Goal: Information Seeking & Learning: Learn about a topic

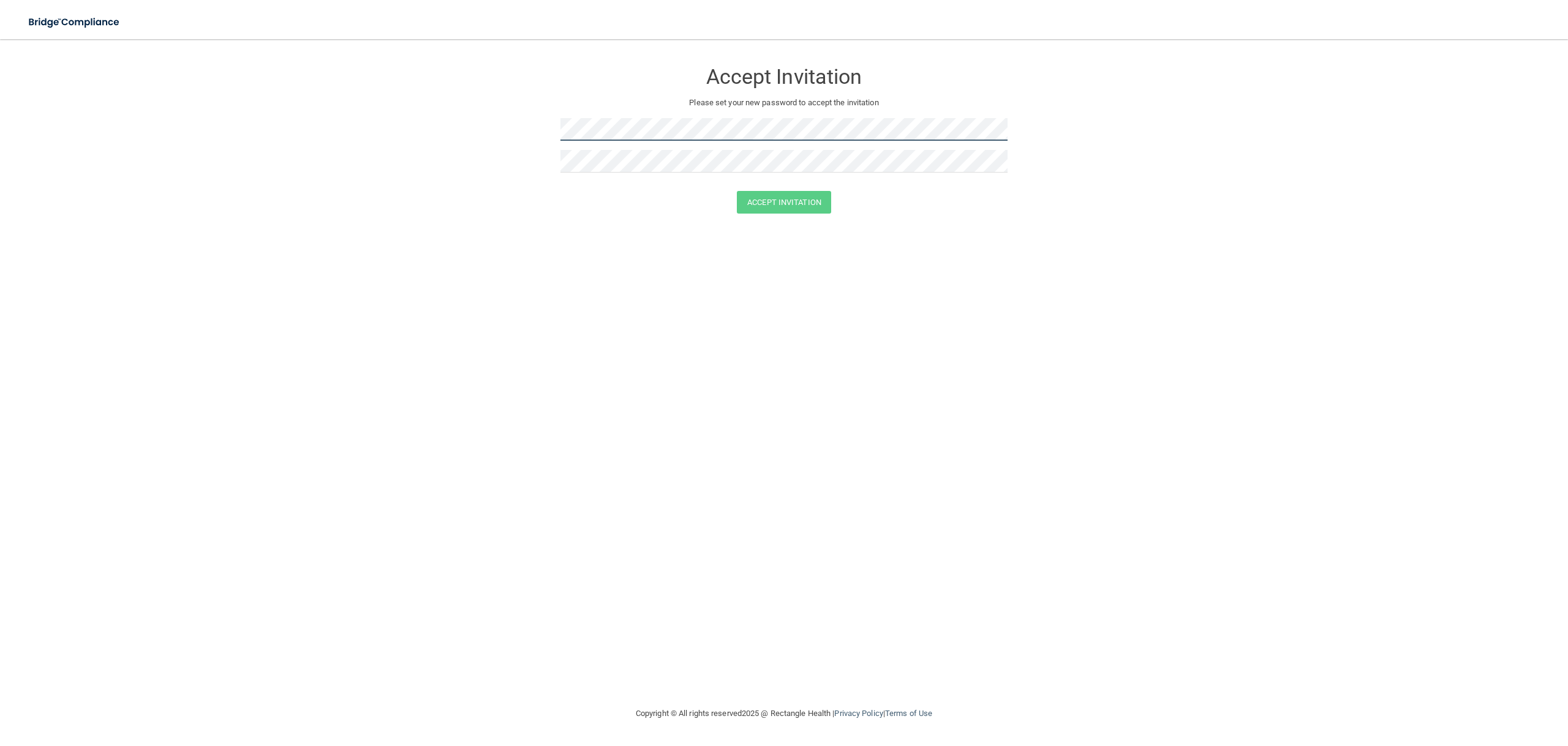
click at [464, 141] on form "Accept Invitation Please set your new password to accept the invitation Accept …" at bounding box center [784, 140] width 1519 height 177
click at [796, 201] on button "Accept Invitation" at bounding box center [784, 202] width 94 height 23
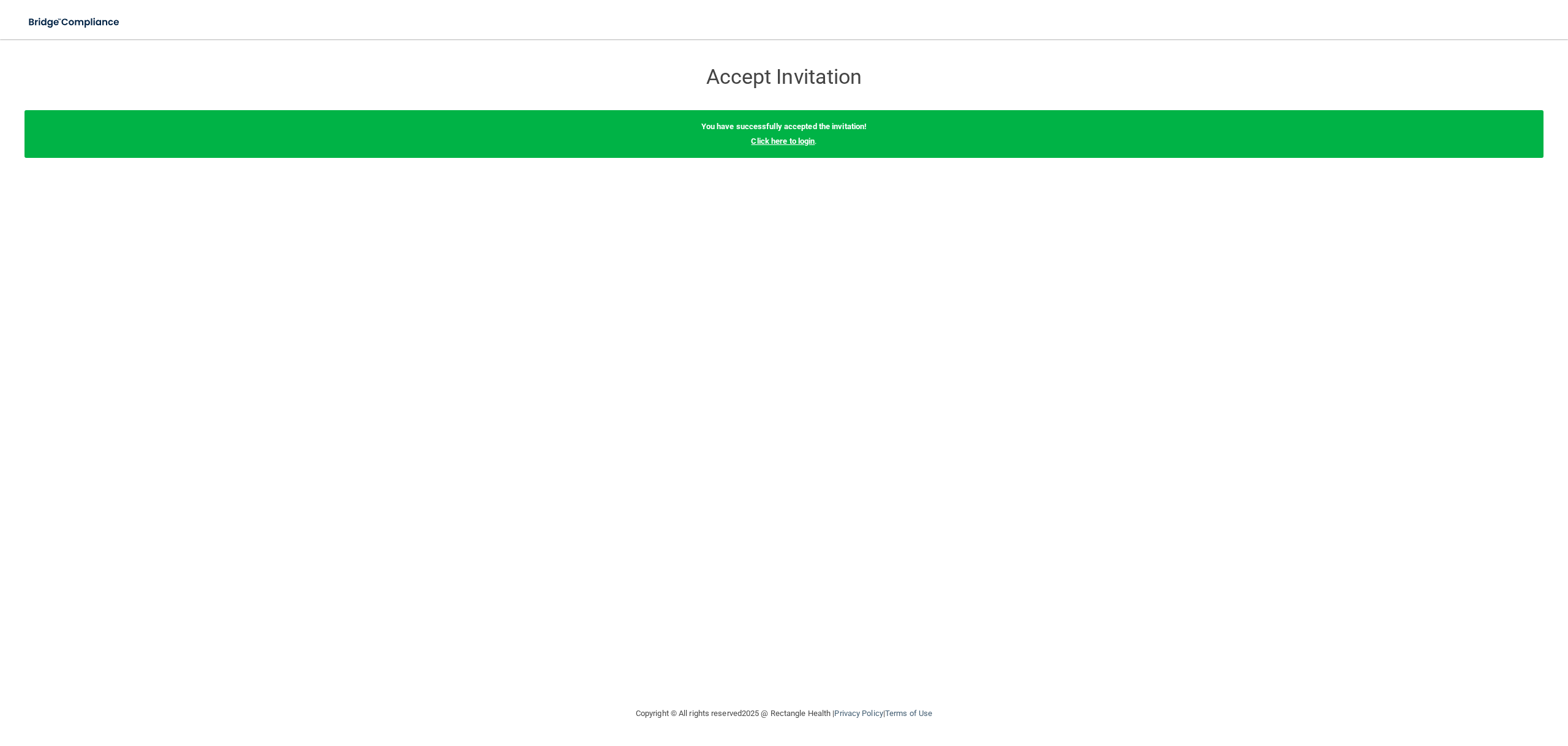
click at [793, 141] on link "Click here to login" at bounding box center [783, 141] width 64 height 9
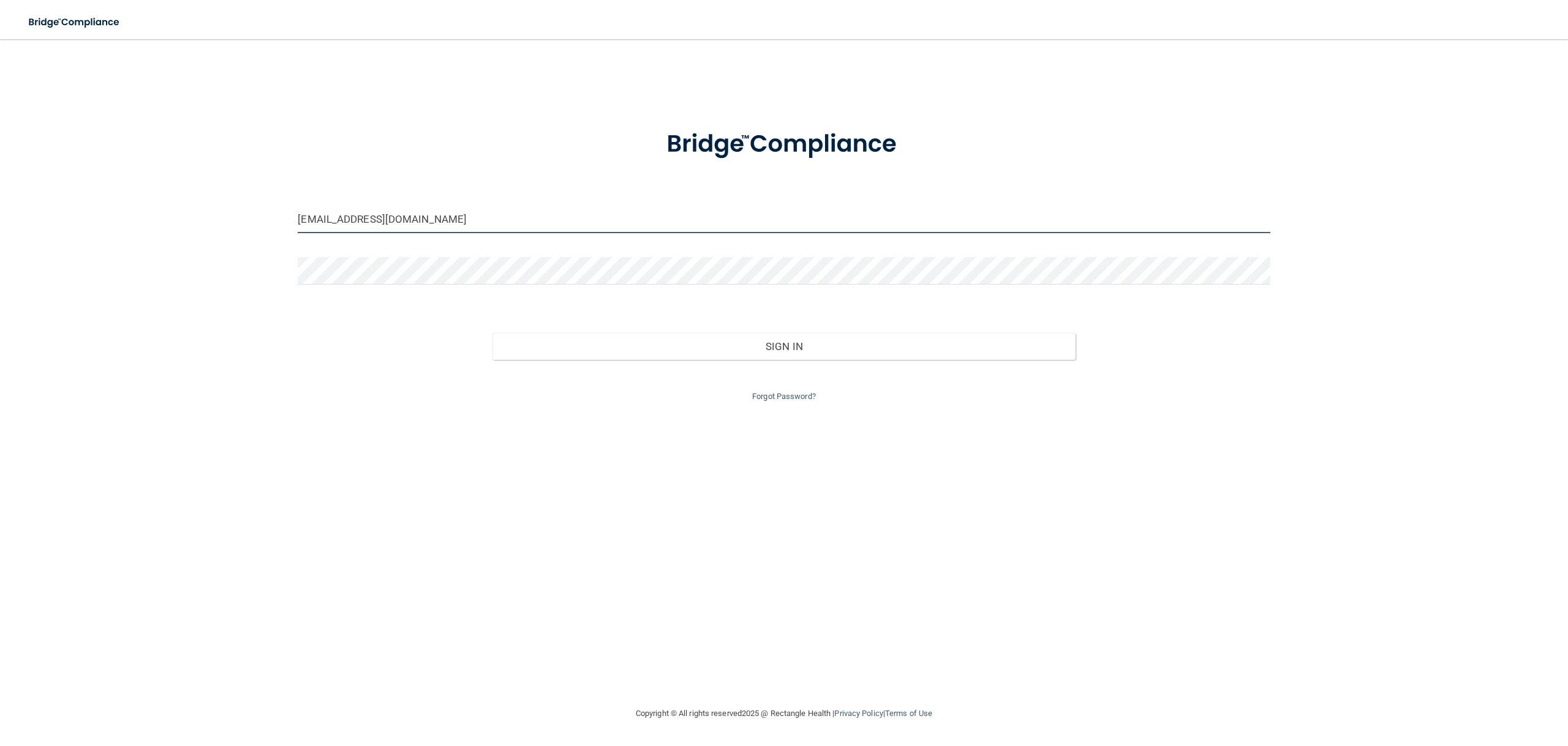
drag, startPoint x: 524, startPoint y: 222, endPoint x: 226, endPoint y: 203, distance: 298.6
click at [226, 203] on div "[EMAIL_ADDRESS][DOMAIN_NAME] Invalid email/password. You don't have permission …" at bounding box center [784, 373] width 1519 height 643
type input "[EMAIL_ADDRESS][DOMAIN_NAME]"
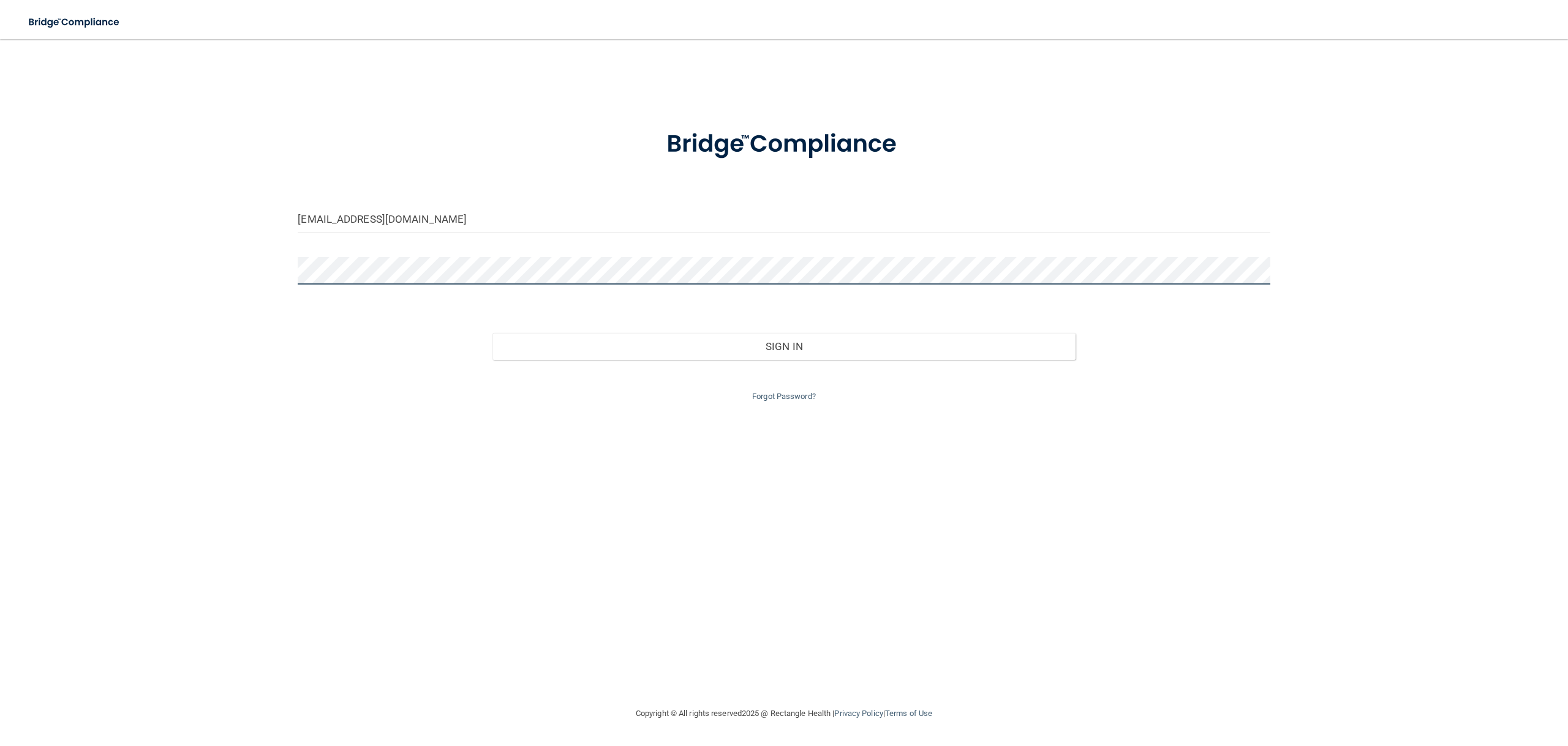
click at [207, 281] on div "[EMAIL_ADDRESS][DOMAIN_NAME] Invalid email/password. You don't have permission …" at bounding box center [784, 373] width 1519 height 643
click at [493, 333] on button "Sign In" at bounding box center [784, 346] width 583 height 27
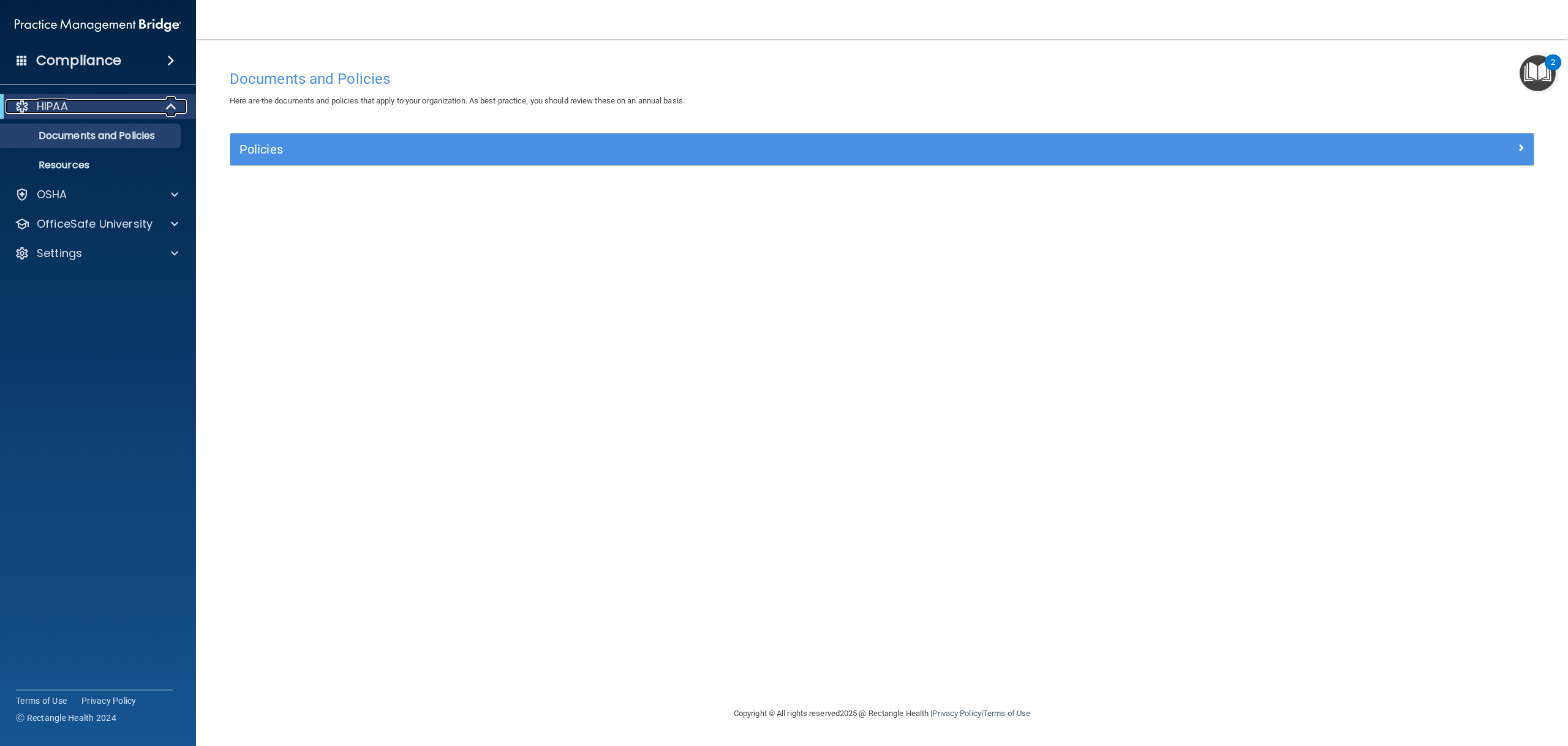
click at [133, 108] on div "HIPAA" at bounding box center [81, 106] width 151 height 14
click at [125, 131] on p "Documents and Policies" at bounding box center [91, 136] width 167 height 12
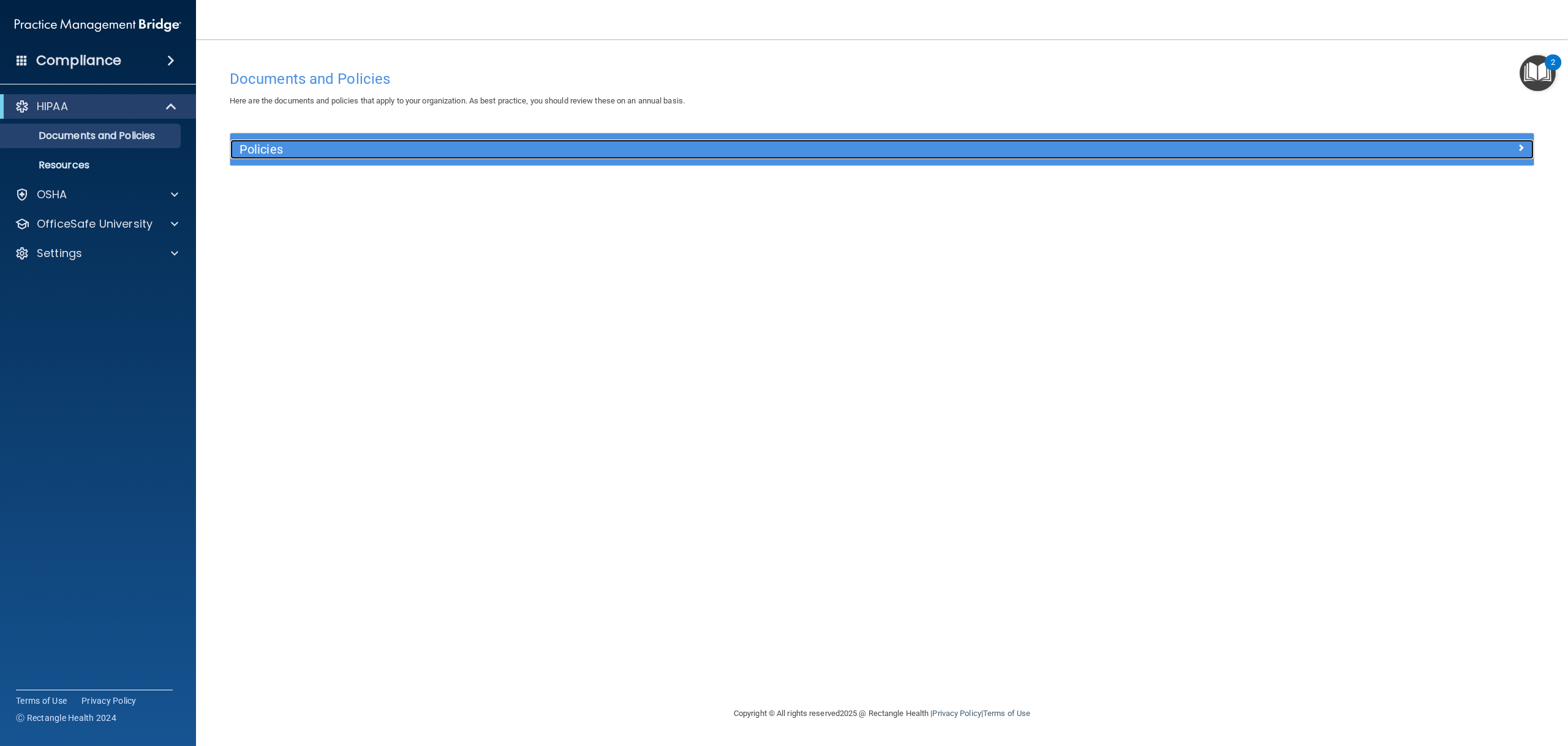
click at [694, 153] on h5 "Policies" at bounding box center [719, 150] width 959 height 14
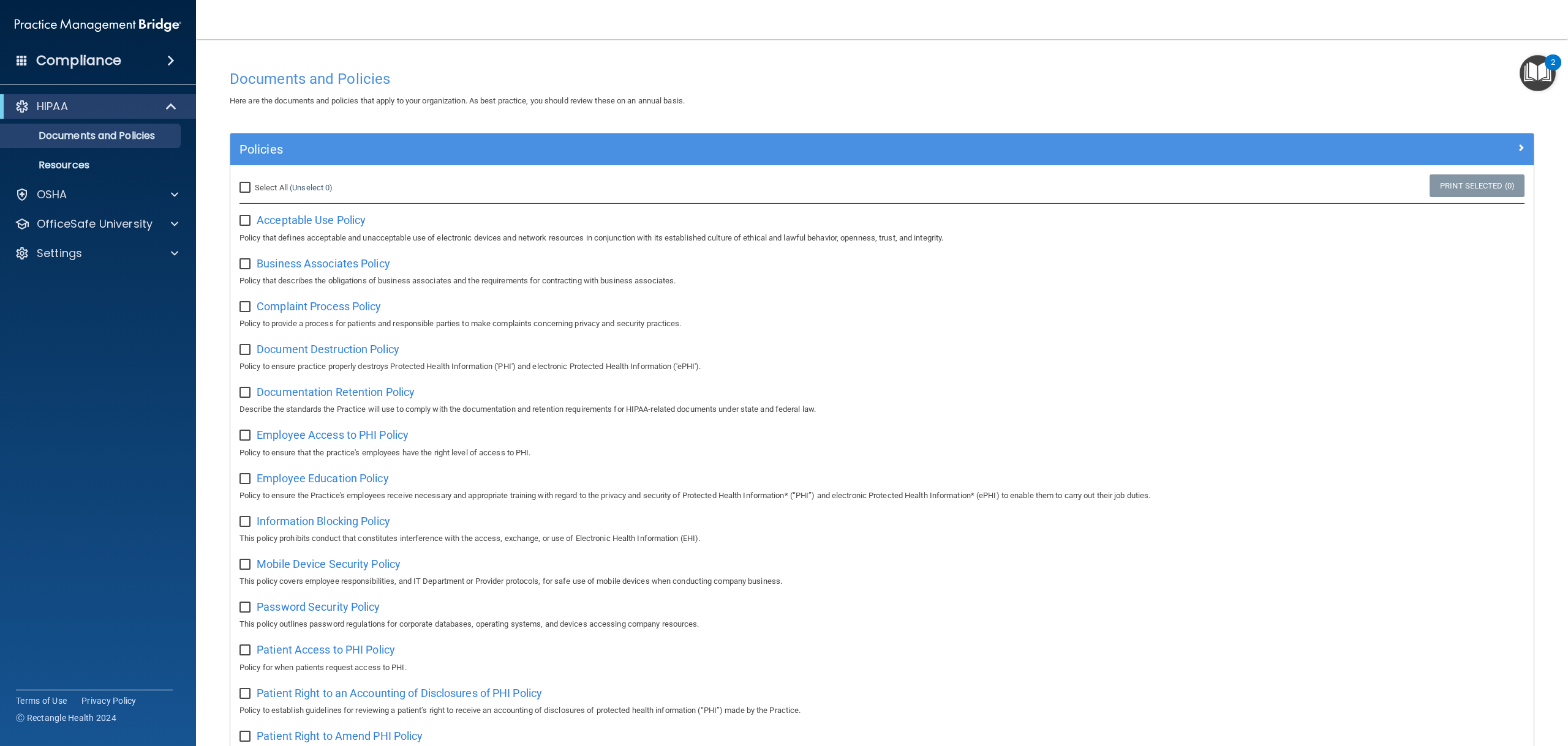
click at [244, 190] on input "Select All (Unselect 0) Unselect All" at bounding box center [246, 188] width 14 height 10
checkbox input "true"
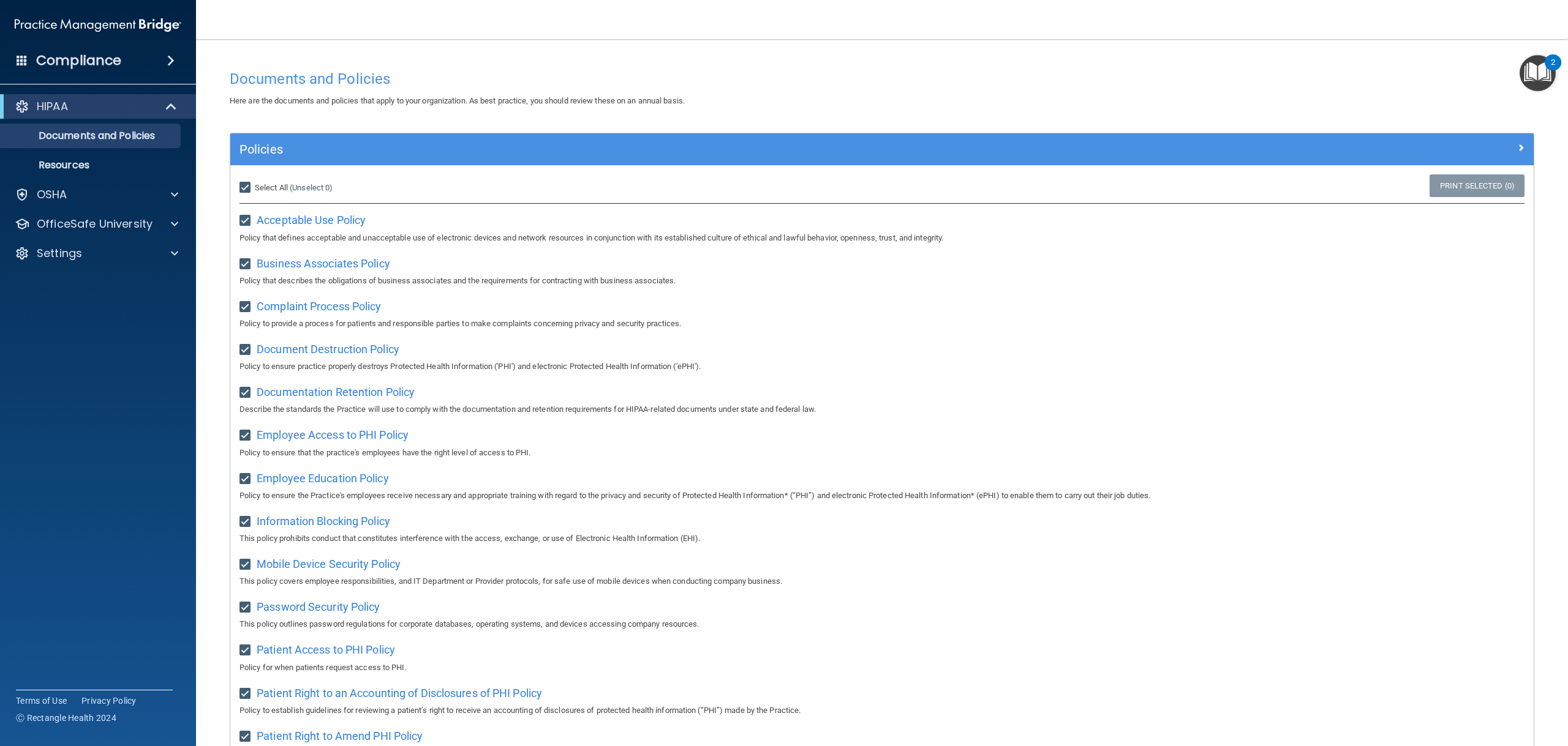
checkbox input "true"
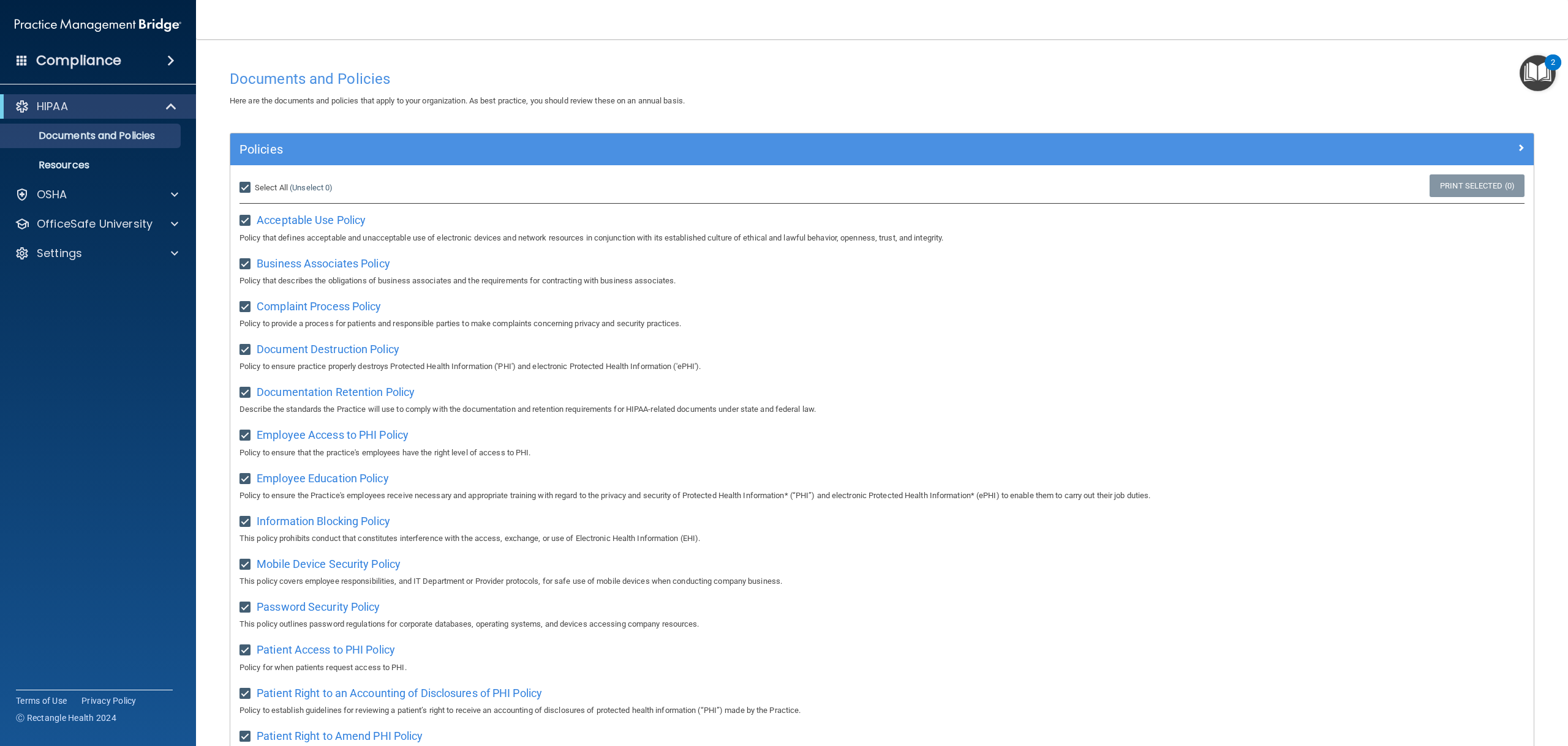
checkbox input "true"
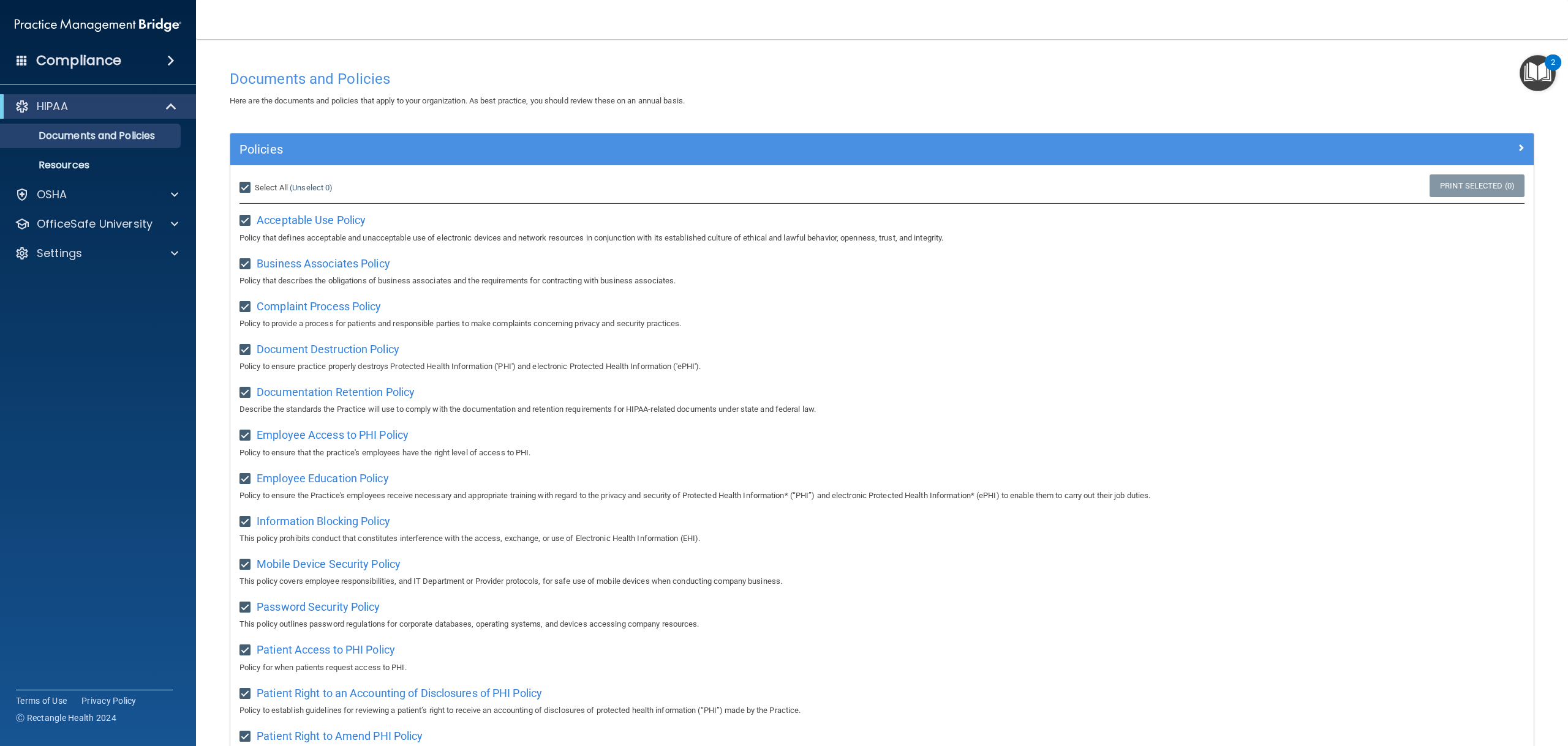
checkbox input "true"
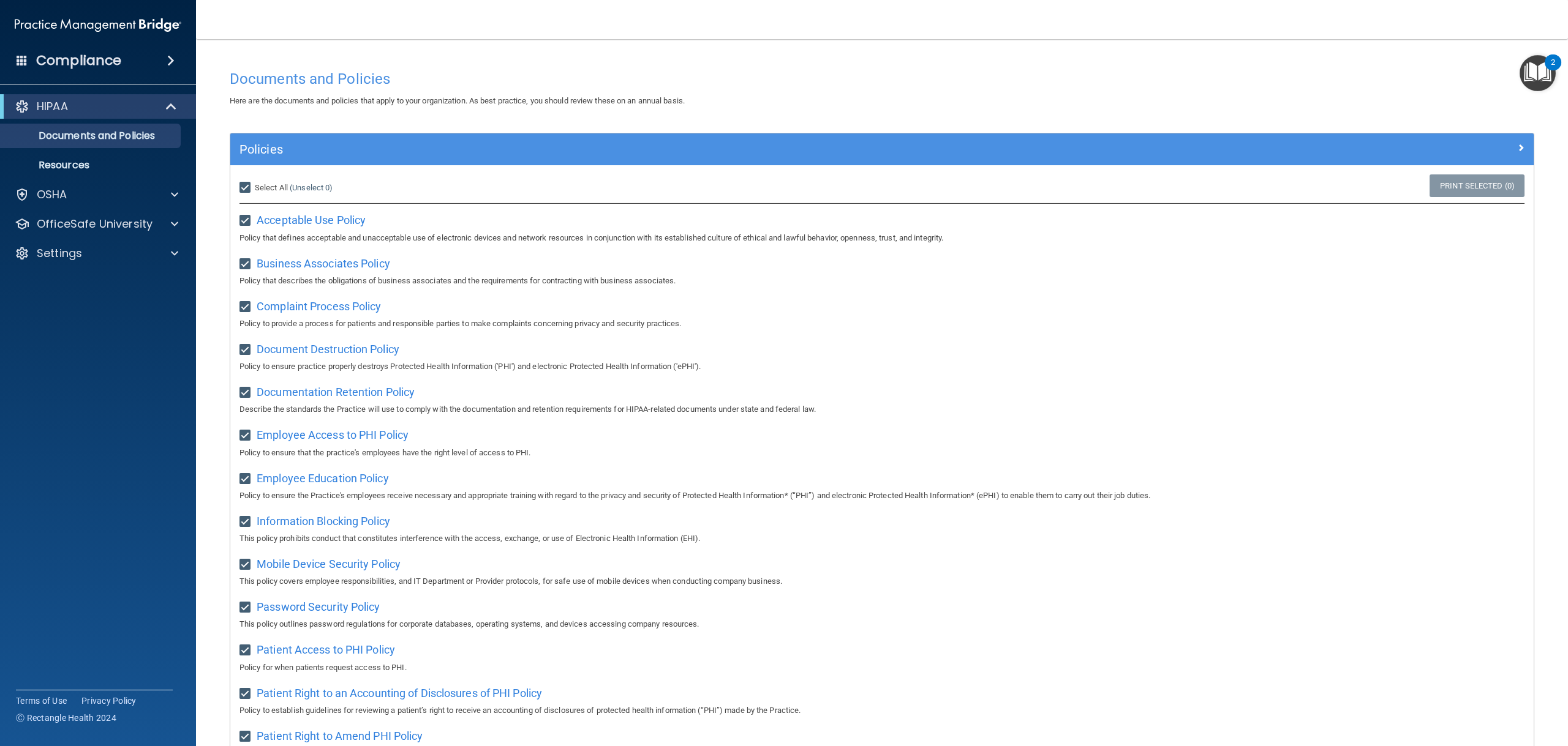
checkbox input "true"
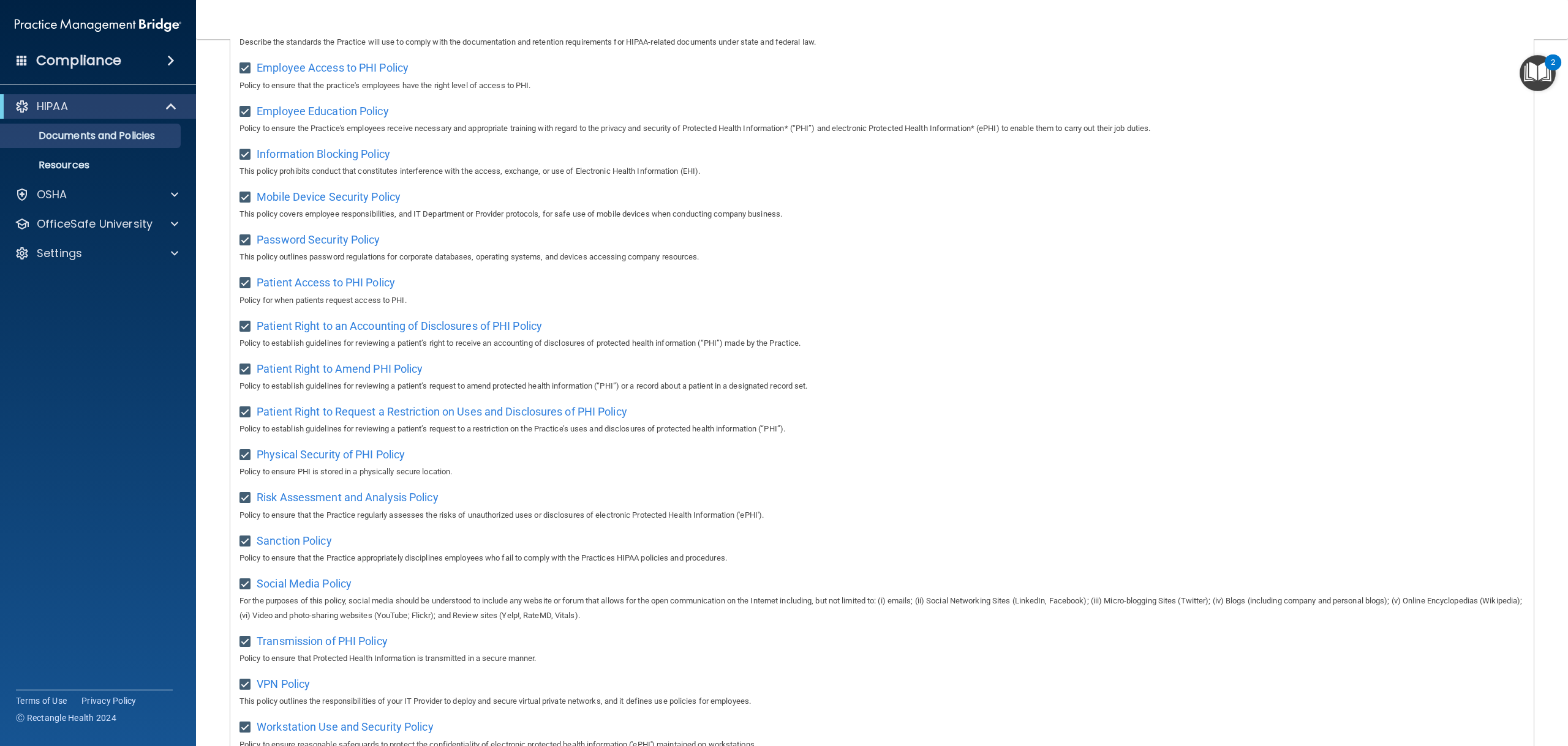
scroll to position [467, 0]
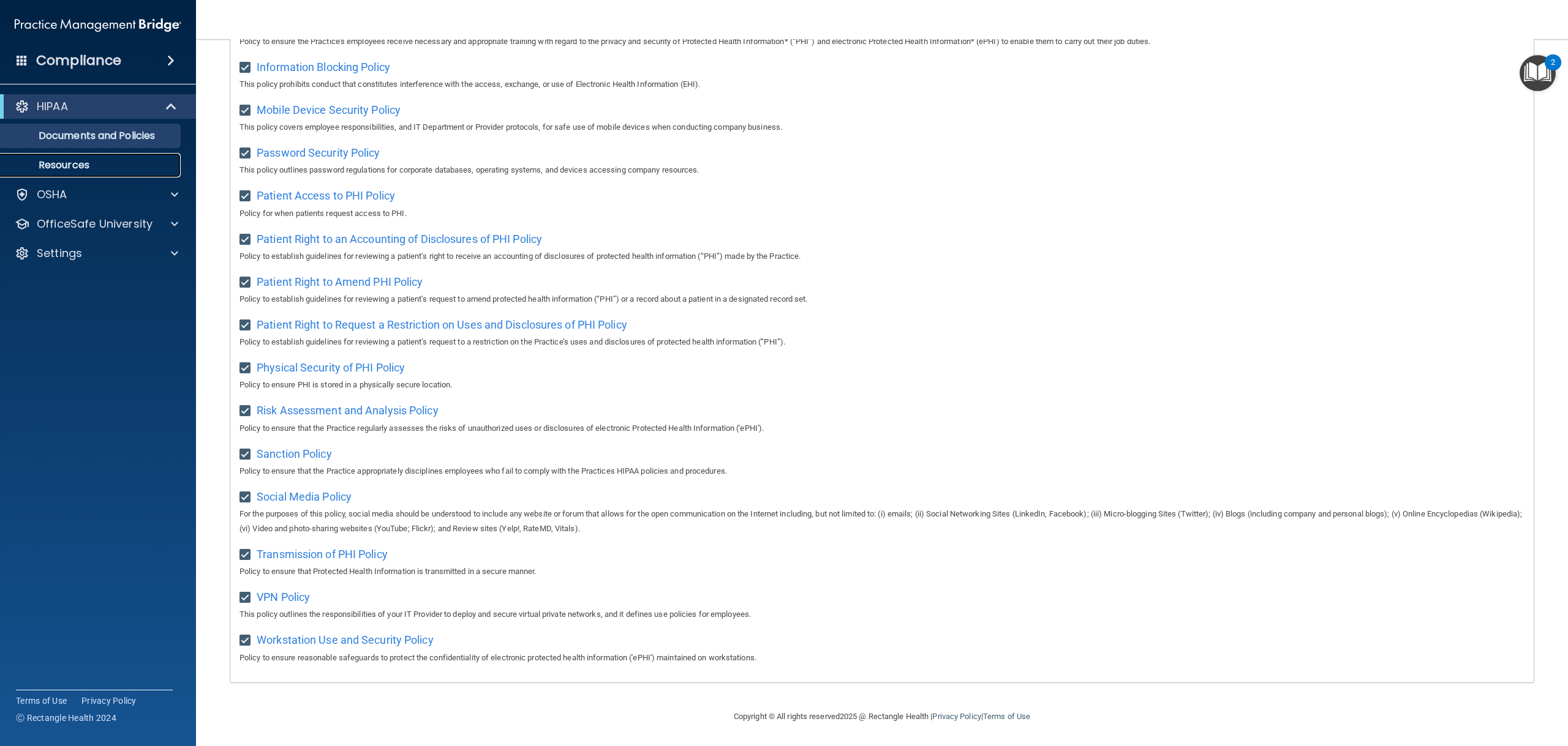
click at [100, 167] on p "Resources" at bounding box center [91, 165] width 167 height 12
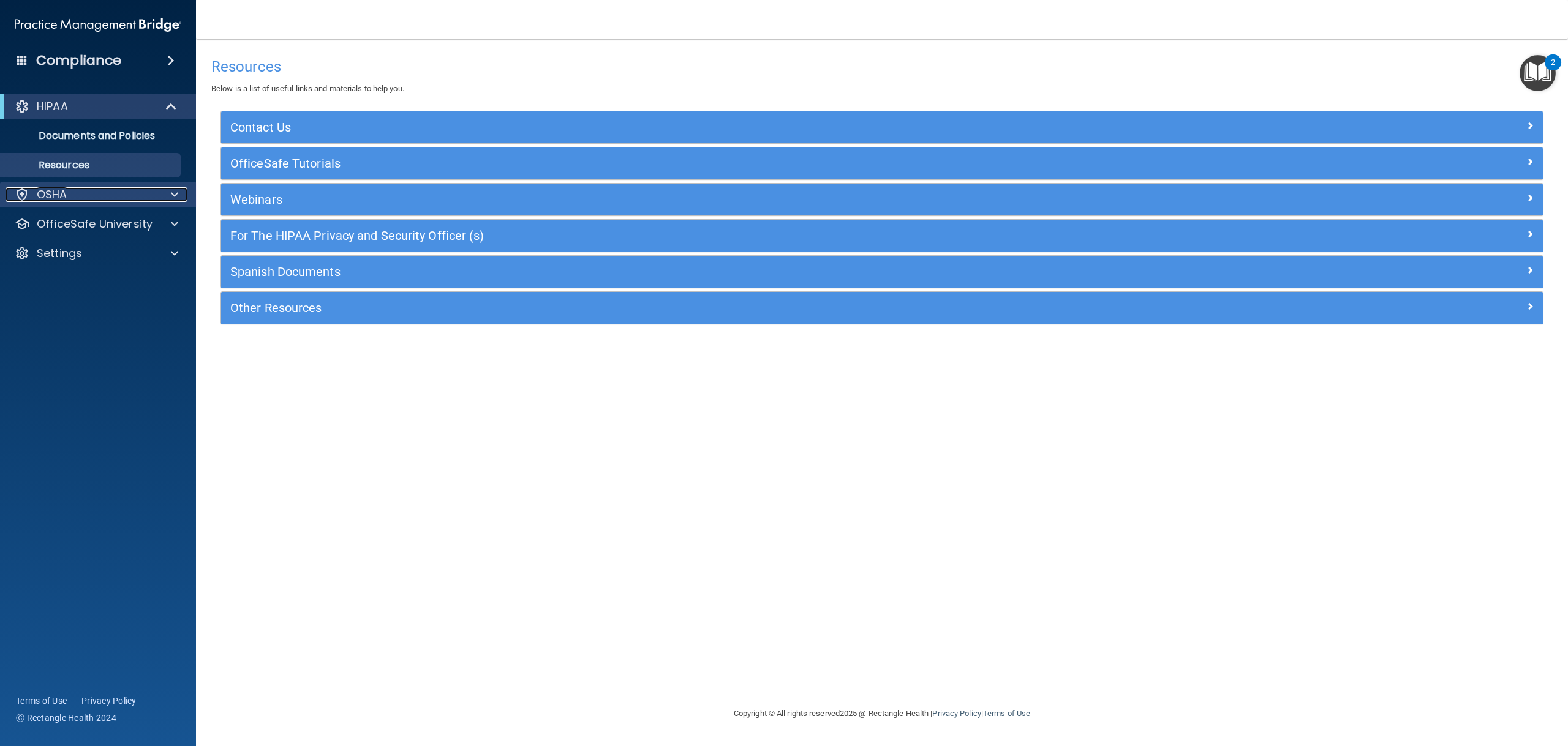
click at [68, 201] on div "OSHA" at bounding box center [81, 194] width 152 height 14
click at [136, 100] on div "HIPAA" at bounding box center [81, 106] width 151 height 14
click at [148, 103] on div "HIPAA" at bounding box center [81, 106] width 151 height 14
click at [168, 58] on span at bounding box center [171, 60] width 8 height 14
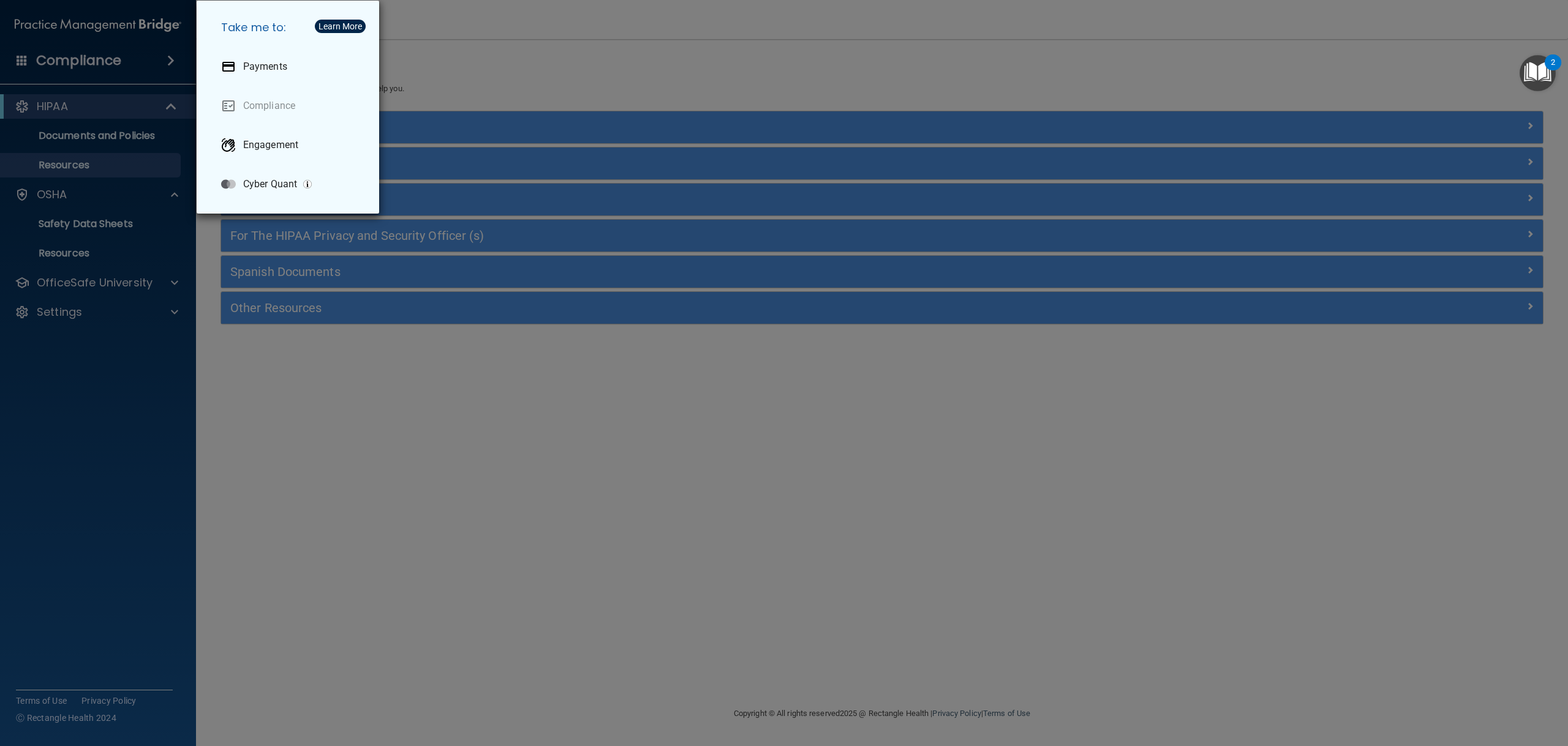
click at [410, 58] on div "Take me to: Payments Compliance Engagement Cyber Quant" at bounding box center [784, 373] width 1568 height 746
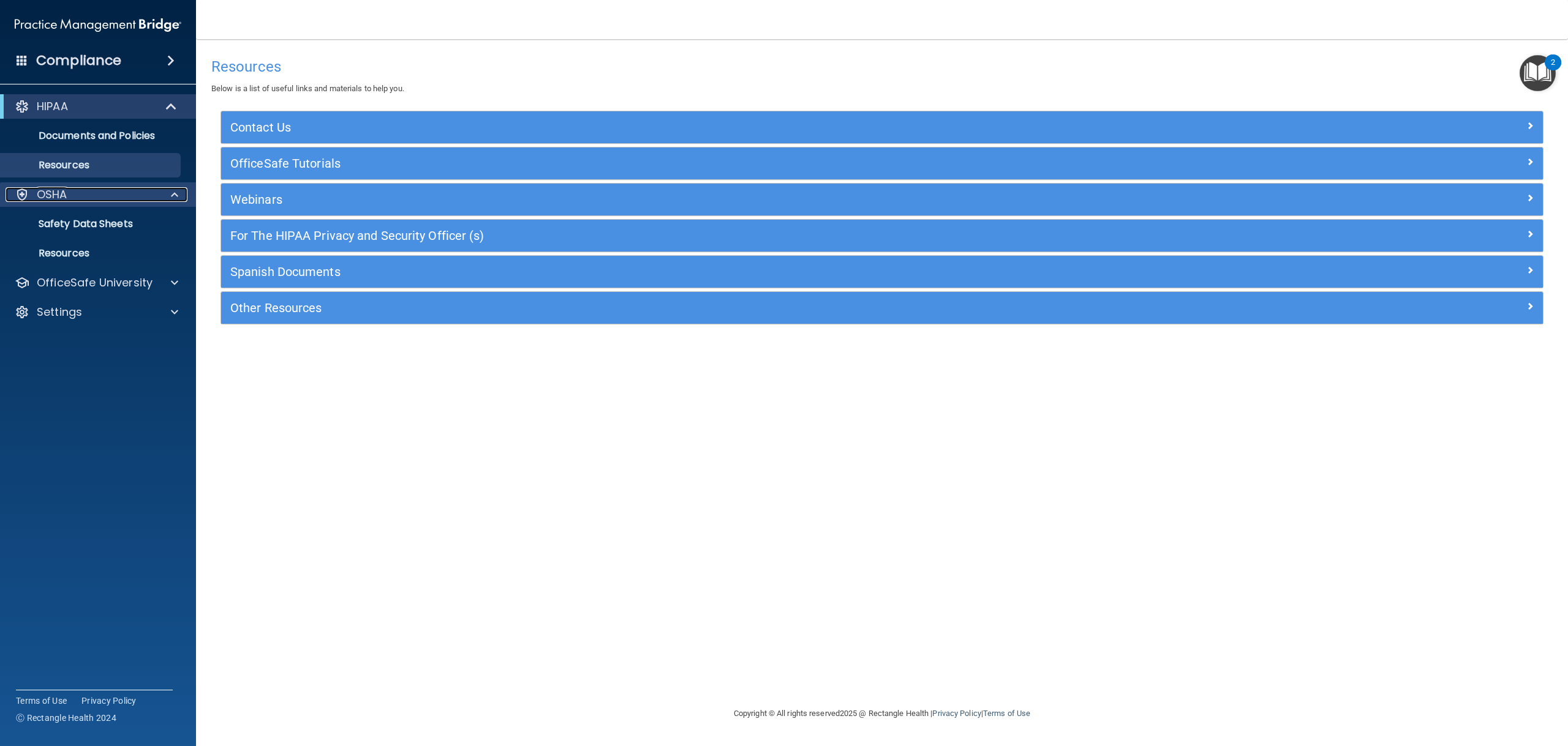
click at [75, 194] on div "OSHA" at bounding box center [81, 194] width 152 height 14
click at [75, 193] on div "OSHA" at bounding box center [81, 194] width 152 height 14
click at [94, 287] on p "OfficeSafe University" at bounding box center [94, 283] width 116 height 14
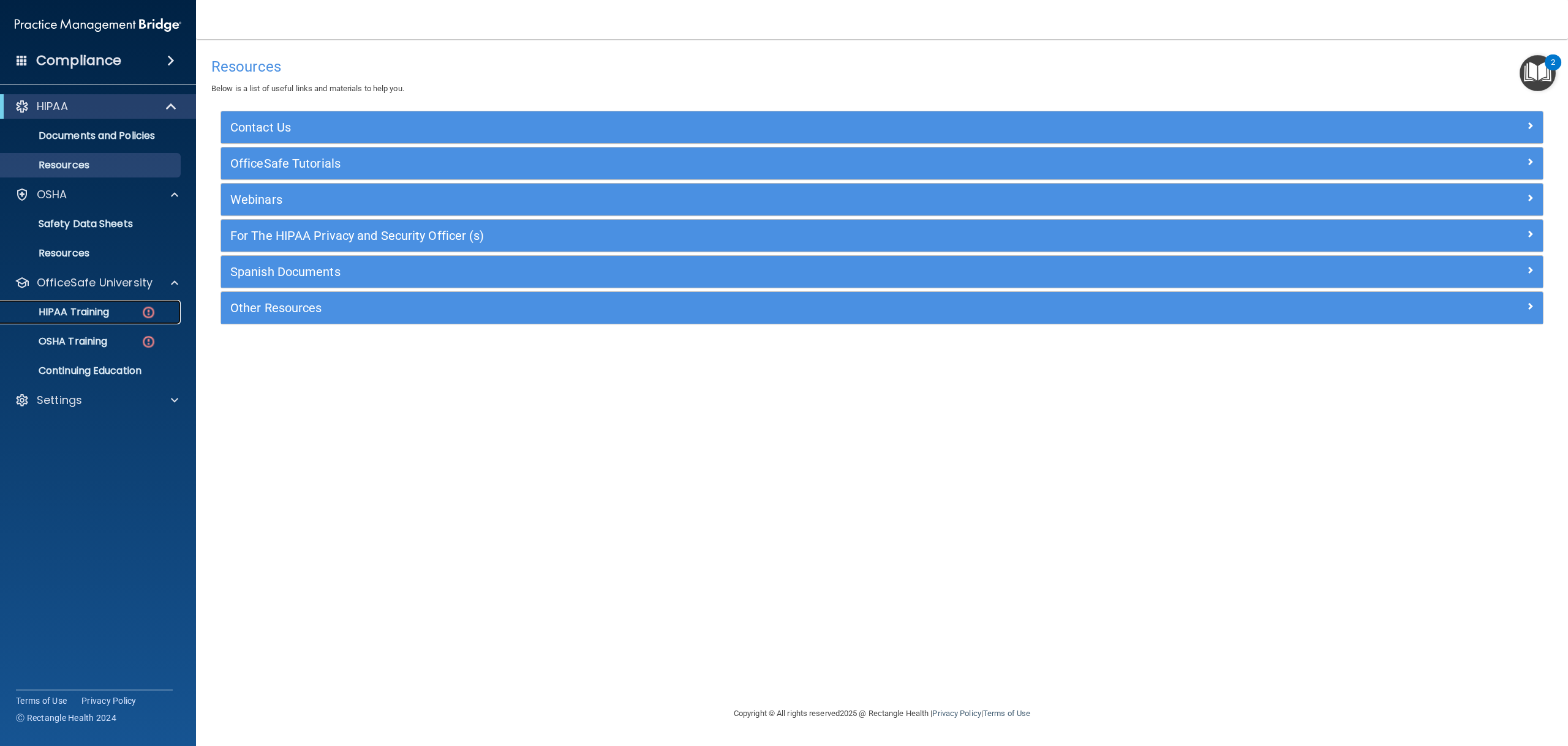
click at [106, 303] on link "HIPAA Training" at bounding box center [84, 312] width 193 height 24
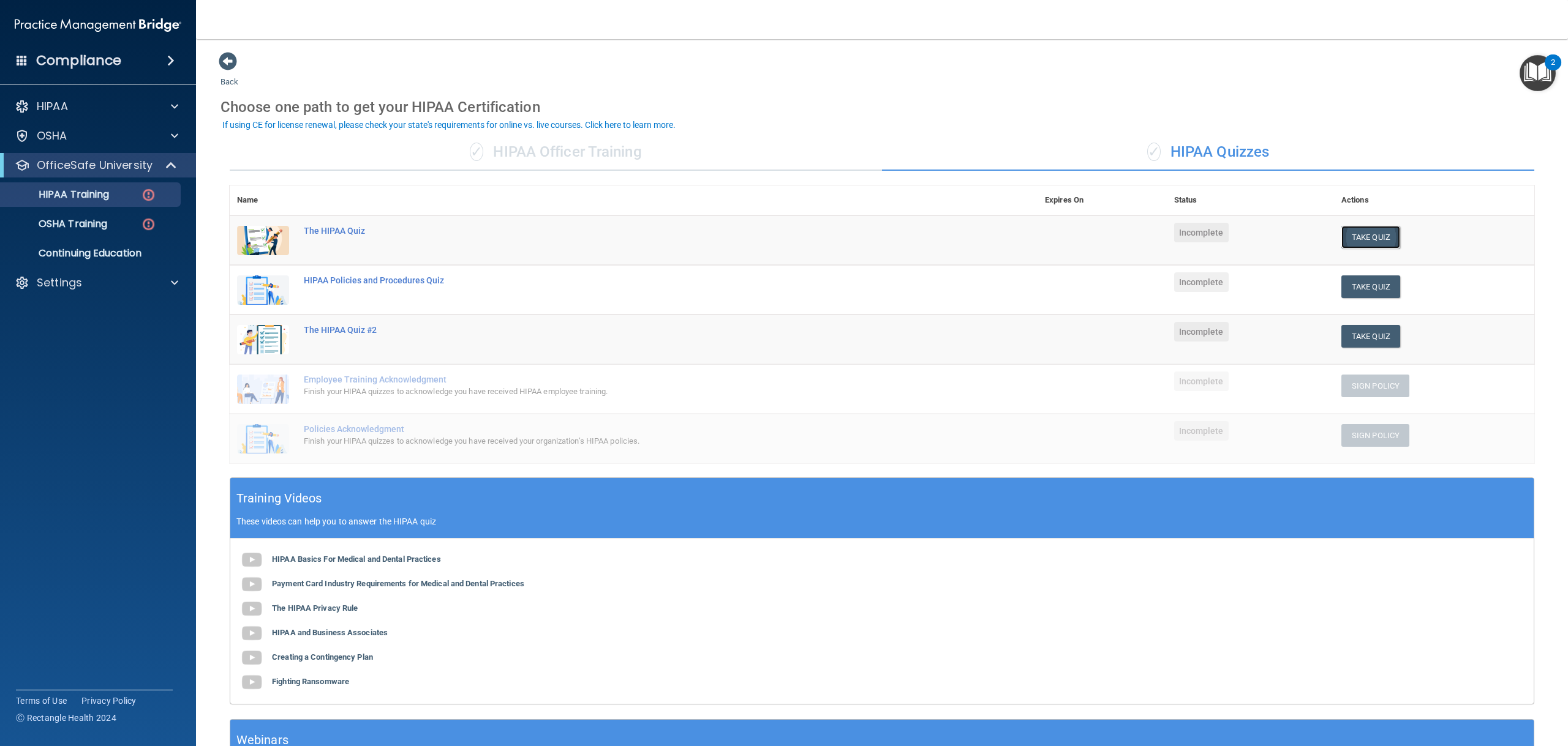
click at [1380, 238] on button "Take Quiz" at bounding box center [1370, 237] width 59 height 23
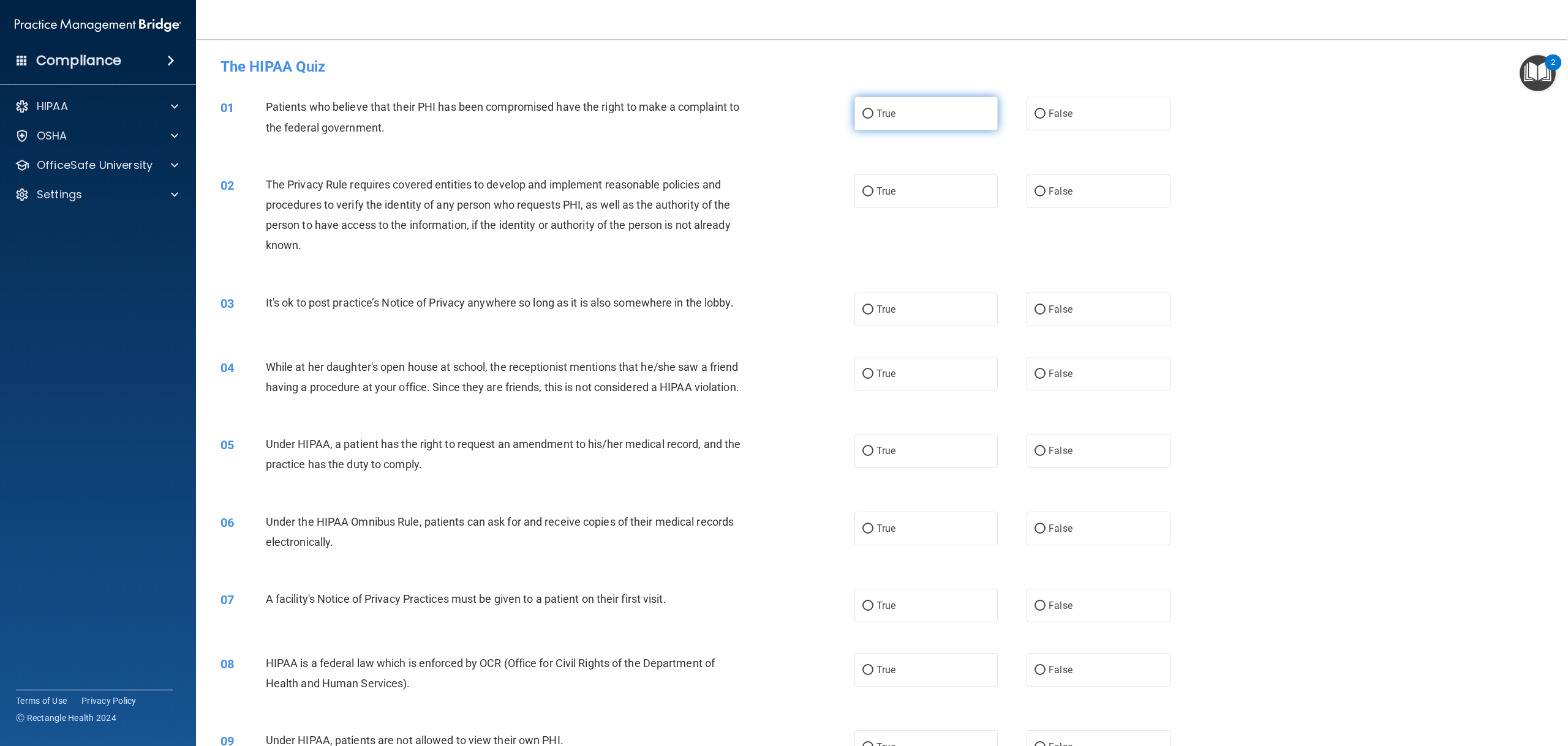
click at [901, 115] on label "True" at bounding box center [926, 113] width 144 height 33
click at [873, 115] on input "True" at bounding box center [867, 114] width 11 height 9
radio input "true"
click at [900, 205] on label "True" at bounding box center [926, 191] width 144 height 33
click at [873, 197] on input "True" at bounding box center [867, 192] width 11 height 9
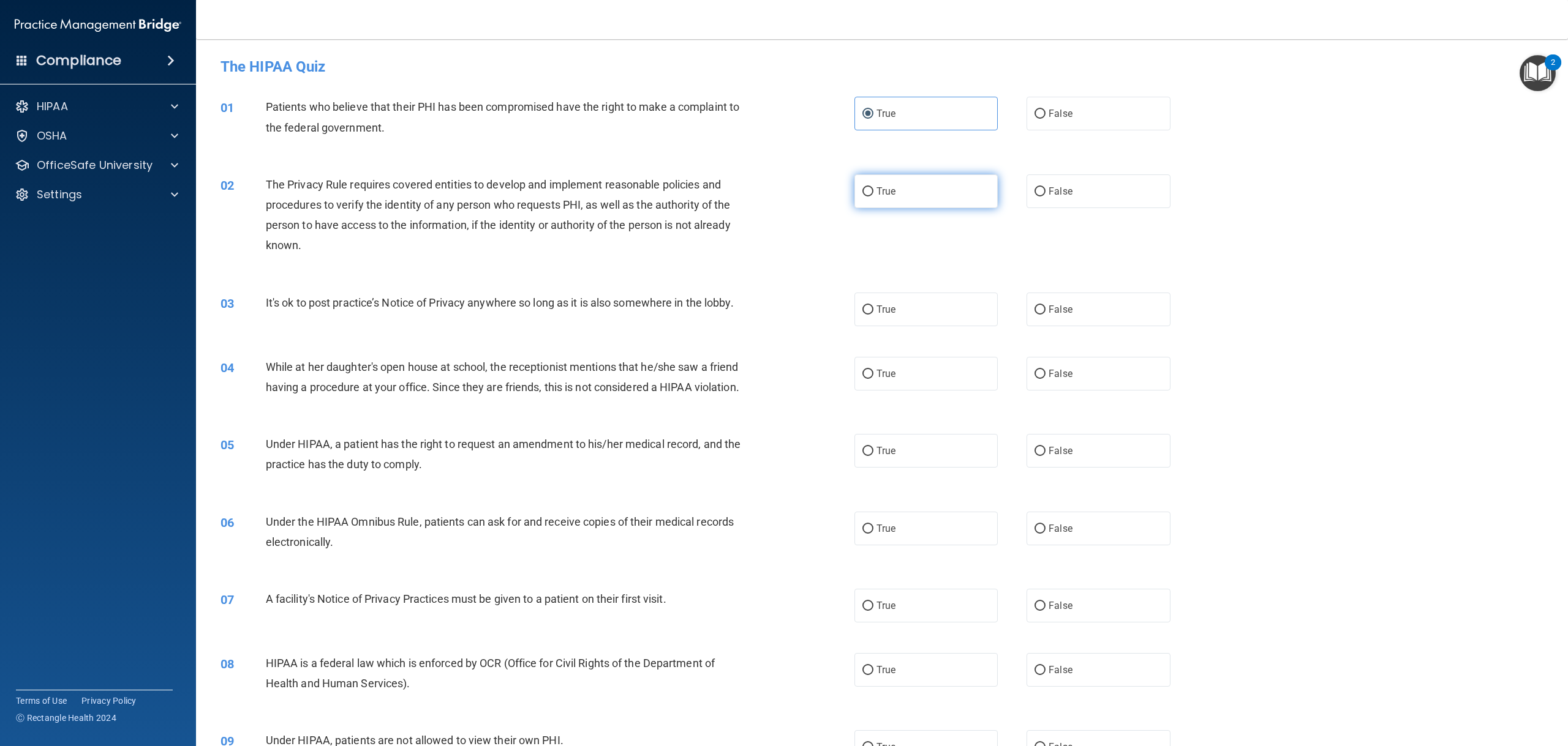
radio input "true"
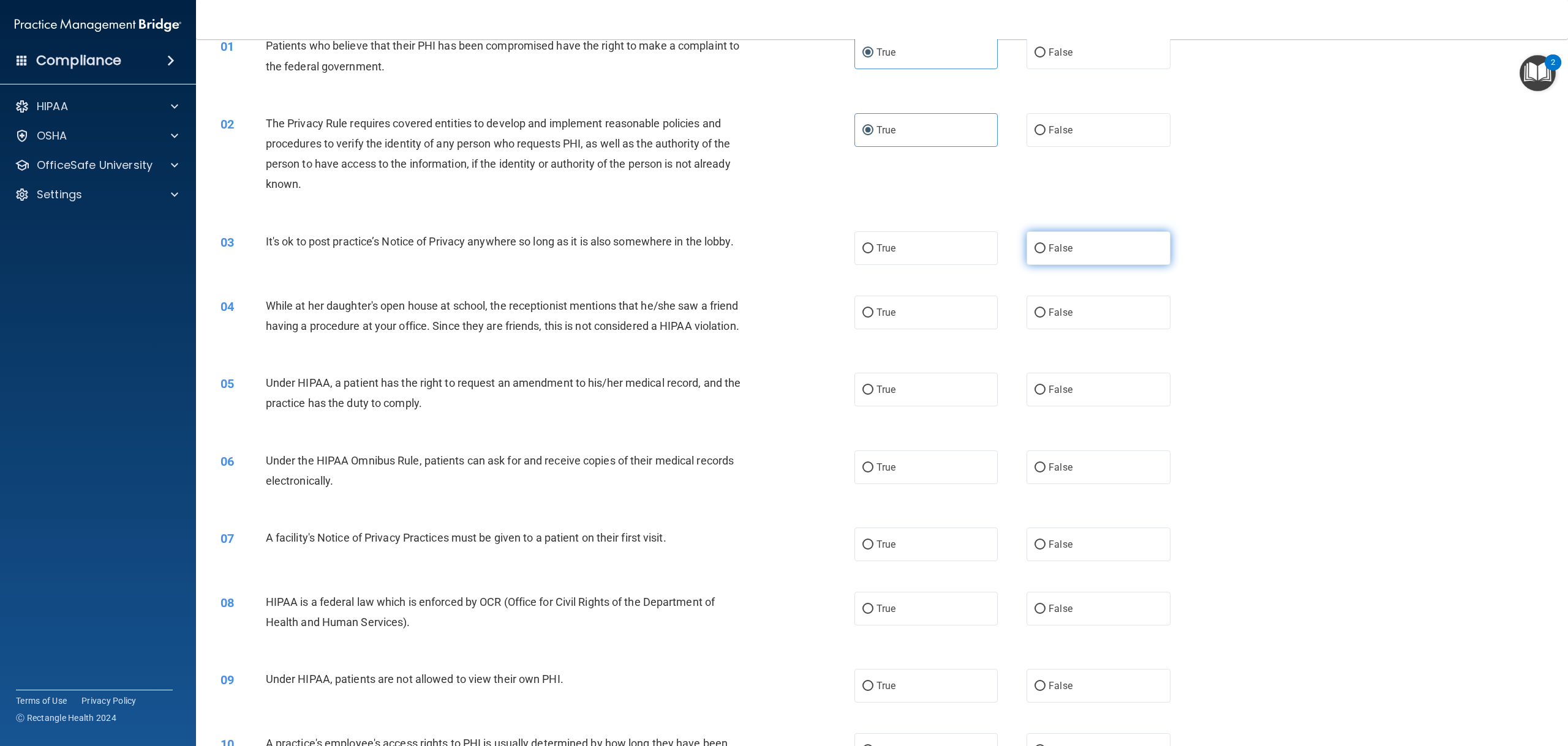
click at [1042, 250] on label "False" at bounding box center [1098, 248] width 144 height 33
click at [1042, 250] on input "False" at bounding box center [1040, 248] width 11 height 9
radio input "true"
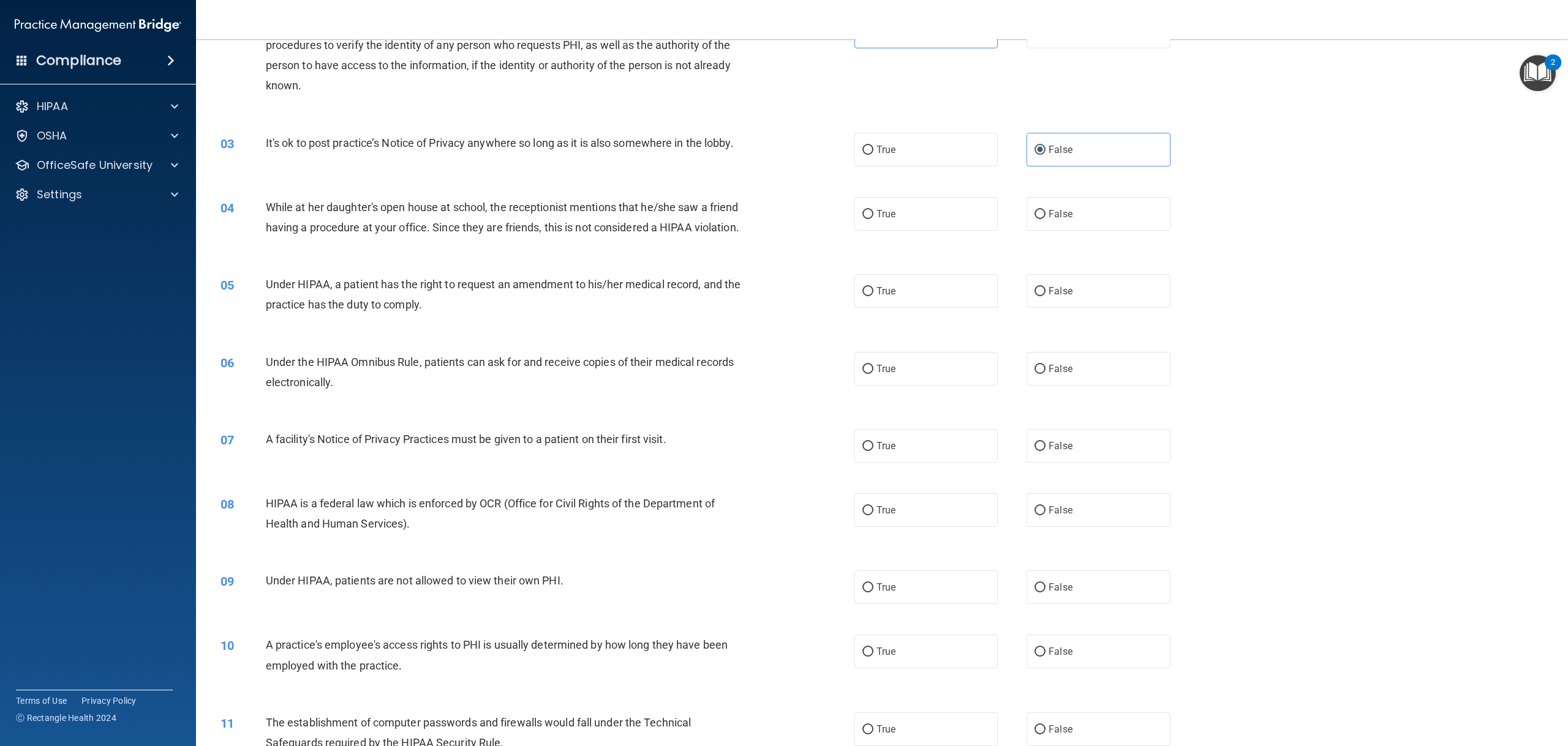
scroll to position [184, 0]
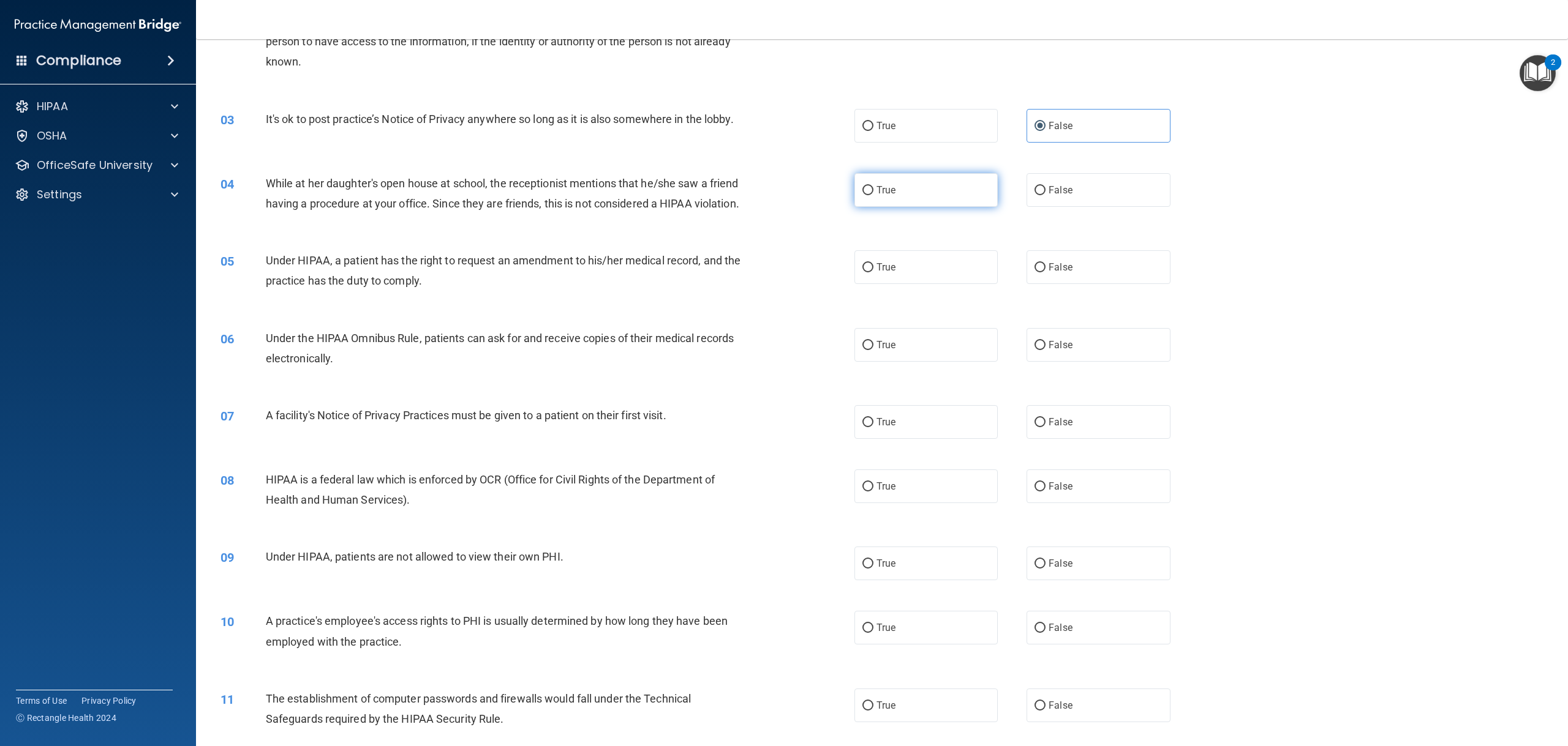
click at [960, 199] on label "True" at bounding box center [926, 190] width 144 height 33
click at [873, 195] on input "True" at bounding box center [867, 191] width 11 height 9
radio input "true"
click at [788, 235] on div "04 While at her daughter's open house at school, the receptionist mentions that…" at bounding box center [882, 197] width 1341 height 77
click at [866, 273] on input "True" at bounding box center [867, 267] width 11 height 9
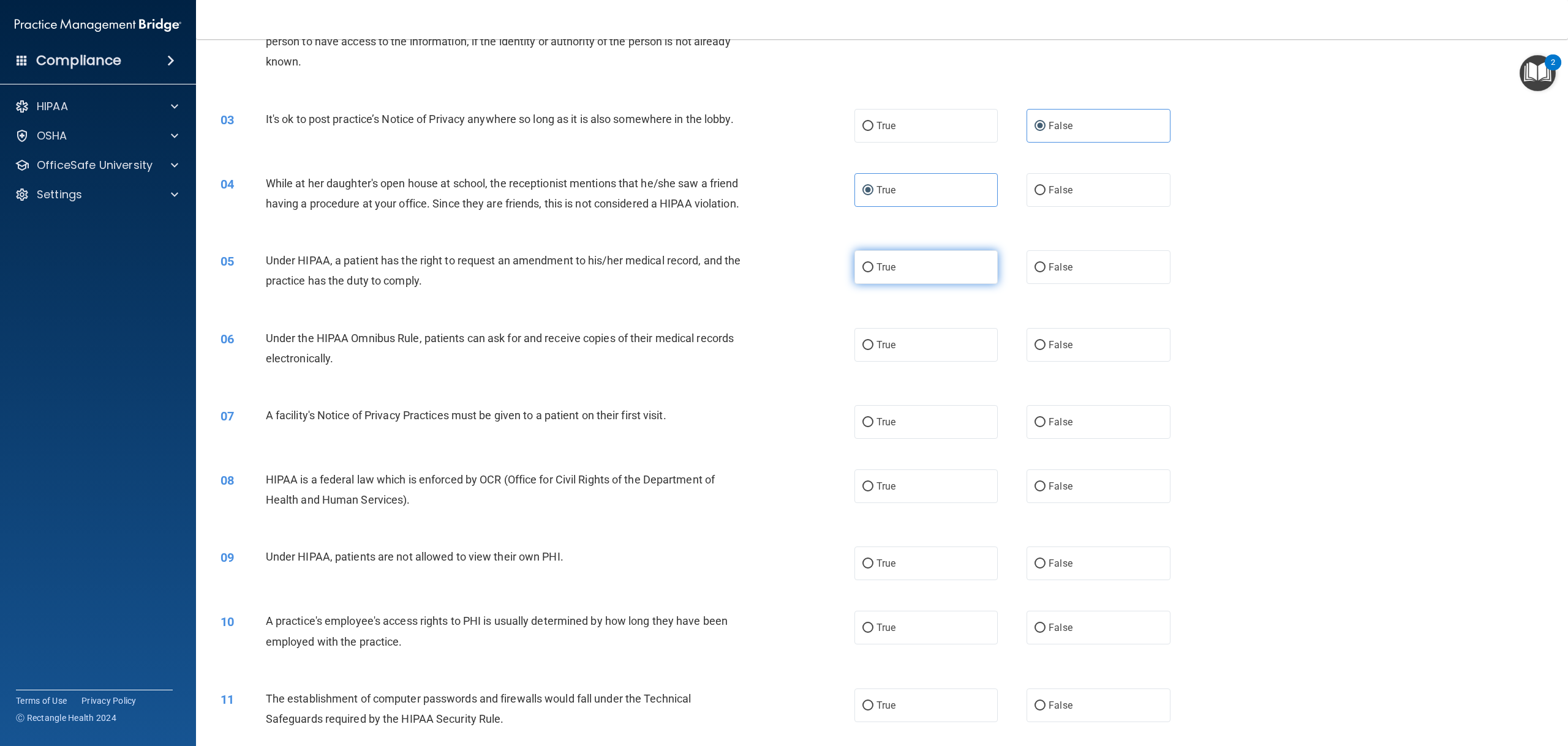
radio input "true"
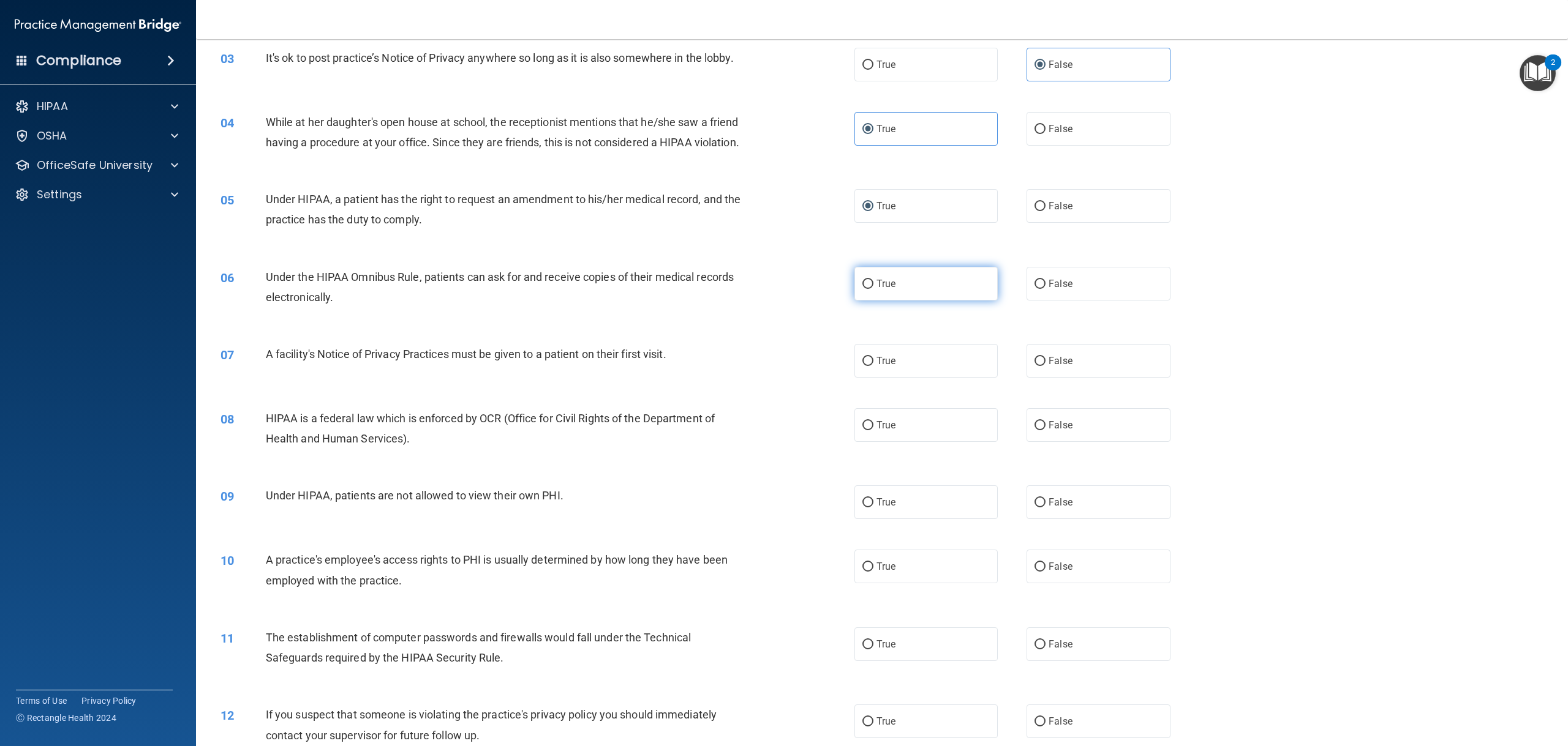
click at [876, 289] on span "True" at bounding box center [885, 283] width 19 height 11
click at [873, 289] on input "True" at bounding box center [867, 284] width 11 height 9
radio input "true"
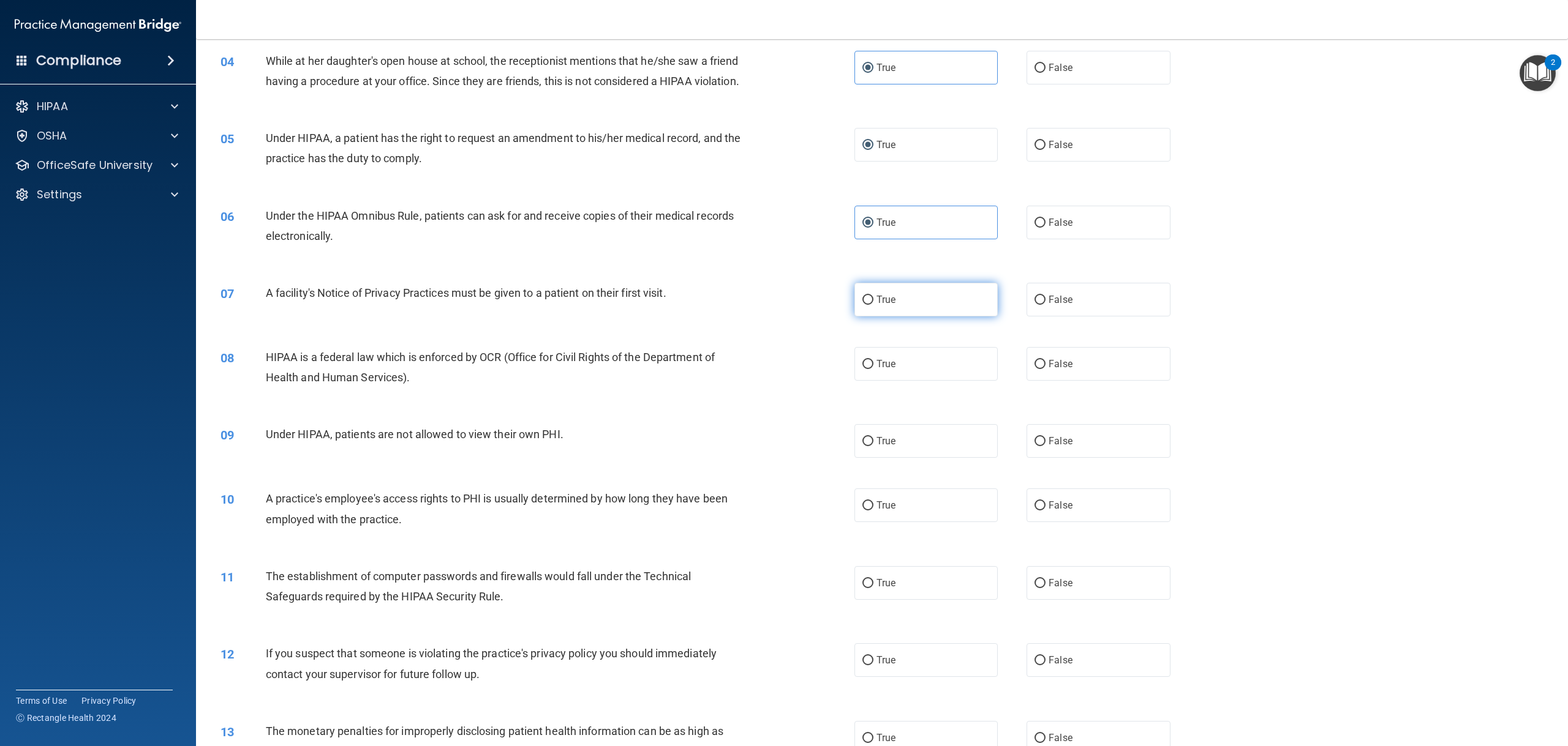
click at [881, 305] on span "True" at bounding box center [885, 299] width 19 height 11
click at [873, 305] on input "True" at bounding box center [867, 300] width 11 height 9
radio input "true"
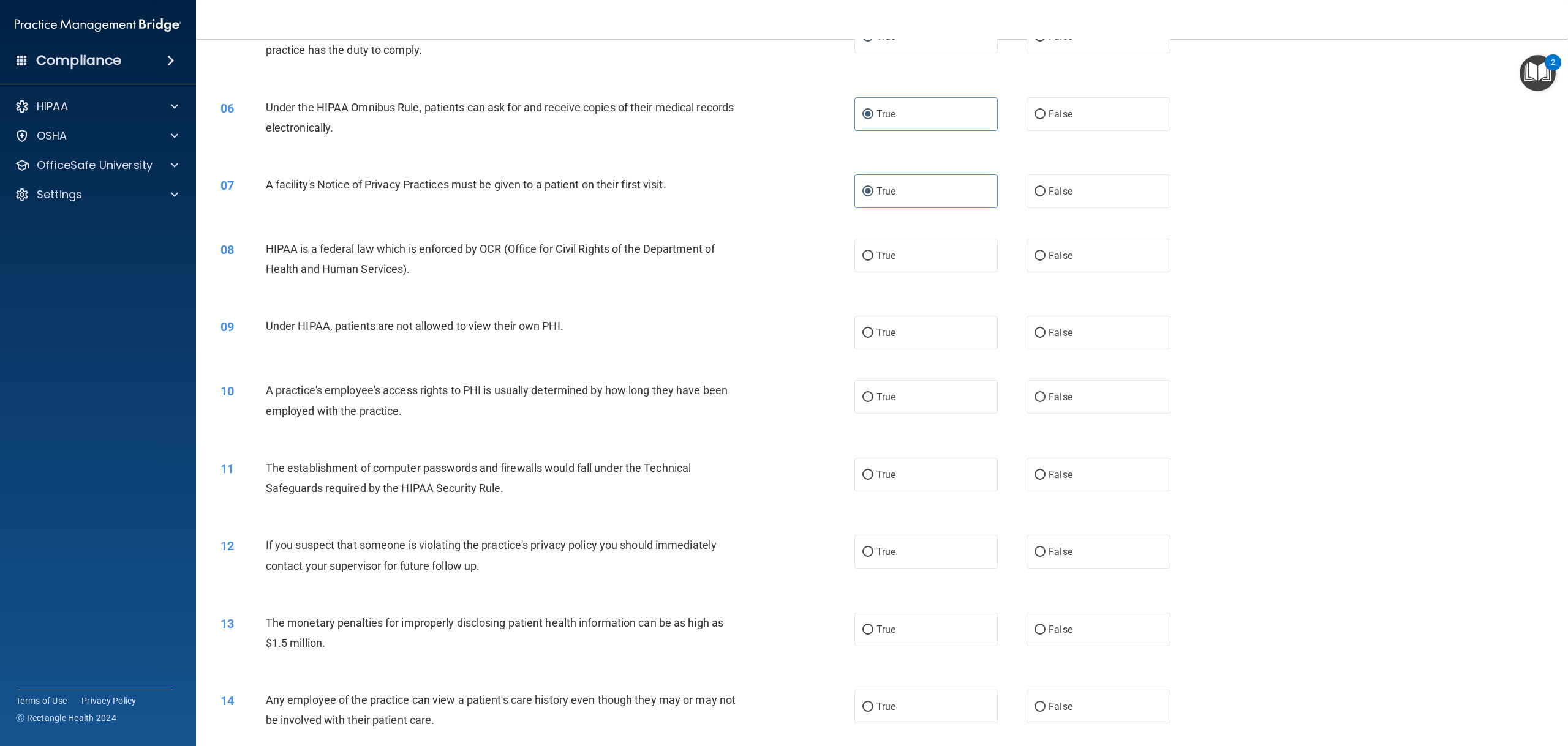
scroll to position [428, 0]
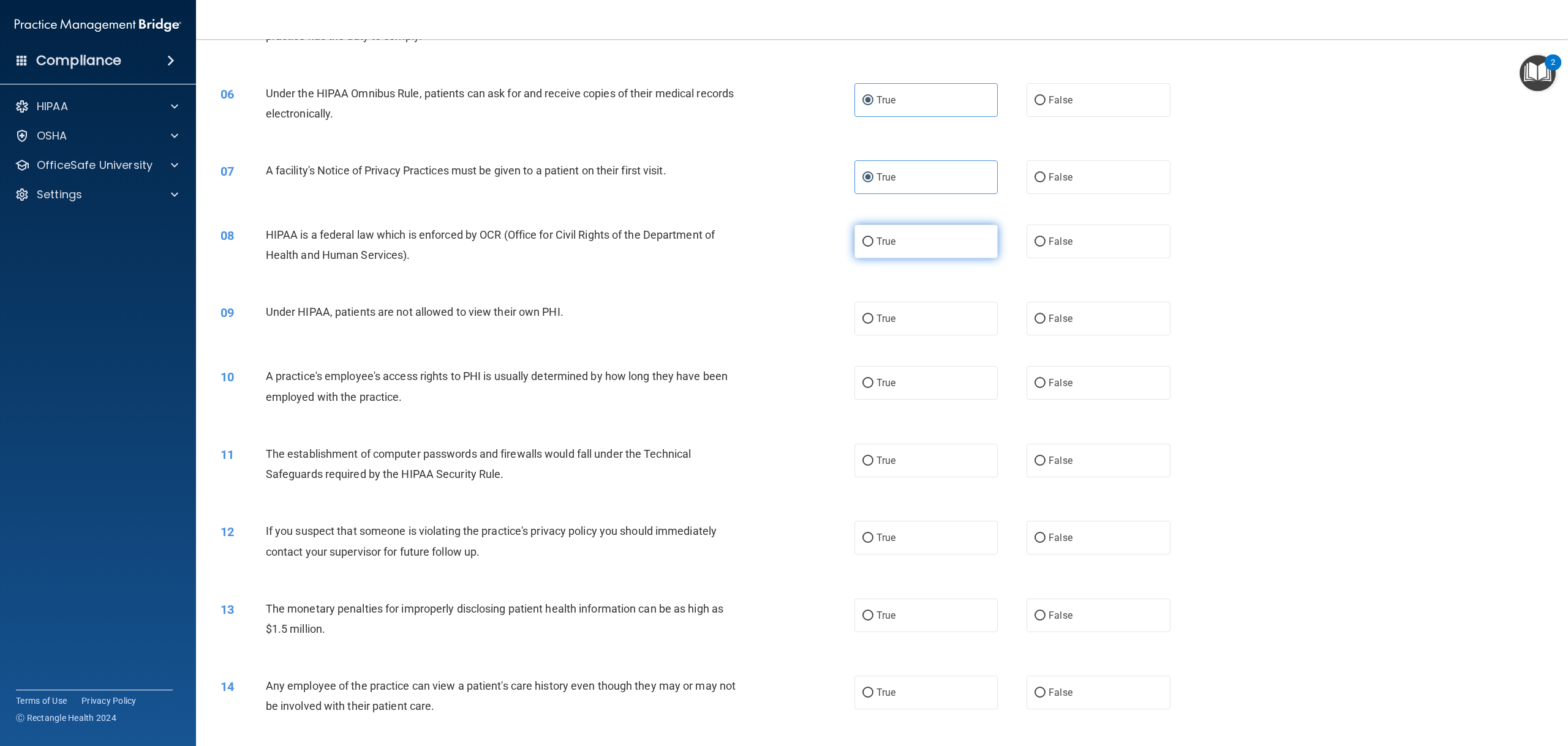
click at [888, 247] on span "True" at bounding box center [885, 241] width 19 height 11
click at [873, 247] on input "True" at bounding box center [867, 242] width 11 height 9
radio input "true"
click at [876, 322] on label "True" at bounding box center [926, 318] width 144 height 33
click at [873, 322] on input "True" at bounding box center [867, 319] width 11 height 9
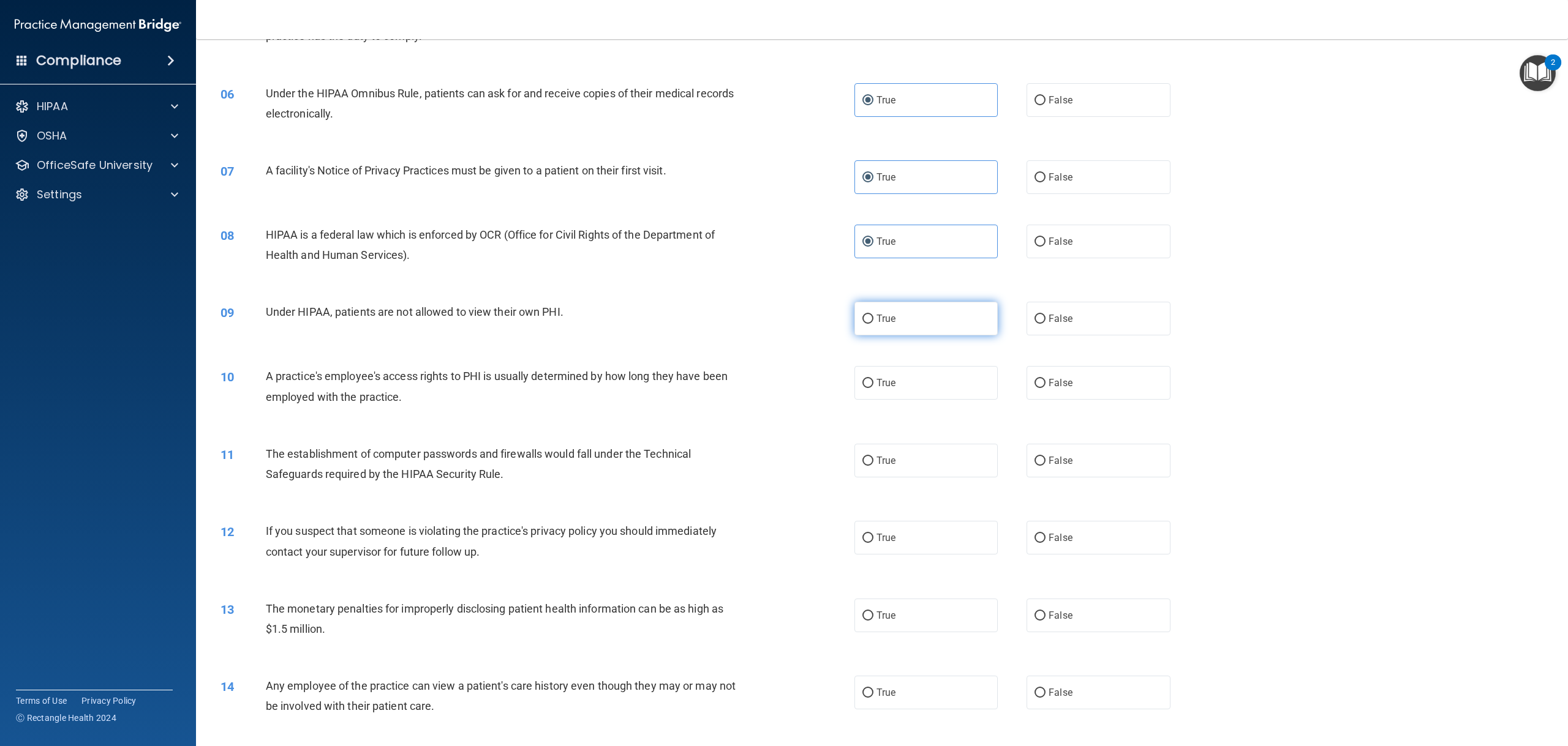
radio input "true"
click at [1060, 324] on span "False" at bounding box center [1060, 318] width 24 height 11
click at [1045, 324] on input "False" at bounding box center [1040, 319] width 11 height 9
radio input "true"
radio input "false"
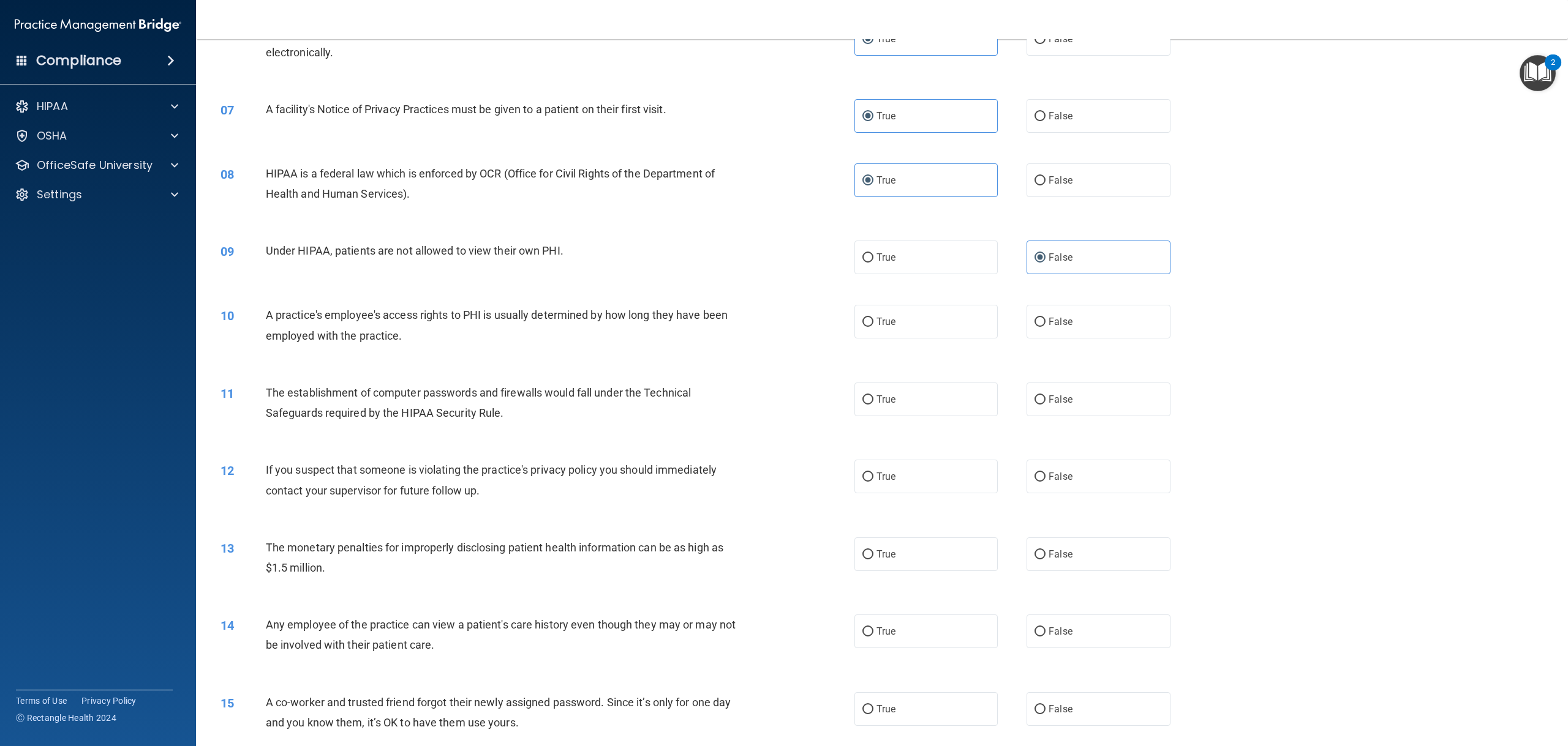
scroll to position [551, 0]
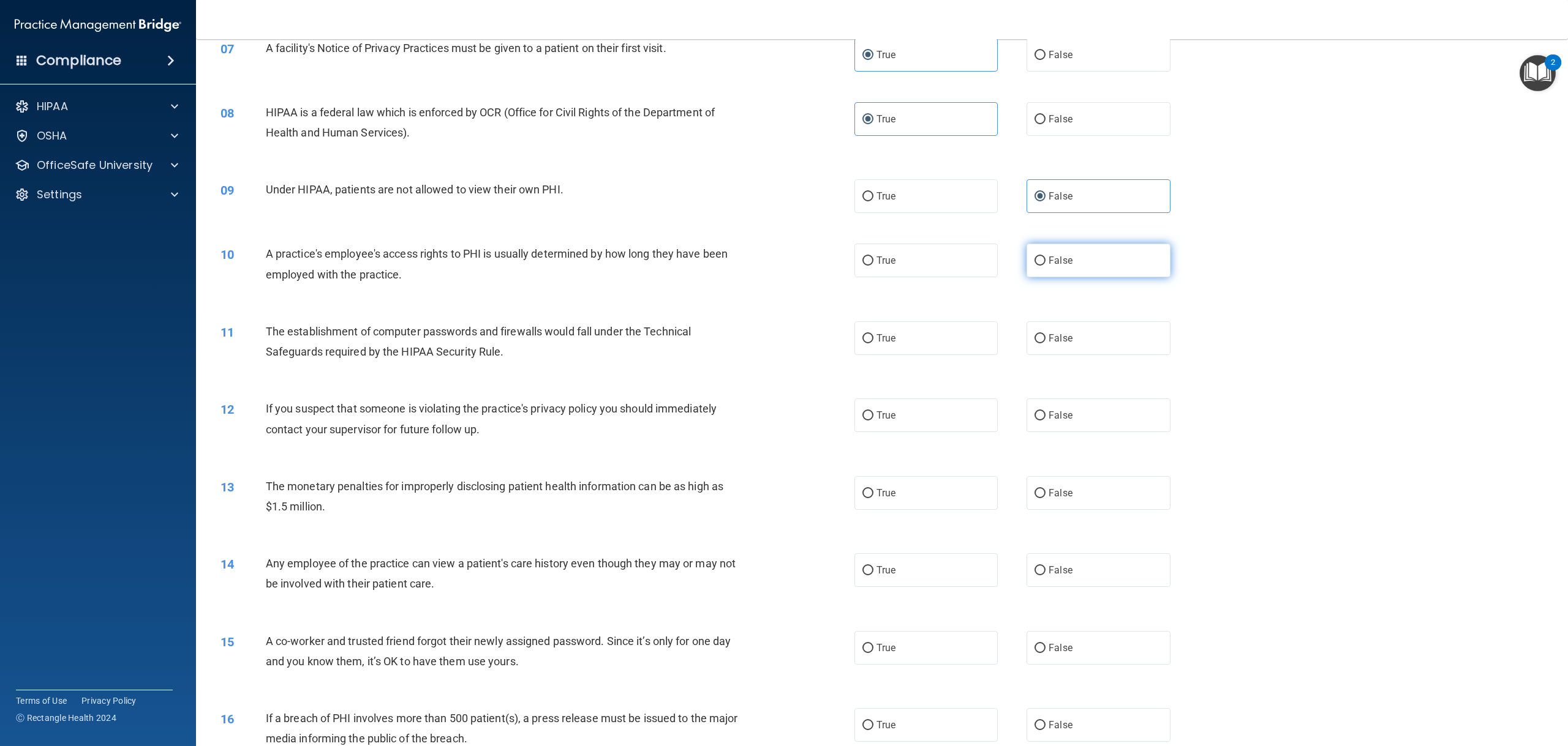
click at [1055, 266] on span "False" at bounding box center [1060, 260] width 24 height 11
click at [1045, 266] on input "False" at bounding box center [1040, 261] width 11 height 9
radio input "true"
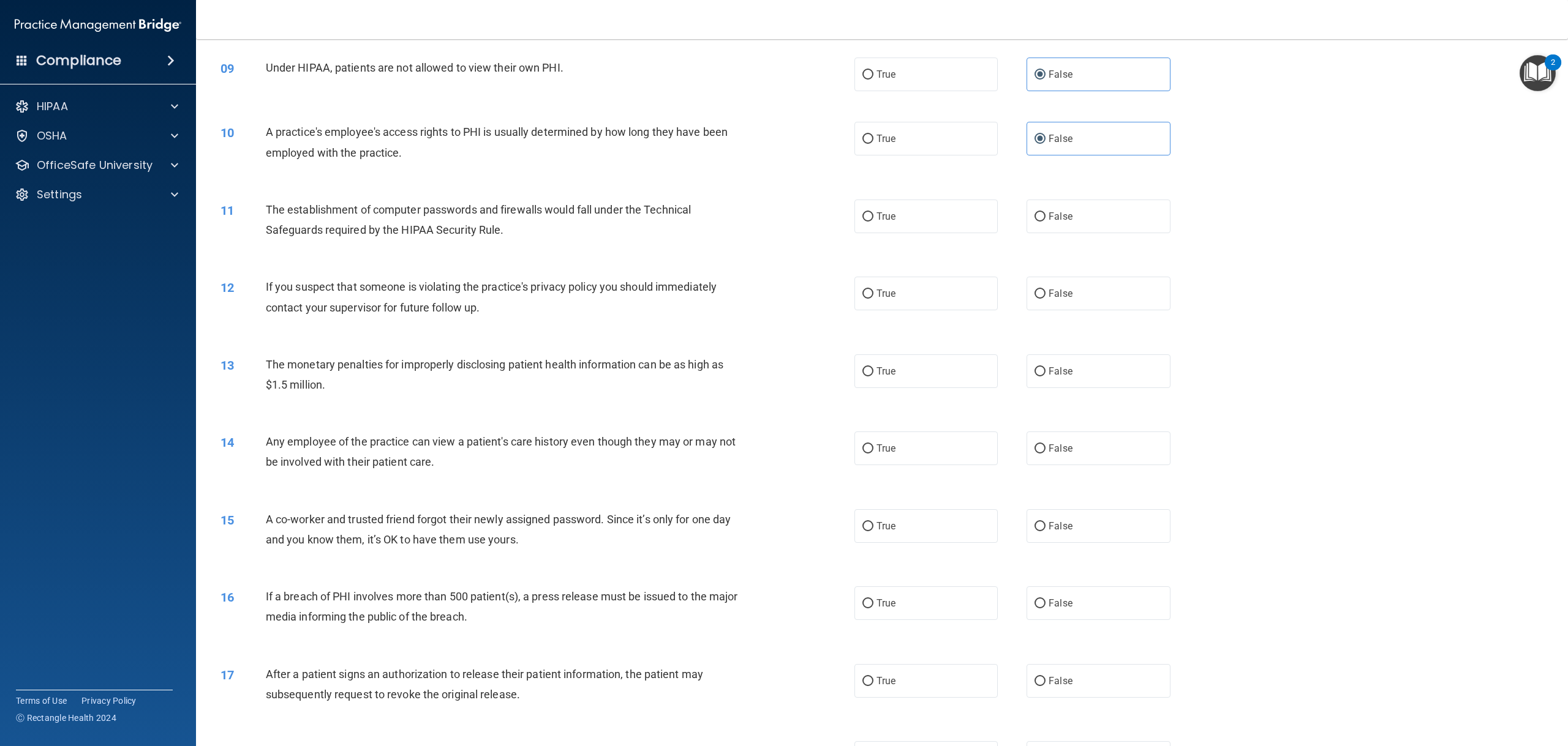
scroll to position [673, 0]
click at [897, 232] on label "True" at bounding box center [926, 216] width 144 height 33
click at [873, 221] on input "True" at bounding box center [867, 217] width 11 height 9
radio input "true"
click at [887, 306] on label "True" at bounding box center [926, 292] width 144 height 33
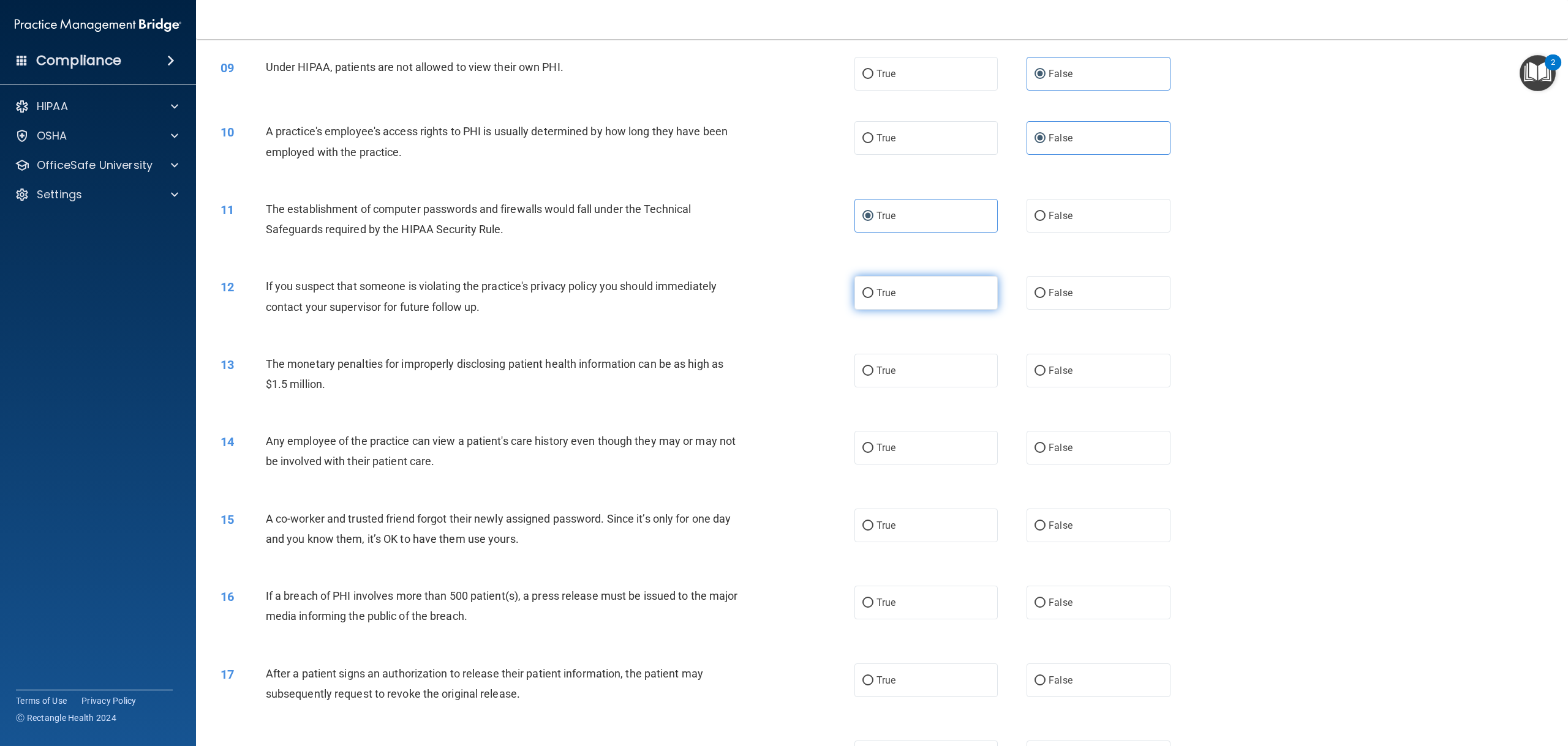
click at [873, 298] on input "True" at bounding box center [867, 293] width 11 height 9
radio input "true"
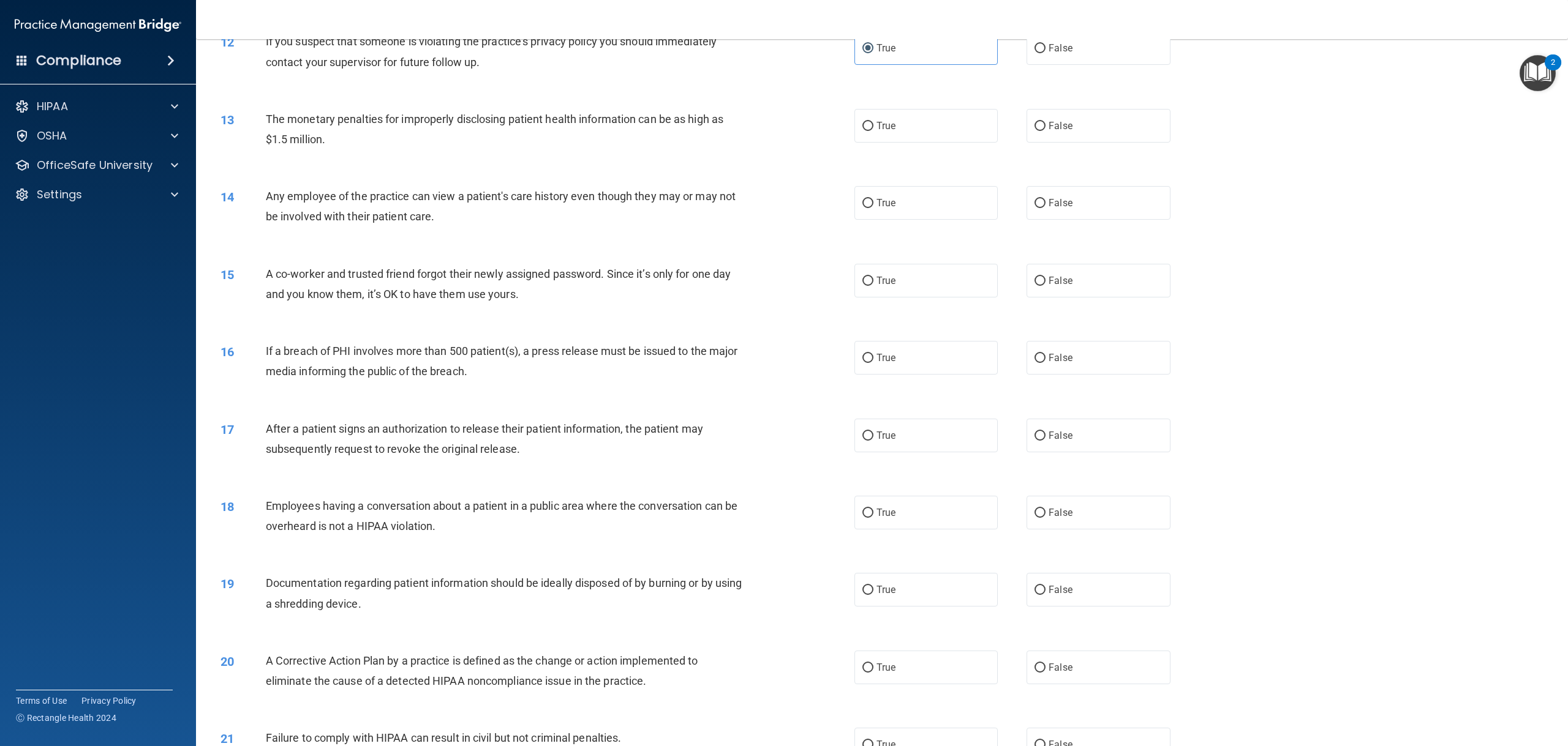
scroll to position [857, 0]
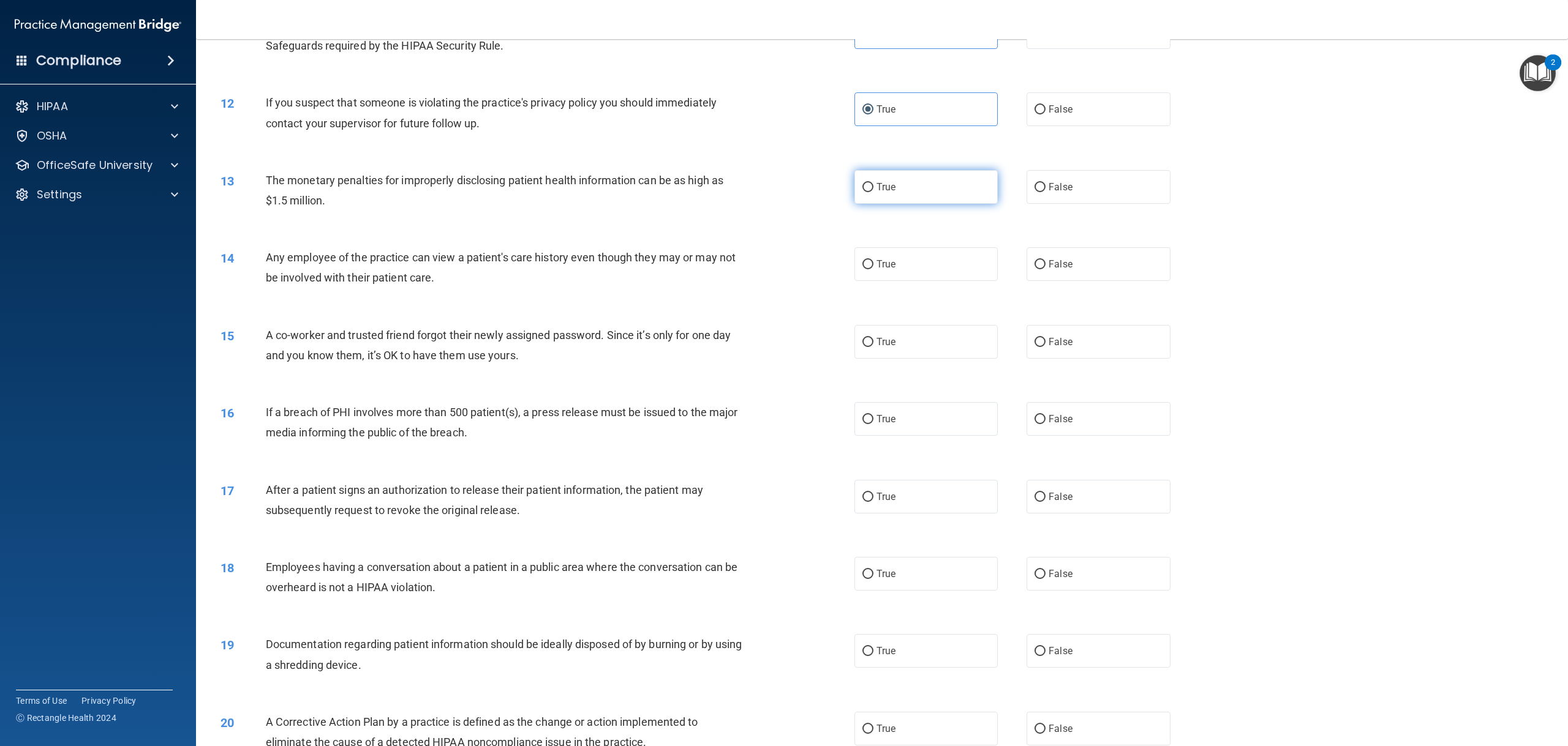
click at [886, 204] on label "True" at bounding box center [926, 187] width 144 height 33
click at [873, 192] on input "True" at bounding box center [867, 188] width 11 height 9
radio input "true"
click at [1069, 281] on label "False" at bounding box center [1098, 264] width 144 height 33
click at [1045, 270] on input "False" at bounding box center [1040, 264] width 11 height 9
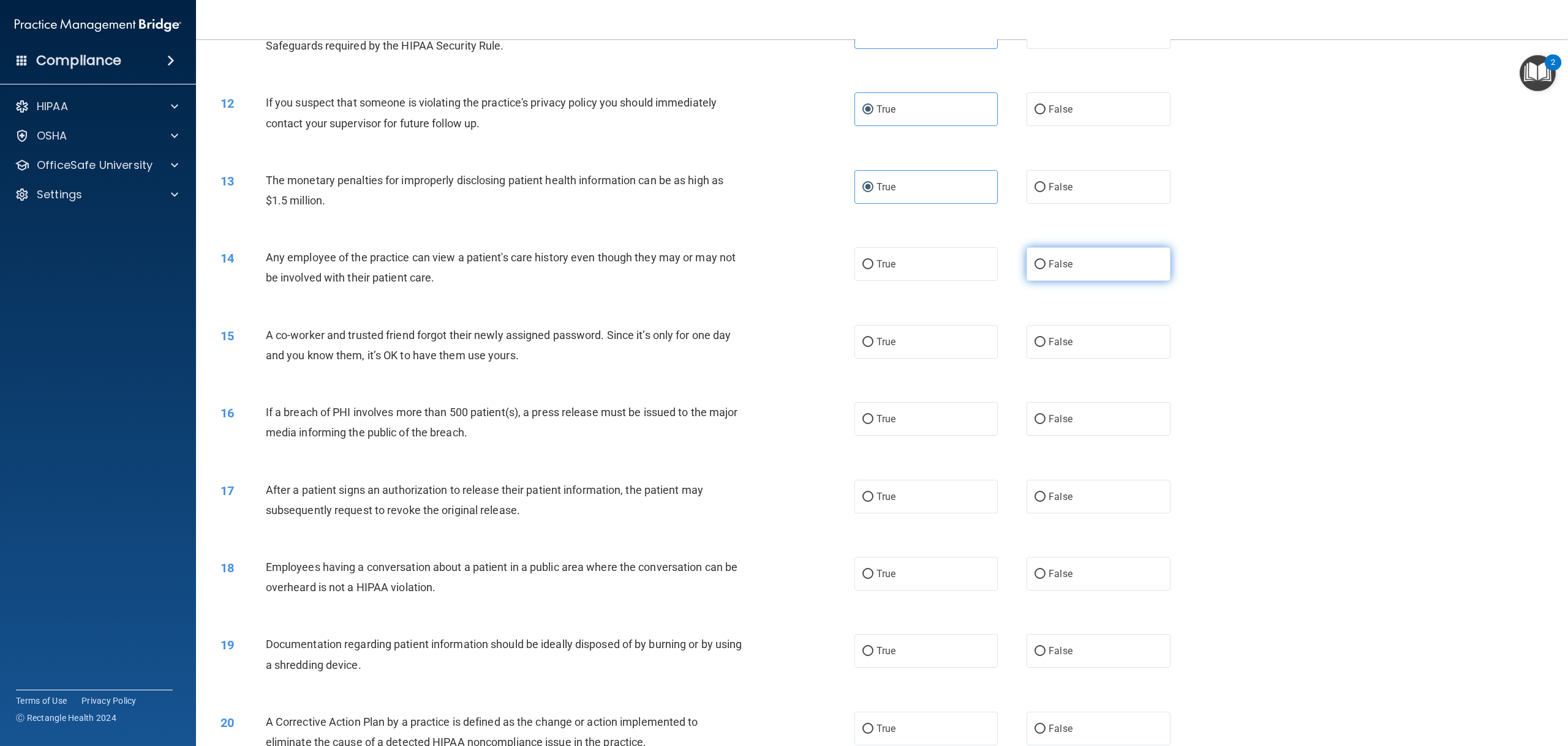
radio input "true"
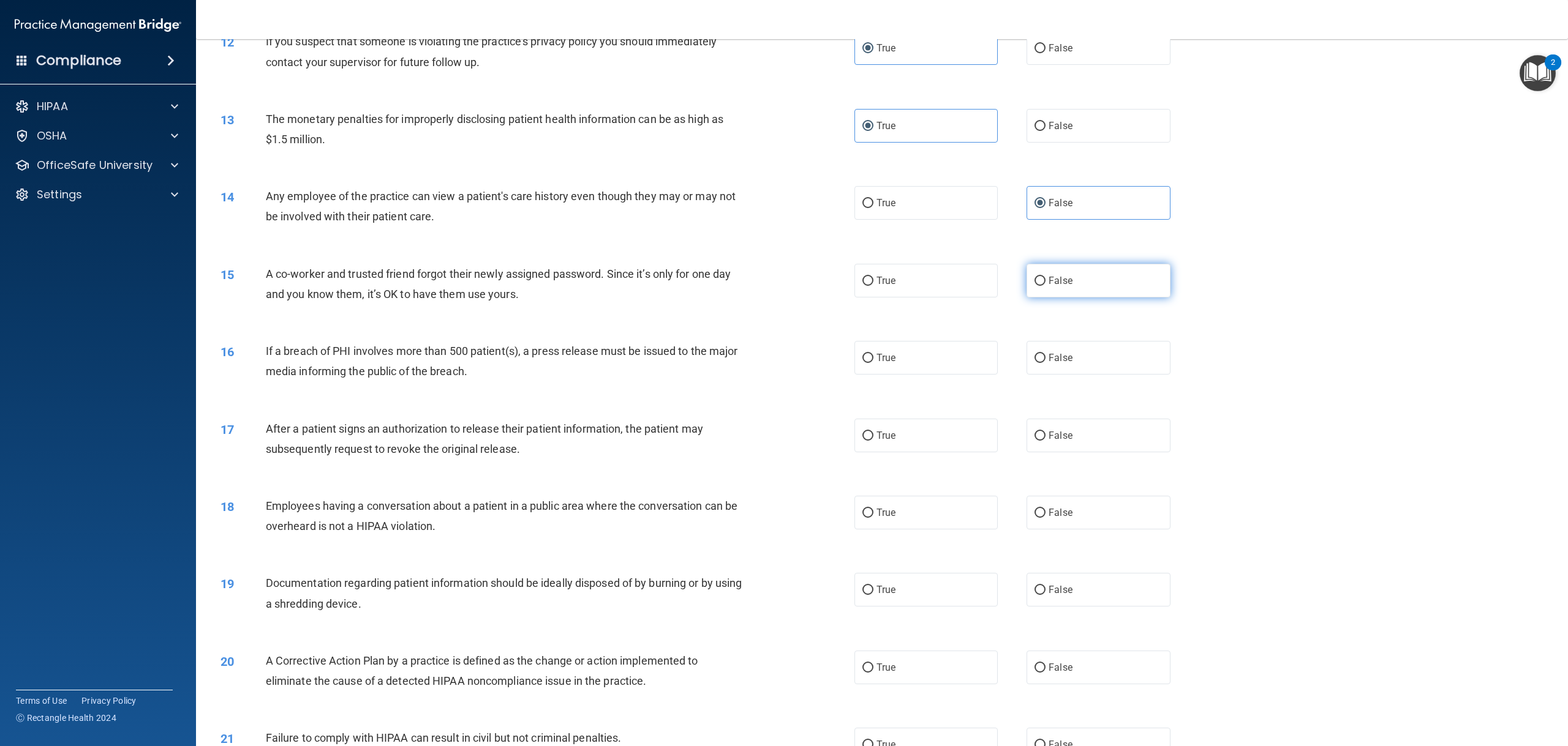
click at [1046, 298] on label "False" at bounding box center [1098, 280] width 144 height 33
click at [1045, 286] on input "False" at bounding box center [1040, 281] width 11 height 9
radio input "true"
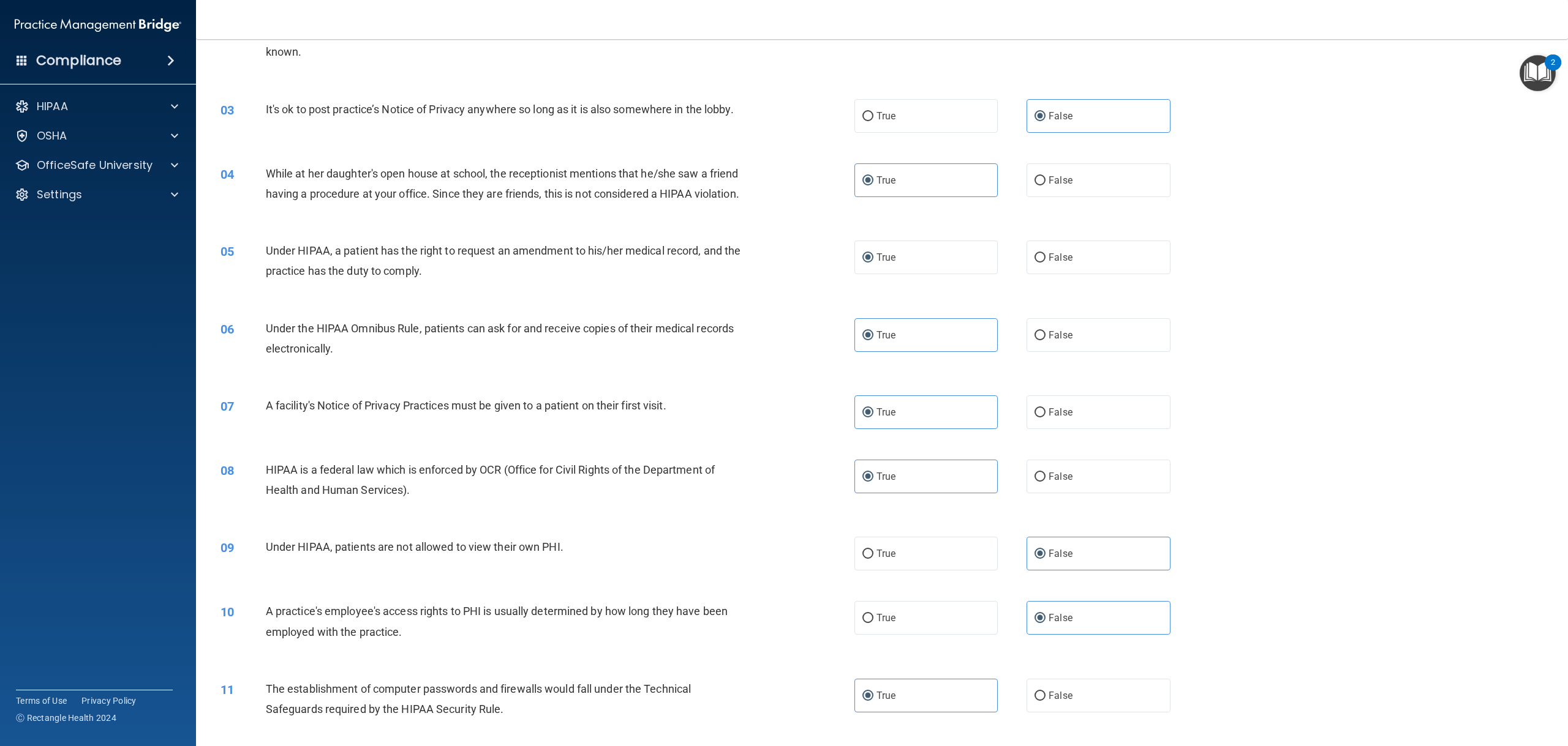
scroll to position [184, 0]
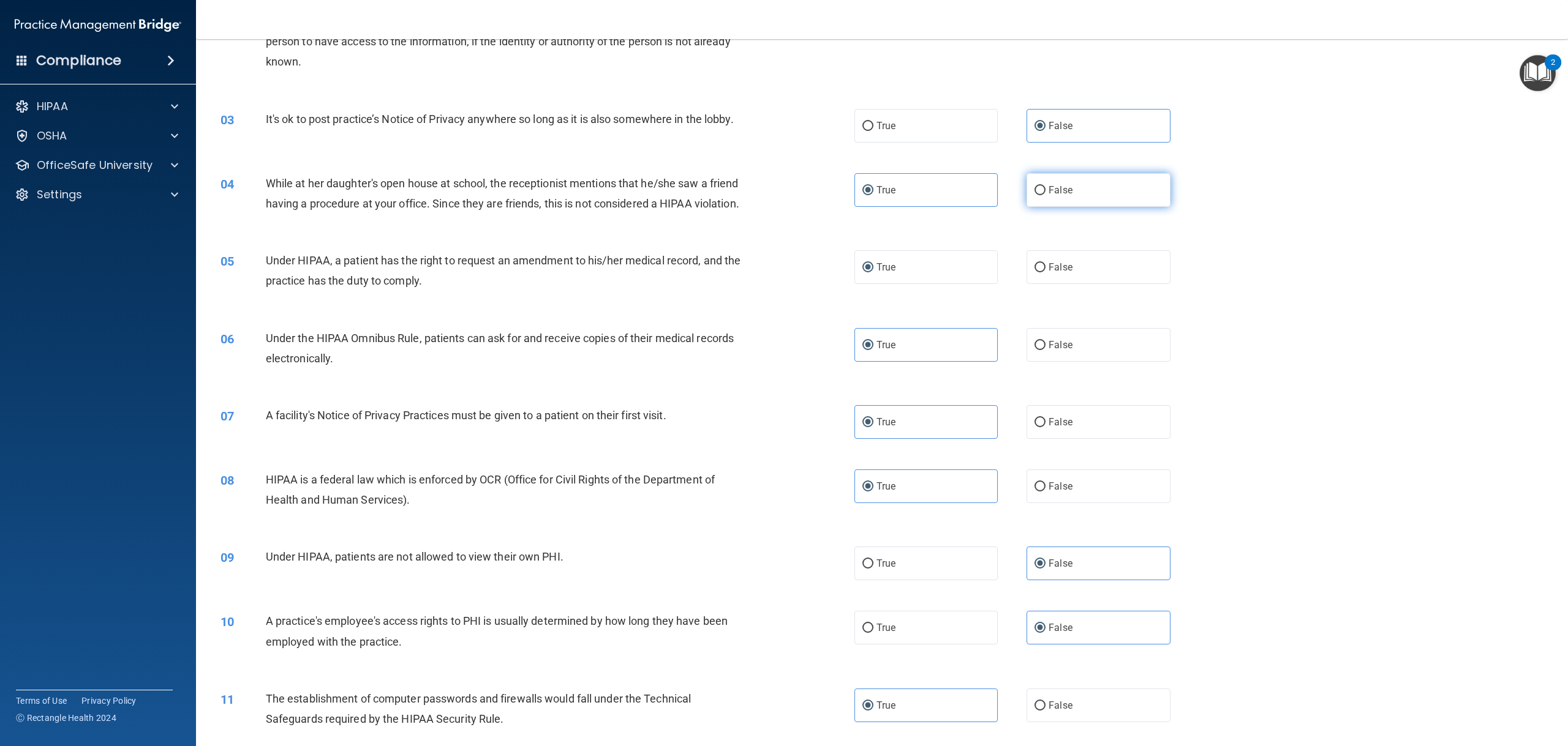
click at [1061, 201] on label "False" at bounding box center [1098, 190] width 144 height 33
click at [1045, 195] on input "False" at bounding box center [1040, 191] width 11 height 9
radio input "true"
radio input "false"
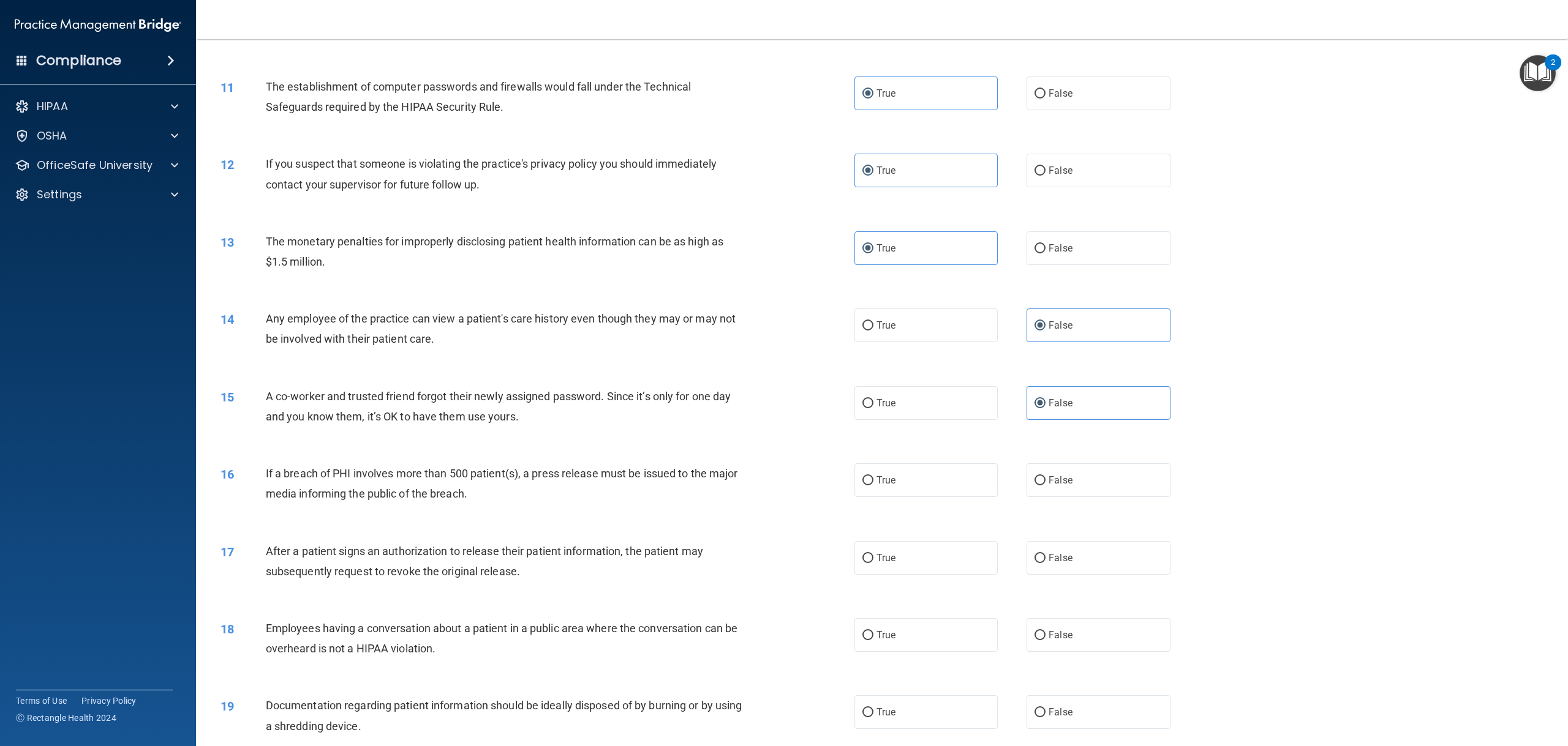
scroll to position [918, 0]
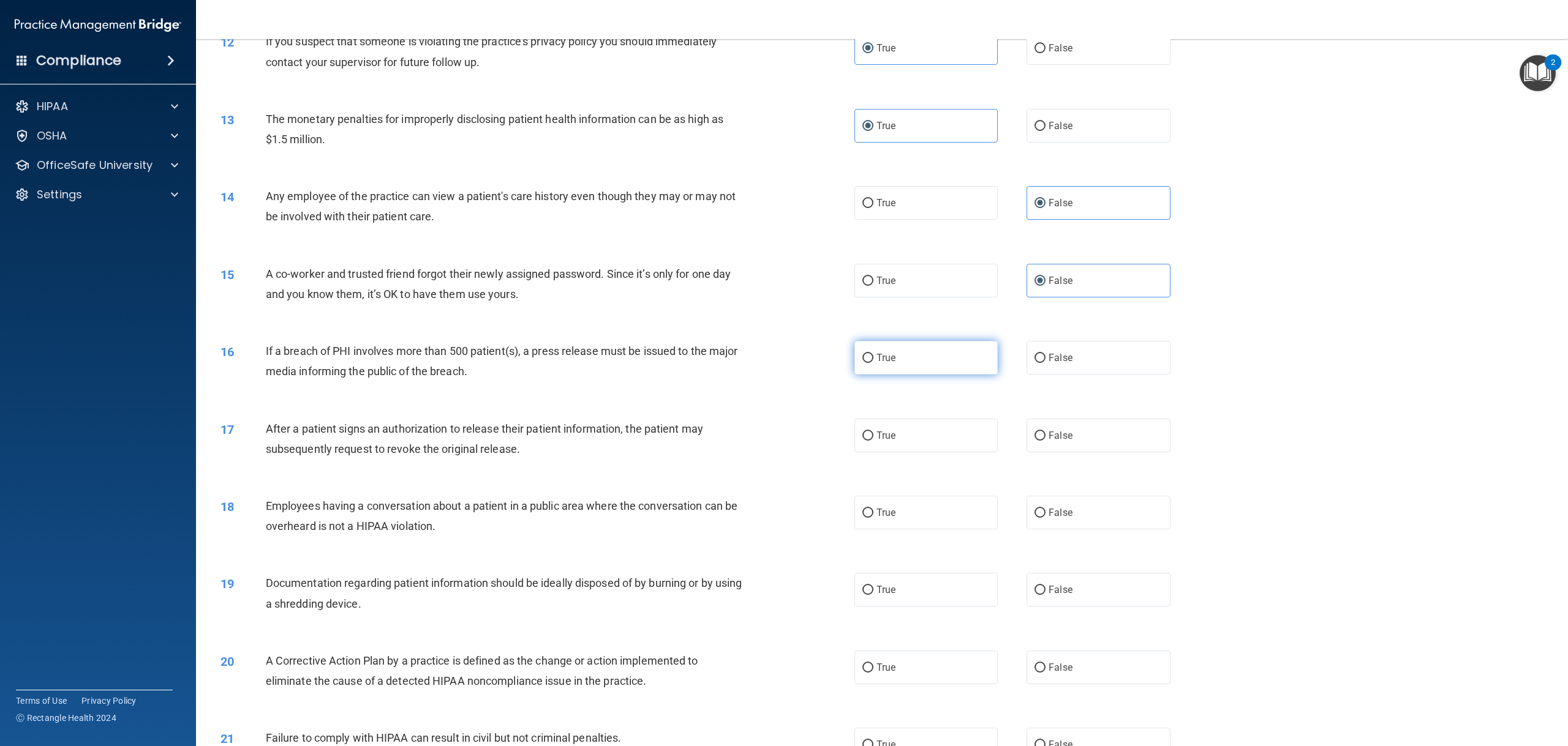
click at [927, 370] on label "True" at bounding box center [926, 358] width 144 height 33
click at [873, 363] on input "True" at bounding box center [867, 359] width 11 height 9
radio input "true"
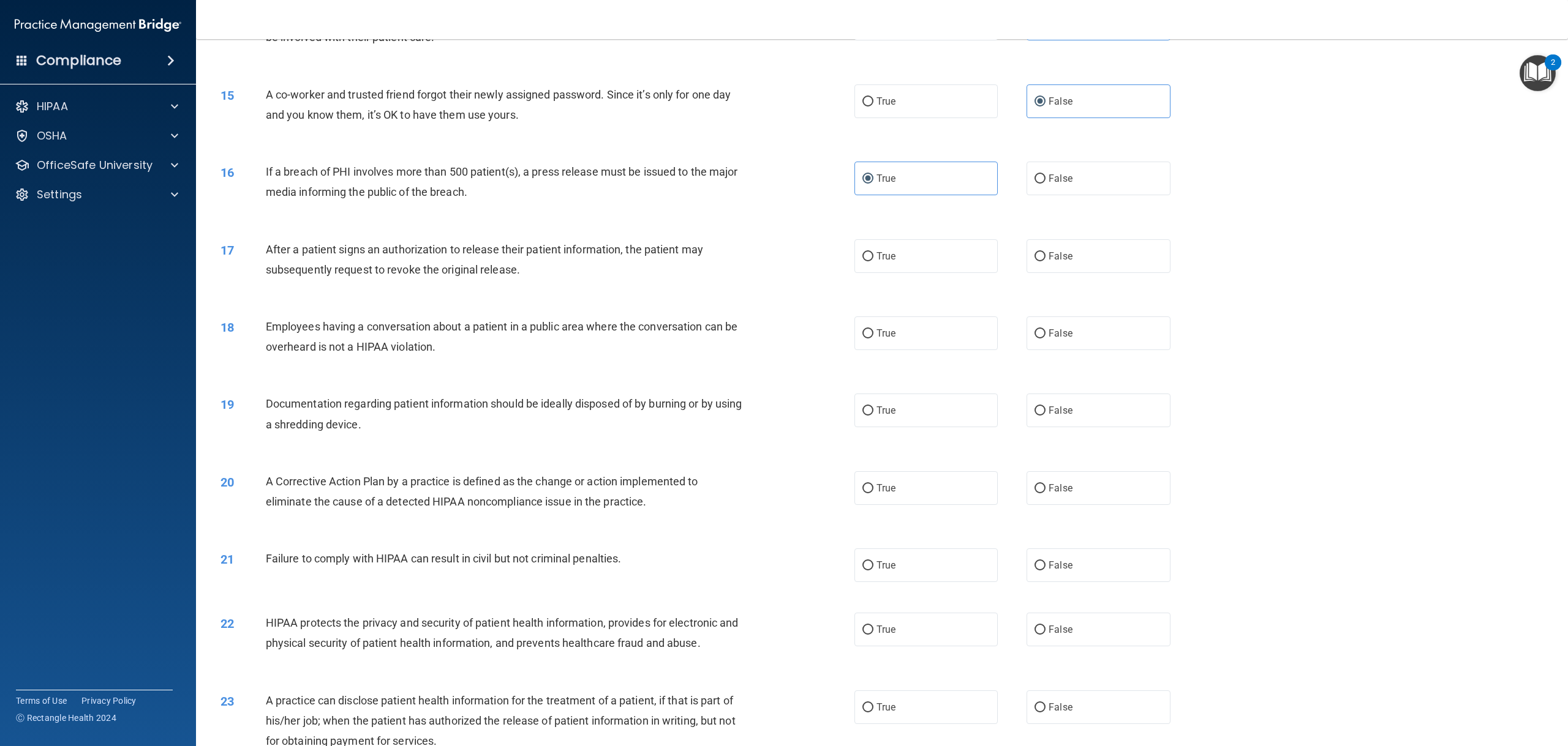
scroll to position [1102, 0]
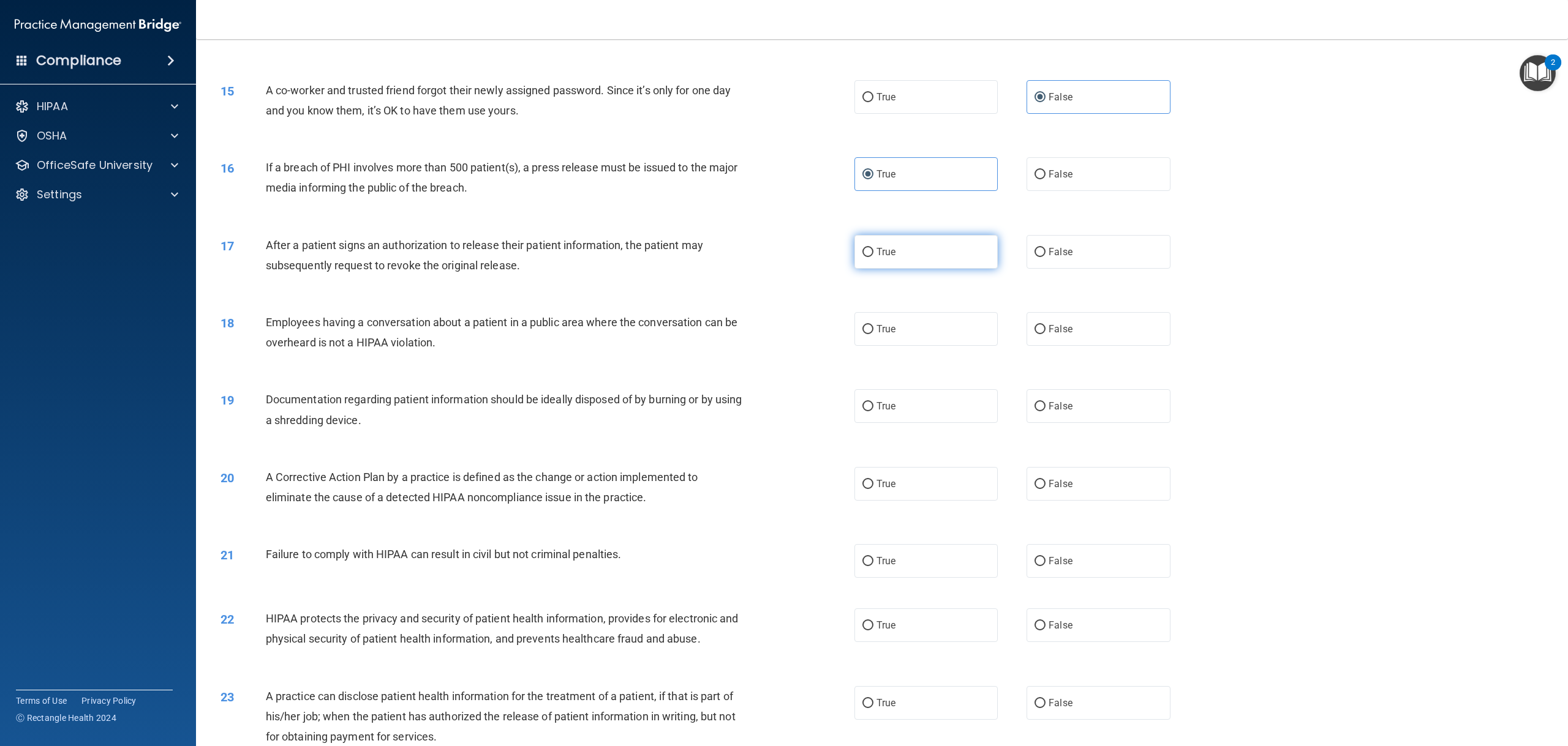
click at [876, 258] on span "True" at bounding box center [885, 251] width 19 height 11
click at [873, 257] on input "True" at bounding box center [867, 252] width 11 height 9
radio input "true"
click at [881, 341] on label "True" at bounding box center [926, 329] width 144 height 33
click at [873, 334] on input "True" at bounding box center [867, 330] width 11 height 9
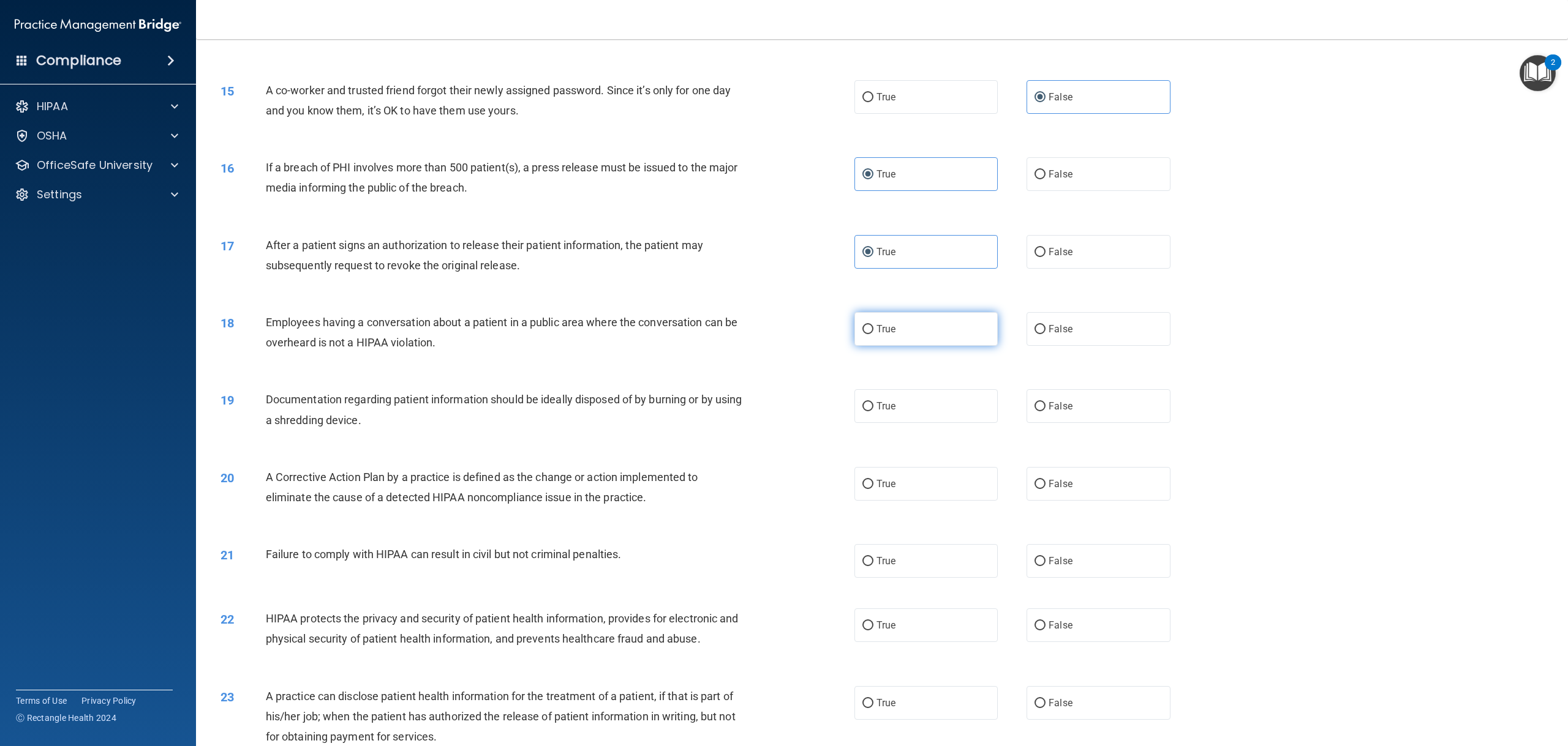
radio input "true"
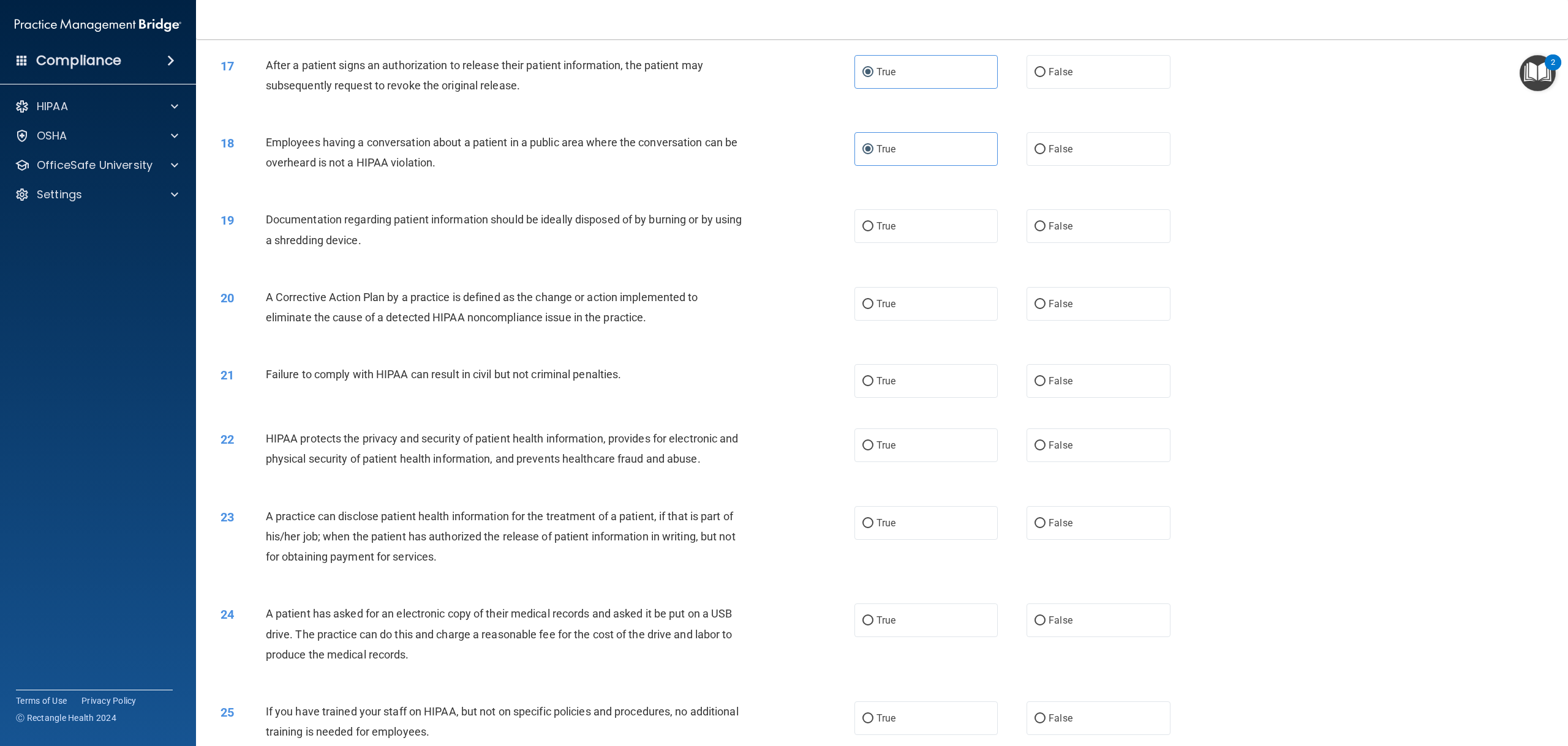
scroll to position [1285, 0]
click at [1026, 154] on label "False" at bounding box center [1098, 145] width 144 height 33
click at [1034, 150] on input "False" at bounding box center [1040, 146] width 11 height 9
radio input "true"
radio input "false"
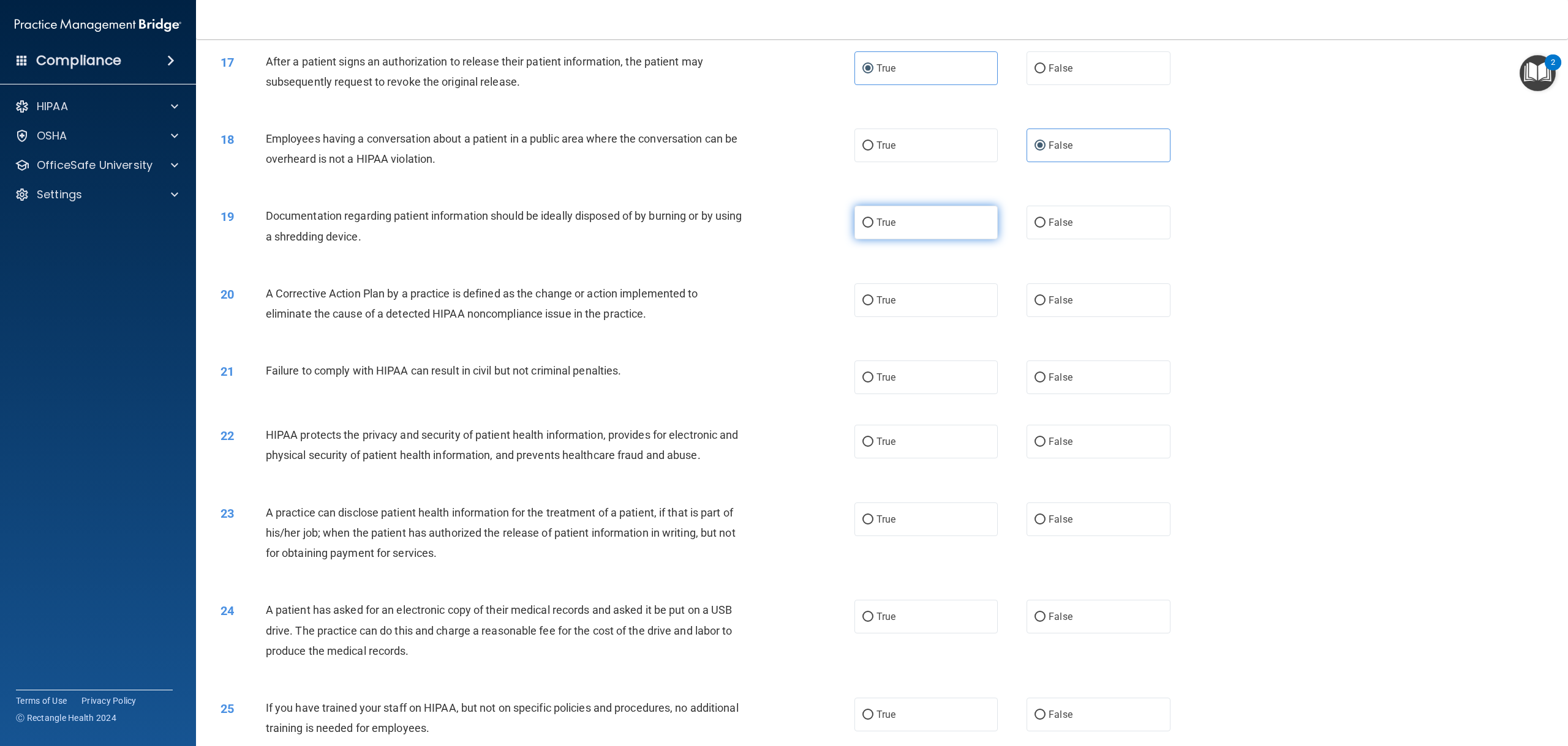
click at [892, 239] on label "True" at bounding box center [926, 223] width 144 height 33
click at [873, 228] on input "True" at bounding box center [867, 223] width 11 height 9
radio input "true"
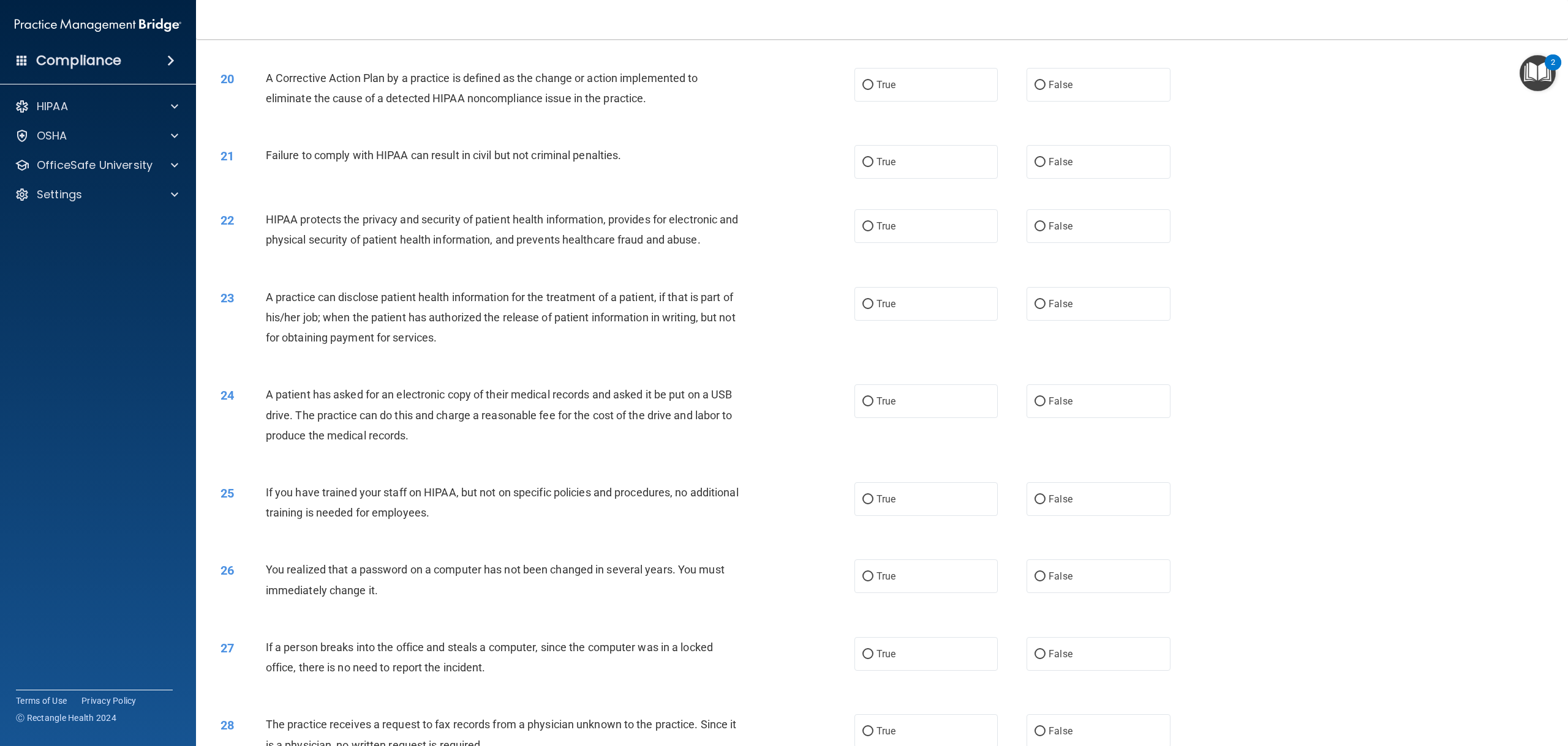
scroll to position [1469, 0]
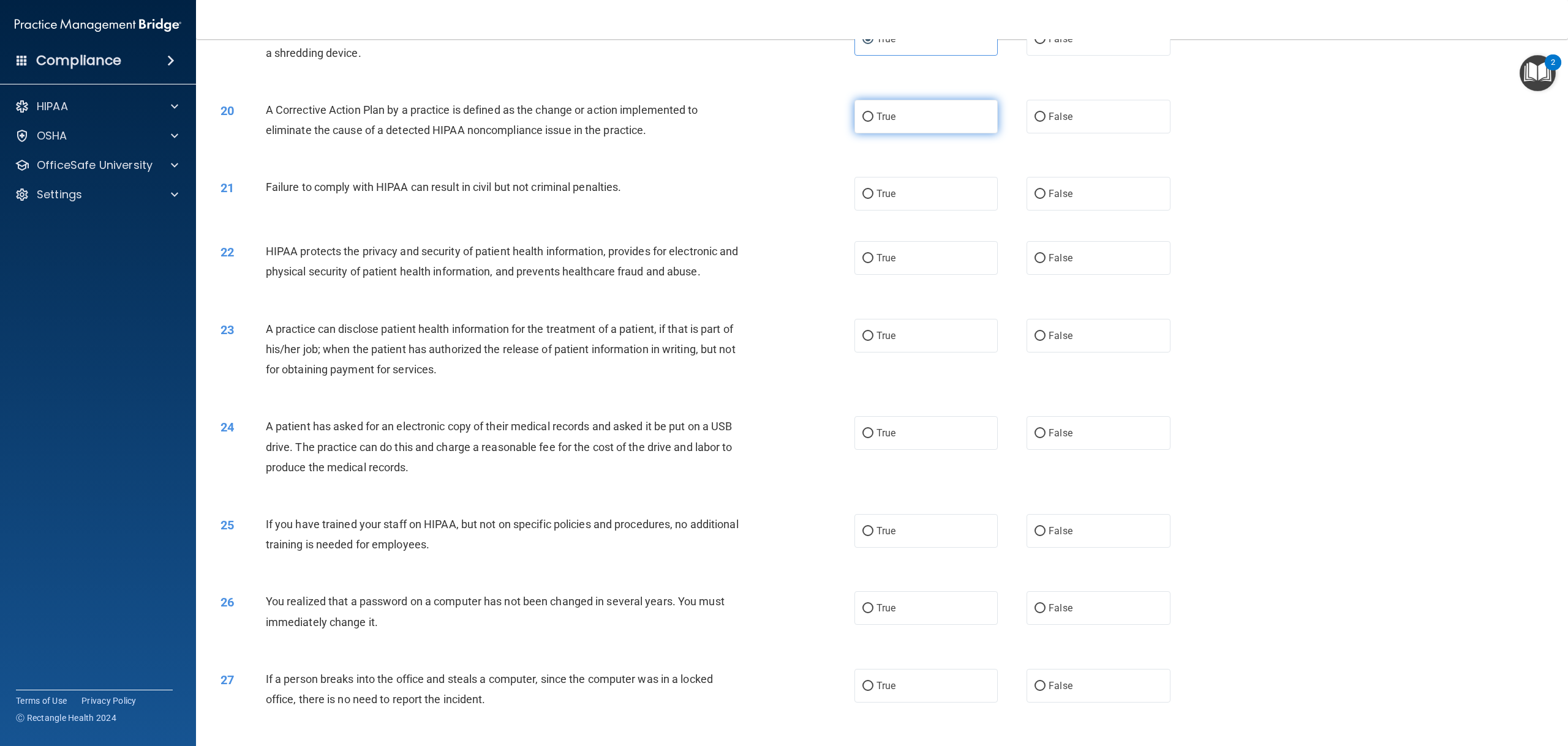
click at [903, 134] on label "True" at bounding box center [926, 116] width 144 height 33
click at [873, 122] on input "True" at bounding box center [867, 117] width 11 height 9
radio input "true"
click at [1037, 201] on label "False" at bounding box center [1098, 194] width 144 height 33
click at [1037, 199] on input "False" at bounding box center [1040, 194] width 11 height 9
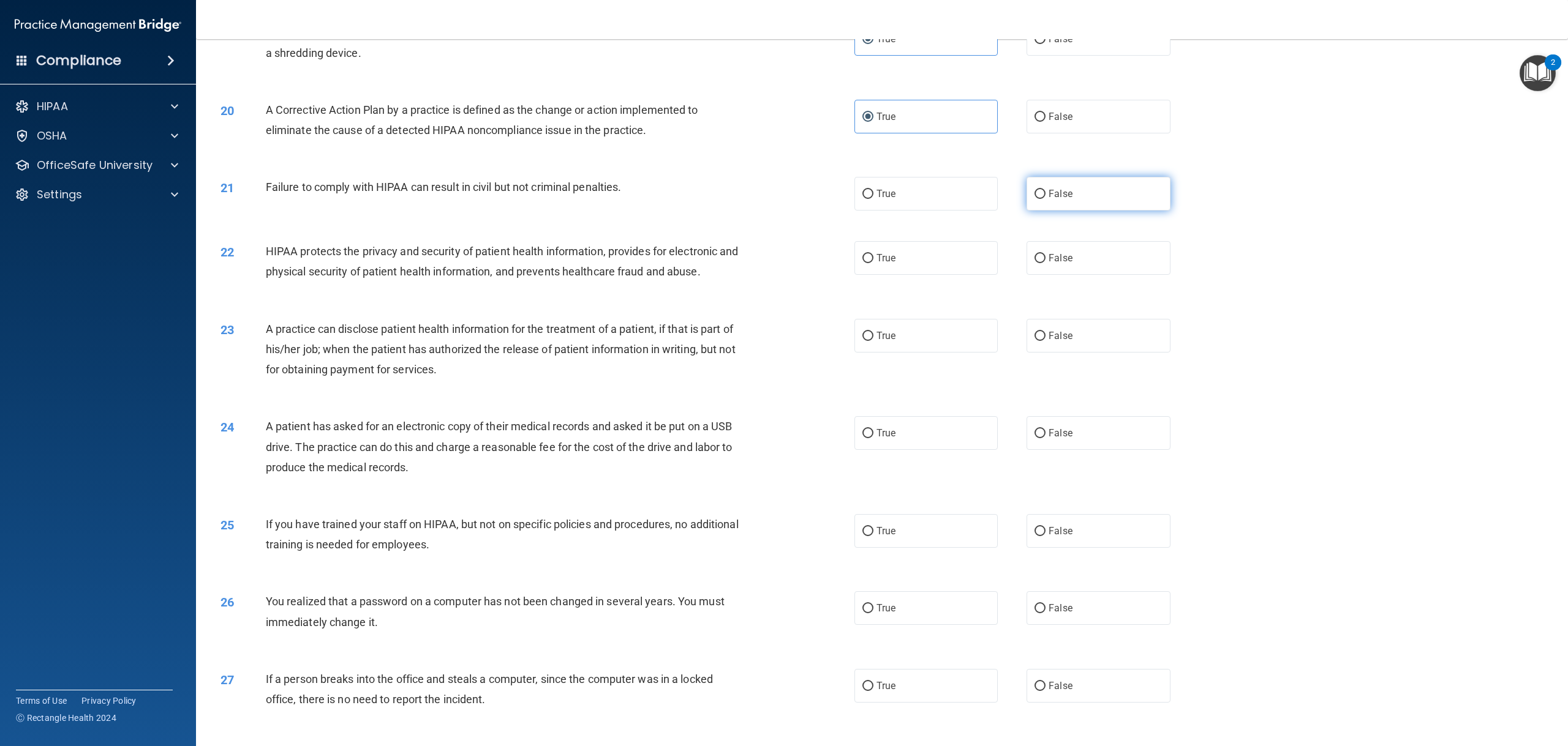
radio input "true"
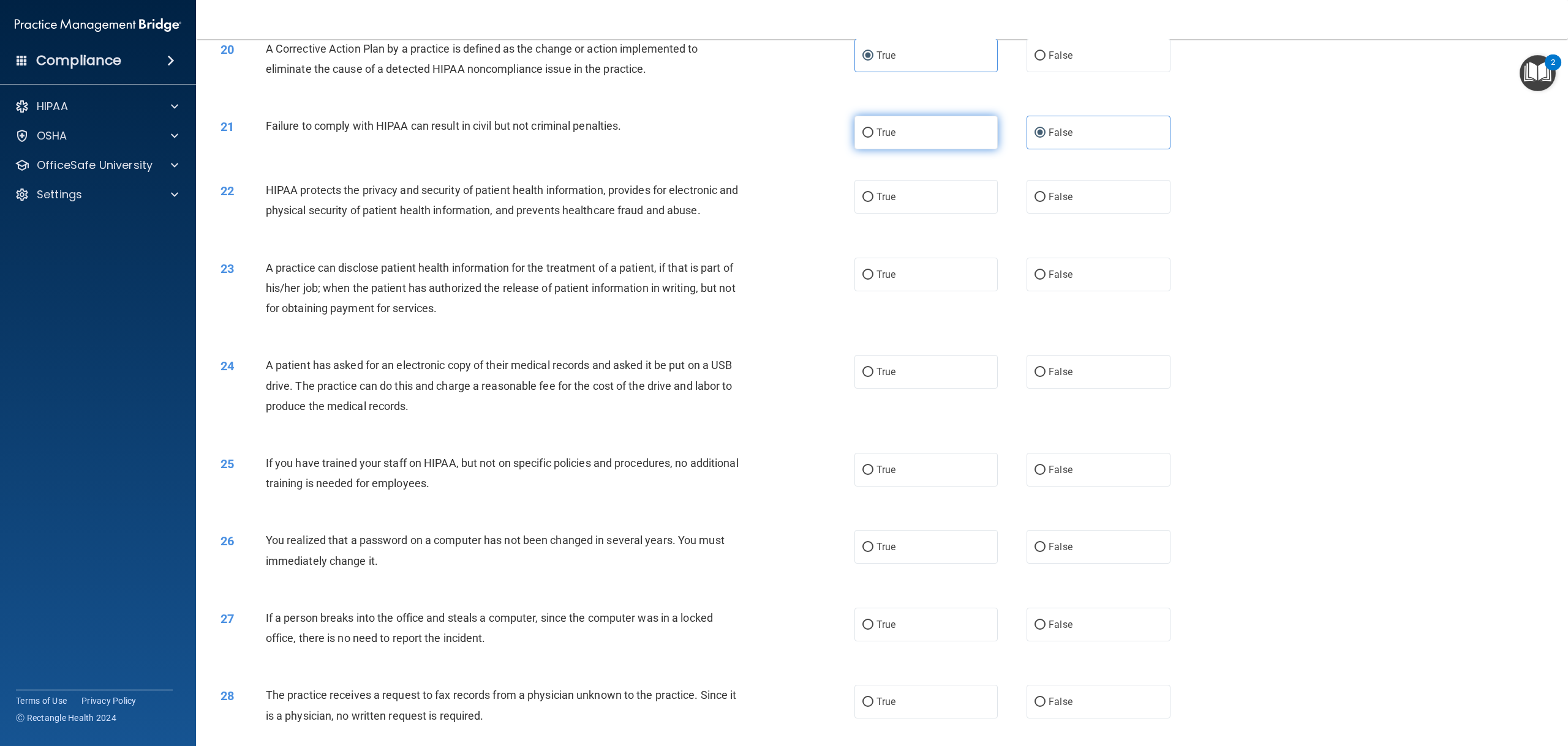
click at [903, 150] on label "True" at bounding box center [926, 132] width 144 height 33
click at [873, 138] on input "True" at bounding box center [867, 133] width 11 height 9
radio input "true"
click at [1026, 150] on label "False" at bounding box center [1098, 132] width 144 height 33
click at [1034, 138] on input "False" at bounding box center [1040, 133] width 11 height 9
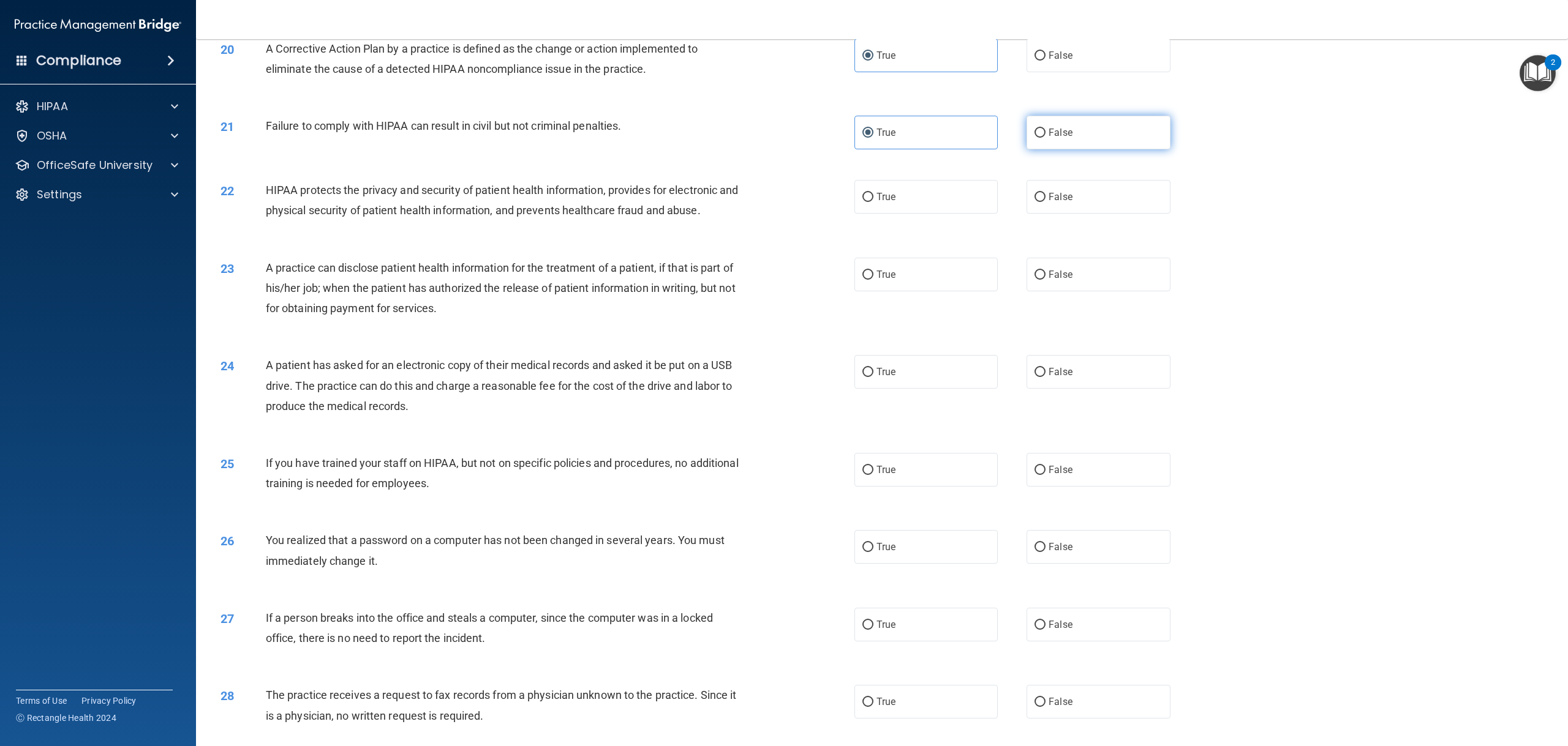
radio input "true"
radio input "false"
click at [862, 202] on input "True" at bounding box center [867, 198] width 11 height 9
radio input "true"
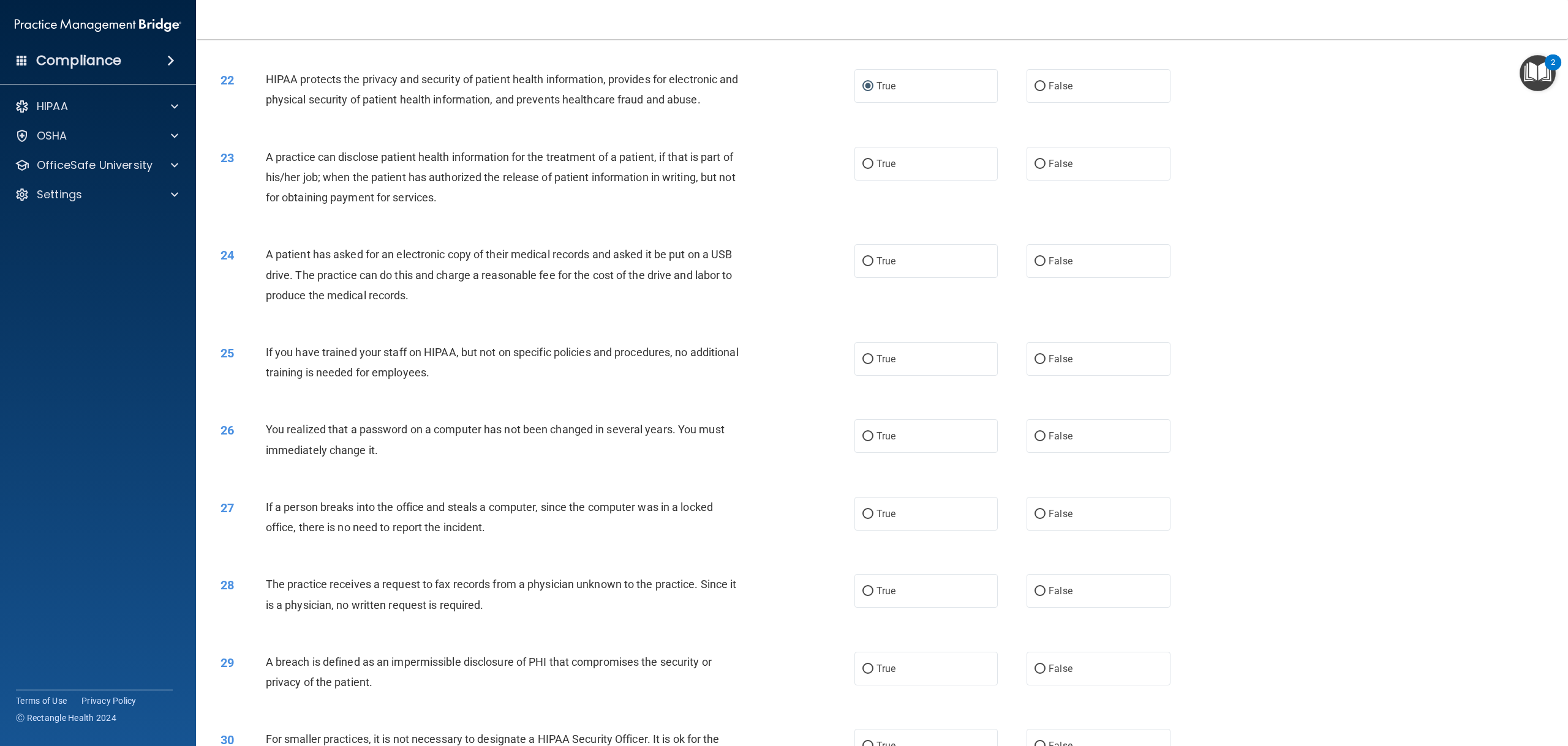
scroll to position [1652, 0]
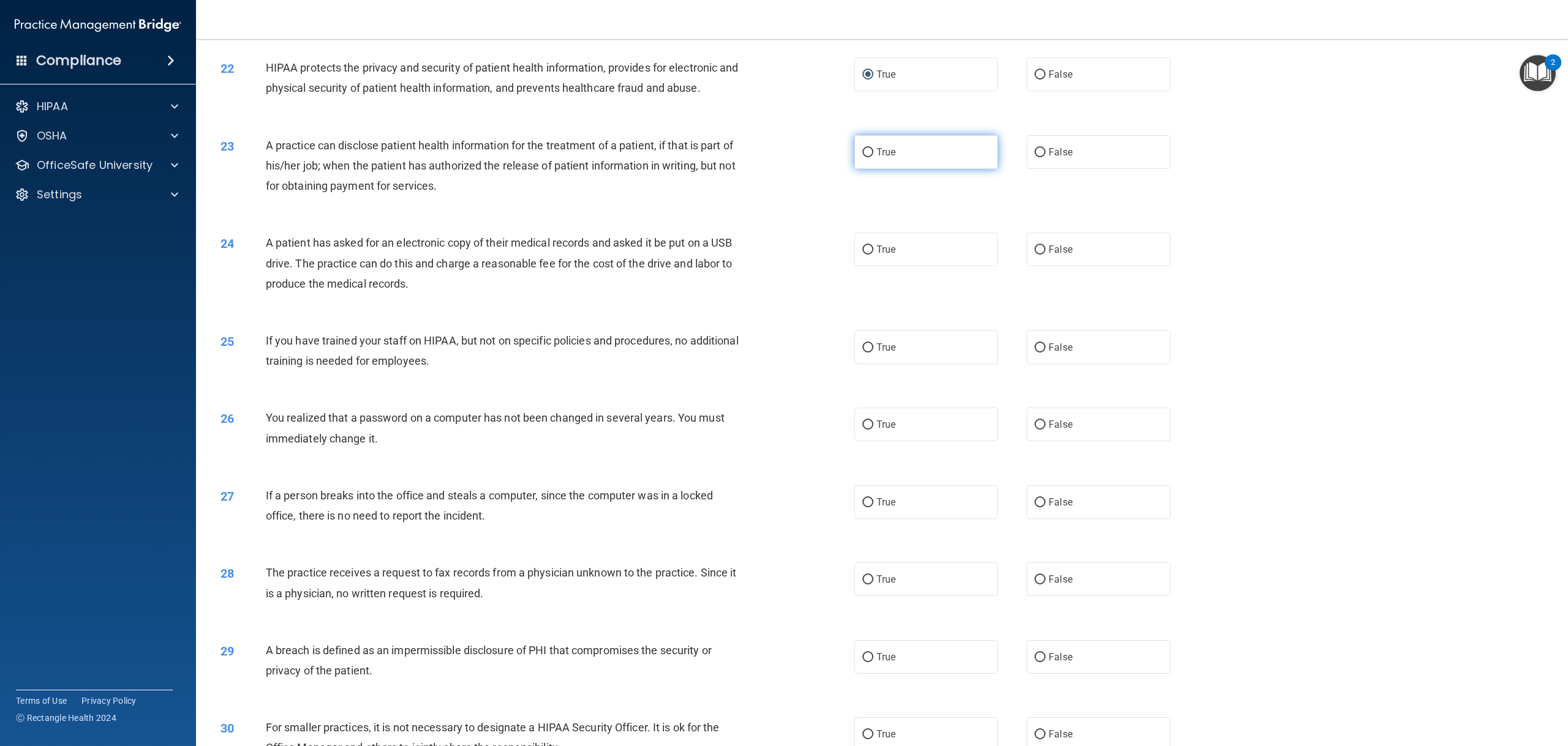
click at [862, 157] on input "True" at bounding box center [867, 153] width 11 height 9
radio input "true"
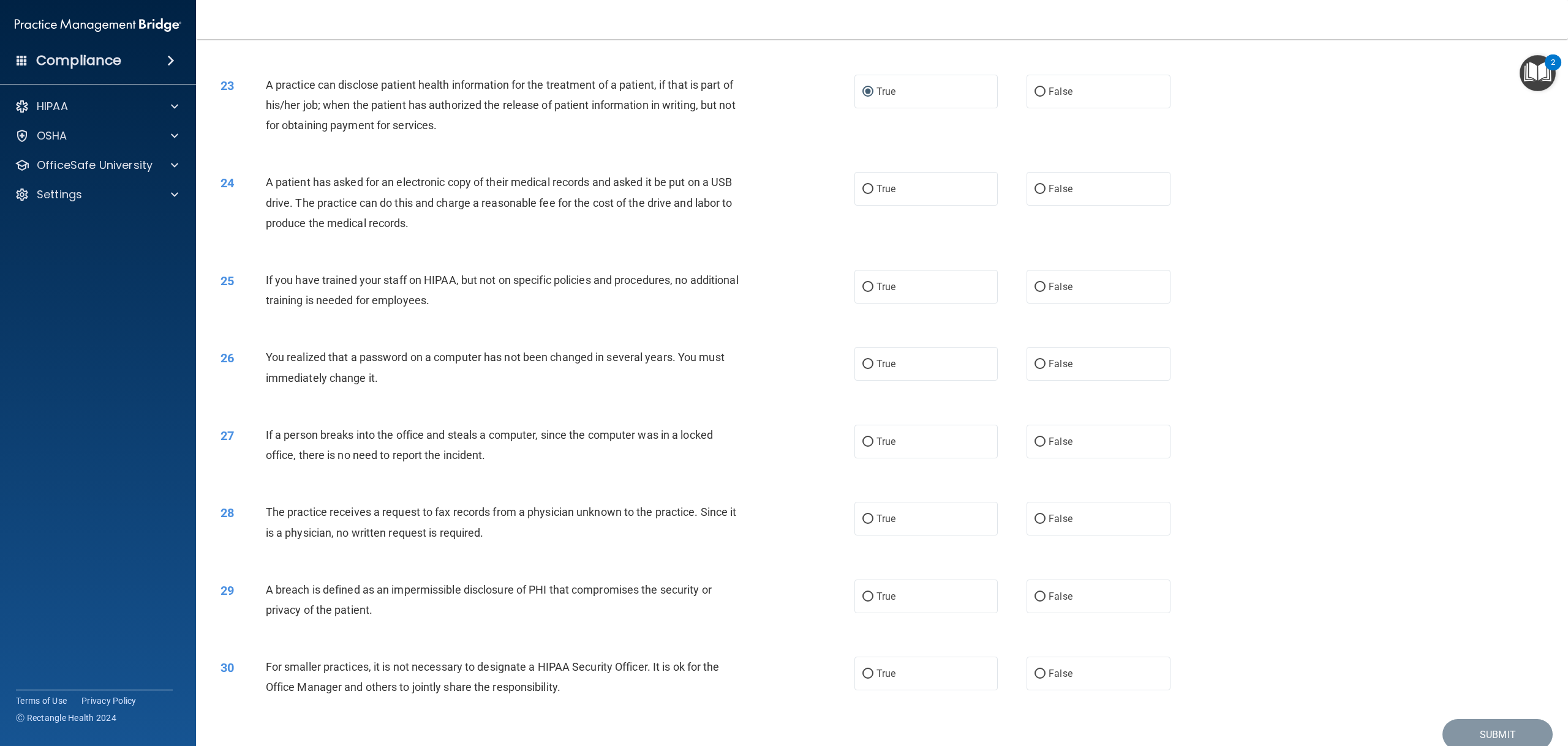
scroll to position [1714, 0]
click at [867, 205] on label "True" at bounding box center [926, 188] width 144 height 33
click at [867, 194] on input "True" at bounding box center [867, 189] width 11 height 9
radio input "true"
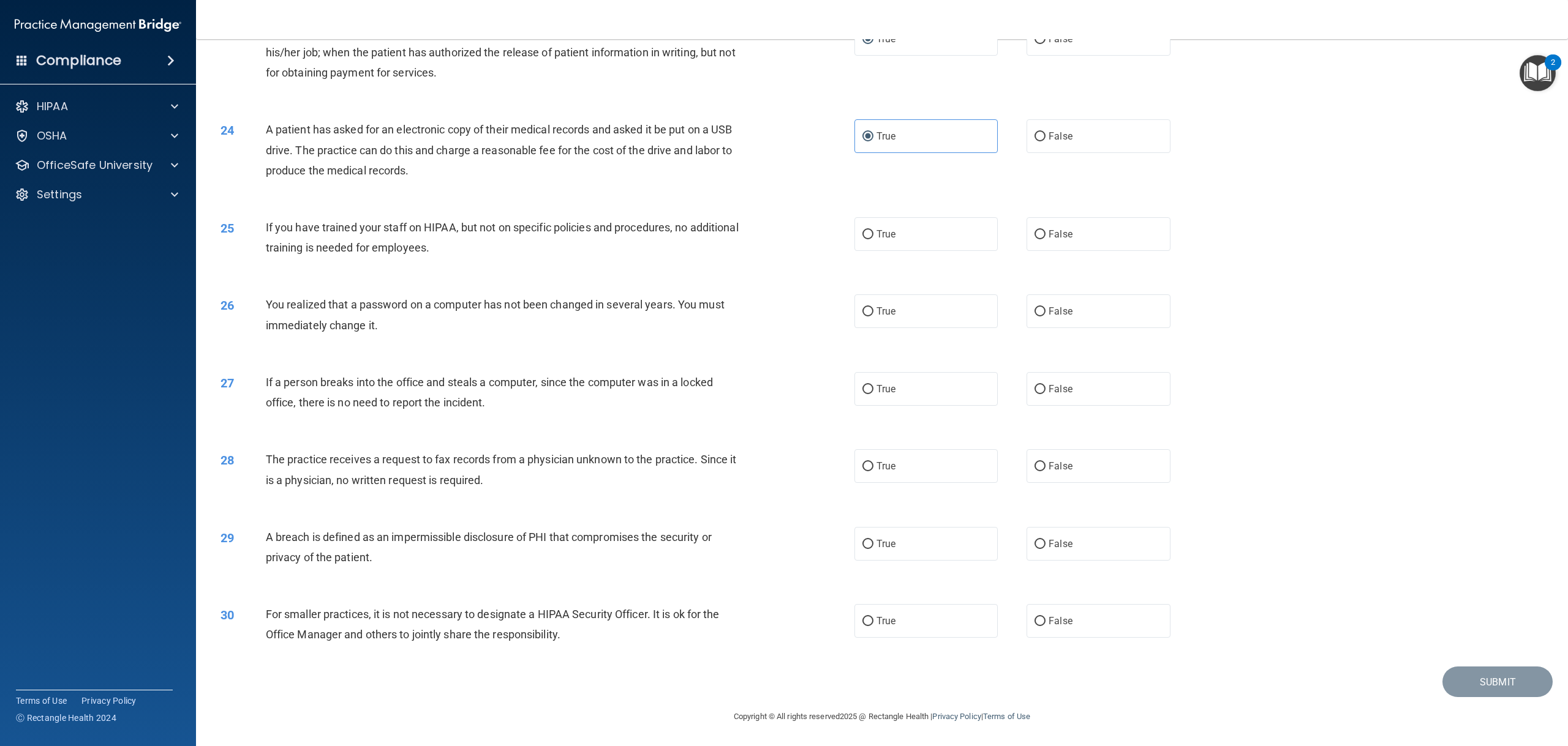
scroll to position [1786, 0]
click at [1036, 230] on input "False" at bounding box center [1040, 235] width 11 height 9
radio input "true"
click at [1080, 323] on label "False" at bounding box center [1098, 311] width 144 height 33
click at [1045, 317] on input "False" at bounding box center [1040, 311] width 11 height 9
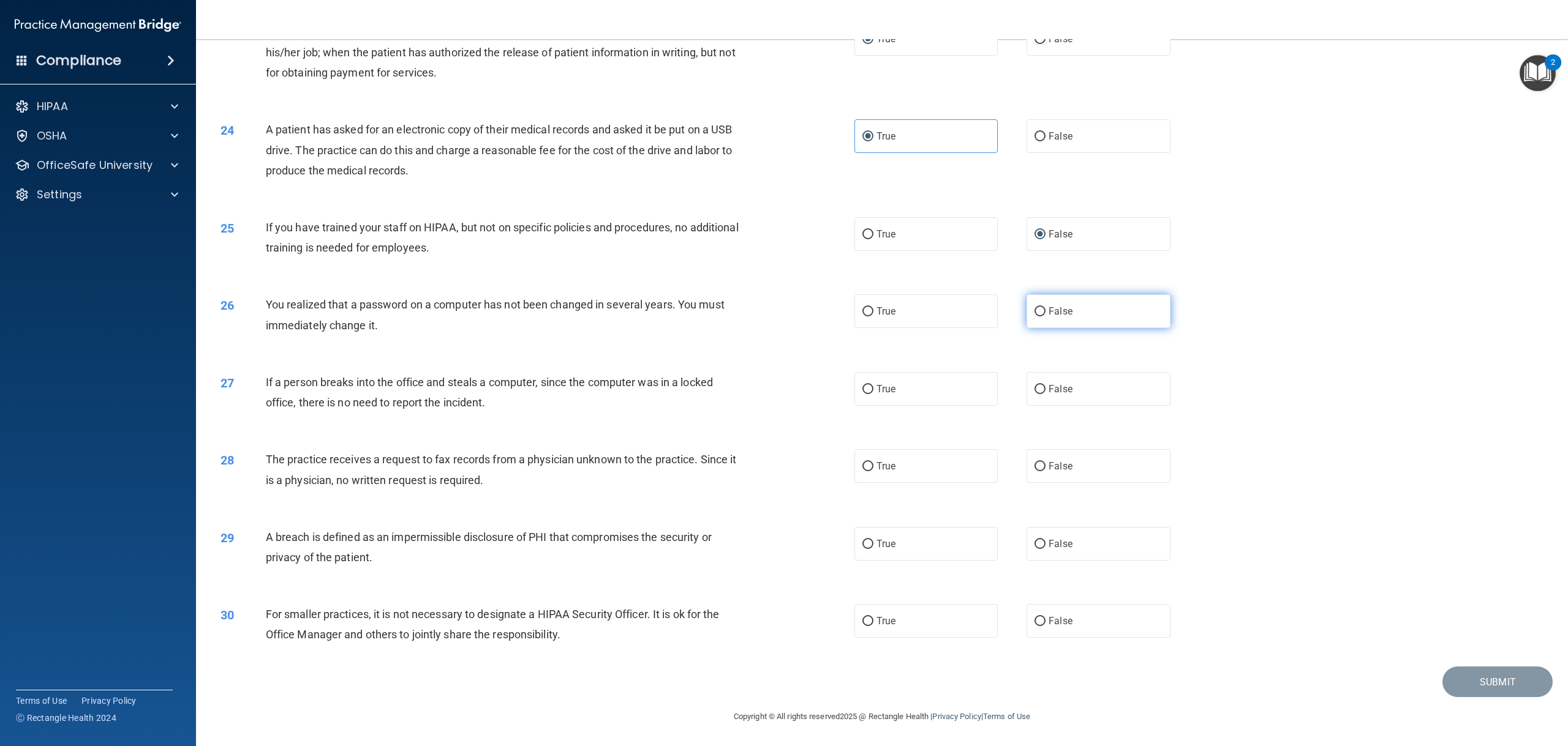
radio input "true"
click at [1059, 375] on label "False" at bounding box center [1098, 389] width 144 height 33
click at [1045, 385] on input "False" at bounding box center [1040, 390] width 11 height 9
radio input "true"
click at [1116, 471] on label "False" at bounding box center [1098, 466] width 144 height 33
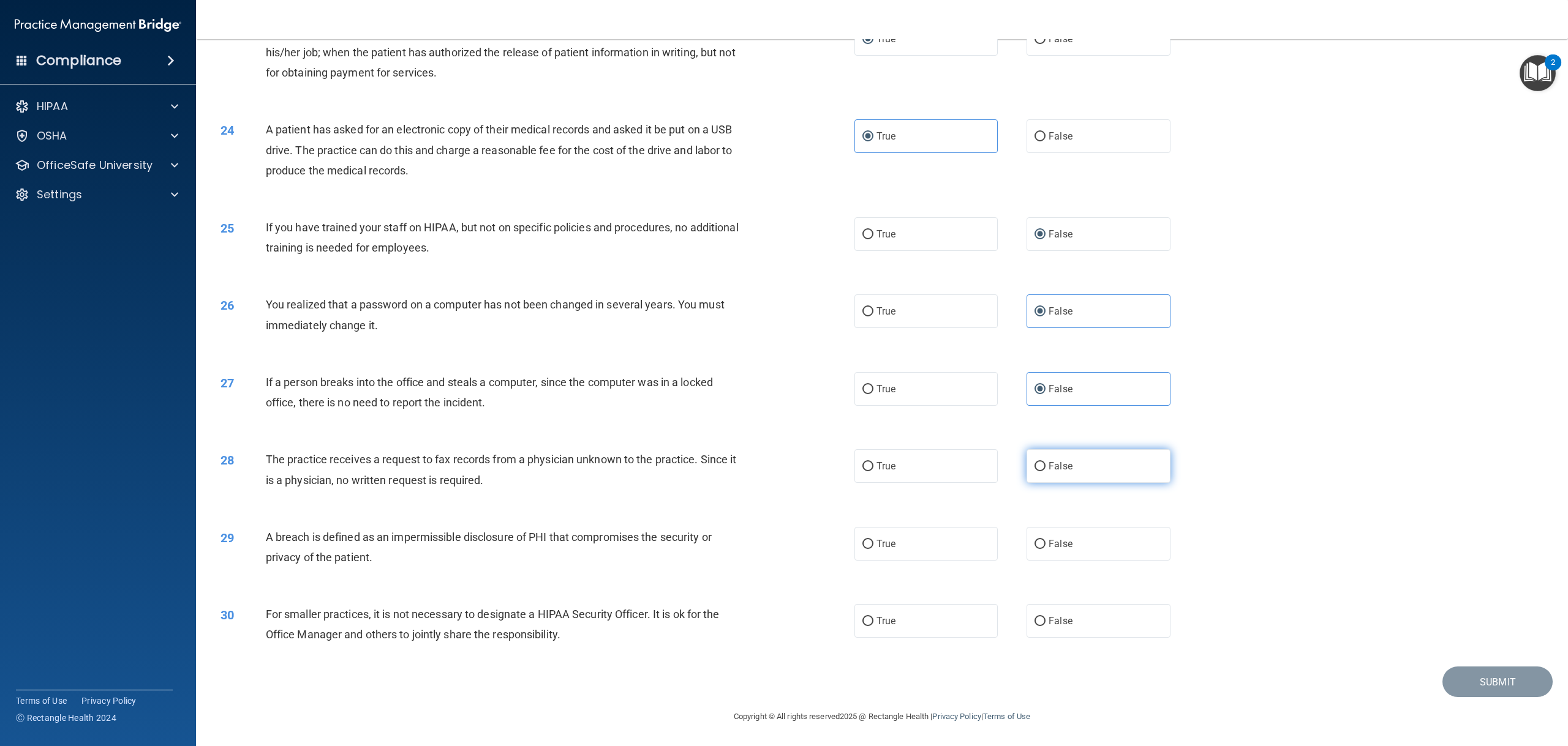
click at [1045, 471] on input "False" at bounding box center [1040, 466] width 11 height 9
radio input "true"
click at [920, 545] on label "True" at bounding box center [926, 544] width 144 height 33
click at [873, 545] on input "True" at bounding box center [867, 545] width 11 height 9
radio input "true"
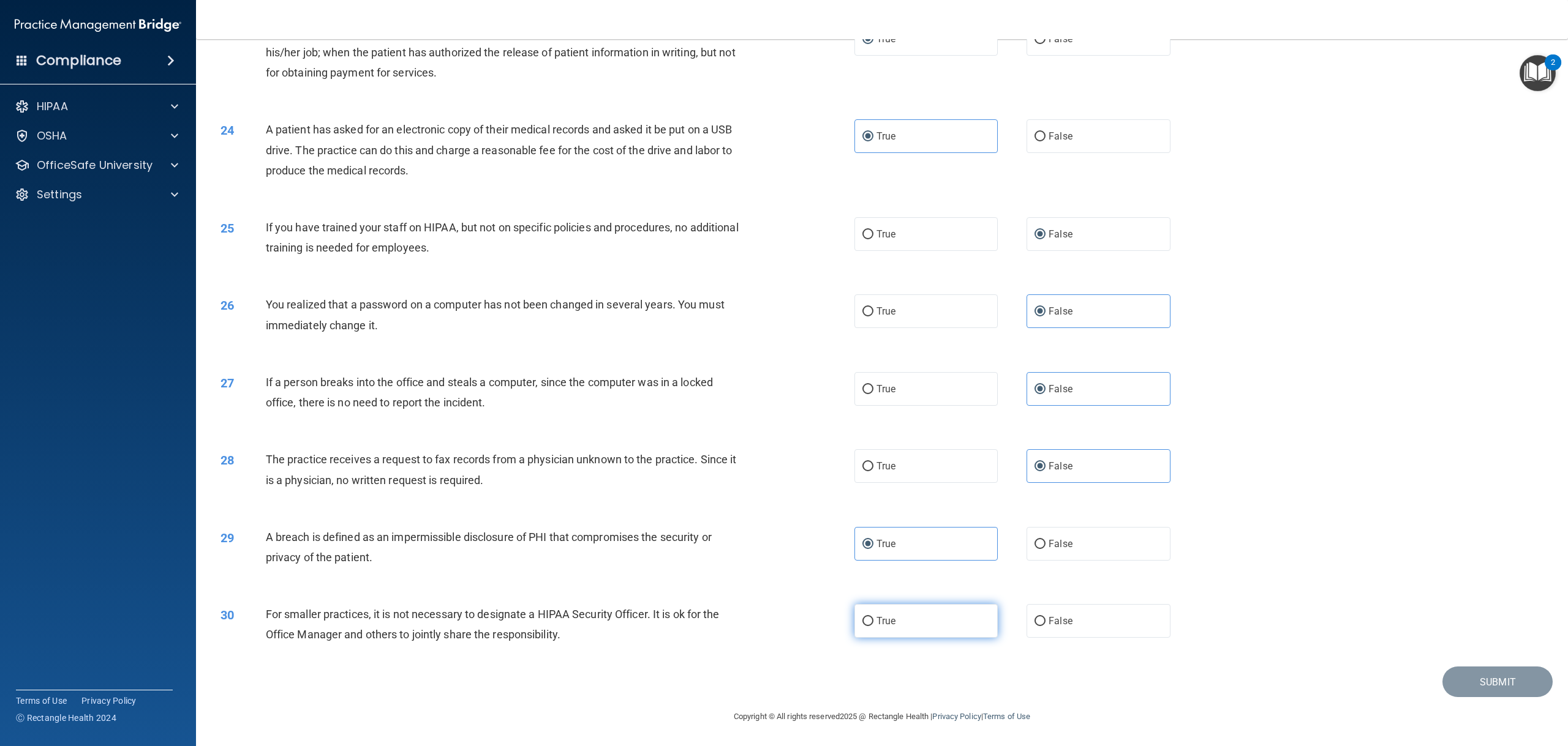
click at [947, 631] on label "True" at bounding box center [926, 621] width 144 height 33
click at [873, 626] on input "True" at bounding box center [867, 621] width 11 height 9
radio input "true"
click at [1105, 614] on label "False" at bounding box center [1098, 621] width 144 height 33
click at [1045, 617] on input "False" at bounding box center [1040, 621] width 11 height 9
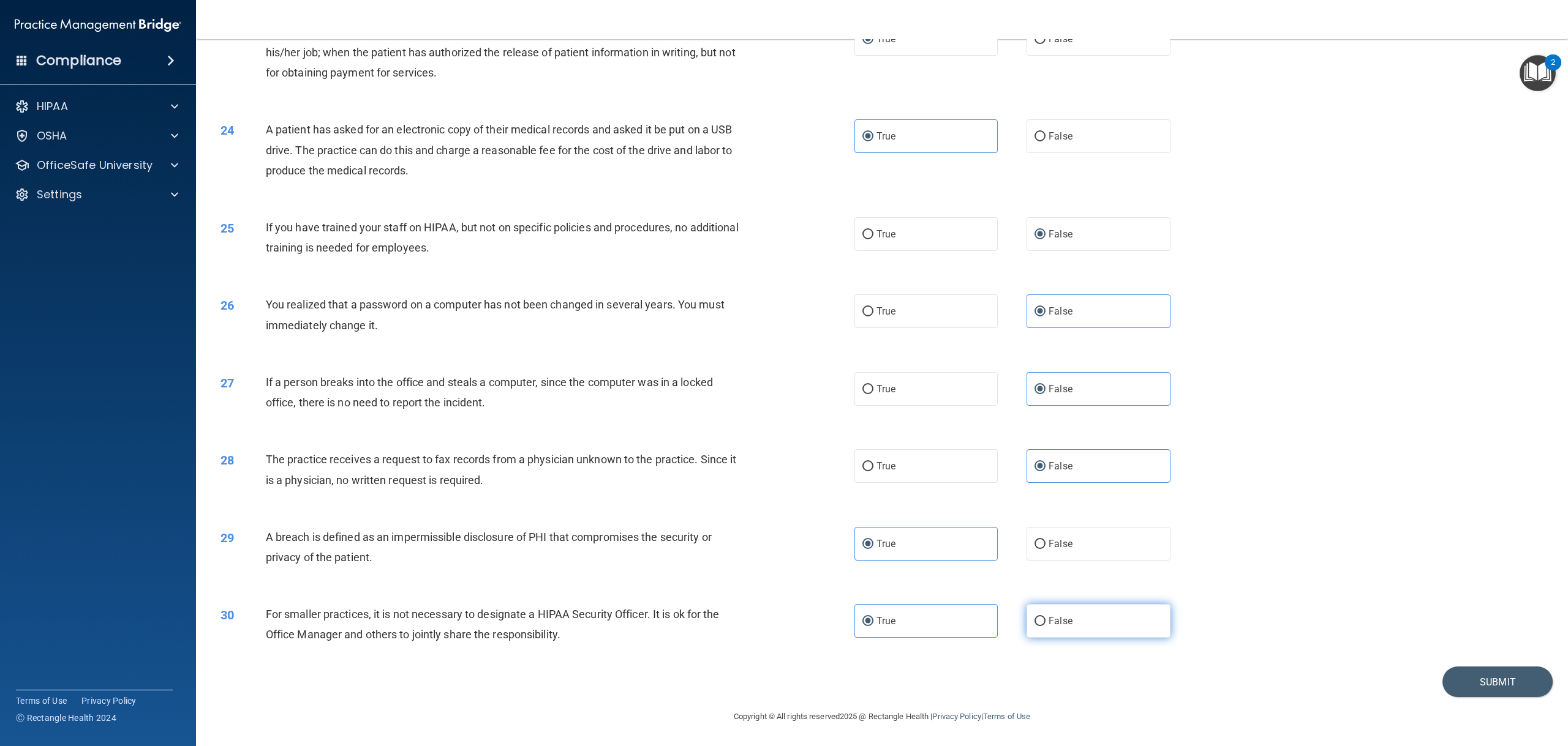
radio input "true"
radio input "false"
click at [1455, 669] on button "Submit" at bounding box center [1497, 681] width 110 height 31
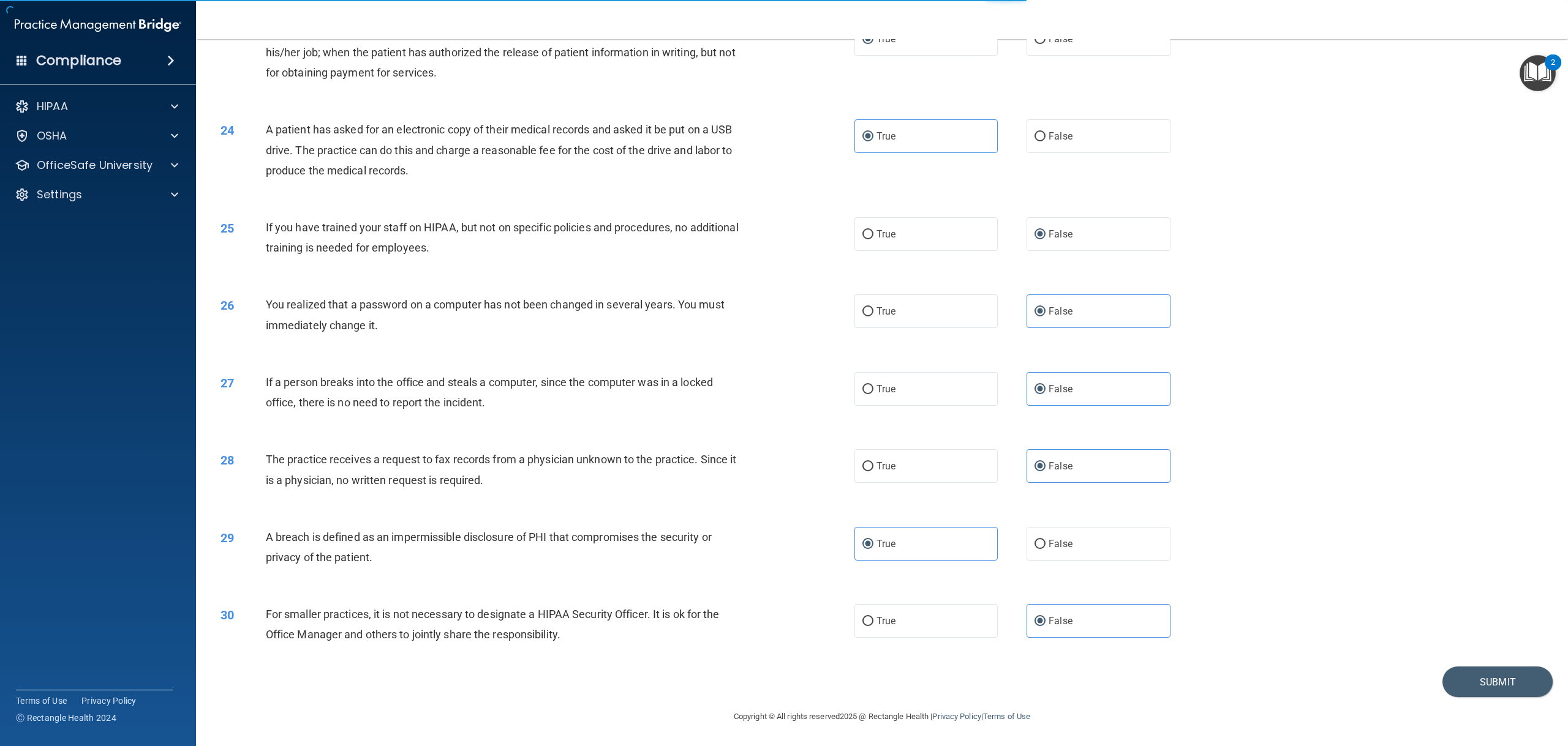
click at [1535, 71] on img "Open Resource Center, 2 new notifications" at bounding box center [1538, 74] width 36 height 36
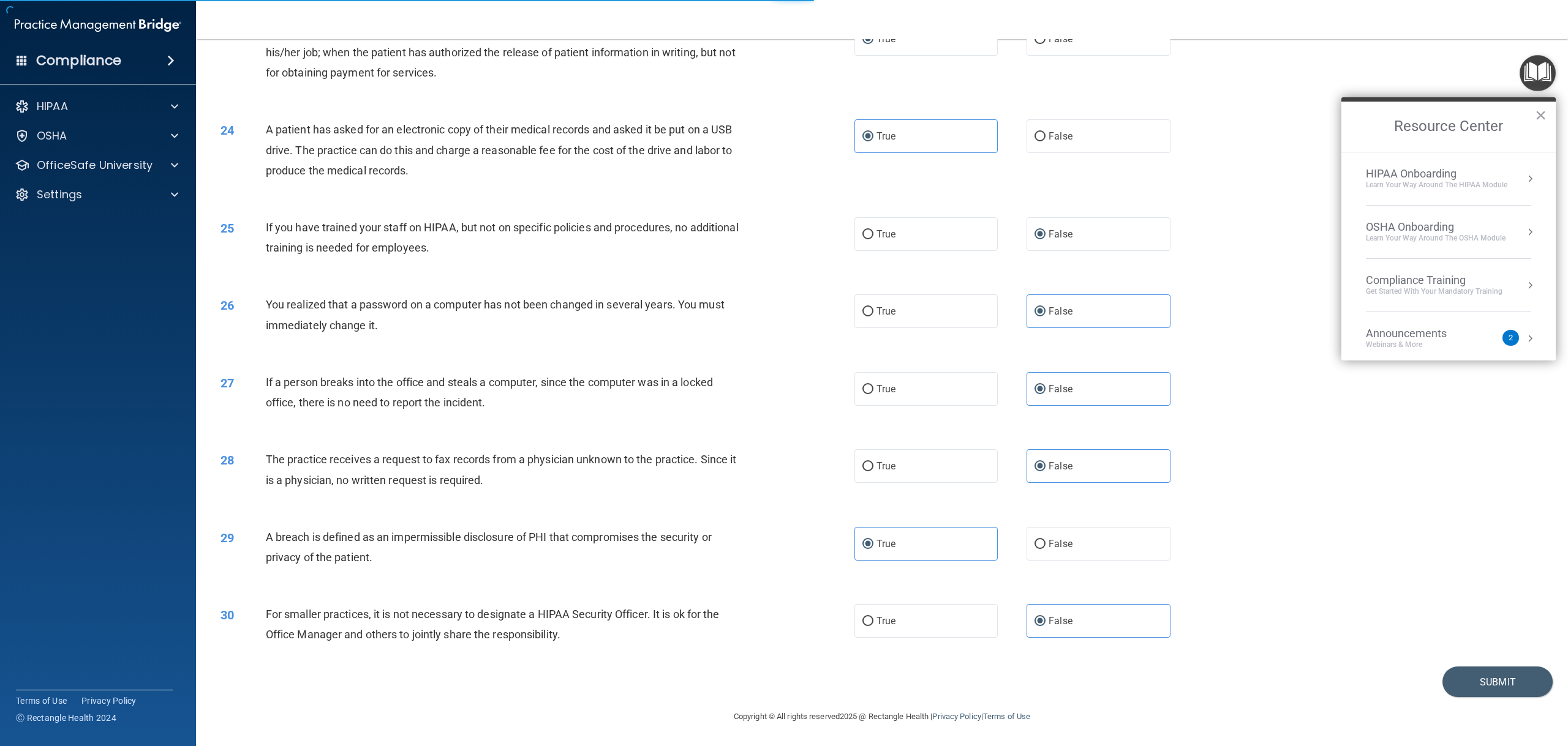
click at [1541, 115] on button "×" at bounding box center [1540, 115] width 11 height 20
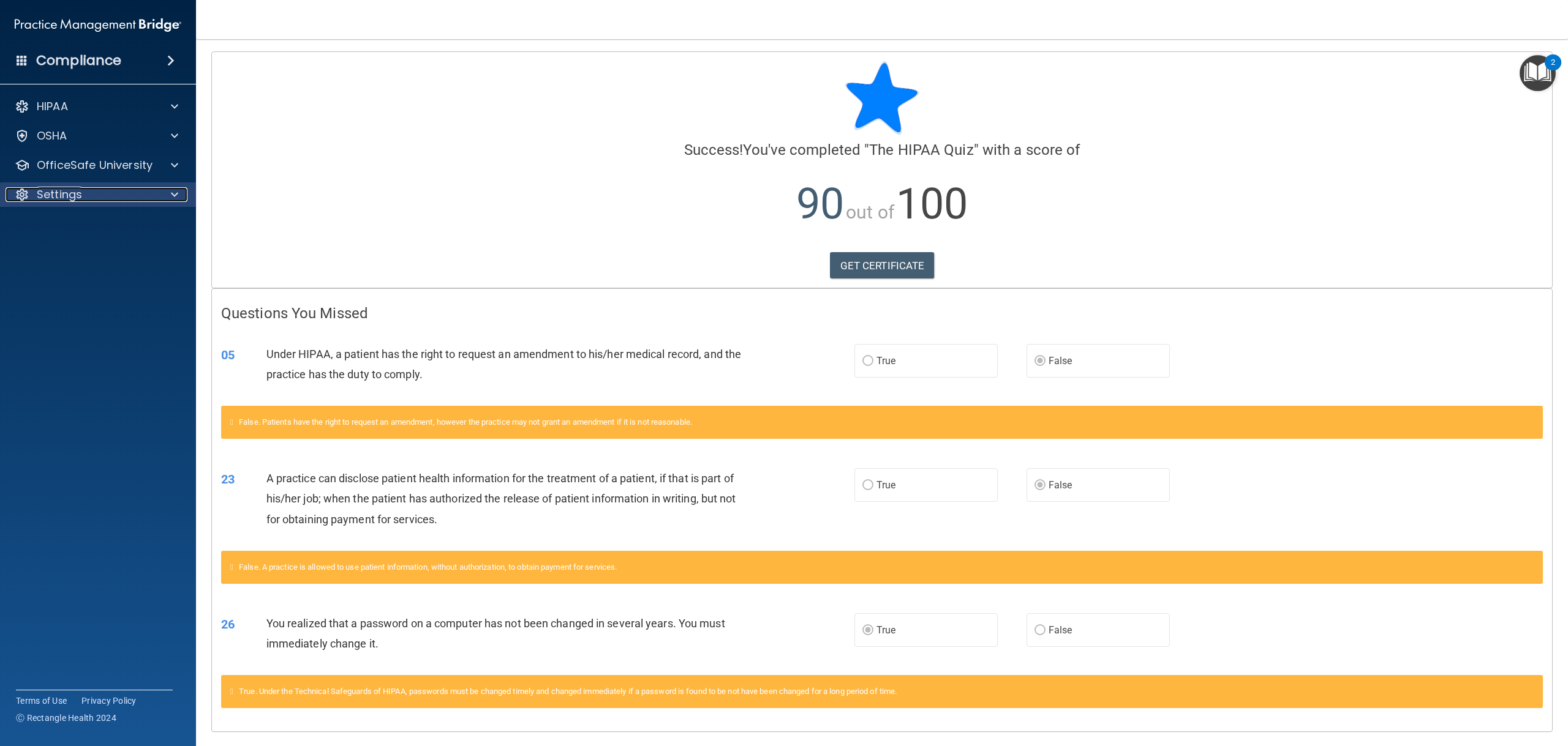
click at [174, 199] on span at bounding box center [175, 194] width 8 height 14
click at [178, 167] on span at bounding box center [175, 165] width 8 height 14
click at [150, 186] on link "HIPAA Training" at bounding box center [84, 194] width 193 height 24
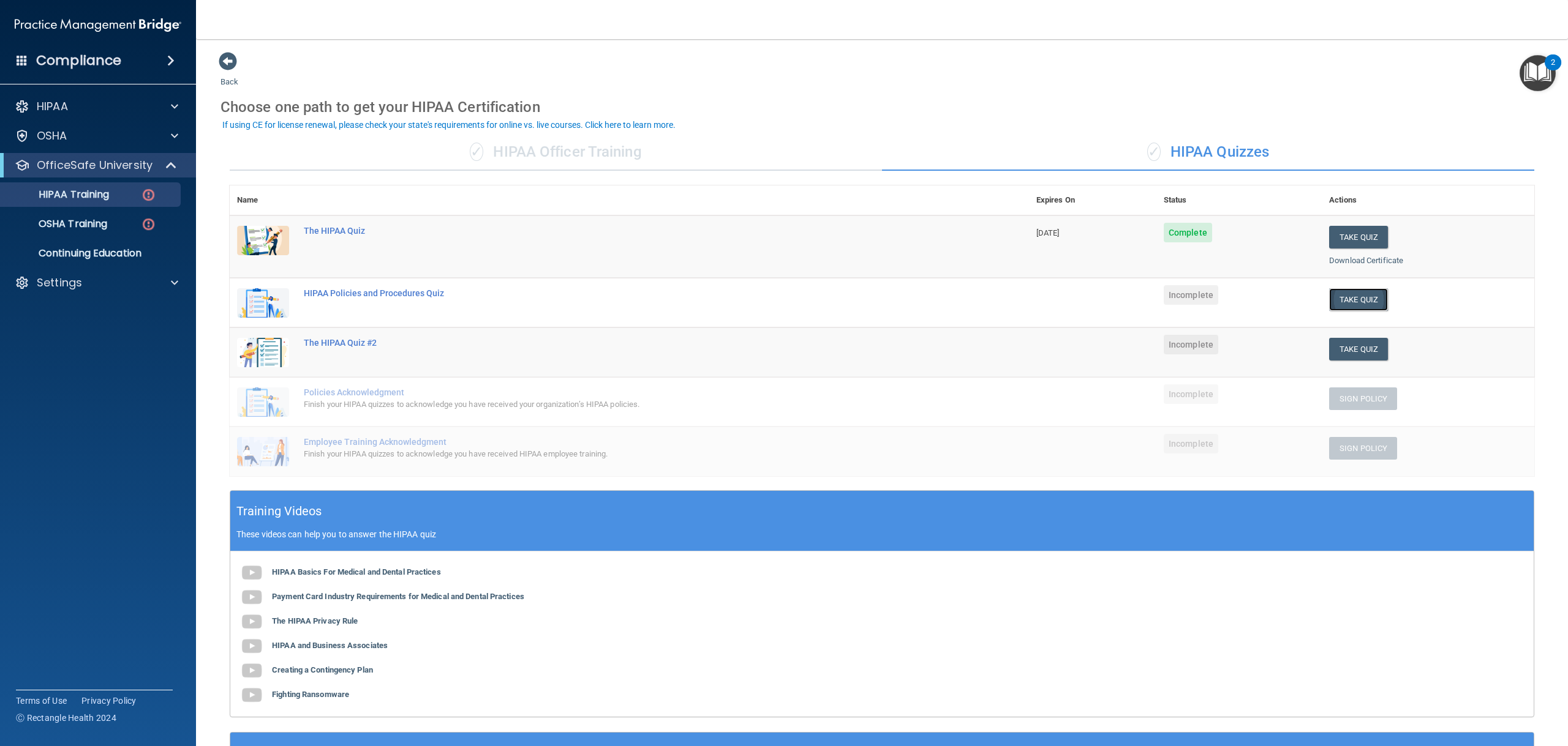
click at [1342, 295] on button "Take Quiz" at bounding box center [1357, 299] width 59 height 23
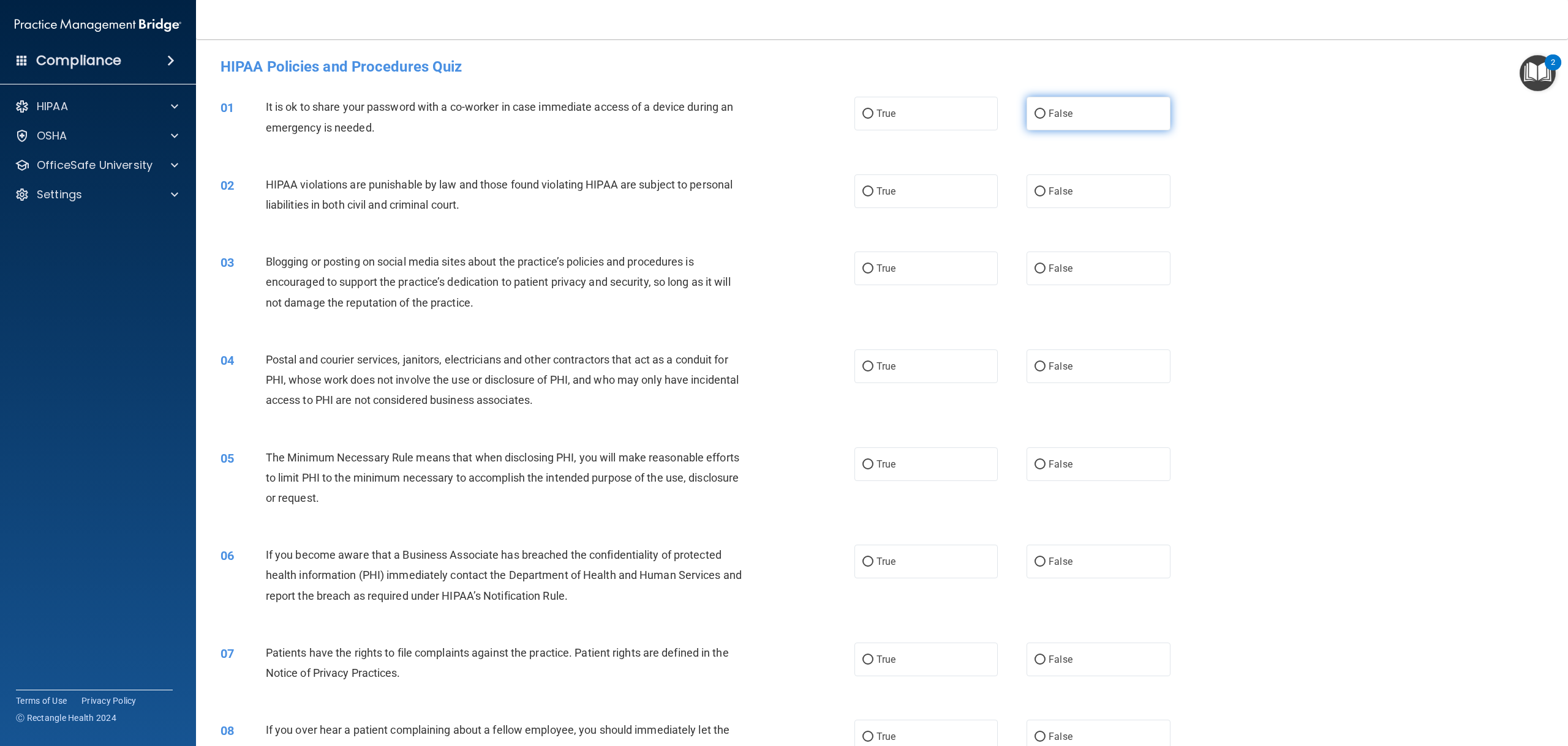
click at [1070, 125] on label "False" at bounding box center [1098, 113] width 144 height 33
click at [1045, 119] on input "False" at bounding box center [1040, 114] width 11 height 9
radio input "true"
click at [959, 193] on label "True" at bounding box center [926, 191] width 144 height 33
click at [873, 193] on input "True" at bounding box center [867, 192] width 11 height 9
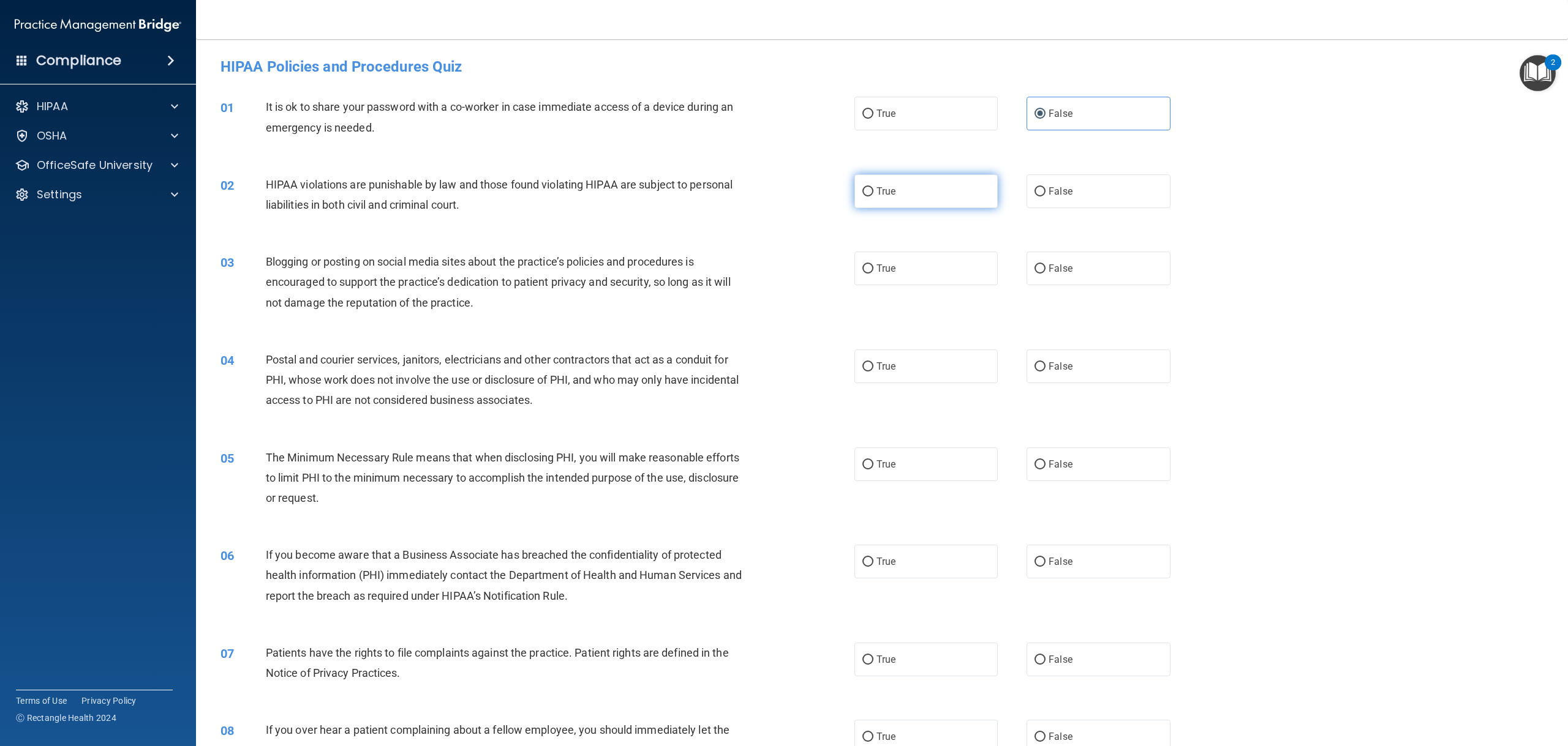
radio input "true"
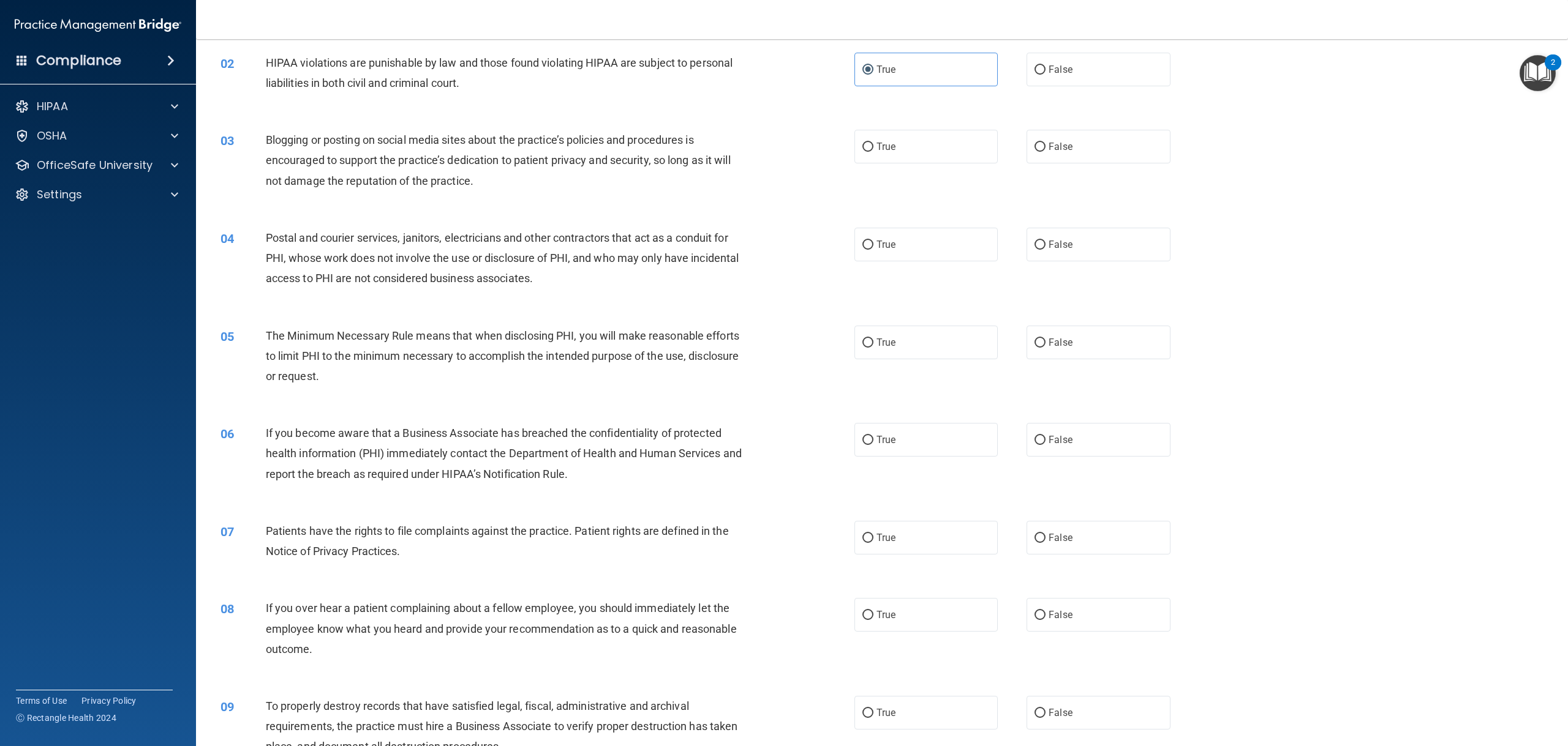
scroll to position [122, 0]
click at [1069, 147] on label "False" at bounding box center [1098, 146] width 144 height 33
click at [1045, 147] on input "False" at bounding box center [1040, 147] width 11 height 9
radio input "true"
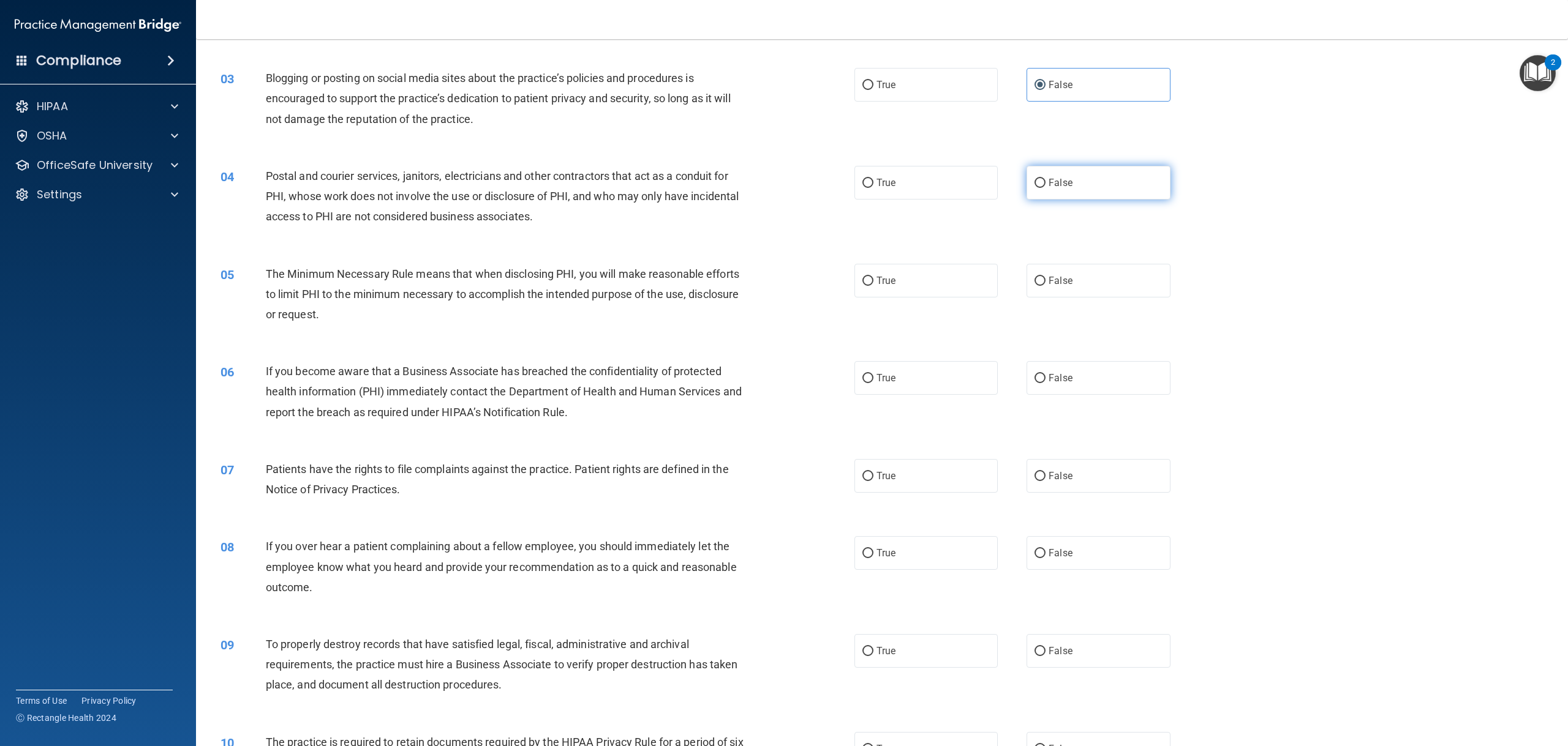
click at [1026, 181] on label "False" at bounding box center [1098, 182] width 144 height 33
click at [1034, 181] on input "False" at bounding box center [1040, 183] width 11 height 9
radio input "true"
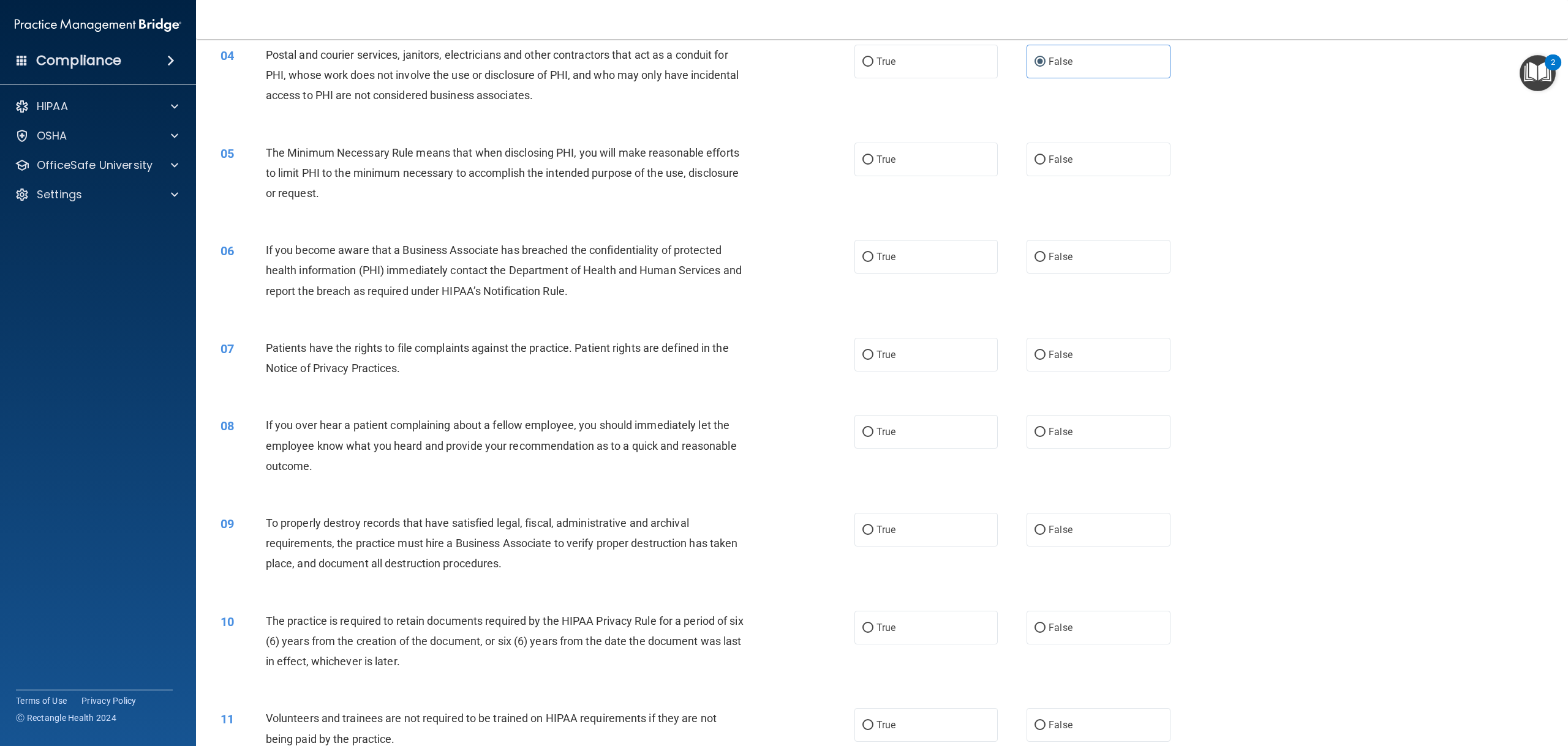
scroll to position [306, 0]
click at [884, 157] on span "True" at bounding box center [885, 158] width 19 height 11
click at [873, 157] on input "True" at bounding box center [867, 159] width 11 height 9
radio input "true"
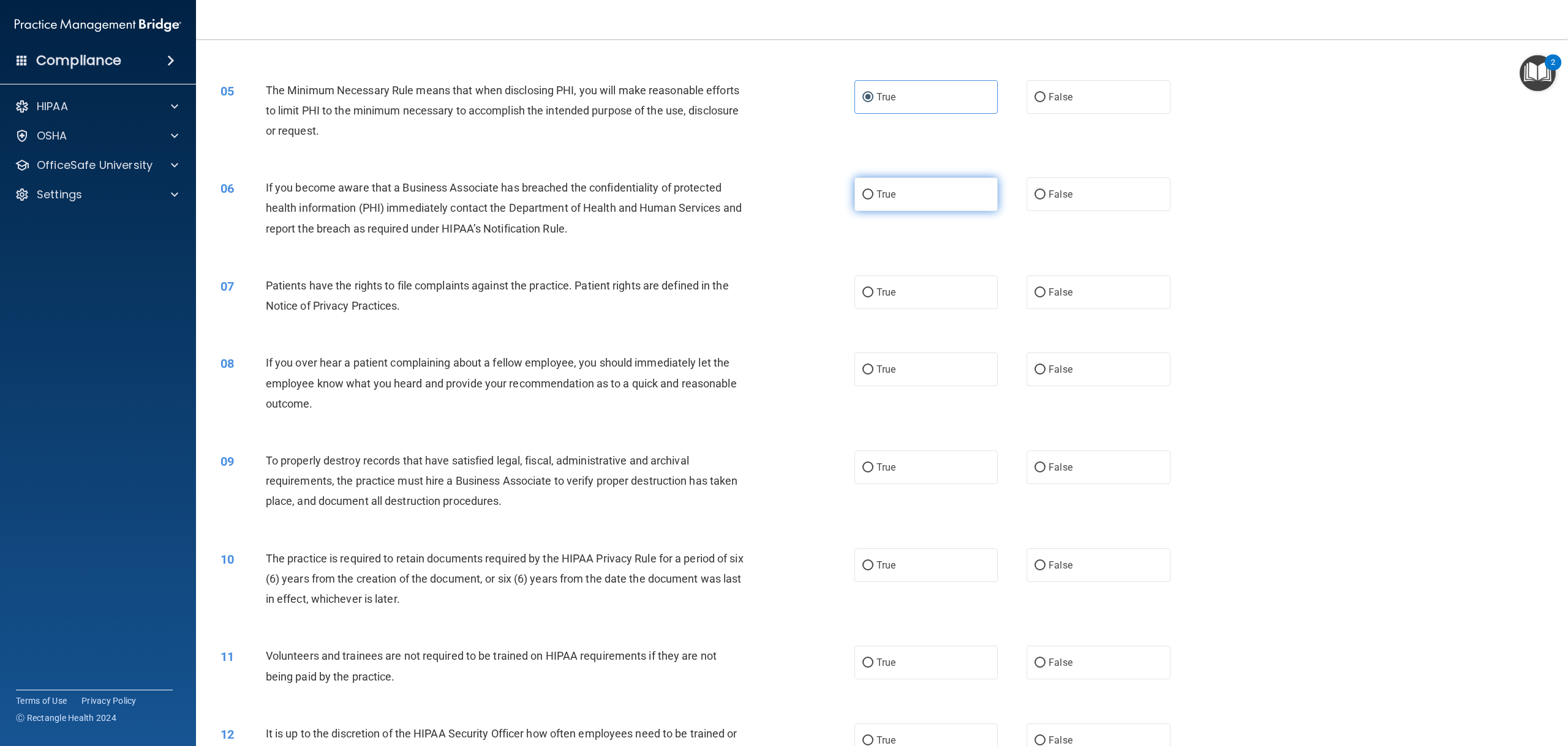
click at [890, 198] on span "True" at bounding box center [885, 194] width 19 height 11
click at [873, 198] on input "True" at bounding box center [867, 195] width 11 height 9
radio input "true"
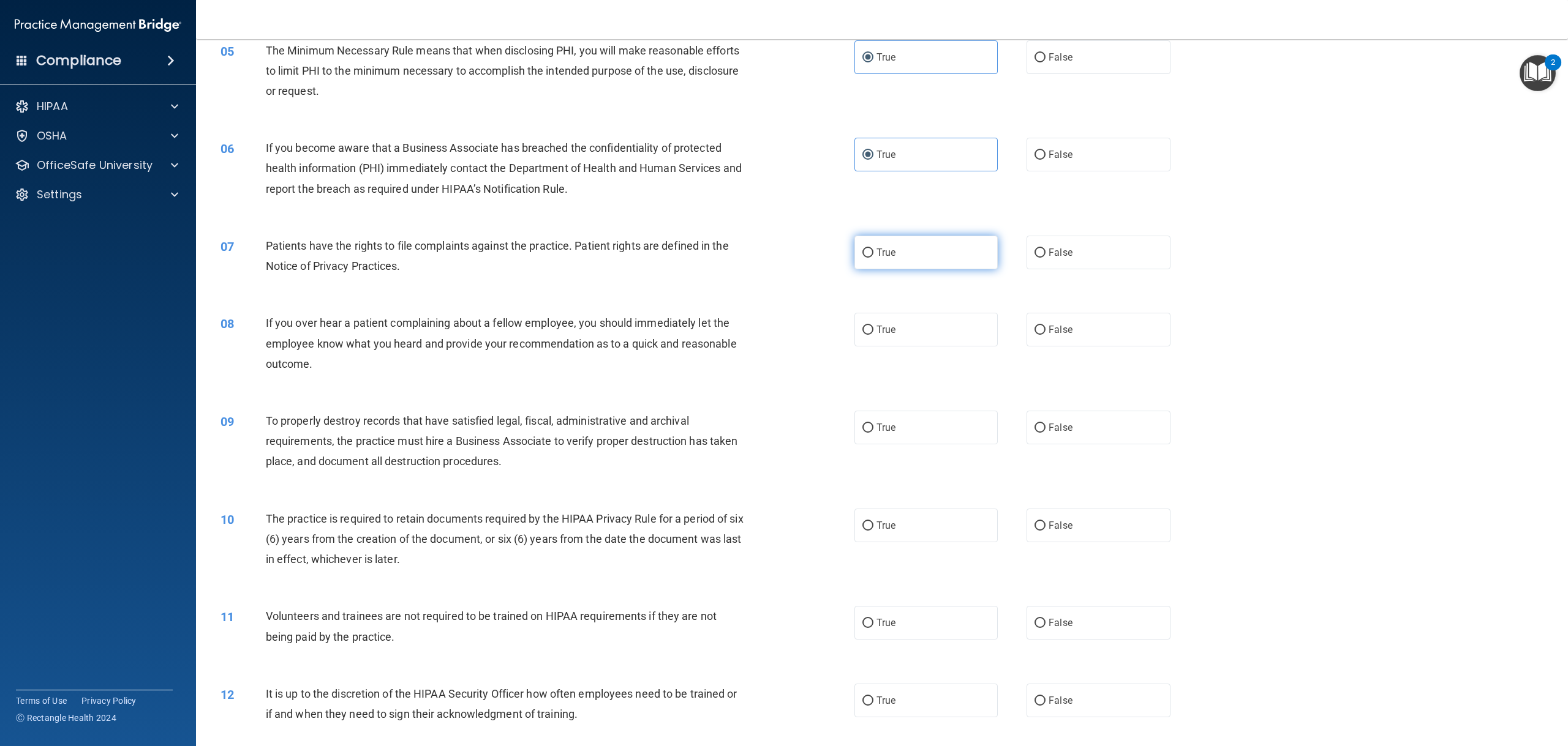
scroll to position [428, 0]
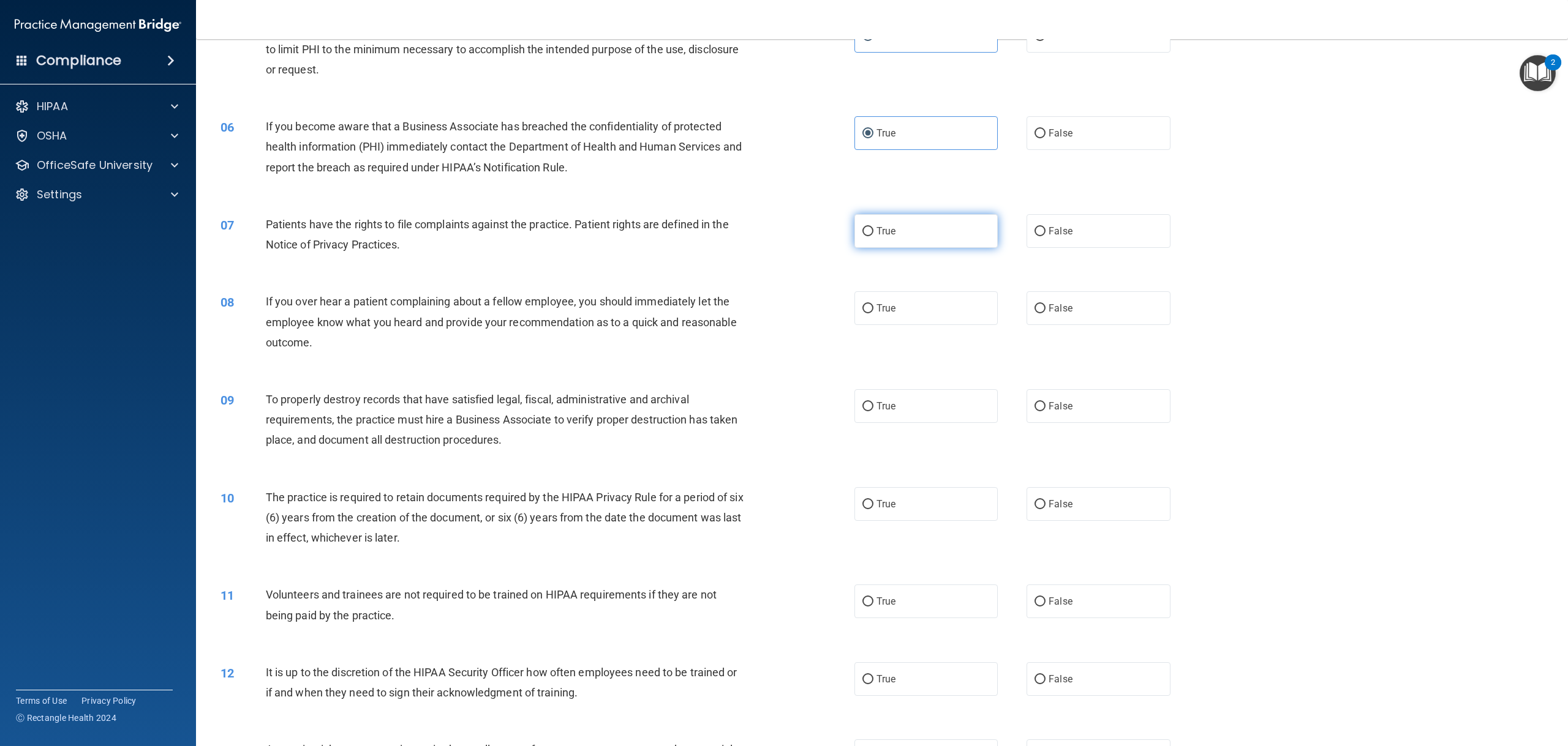
click at [868, 235] on input "True" at bounding box center [867, 232] width 11 height 9
radio input "true"
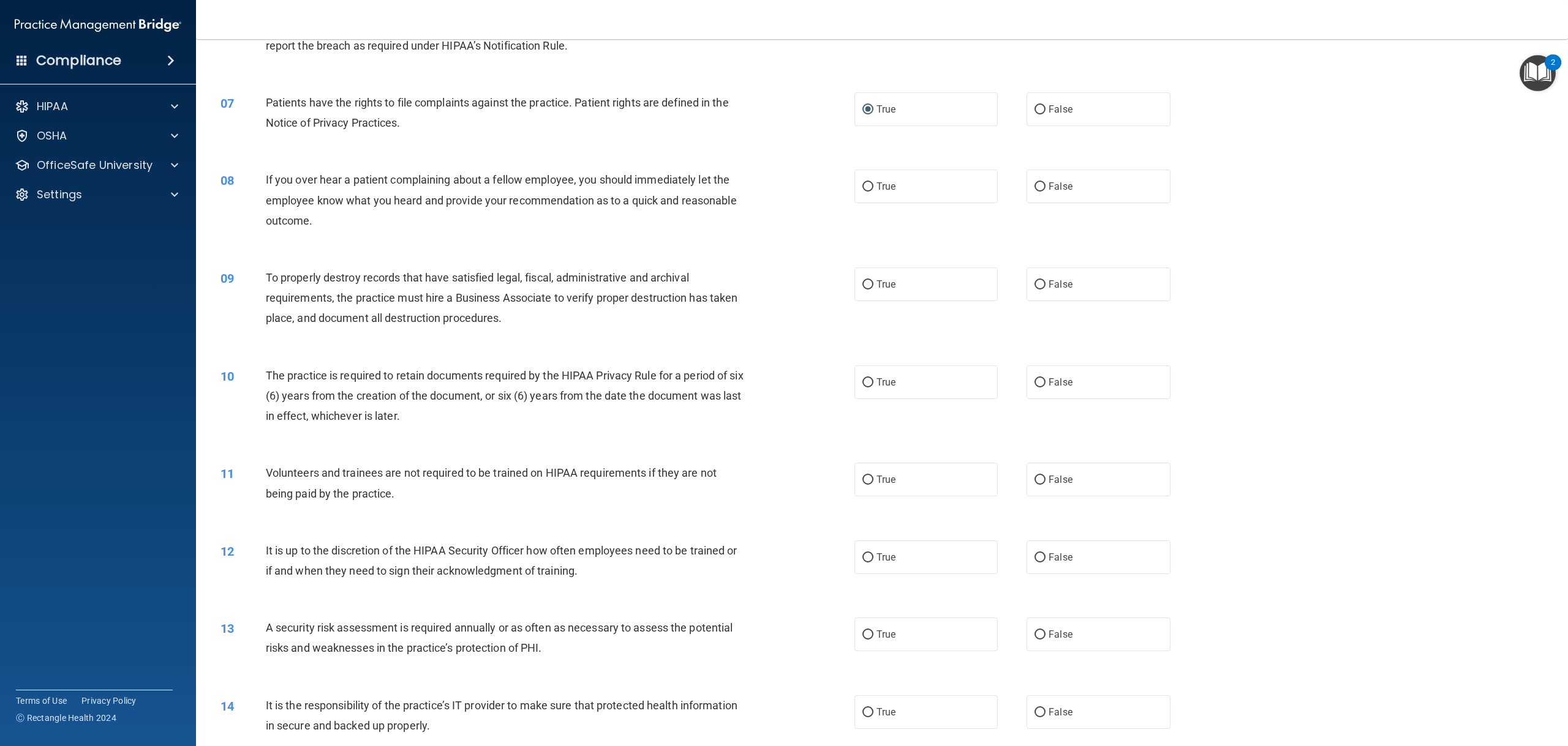
scroll to position [551, 0]
click at [1019, 185] on div "True False" at bounding box center [1027, 185] width 345 height 33
click at [1026, 185] on label "False" at bounding box center [1098, 185] width 144 height 33
click at [1034, 185] on input "False" at bounding box center [1040, 186] width 11 height 9
radio input "true"
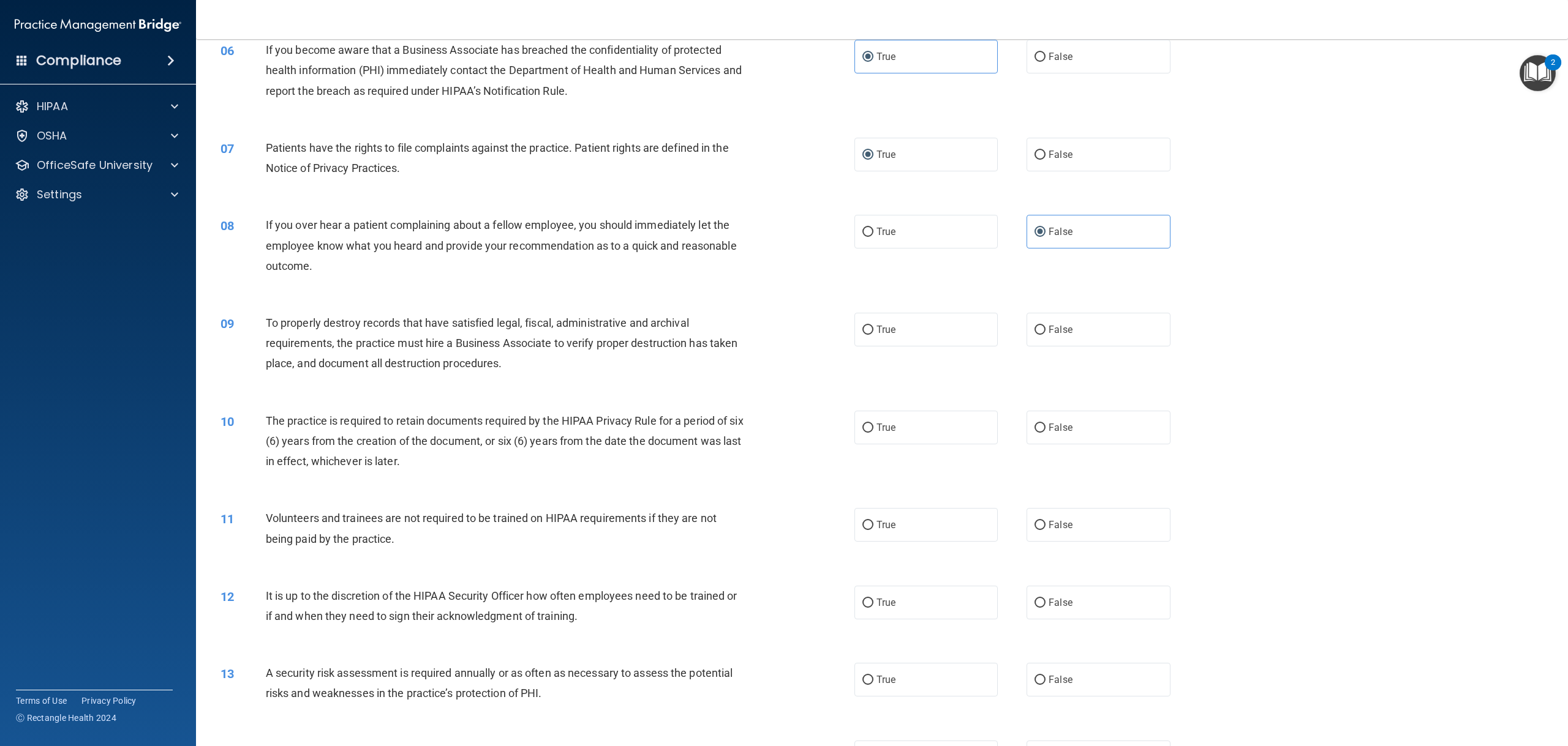
scroll to position [534, 0]
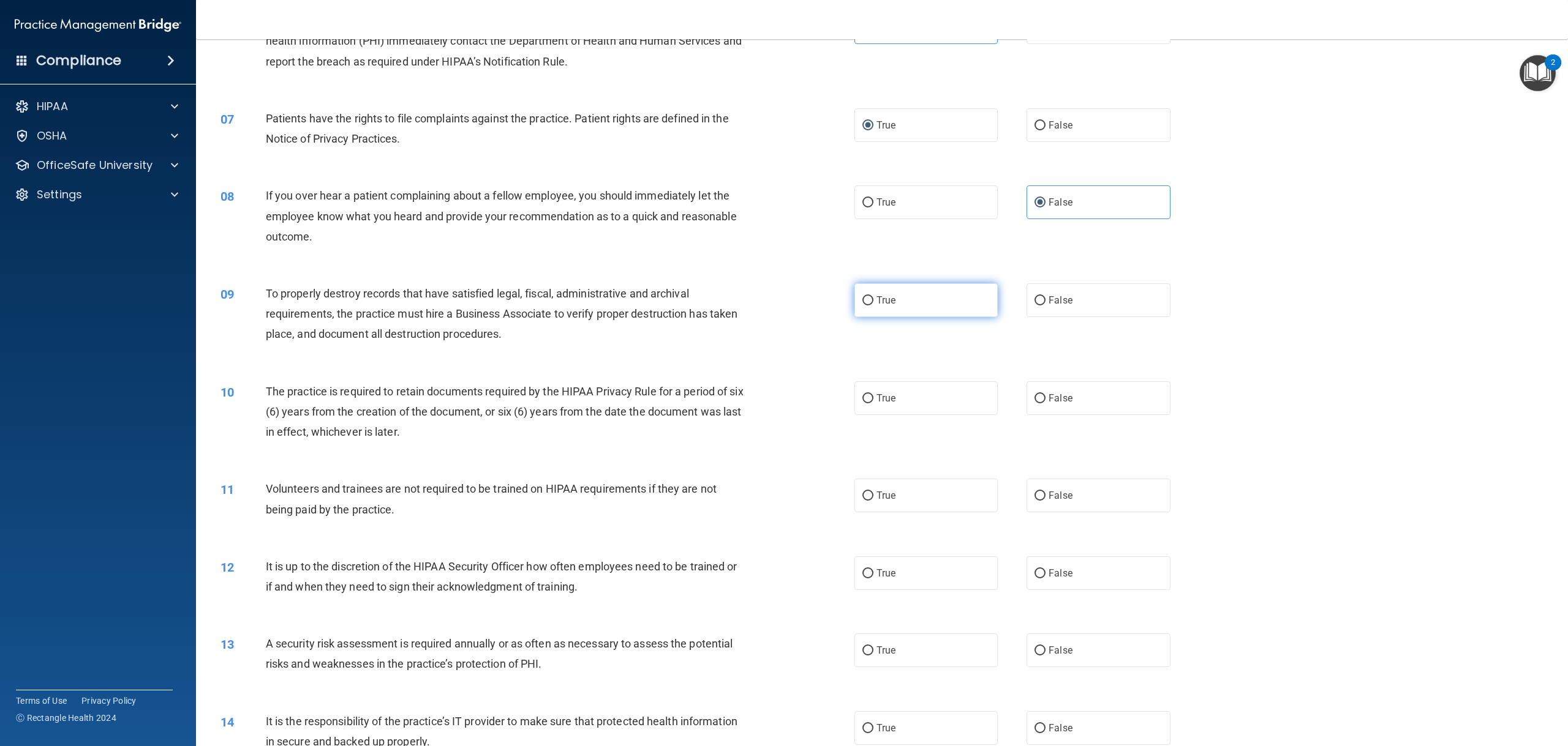
click at [941, 304] on label "True" at bounding box center [926, 300] width 144 height 33
click at [873, 304] on input "True" at bounding box center [867, 301] width 11 height 9
radio input "true"
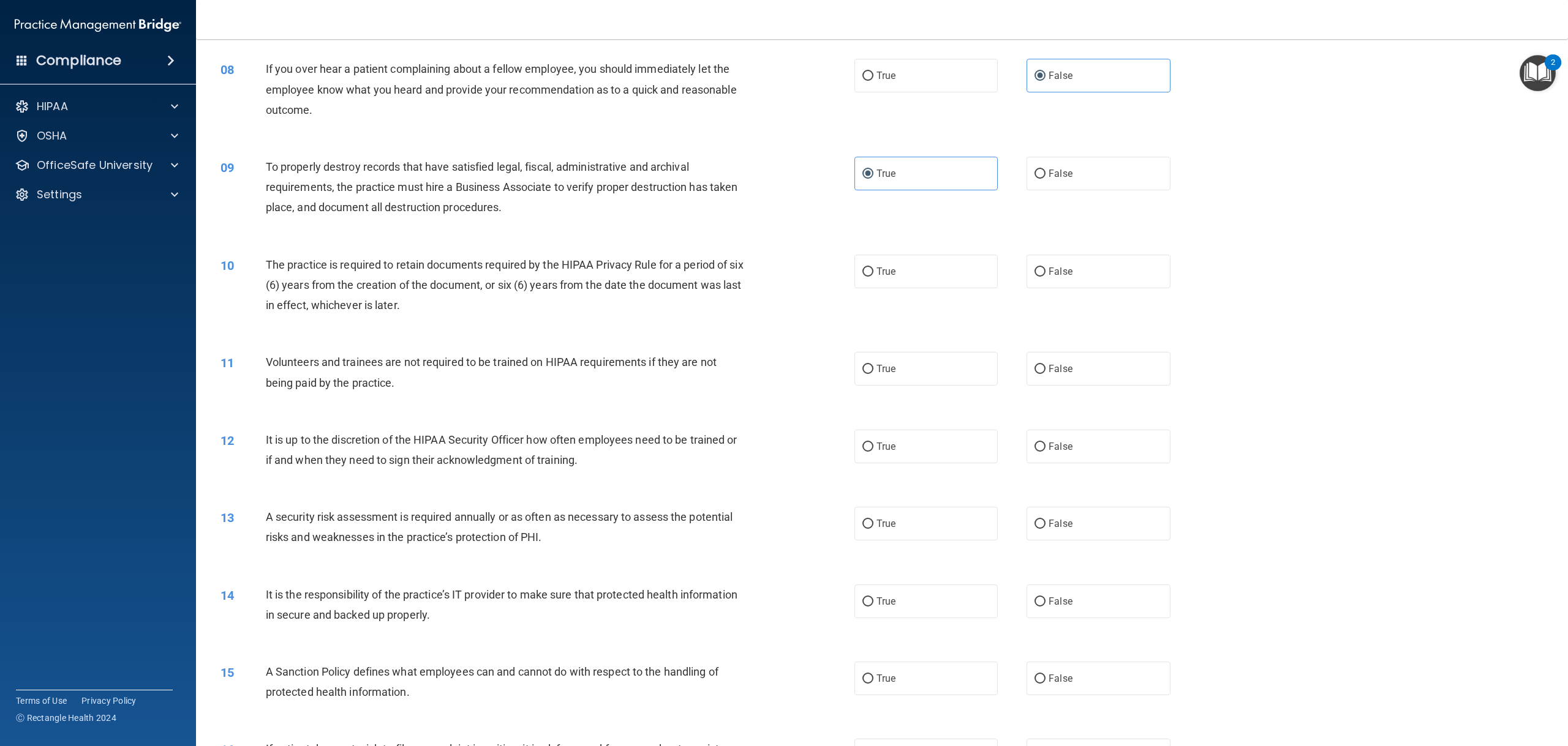
scroll to position [718, 0]
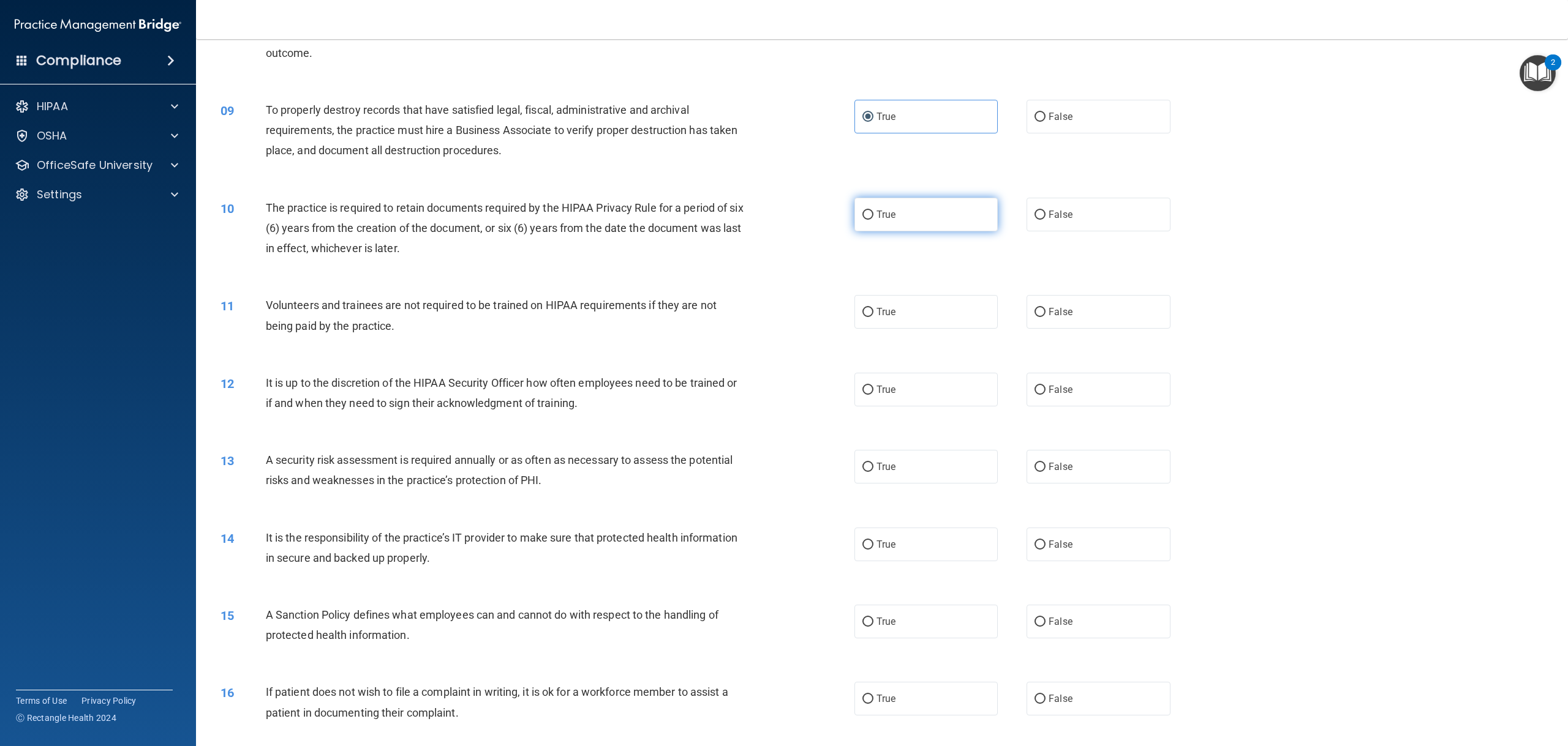
click at [876, 222] on label "True" at bounding box center [926, 214] width 144 height 33
click at [873, 220] on input "True" at bounding box center [867, 215] width 11 height 9
radio input "true"
click at [1041, 305] on label "False" at bounding box center [1098, 311] width 144 height 33
click at [1041, 308] on input "False" at bounding box center [1040, 312] width 11 height 9
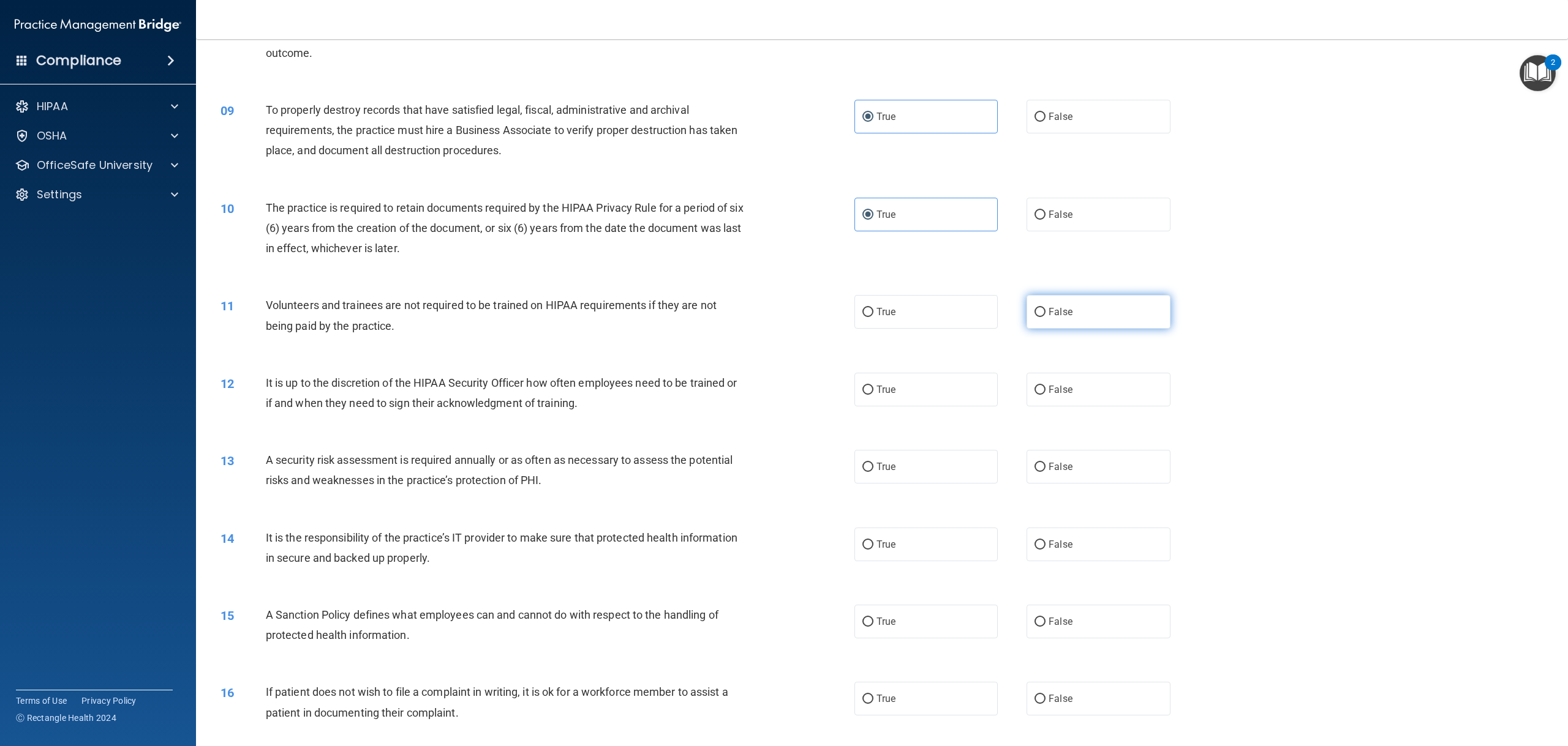
radio input "true"
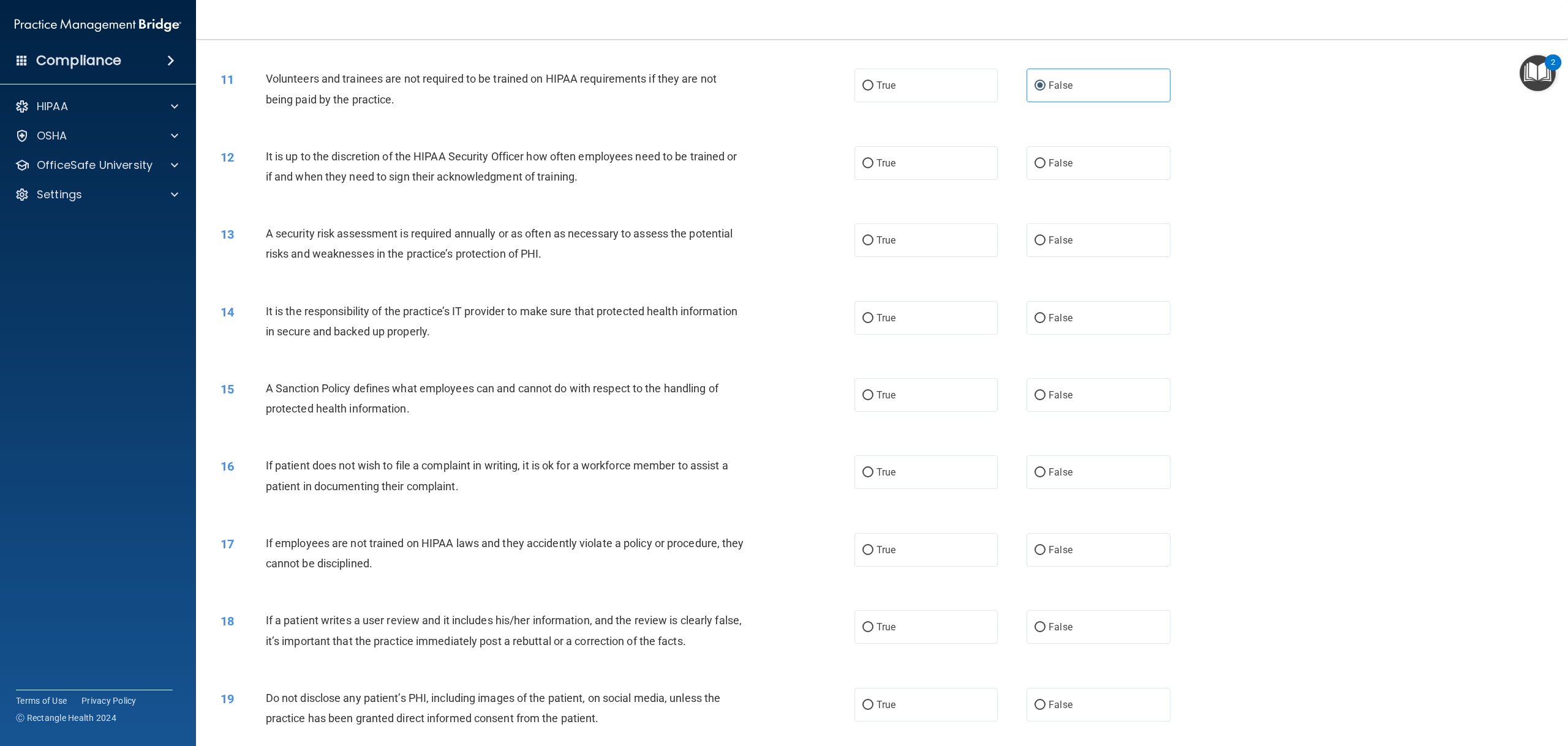
scroll to position [963, 0]
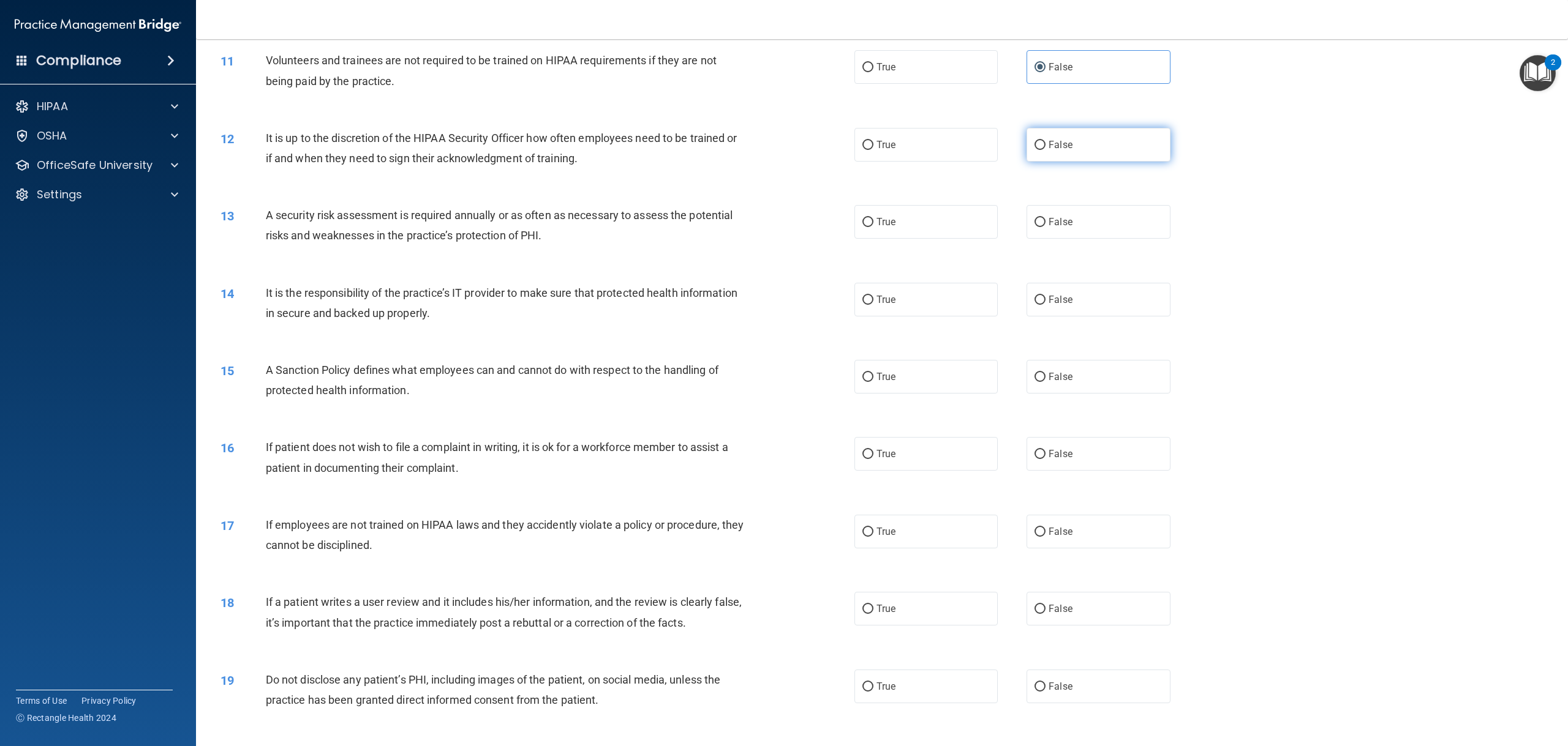
click at [1050, 154] on label "False" at bounding box center [1098, 144] width 144 height 33
click at [1045, 150] on input "False" at bounding box center [1040, 145] width 11 height 9
radio input "true"
click at [938, 222] on label "True" at bounding box center [926, 222] width 144 height 33
click at [873, 222] on input "True" at bounding box center [867, 223] width 11 height 9
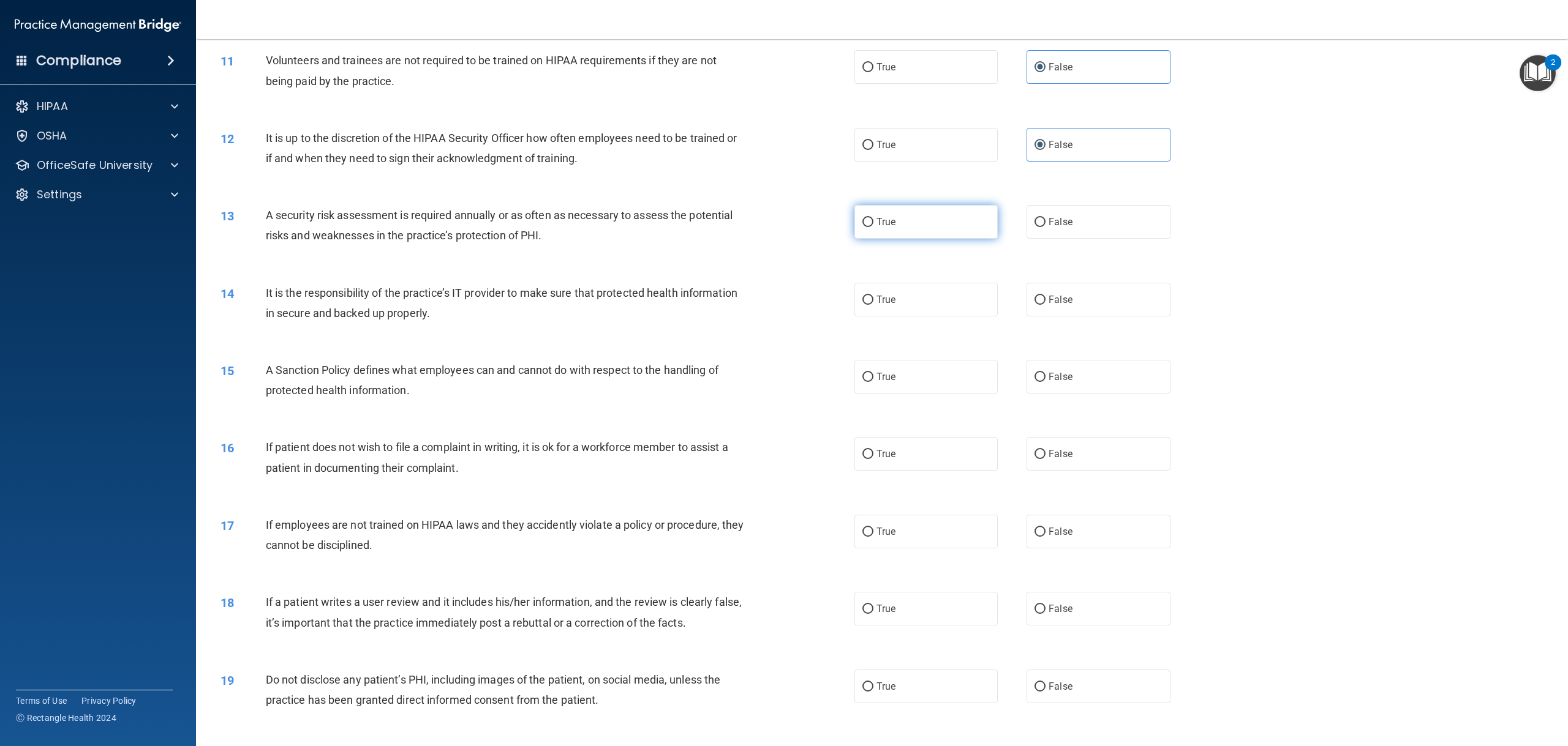
radio input "true"
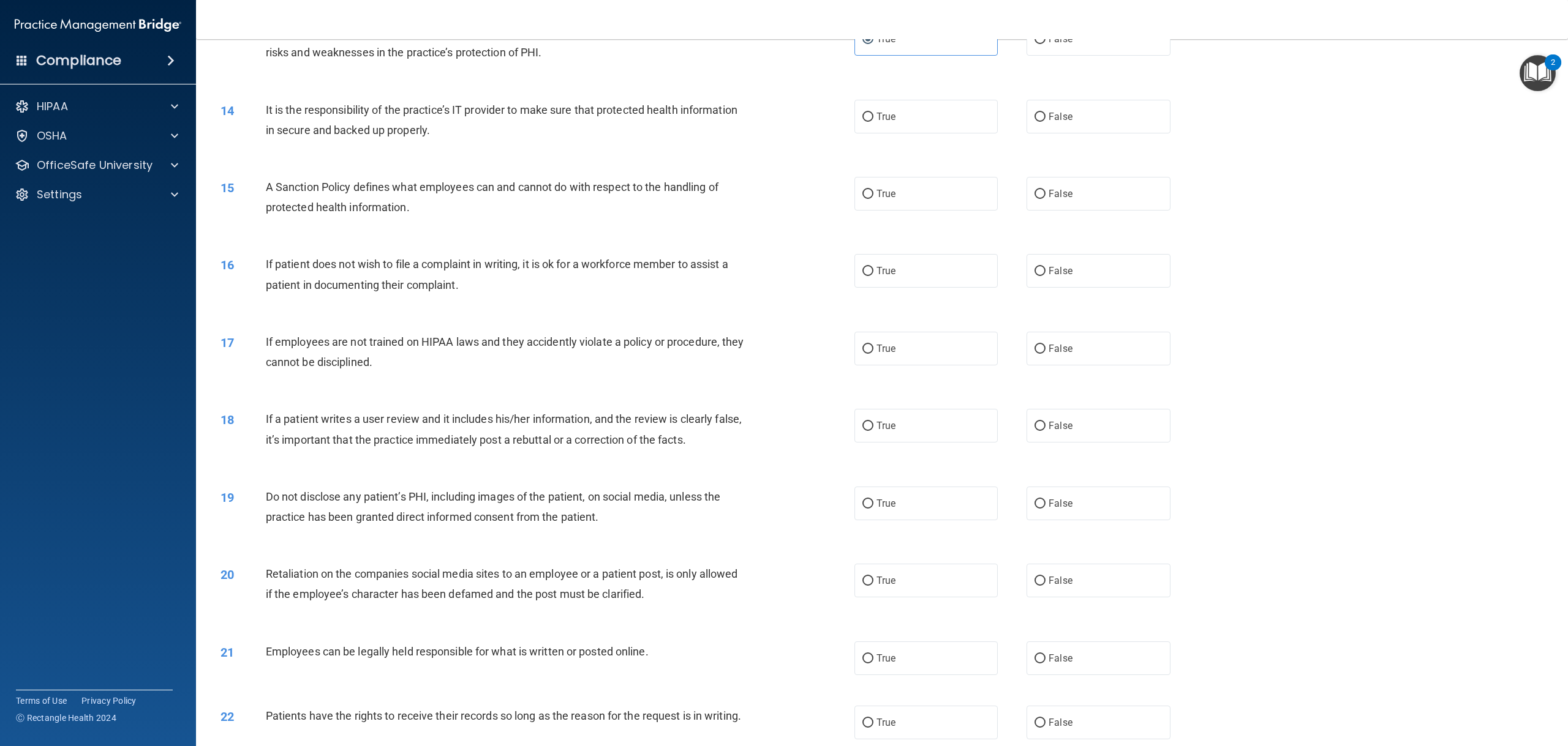
scroll to position [1146, 0]
click at [886, 108] on label "True" at bounding box center [926, 116] width 144 height 33
click at [873, 112] on input "True" at bounding box center [867, 116] width 11 height 9
radio input "true"
click at [890, 198] on span "True" at bounding box center [885, 193] width 19 height 11
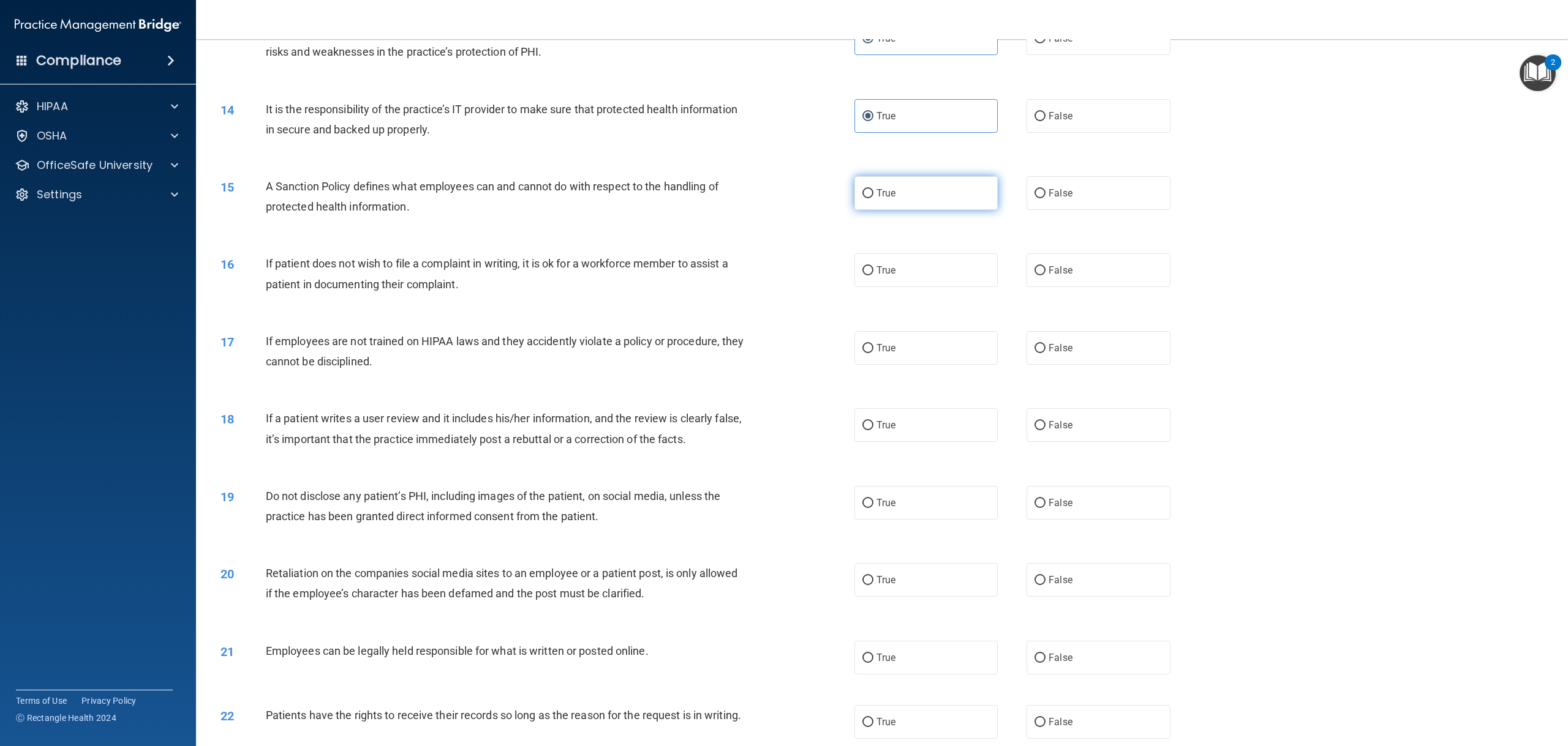
click at [873, 198] on input "True" at bounding box center [867, 194] width 11 height 9
radio input "true"
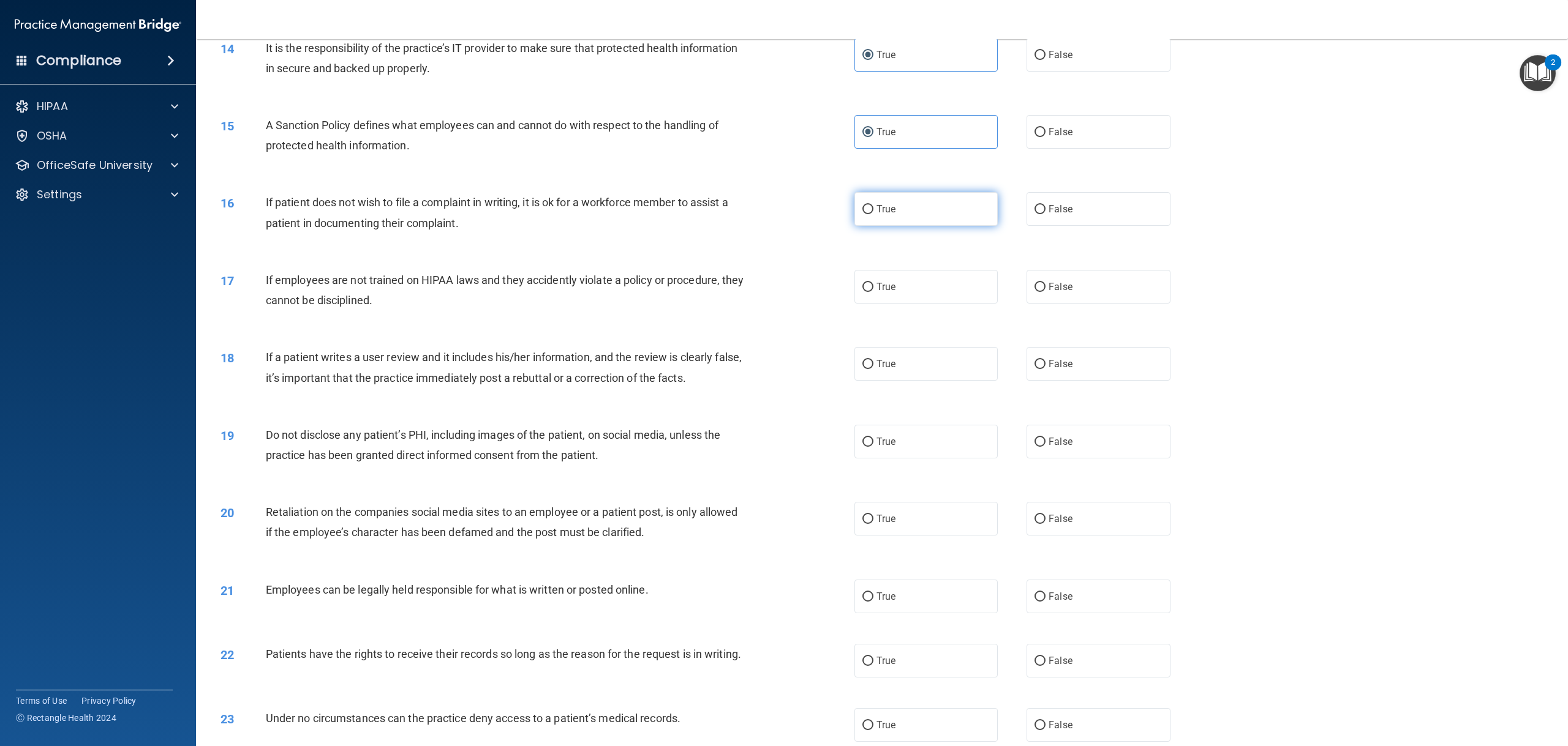
click at [970, 215] on label "True" at bounding box center [926, 209] width 144 height 33
click at [873, 214] on input "True" at bounding box center [867, 210] width 11 height 9
radio input "true"
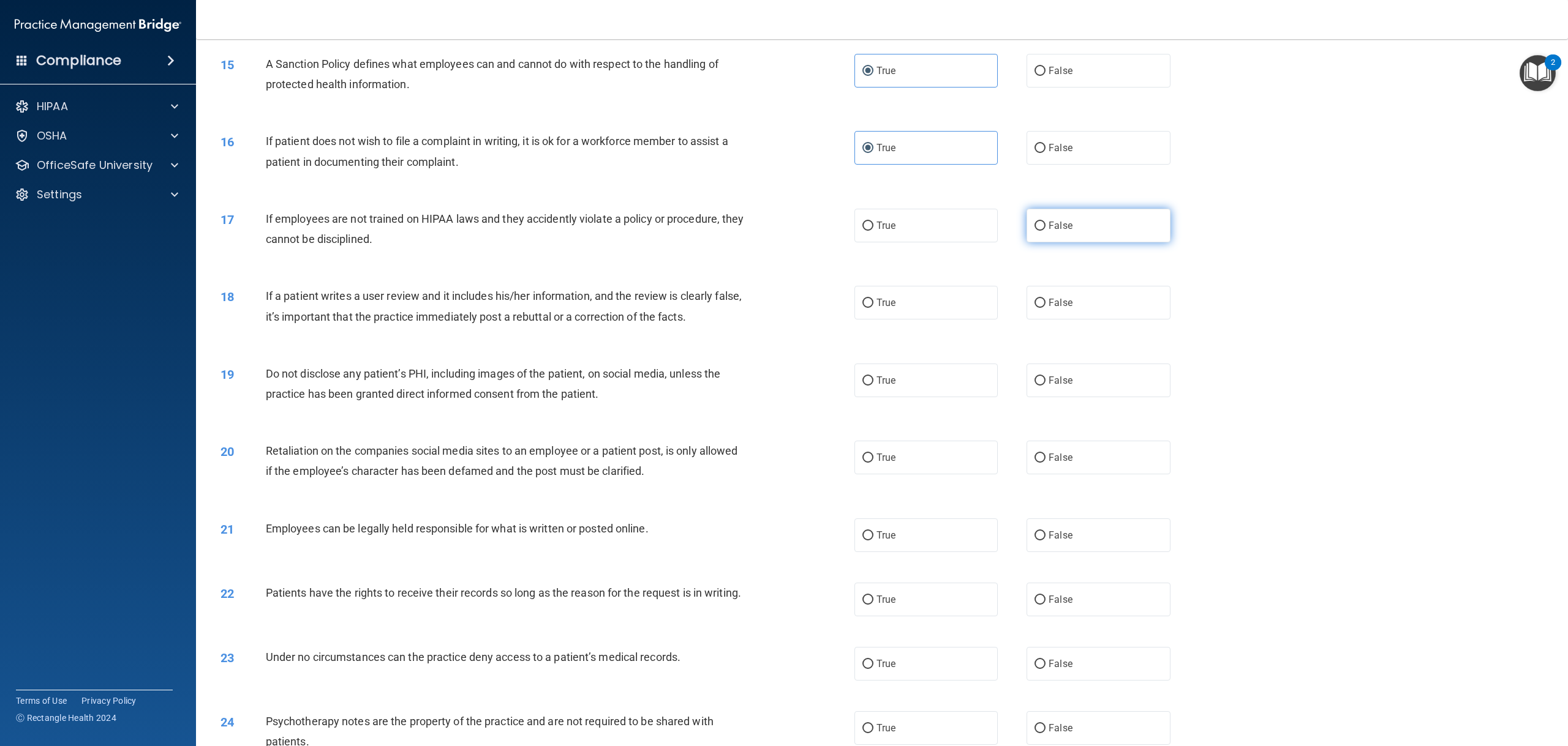
click at [1040, 229] on label "False" at bounding box center [1098, 226] width 144 height 33
click at [1040, 229] on input "False" at bounding box center [1040, 226] width 11 height 9
radio input "true"
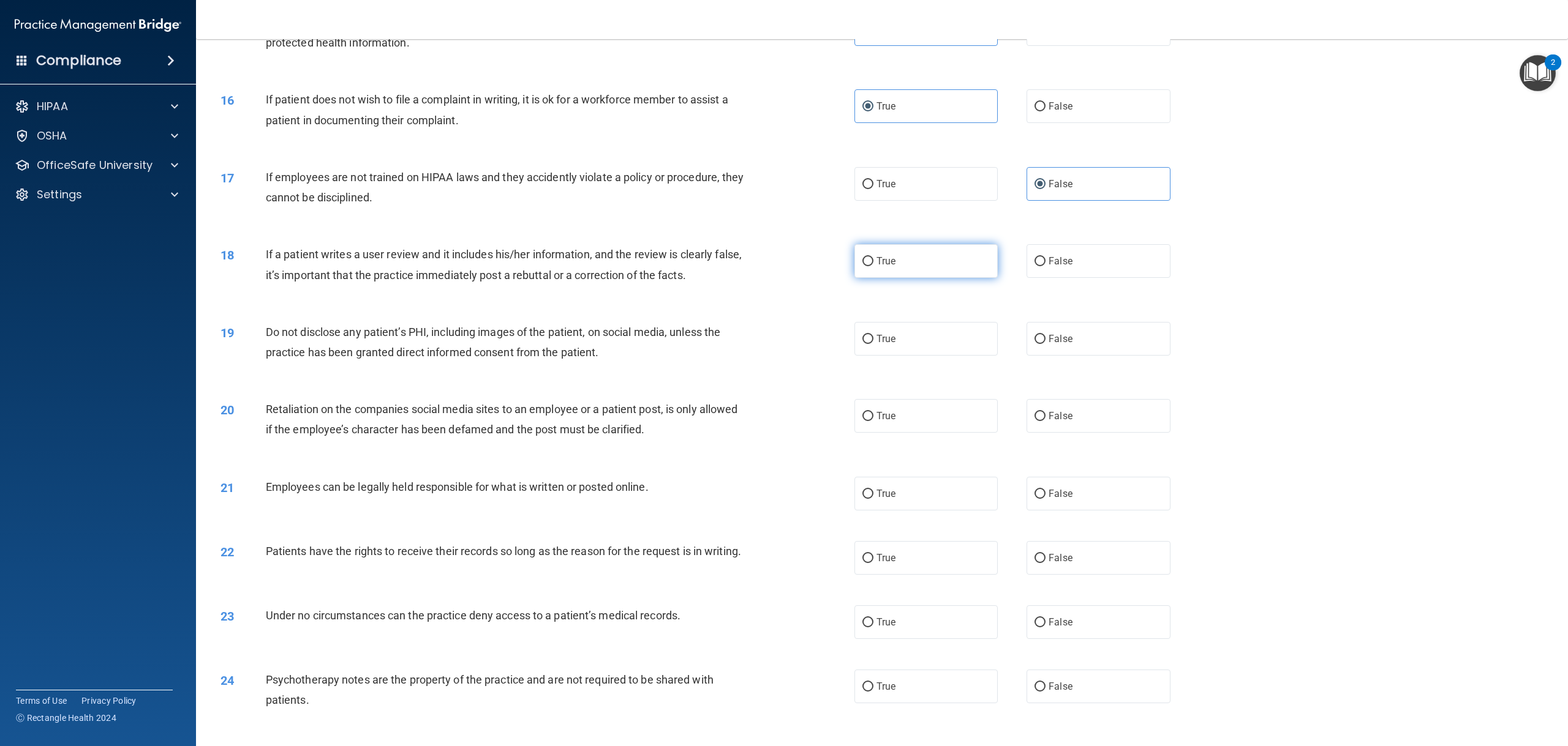
scroll to position [1330, 0]
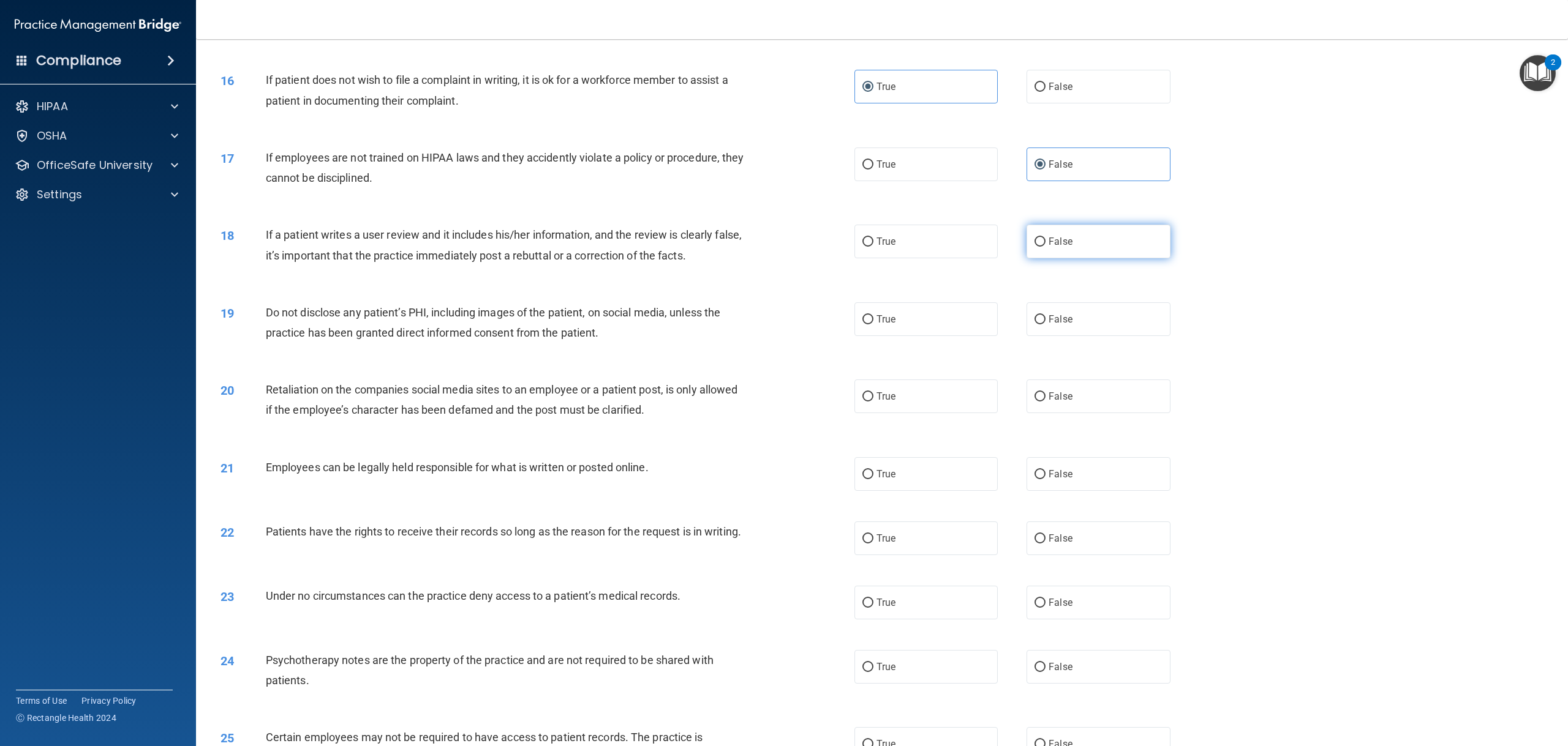
click at [1040, 234] on label "False" at bounding box center [1098, 242] width 144 height 33
click at [1040, 238] on input "False" at bounding box center [1040, 242] width 11 height 9
radio input "true"
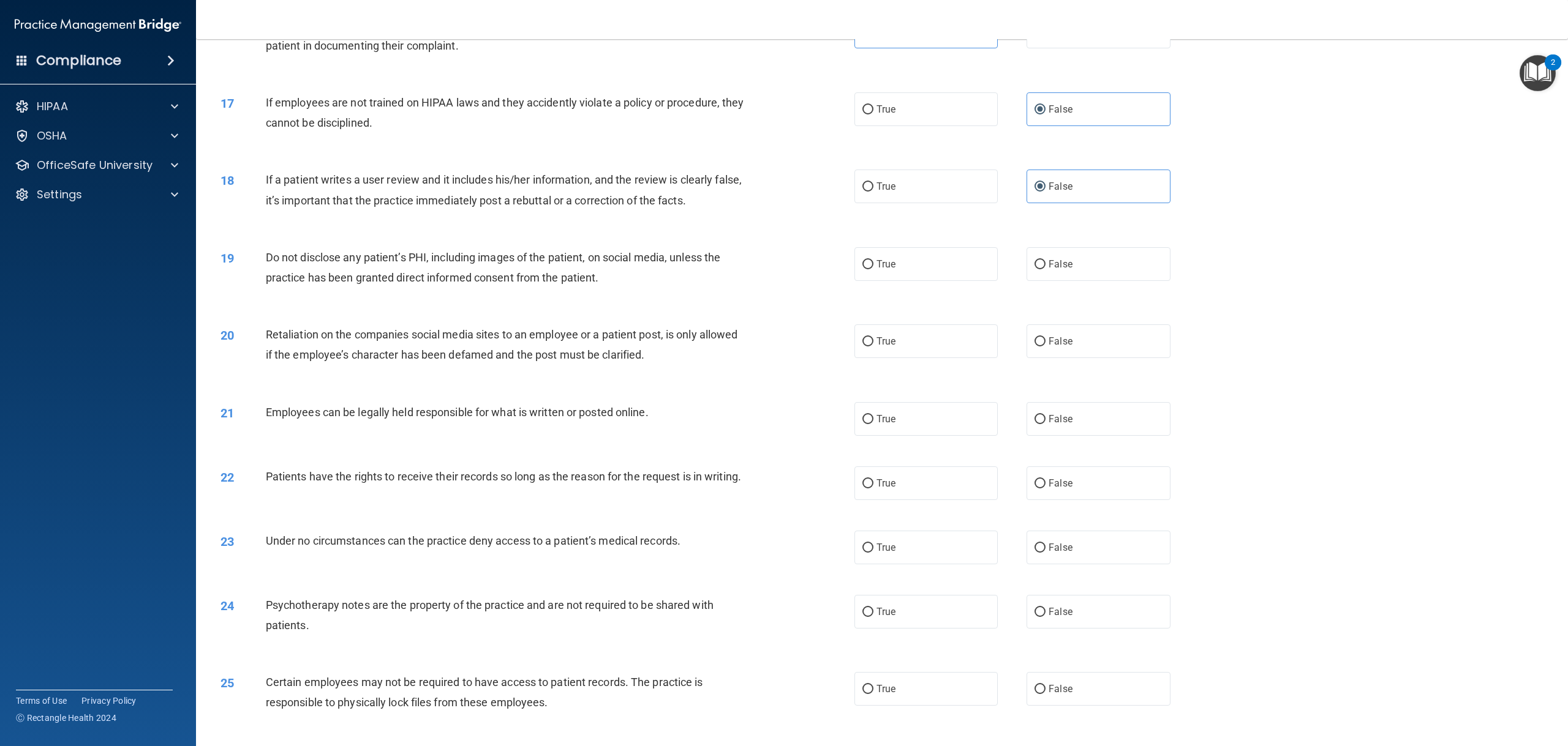
scroll to position [1452, 0]
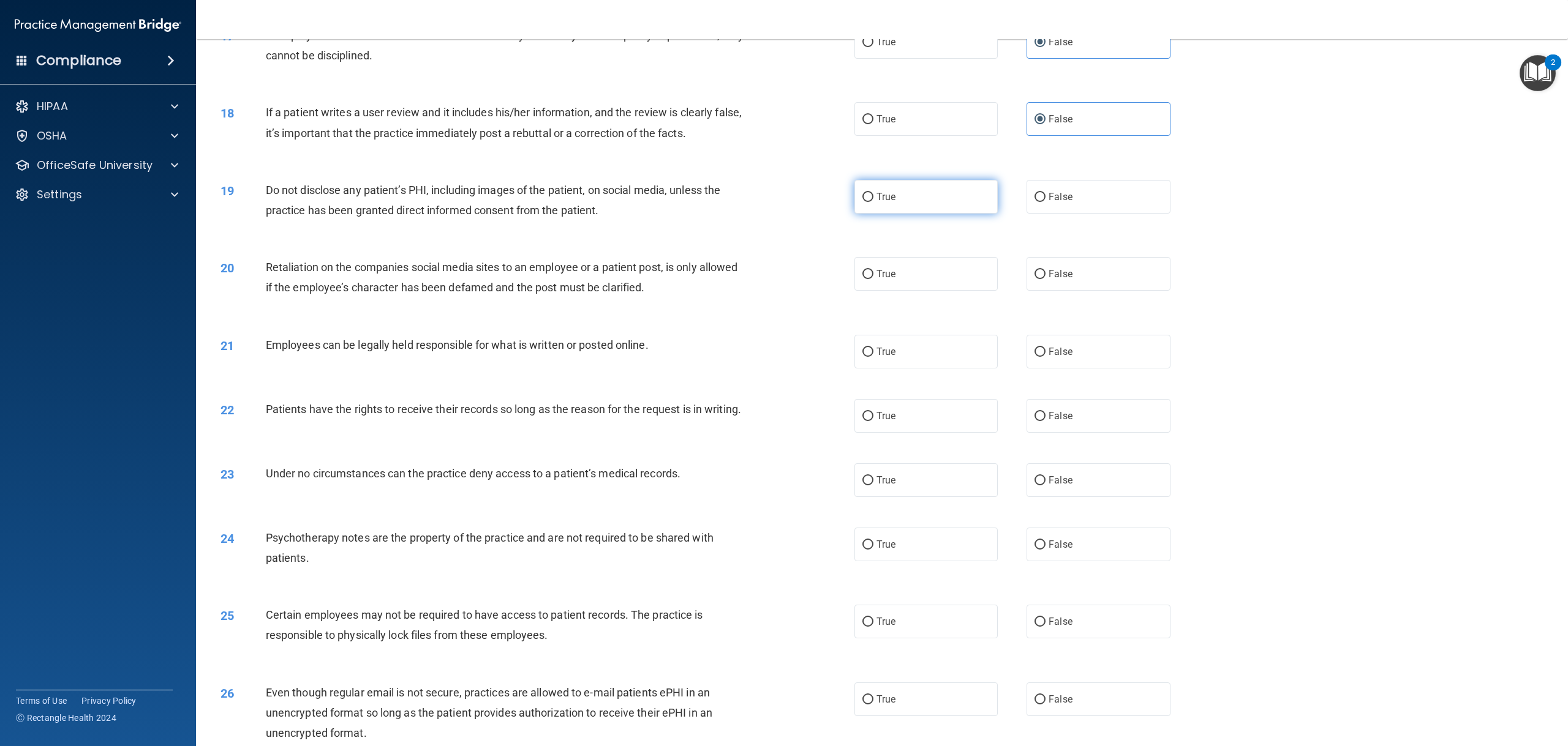
click at [945, 203] on label "True" at bounding box center [926, 197] width 144 height 33
click at [873, 202] on input "True" at bounding box center [867, 198] width 11 height 9
radio input "true"
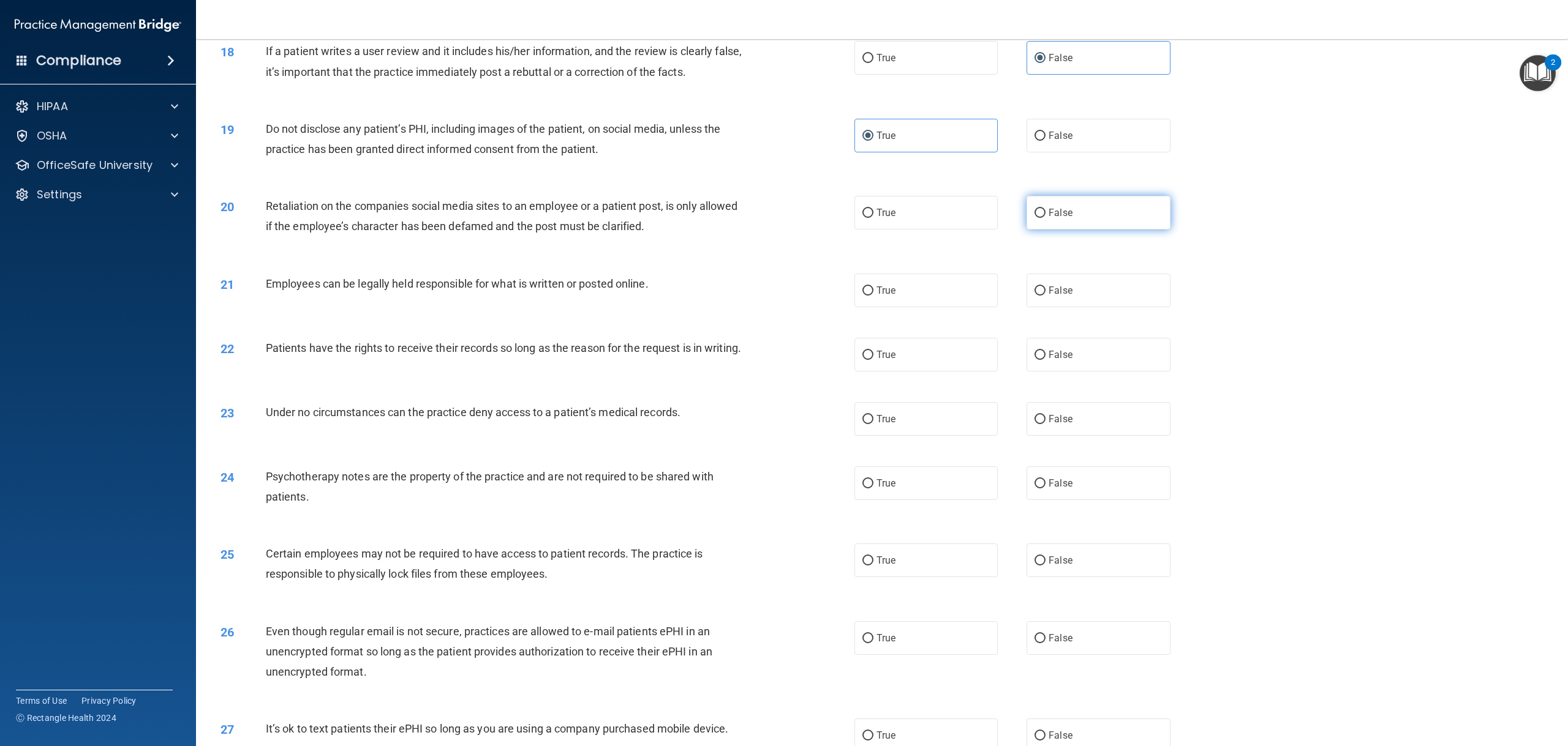
click at [1026, 214] on label "False" at bounding box center [1098, 213] width 144 height 33
click at [1034, 214] on input "False" at bounding box center [1040, 213] width 11 height 9
radio input "true"
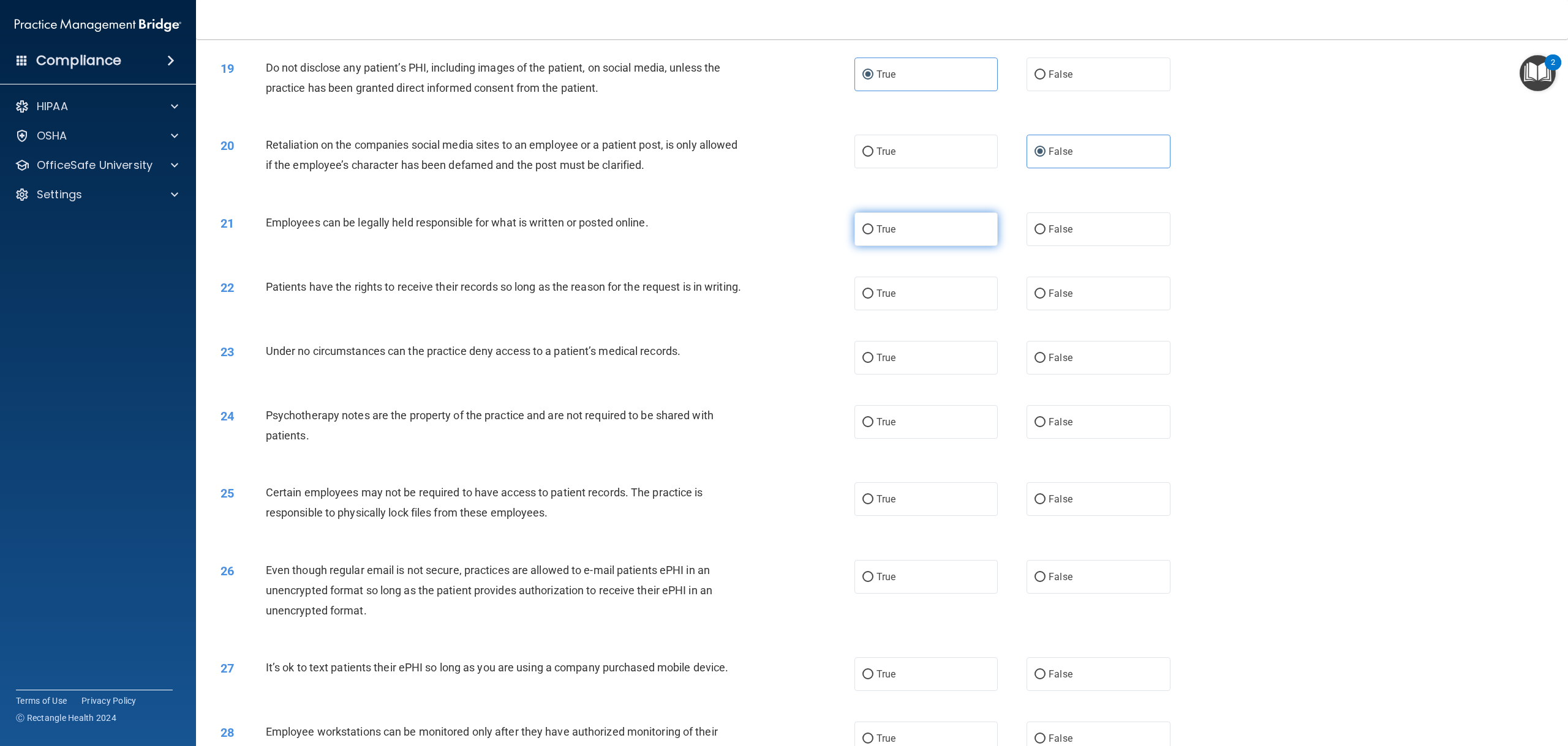
click at [946, 234] on label "True" at bounding box center [926, 229] width 144 height 33
click at [873, 234] on input "True" at bounding box center [867, 229] width 11 height 9
radio input "true"
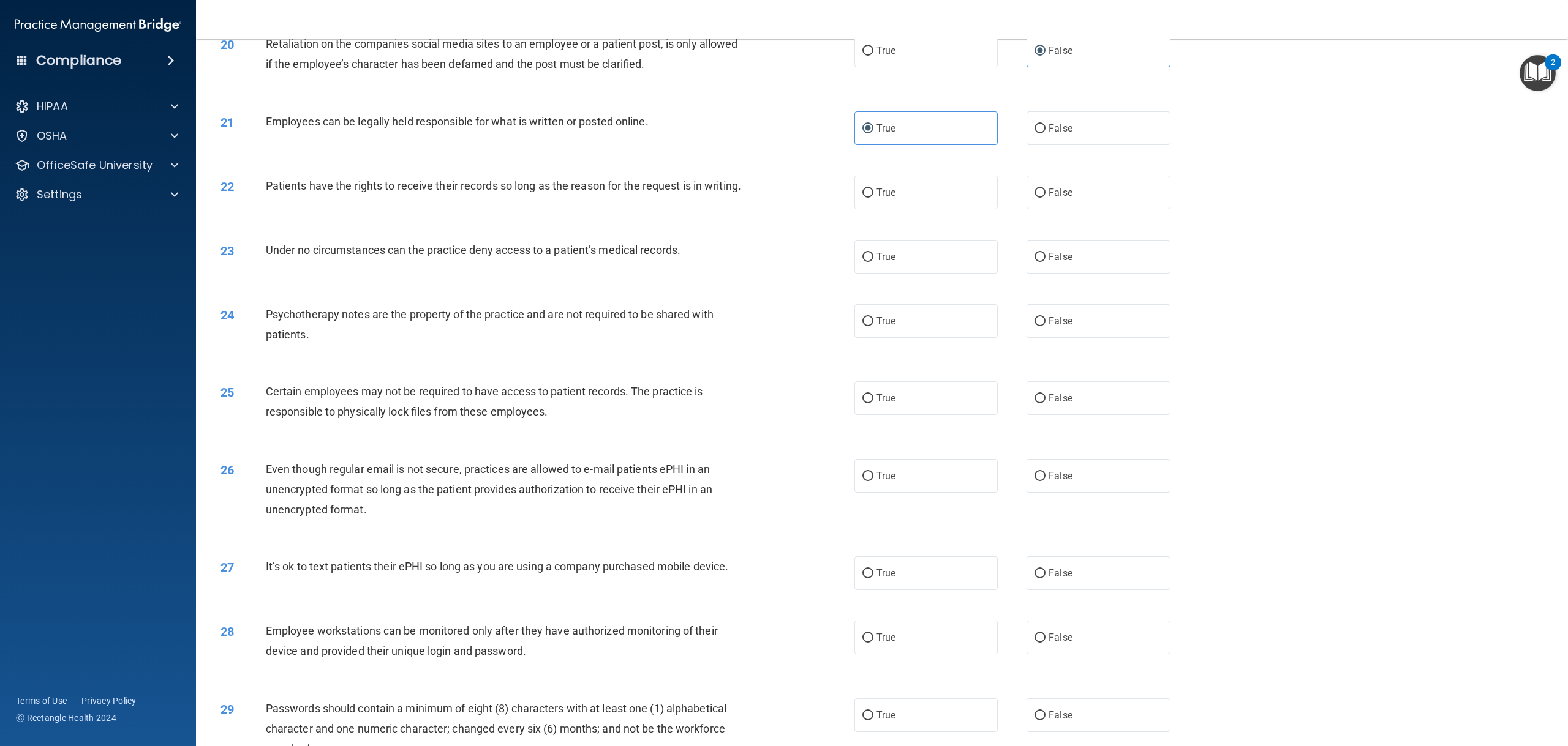
scroll to position [1697, 0]
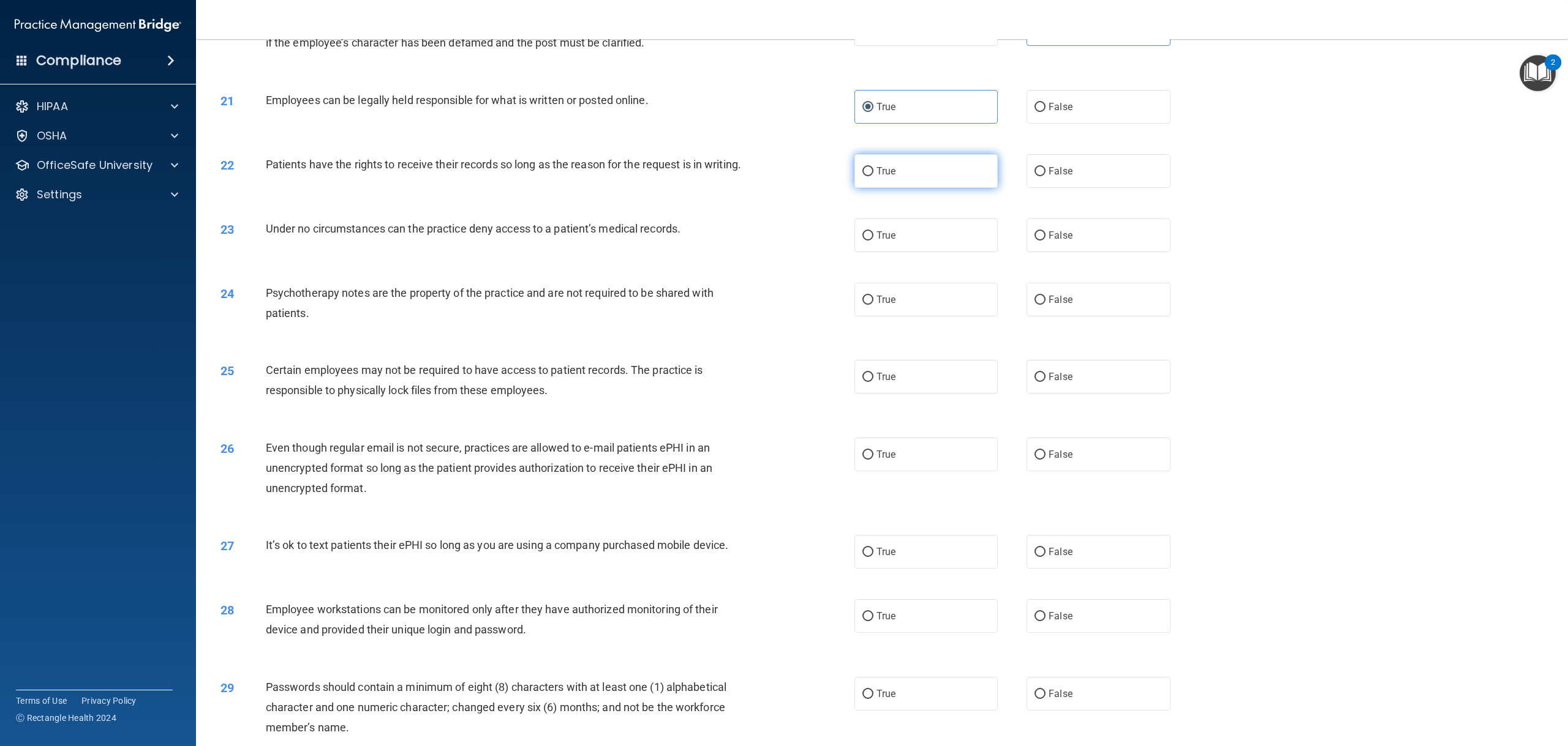
click at [902, 176] on label "True" at bounding box center [926, 171] width 144 height 33
click at [873, 176] on input "True" at bounding box center [867, 172] width 11 height 9
radio input "true"
click at [1041, 239] on label "False" at bounding box center [1098, 235] width 144 height 33
click at [1041, 239] on input "False" at bounding box center [1040, 236] width 11 height 9
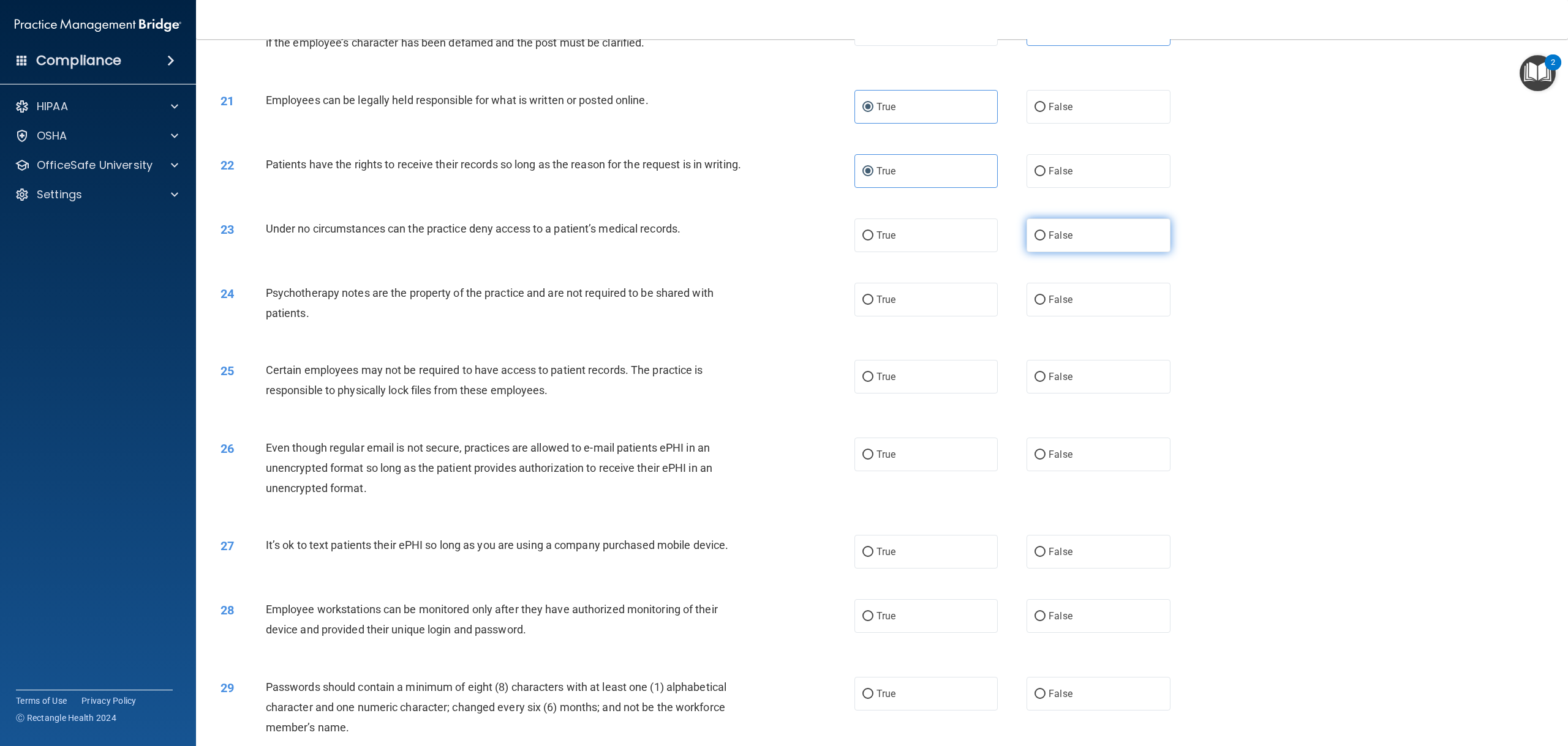
radio input "true"
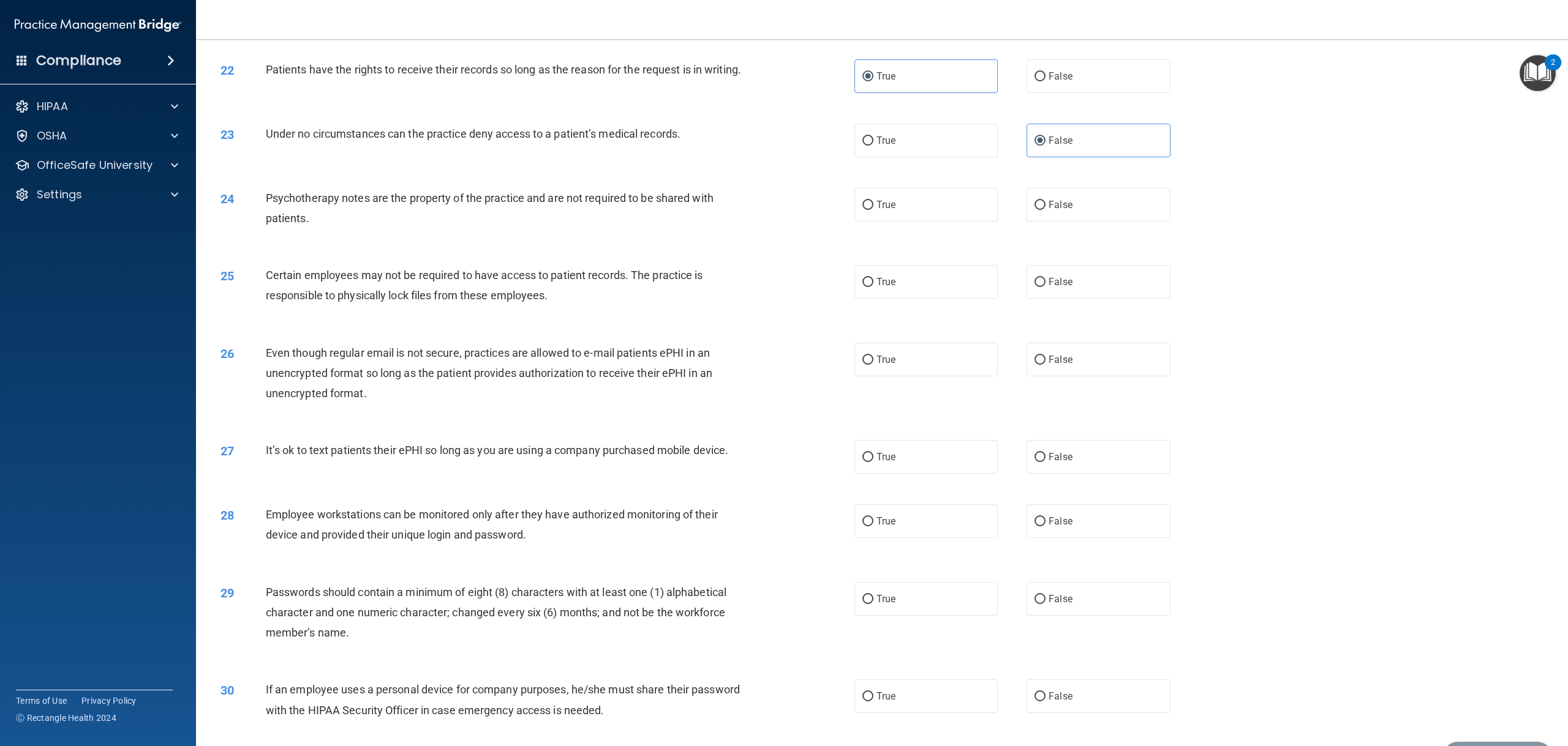
scroll to position [1819, 0]
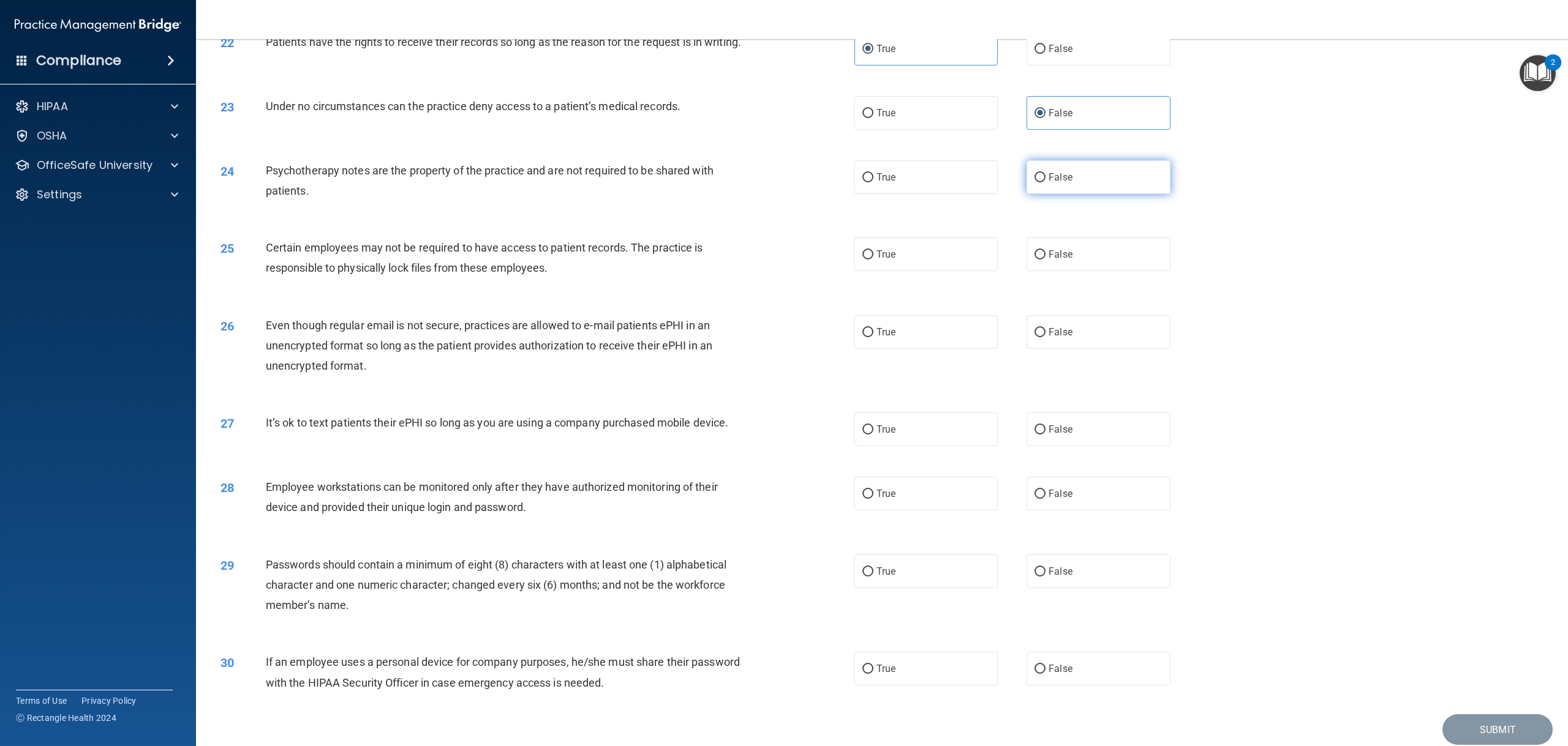
click at [1041, 194] on label "False" at bounding box center [1098, 177] width 144 height 33
click at [1041, 182] on input "False" at bounding box center [1040, 178] width 11 height 9
radio input "true"
click at [955, 261] on label "True" at bounding box center [926, 254] width 144 height 33
click at [873, 260] on input "True" at bounding box center [867, 255] width 11 height 9
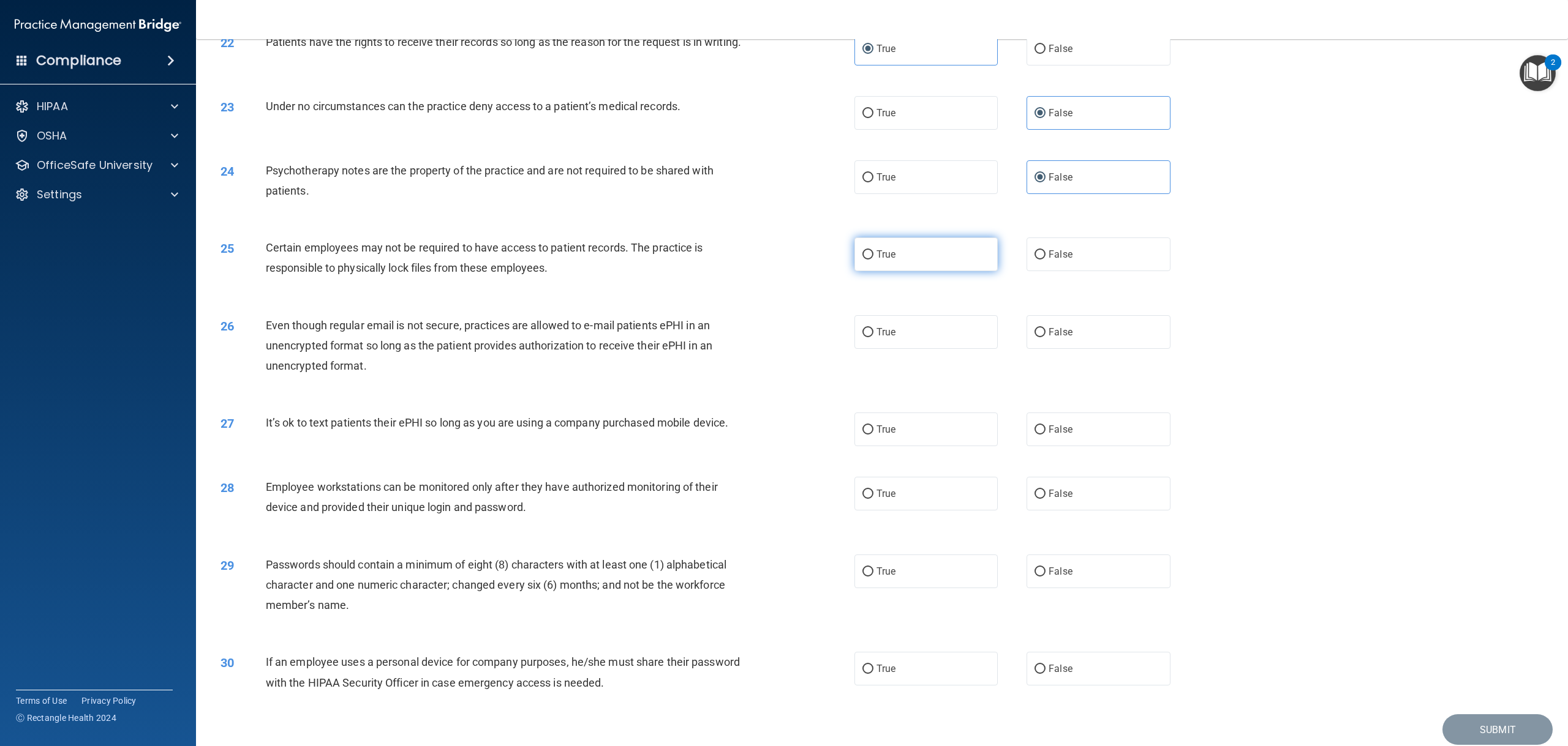
radio input "true"
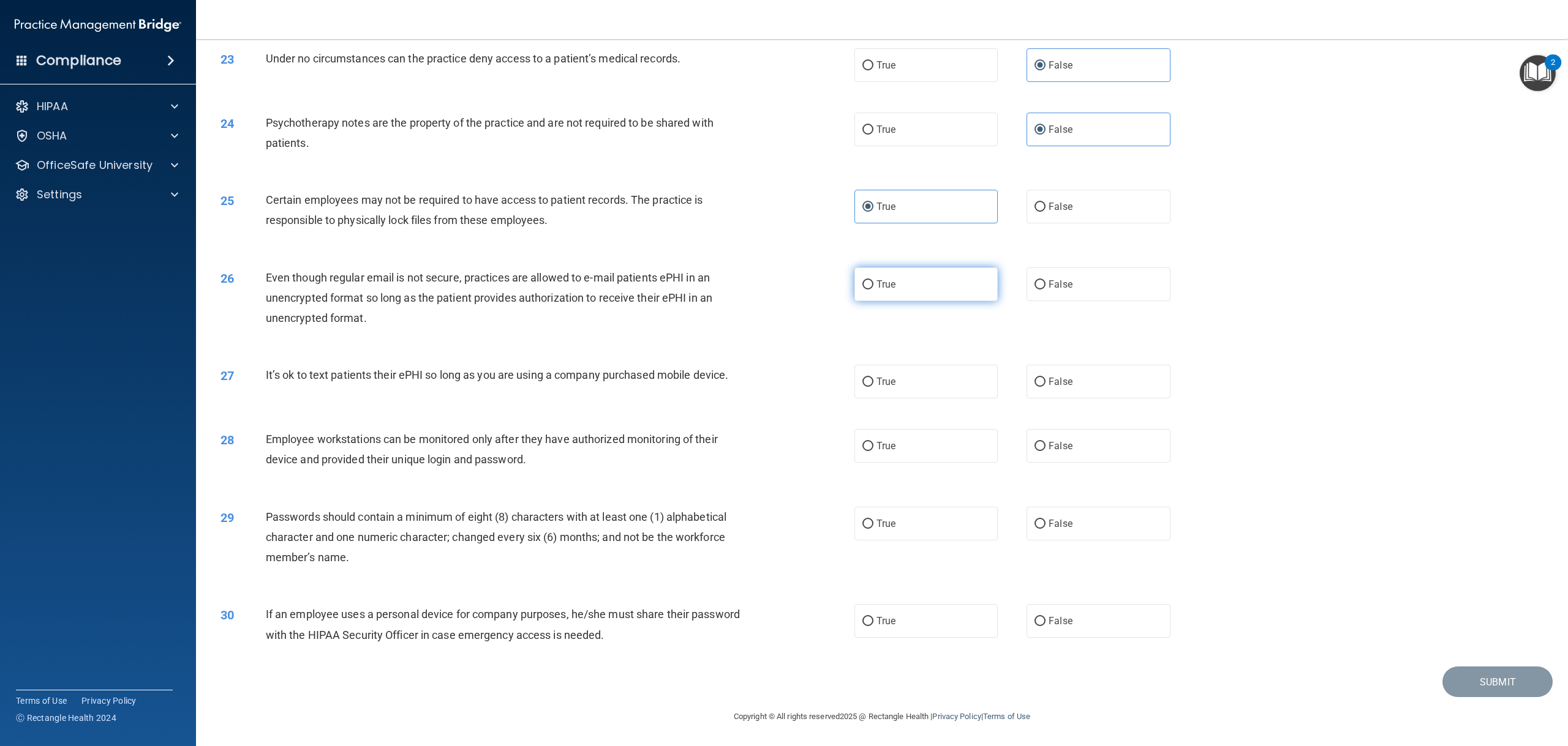
click at [892, 295] on label "True" at bounding box center [926, 284] width 144 height 33
click at [873, 289] on input "True" at bounding box center [867, 285] width 11 height 9
radio input "true"
click at [1026, 381] on label "False" at bounding box center [1098, 381] width 144 height 33
click at [1034, 381] on input "False" at bounding box center [1040, 382] width 11 height 9
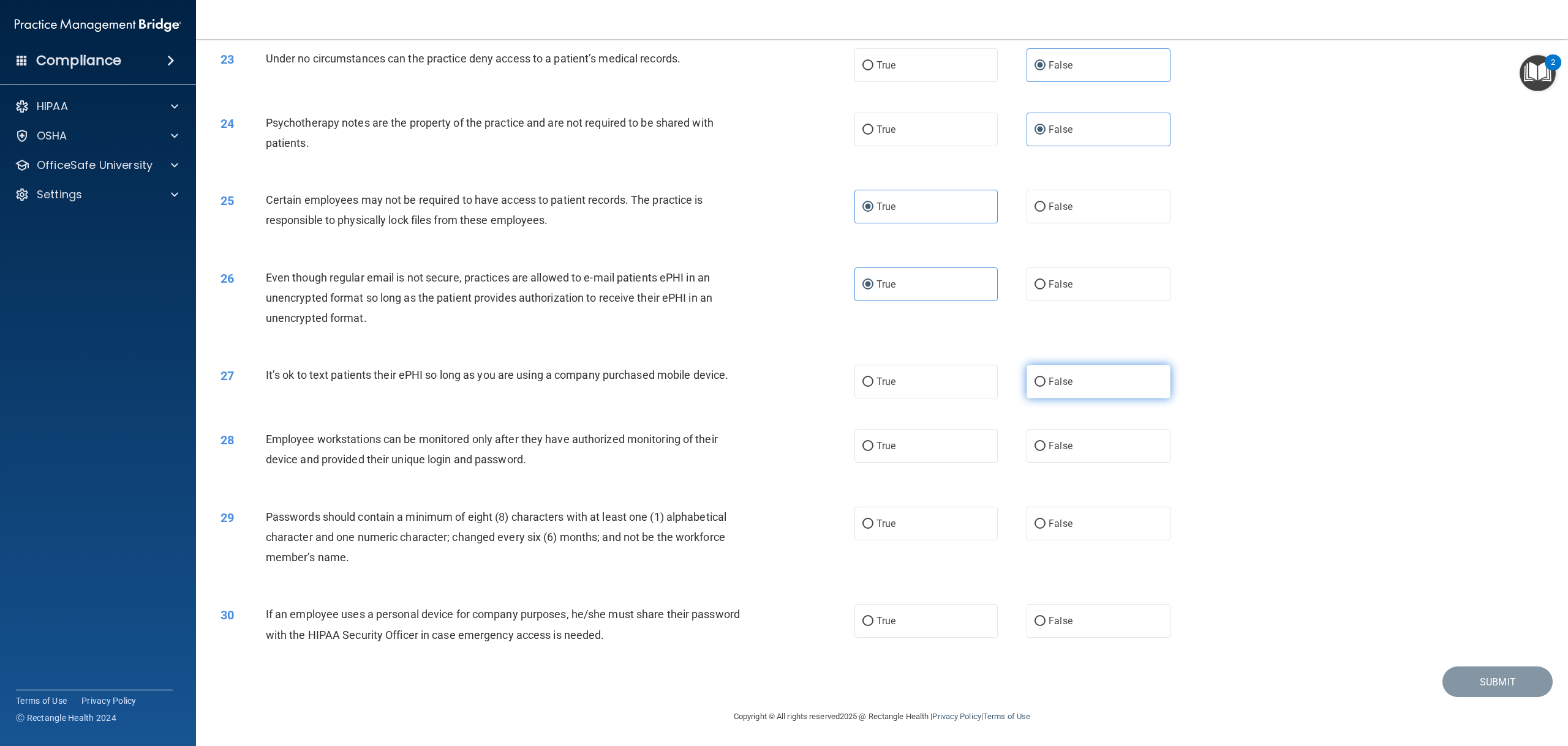
radio input "true"
click at [938, 449] on label "True" at bounding box center [926, 446] width 144 height 33
click at [873, 449] on input "True" at bounding box center [867, 447] width 11 height 9
radio input "true"
click at [878, 536] on label "True" at bounding box center [926, 523] width 144 height 33
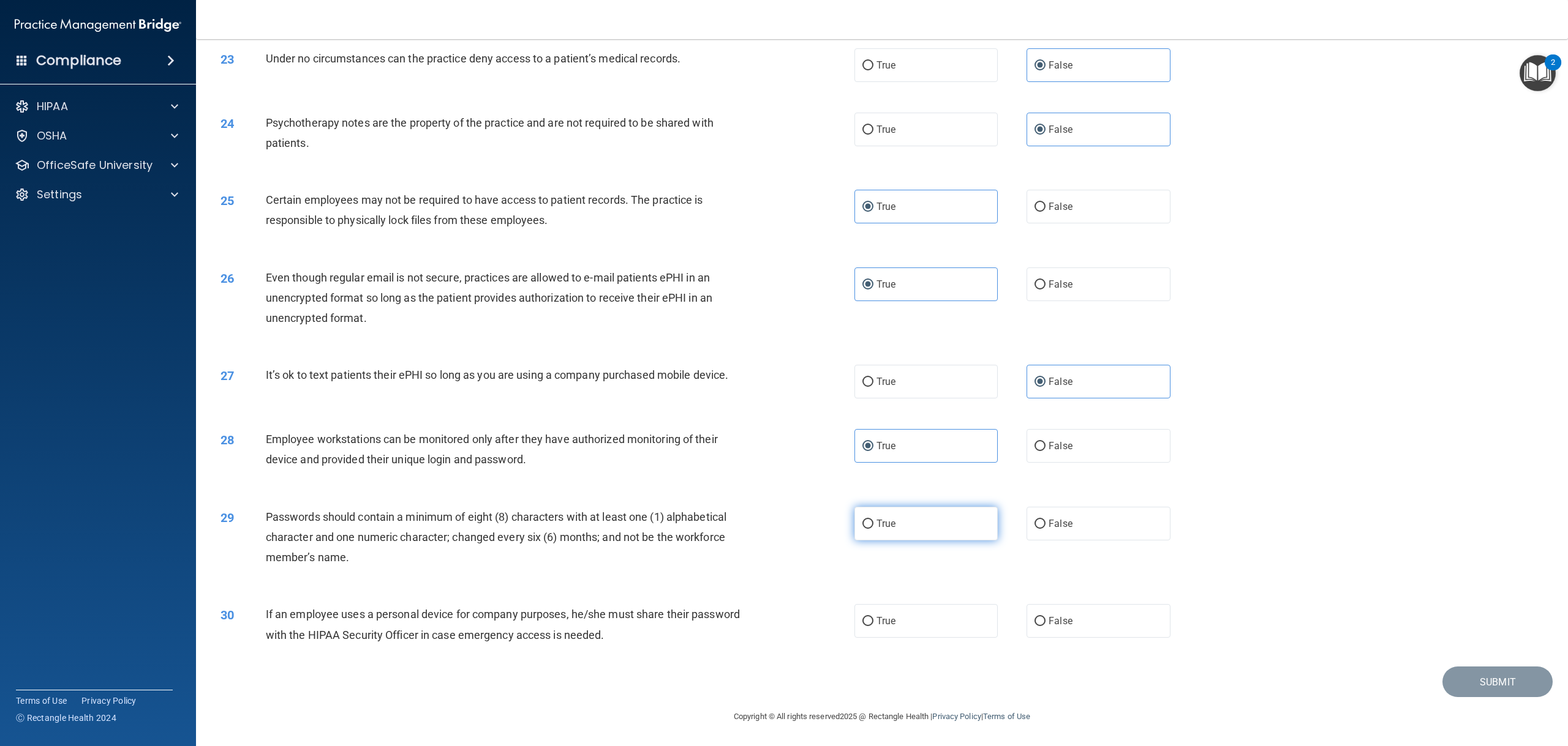
click at [873, 529] on input "True" at bounding box center [867, 524] width 11 height 9
radio input "true"
click at [972, 624] on label "True" at bounding box center [926, 621] width 144 height 33
click at [873, 624] on input "True" at bounding box center [867, 621] width 11 height 9
radio input "true"
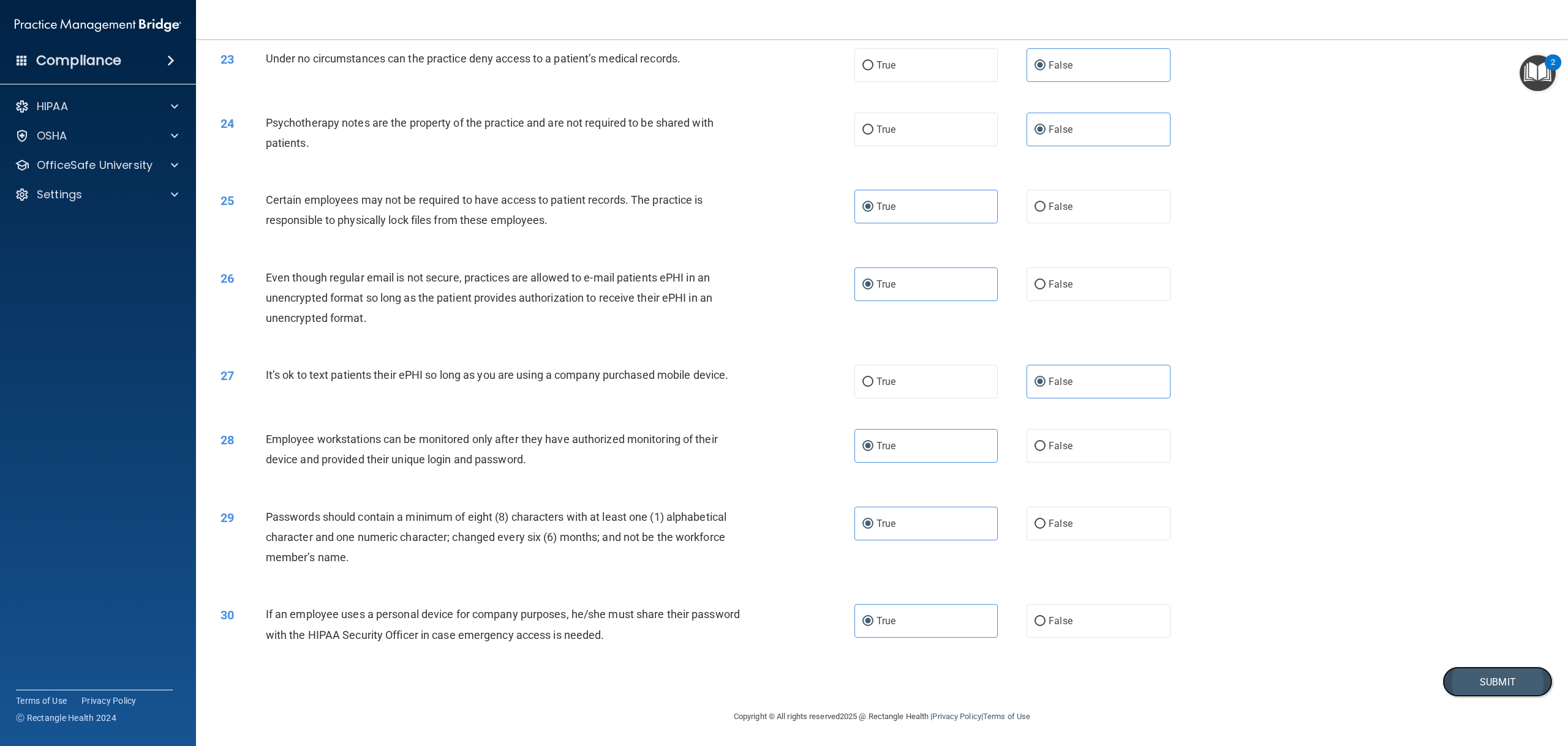
click at [1481, 672] on button "Submit" at bounding box center [1497, 681] width 110 height 31
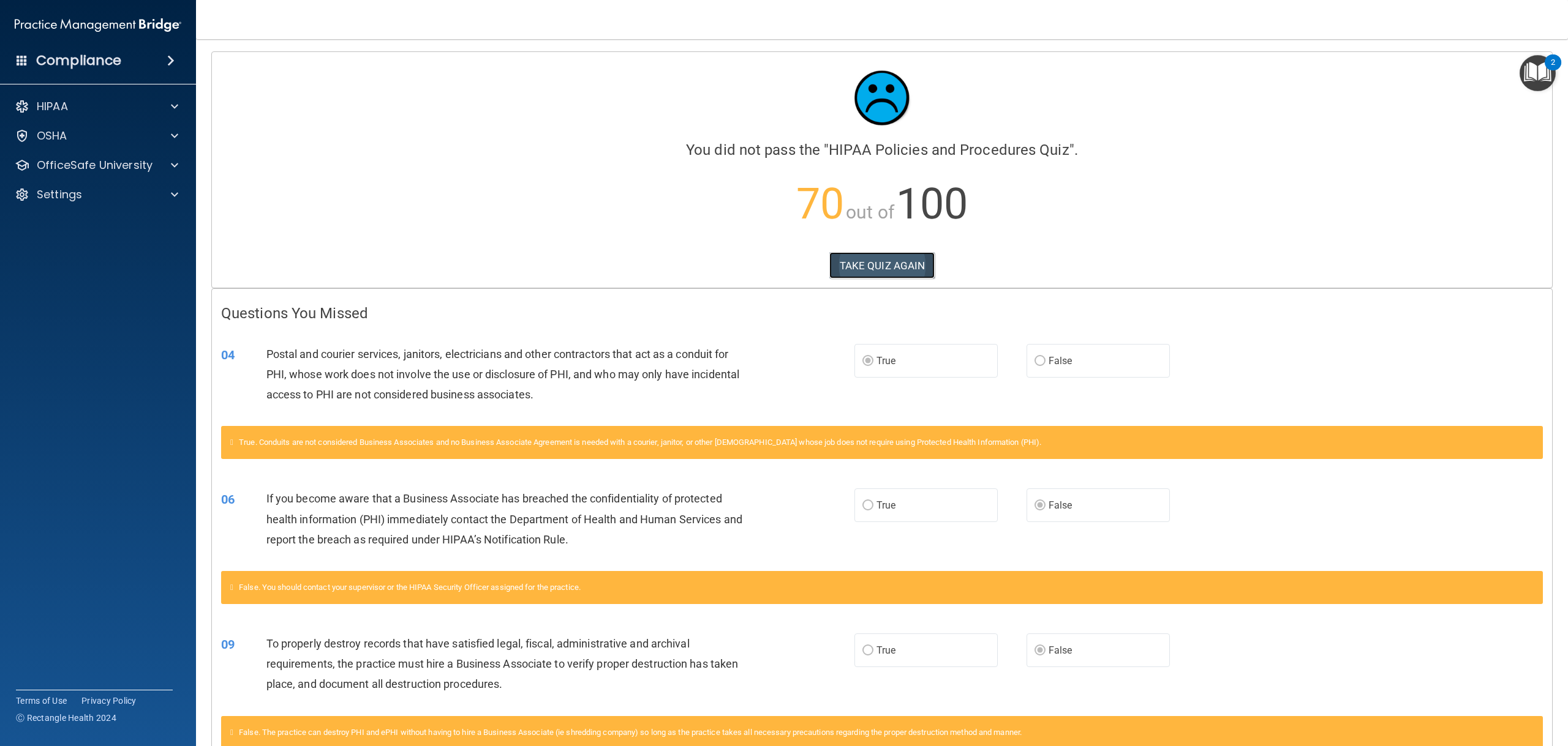
click at [906, 254] on button "TAKE QUIZ AGAIN" at bounding box center [882, 265] width 106 height 27
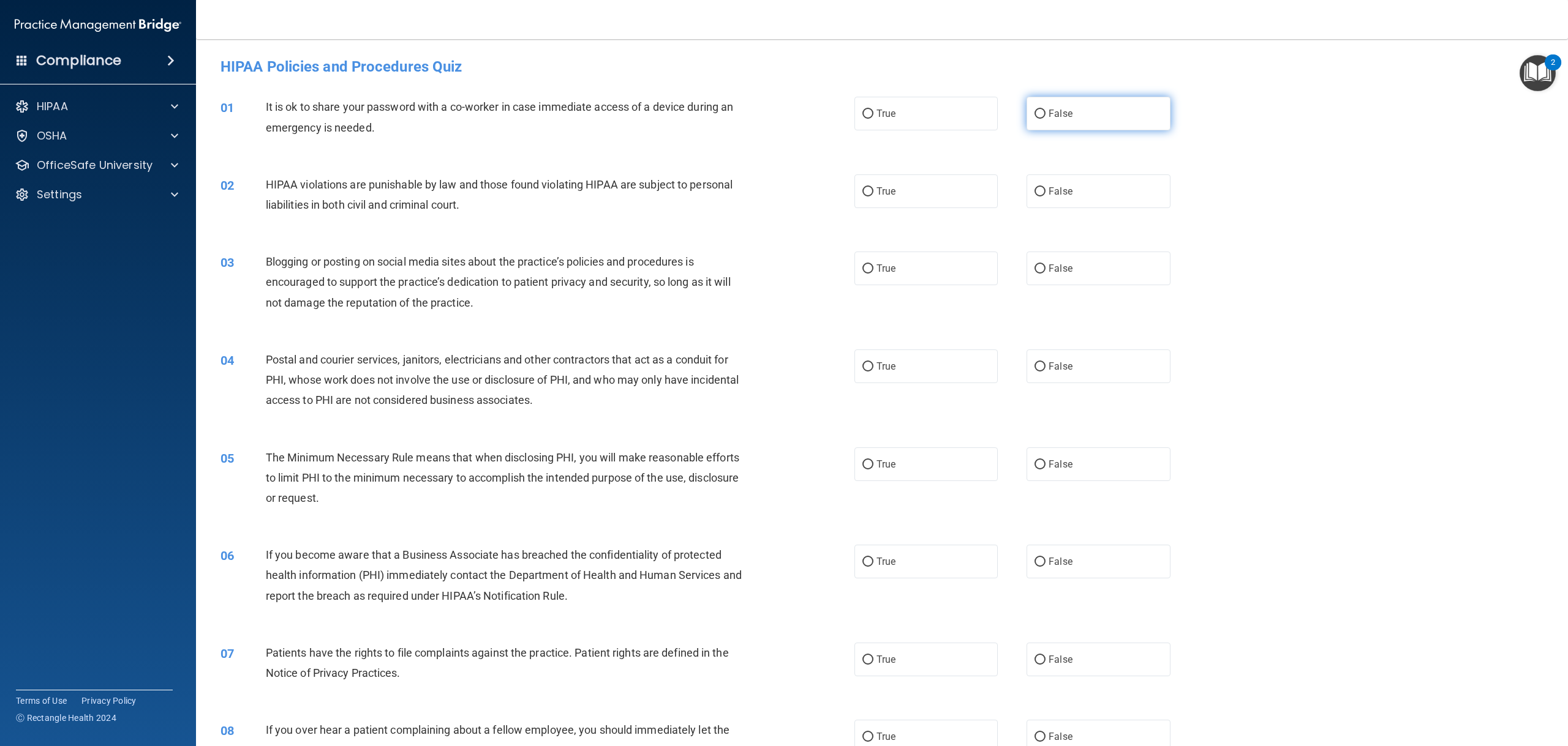
click at [1063, 125] on label "False" at bounding box center [1098, 113] width 144 height 33
click at [1045, 119] on input "False" at bounding box center [1040, 114] width 11 height 9
radio input "true"
click at [919, 191] on label "True" at bounding box center [926, 191] width 144 height 33
click at [873, 191] on input "True" at bounding box center [867, 192] width 11 height 9
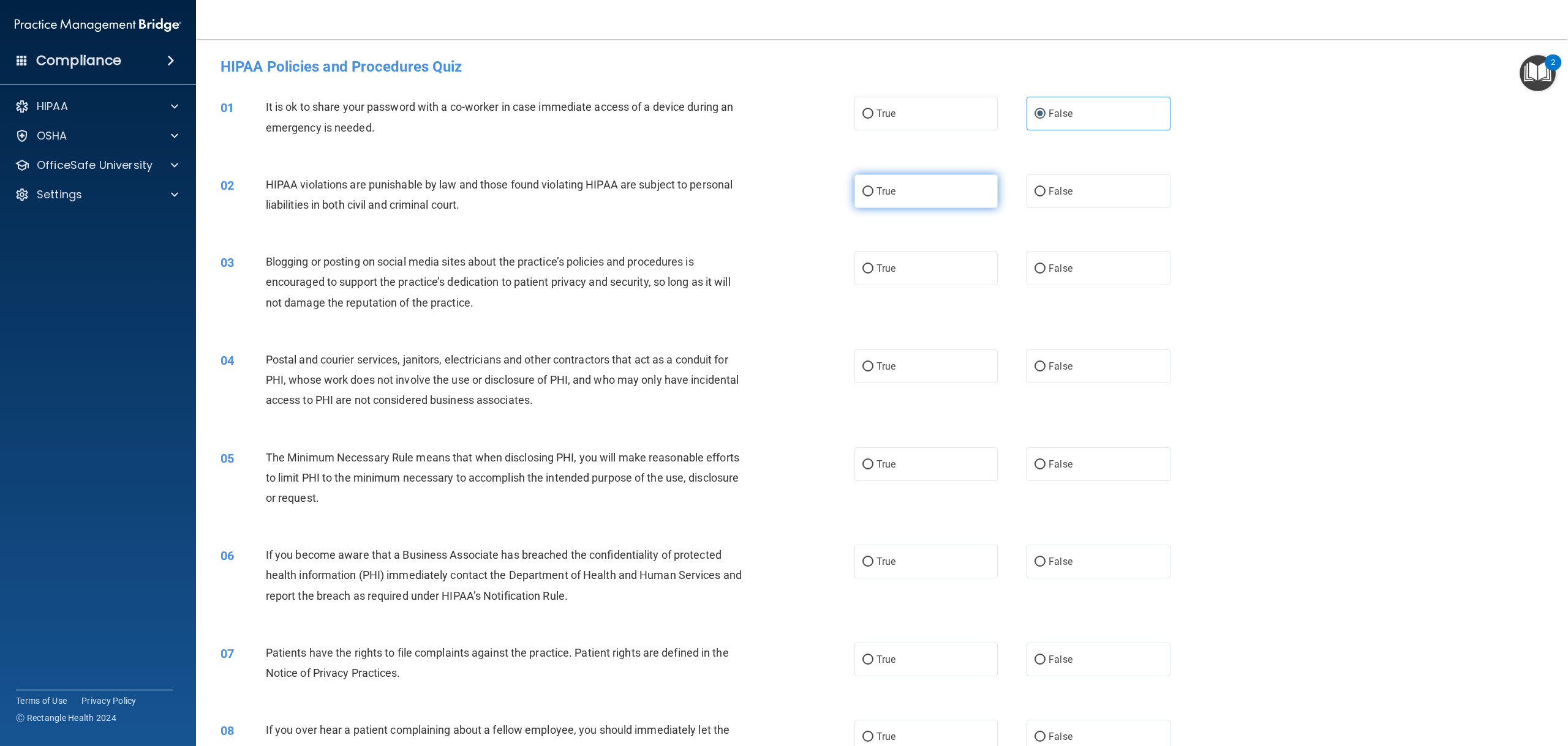
radio input "true"
click at [1079, 266] on label "False" at bounding box center [1098, 268] width 144 height 33
click at [1045, 266] on input "False" at bounding box center [1040, 269] width 11 height 9
radio input "true"
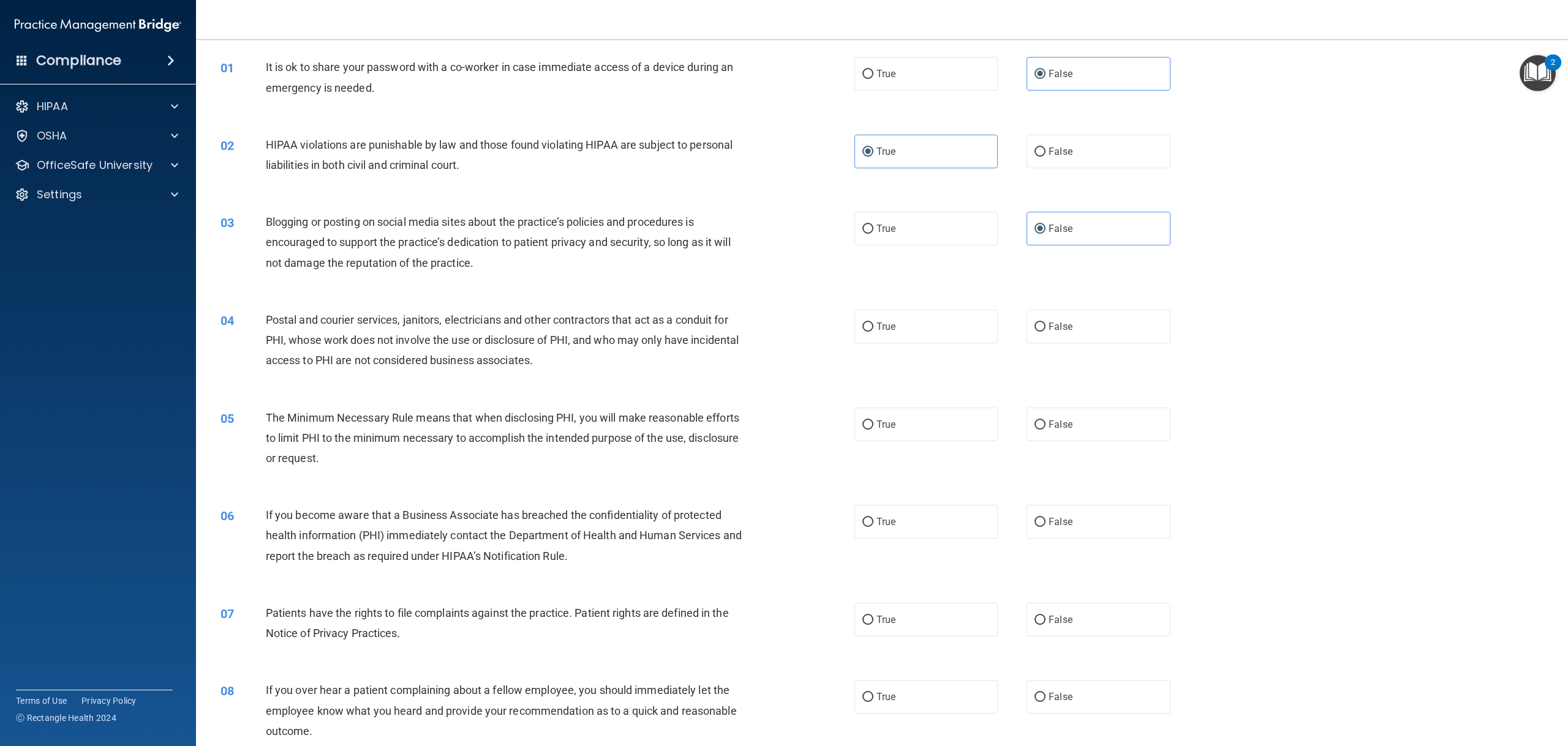
scroll to position [62, 0]
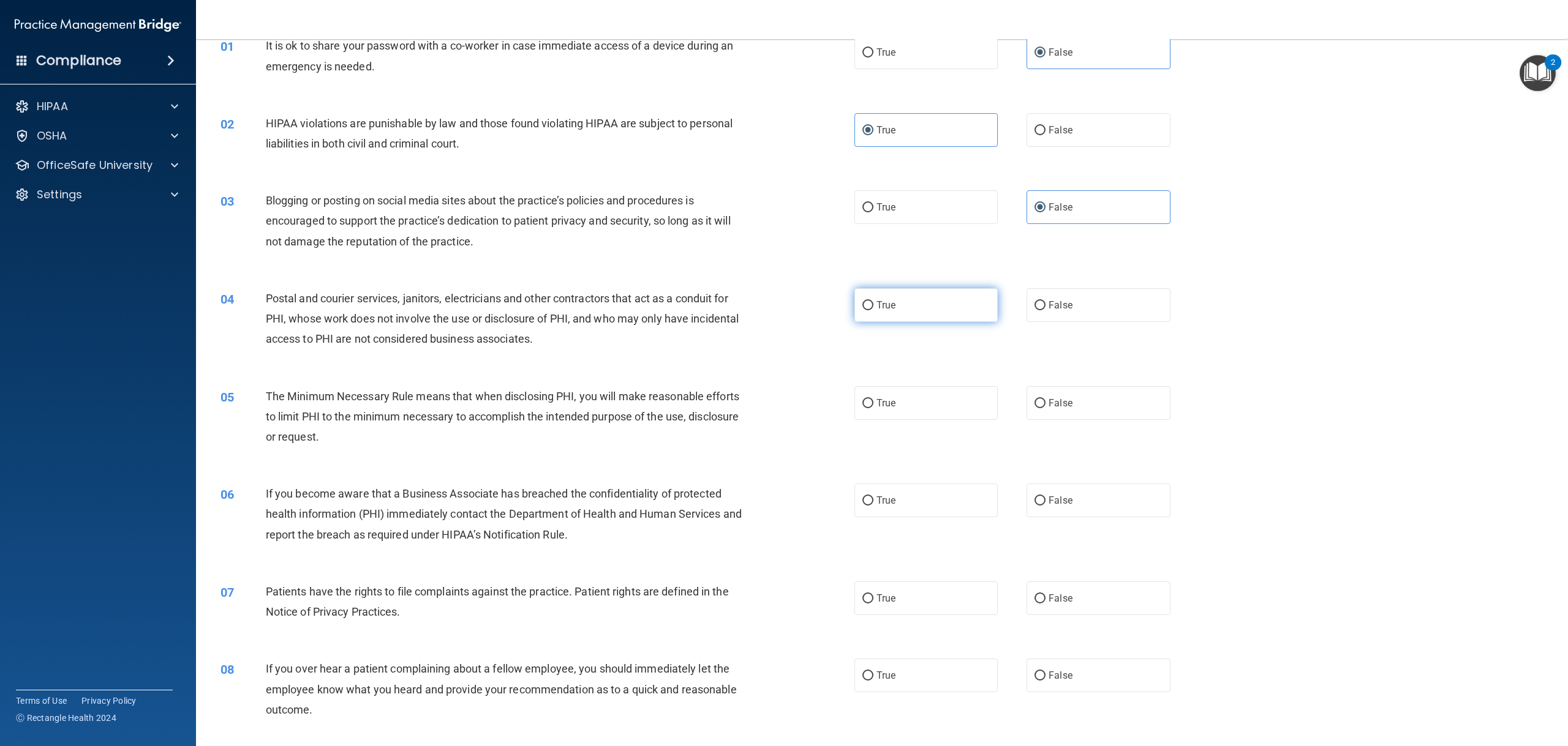
click at [909, 313] on label "True" at bounding box center [926, 305] width 144 height 33
click at [873, 310] on input "True" at bounding box center [867, 305] width 11 height 9
radio input "true"
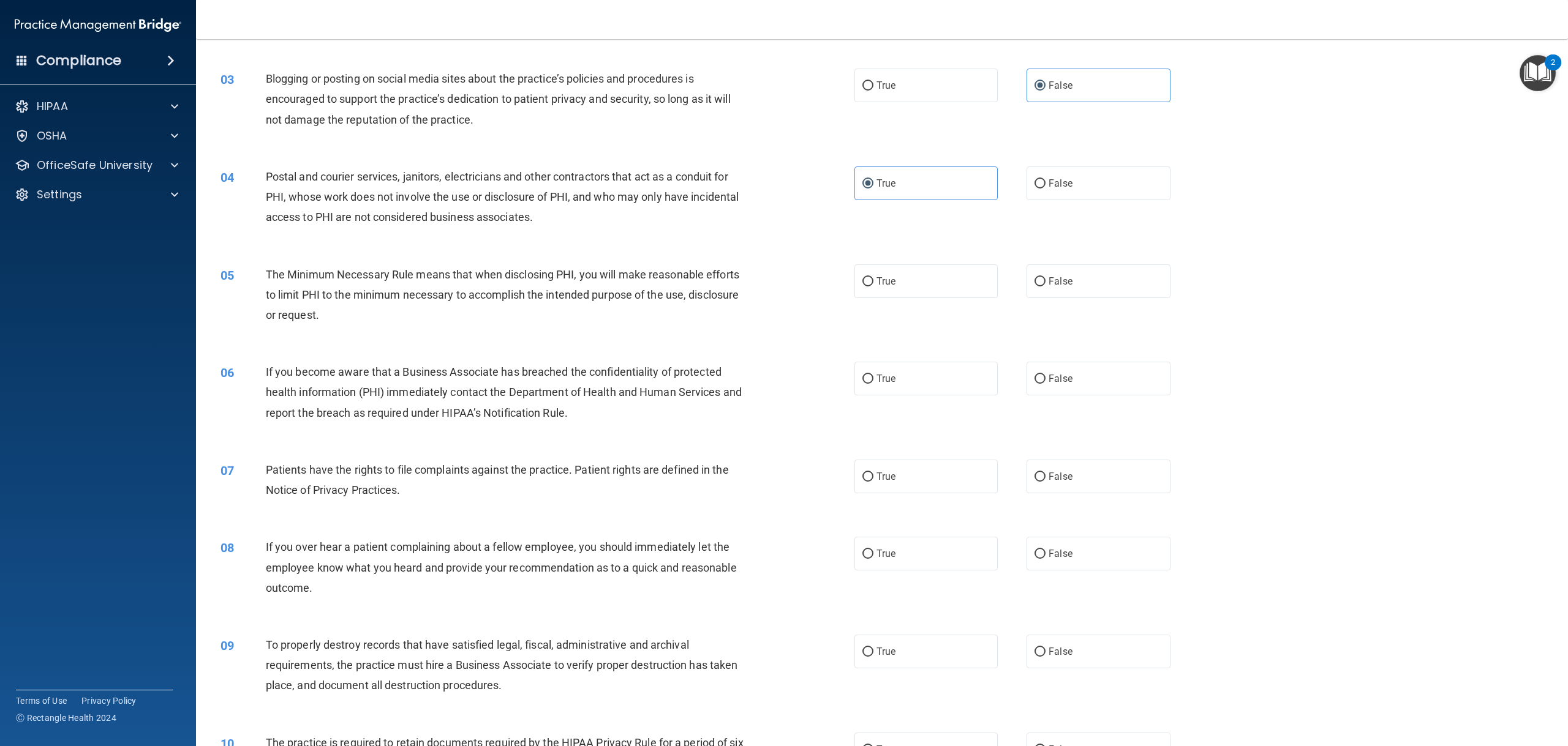
scroll to position [184, 0]
click at [964, 273] on label "True" at bounding box center [926, 280] width 144 height 33
click at [873, 277] on input "True" at bounding box center [867, 281] width 11 height 9
radio input "true"
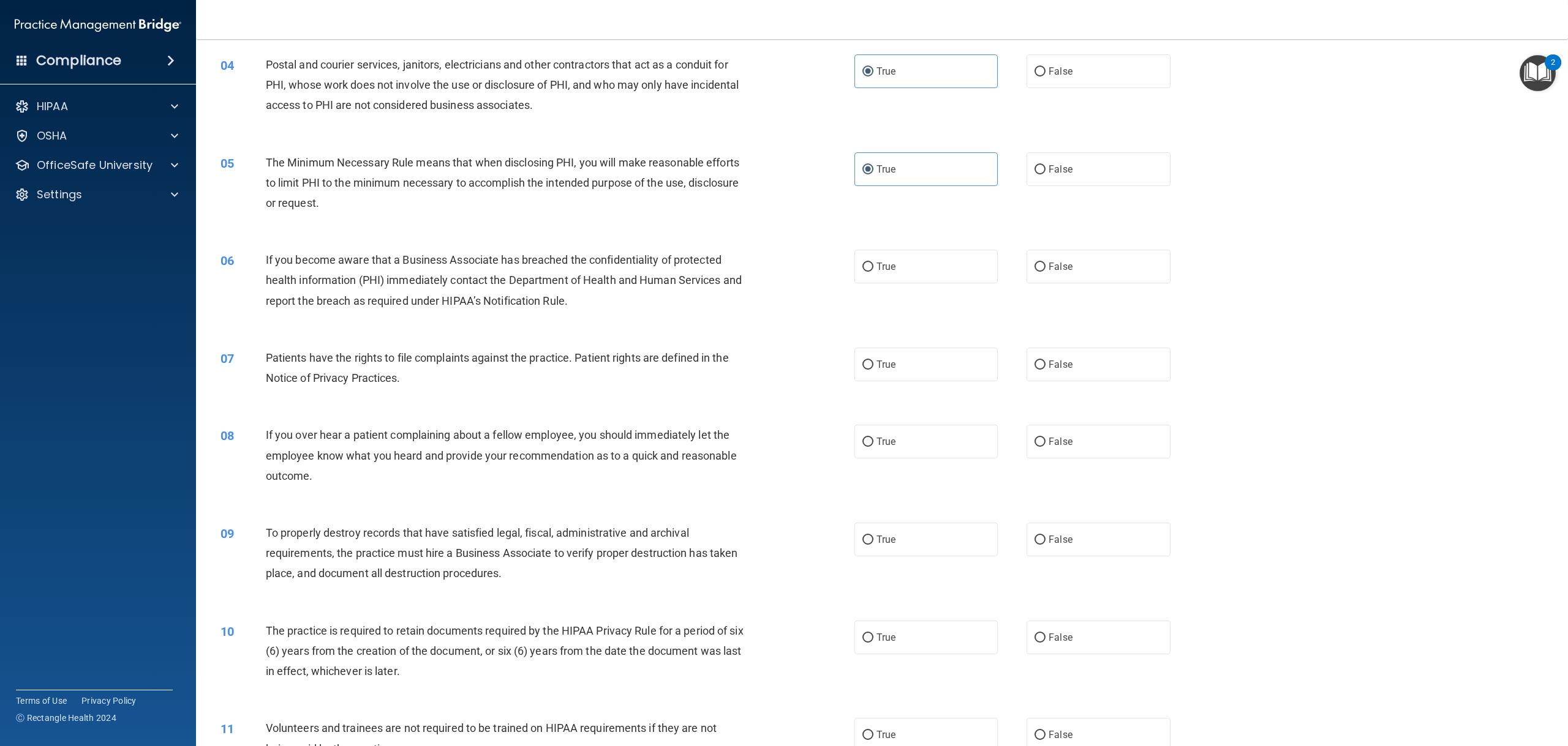
scroll to position [306, 0]
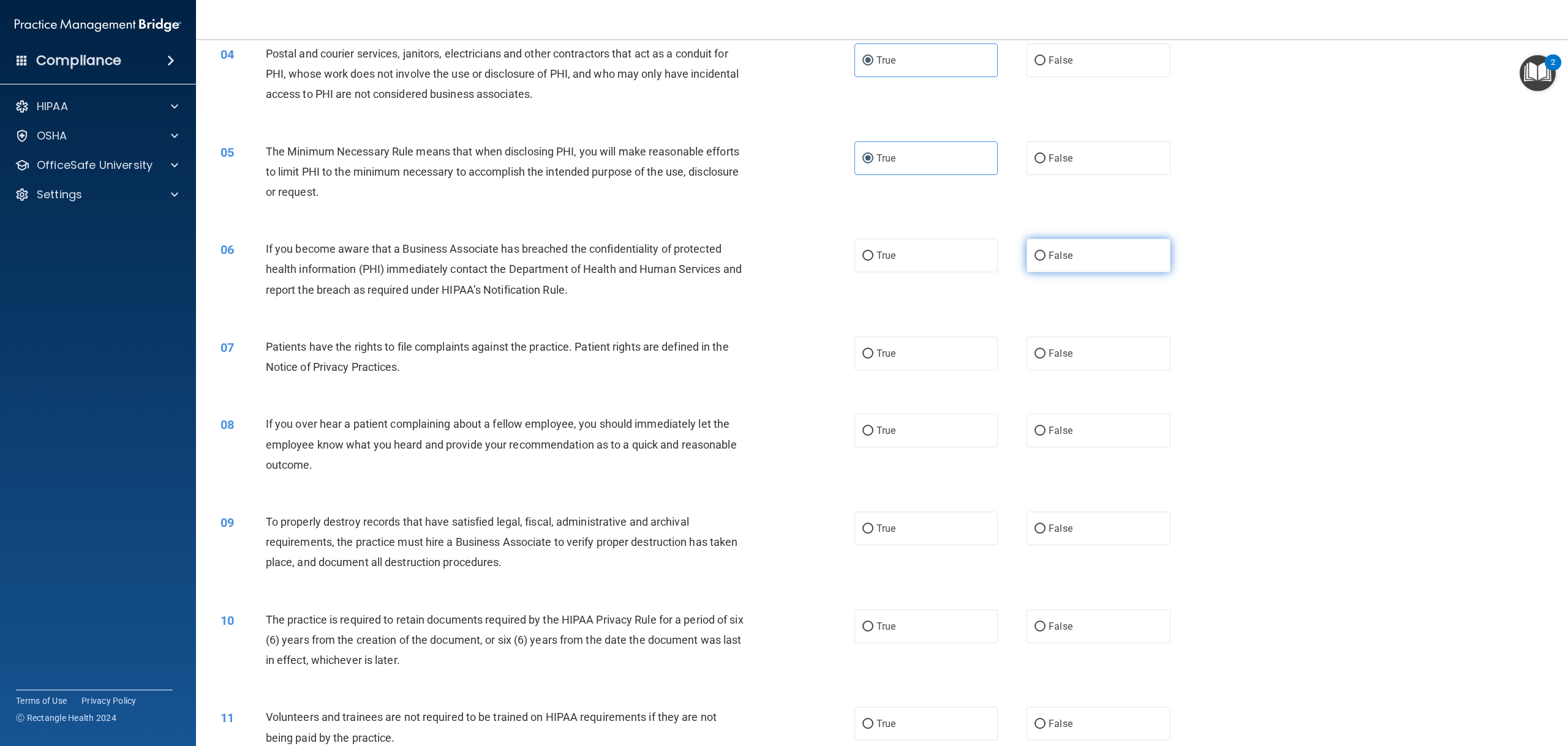
click at [1026, 241] on label "False" at bounding box center [1098, 255] width 144 height 33
click at [1034, 251] on input "False" at bounding box center [1040, 256] width 11 height 9
radio input "true"
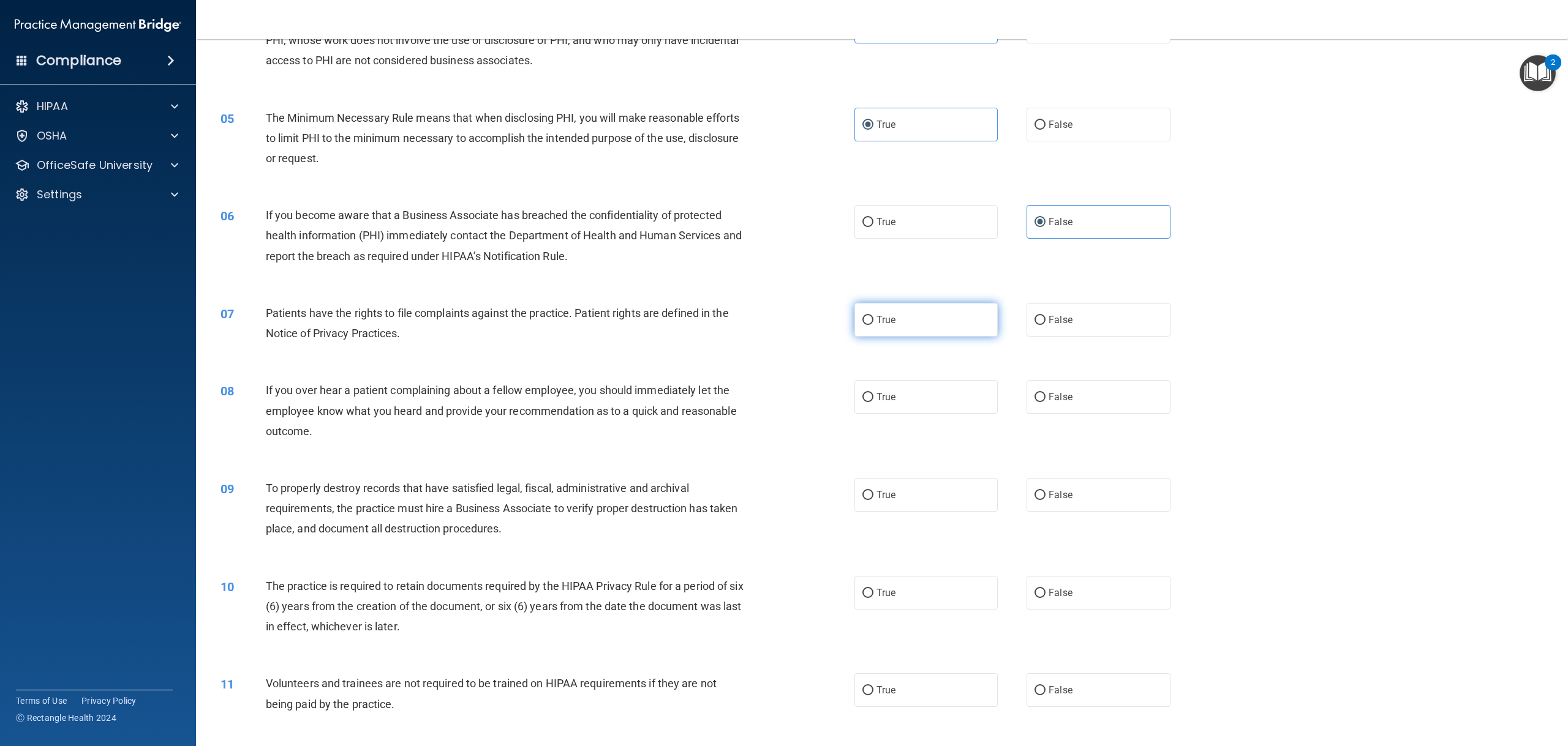
scroll to position [367, 0]
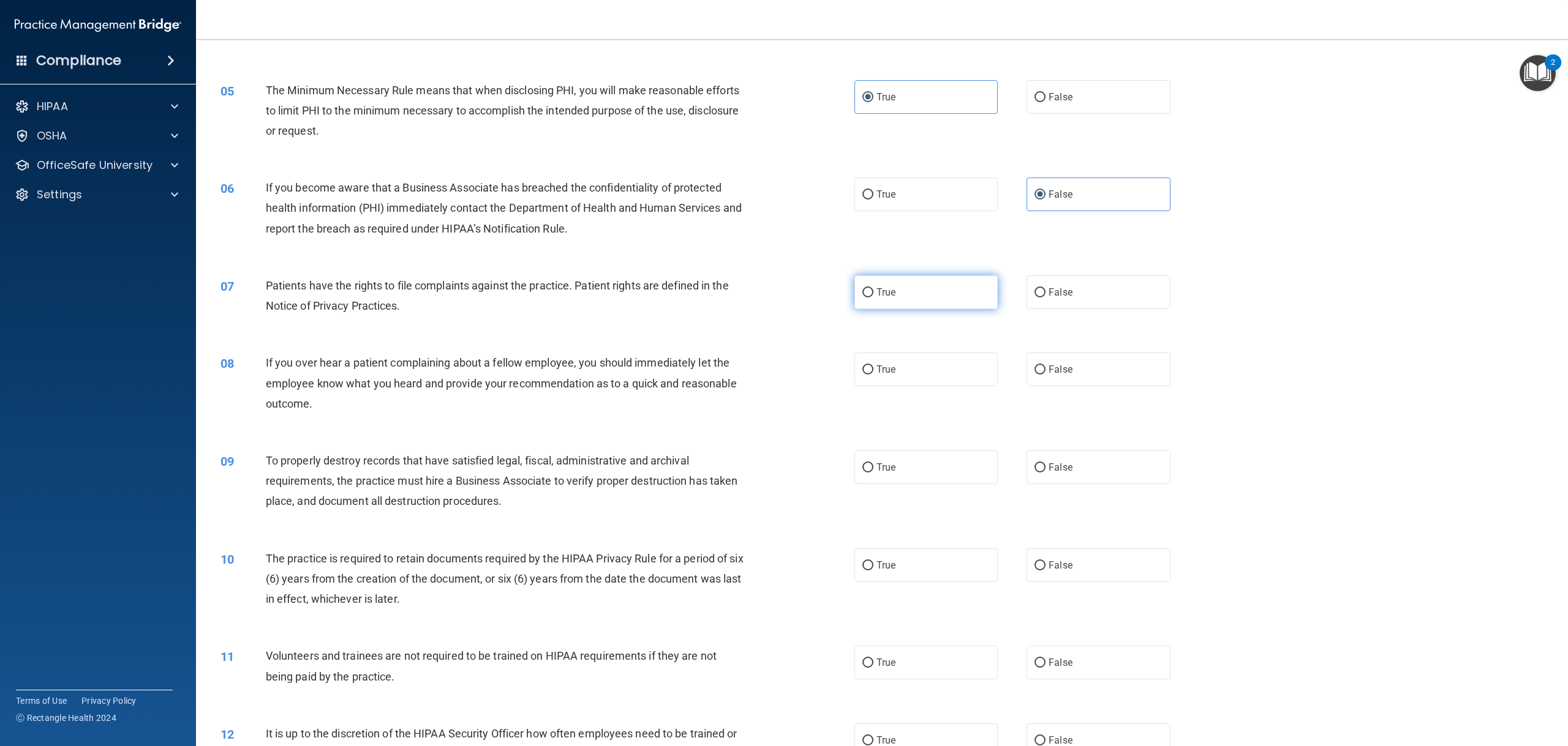
click at [881, 296] on span "True" at bounding box center [885, 292] width 19 height 11
click at [873, 296] on input "True" at bounding box center [867, 292] width 11 height 9
radio input "true"
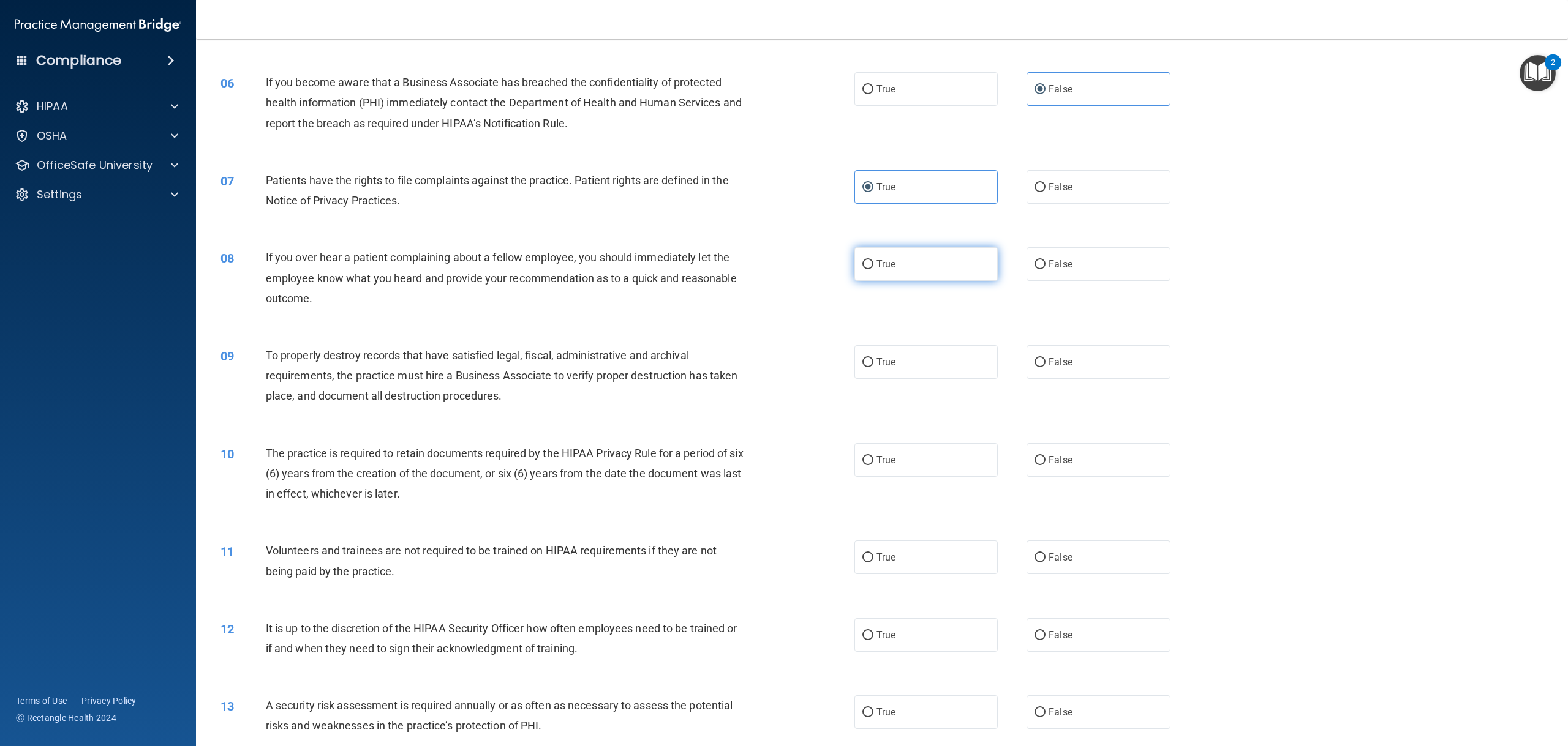
scroll to position [490, 0]
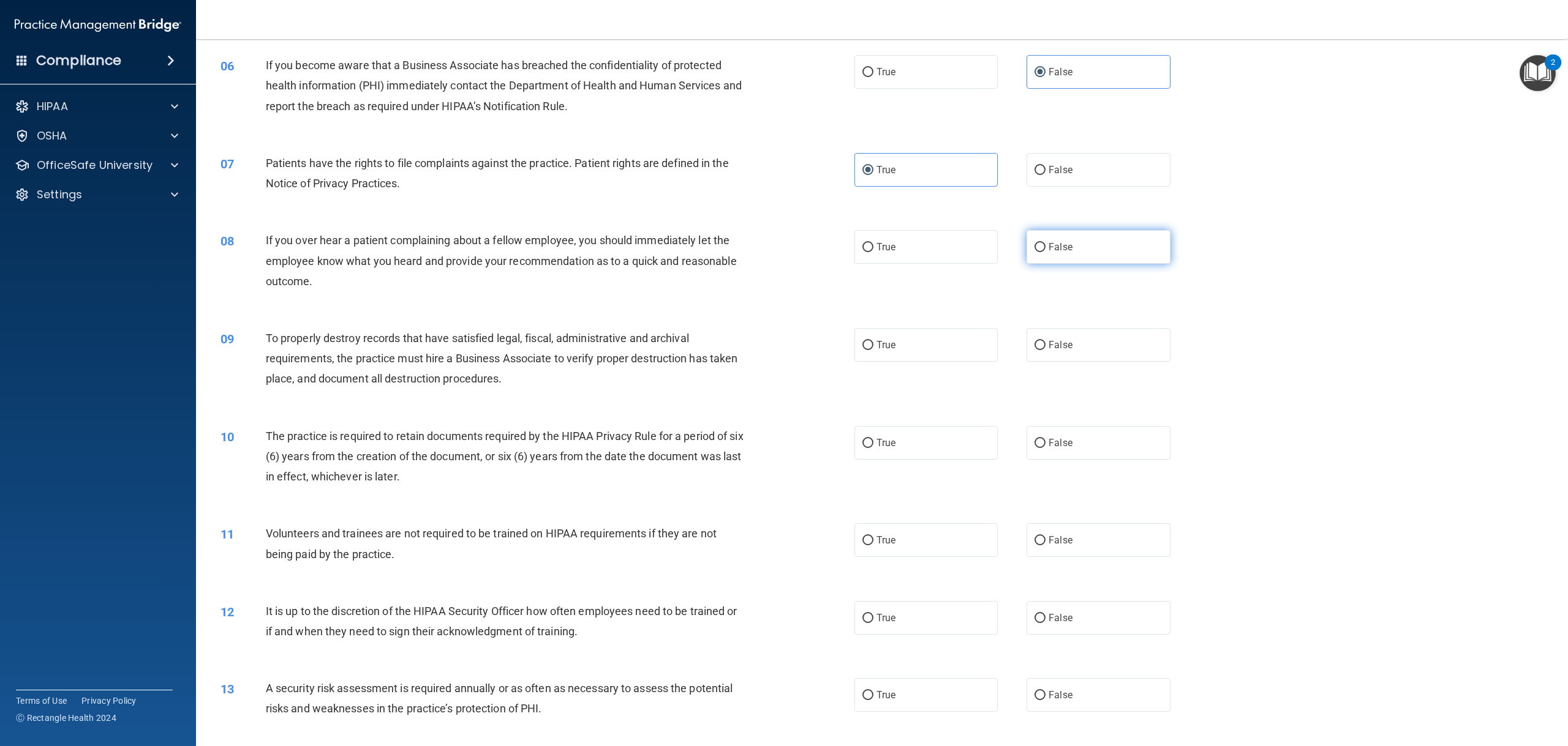
click at [1048, 241] on label "False" at bounding box center [1098, 247] width 144 height 33
click at [1045, 243] on input "False" at bounding box center [1040, 248] width 11 height 9
radio input "true"
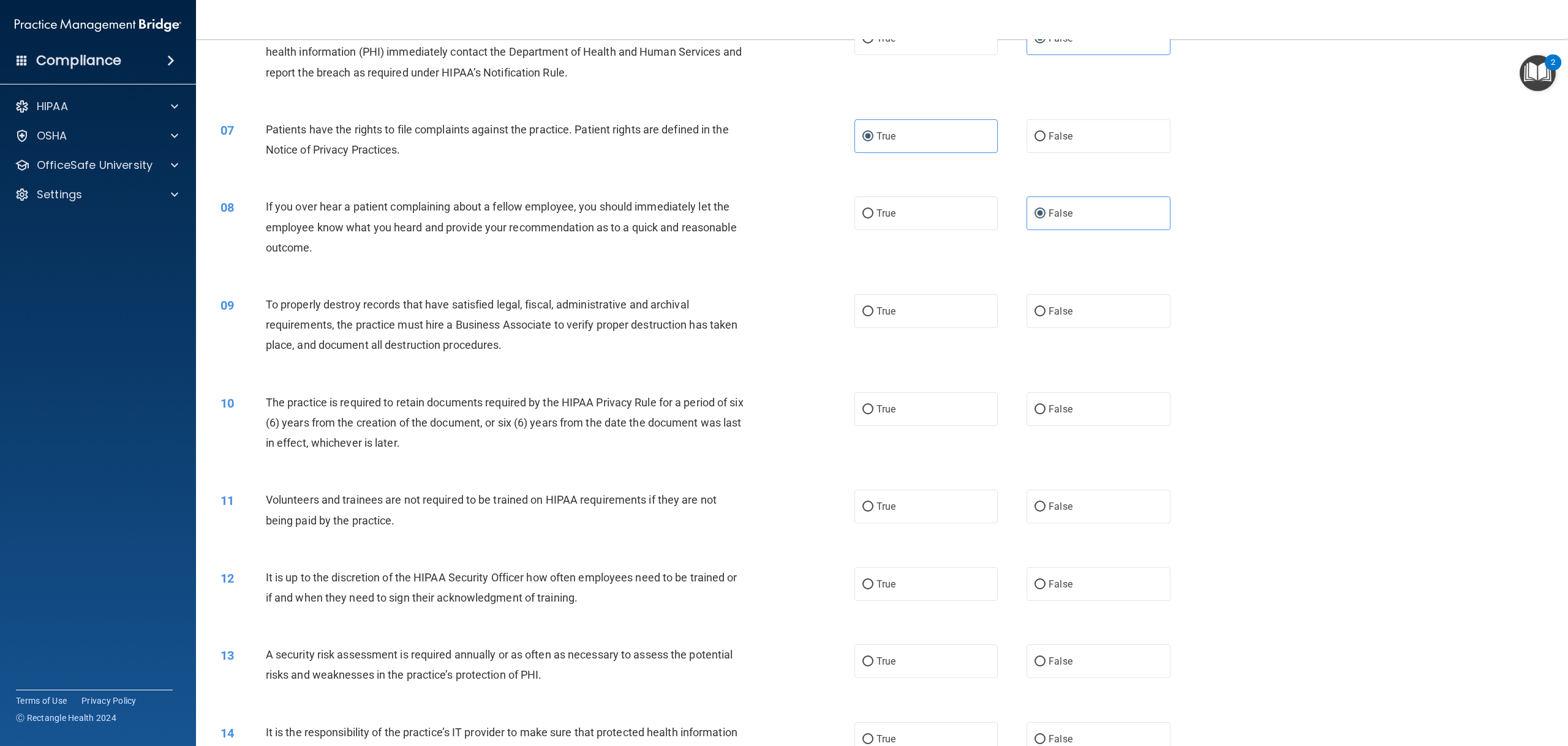
scroll to position [551, 0]
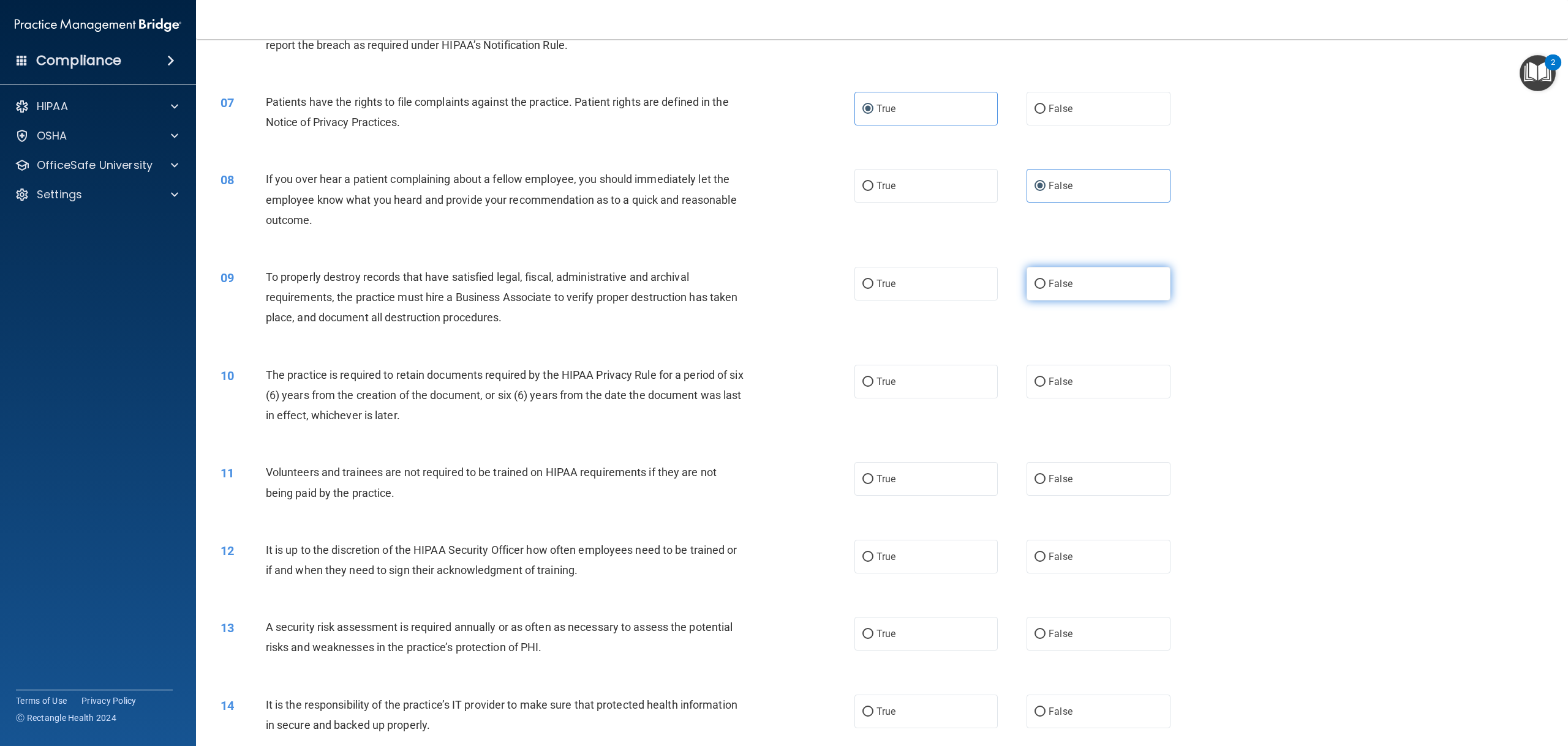
click at [1082, 286] on label "False" at bounding box center [1098, 283] width 144 height 33
click at [1045, 286] on input "False" at bounding box center [1040, 284] width 11 height 9
radio input "true"
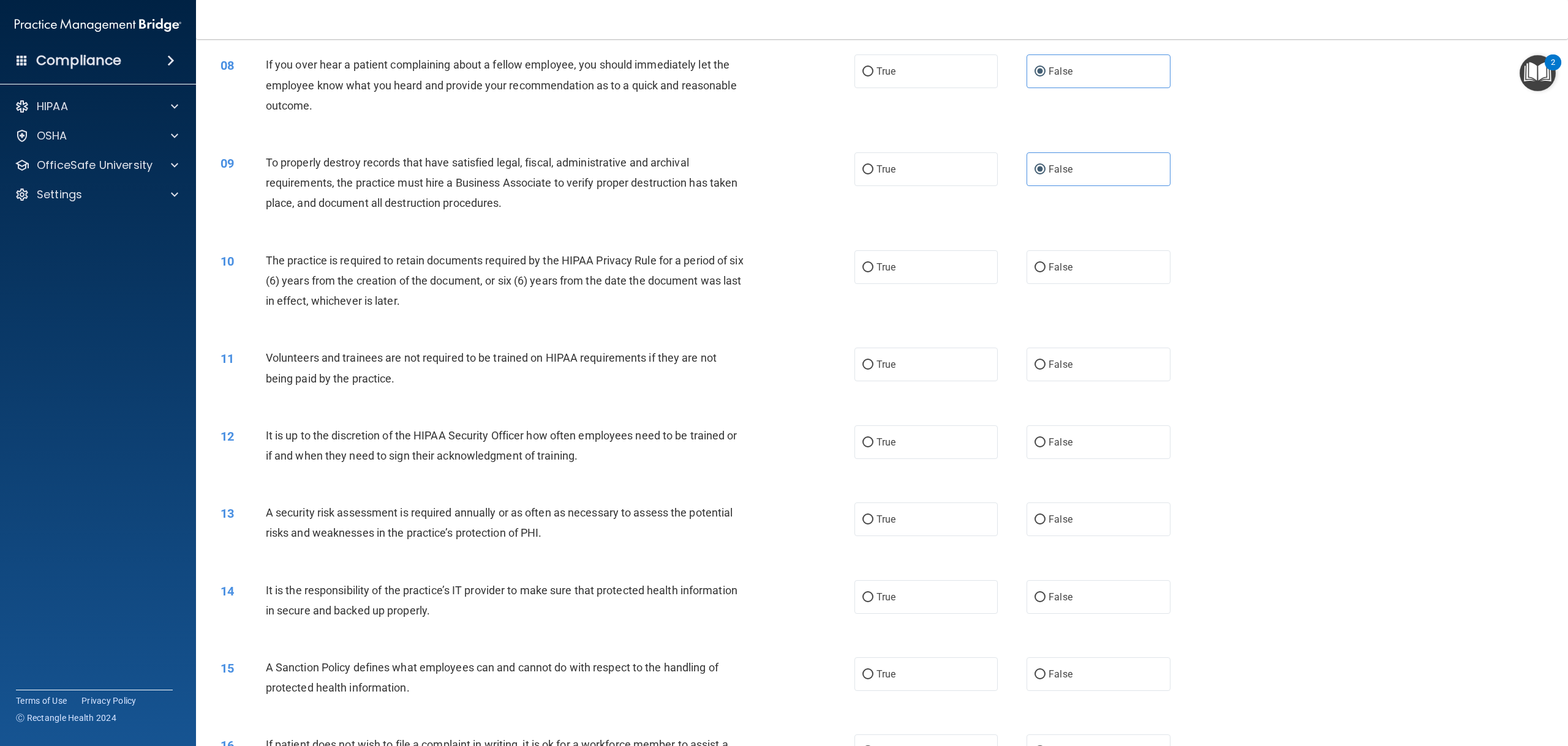
scroll to position [673, 0]
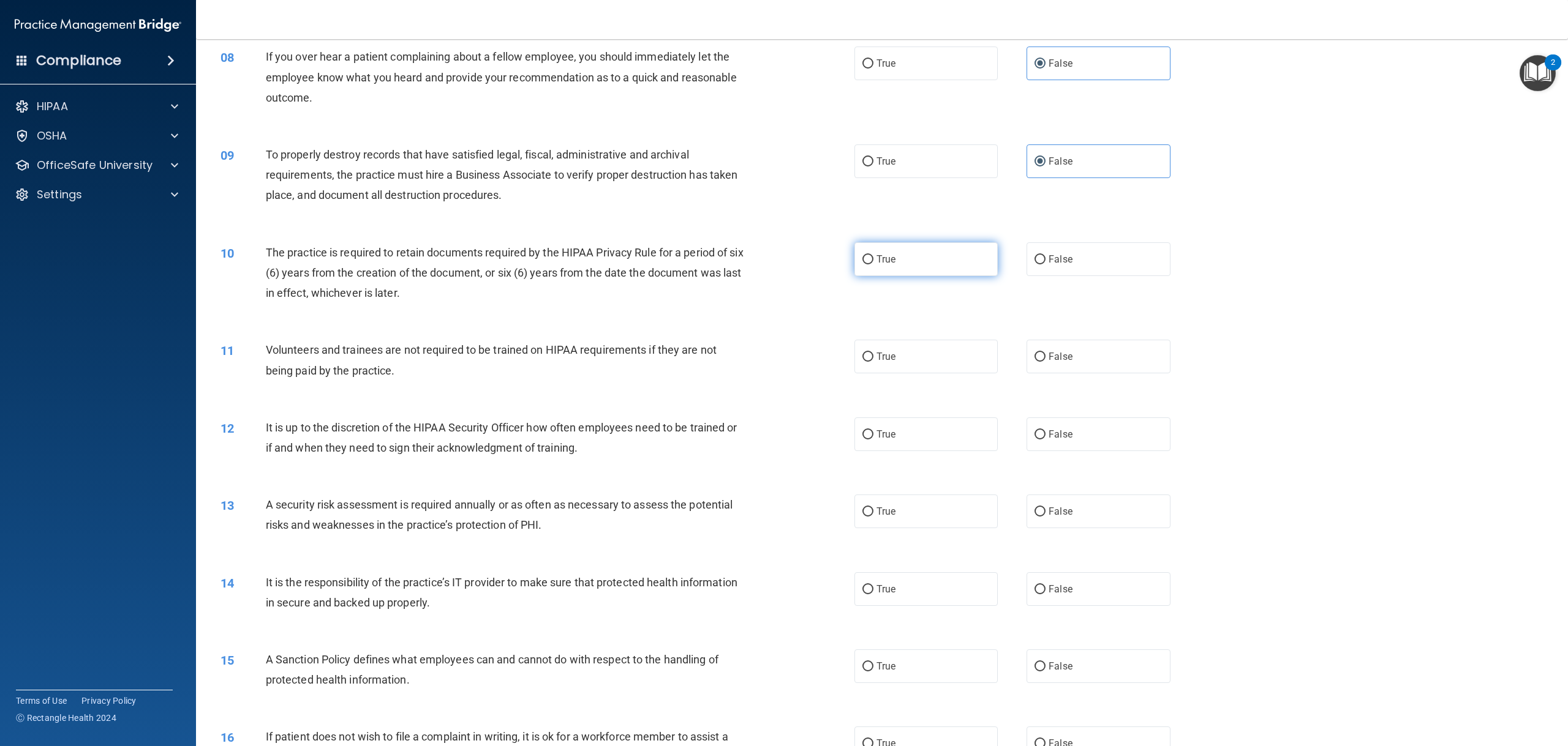
click at [897, 270] on label "True" at bounding box center [926, 259] width 144 height 33
click at [873, 264] on input "True" at bounding box center [867, 260] width 11 height 9
radio input "true"
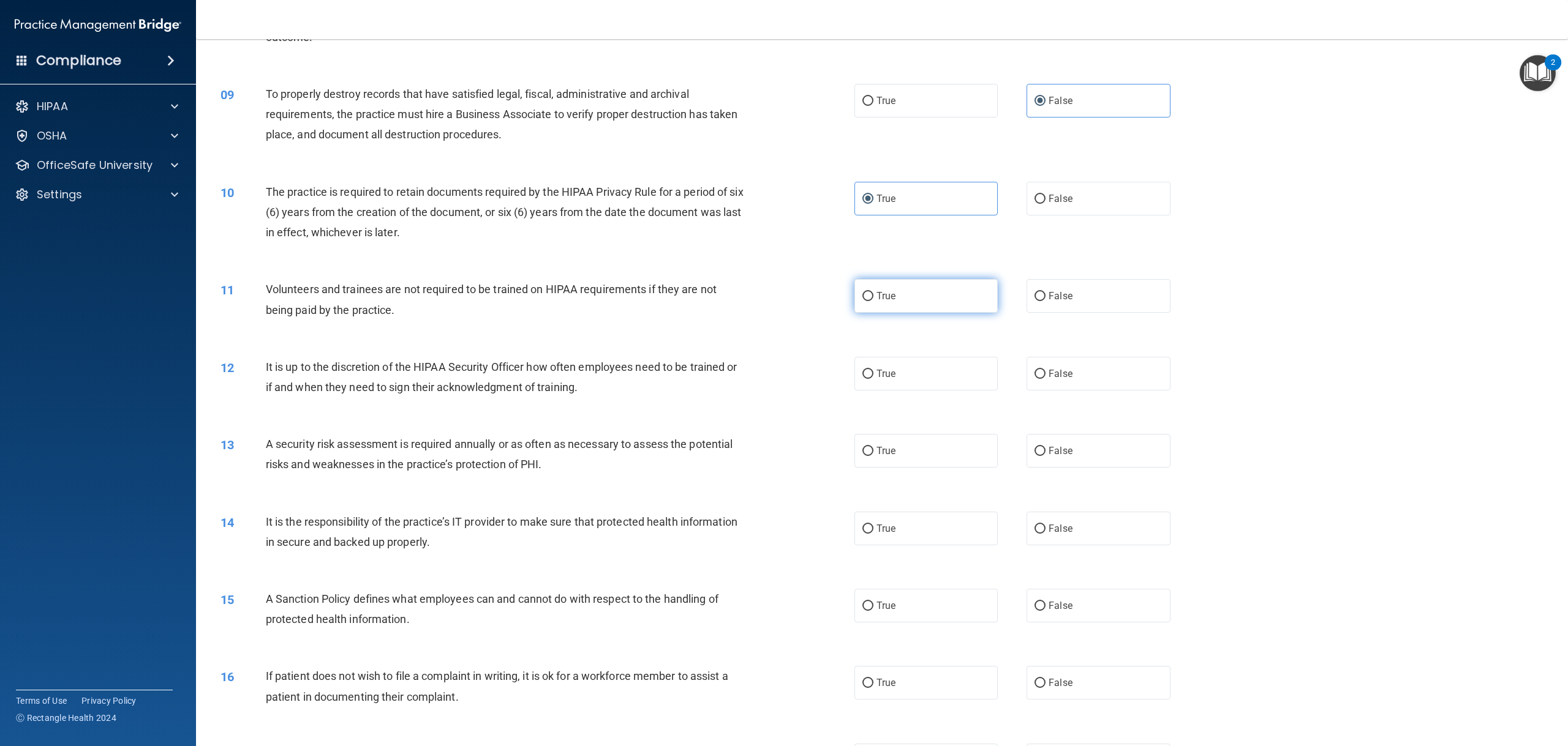
scroll to position [735, 0]
click at [1036, 296] on input "False" at bounding box center [1040, 296] width 11 height 9
radio input "true"
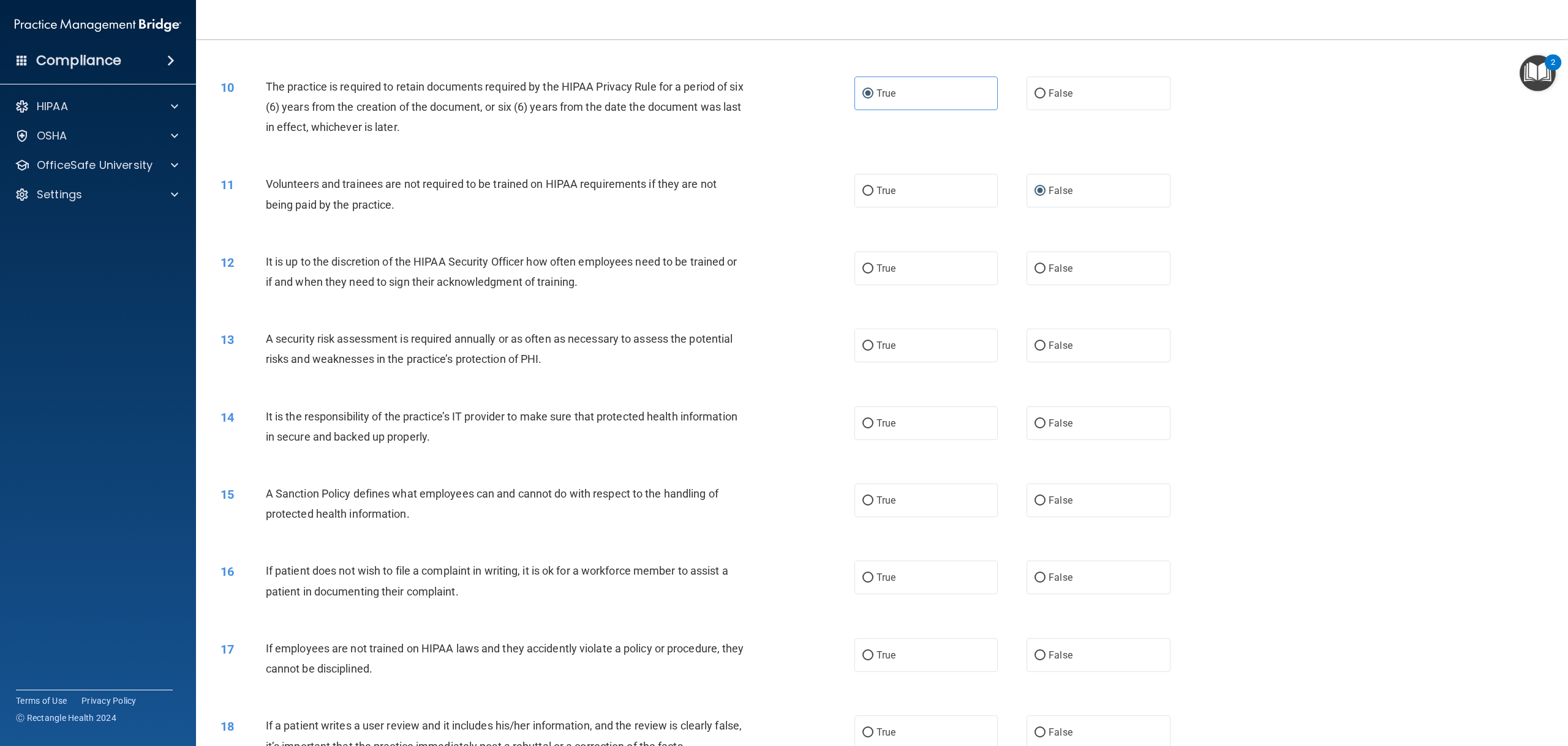
scroll to position [857, 0]
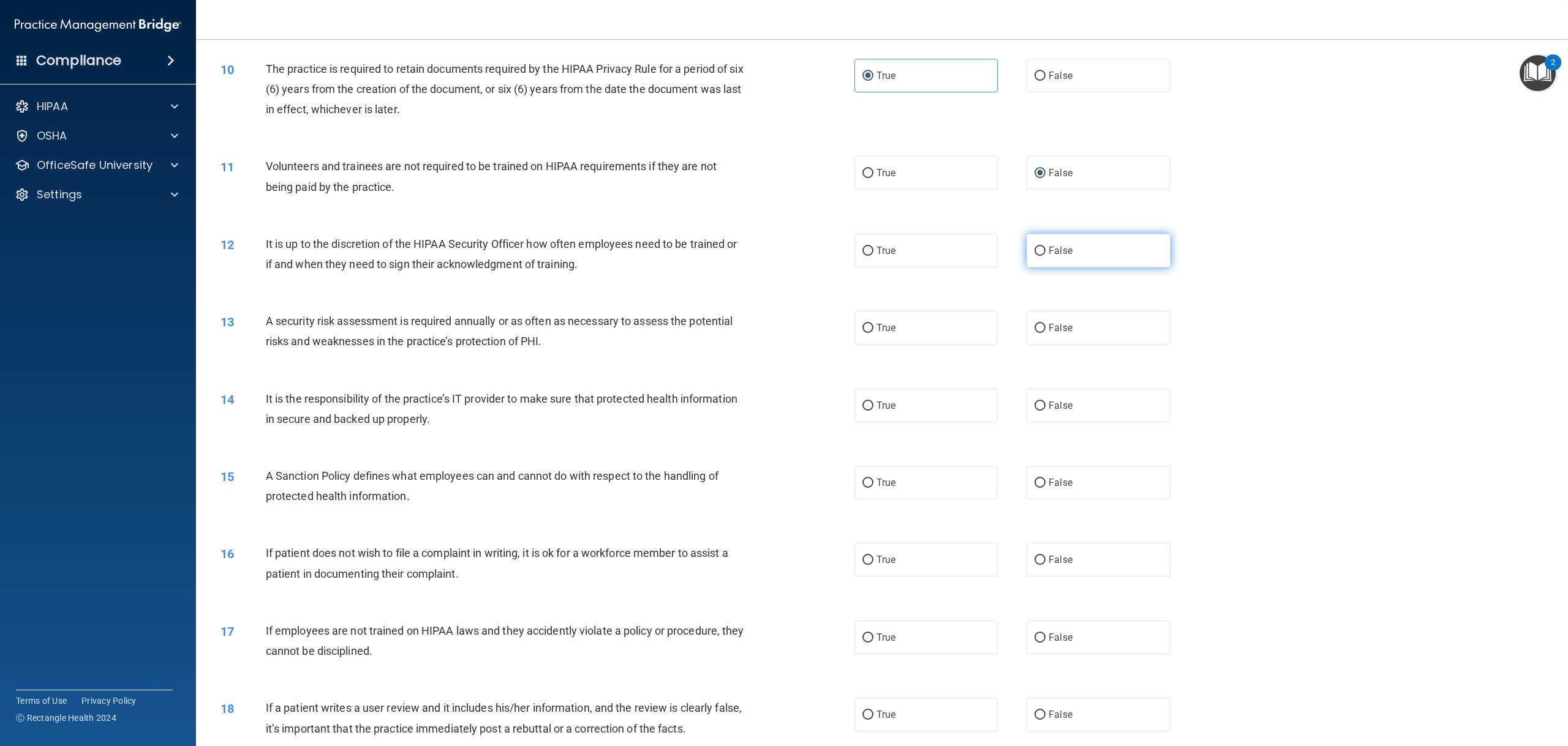
click at [1060, 251] on span "False" at bounding box center [1060, 250] width 24 height 11
click at [1045, 251] on input "False" at bounding box center [1040, 251] width 11 height 9
radio input "true"
click at [937, 317] on label "True" at bounding box center [926, 327] width 144 height 33
click at [873, 324] on input "True" at bounding box center [867, 328] width 11 height 9
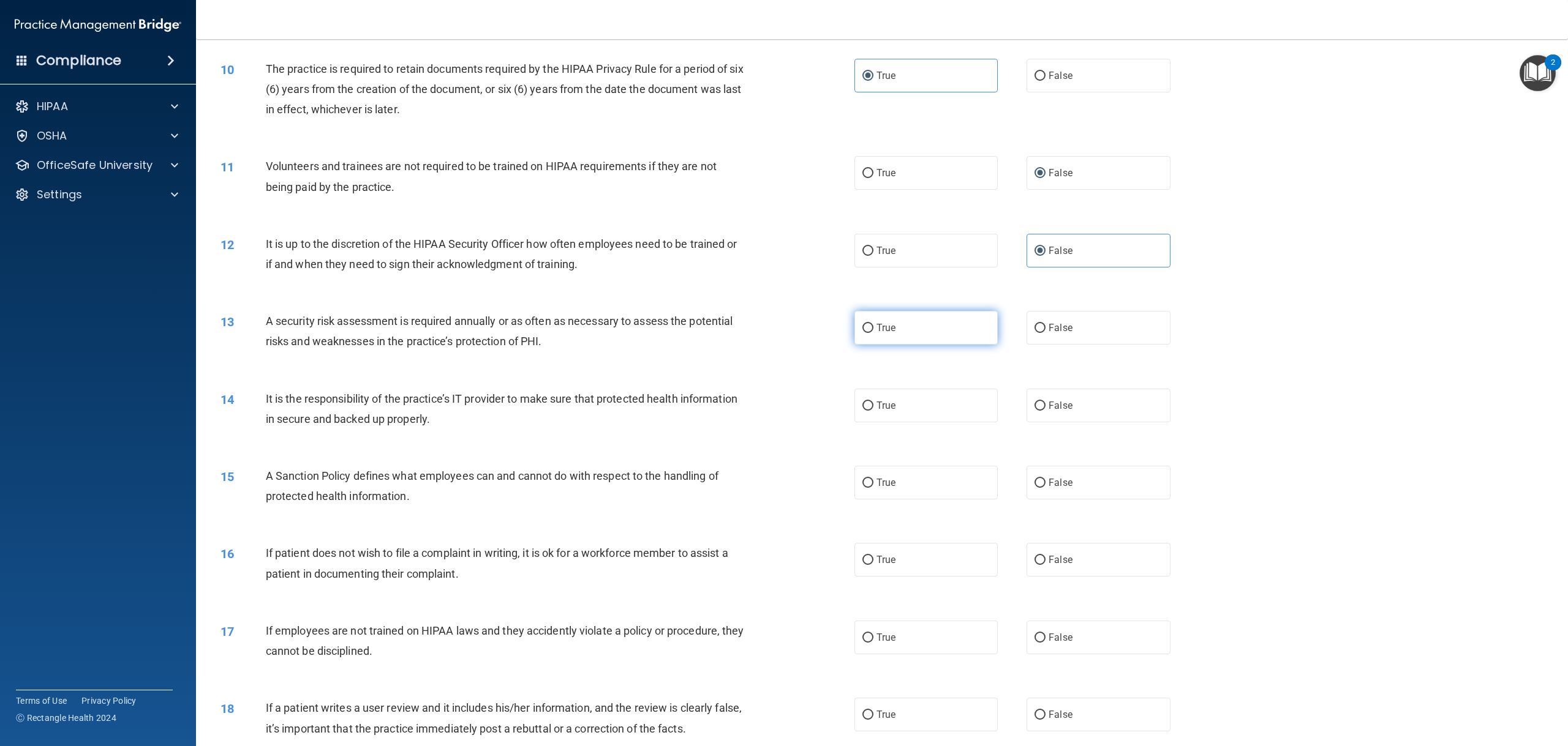
radio input "true"
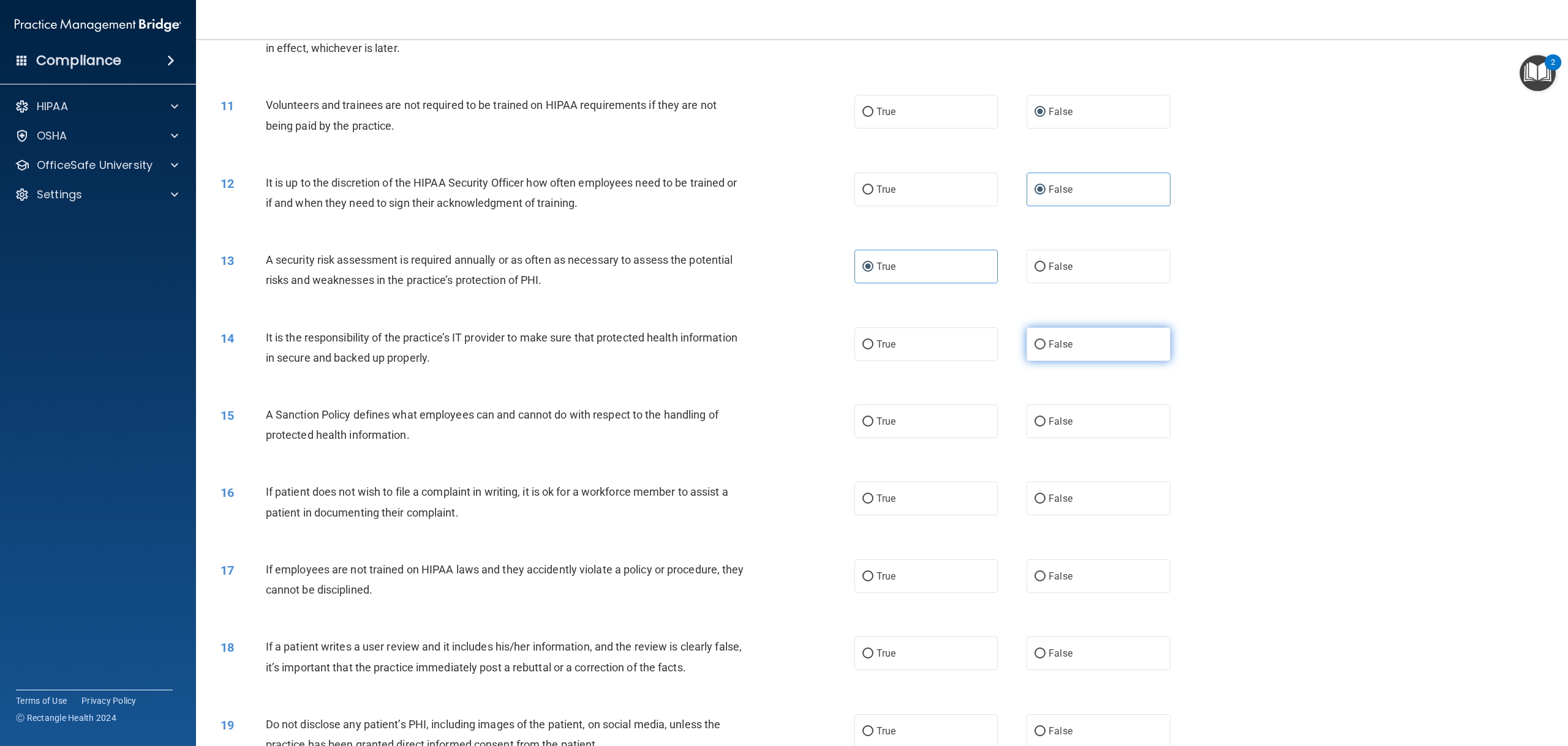
click at [1075, 354] on label "False" at bounding box center [1098, 344] width 144 height 33
click at [1045, 349] on input "False" at bounding box center [1040, 345] width 11 height 9
radio input "true"
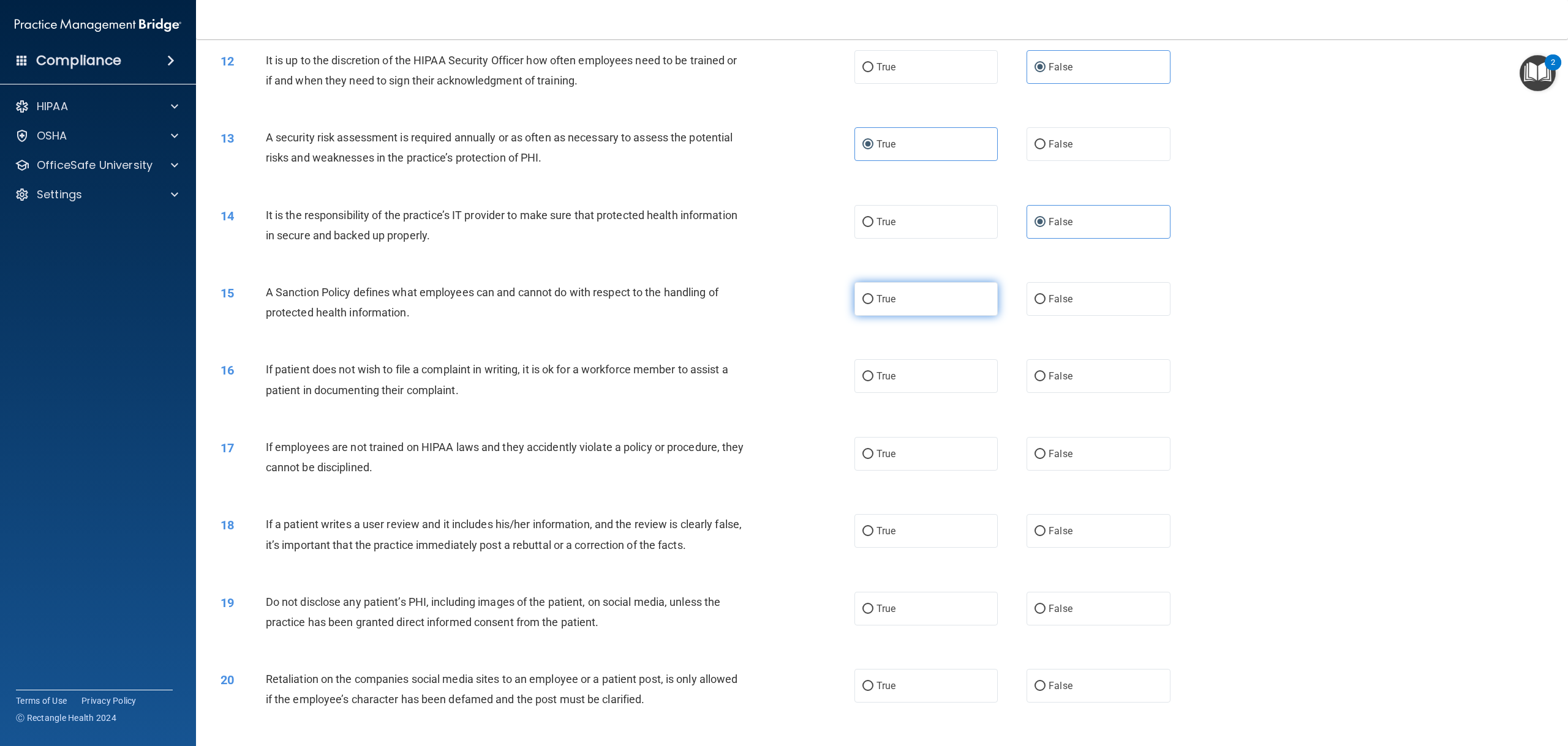
click at [913, 302] on label "True" at bounding box center [926, 299] width 144 height 33
click at [873, 302] on input "True" at bounding box center [867, 299] width 11 height 9
radio input "true"
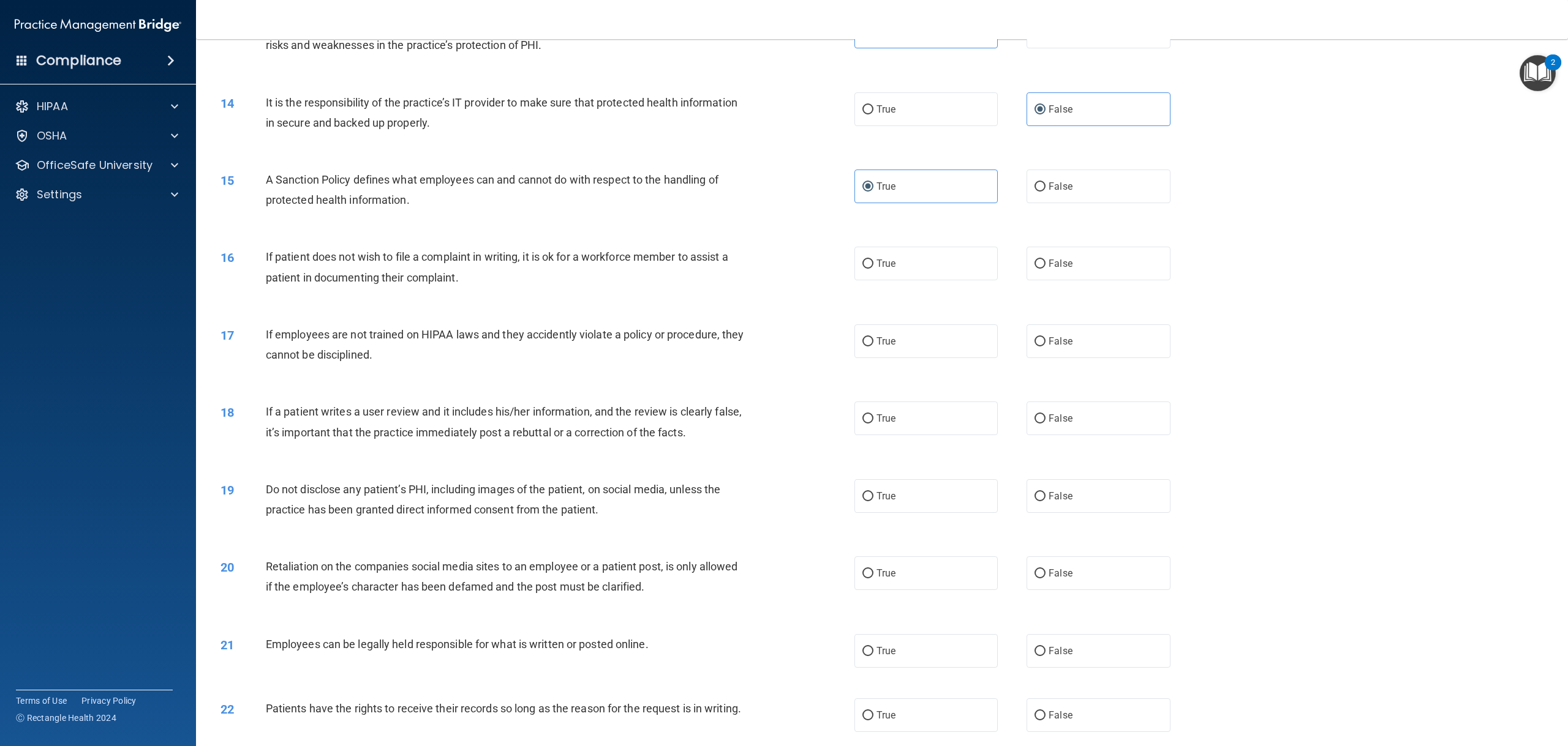
scroll to position [1163, 0]
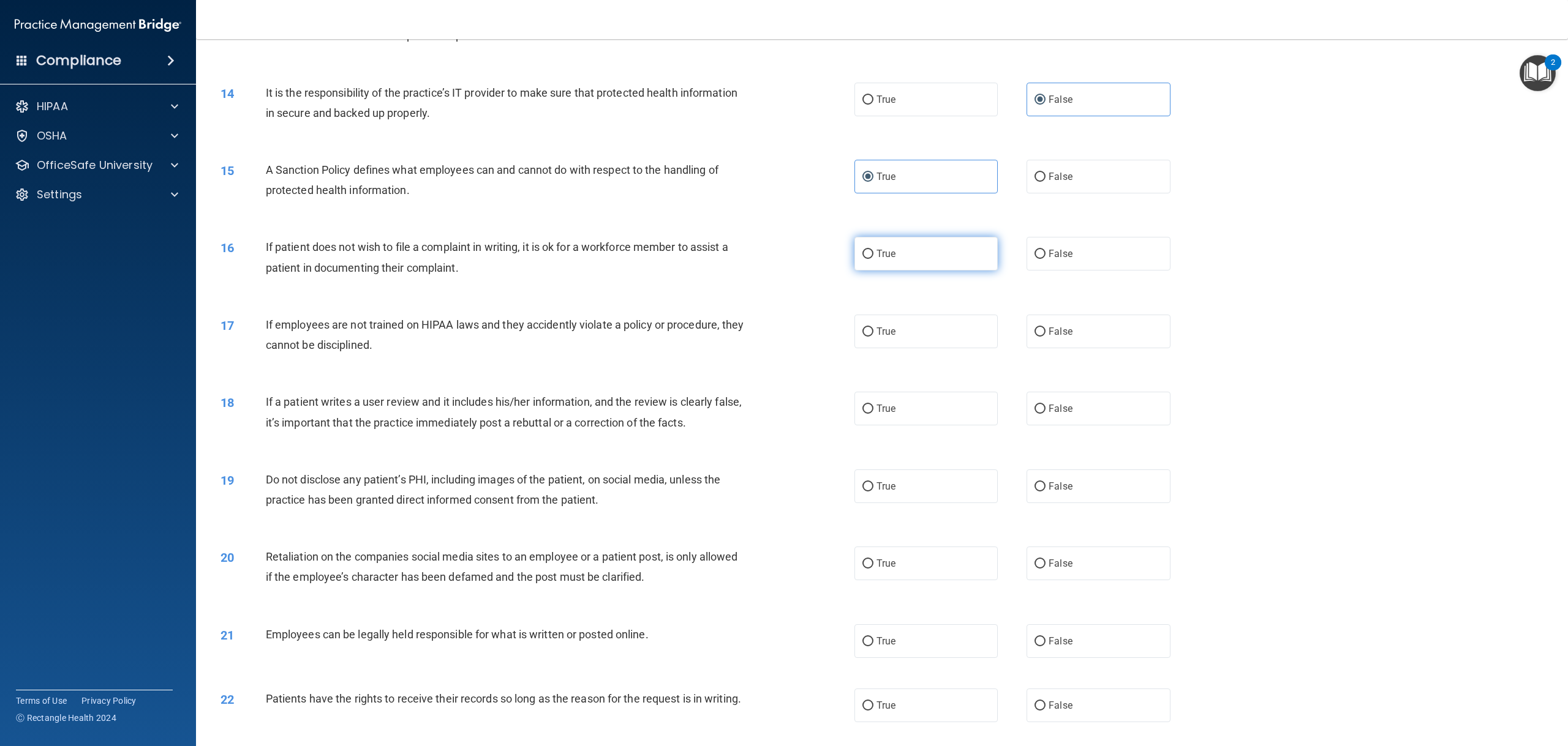
click at [891, 245] on label "True" at bounding box center [926, 254] width 144 height 33
click at [873, 250] on input "True" at bounding box center [867, 254] width 11 height 9
radio input "true"
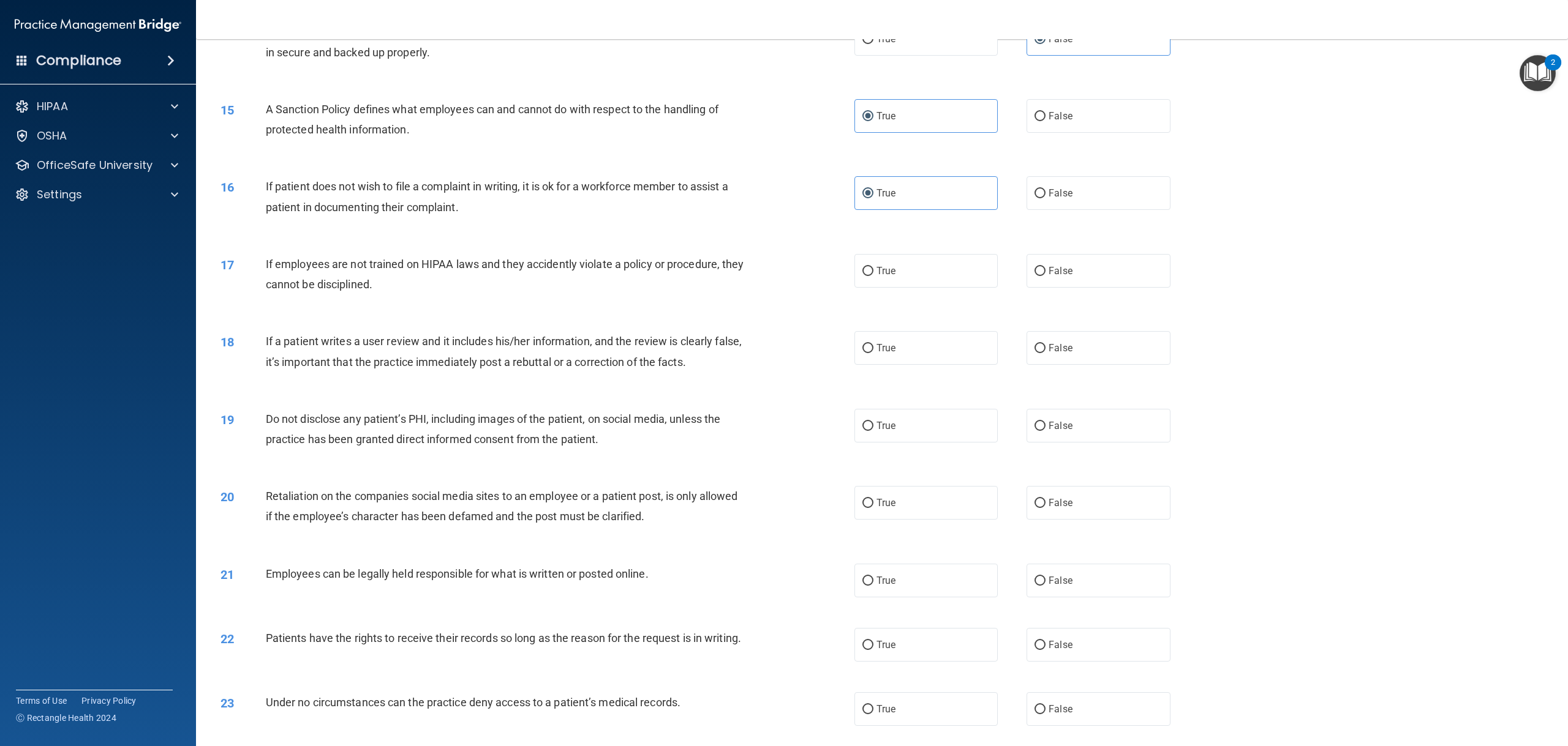
scroll to position [1224, 0]
click at [1041, 267] on label "False" at bounding box center [1098, 270] width 144 height 33
click at [1041, 267] on input "False" at bounding box center [1040, 270] width 11 height 9
radio input "true"
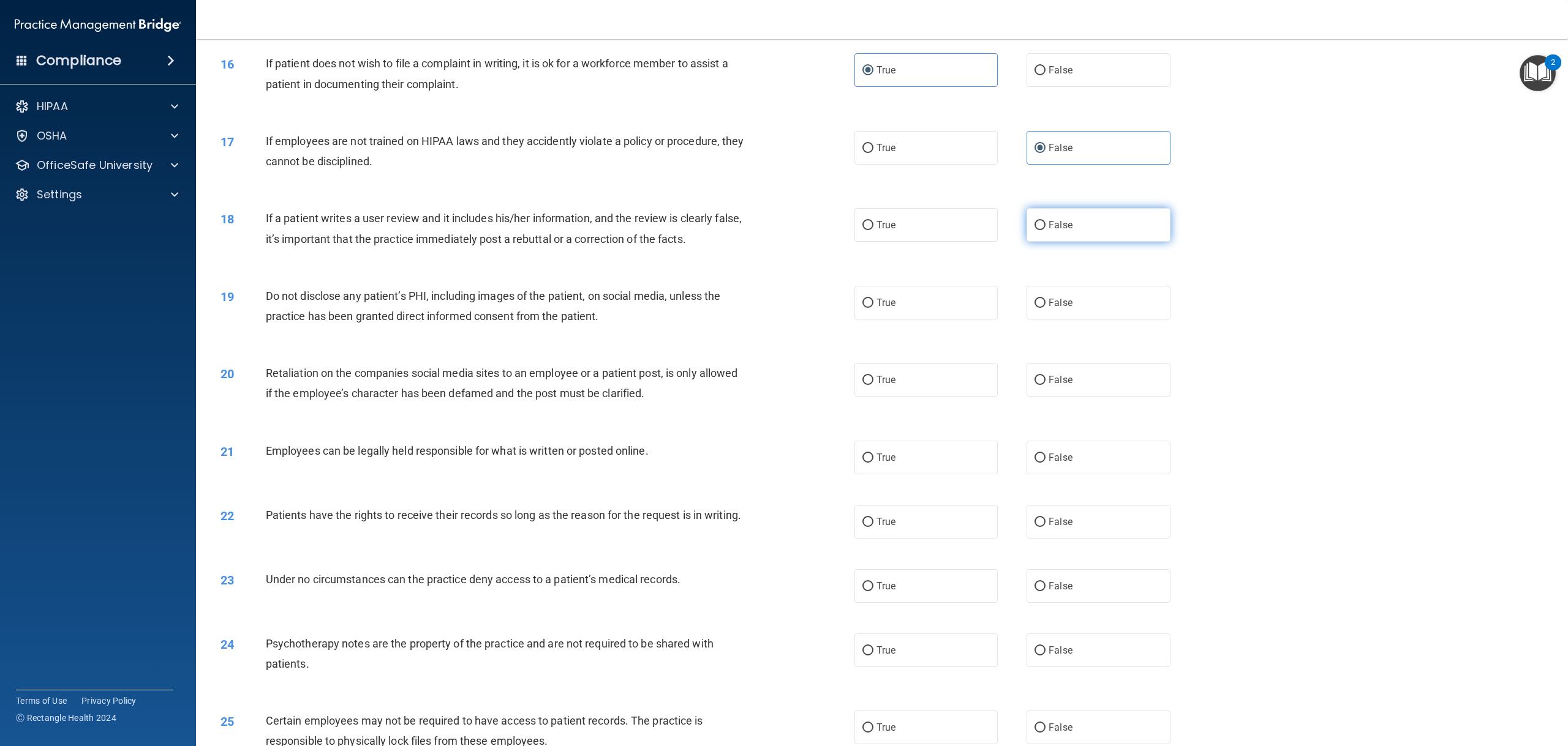
click at [1056, 213] on label "False" at bounding box center [1098, 225] width 144 height 33
click at [1045, 221] on input "False" at bounding box center [1040, 226] width 11 height 9
radio input "true"
click at [911, 317] on label "True" at bounding box center [926, 302] width 144 height 33
click at [873, 308] on input "True" at bounding box center [867, 303] width 11 height 9
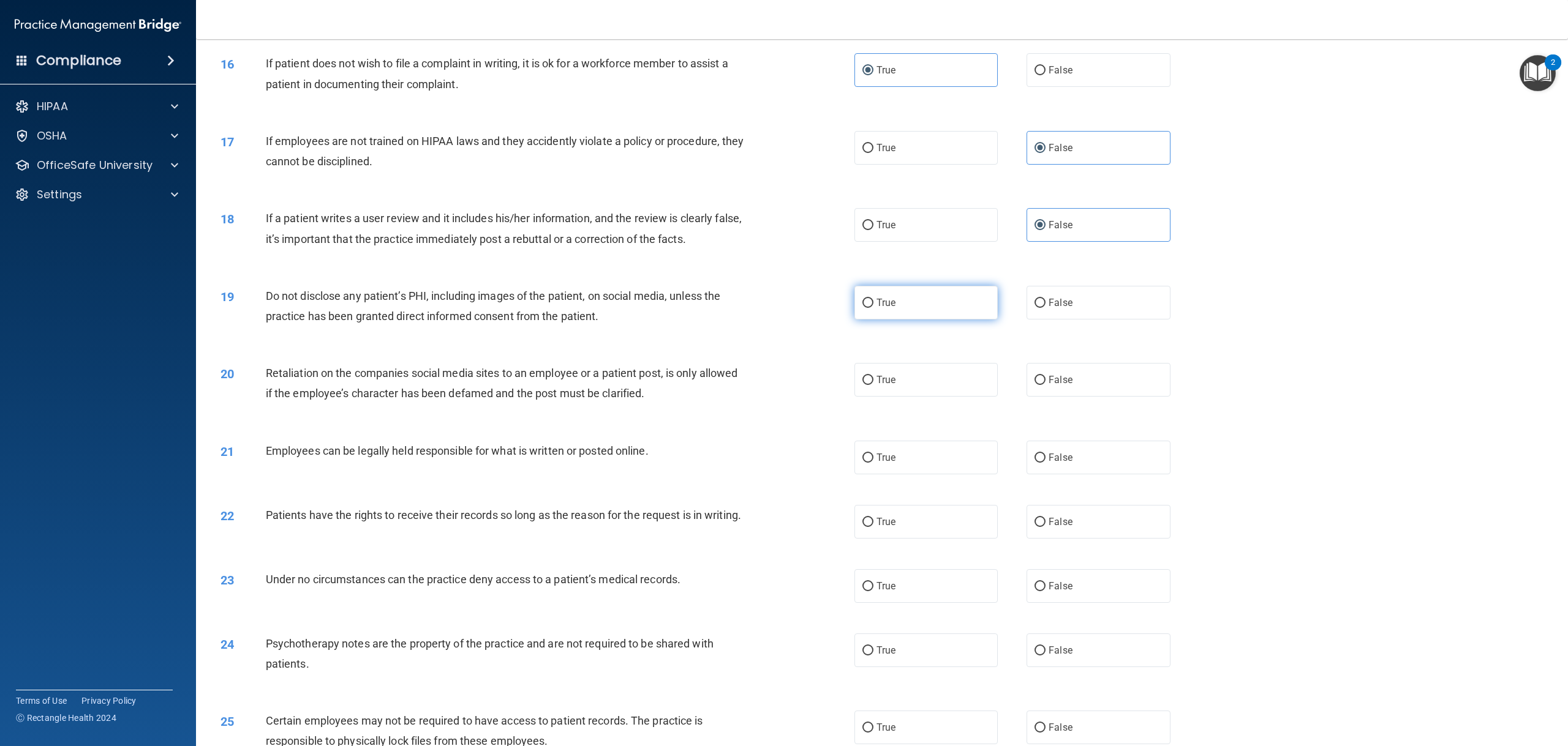
radio input "true"
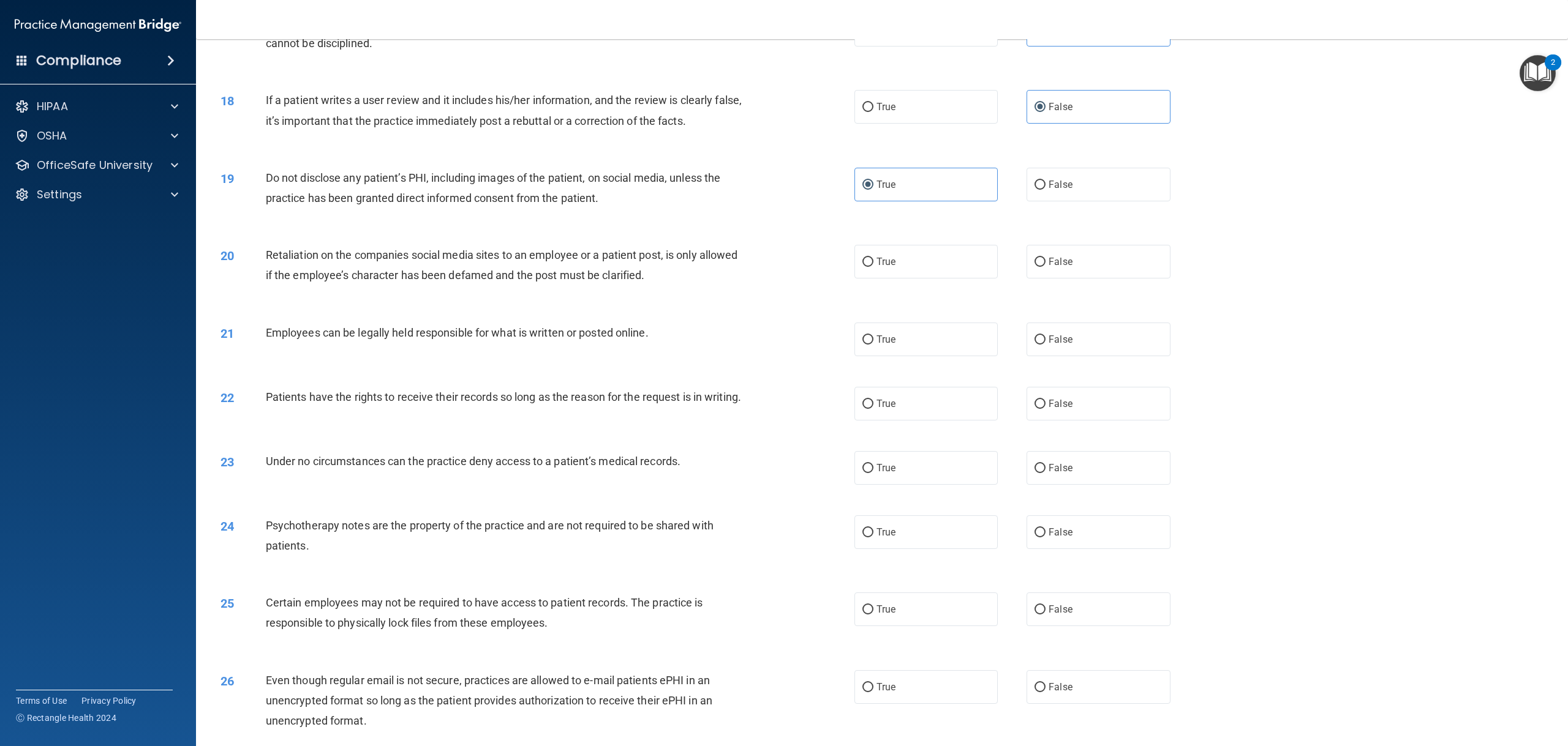
scroll to position [1469, 0]
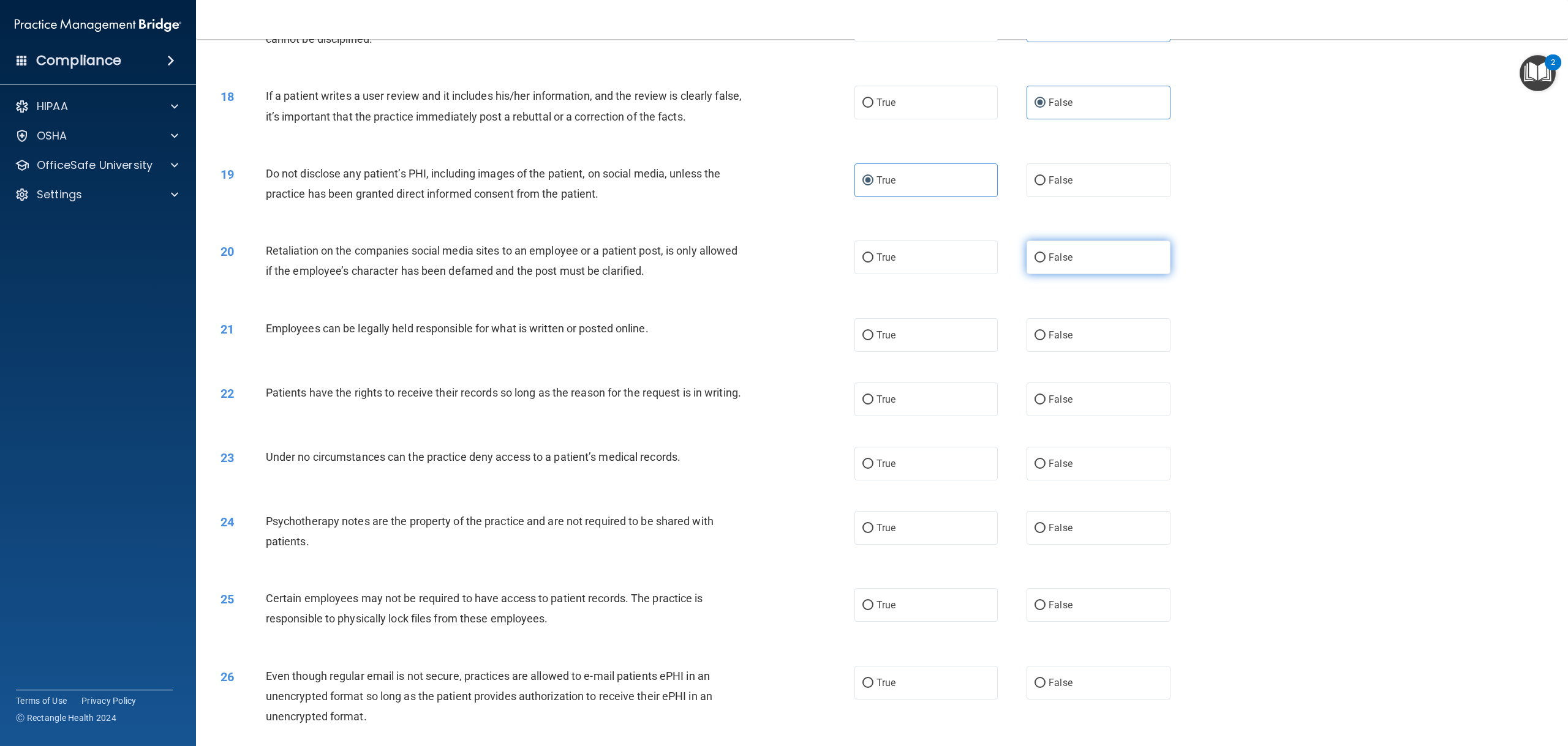
click at [1034, 254] on input "False" at bounding box center [1040, 258] width 11 height 9
radio input "true"
click at [926, 330] on label "True" at bounding box center [926, 335] width 144 height 33
click at [873, 331] on input "True" at bounding box center [867, 336] width 11 height 9
radio input "true"
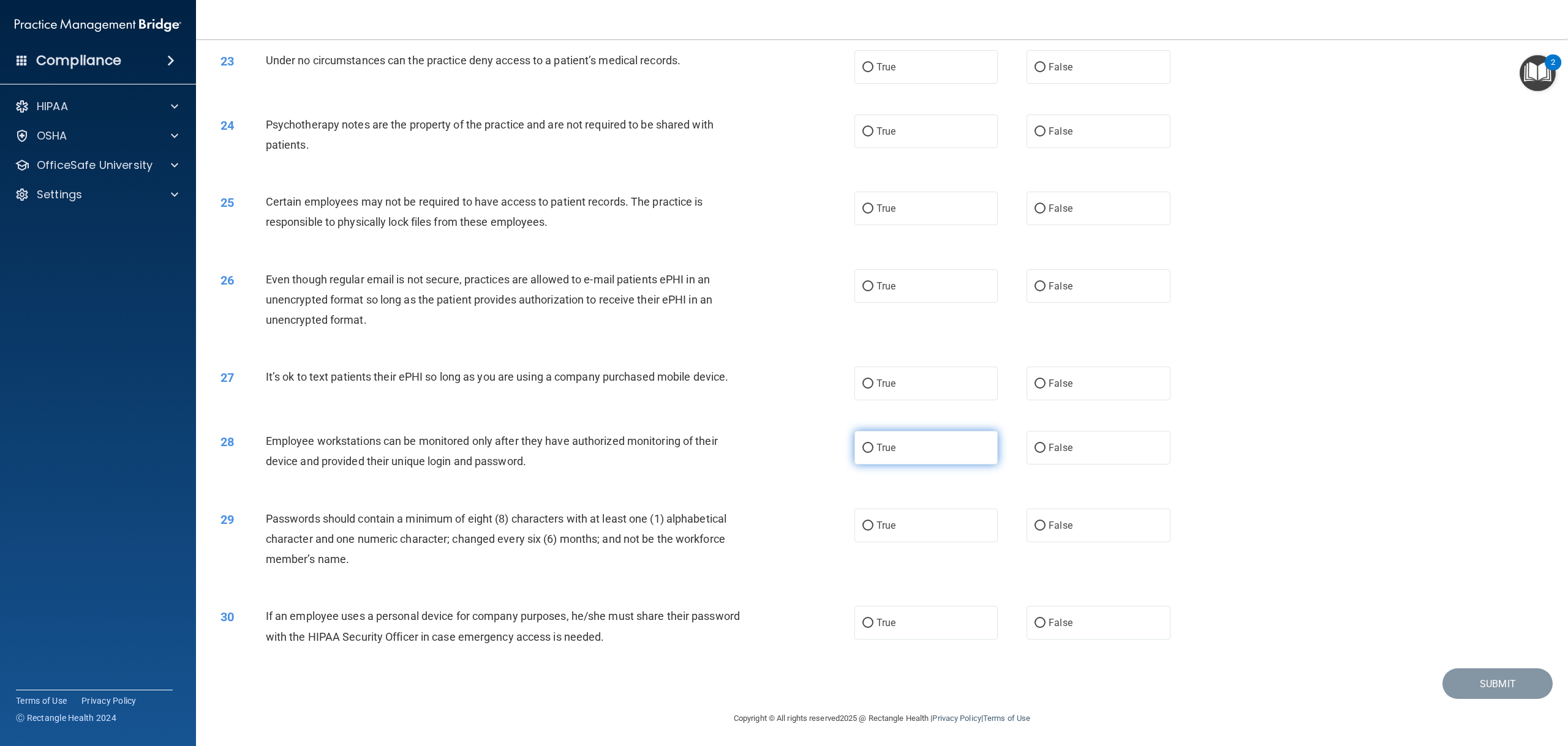
scroll to position [1881, 0]
click at [1067, 619] on label "False" at bounding box center [1098, 621] width 144 height 33
click at [1045, 619] on input "False" at bounding box center [1040, 621] width 11 height 9
radio input "true"
click at [906, 521] on label "True" at bounding box center [926, 523] width 144 height 33
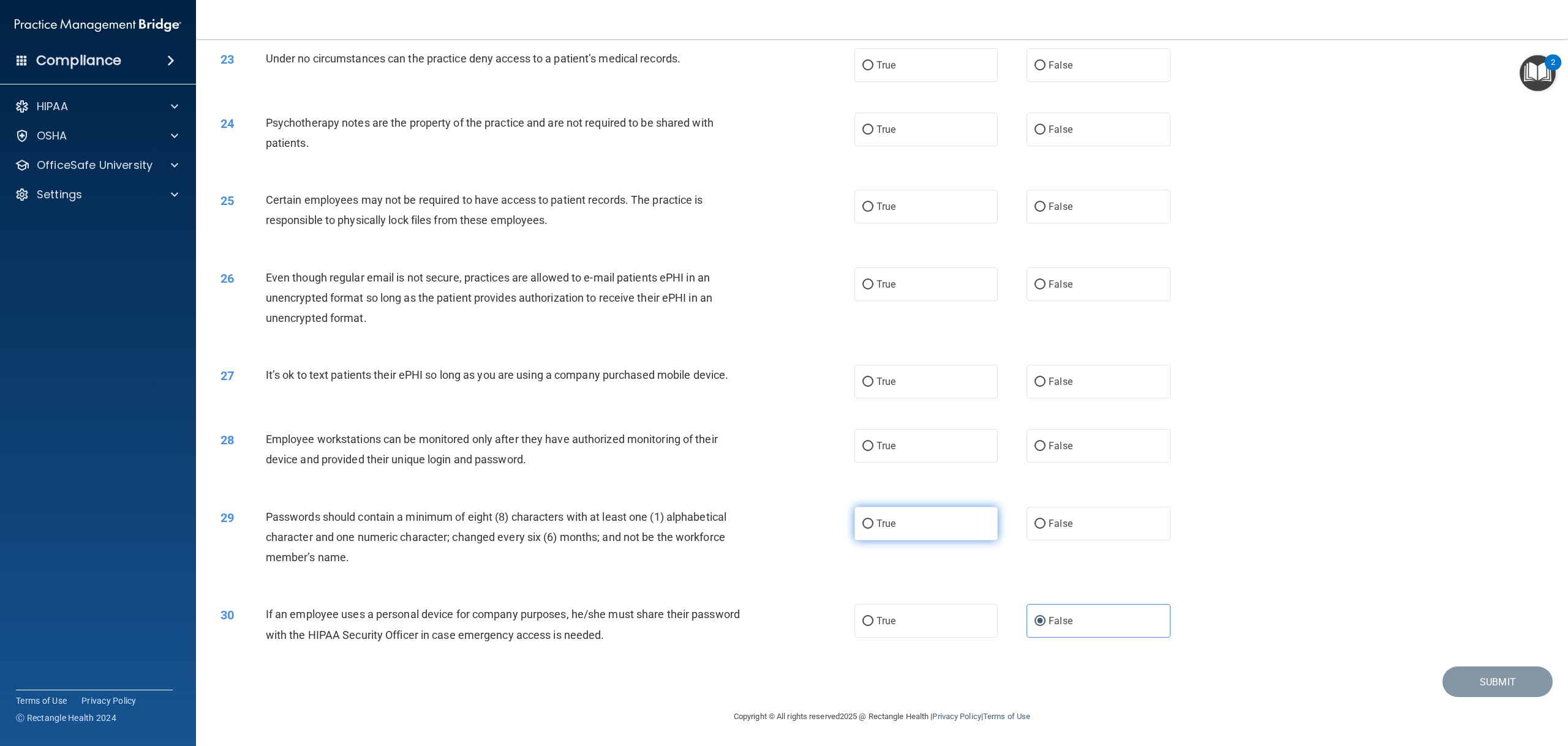
click at [873, 521] on input "True" at bounding box center [867, 524] width 11 height 9
radio input "true"
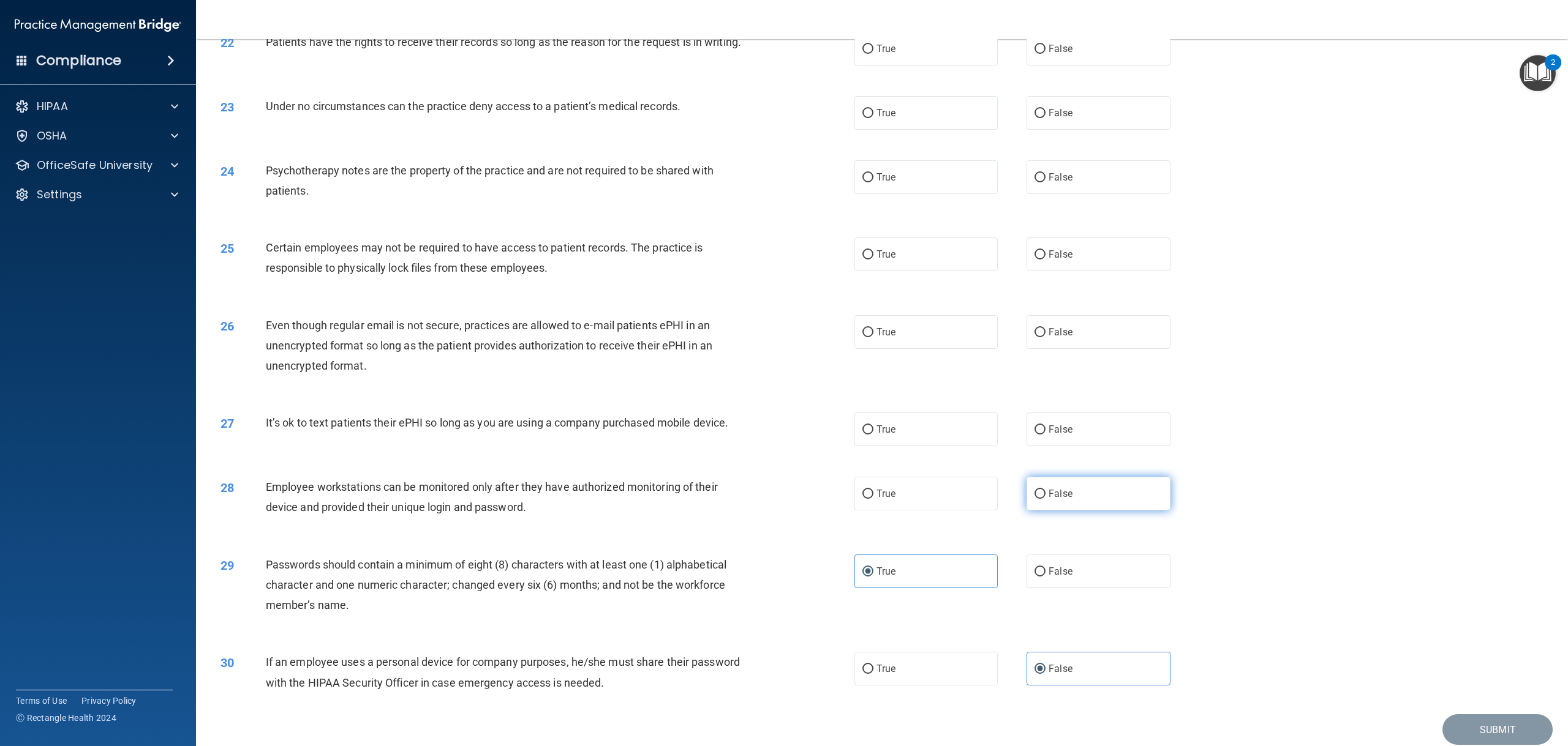
click at [1051, 499] on span "False" at bounding box center [1060, 493] width 24 height 11
click at [1045, 499] on input "False" at bounding box center [1040, 495] width 11 height 9
radio input "true"
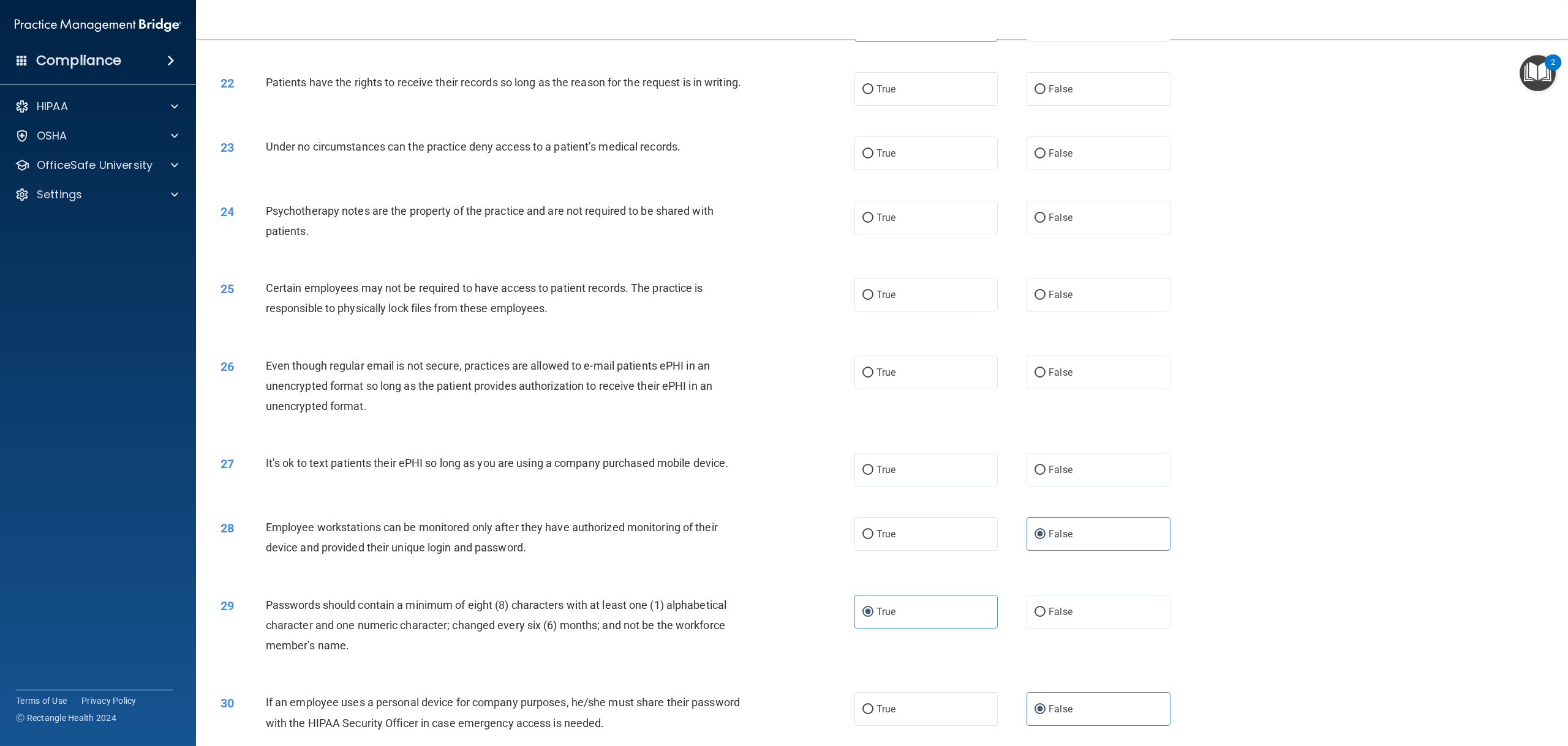
scroll to position [1759, 0]
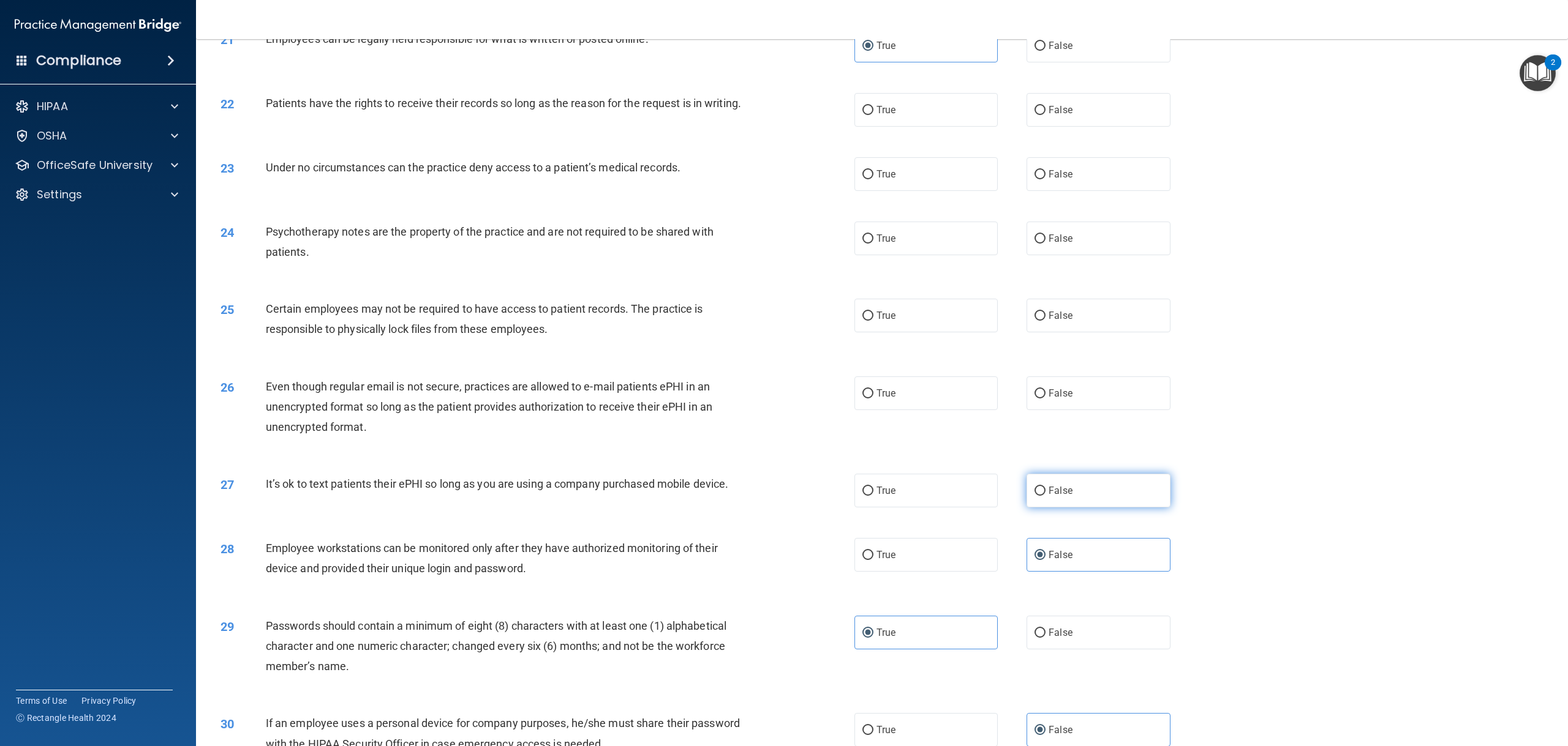
click at [1060, 496] on span "False" at bounding box center [1060, 490] width 24 height 11
click at [1045, 496] on input "False" at bounding box center [1040, 492] width 11 height 9
radio input "true"
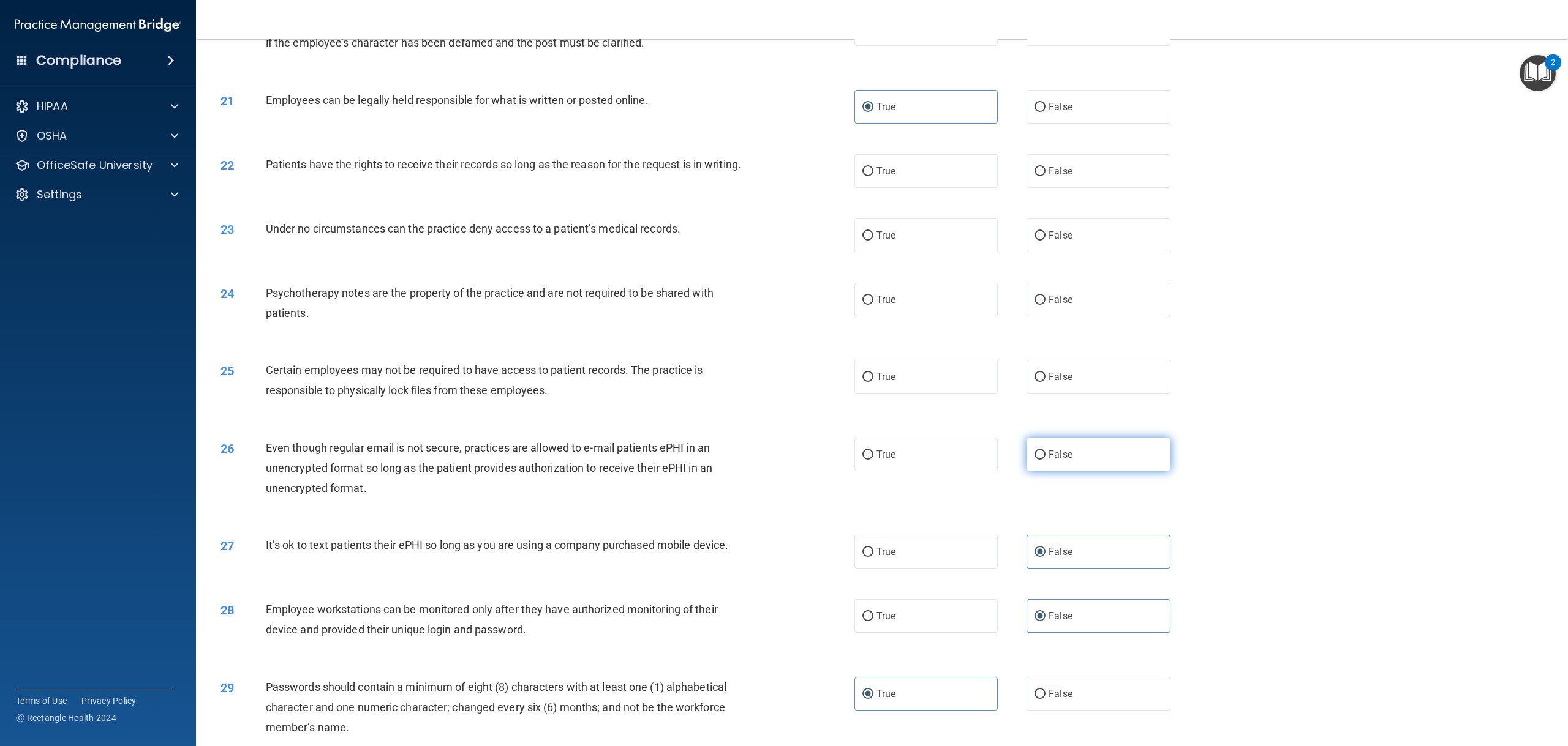
click at [1050, 460] on span "False" at bounding box center [1060, 454] width 24 height 11
click at [1045, 460] on input "False" at bounding box center [1040, 455] width 11 height 9
radio input "true"
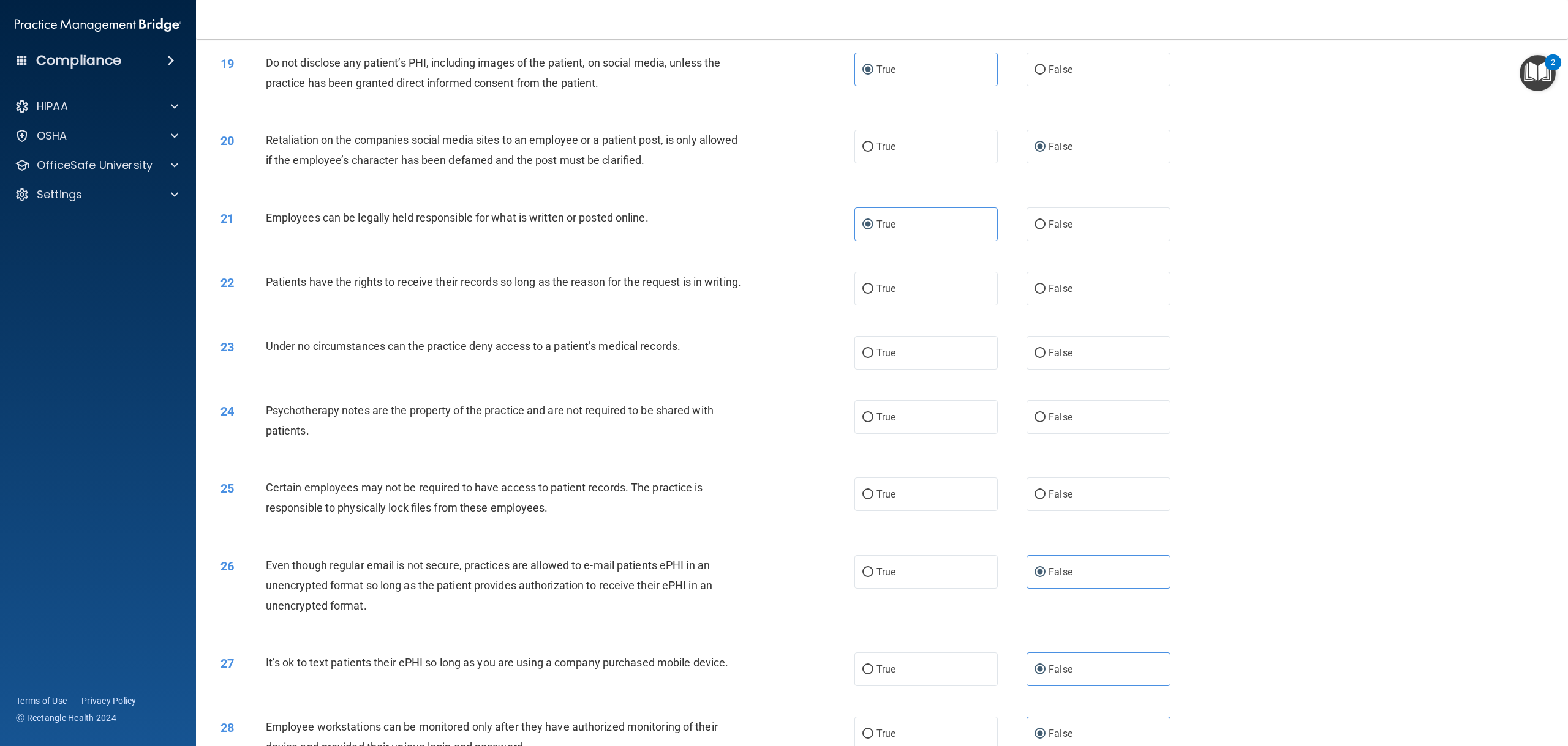
scroll to position [1575, 0]
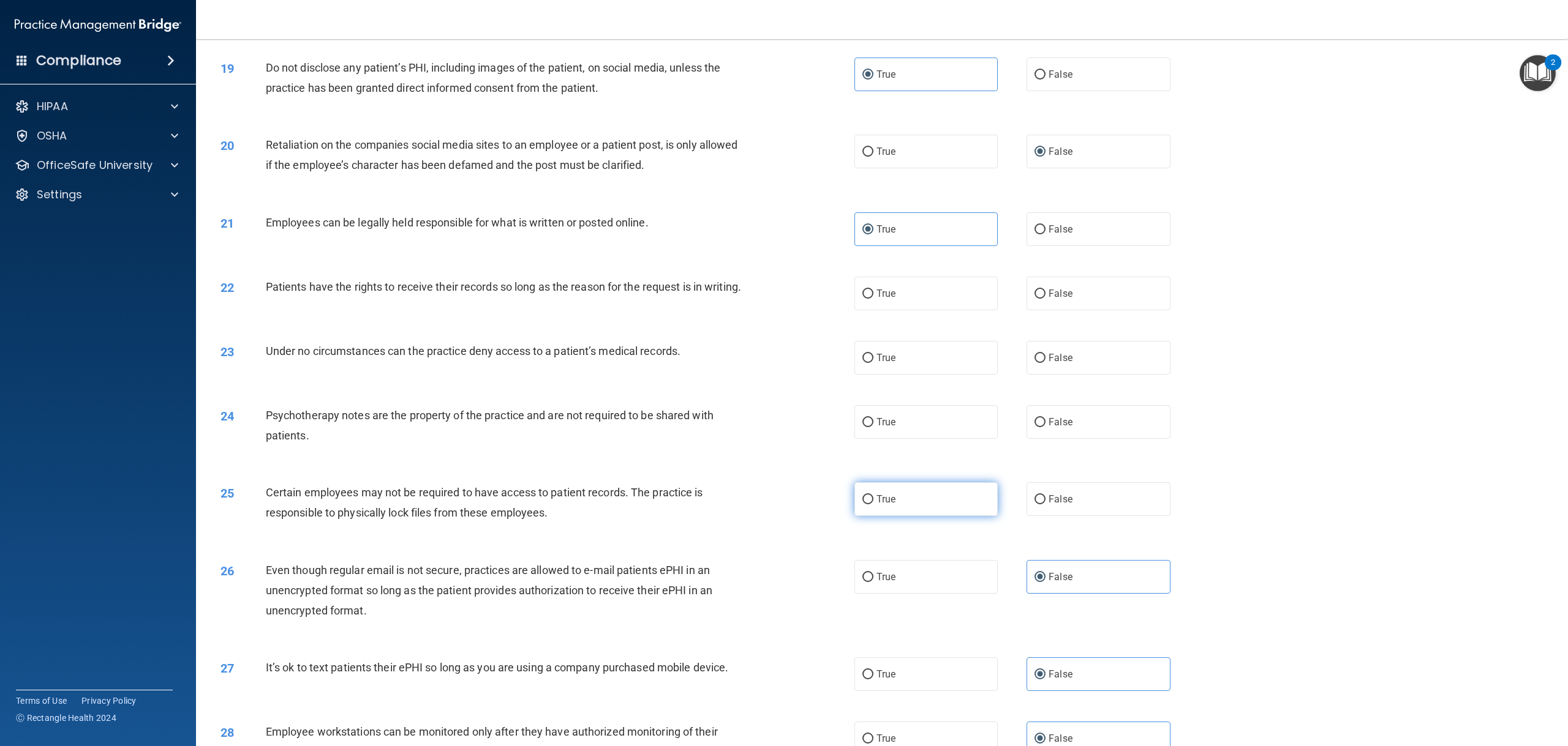
click at [969, 515] on label "True" at bounding box center [926, 499] width 144 height 33
click at [873, 504] on input "True" at bounding box center [867, 500] width 11 height 9
radio input "true"
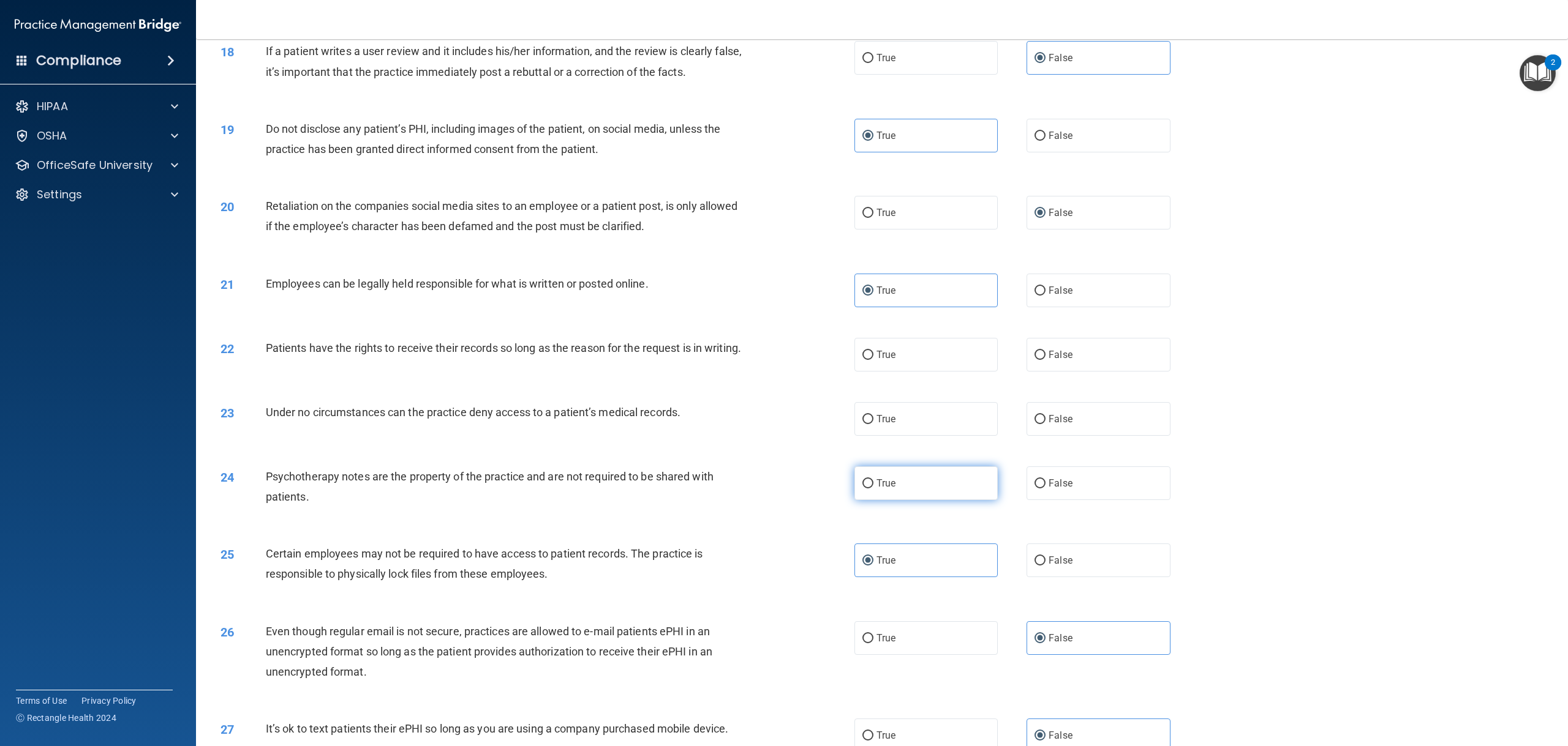
click at [950, 500] on label "True" at bounding box center [926, 483] width 144 height 33
click at [873, 488] on input "True" at bounding box center [867, 484] width 11 height 9
radio input "true"
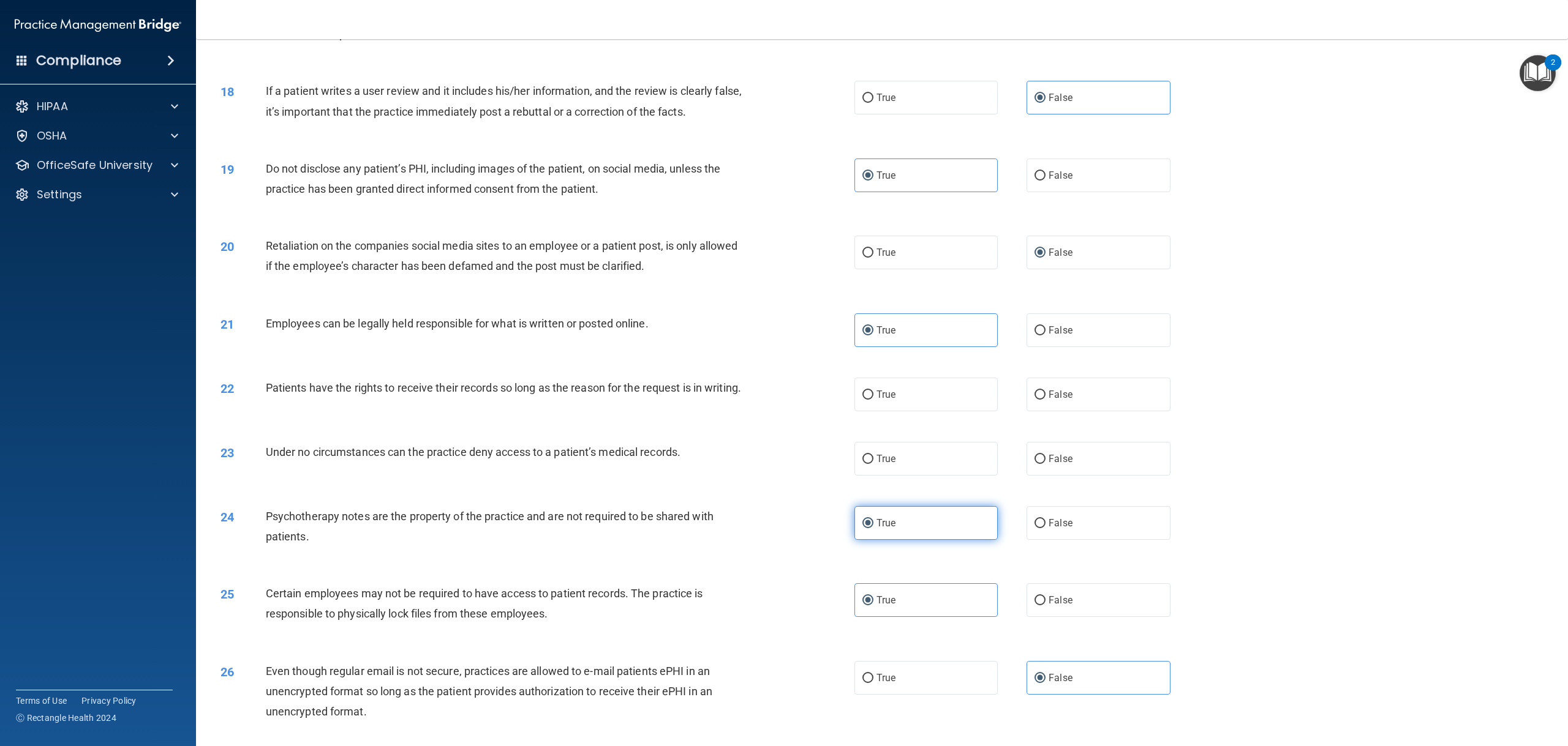
scroll to position [1452, 0]
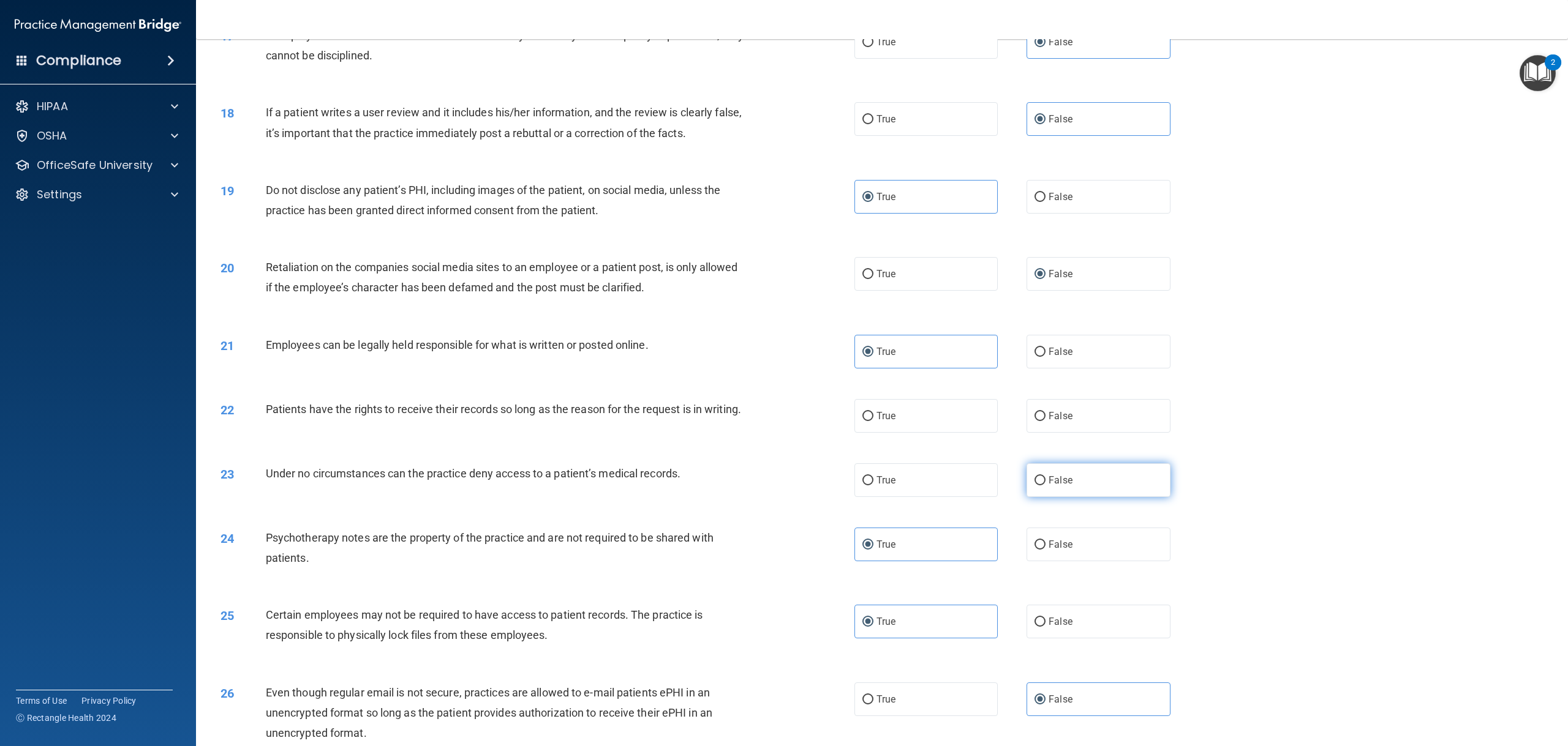
click at [1048, 486] on span "False" at bounding box center [1060, 479] width 24 height 11
click at [1045, 485] on input "False" at bounding box center [1040, 481] width 11 height 9
radio input "true"
click at [1056, 422] on label "False" at bounding box center [1098, 416] width 144 height 33
click at [1045, 421] on input "False" at bounding box center [1040, 416] width 11 height 9
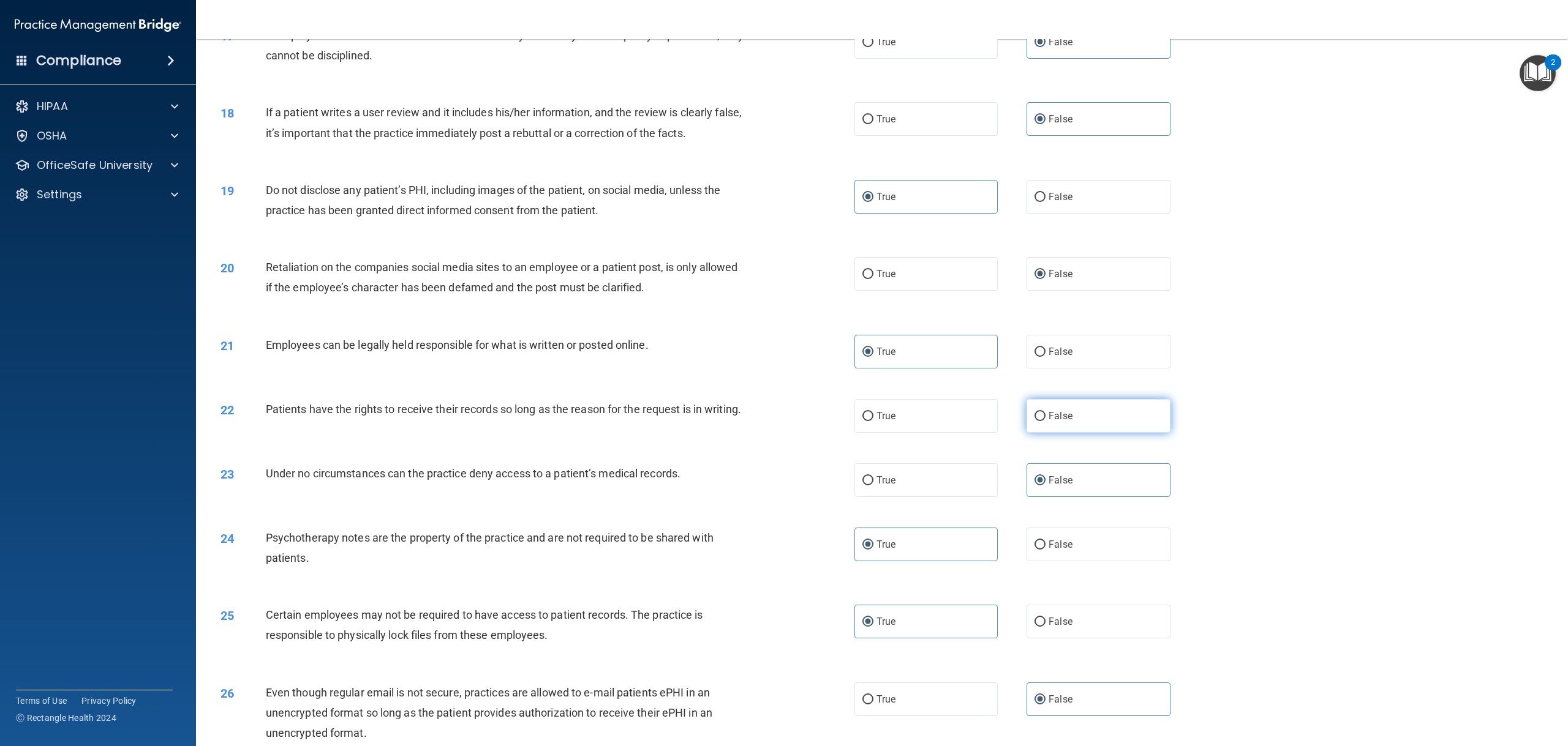
radio input "true"
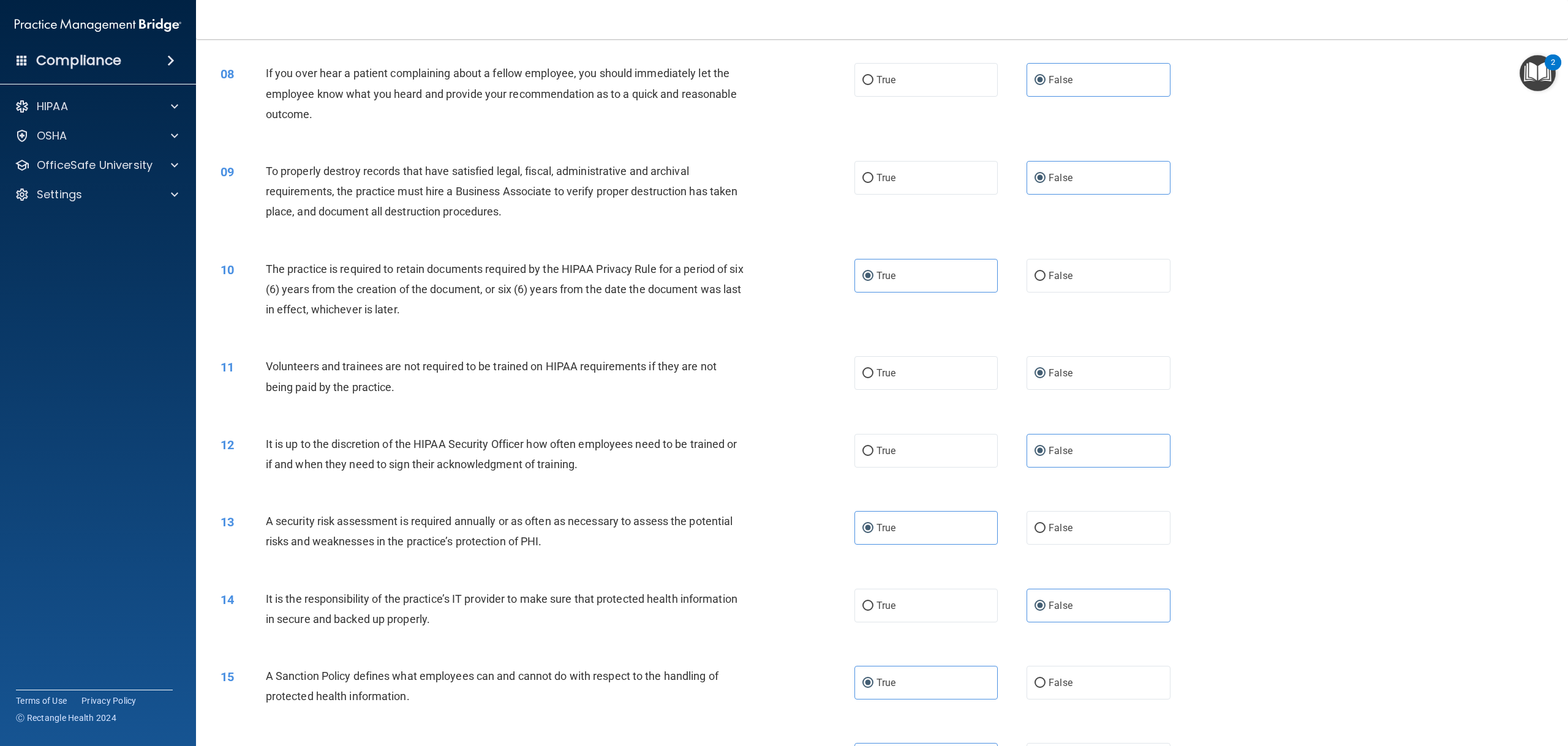
scroll to position [840, 0]
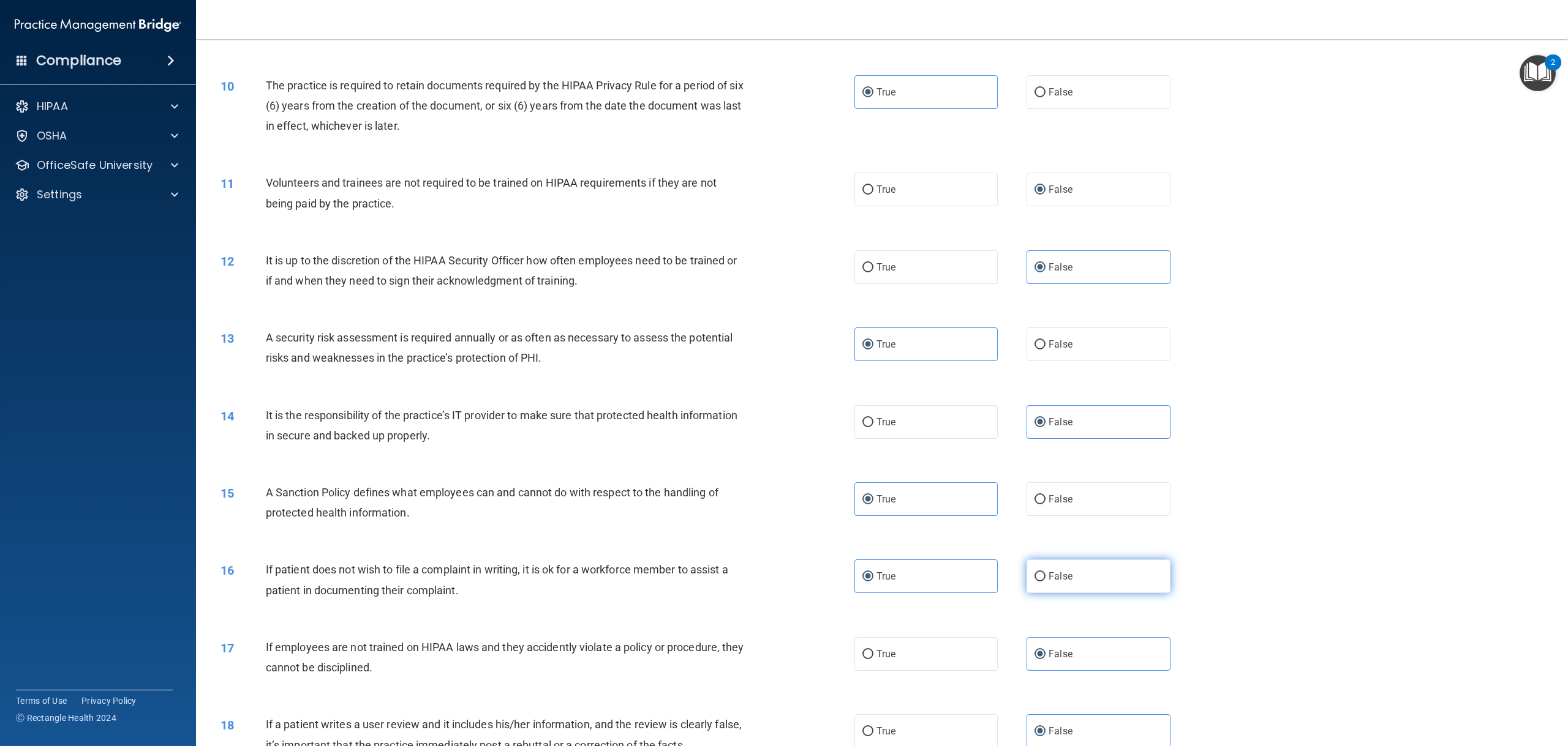
click at [1051, 574] on span "False" at bounding box center [1060, 576] width 24 height 11
click at [1045, 574] on input "False" at bounding box center [1040, 577] width 11 height 9
radio input "true"
radio input "false"
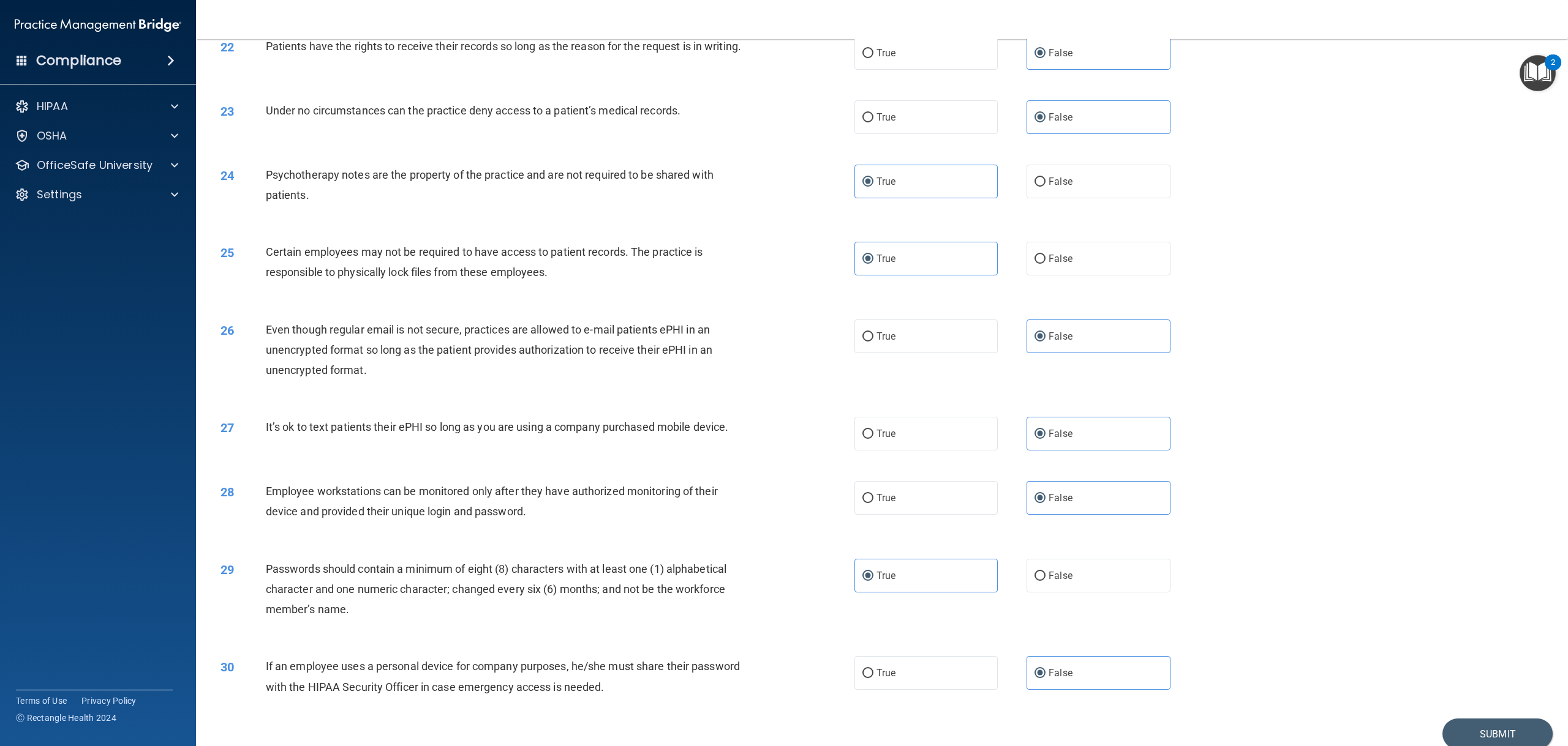
scroll to position [1881, 0]
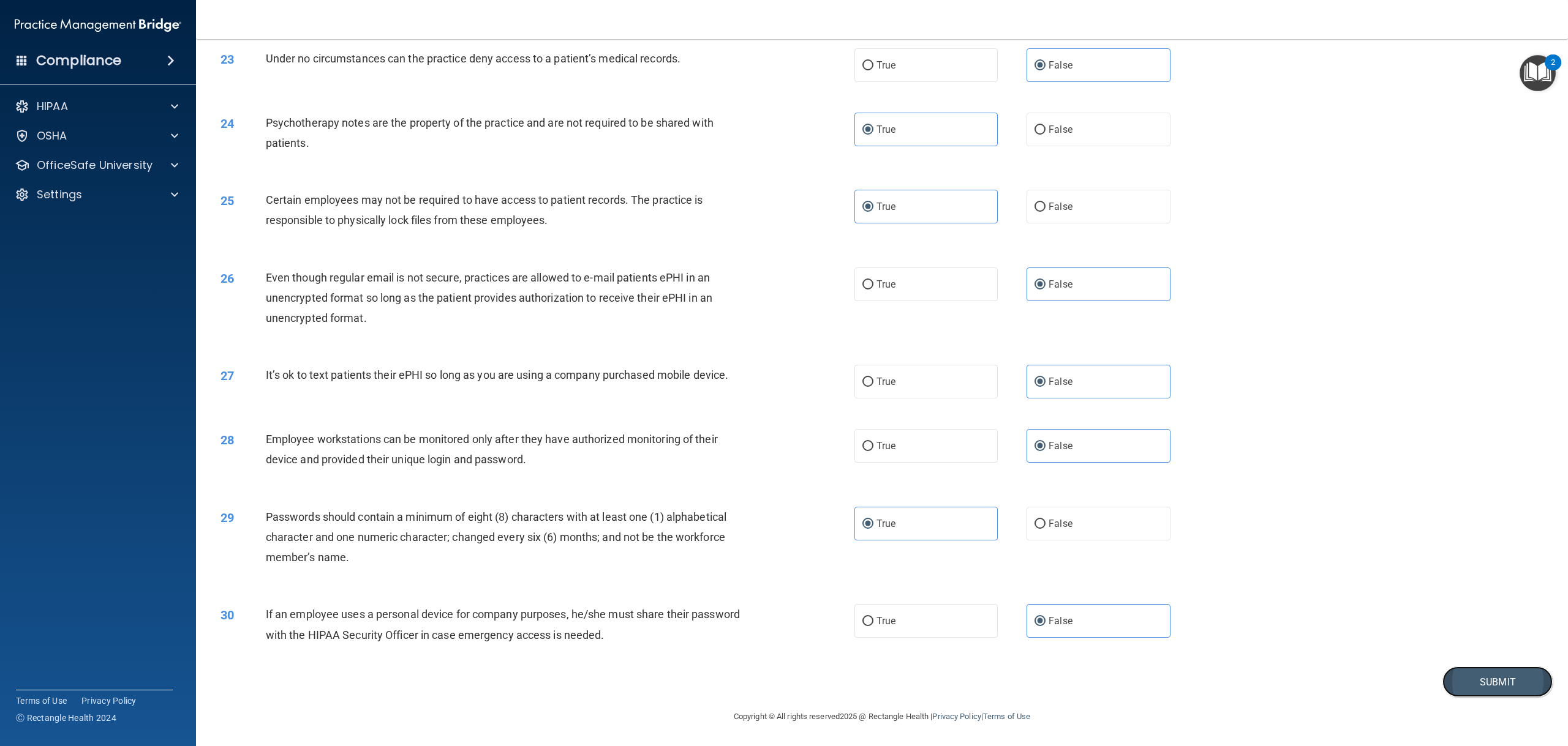
click at [1458, 678] on button "Submit" at bounding box center [1497, 681] width 110 height 31
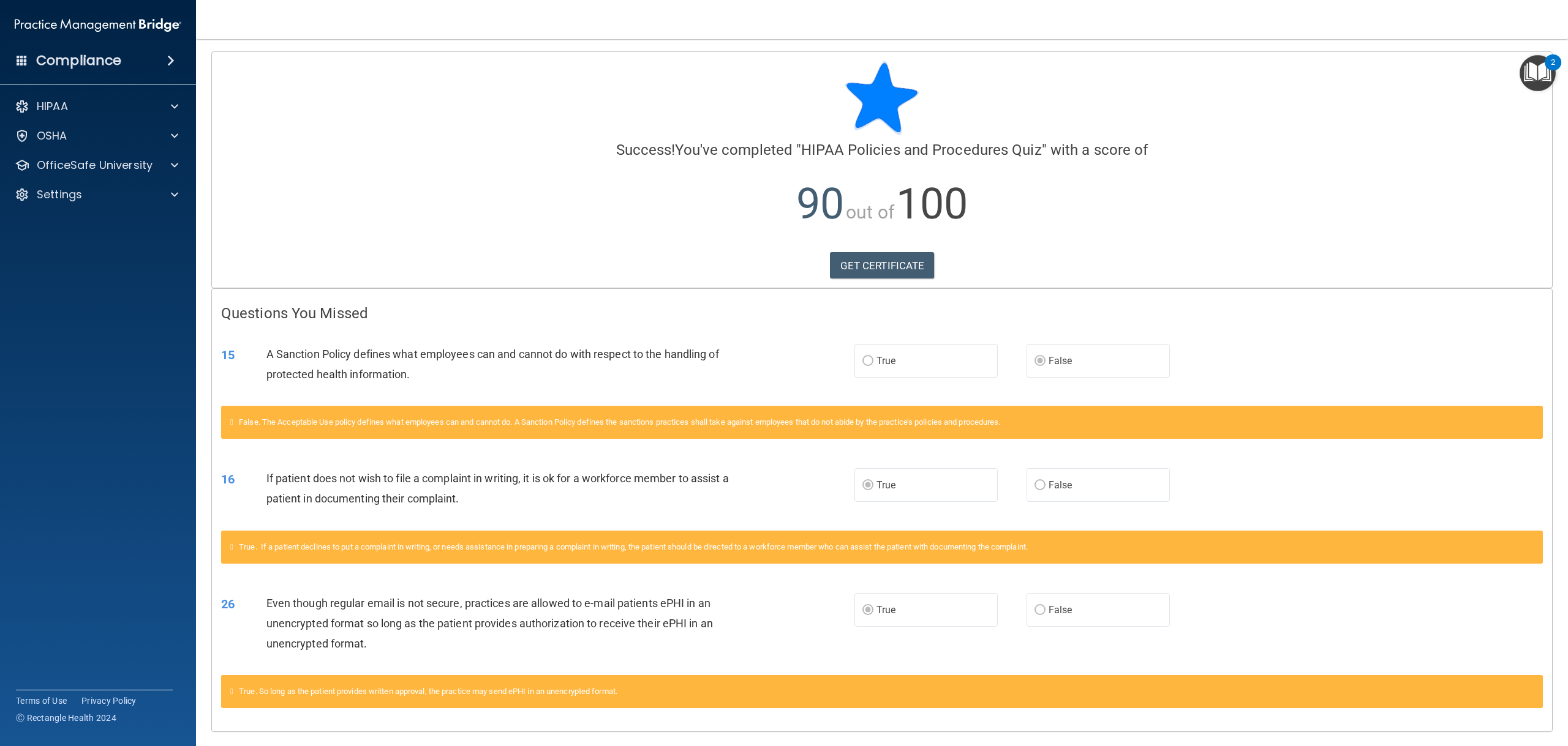
scroll to position [35, 0]
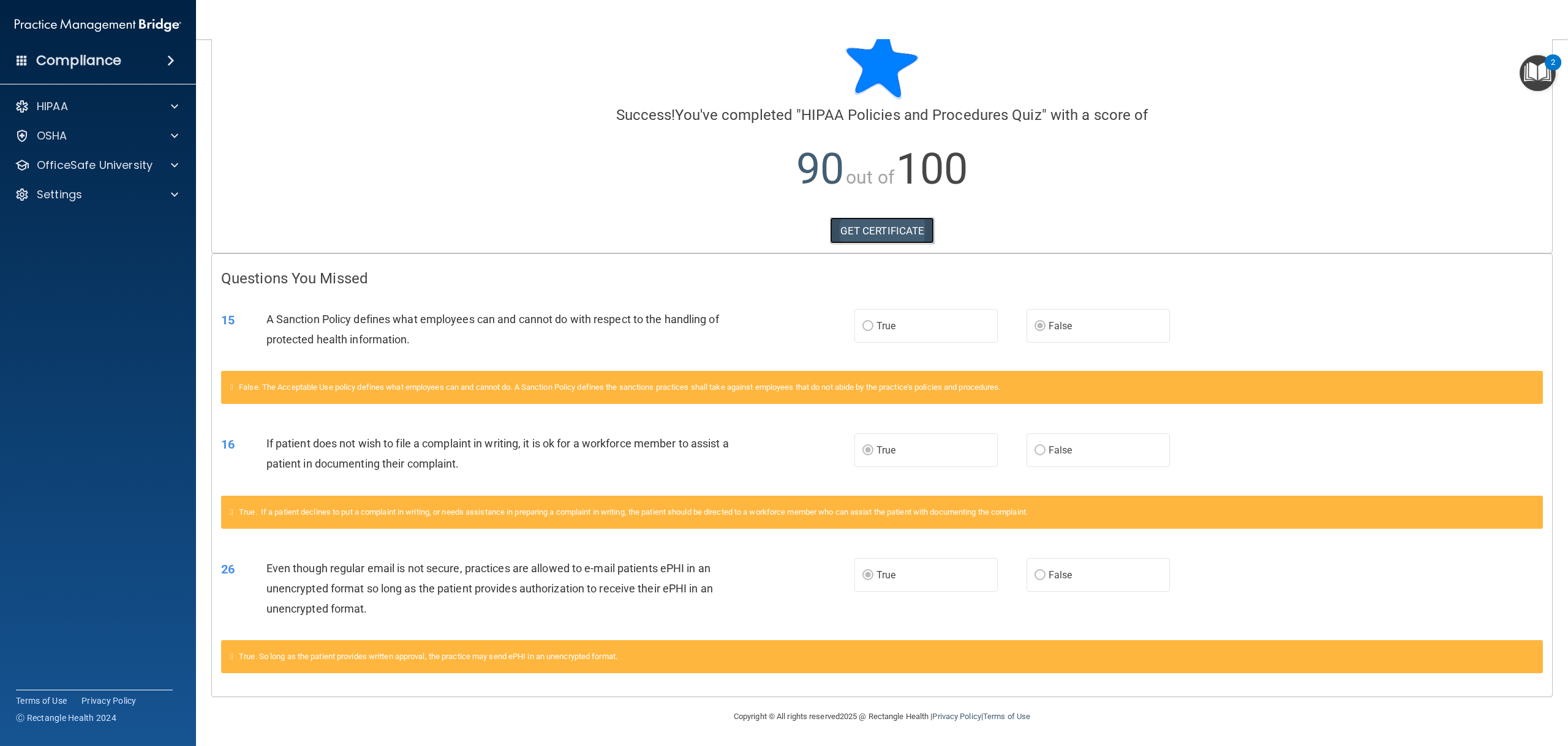
click at [878, 223] on link "GET CERTIFICATE" at bounding box center [882, 230] width 105 height 27
click at [119, 165] on p "OfficeSafe University" at bounding box center [94, 165] width 116 height 14
click at [135, 191] on div "HIPAA Training" at bounding box center [91, 194] width 167 height 12
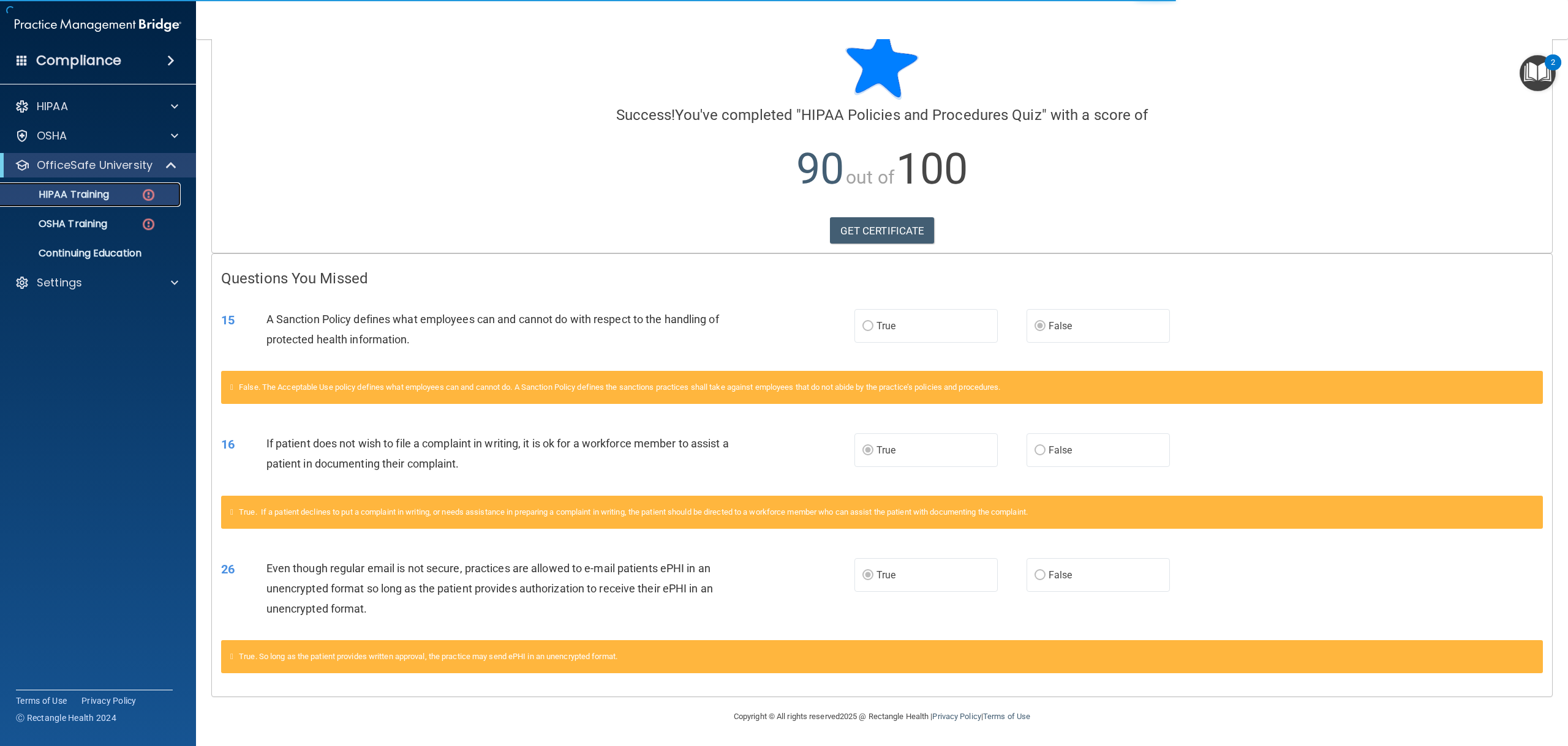
scroll to position [137, 0]
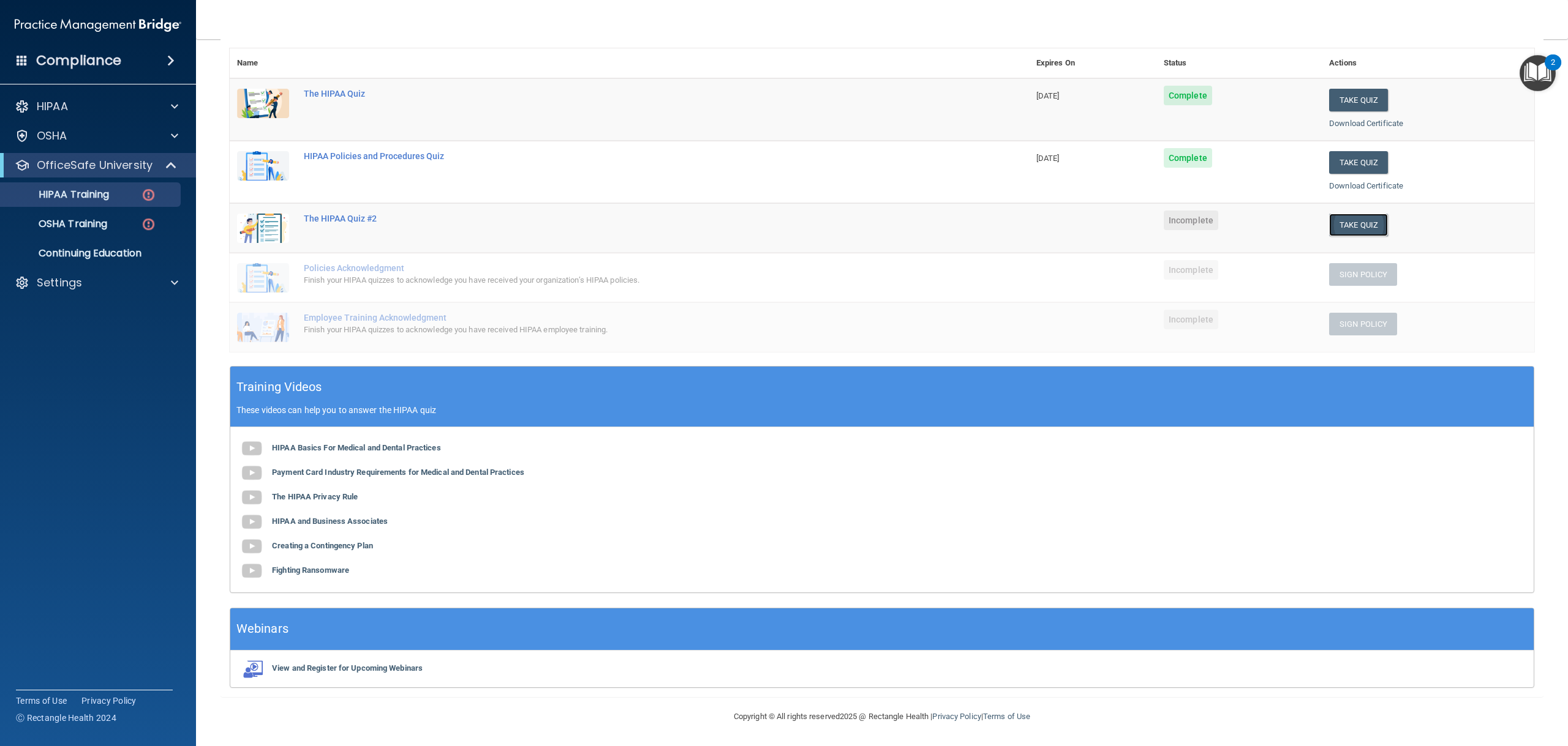
click at [1351, 226] on button "Take Quiz" at bounding box center [1357, 225] width 59 height 23
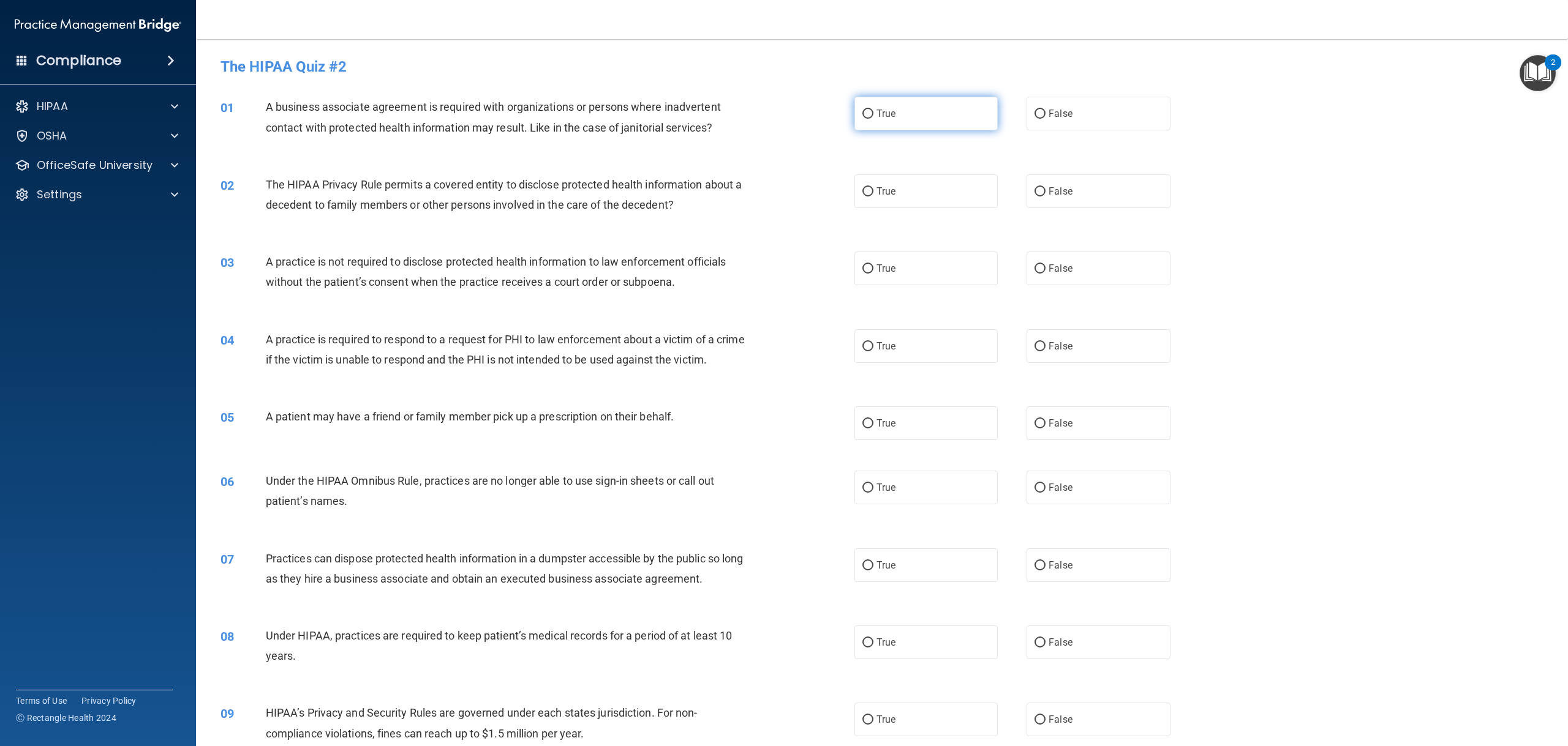
click at [887, 112] on span "True" at bounding box center [885, 113] width 19 height 11
click at [873, 112] on input "True" at bounding box center [867, 114] width 11 height 9
radio input "true"
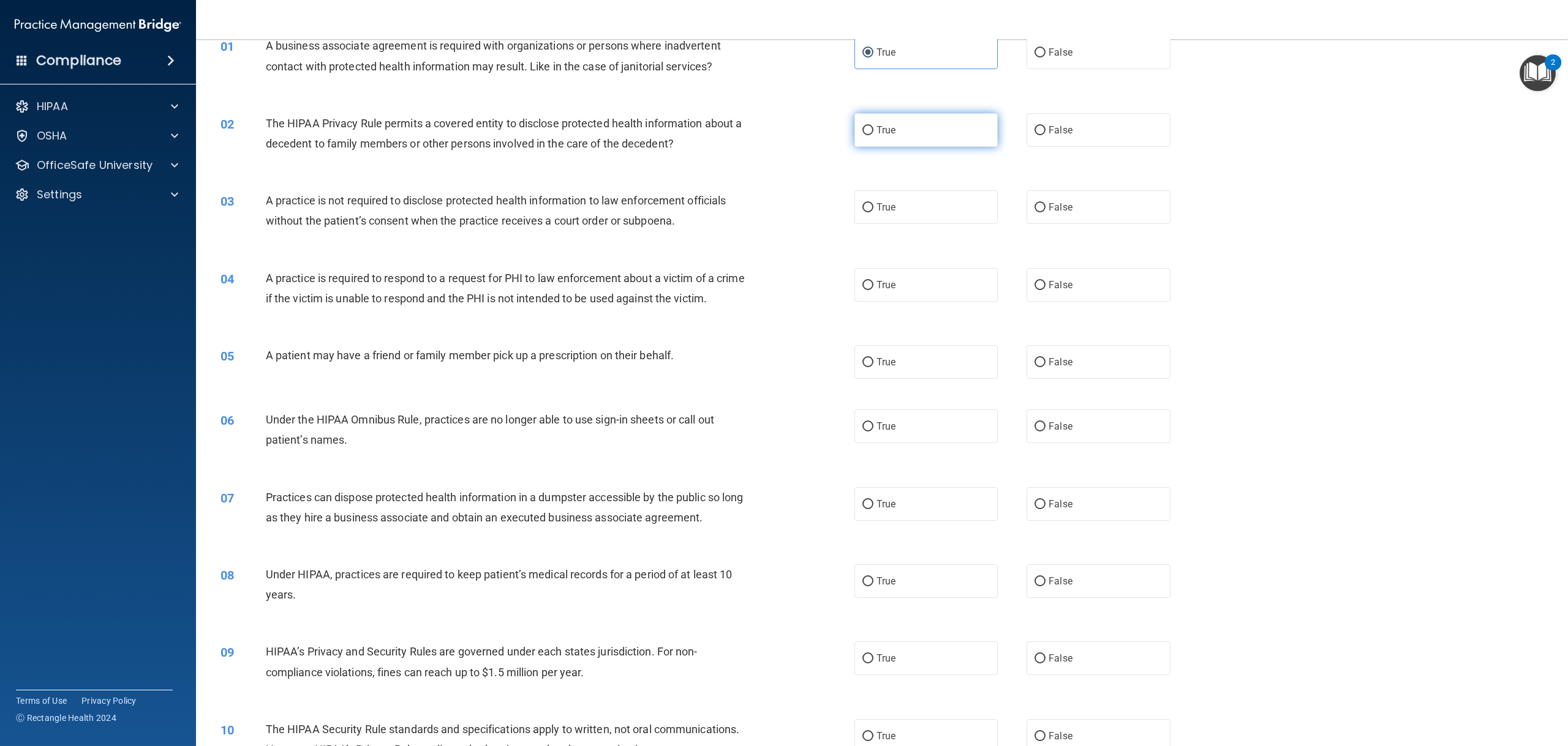
click at [904, 133] on label "True" at bounding box center [926, 130] width 144 height 33
click at [873, 133] on input "True" at bounding box center [867, 131] width 11 height 9
radio input "true"
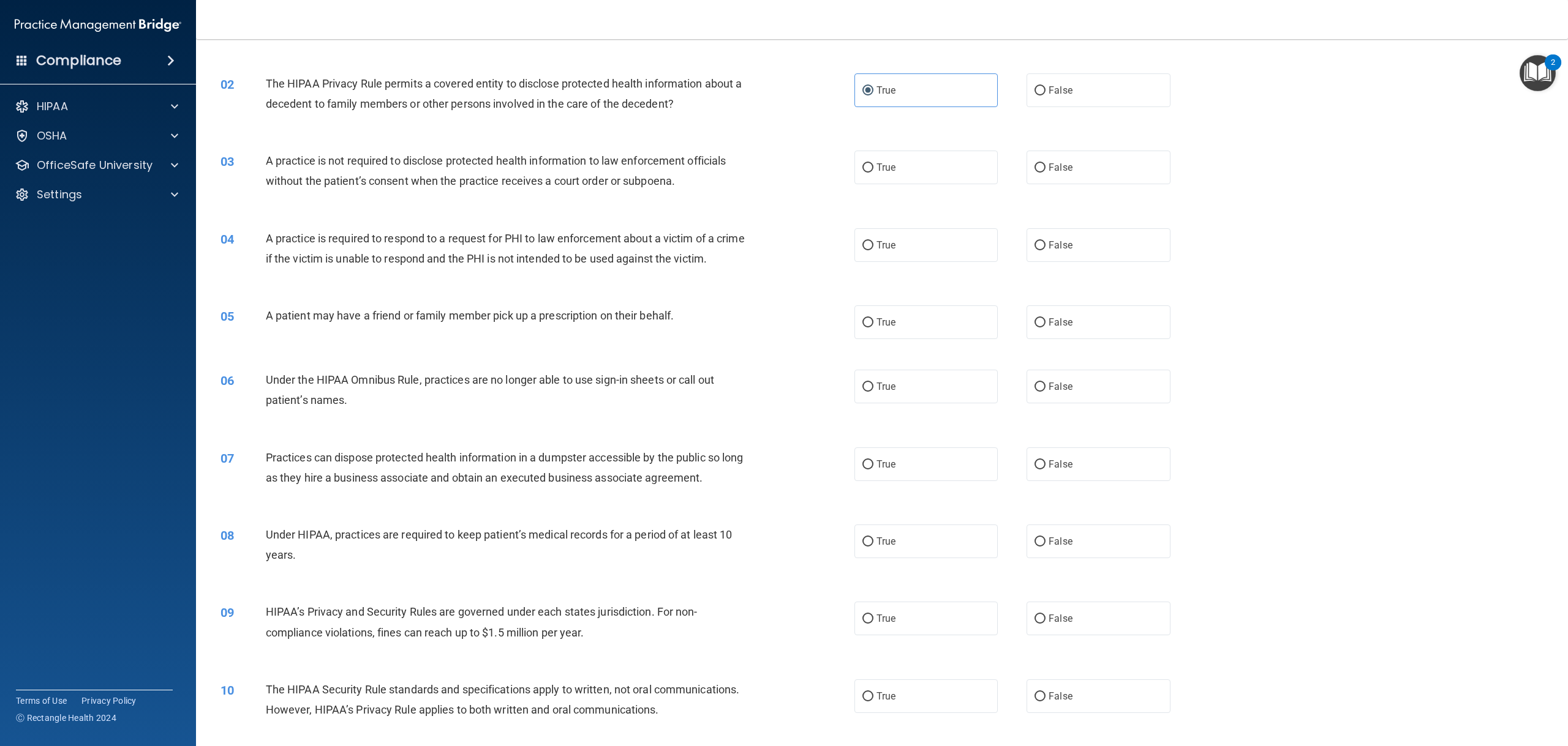
scroll to position [122, 0]
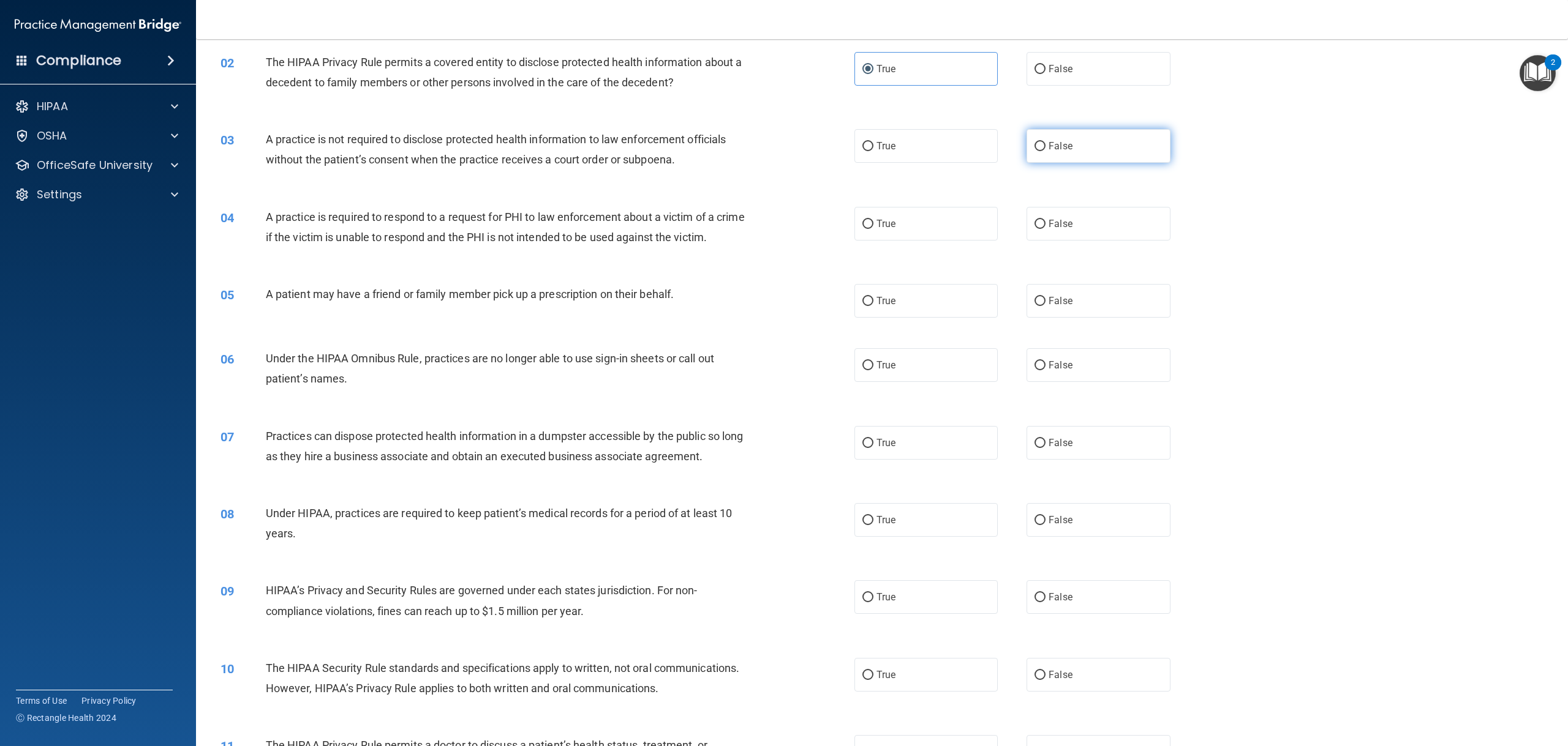
drag, startPoint x: 1057, startPoint y: 147, endPoint x: 1044, endPoint y: 150, distance: 13.3
click at [1058, 147] on span "False" at bounding box center [1060, 146] width 24 height 11
click at [1045, 147] on input "False" at bounding box center [1040, 147] width 11 height 9
radio input "true"
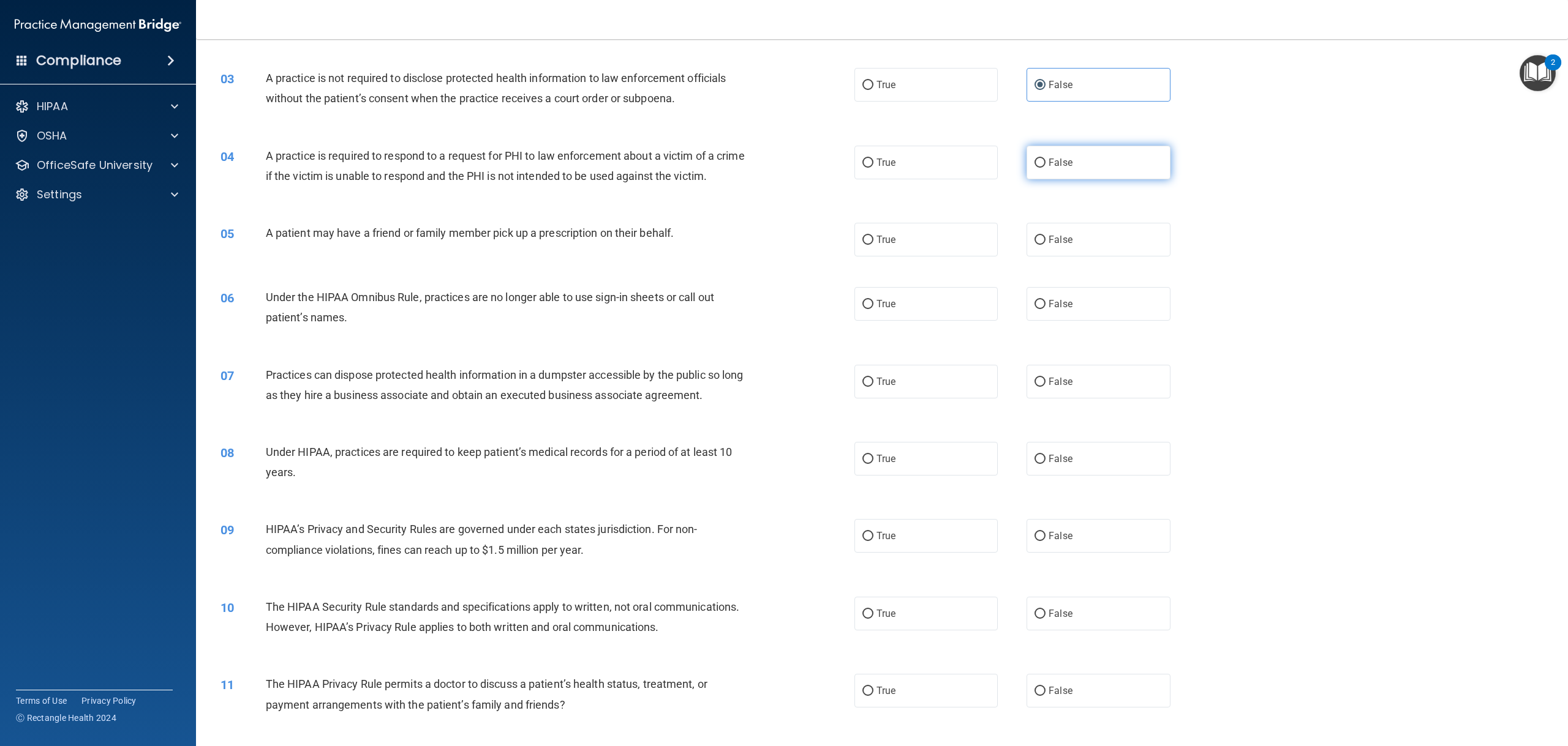
click at [1073, 160] on label "False" at bounding box center [1098, 163] width 144 height 33
click at [1045, 160] on input "False" at bounding box center [1040, 163] width 11 height 9
radio input "true"
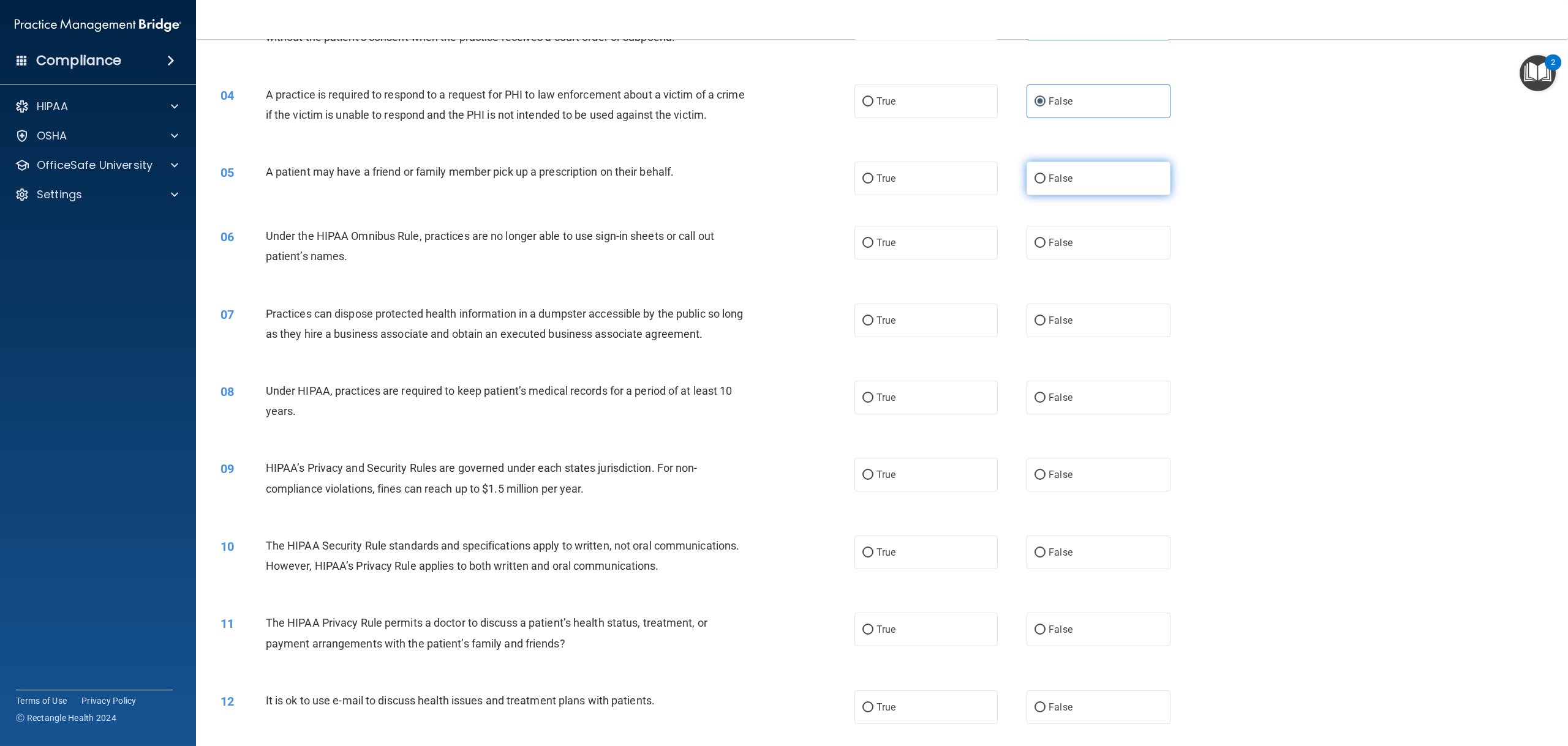
click at [1061, 195] on label "False" at bounding box center [1098, 179] width 144 height 33
click at [1045, 184] on input "False" at bounding box center [1040, 179] width 11 height 9
radio input "true"
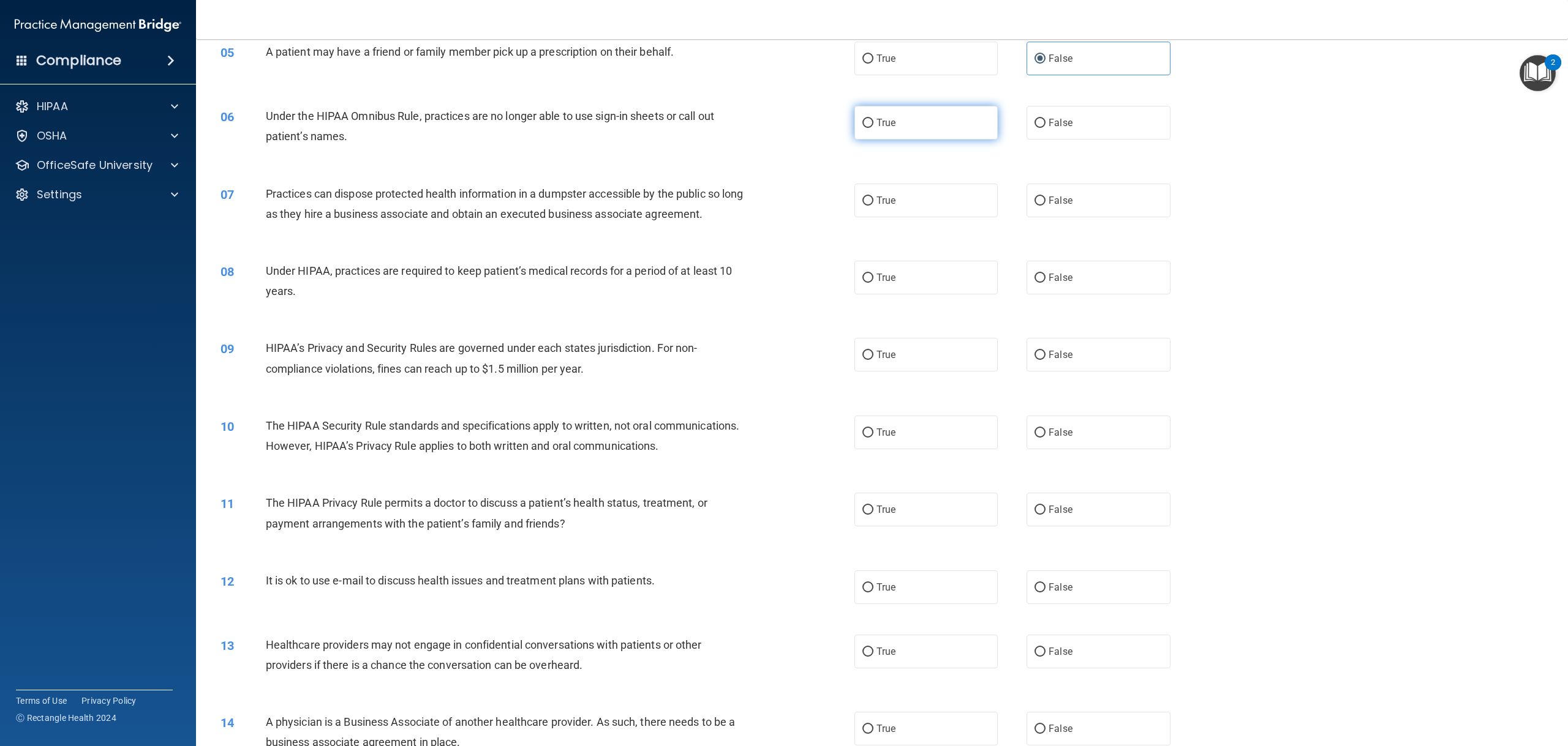
scroll to position [367, 0]
click at [869, 137] on label "True" at bounding box center [926, 120] width 144 height 33
click at [869, 125] on input "True" at bounding box center [867, 121] width 11 height 9
radio input "true"
click at [1032, 137] on label "False" at bounding box center [1098, 120] width 144 height 33
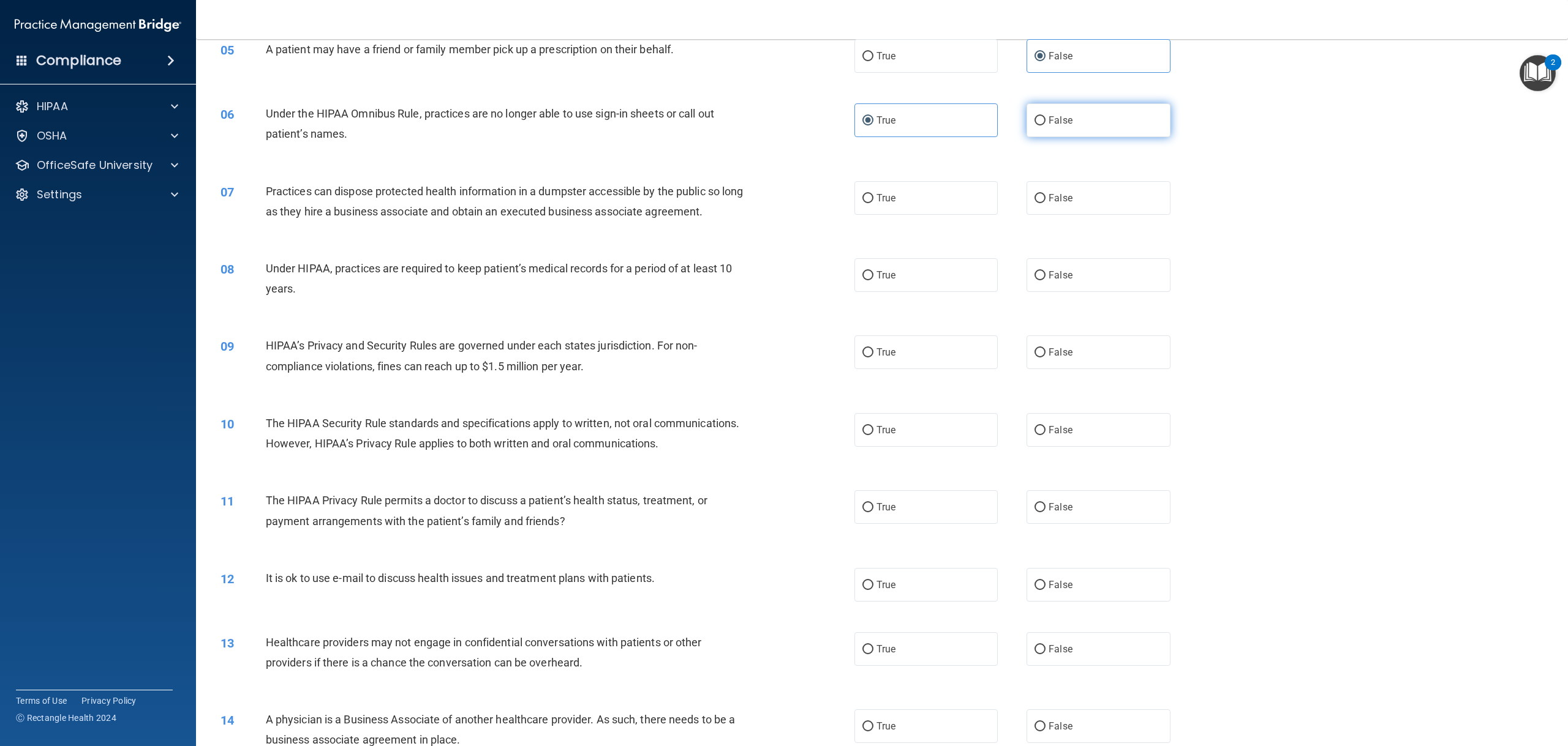
click at [1034, 125] on input "False" at bounding box center [1040, 121] width 11 height 9
radio input "true"
radio input "false"
click at [1043, 215] on label "False" at bounding box center [1098, 198] width 144 height 33
click at [1043, 203] on input "False" at bounding box center [1040, 198] width 11 height 9
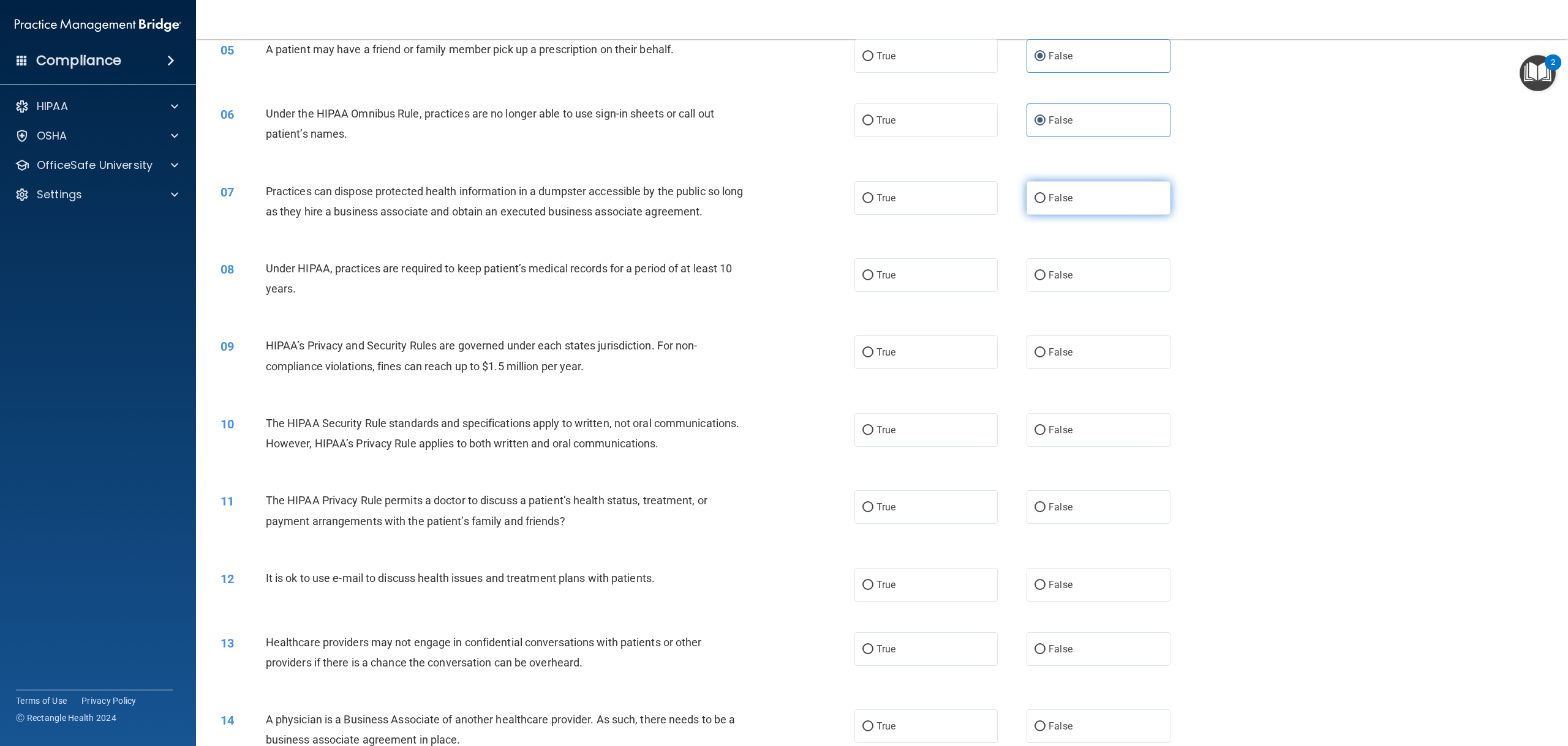
radio input "true"
click at [905, 292] on label "True" at bounding box center [926, 275] width 144 height 33
click at [873, 280] on input "True" at bounding box center [867, 276] width 11 height 9
radio input "true"
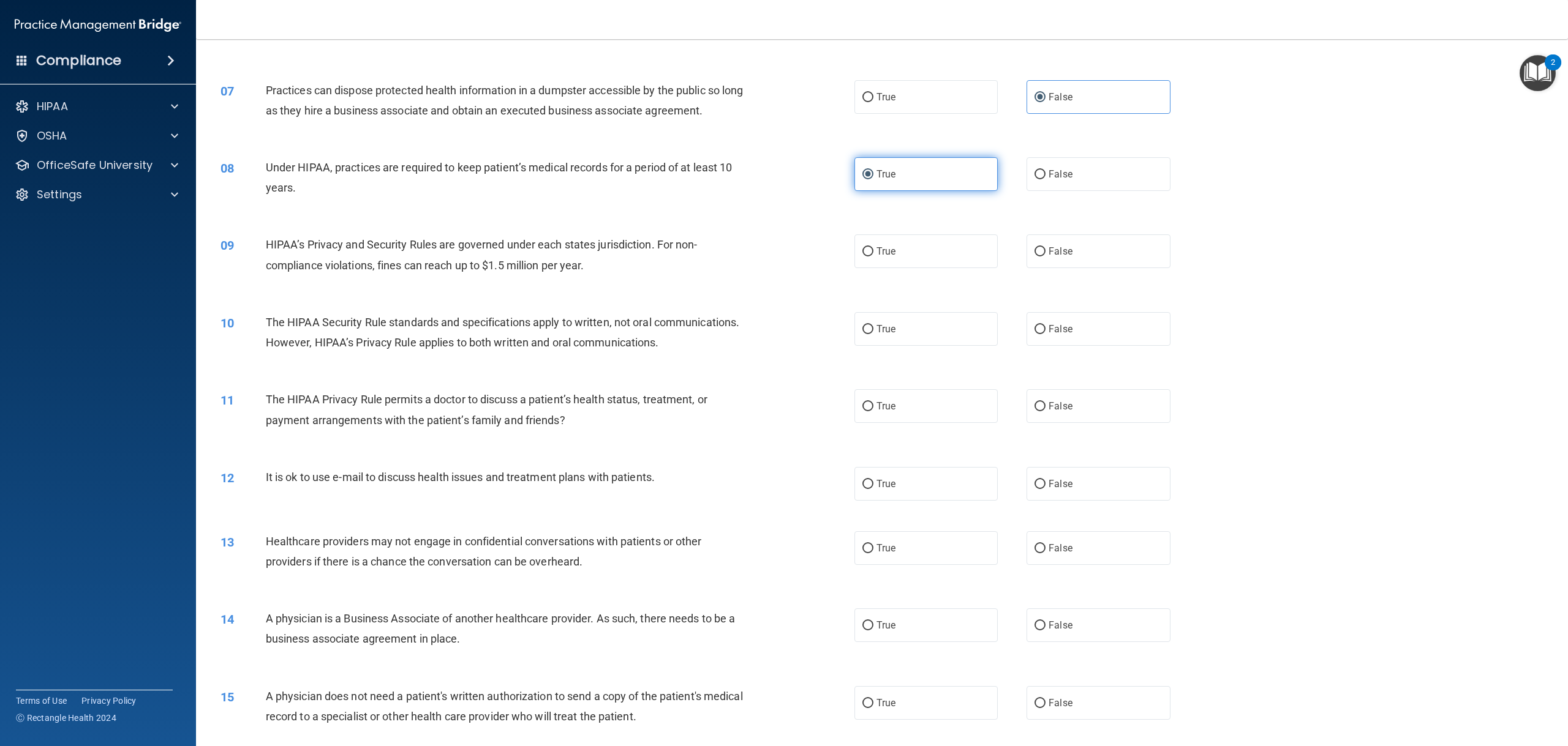
scroll to position [490, 0]
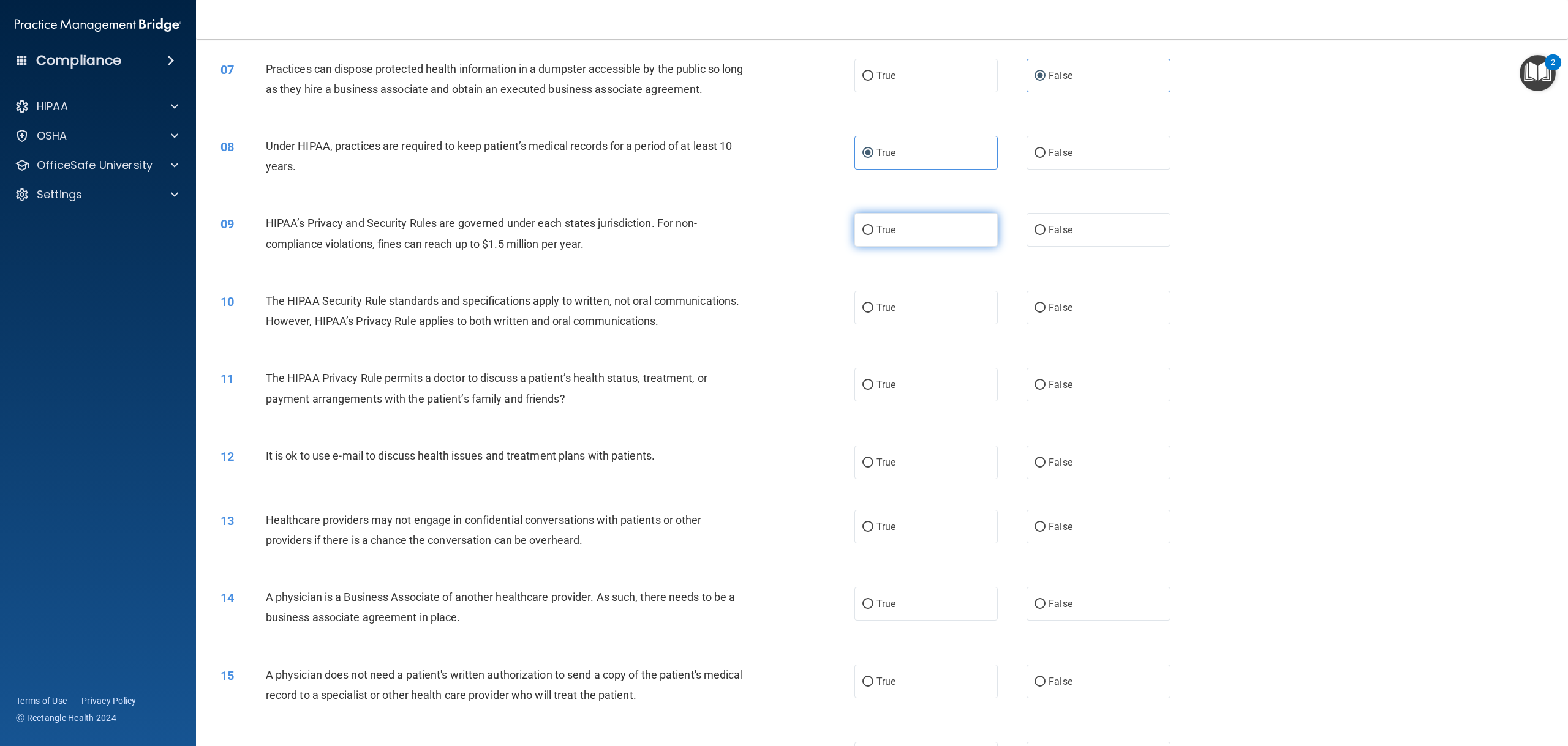
click at [878, 235] on span "True" at bounding box center [885, 229] width 19 height 11
click at [873, 235] on input "True" at bounding box center [867, 230] width 11 height 9
radio input "true"
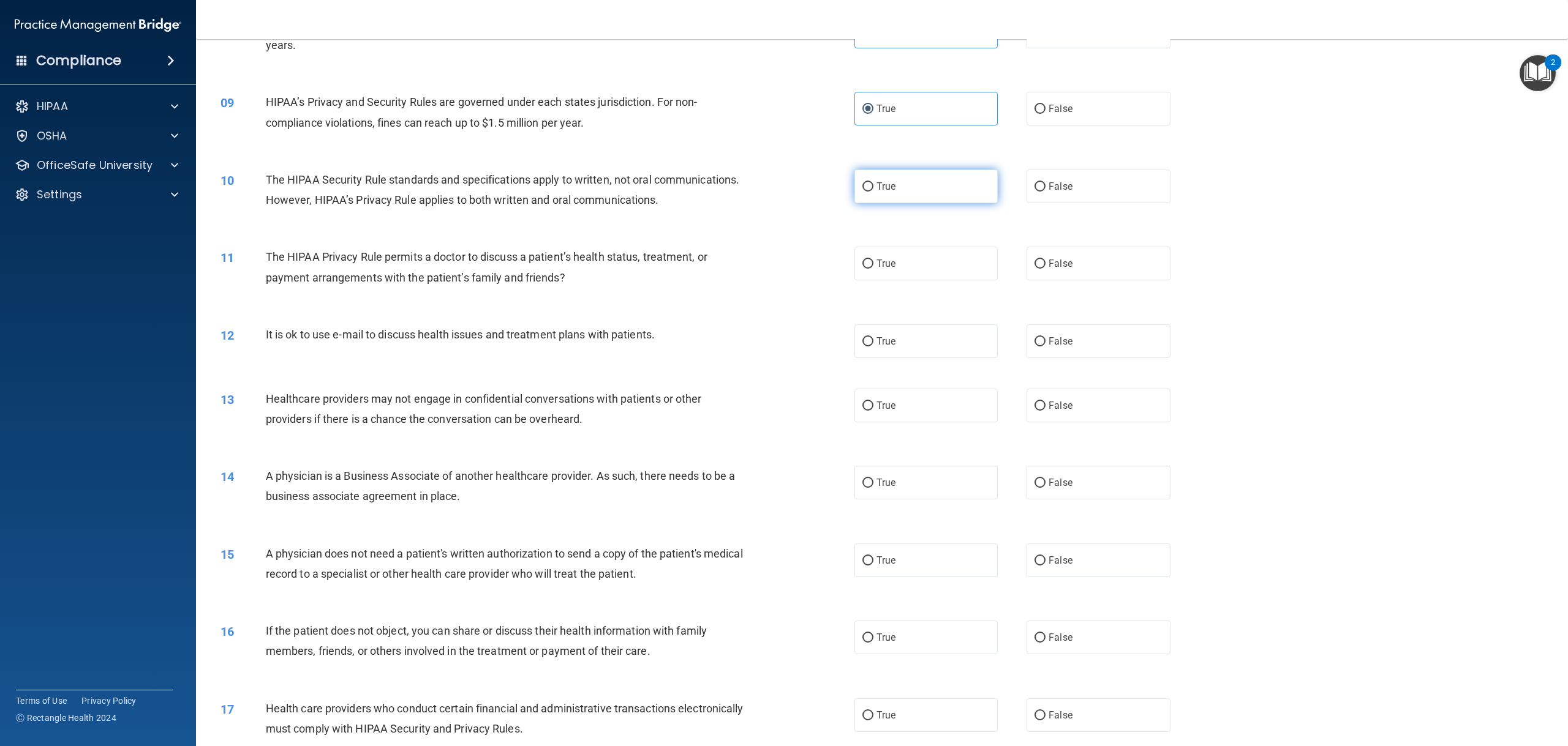
scroll to position [612, 0]
click at [884, 202] on label "True" at bounding box center [926, 185] width 144 height 33
click at [873, 191] on input "True" at bounding box center [867, 185] width 11 height 9
radio input "true"
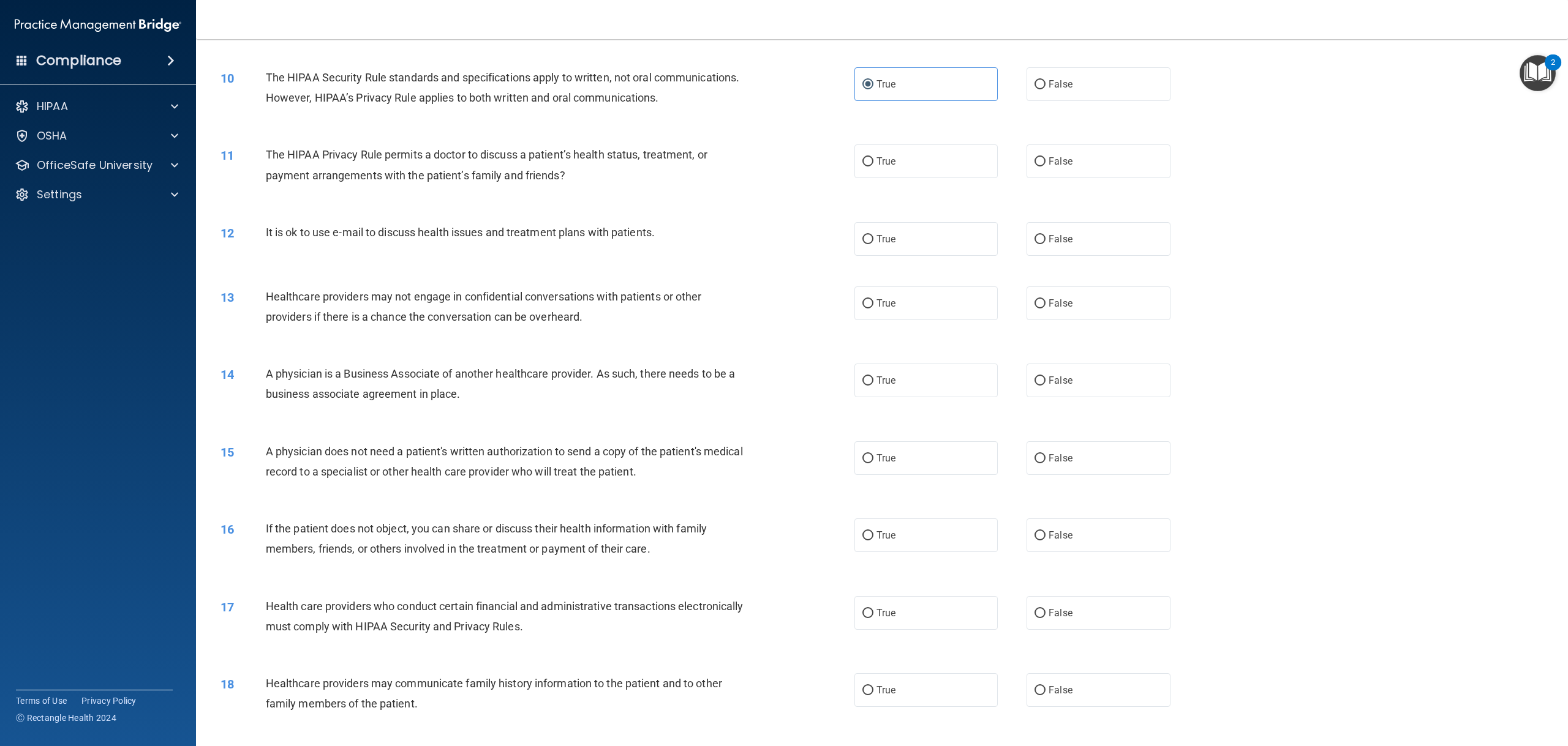
scroll to position [735, 0]
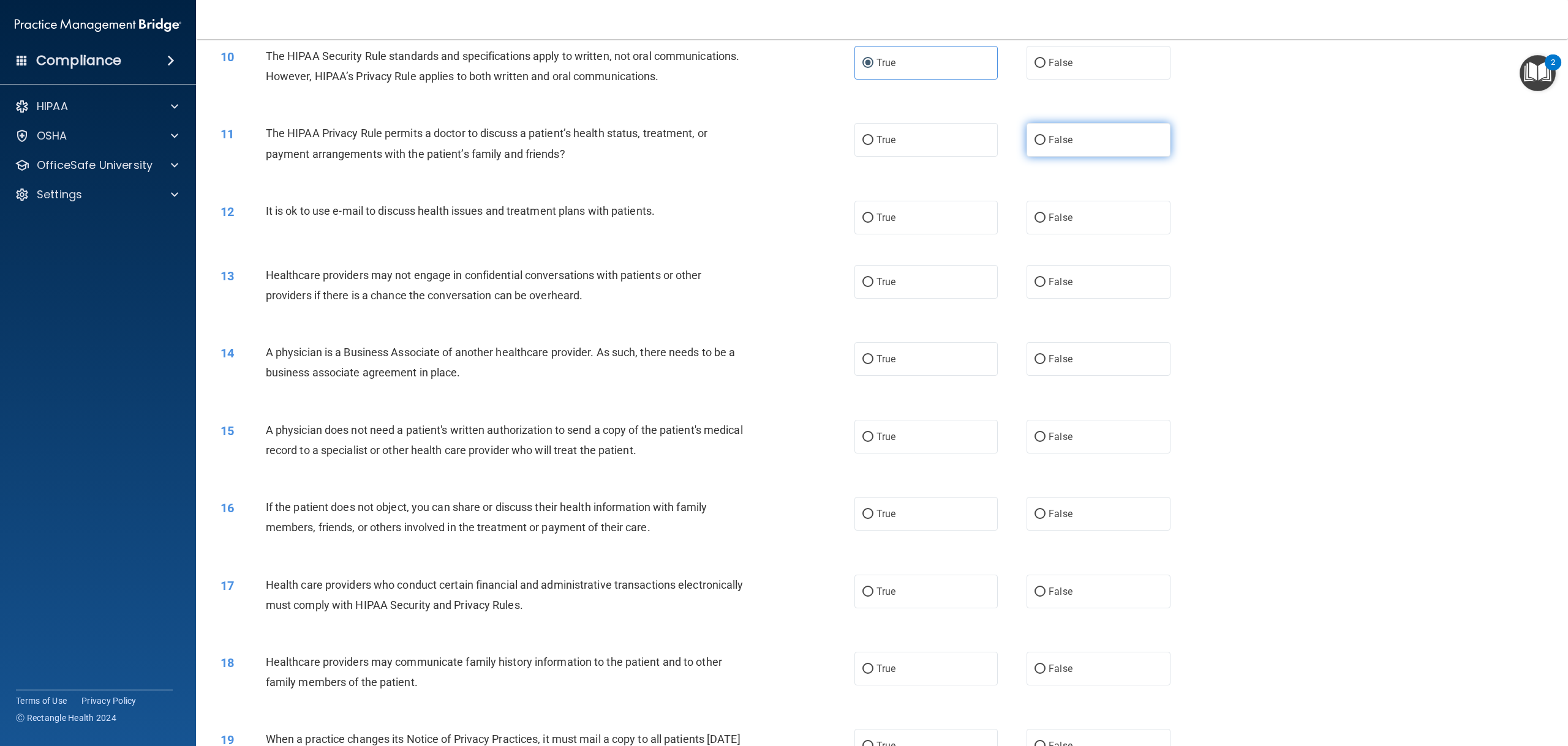
click at [1107, 156] on label "False" at bounding box center [1098, 140] width 144 height 33
click at [1045, 145] on input "False" at bounding box center [1040, 141] width 11 height 9
radio input "true"
click at [1034, 235] on label "False" at bounding box center [1098, 217] width 144 height 33
click at [1034, 223] on input "False" at bounding box center [1040, 218] width 11 height 9
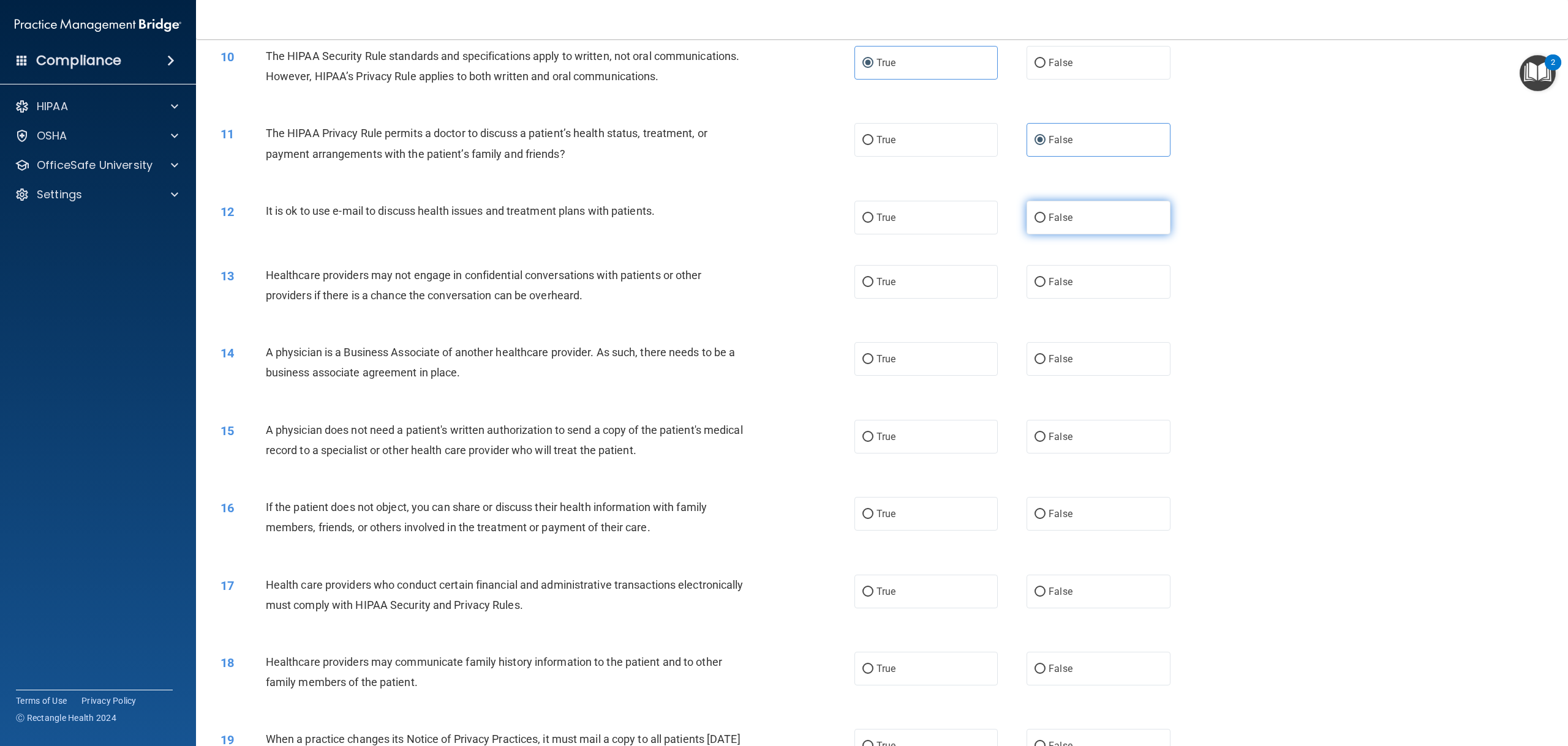
radio input "true"
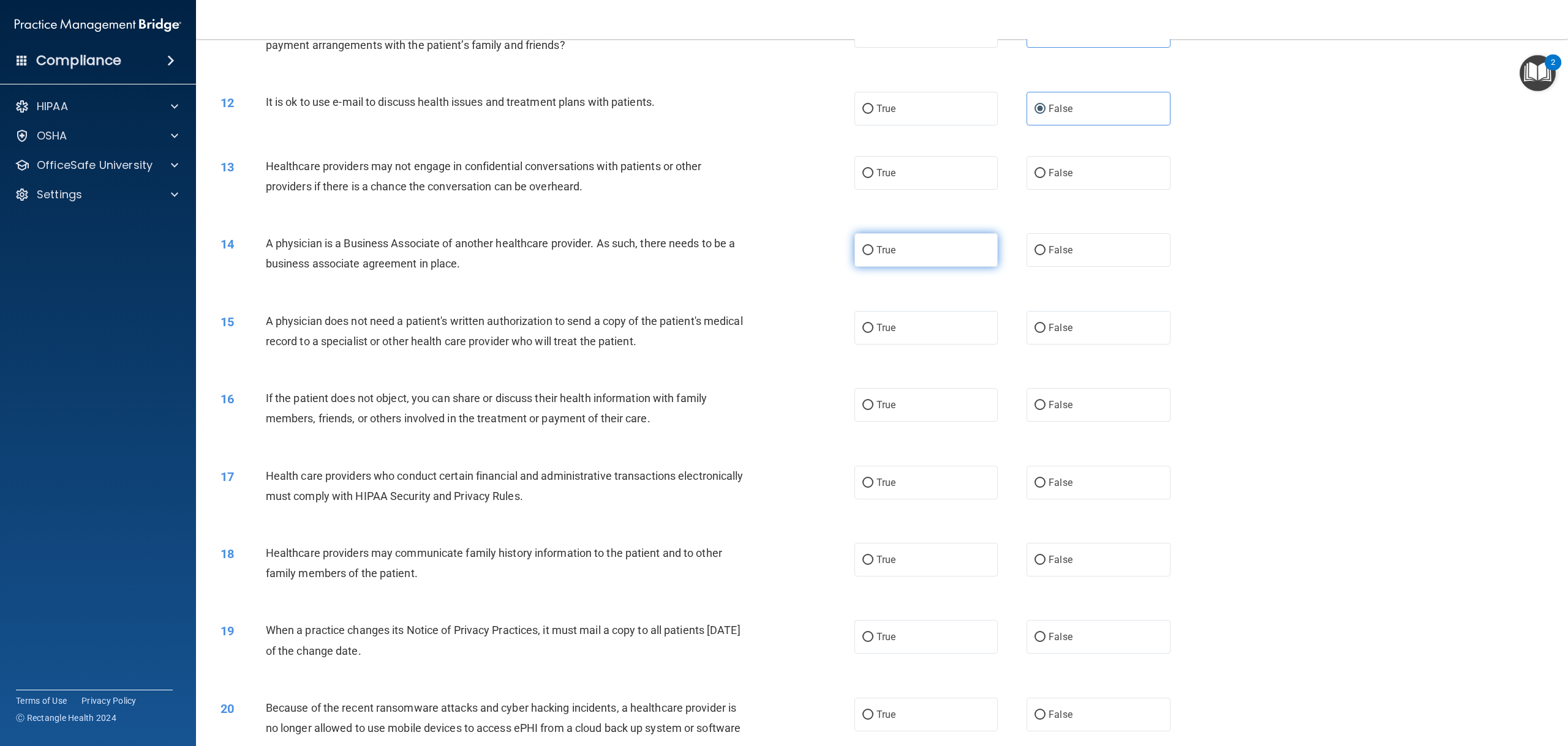
scroll to position [857, 0]
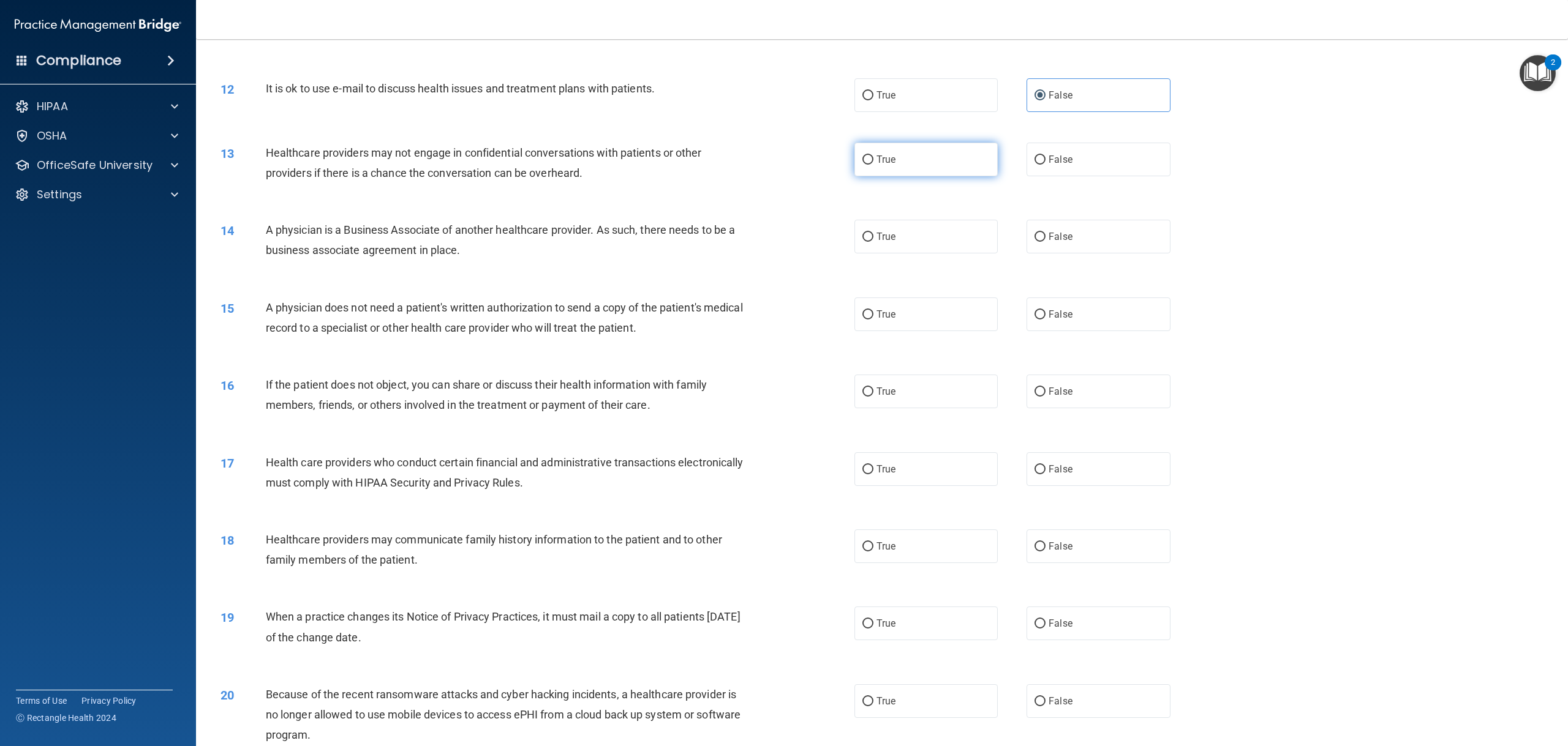
click at [914, 176] on label "True" at bounding box center [926, 160] width 144 height 33
click at [873, 165] on input "True" at bounding box center [867, 160] width 11 height 9
radio input "true"
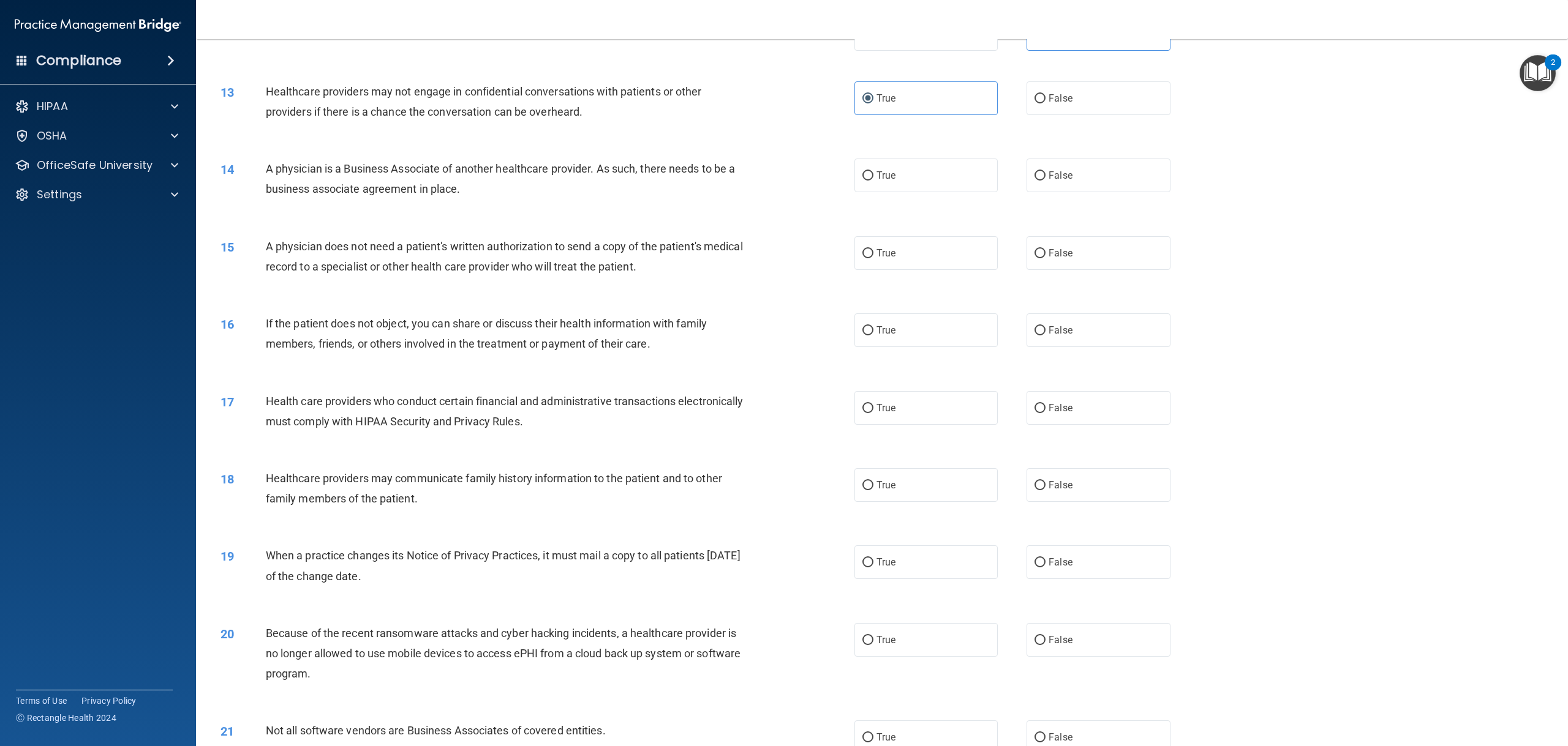
scroll to position [979, 0]
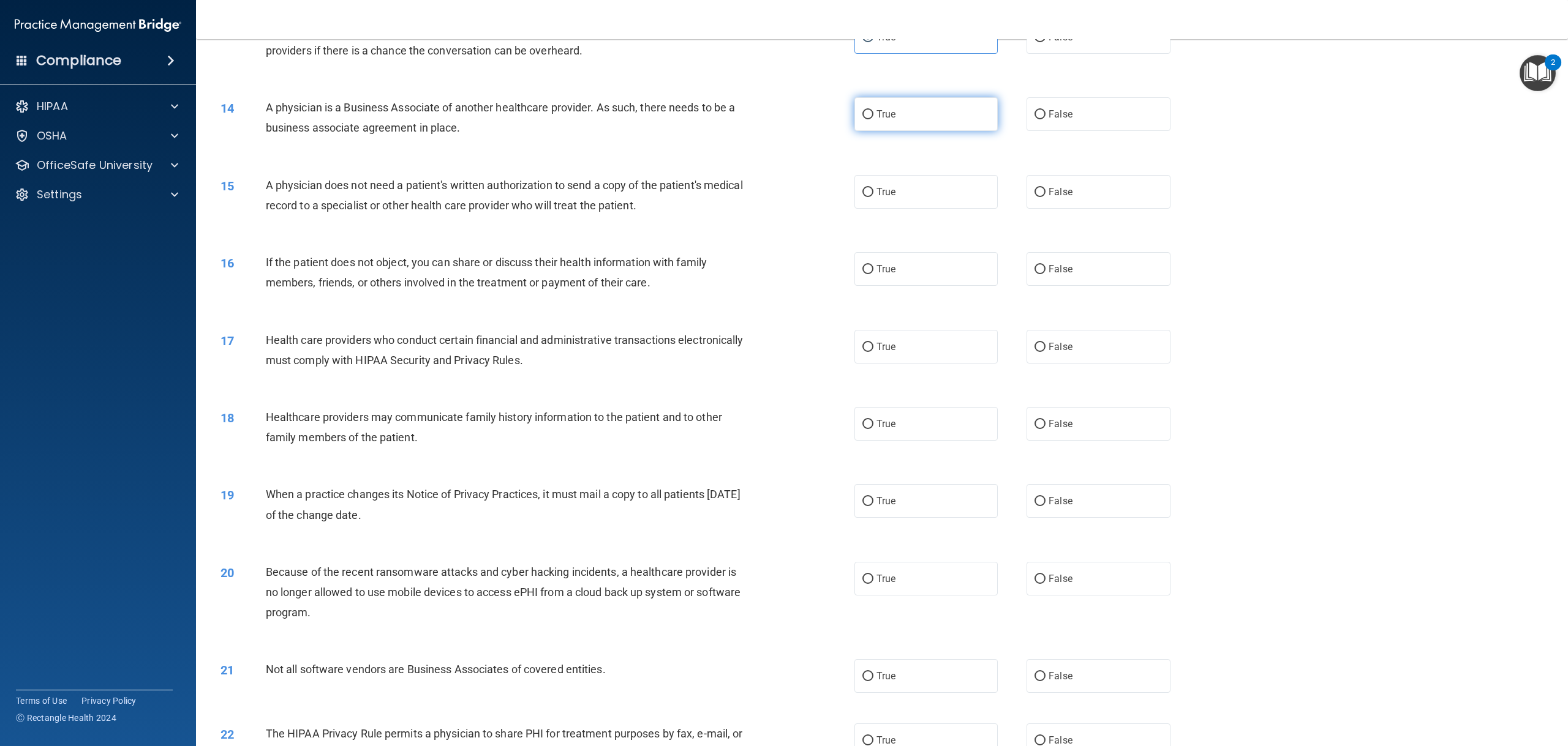
click at [876, 120] on span "True" at bounding box center [885, 114] width 19 height 11
click at [873, 119] on input "True" at bounding box center [867, 115] width 11 height 9
radio input "true"
click at [1062, 209] on label "False" at bounding box center [1098, 191] width 144 height 33
click at [1045, 197] on input "False" at bounding box center [1040, 192] width 11 height 9
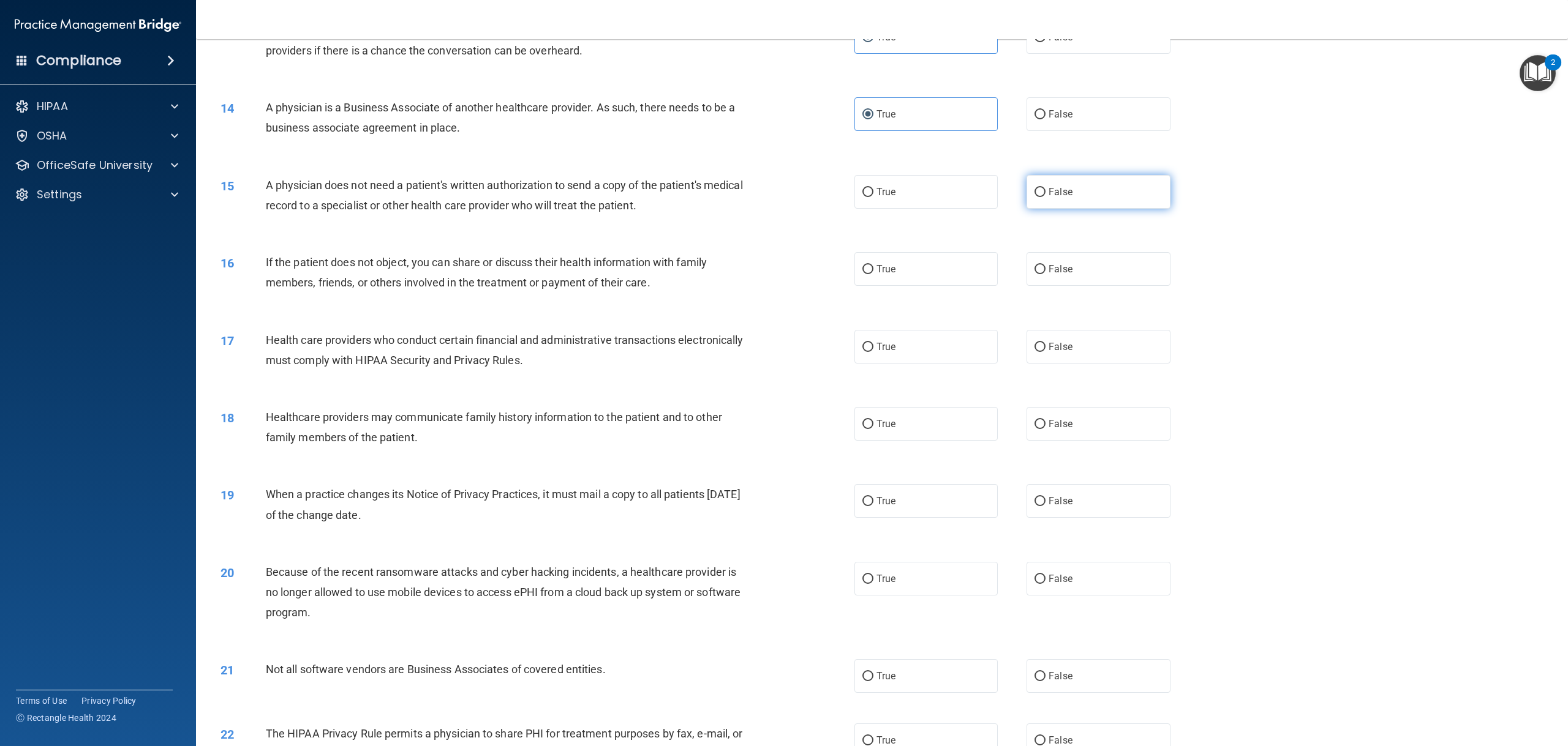
radio input "true"
click at [867, 274] on input "True" at bounding box center [867, 270] width 11 height 9
radio input "true"
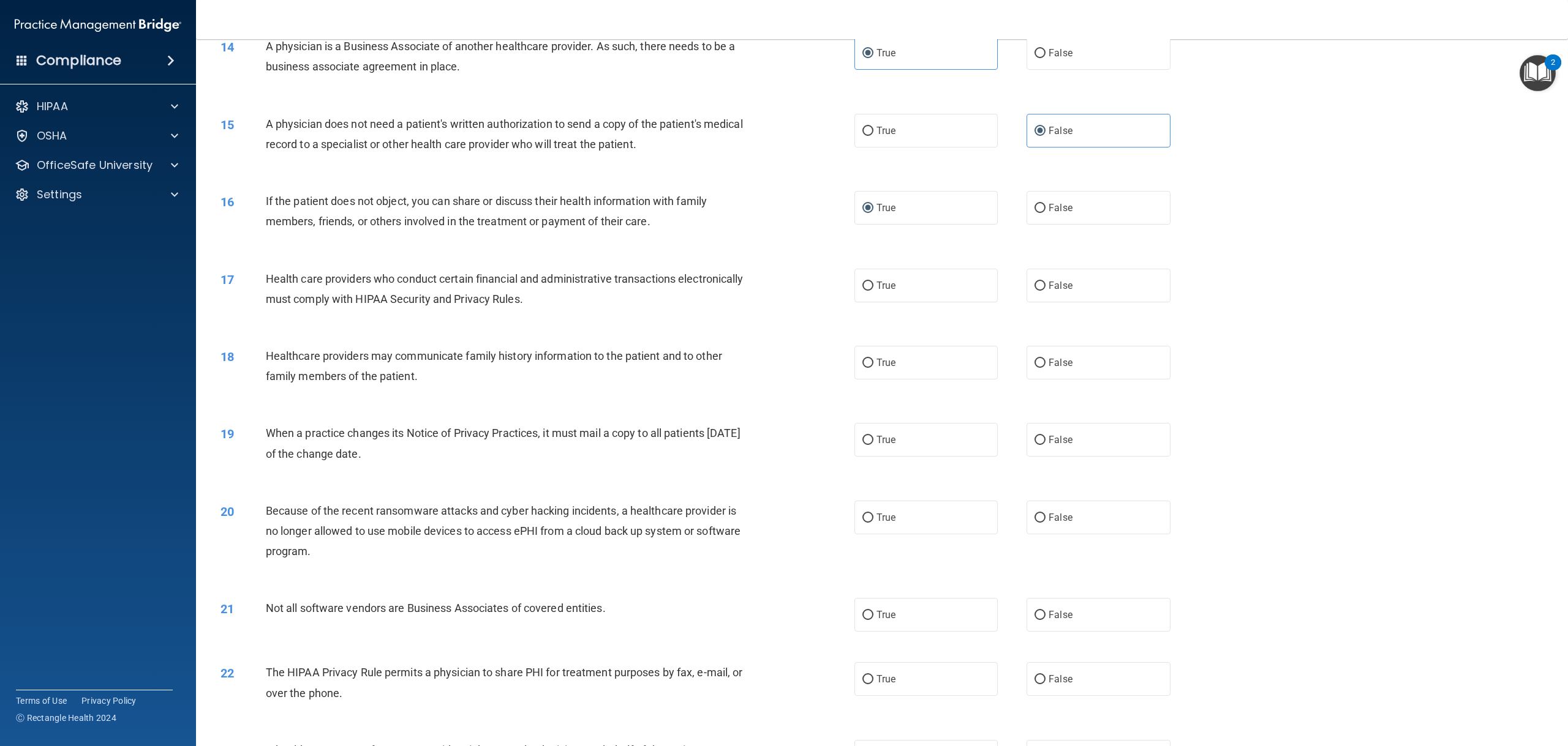
scroll to position [1102, 0]
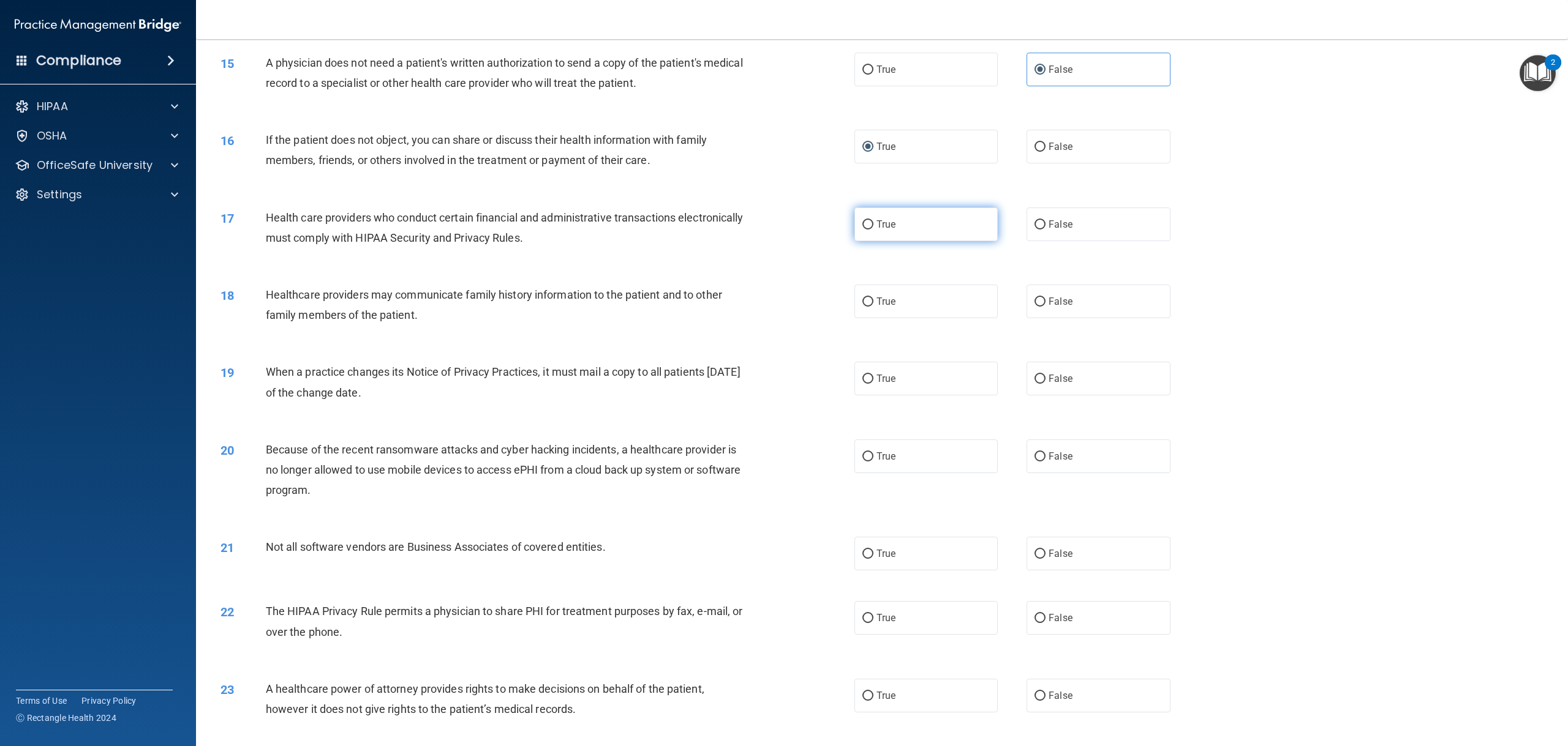
click at [890, 230] on span "True" at bounding box center [885, 224] width 19 height 11
click at [873, 229] on input "True" at bounding box center [867, 225] width 11 height 9
radio input "true"
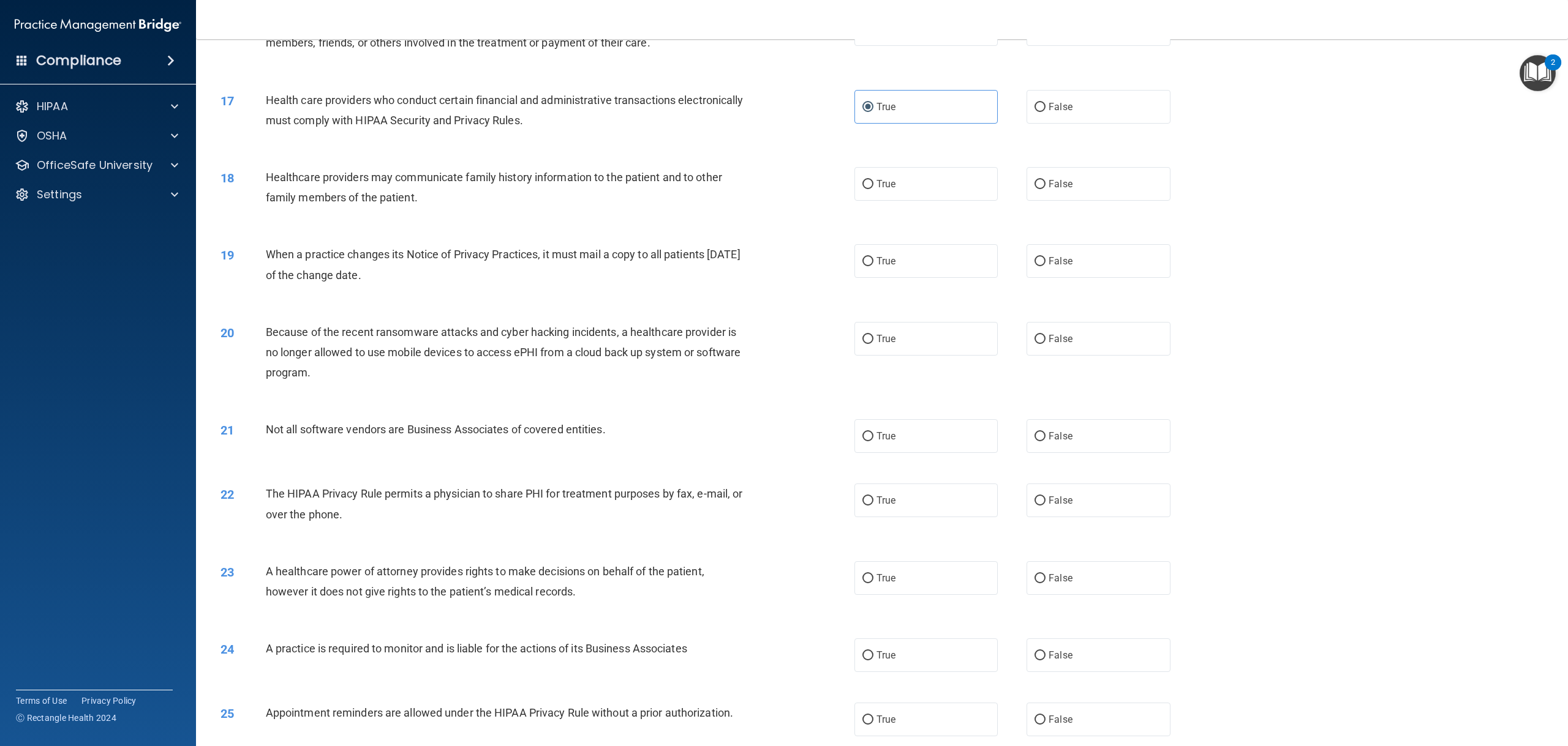
scroll to position [1224, 0]
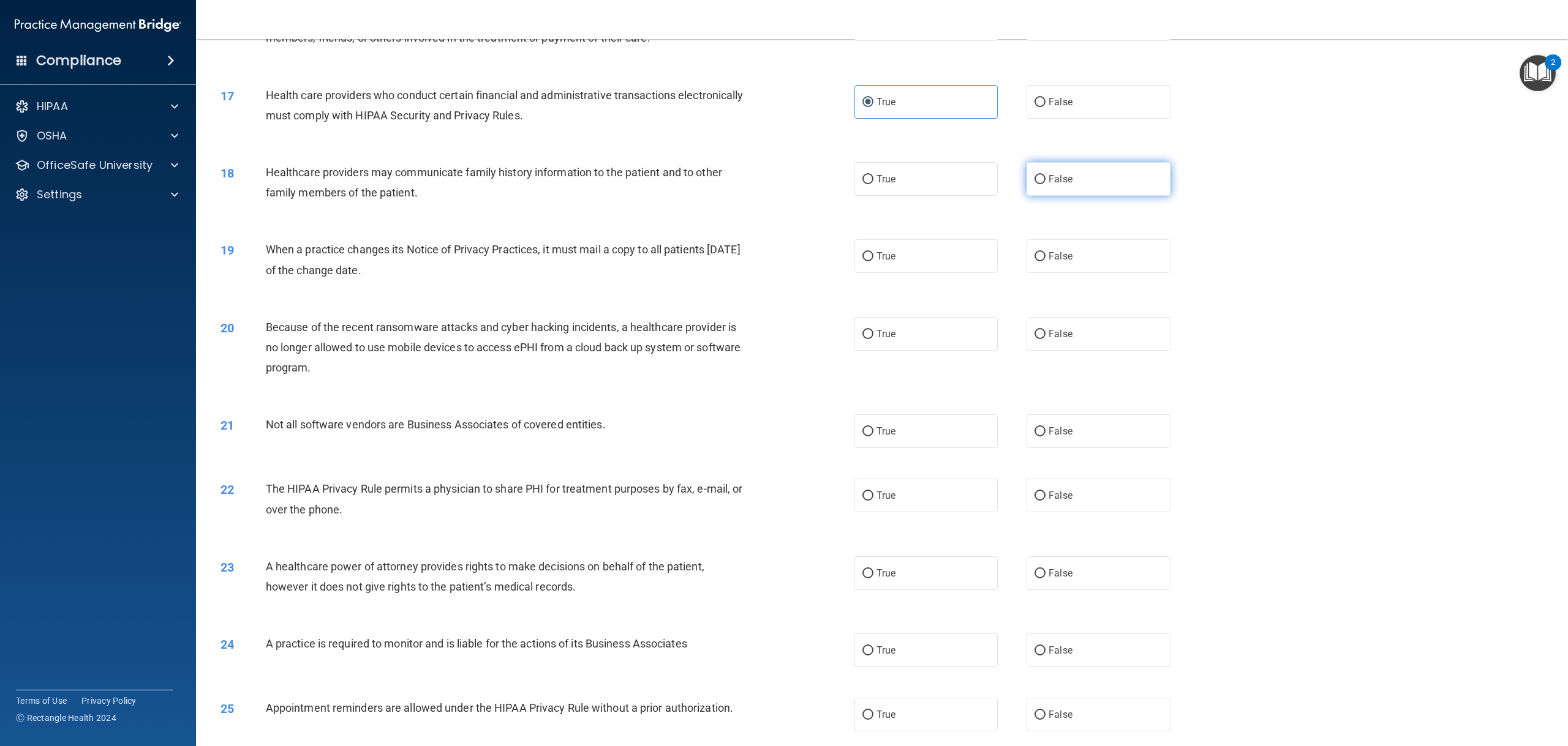
click at [1062, 185] on span "False" at bounding box center [1060, 179] width 24 height 11
click at [1045, 185] on input "False" at bounding box center [1040, 179] width 11 height 9
radio input "true"
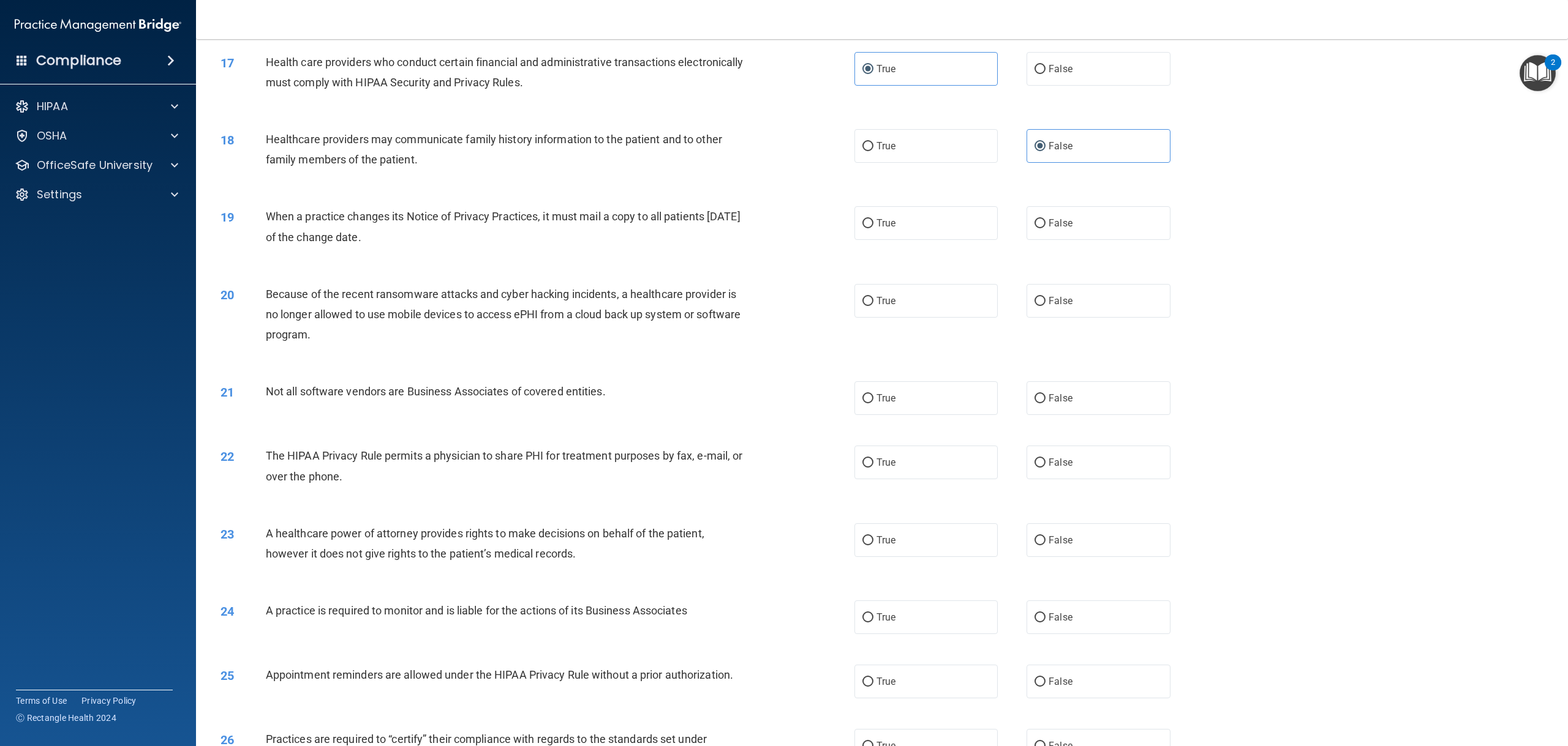
scroll to position [1285, 0]
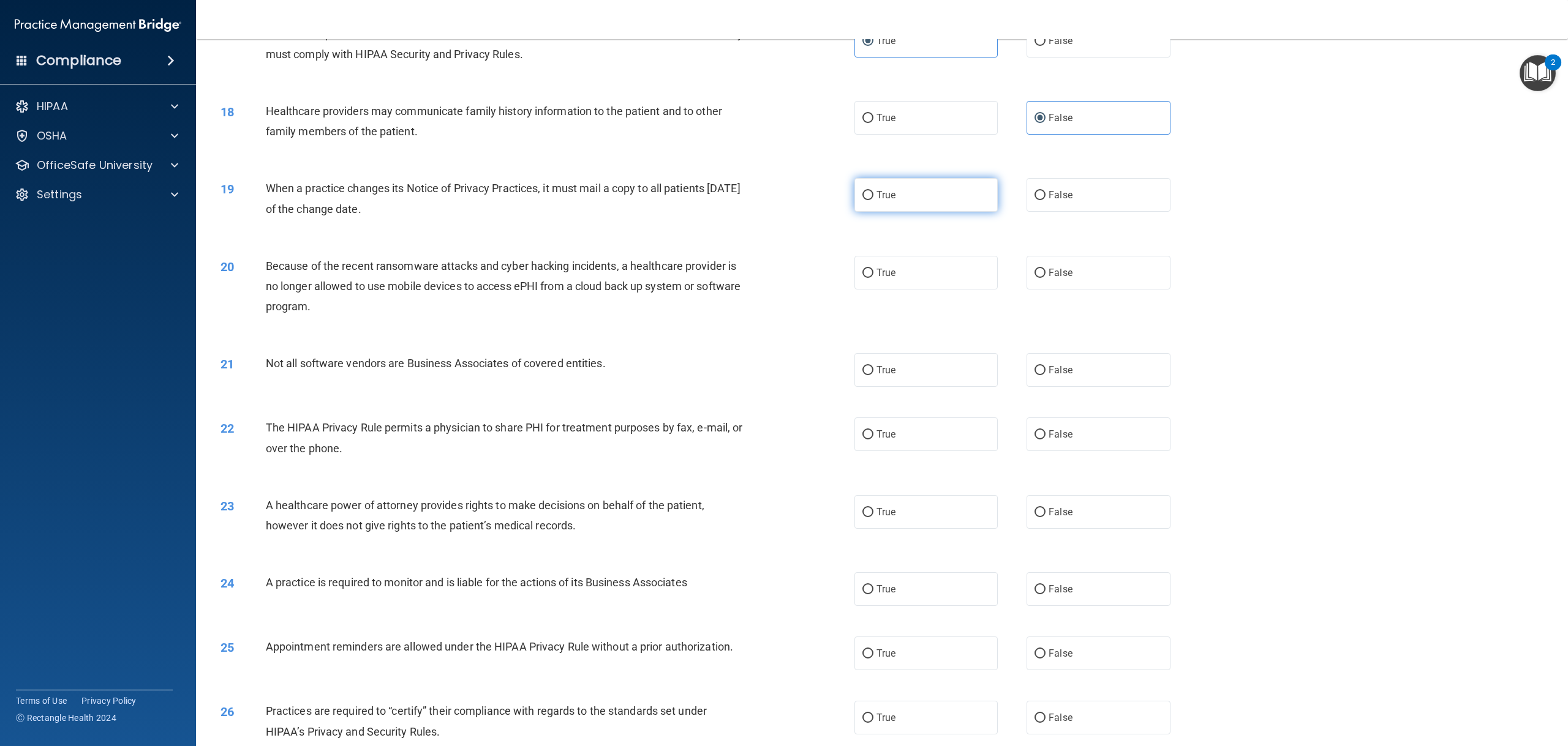
click at [877, 212] on label "True" at bounding box center [926, 194] width 144 height 33
click at [873, 200] on input "True" at bounding box center [867, 195] width 11 height 9
radio input "true"
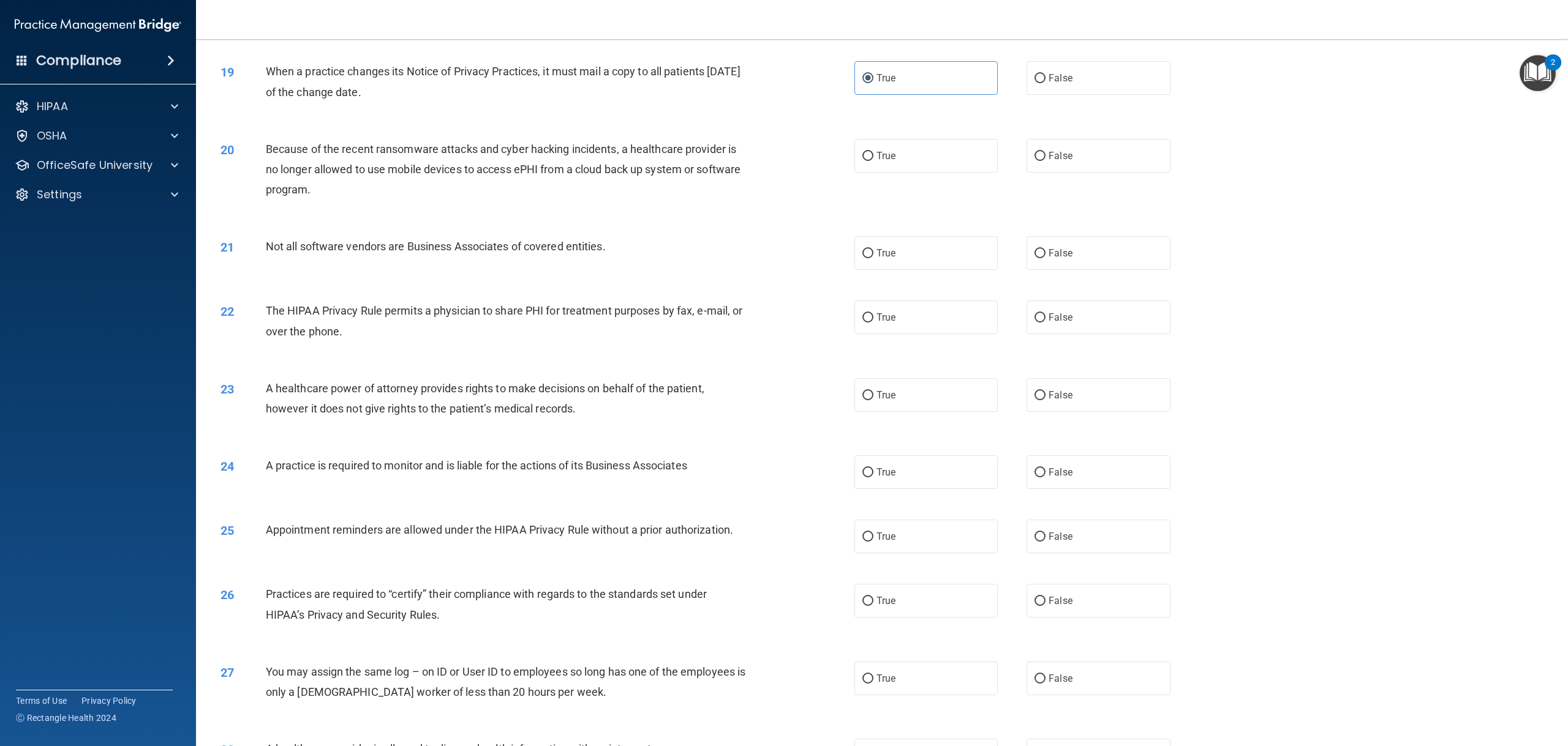
scroll to position [1408, 0]
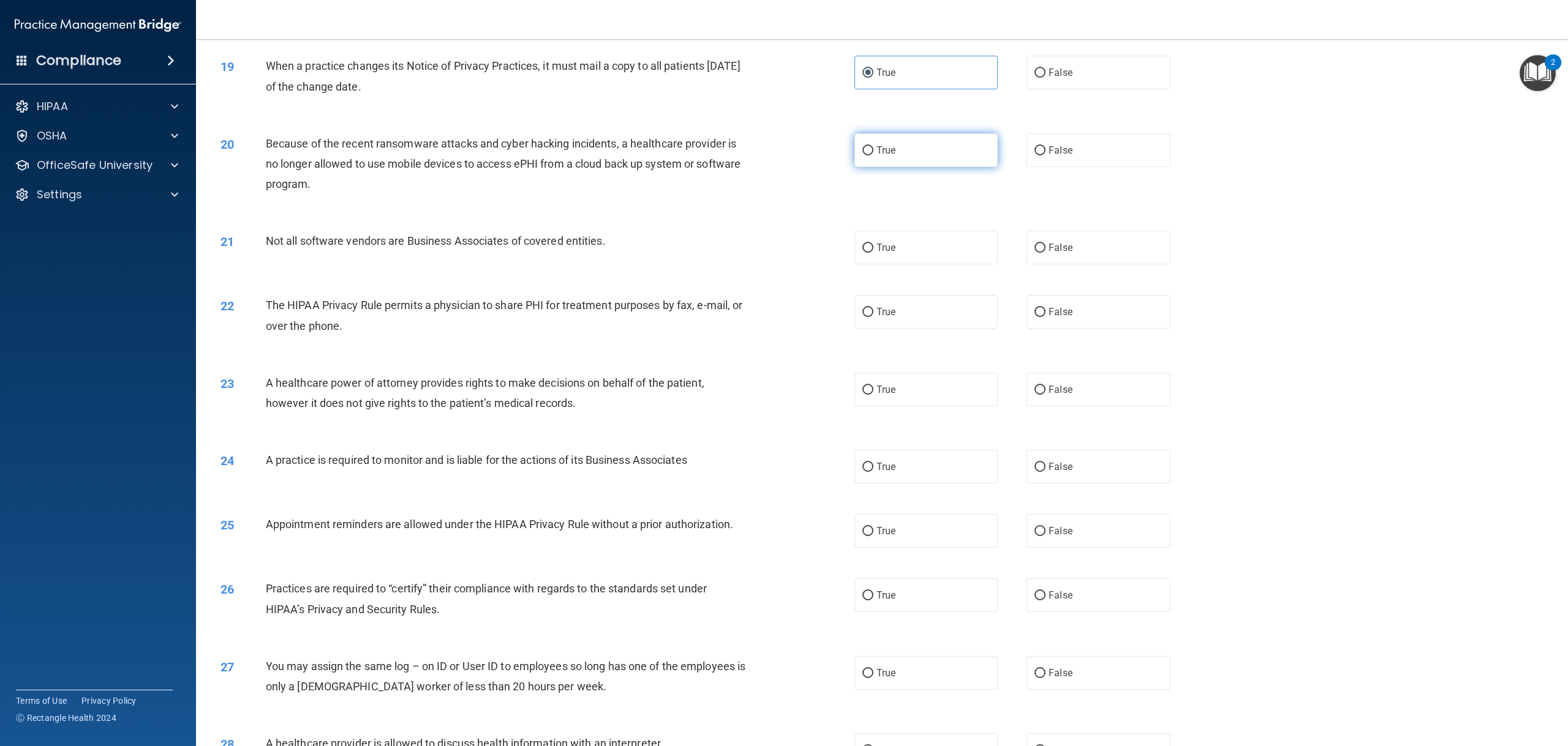
click at [876, 167] on label "True" at bounding box center [926, 150] width 144 height 33
click at [873, 156] on input "True" at bounding box center [867, 151] width 11 height 9
radio input "true"
click at [885, 264] on label "True" at bounding box center [926, 248] width 144 height 33
click at [873, 253] on input "True" at bounding box center [867, 248] width 11 height 9
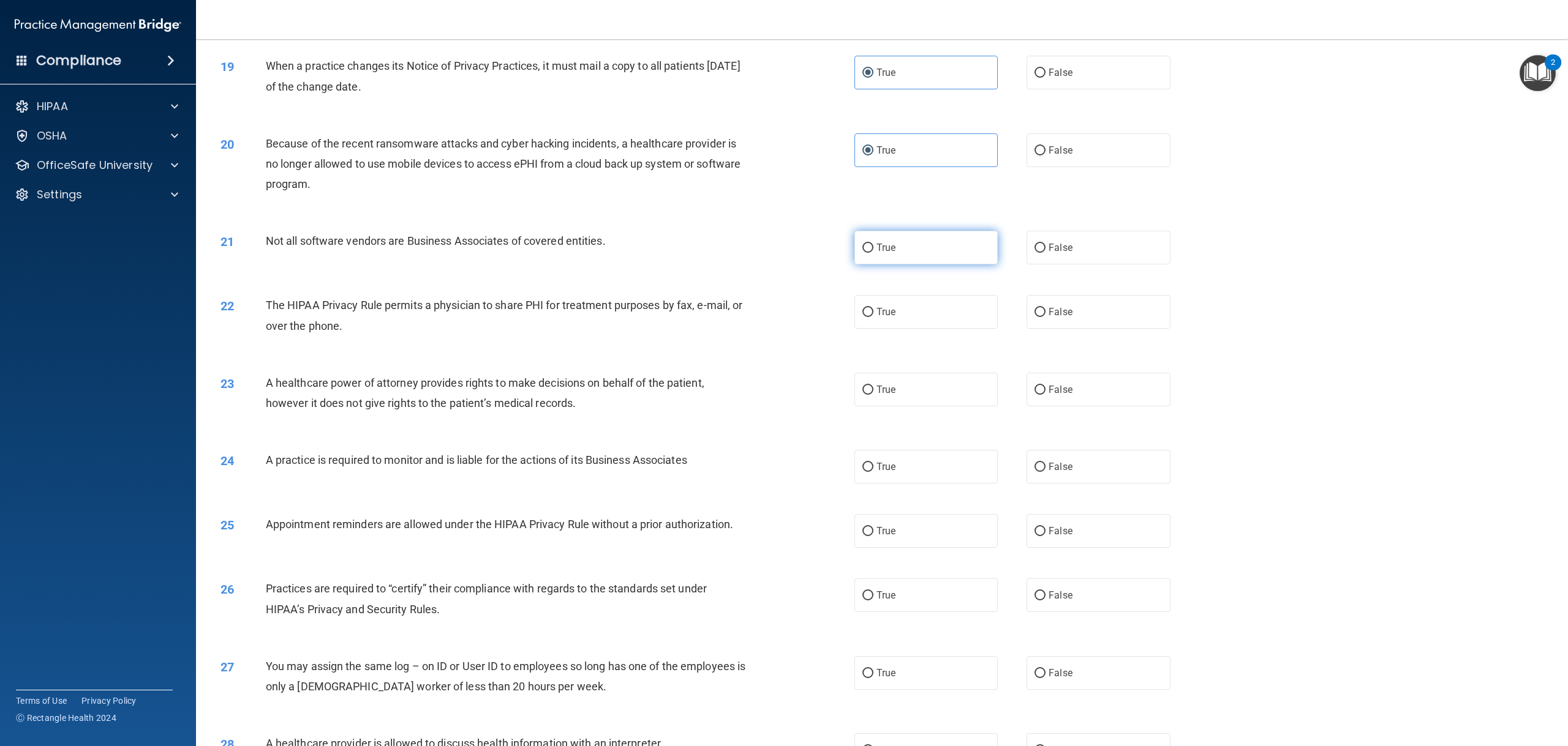
radio input "true"
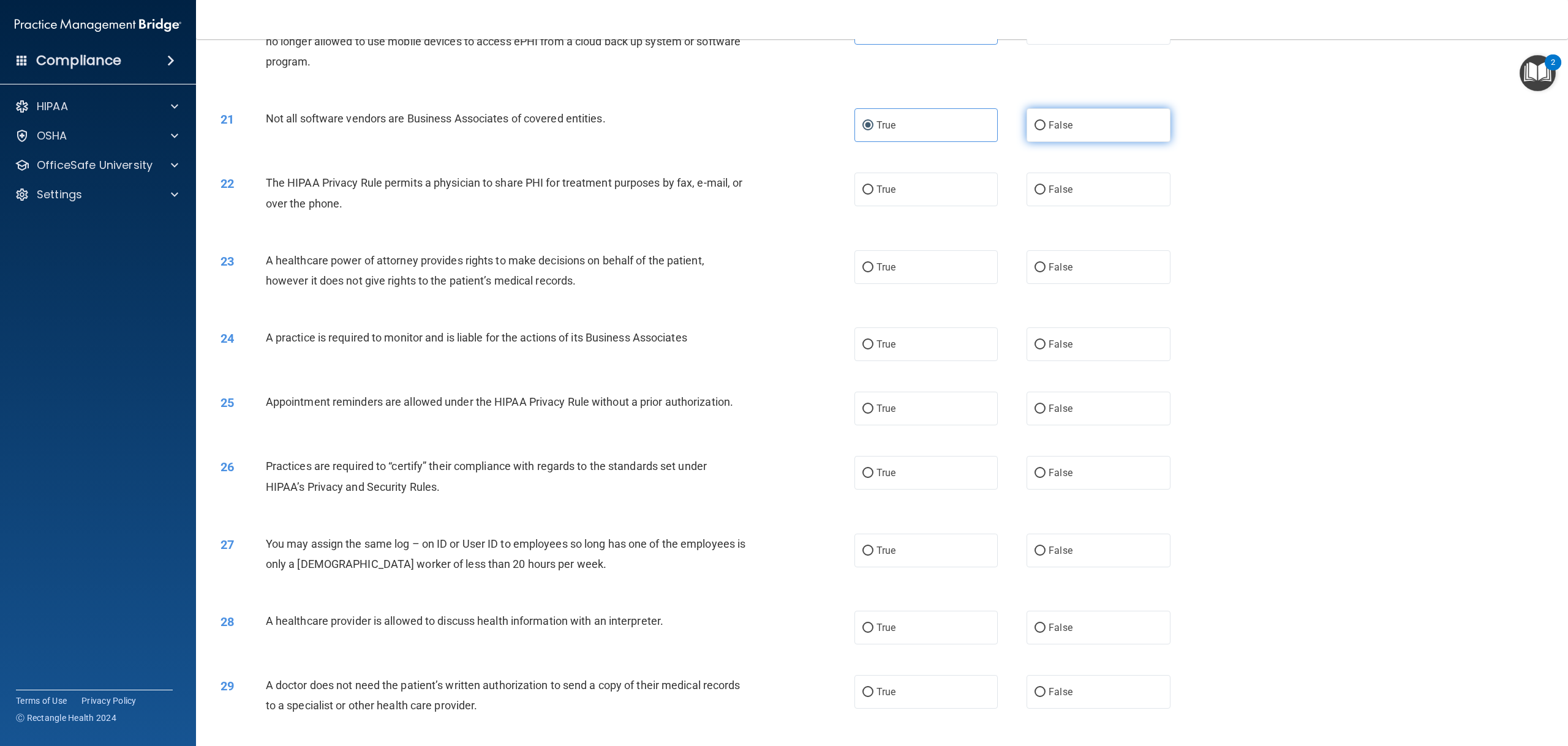
click at [1035, 131] on input "False" at bounding box center [1040, 126] width 11 height 9
radio input "true"
radio input "false"
click at [925, 207] on label "True" at bounding box center [926, 189] width 144 height 33
click at [873, 194] on input "True" at bounding box center [867, 190] width 11 height 9
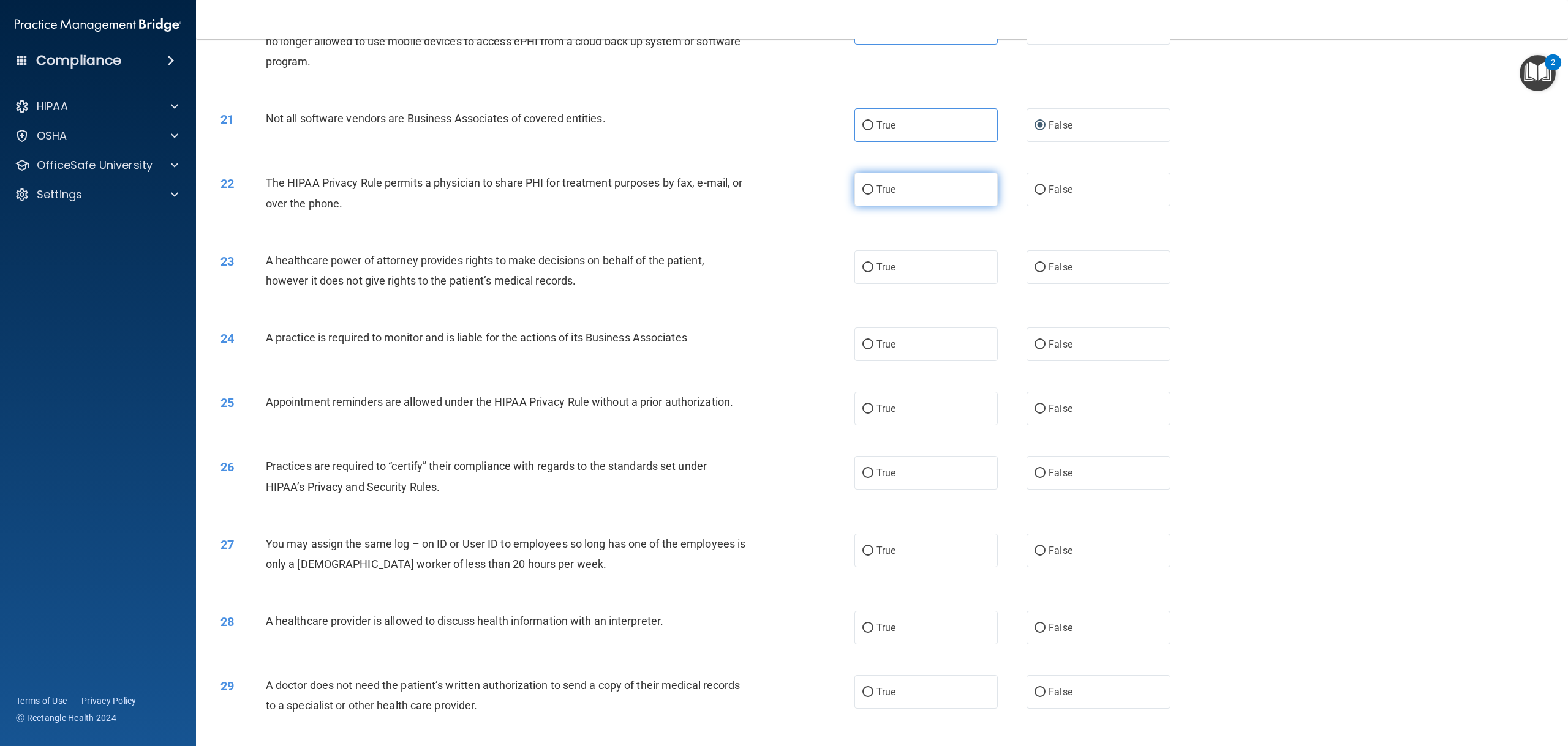
radio input "true"
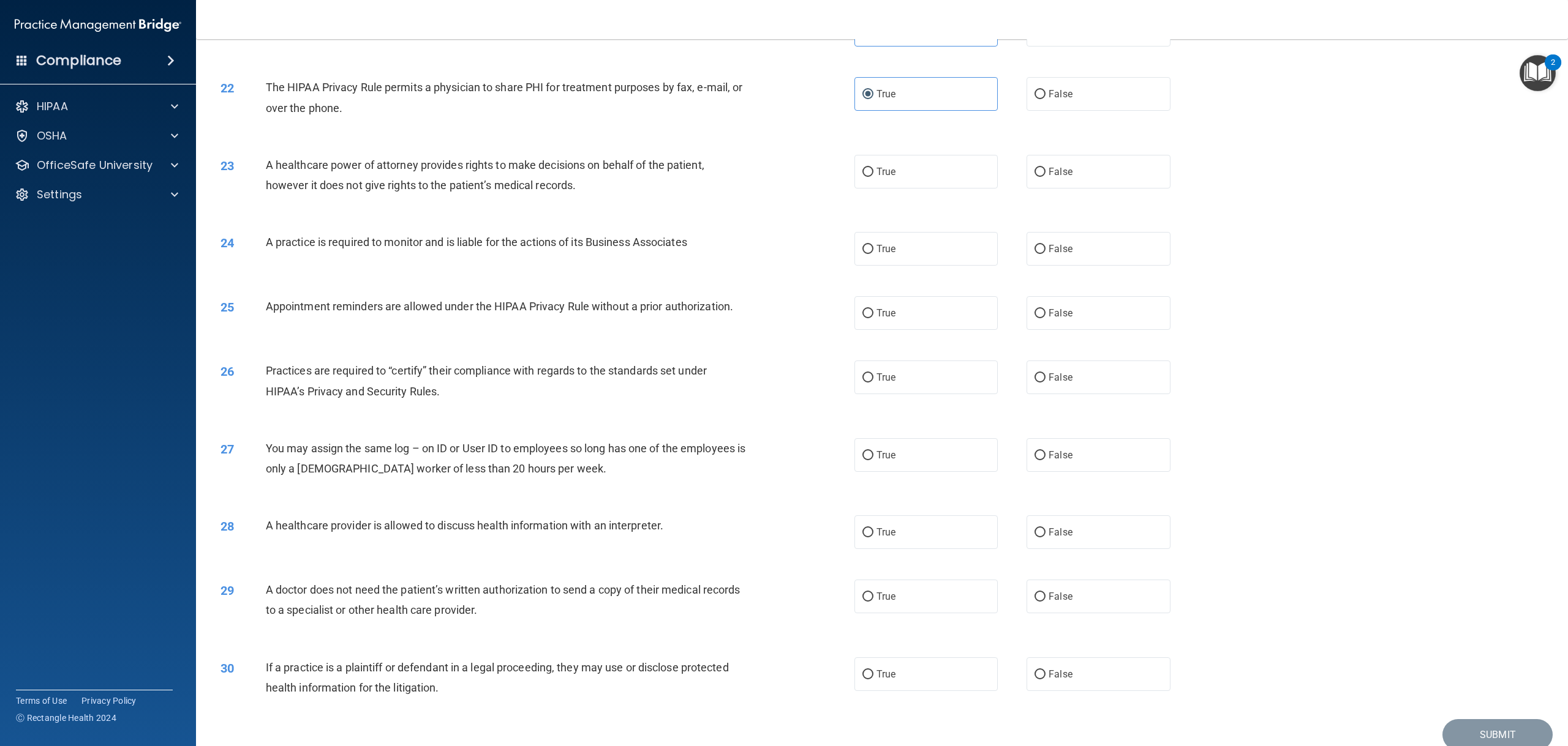
scroll to position [1652, 0]
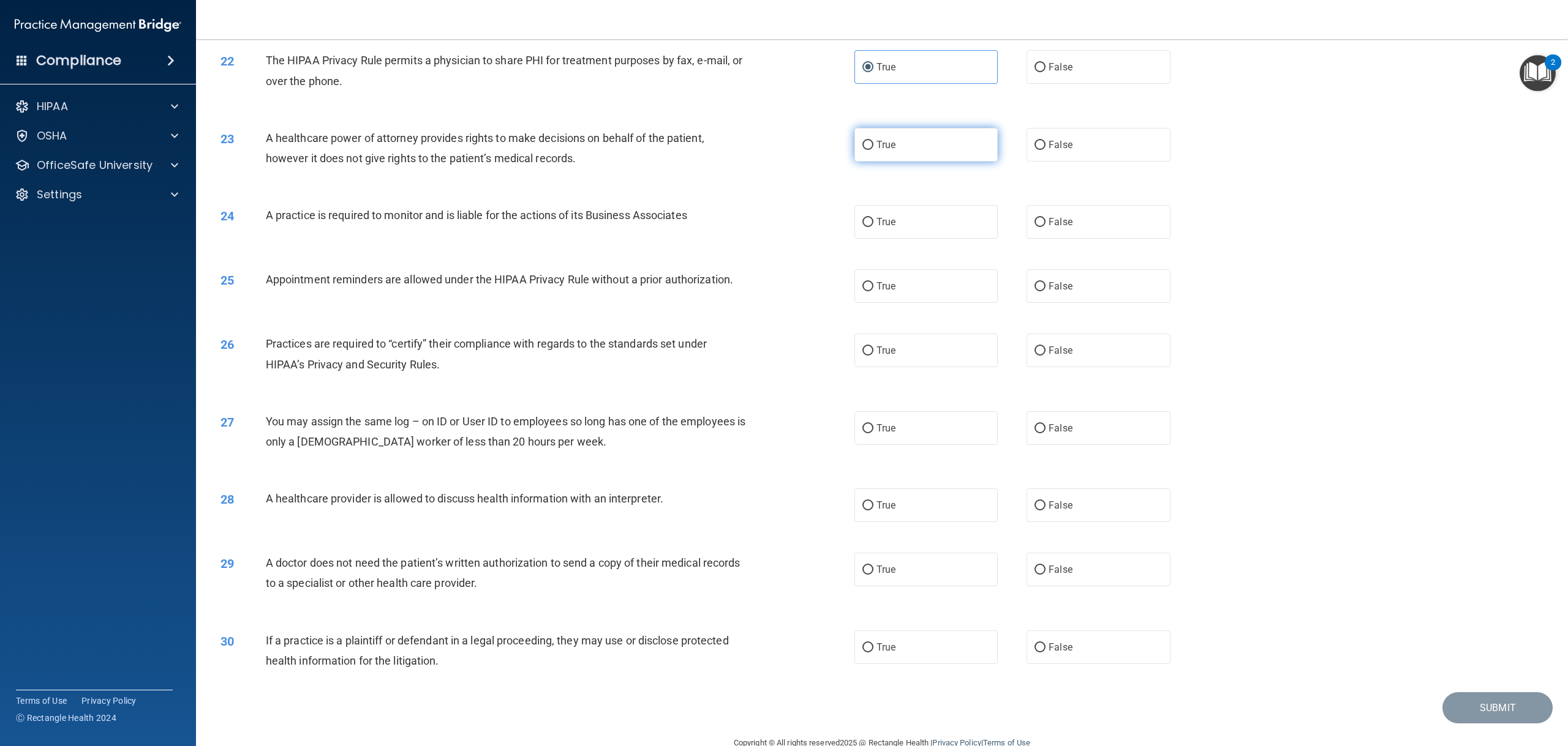
click at [869, 162] on label "True" at bounding box center [926, 144] width 144 height 33
click at [869, 150] on input "True" at bounding box center [867, 145] width 11 height 9
radio input "true"
click at [884, 228] on span "True" at bounding box center [885, 221] width 19 height 11
click at [873, 227] on input "True" at bounding box center [867, 223] width 11 height 9
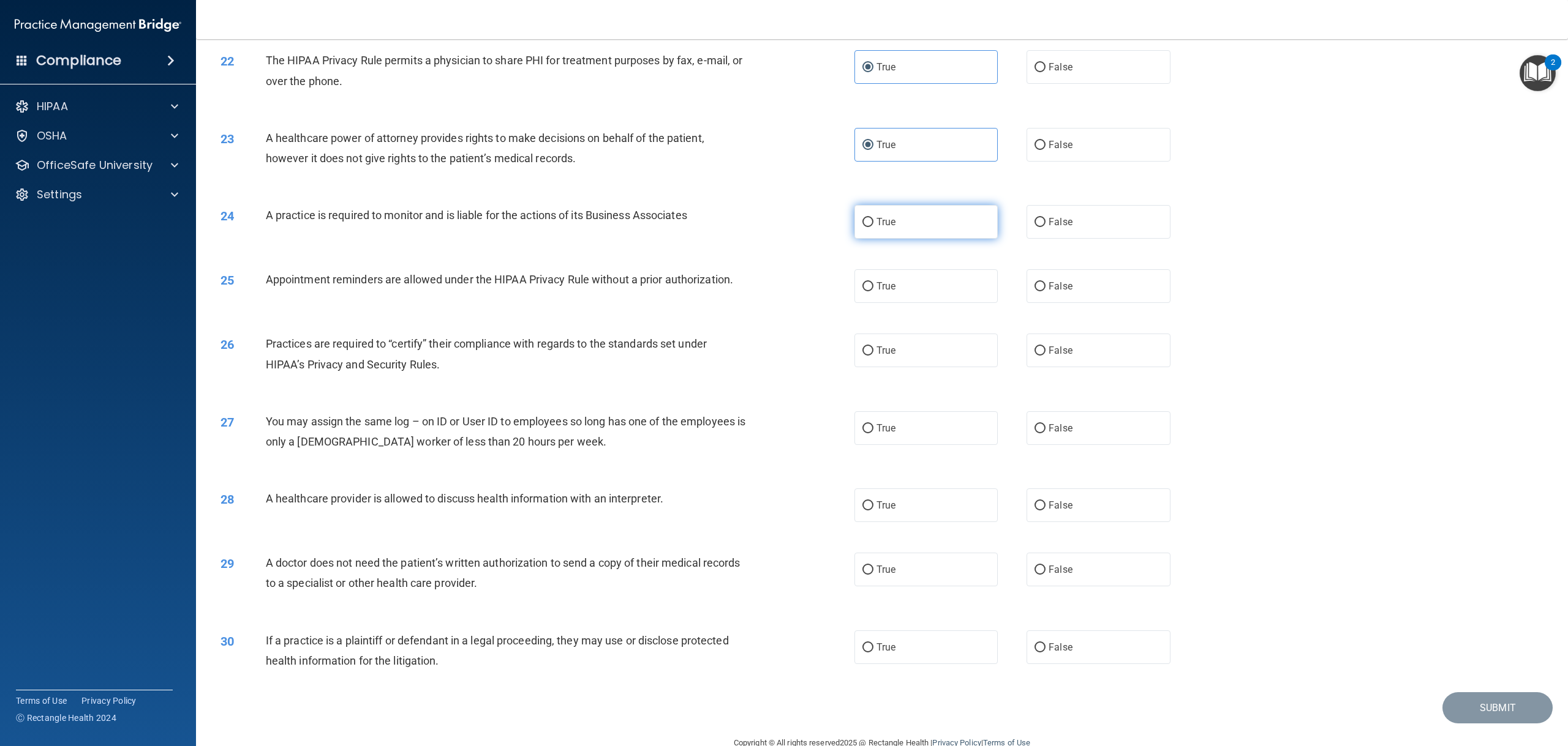
radio input "true"
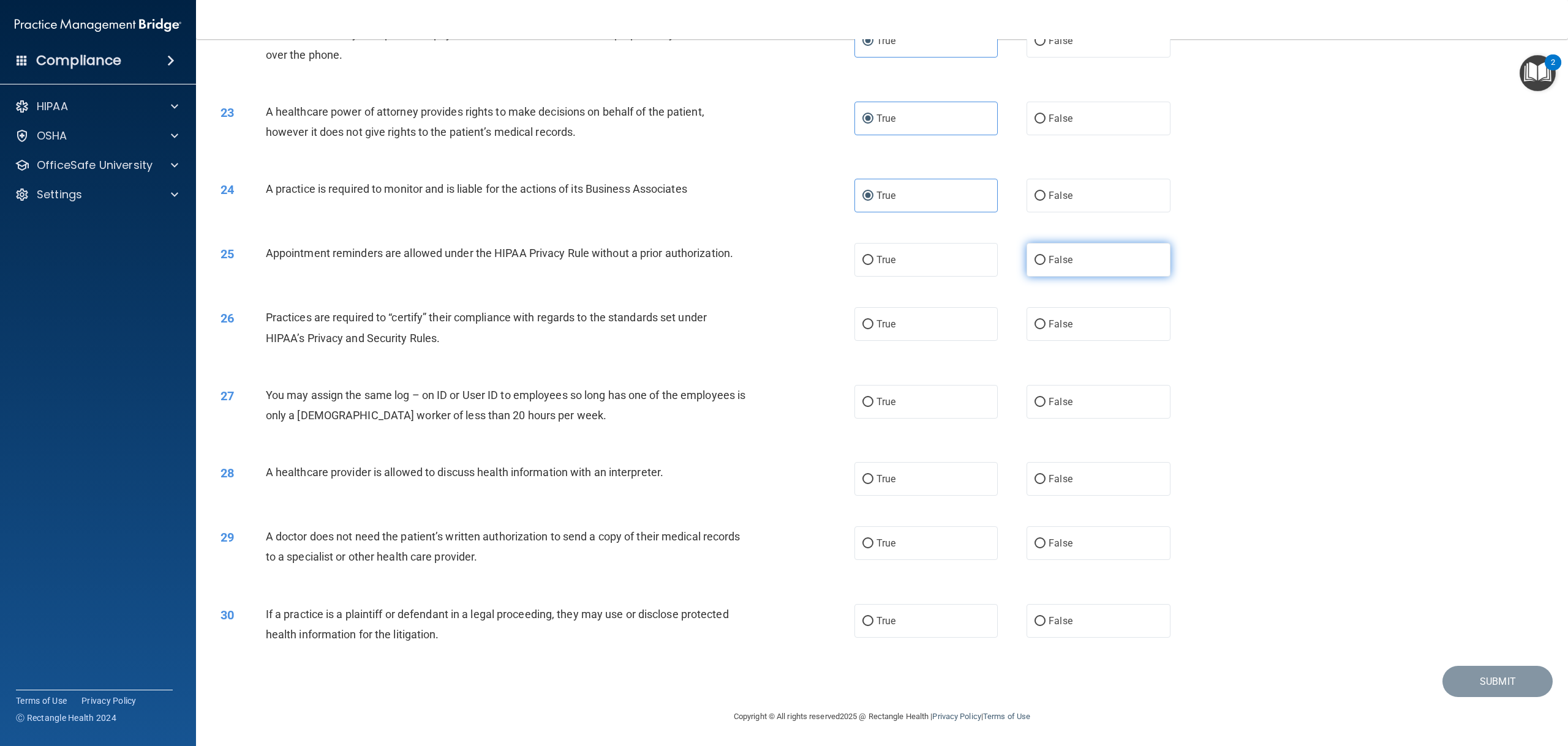
click at [1035, 265] on input "False" at bounding box center [1040, 261] width 11 height 9
radio input "true"
click at [917, 319] on label "True" at bounding box center [926, 324] width 144 height 33
click at [873, 320] on input "True" at bounding box center [867, 324] width 11 height 9
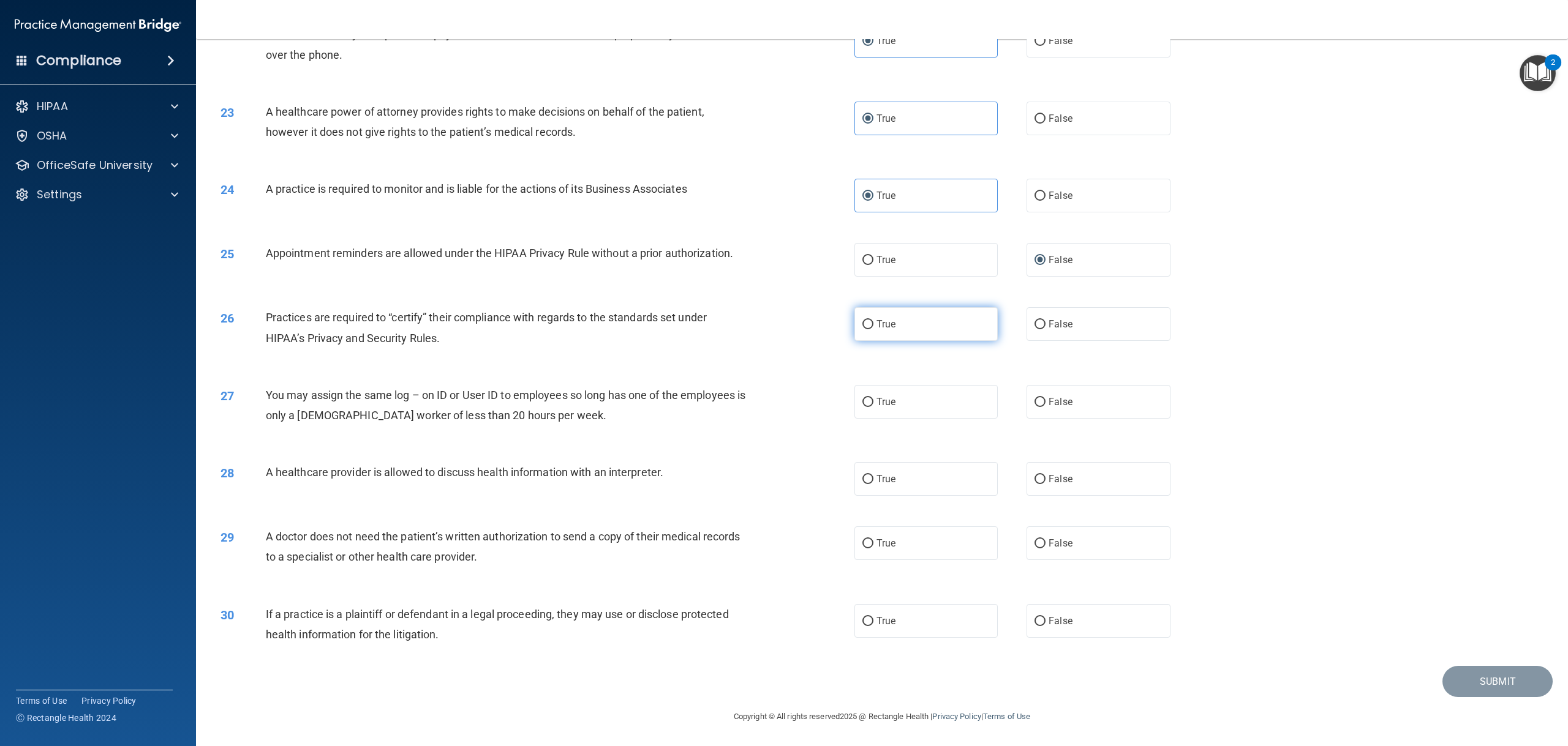
radio input "true"
click at [1073, 412] on label "False" at bounding box center [1098, 402] width 144 height 33
click at [1045, 407] on input "False" at bounding box center [1040, 403] width 11 height 9
radio input "true"
click at [939, 477] on label "True" at bounding box center [926, 479] width 144 height 33
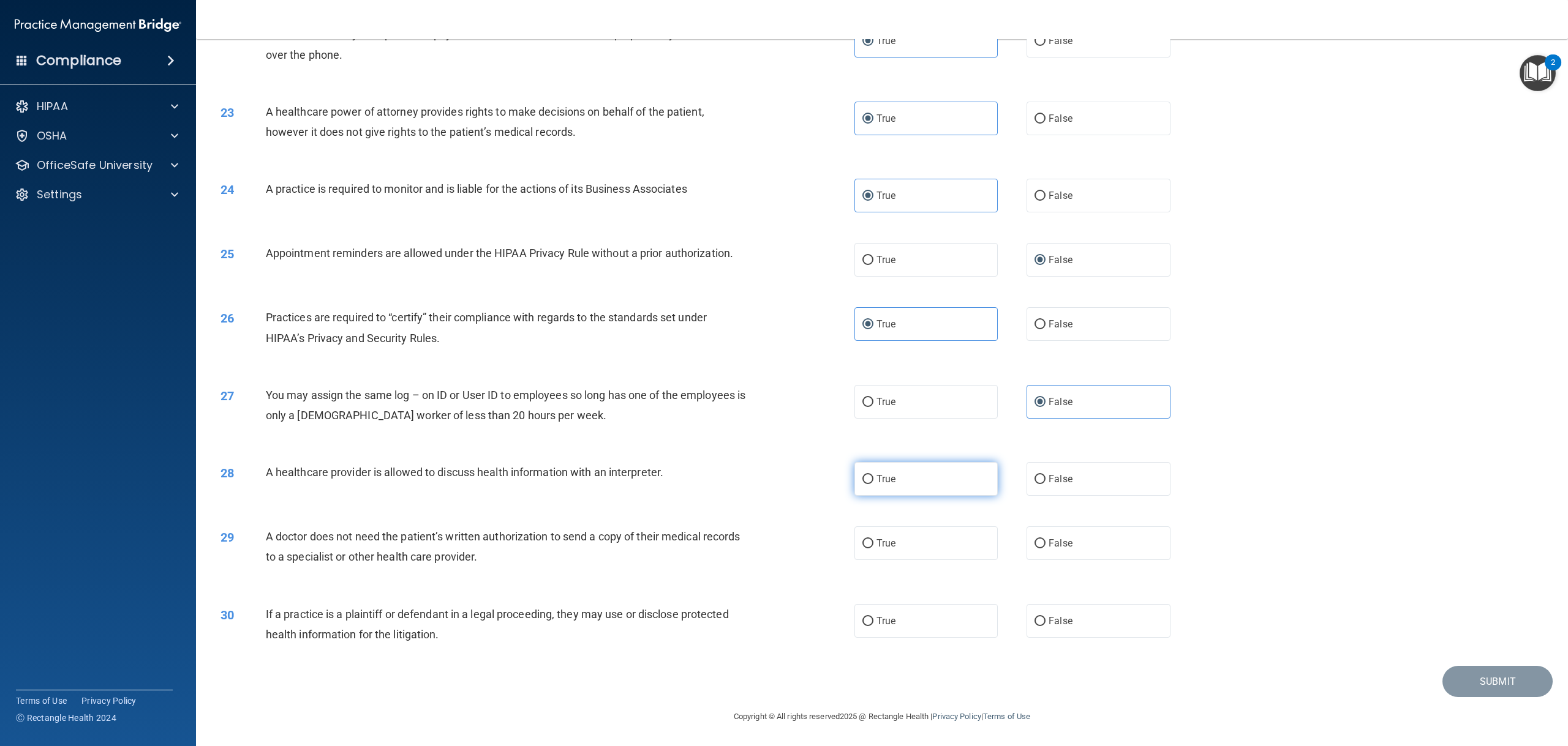
click at [873, 477] on input "True" at bounding box center [867, 479] width 11 height 9
radio input "true"
click at [1080, 539] on label "False" at bounding box center [1098, 543] width 144 height 33
click at [1045, 539] on input "False" at bounding box center [1040, 544] width 11 height 9
radio input "true"
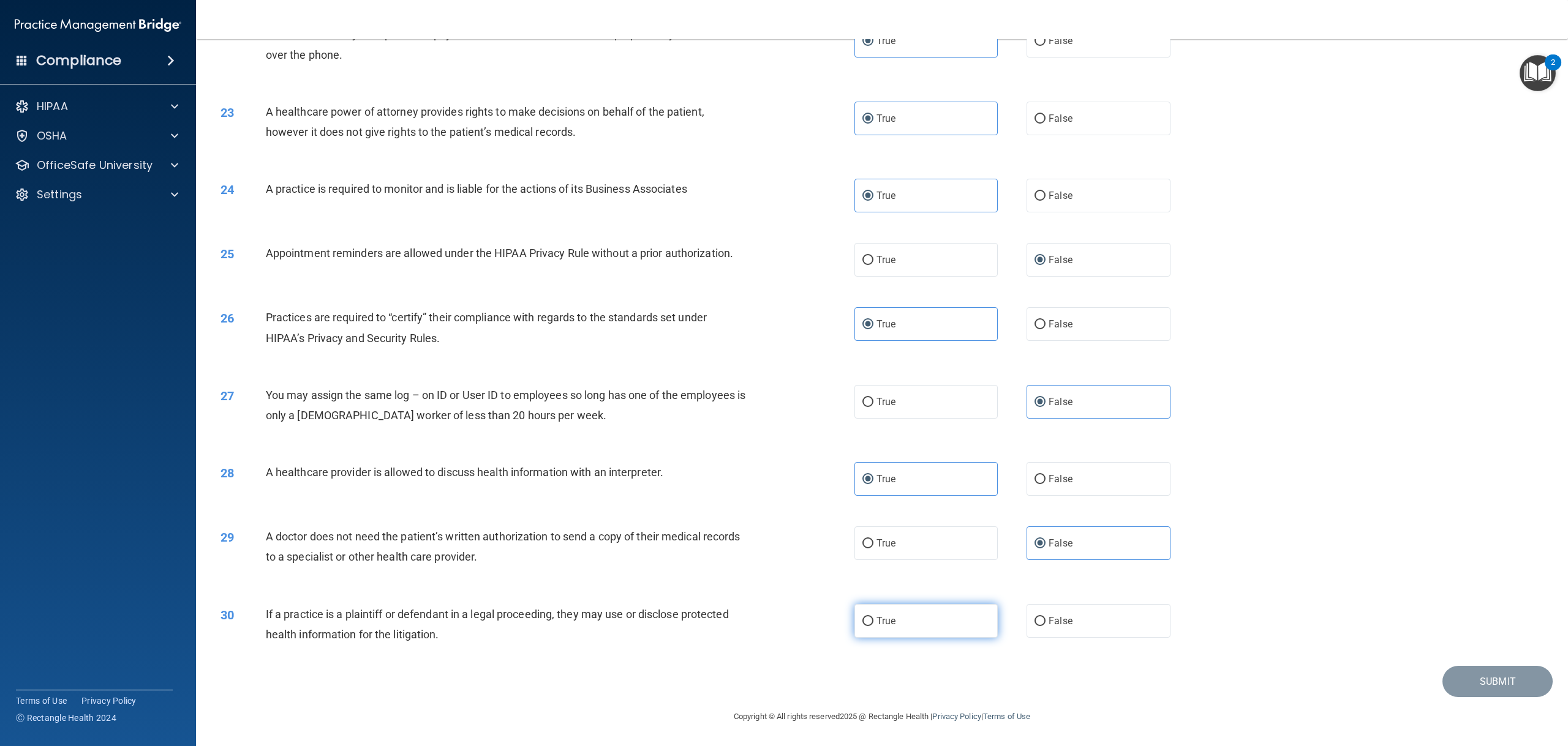
click at [867, 621] on input "True" at bounding box center [867, 621] width 11 height 9
radio input "true"
click at [1483, 673] on button "Submit" at bounding box center [1497, 681] width 110 height 31
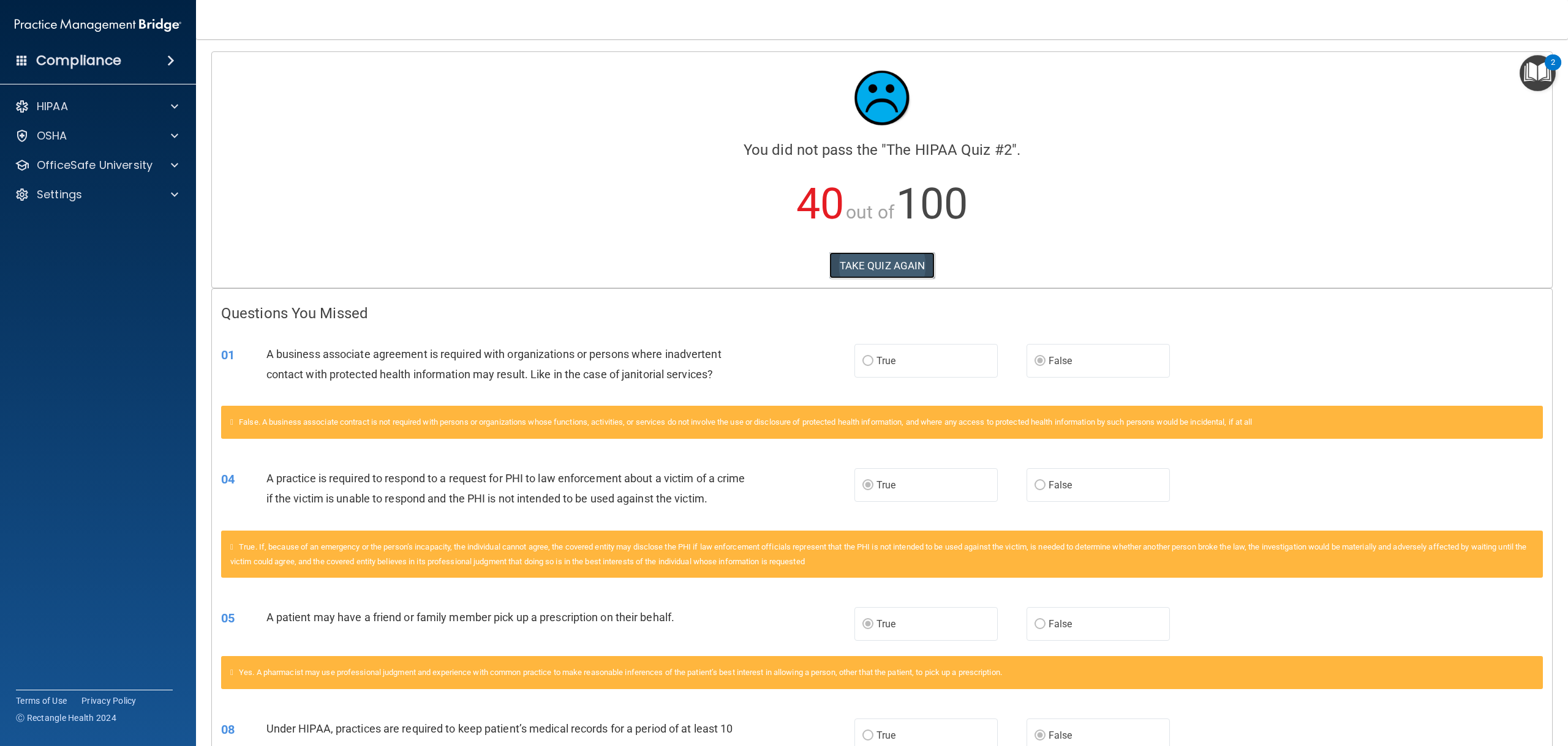
click at [907, 267] on button "TAKE QUIZ AGAIN" at bounding box center [882, 265] width 106 height 27
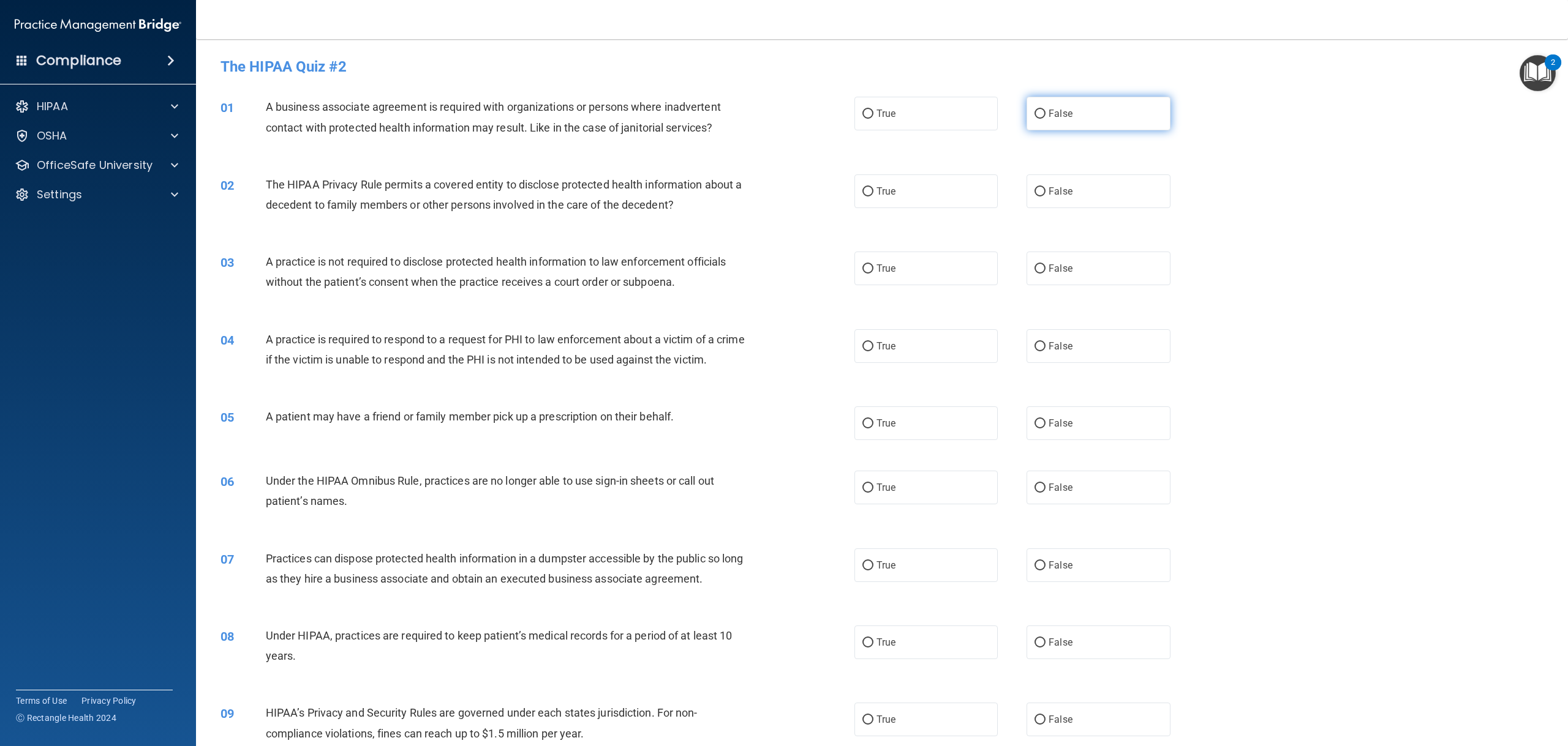
click at [1055, 115] on span "False" at bounding box center [1060, 113] width 24 height 11
click at [1045, 115] on input "False" at bounding box center [1040, 114] width 11 height 9
radio input "true"
click at [869, 354] on label "True" at bounding box center [926, 346] width 144 height 33
click at [869, 351] on input "True" at bounding box center [867, 346] width 11 height 9
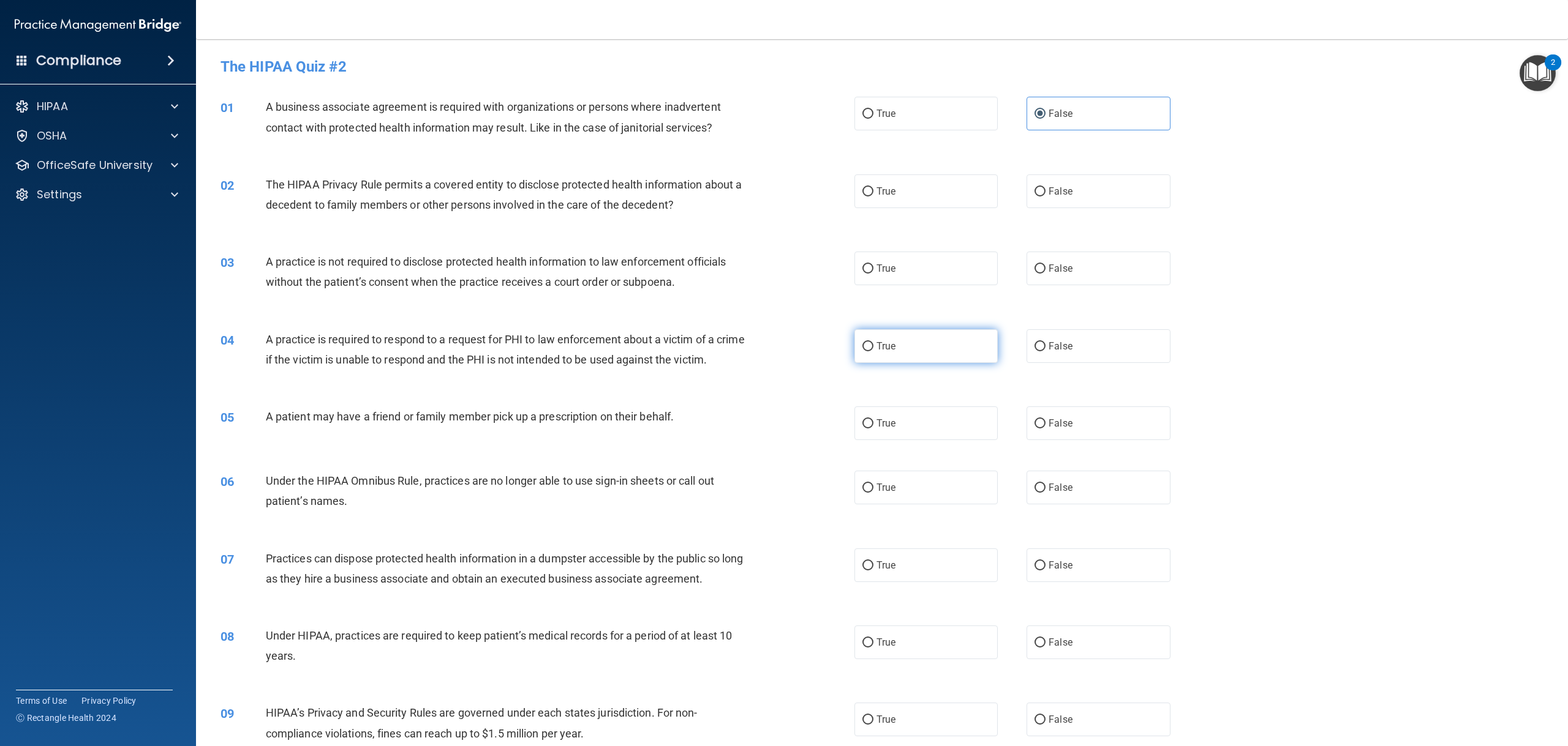
radio input "true"
click at [880, 429] on span "True" at bounding box center [885, 422] width 19 height 11
click at [873, 428] on input "True" at bounding box center [867, 424] width 11 height 9
radio input "true"
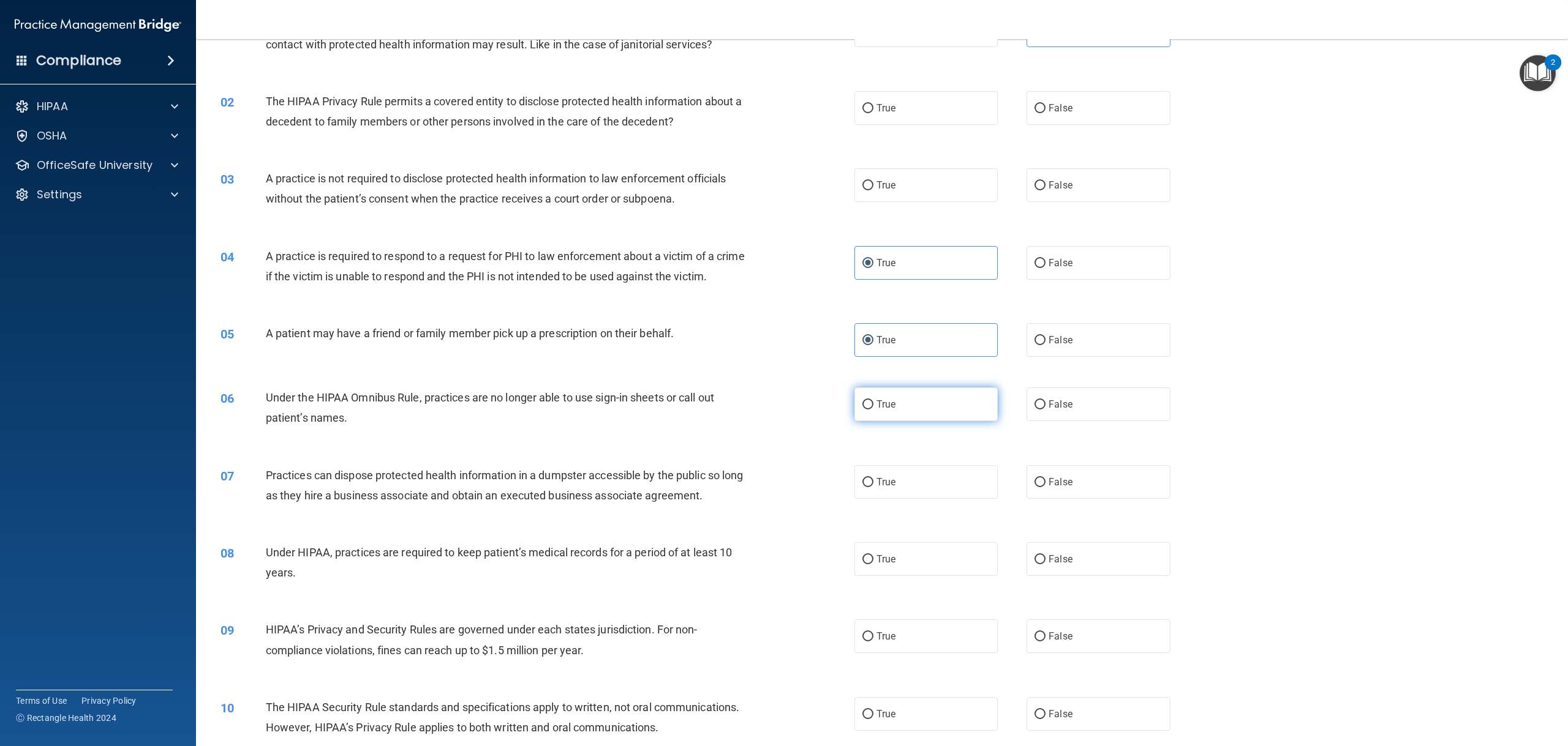
scroll to position [122, 0]
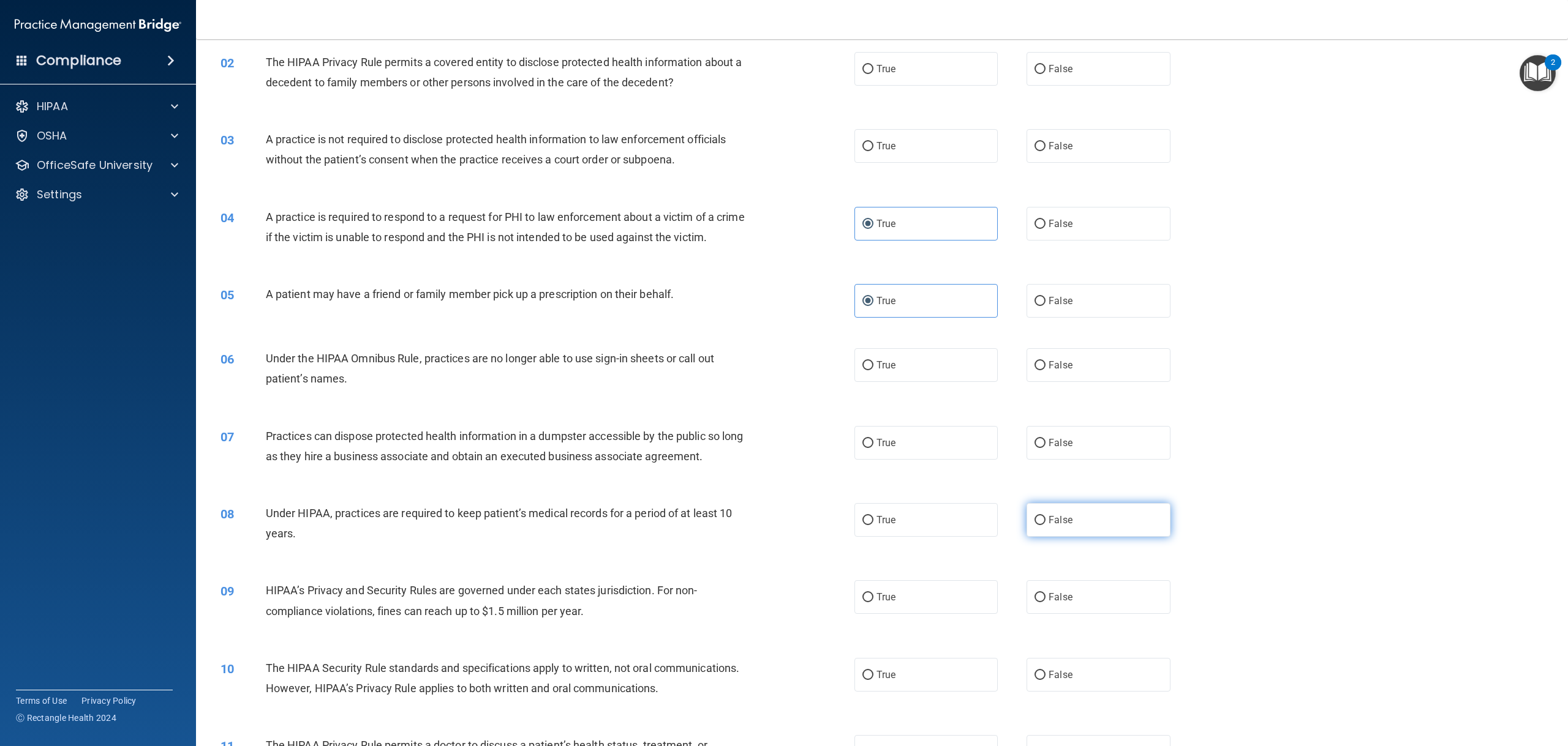
click at [1079, 537] on label "False" at bounding box center [1098, 520] width 144 height 33
click at [1045, 525] on input "False" at bounding box center [1040, 520] width 11 height 9
radio input "true"
click at [1107, 614] on label "False" at bounding box center [1098, 597] width 144 height 33
click at [1045, 602] on input "False" at bounding box center [1040, 598] width 11 height 9
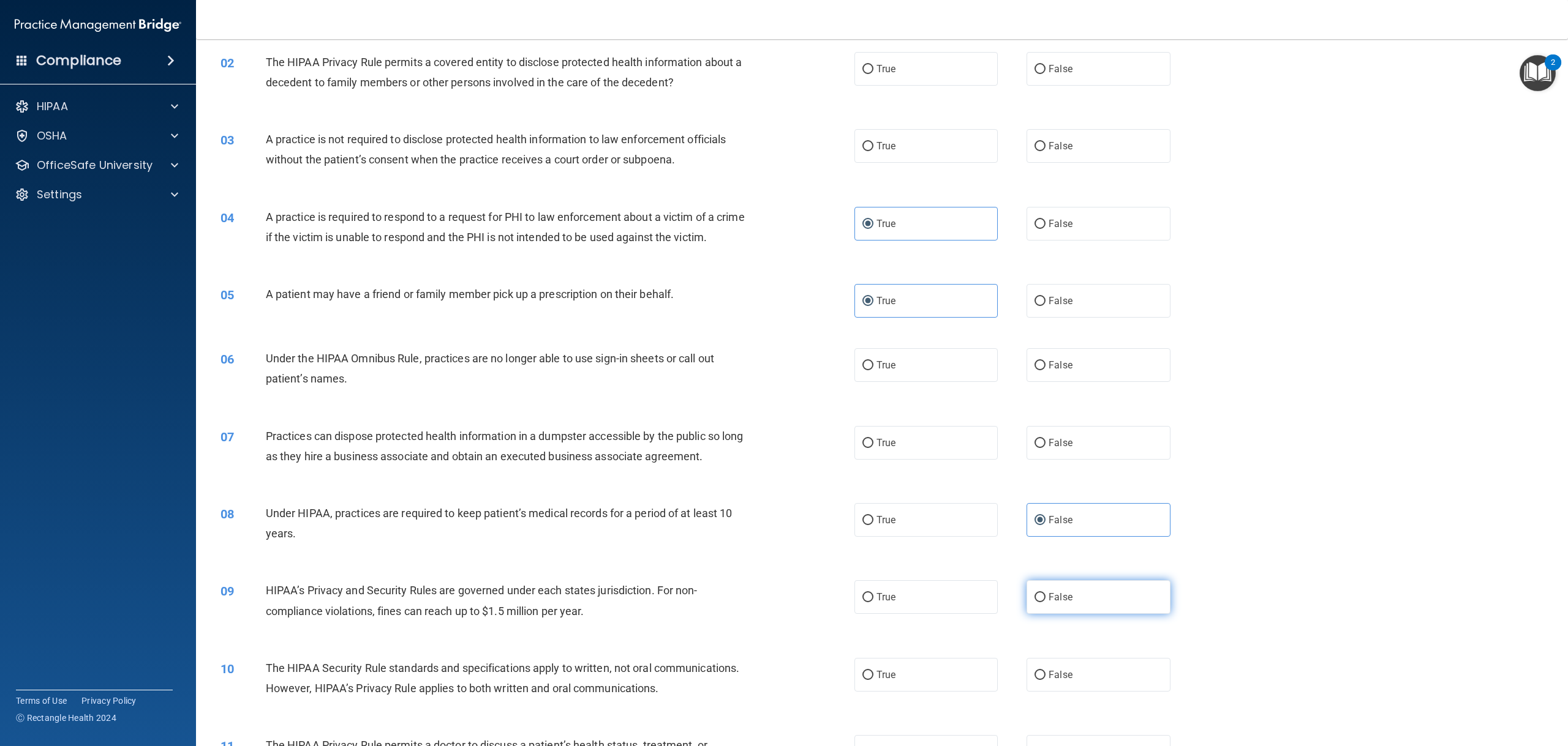
radio input "true"
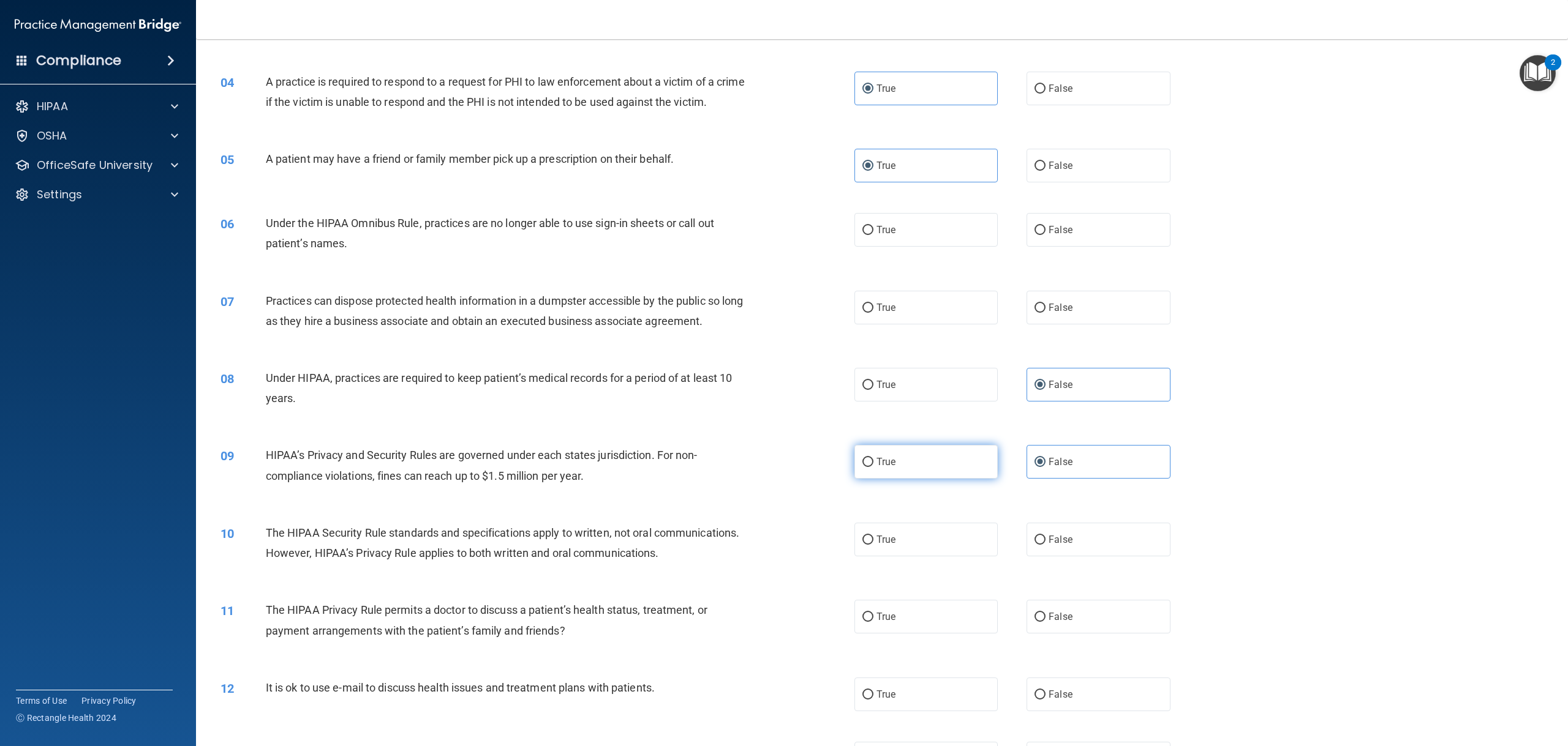
scroll to position [306, 0]
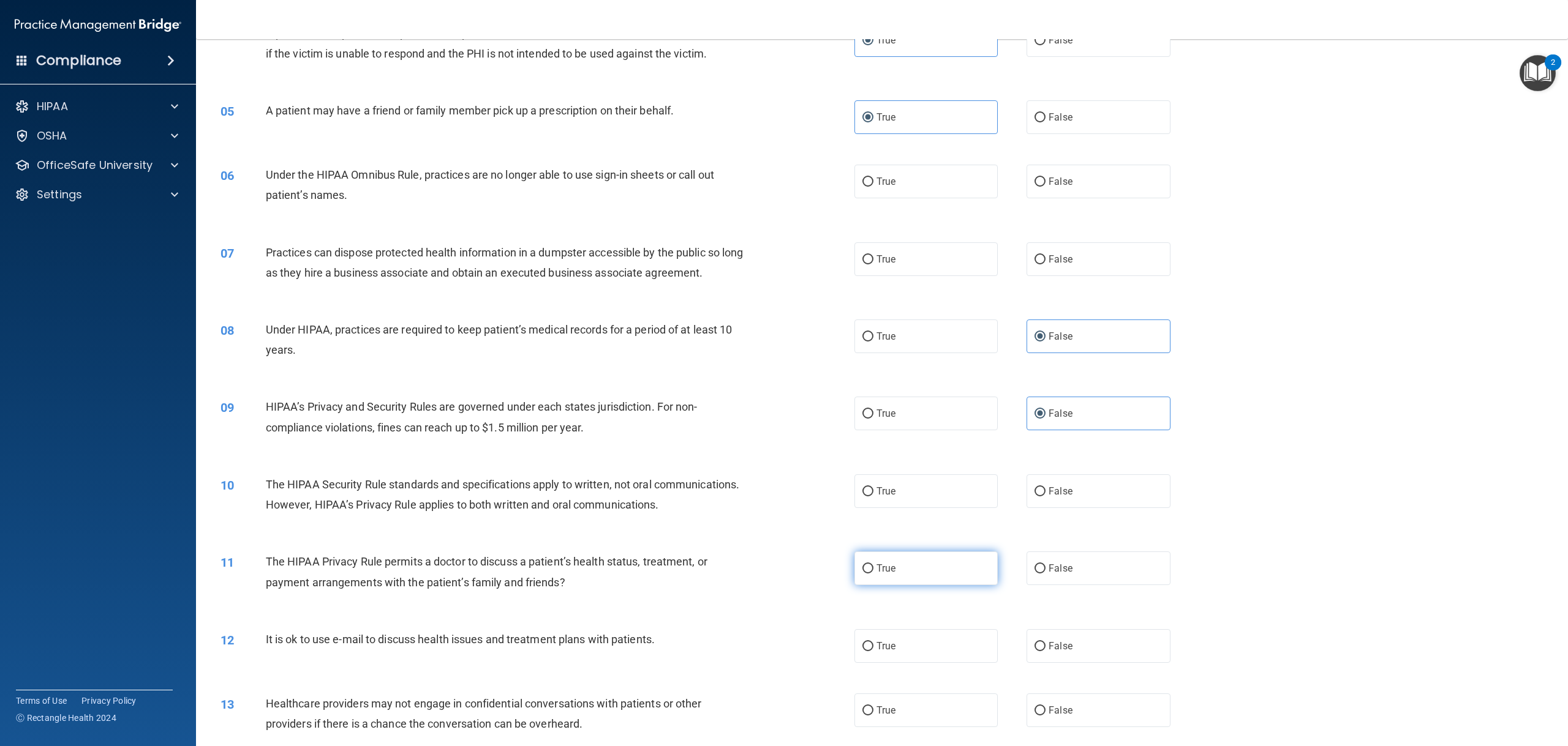
click at [909, 585] on label "True" at bounding box center [926, 568] width 144 height 33
click at [873, 574] on input "True" at bounding box center [867, 569] width 11 height 9
radio input "true"
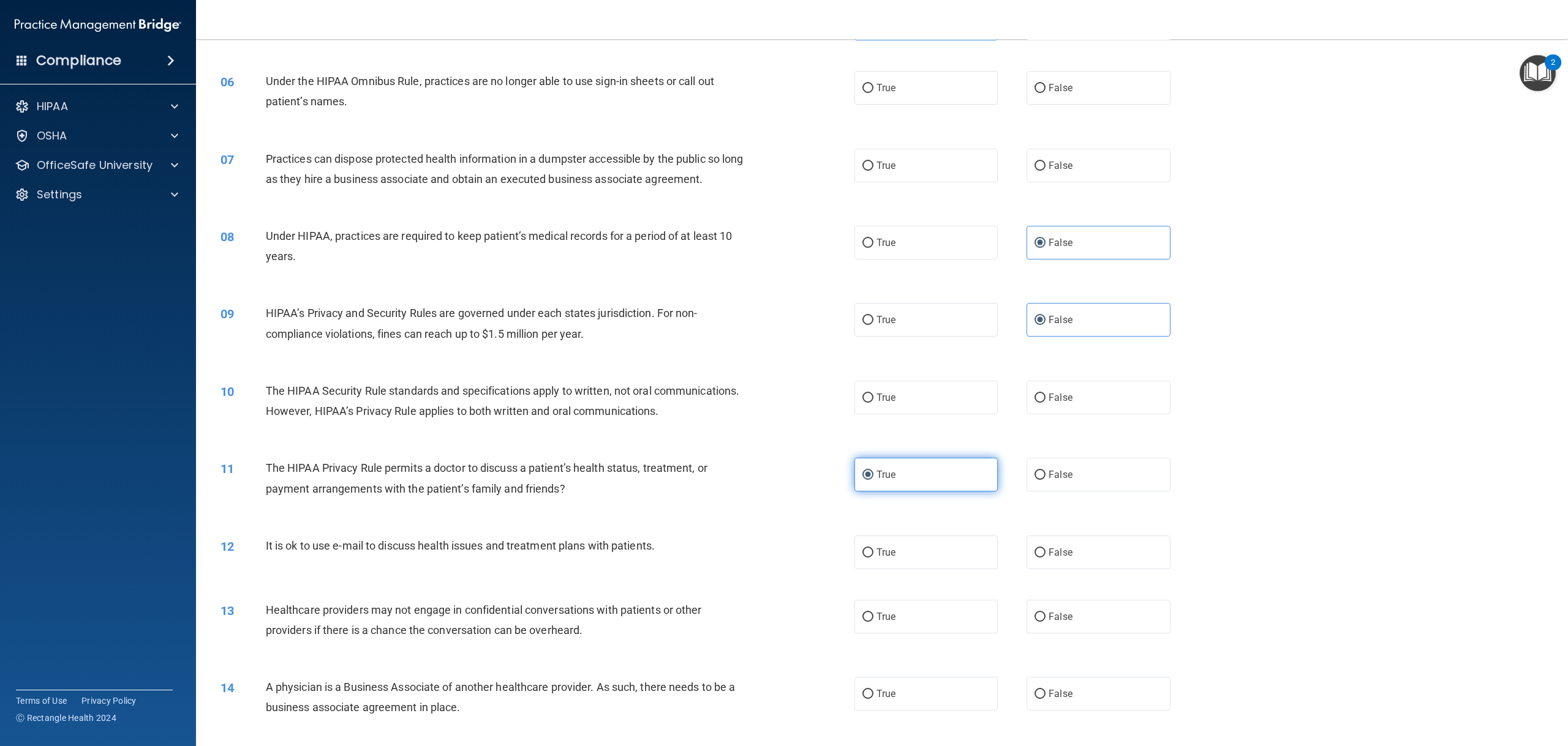
scroll to position [428, 0]
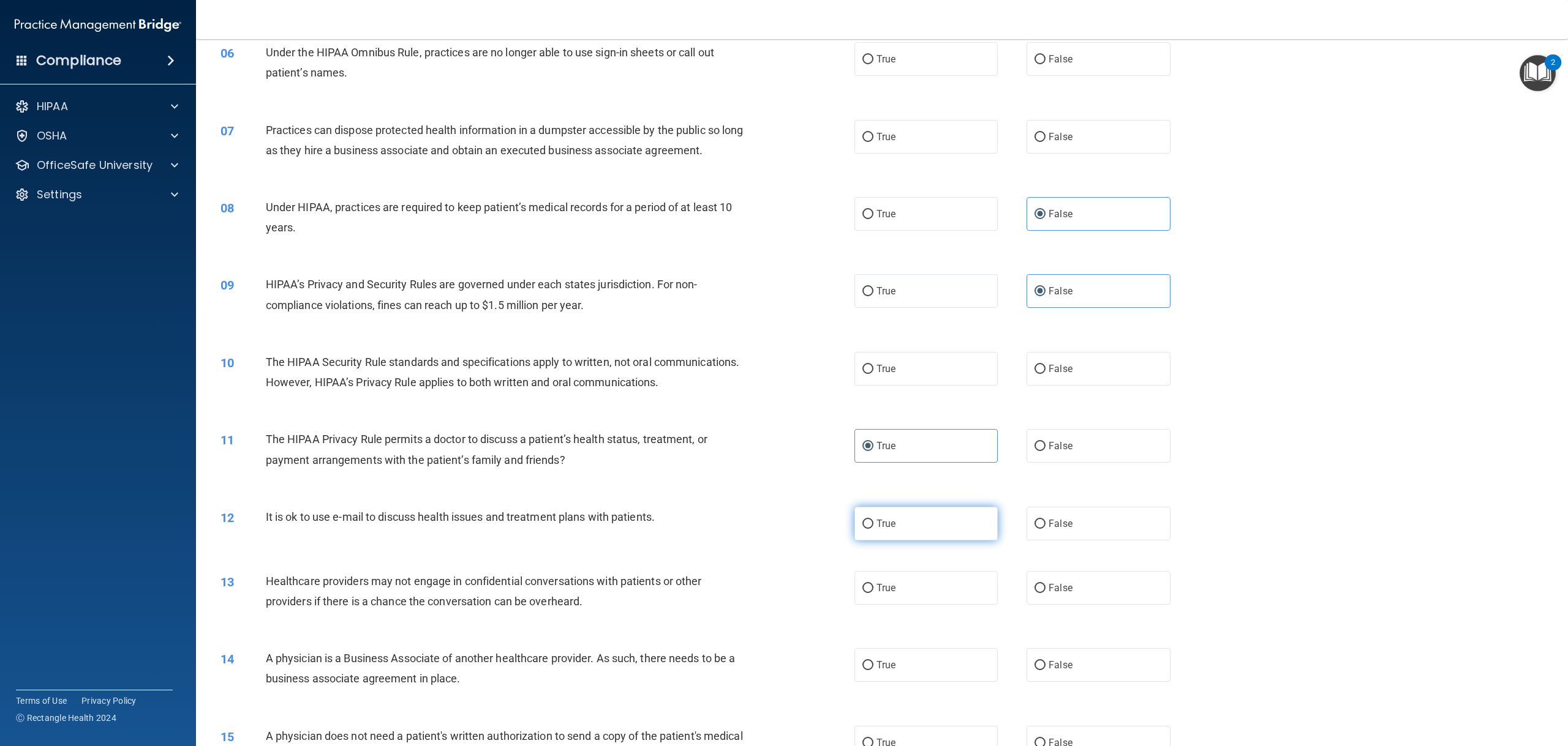
click at [884, 540] on label "True" at bounding box center [926, 523] width 144 height 33
click at [873, 529] on input "True" at bounding box center [867, 524] width 11 height 9
radio input "true"
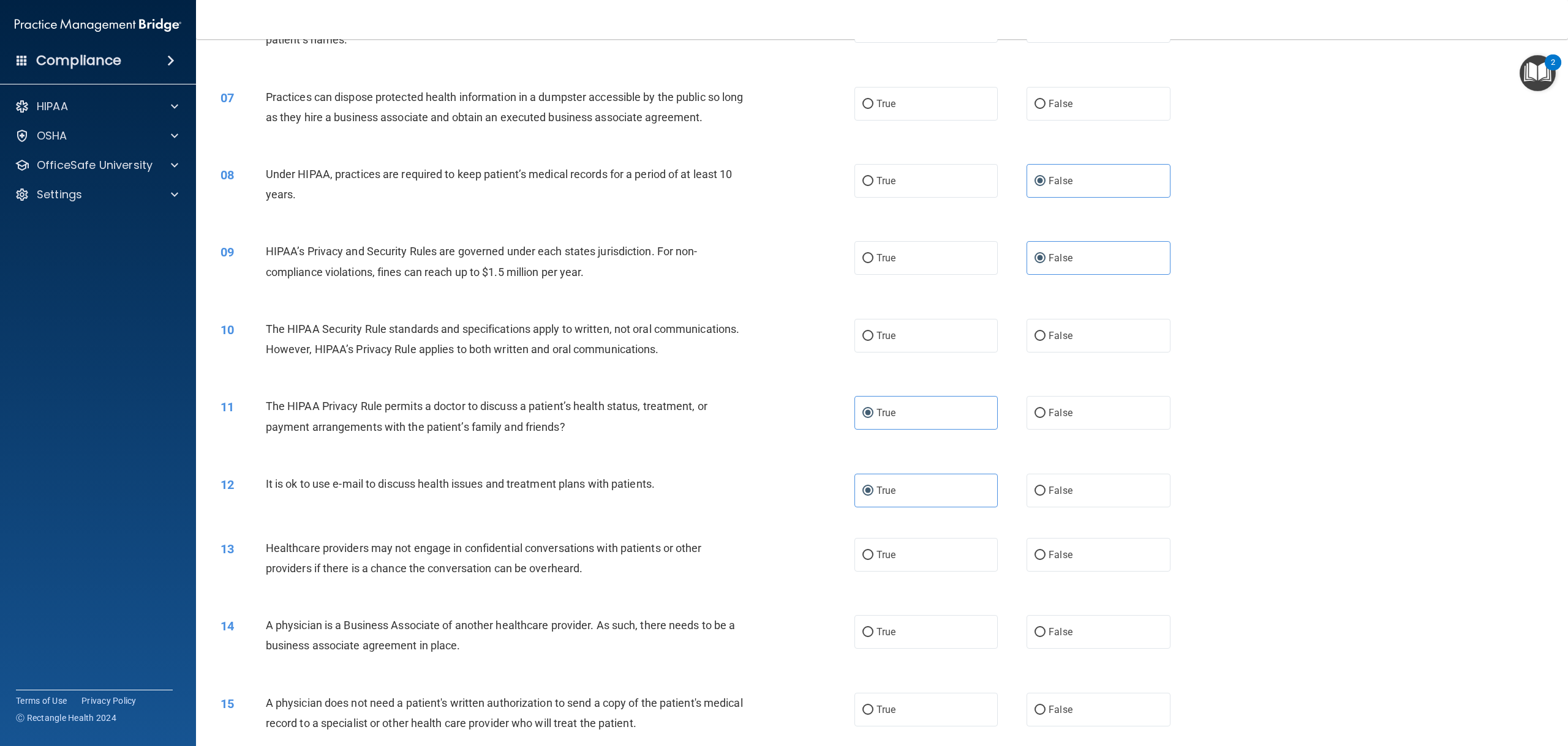
scroll to position [490, 0]
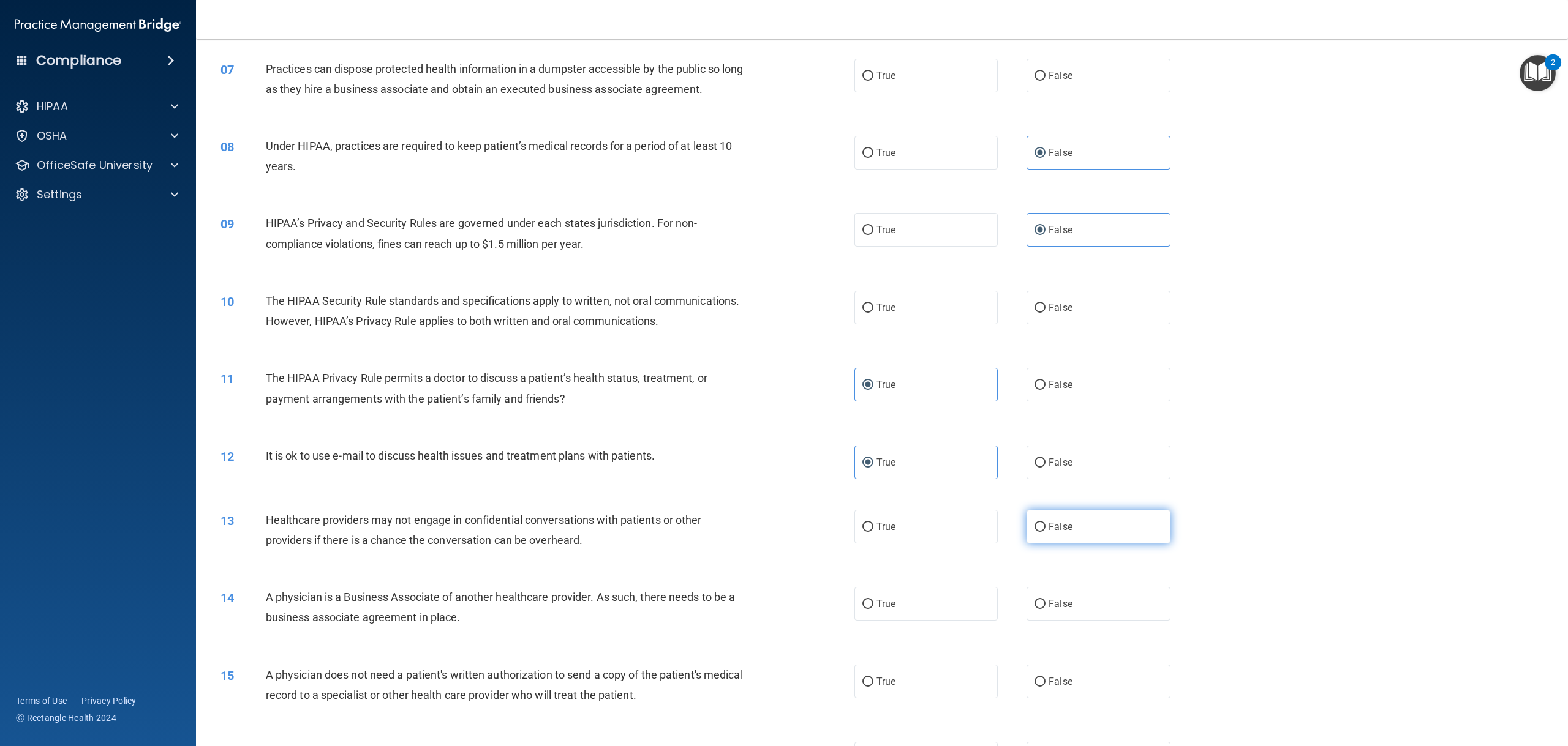
click at [1067, 543] on label "False" at bounding box center [1098, 526] width 144 height 33
click at [1045, 532] on input "False" at bounding box center [1040, 527] width 11 height 9
radio input "true"
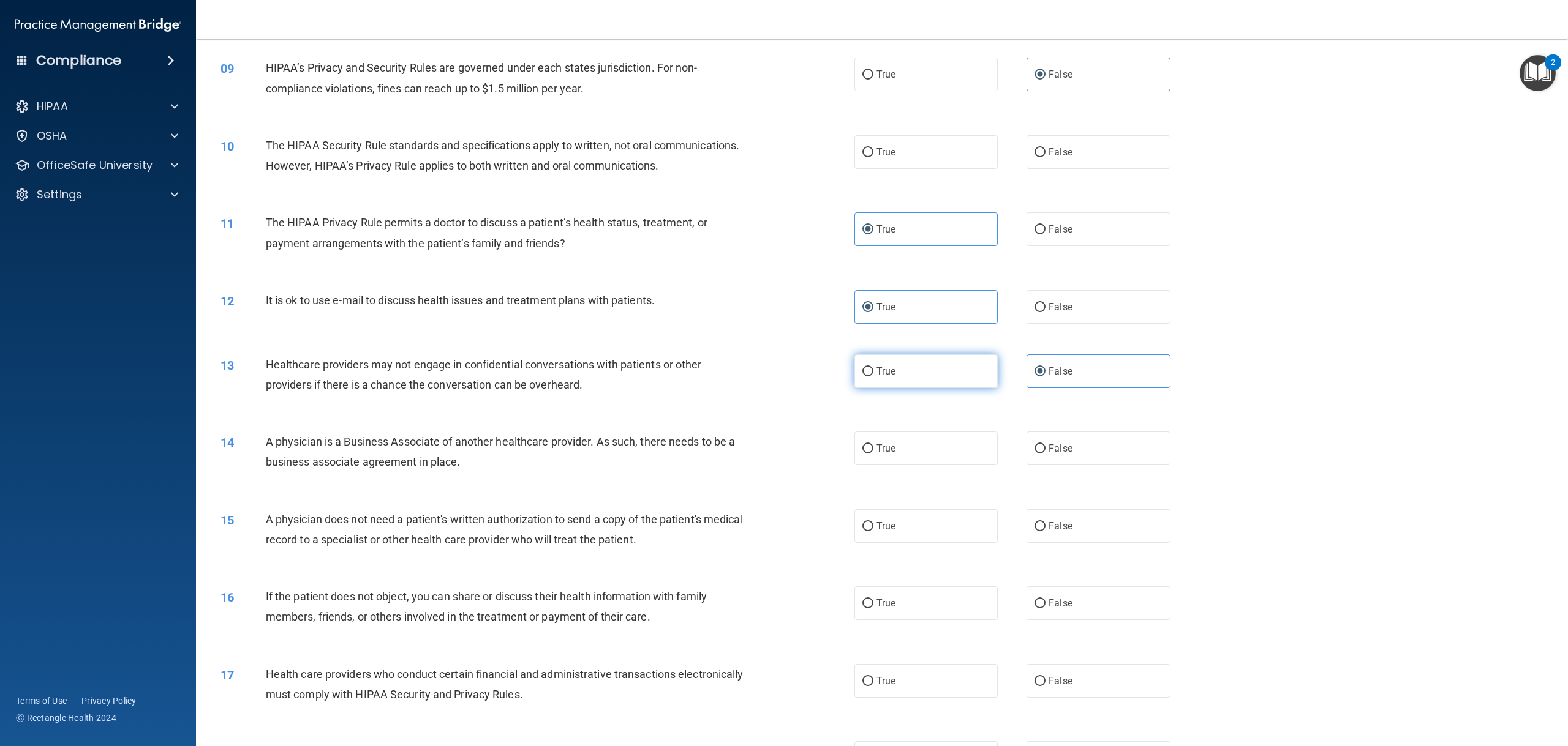
scroll to position [673, 0]
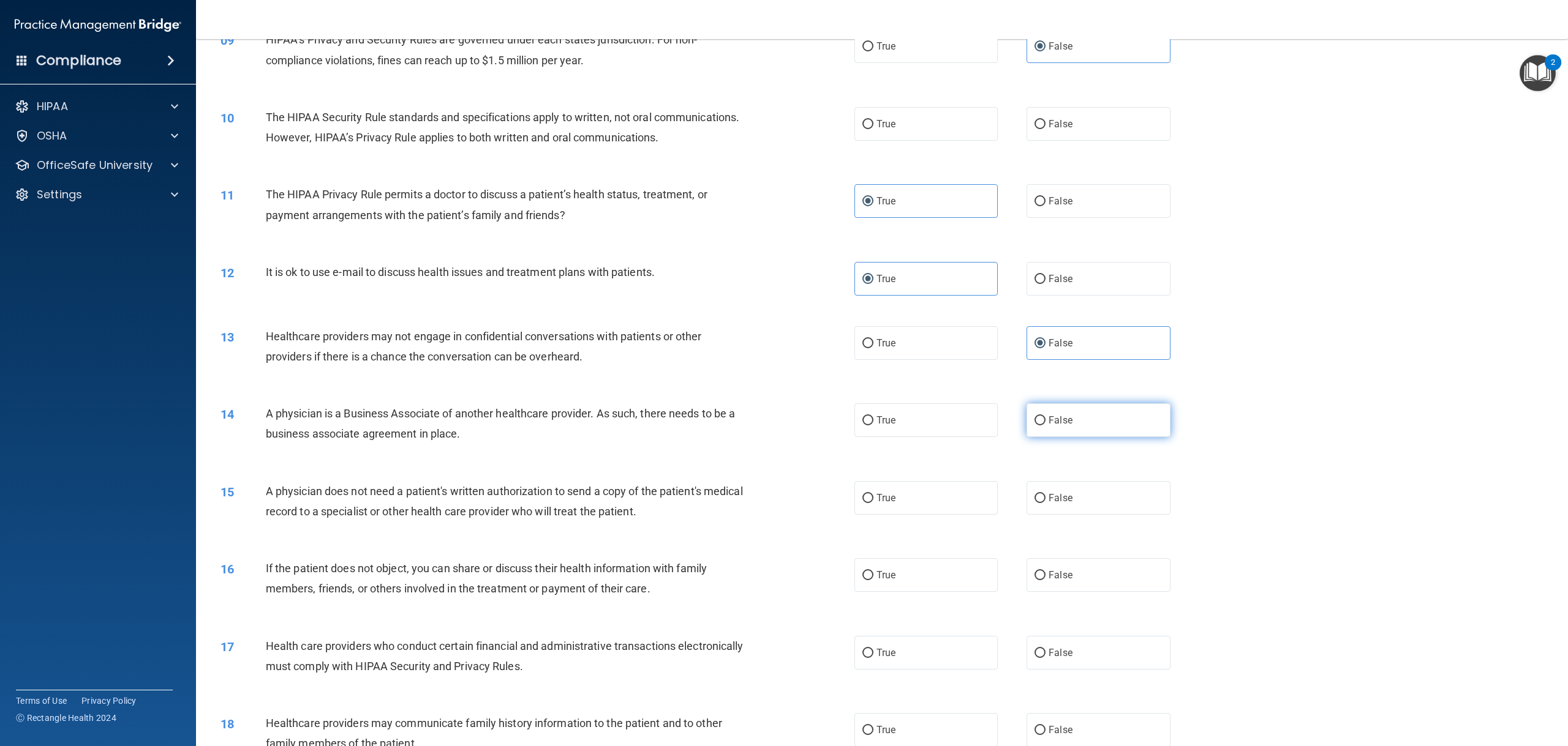
click at [1069, 437] on label "False" at bounding box center [1098, 420] width 144 height 33
click at [1045, 425] on input "False" at bounding box center [1040, 421] width 11 height 9
radio input "true"
click at [885, 515] on label "True" at bounding box center [926, 498] width 144 height 33
click at [873, 503] on input "True" at bounding box center [867, 498] width 11 height 9
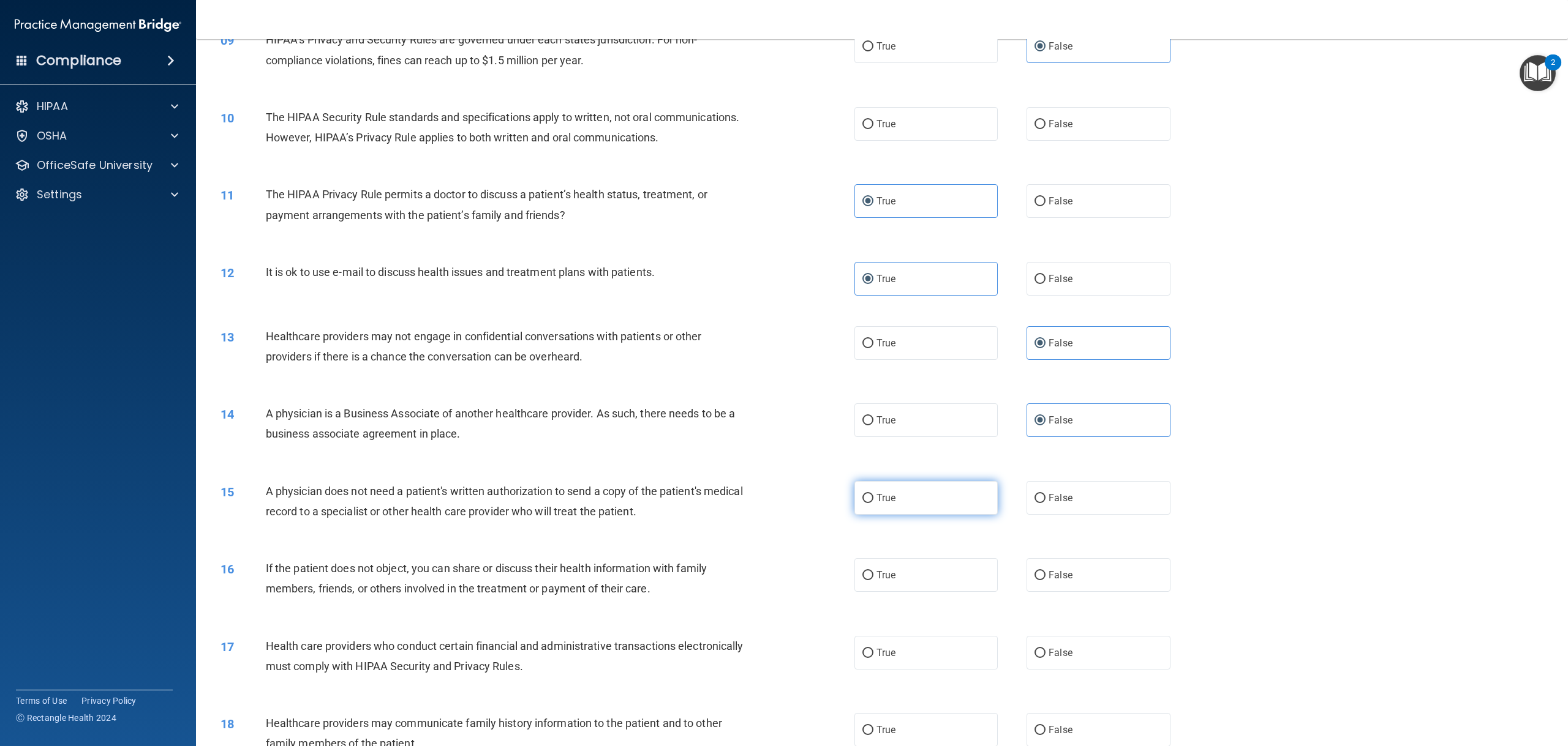
radio input "true"
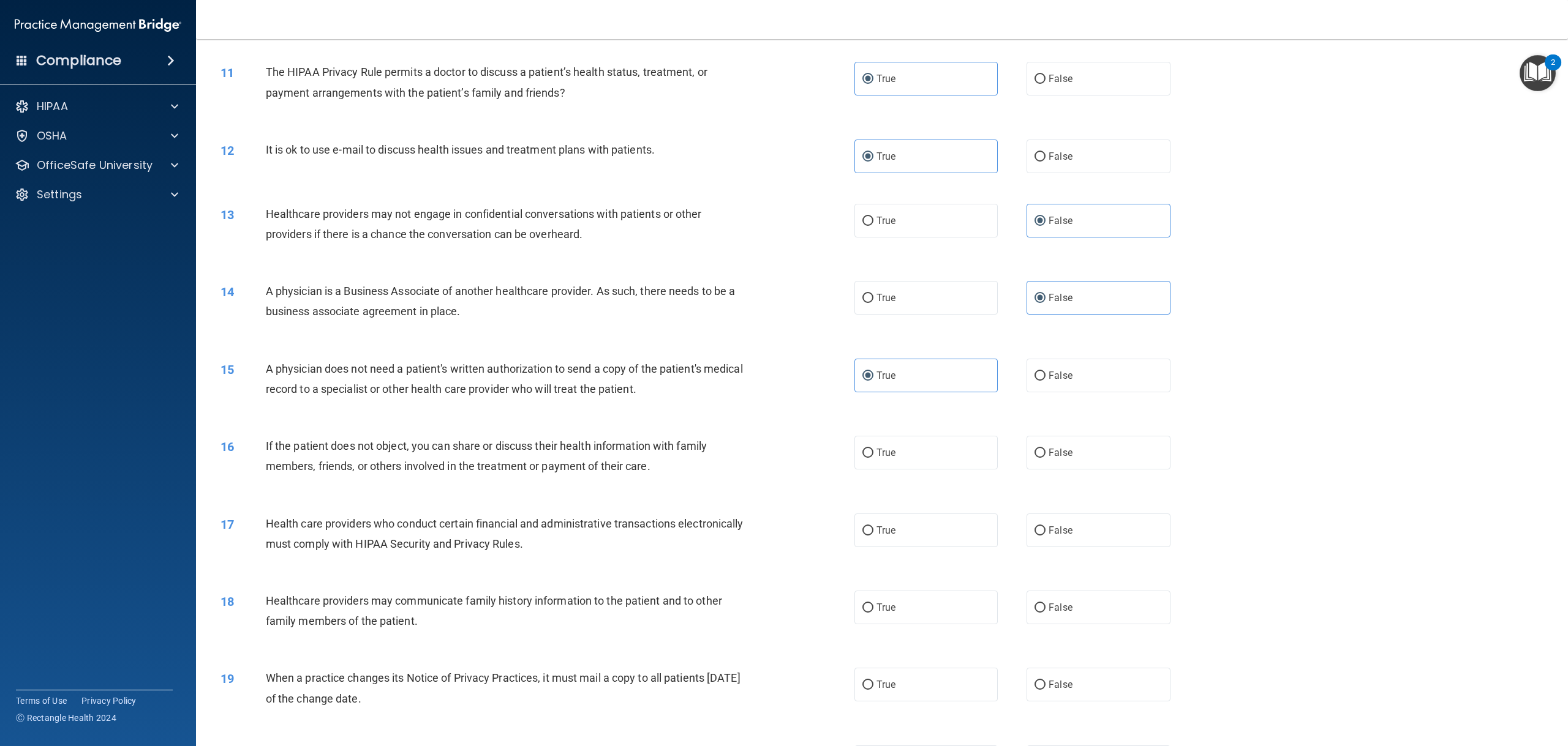
scroll to position [857, 0]
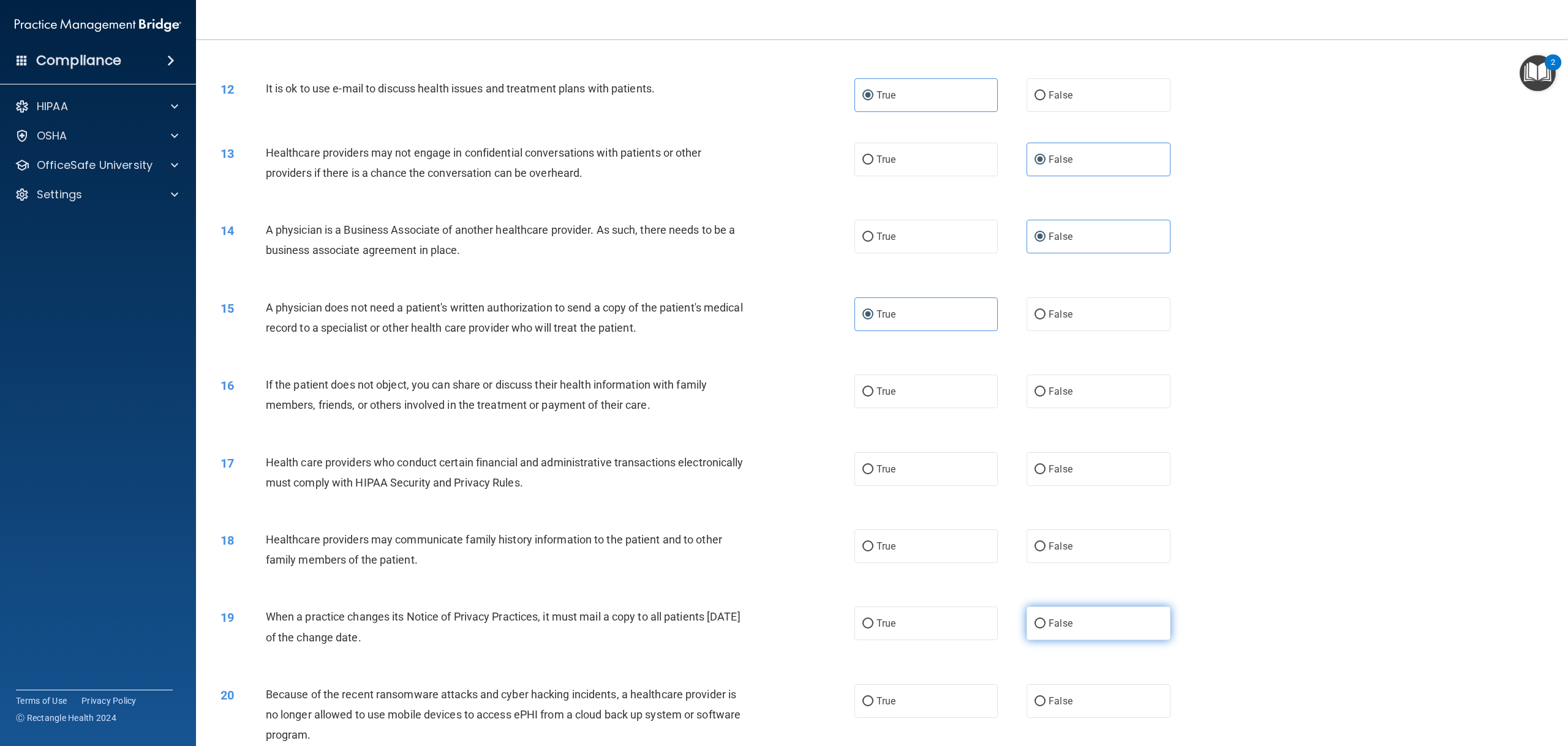
click at [1060, 629] on span "False" at bounding box center [1060, 623] width 24 height 11
click at [1045, 628] on input "False" at bounding box center [1040, 624] width 11 height 9
radio input "true"
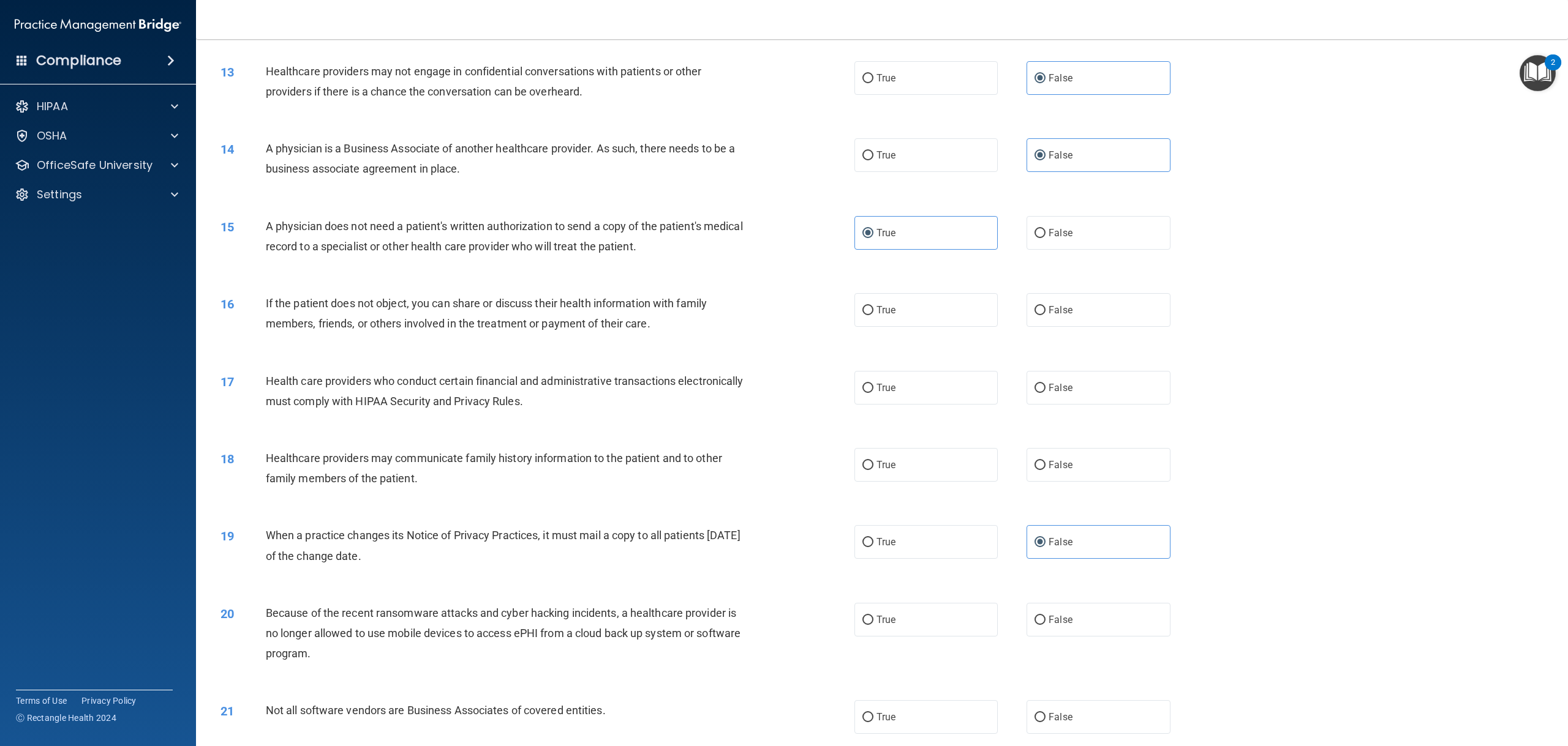
scroll to position [1041, 0]
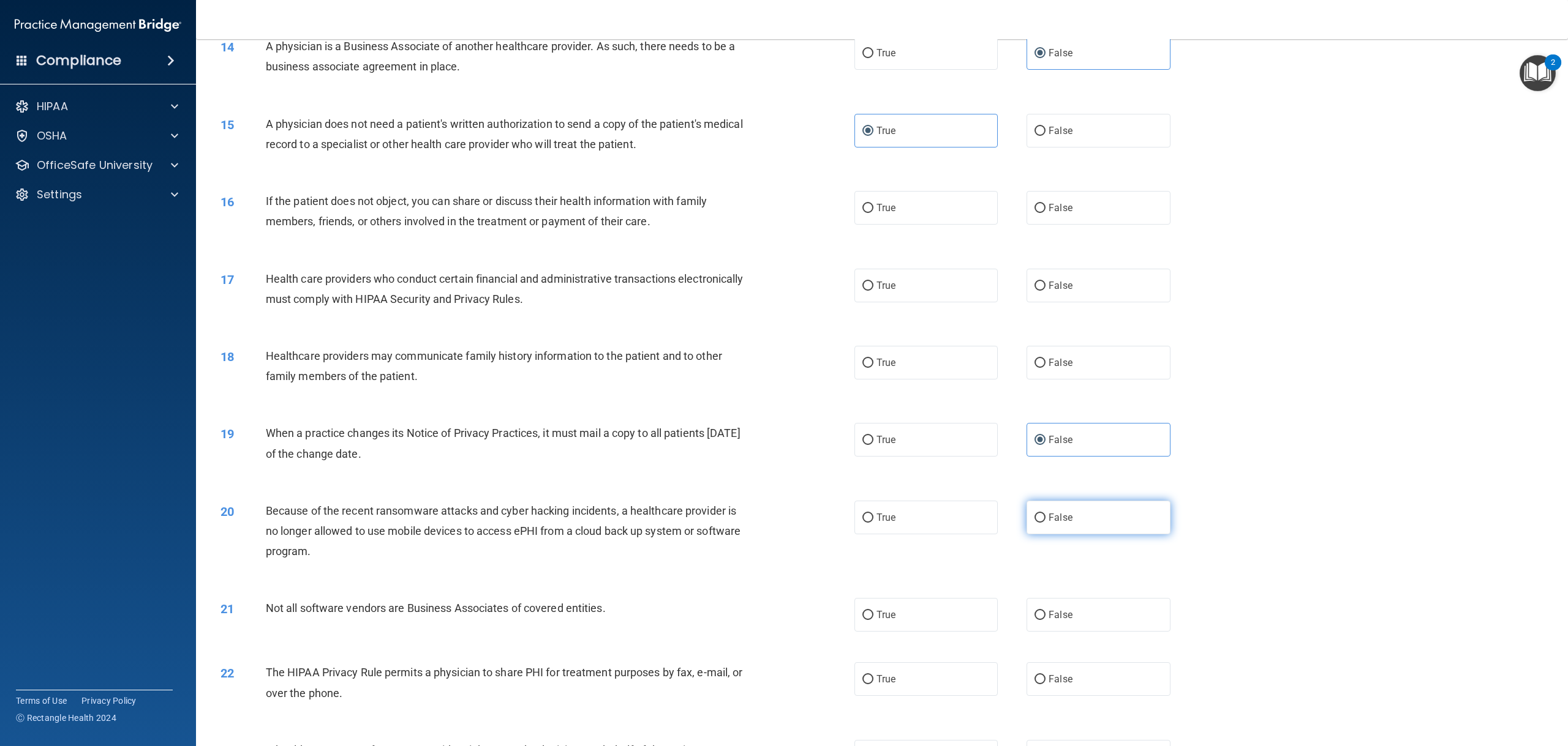
click at [1117, 534] on label "False" at bounding box center [1098, 517] width 144 height 33
click at [1045, 523] on input "False" at bounding box center [1040, 518] width 11 height 9
radio input "true"
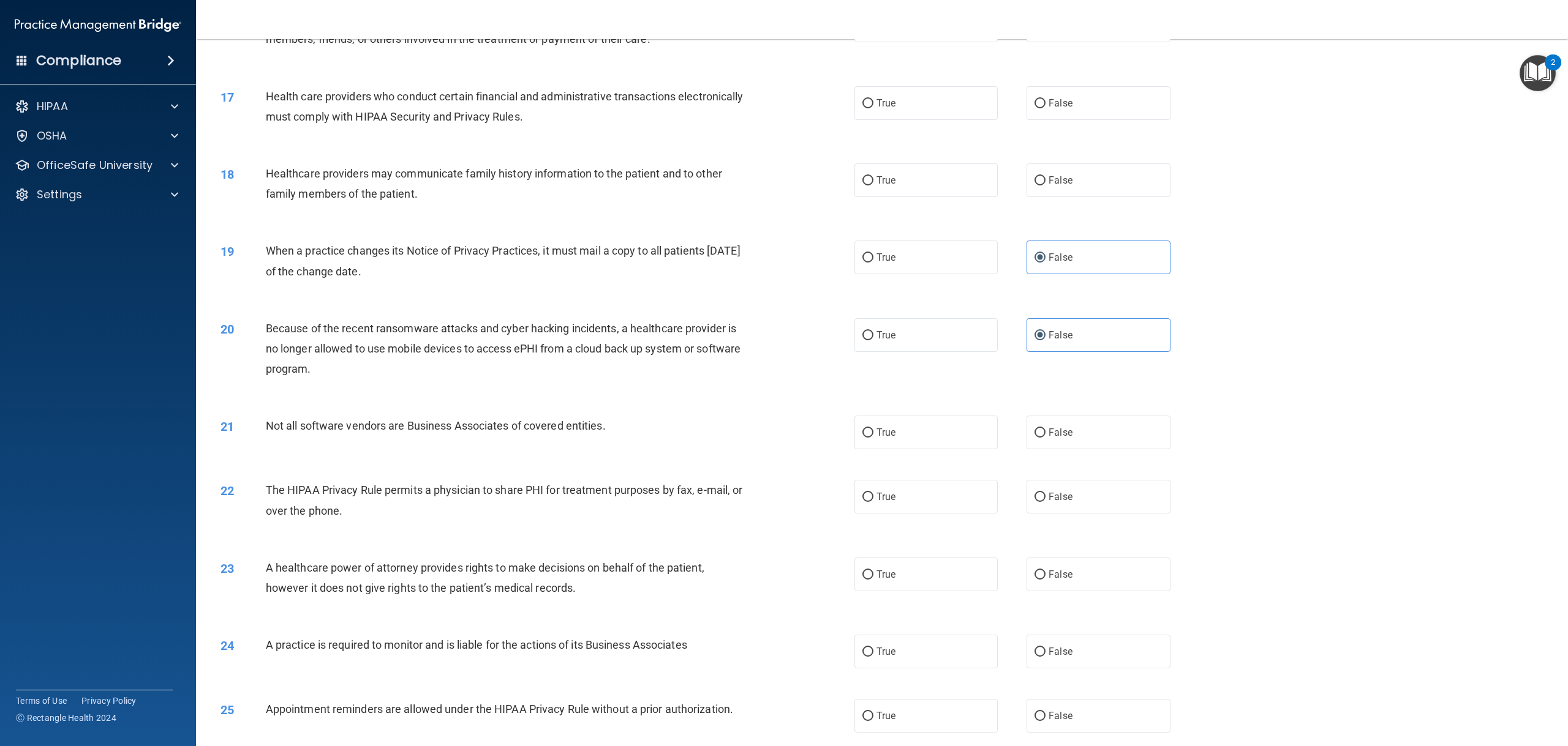
scroll to position [1224, 0]
click at [900, 448] on label "True" at bounding box center [926, 431] width 144 height 33
click at [873, 436] on input "True" at bounding box center [867, 431] width 11 height 9
radio input "true"
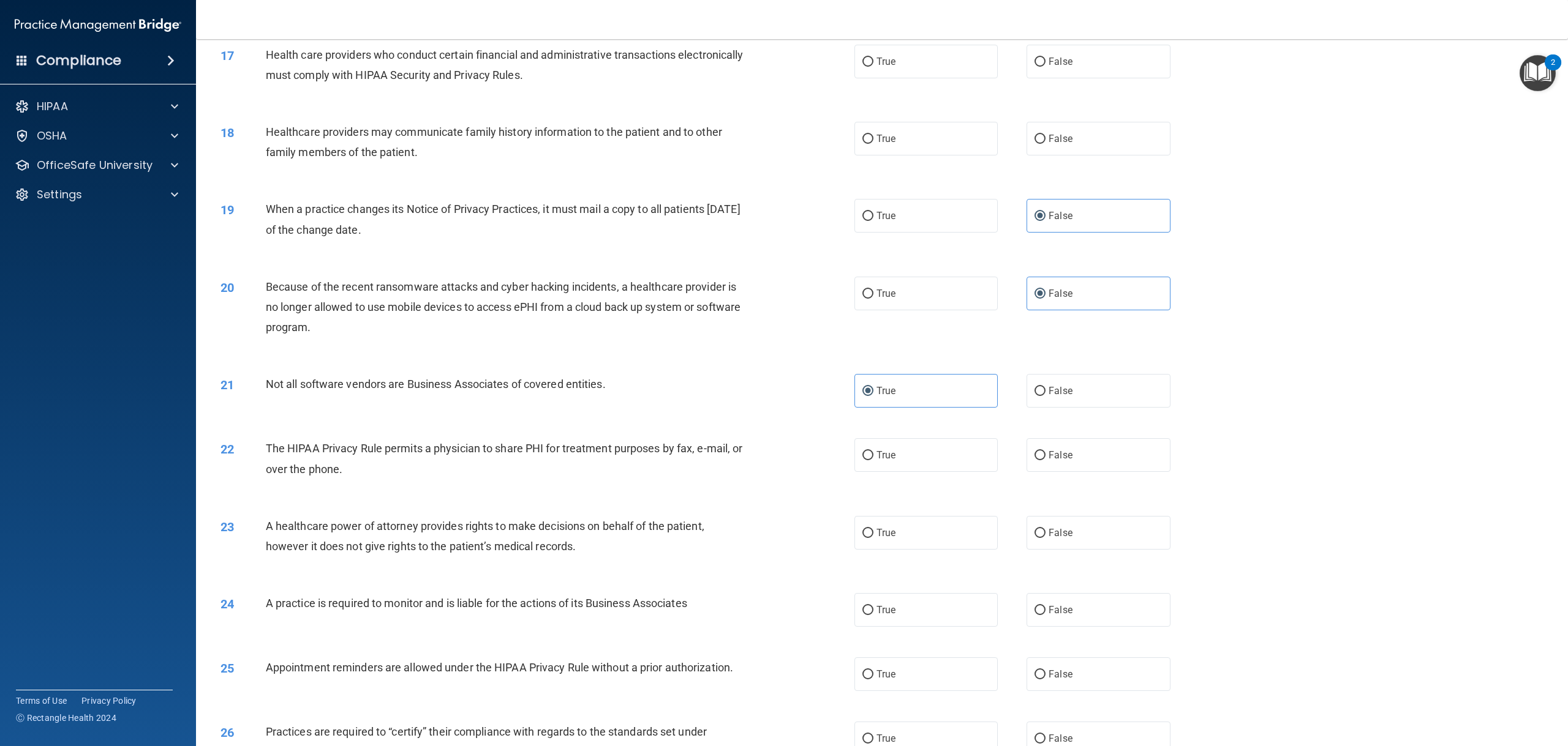
scroll to position [1285, 0]
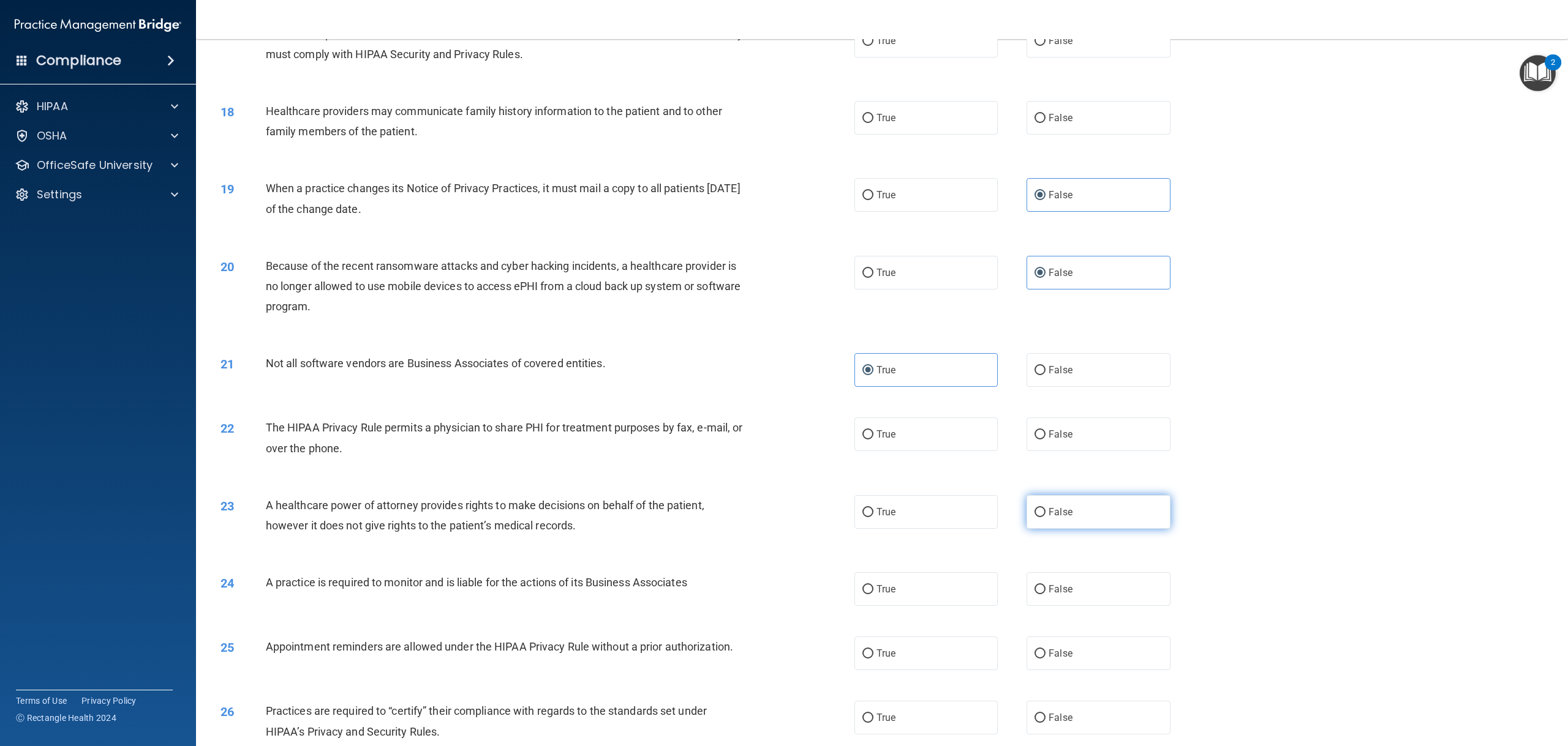
click at [1048, 529] on label "False" at bounding box center [1098, 512] width 144 height 33
click at [1045, 517] on input "False" at bounding box center [1040, 513] width 11 height 9
radio input "true"
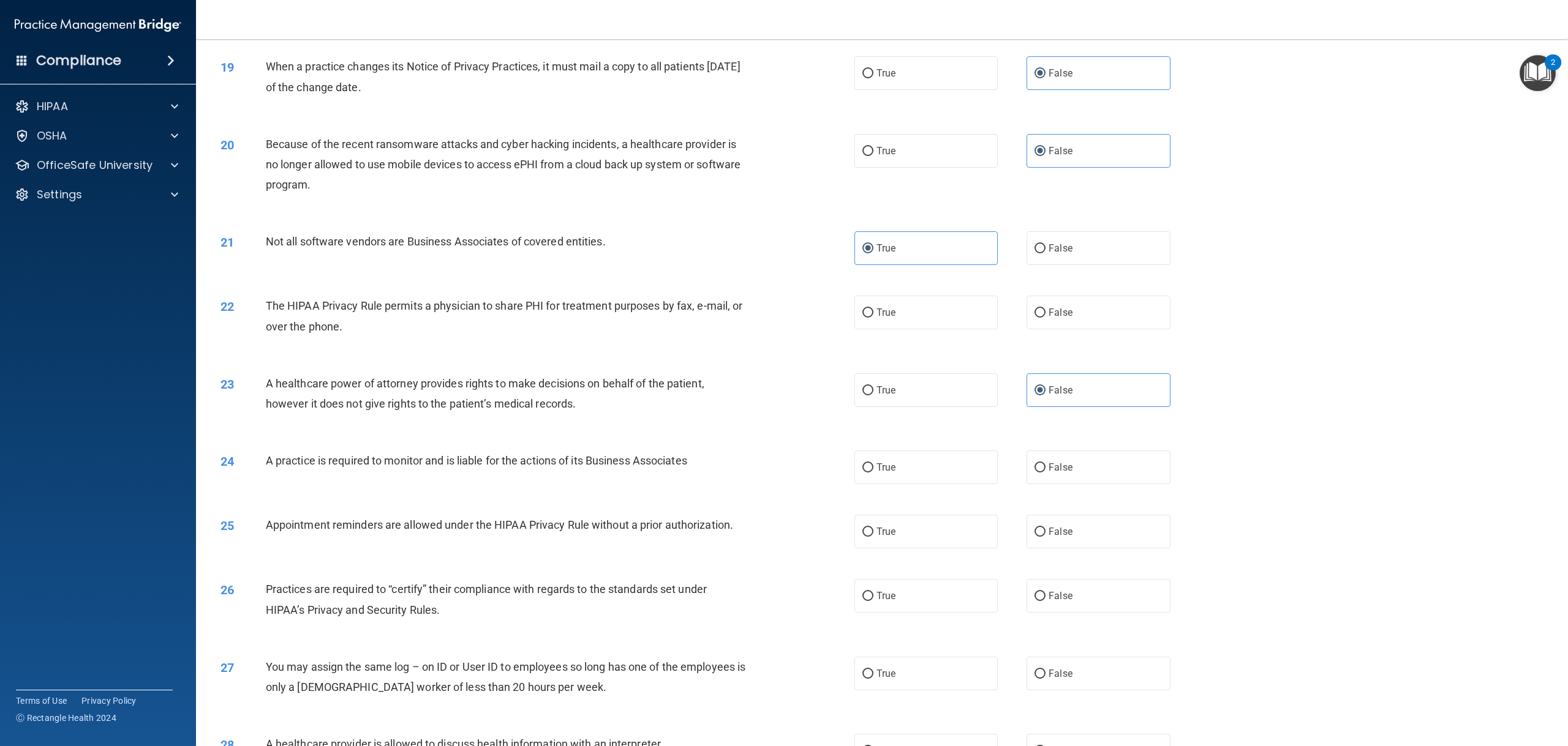
scroll to position [1408, 0]
click at [1079, 483] on label "False" at bounding box center [1098, 466] width 144 height 33
click at [1045, 472] on input "False" at bounding box center [1040, 467] width 11 height 9
radio input "true"
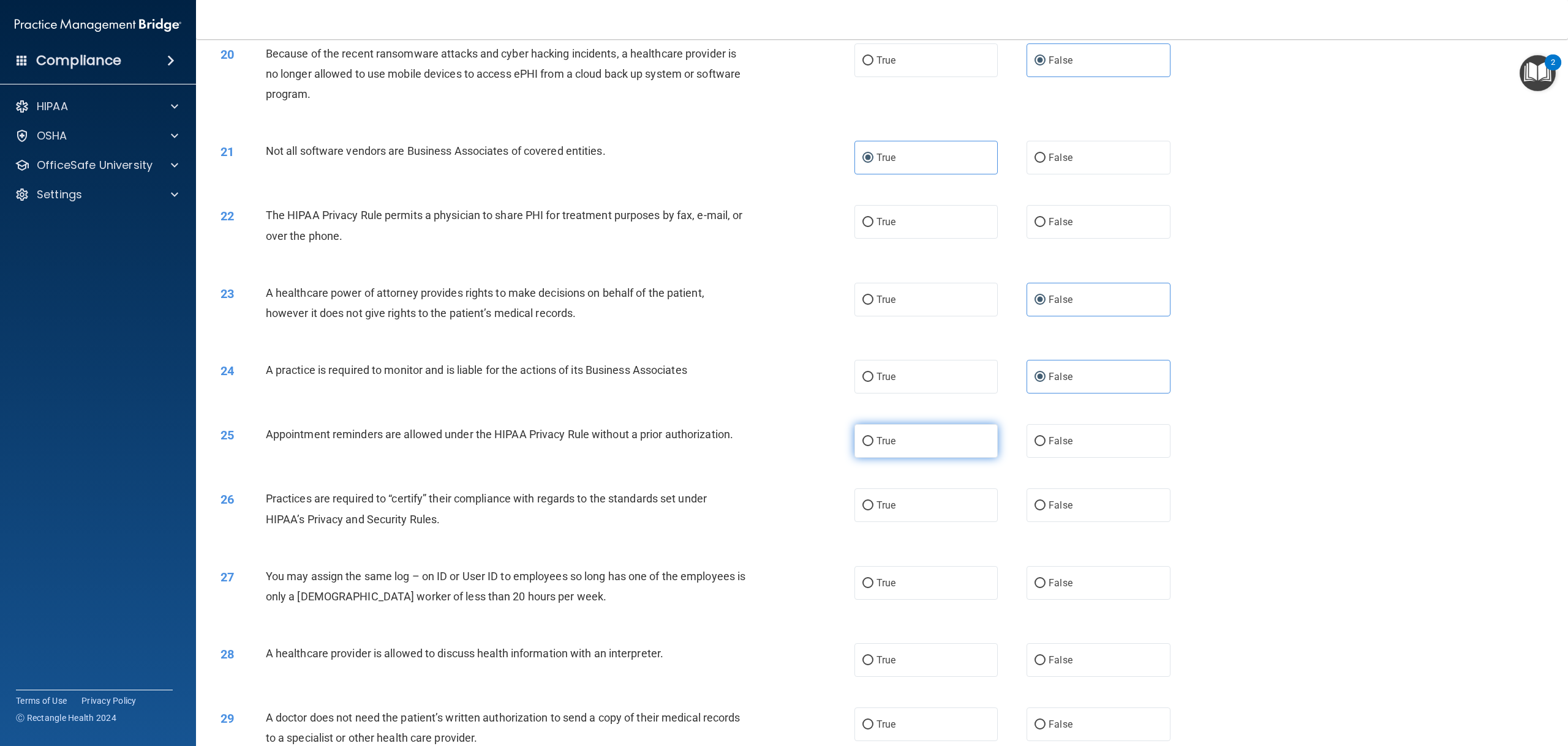
scroll to position [1530, 0]
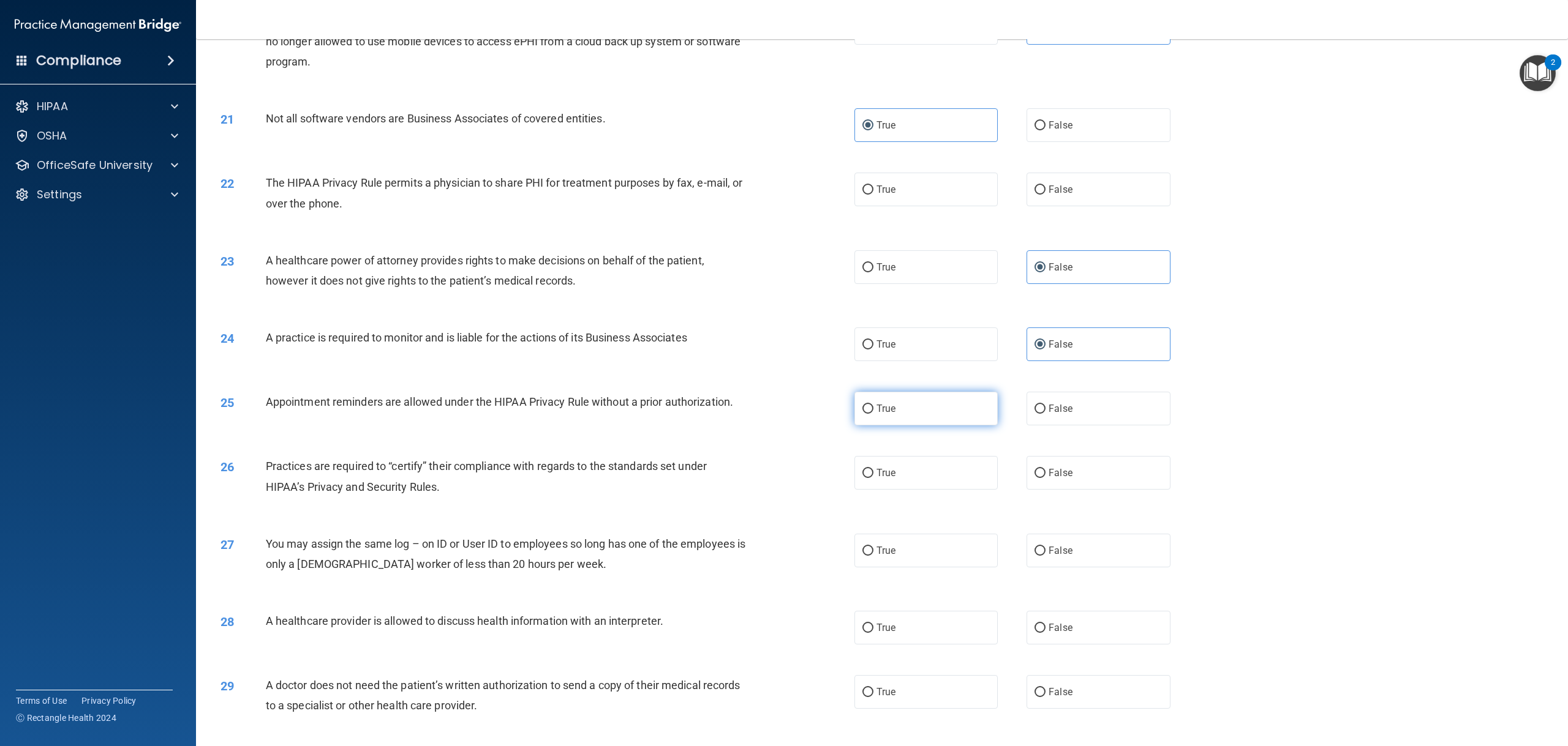
click at [936, 425] on label "True" at bounding box center [926, 409] width 144 height 33
click at [873, 414] on input "True" at bounding box center [867, 409] width 11 height 9
radio input "true"
click at [1057, 490] on label "False" at bounding box center [1098, 473] width 144 height 33
click at [1045, 478] on input "False" at bounding box center [1040, 473] width 11 height 9
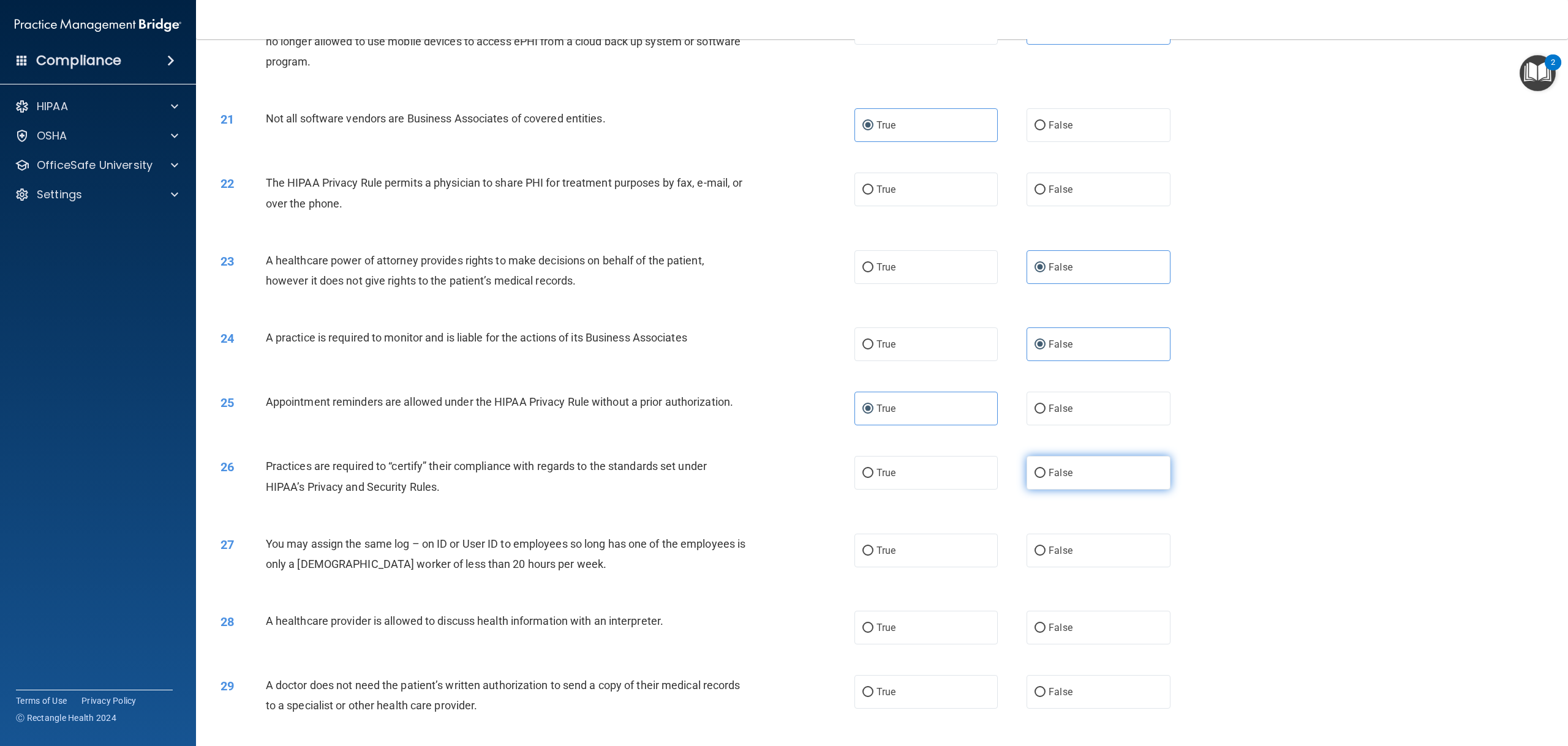
radio input "true"
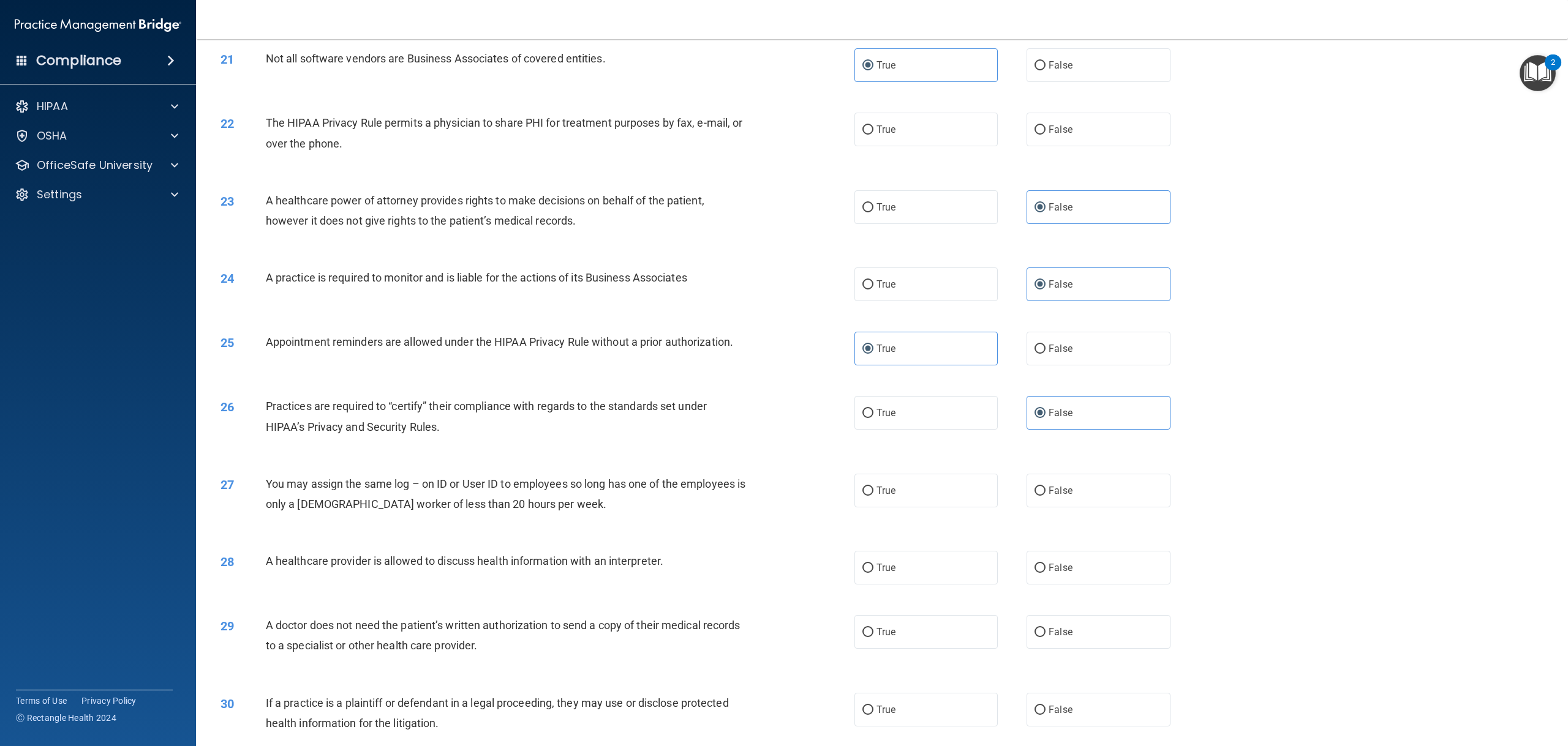
scroll to position [1714, 0]
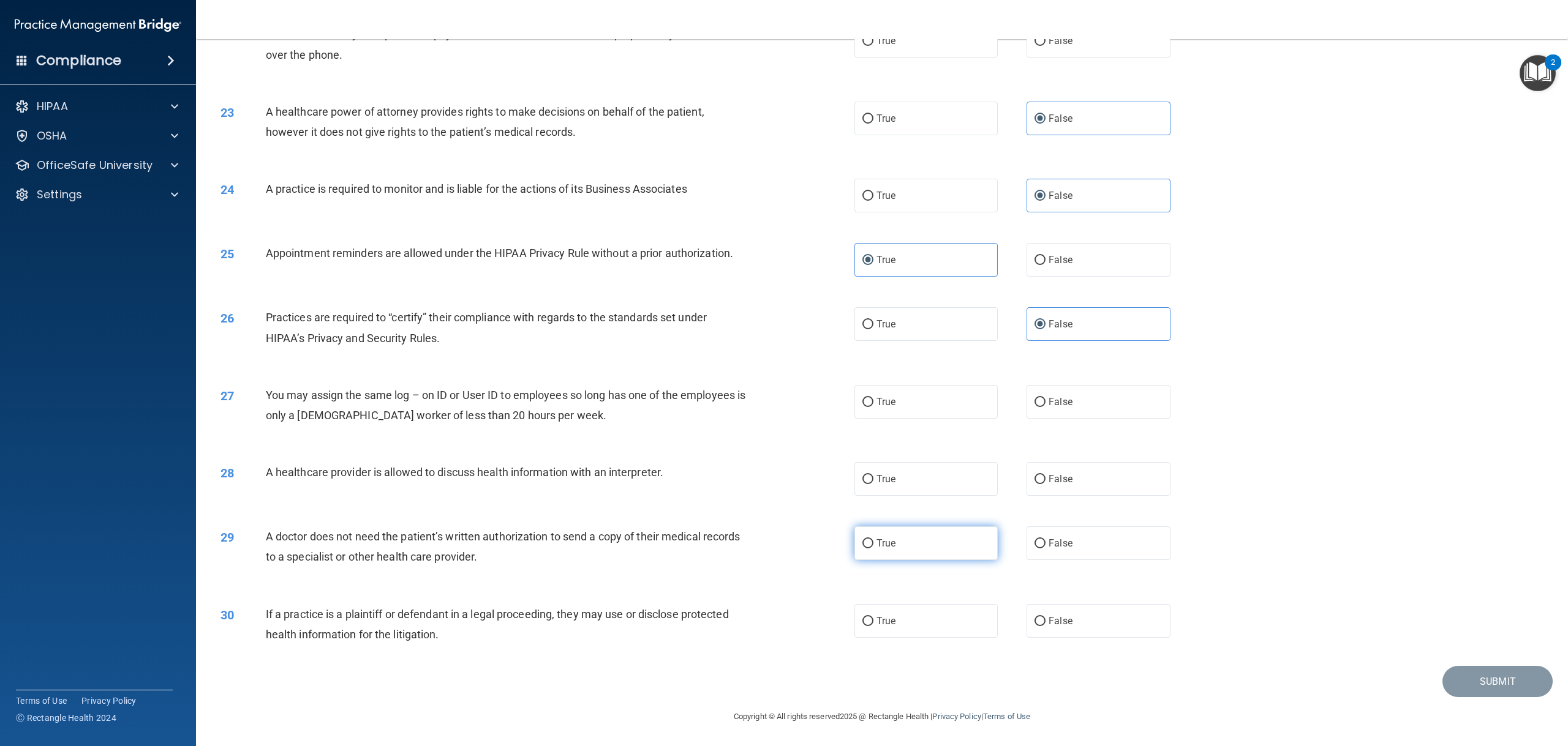
click at [890, 534] on label "True" at bounding box center [926, 543] width 144 height 33
click at [873, 539] on input "True" at bounding box center [867, 544] width 11 height 9
radio input "true"
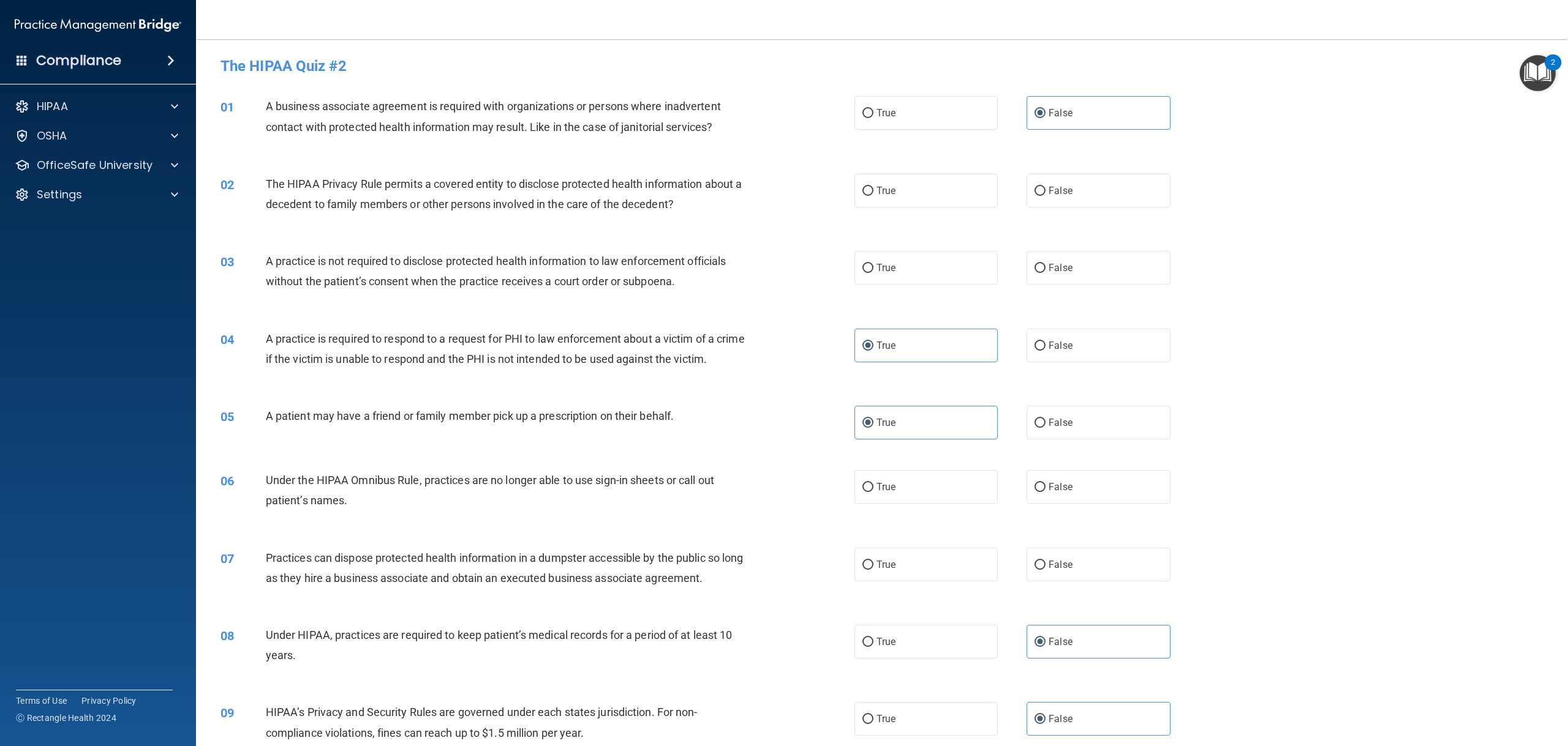
scroll to position [0, 0]
click at [1041, 200] on label "False" at bounding box center [1098, 191] width 144 height 33
click at [1041, 197] on input "False" at bounding box center [1040, 192] width 11 height 9
radio input "true"
click at [1240, 226] on div "02 The HIPAA Privacy Rule permits a covered entity to disclose protected health…" at bounding box center [882, 198] width 1341 height 77
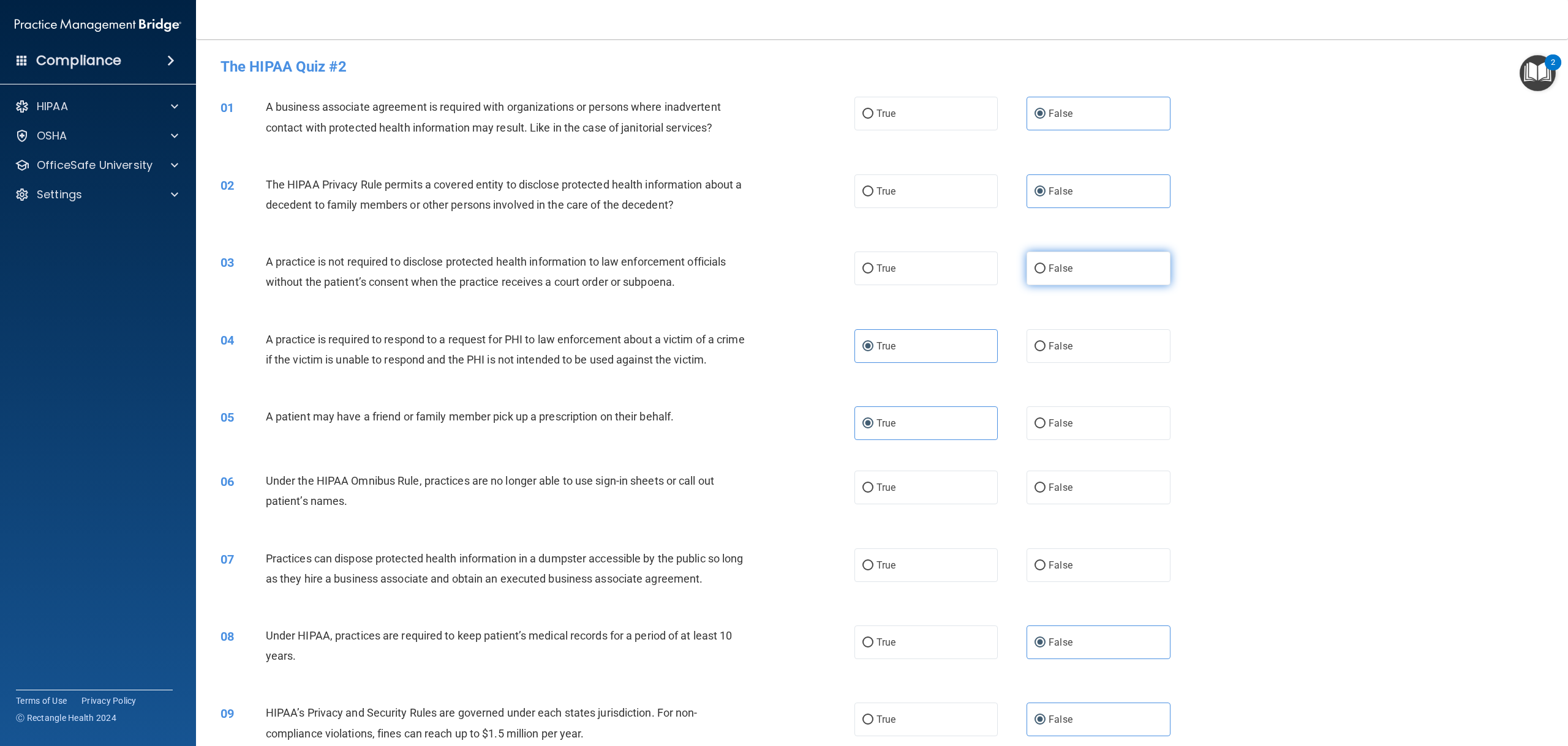
click at [1054, 270] on span "False" at bounding box center [1060, 268] width 24 height 11
click at [1045, 270] on input "False" at bounding box center [1040, 269] width 11 height 9
radio input "true"
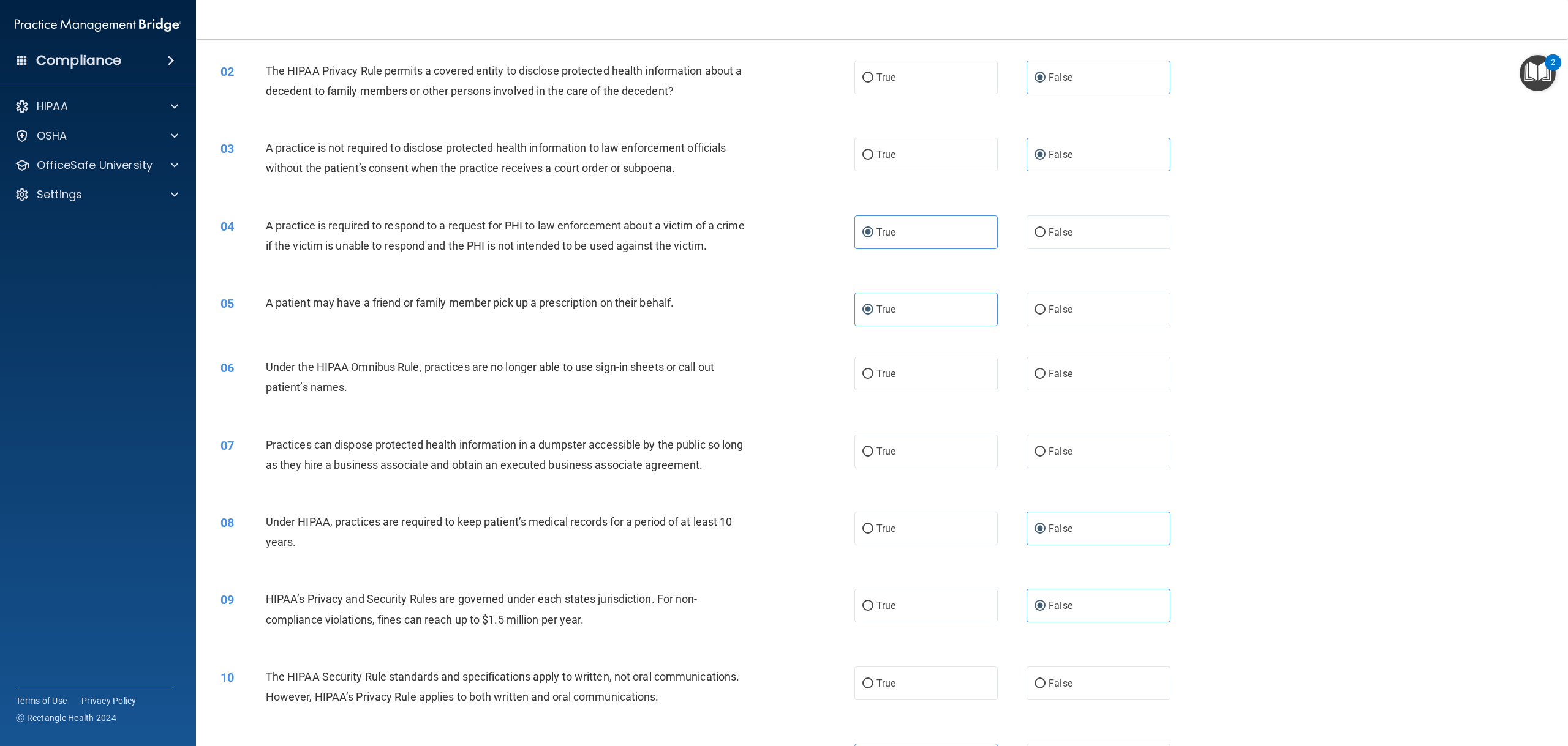
scroll to position [184, 0]
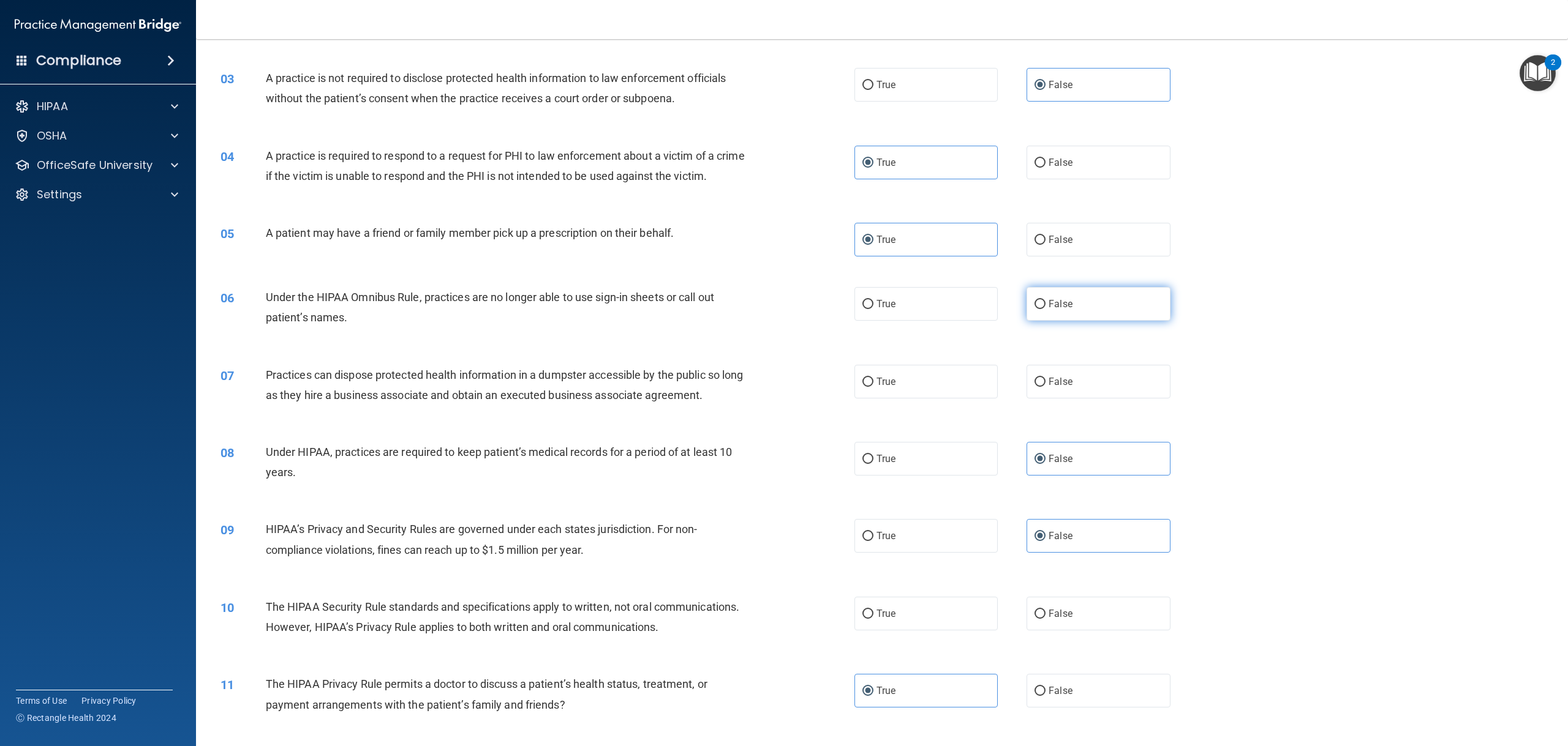
click at [1064, 321] on label "False" at bounding box center [1098, 304] width 144 height 33
click at [1045, 309] on input "False" at bounding box center [1040, 305] width 11 height 9
radio input "true"
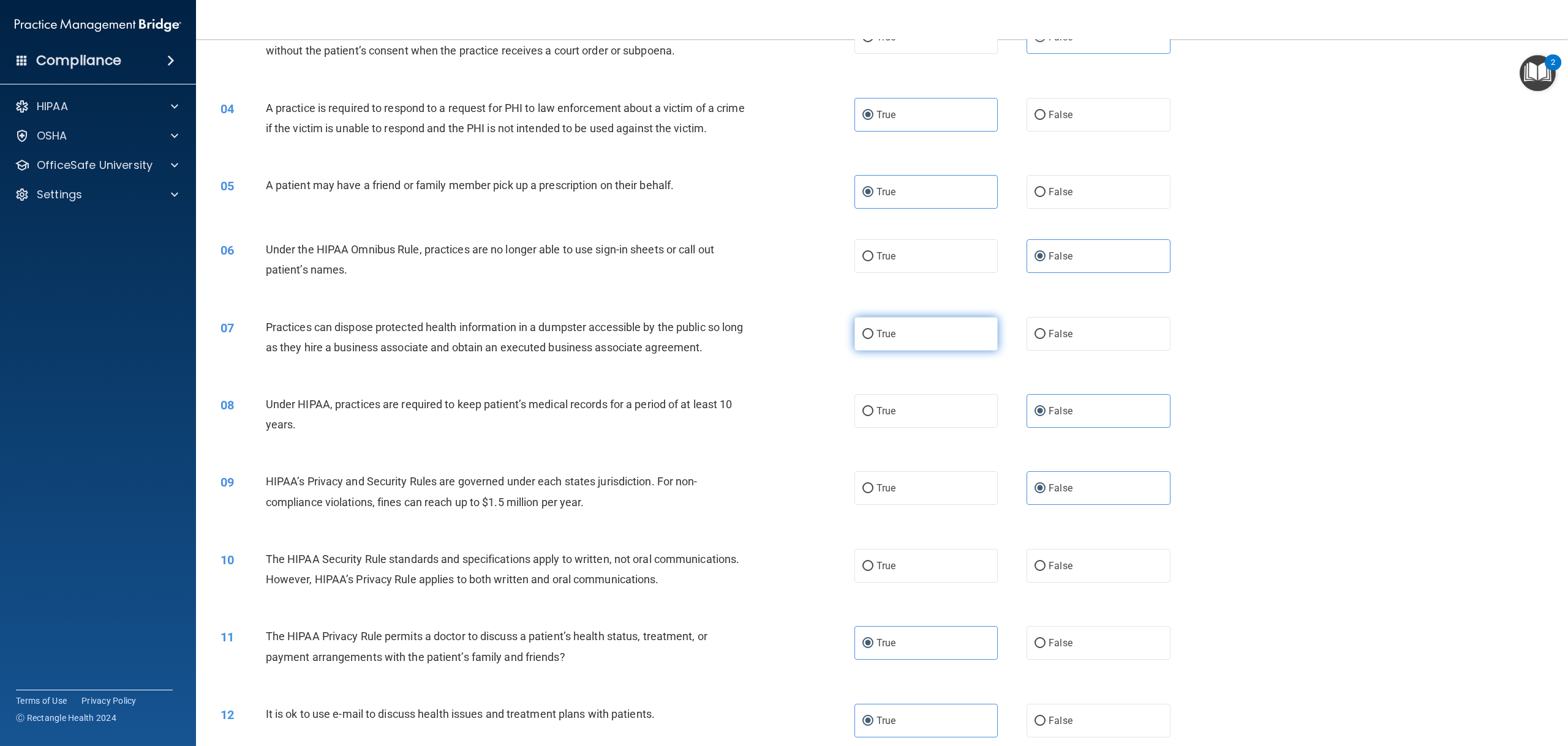
scroll to position [306, 0]
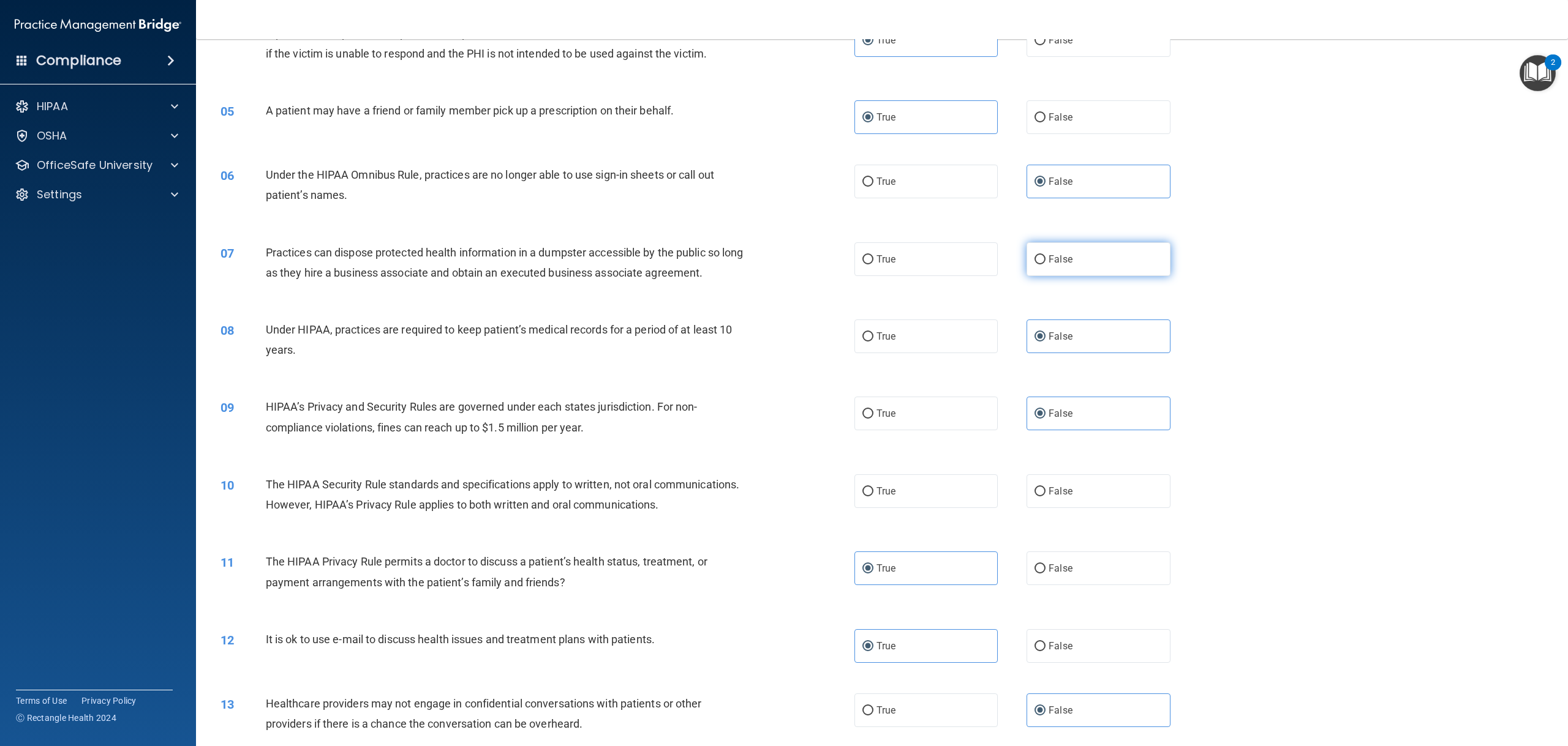
click at [1043, 276] on label "False" at bounding box center [1098, 259] width 144 height 33
click at [1043, 264] on input "False" at bounding box center [1040, 260] width 11 height 9
radio input "true"
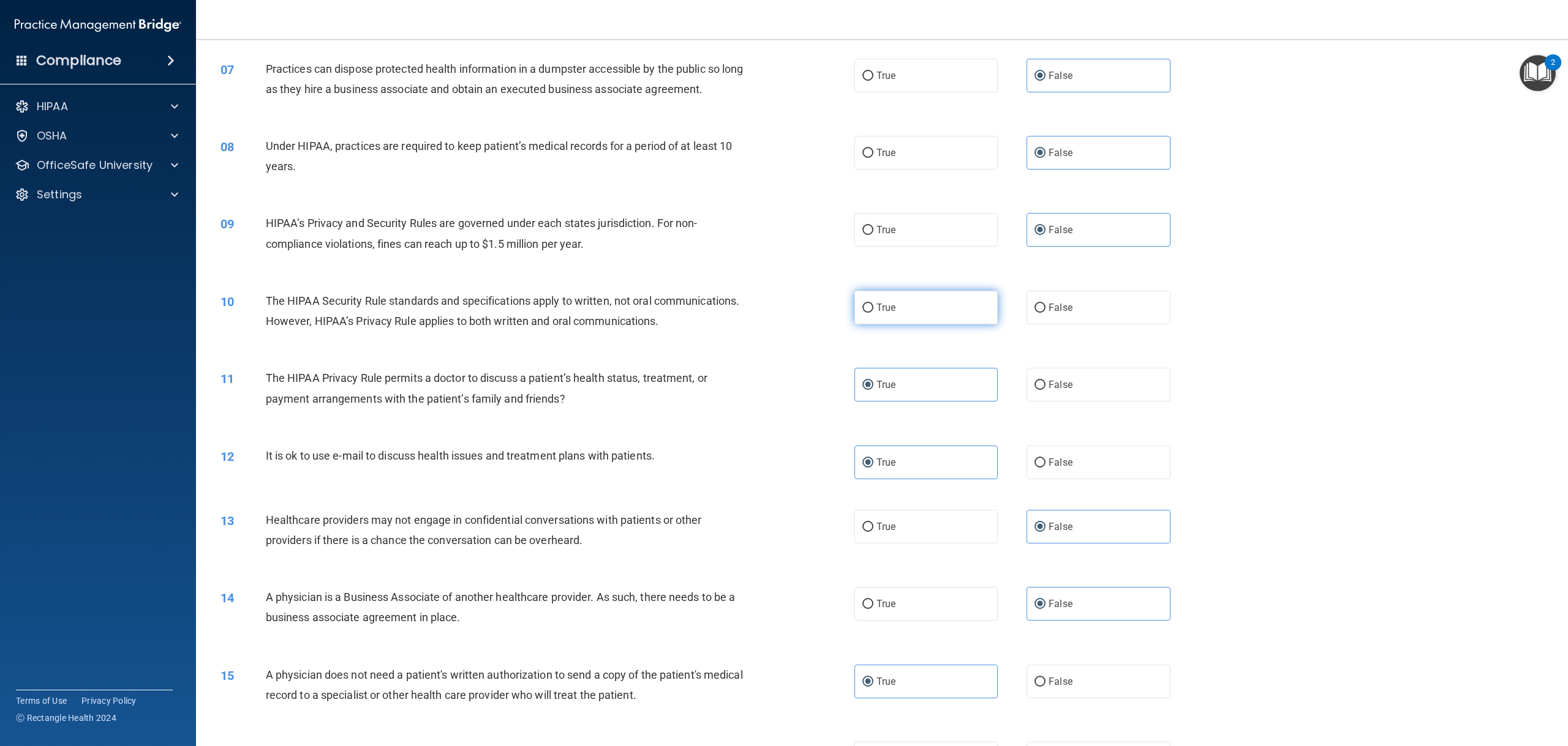
click at [876, 314] on span "True" at bounding box center [885, 307] width 19 height 11
click at [873, 313] on input "True" at bounding box center [867, 308] width 11 height 9
radio input "true"
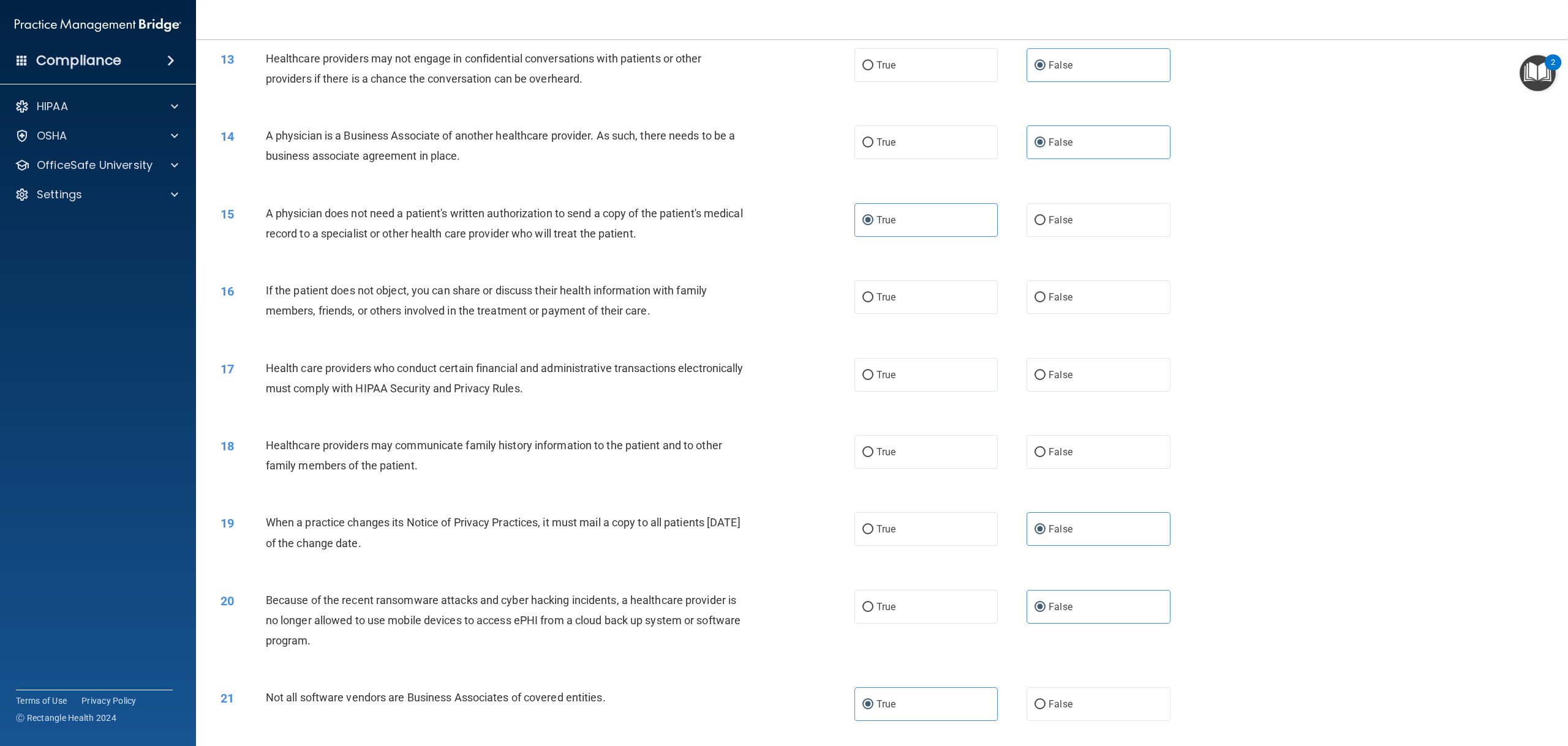
scroll to position [979, 0]
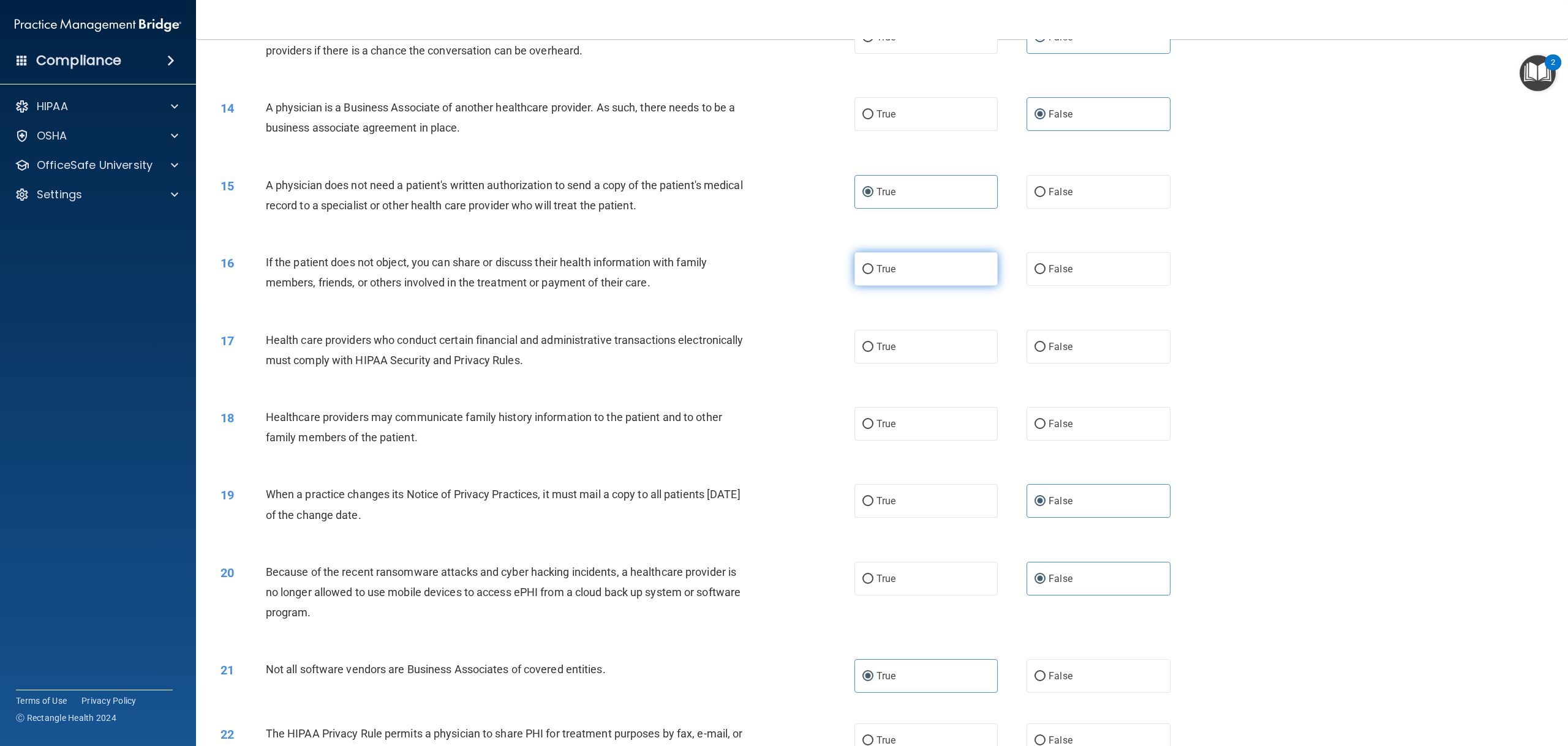
click at [959, 286] on label "True" at bounding box center [926, 269] width 144 height 33
click at [873, 274] on input "True" at bounding box center [867, 270] width 11 height 9
radio input "true"
click at [894, 364] on label "True" at bounding box center [926, 346] width 144 height 33
click at [873, 352] on input "True" at bounding box center [867, 347] width 11 height 9
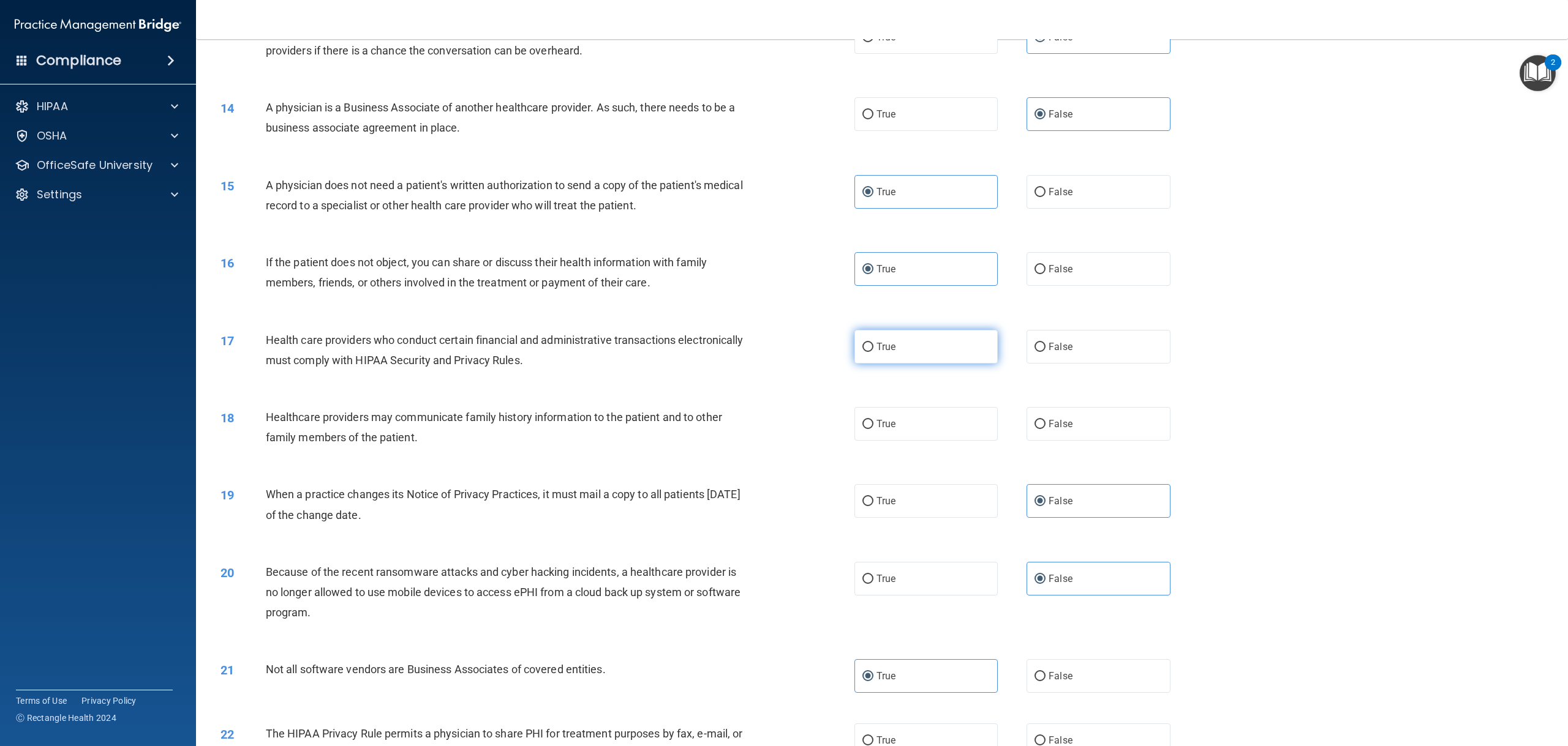
radio input "true"
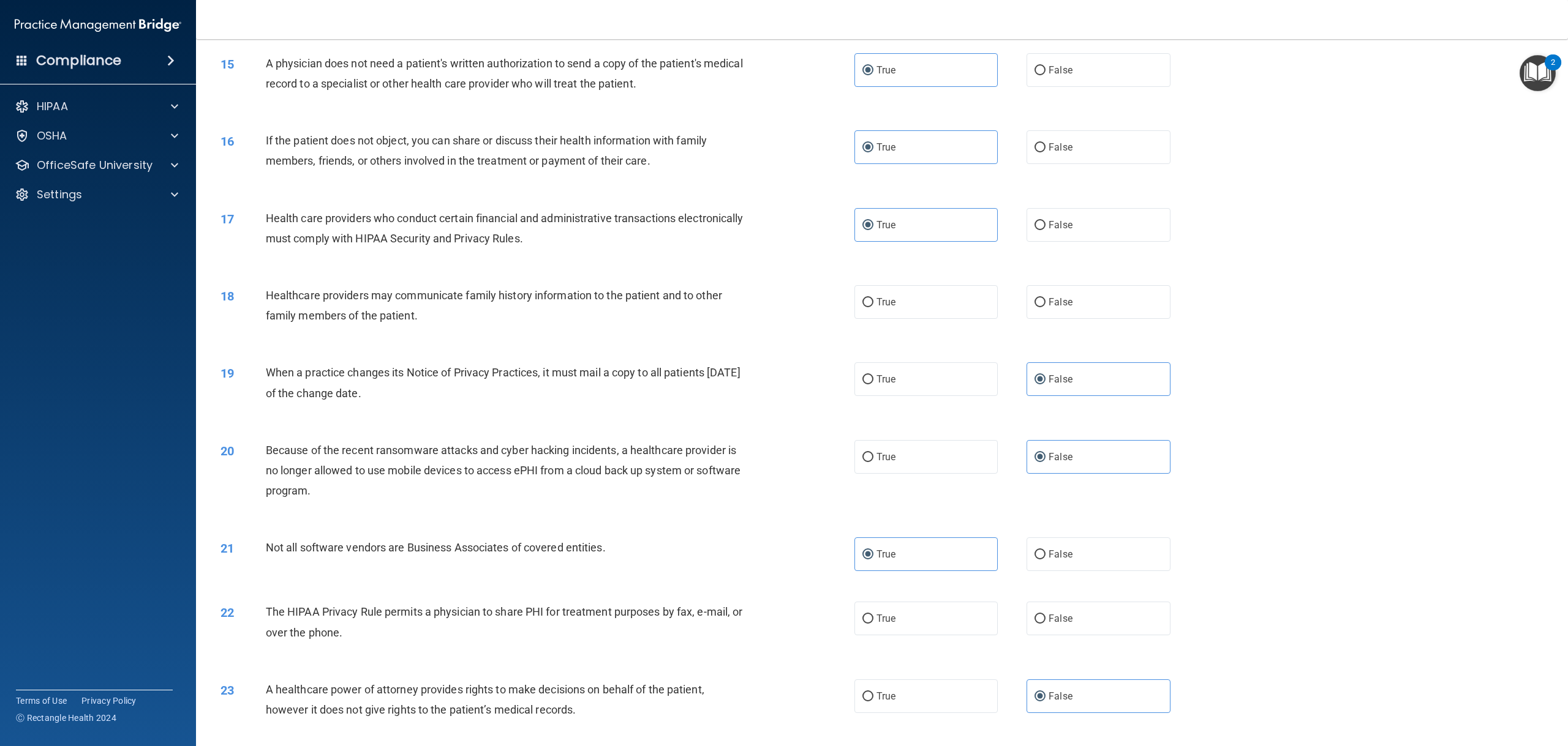
scroll to position [1102, 0]
click at [1048, 307] on span "False" at bounding box center [1060, 301] width 24 height 11
click at [1045, 307] on input "False" at bounding box center [1040, 302] width 11 height 9
radio input "true"
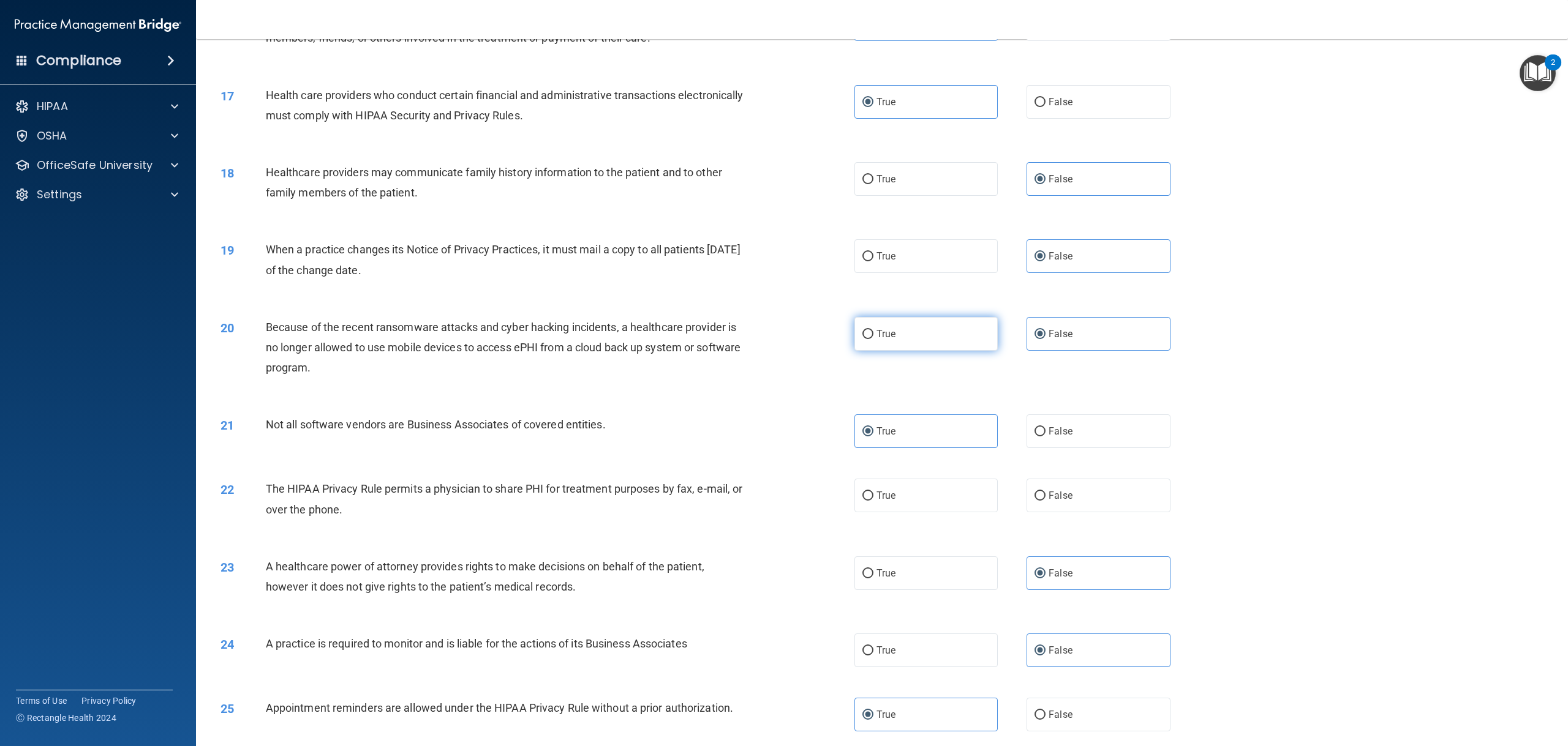
scroll to position [1285, 0]
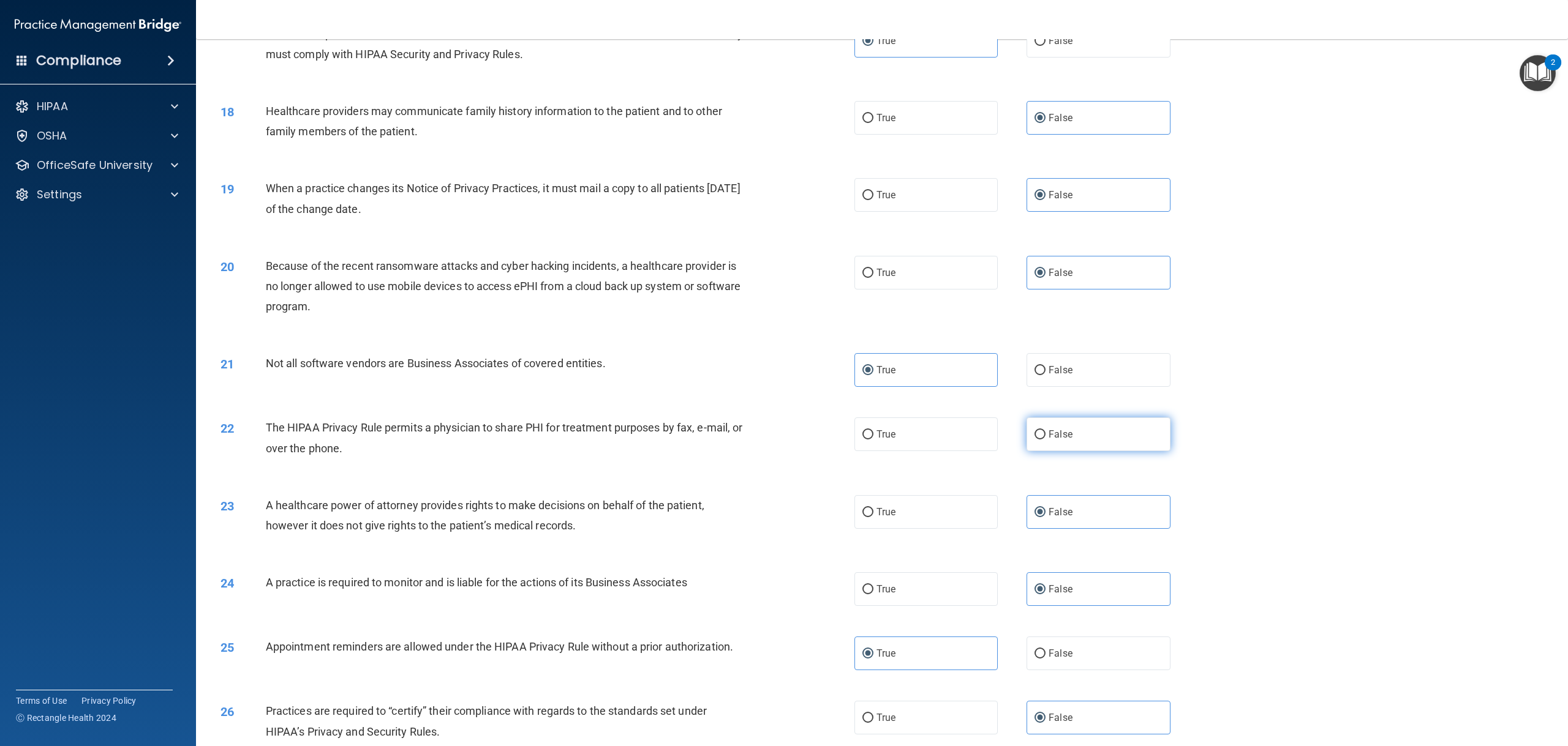
click at [1051, 440] on span "False" at bounding box center [1060, 434] width 24 height 11
click at [1045, 439] on input "False" at bounding box center [1040, 435] width 11 height 9
radio input "true"
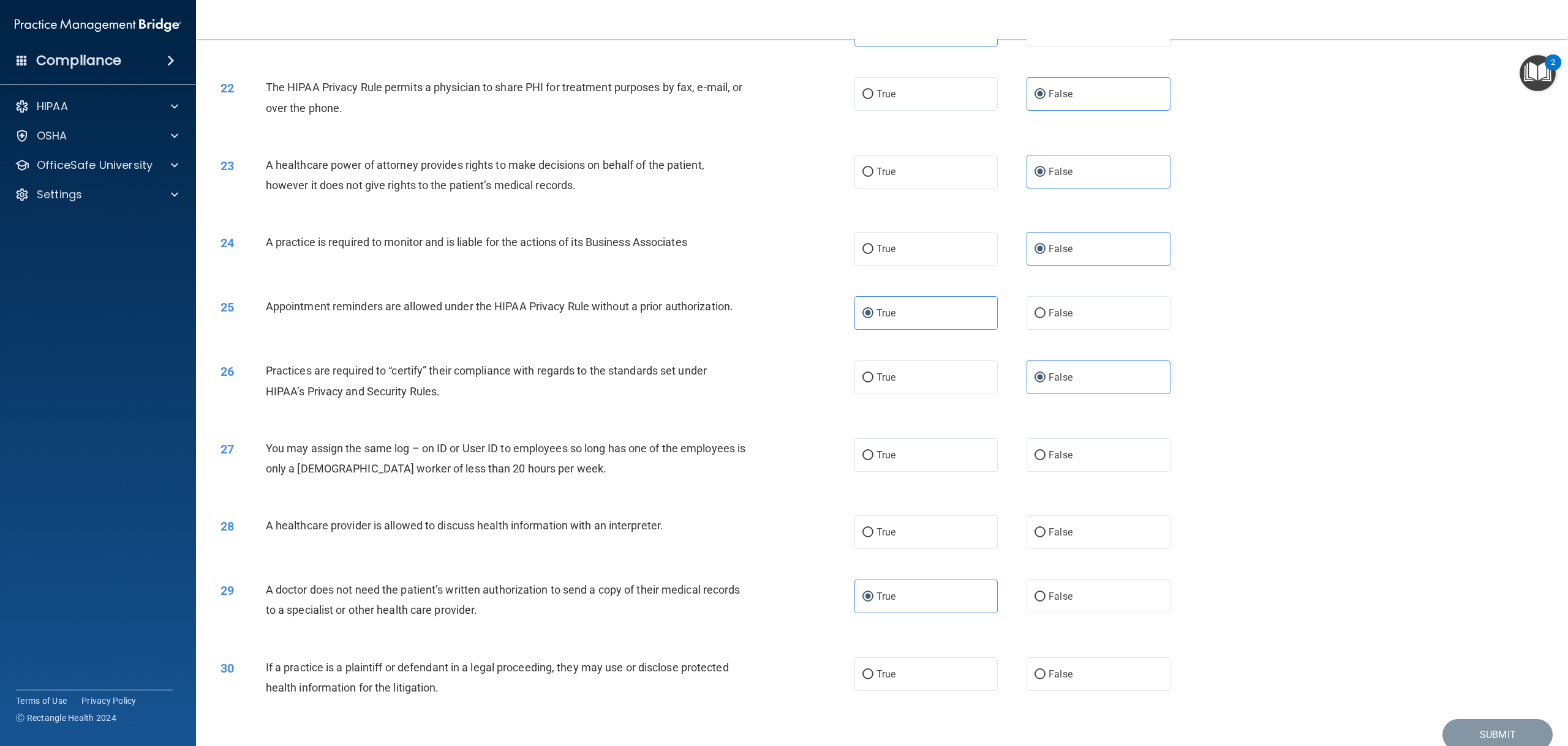
scroll to position [1652, 0]
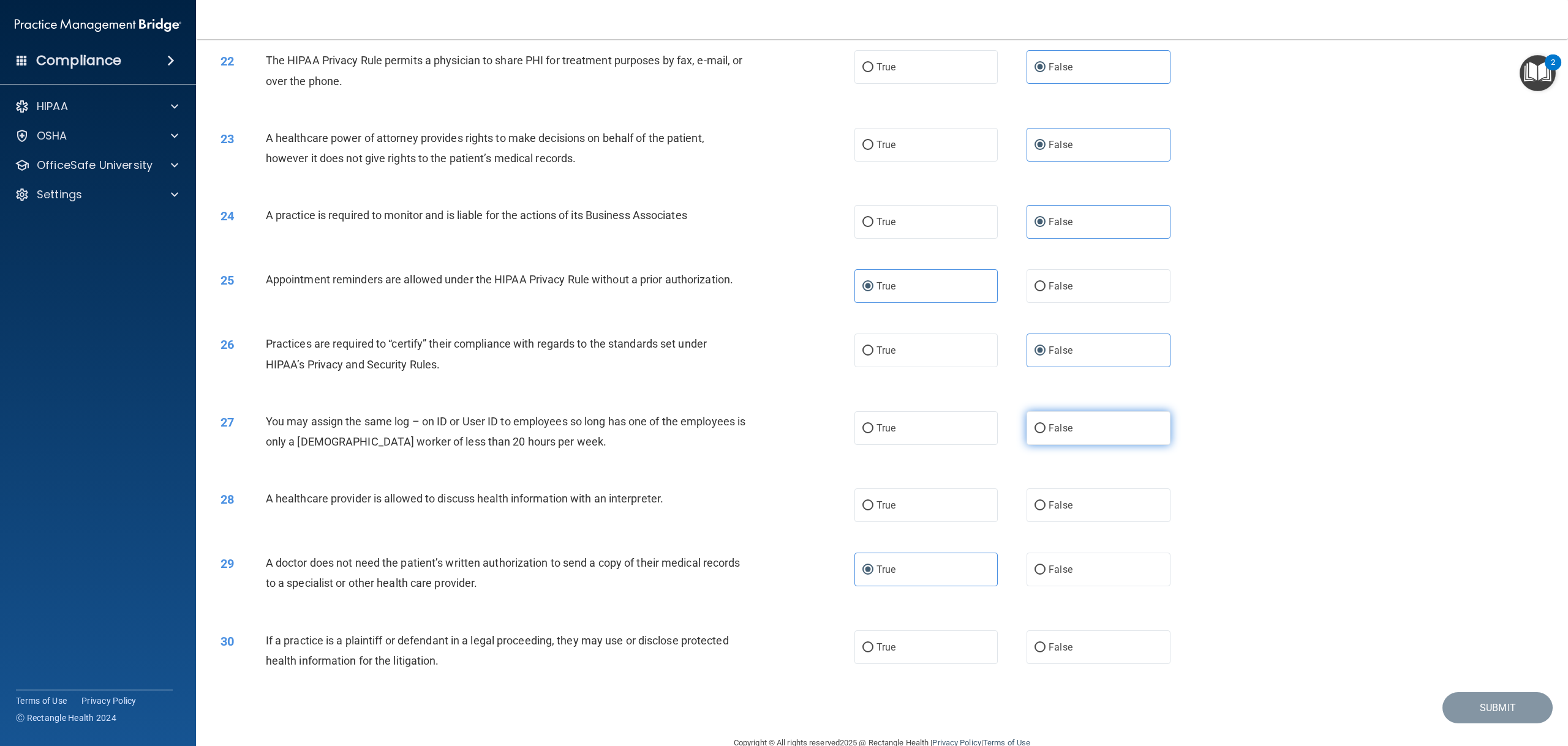
click at [1026, 445] on label "False" at bounding box center [1098, 428] width 144 height 33
click at [1034, 433] on input "False" at bounding box center [1040, 428] width 11 height 9
radio input "true"
click at [968, 522] on label "True" at bounding box center [926, 505] width 144 height 33
click at [873, 511] on input "True" at bounding box center [867, 506] width 11 height 9
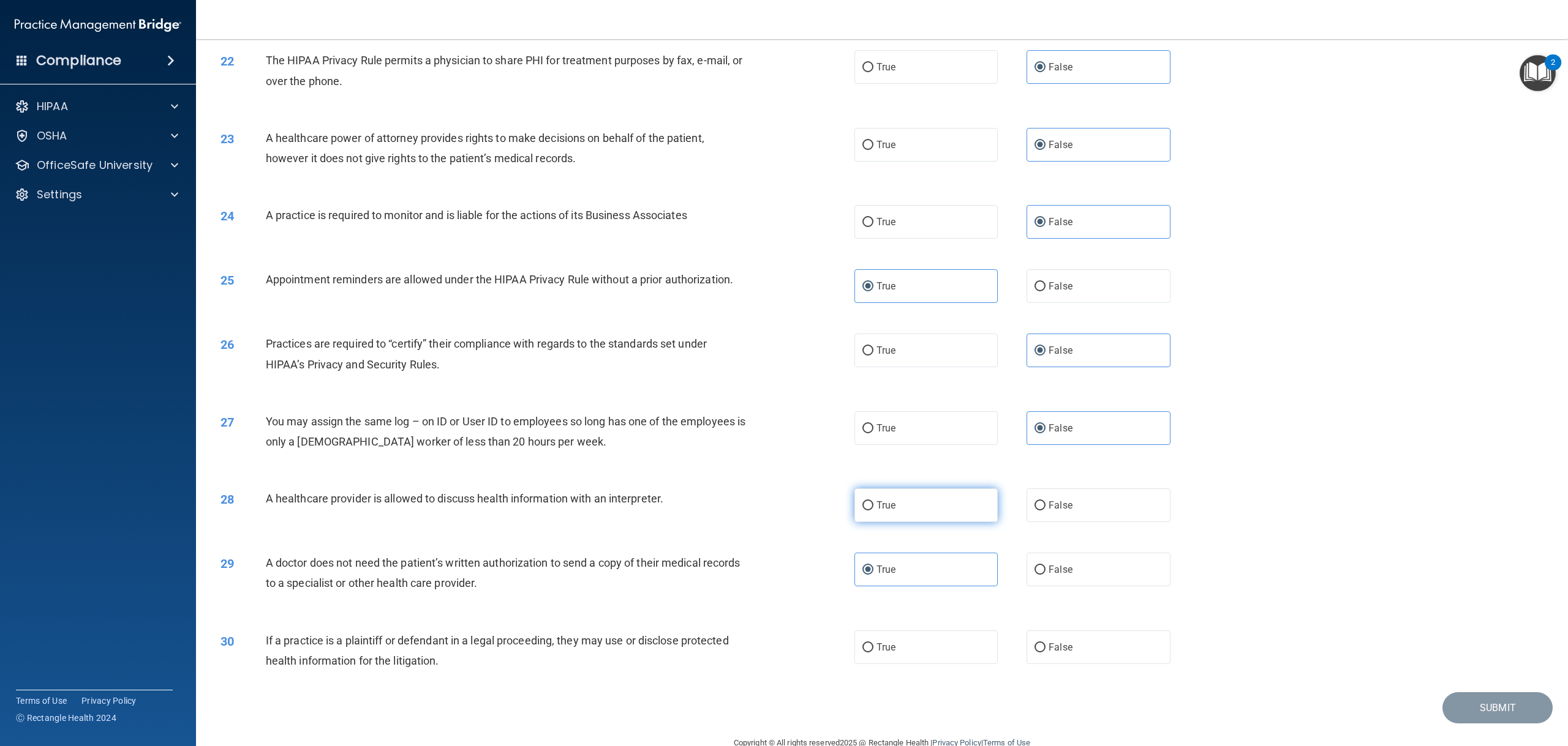
radio input "true"
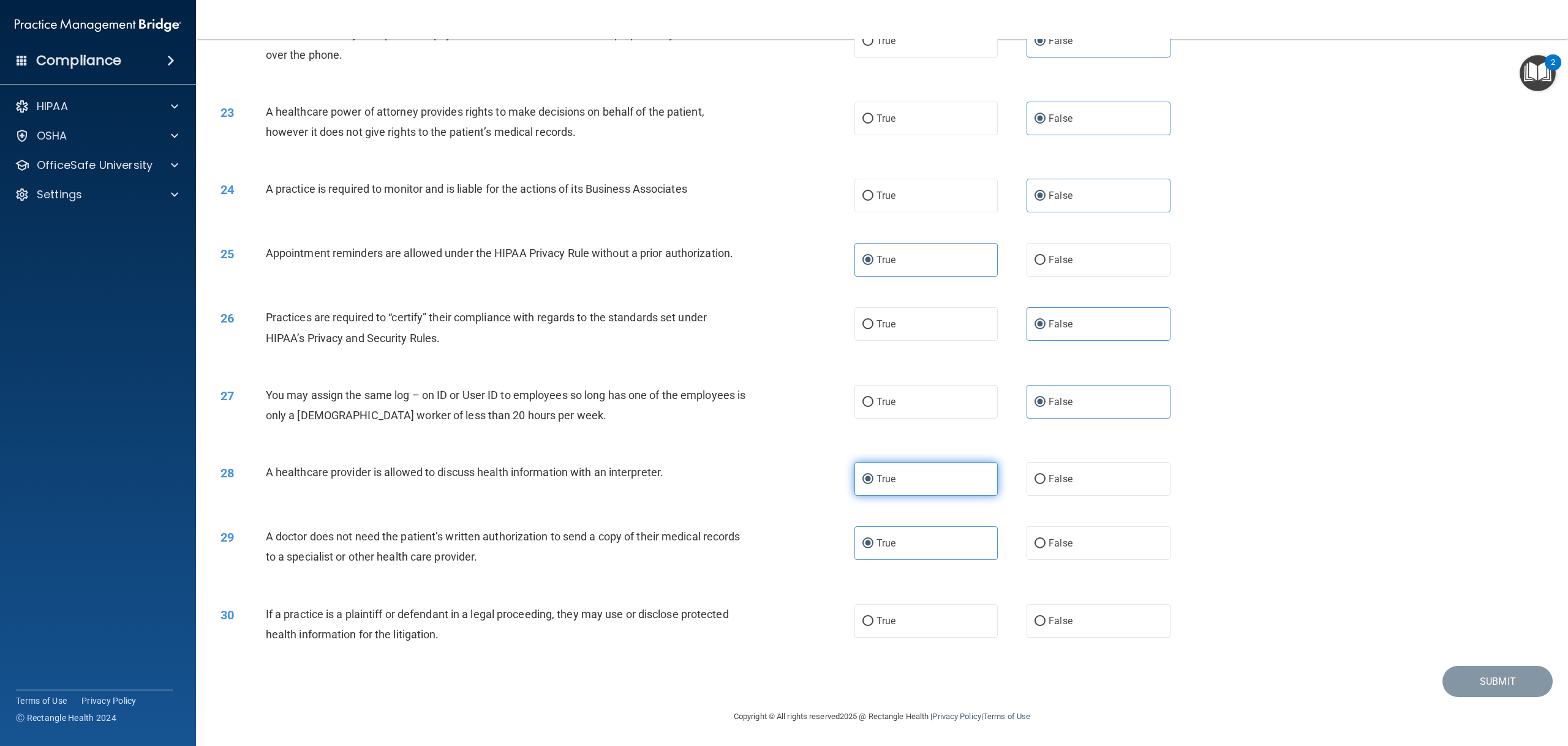
scroll to position [1719, 0]
click at [982, 609] on label "True" at bounding box center [926, 621] width 144 height 33
click at [873, 617] on input "True" at bounding box center [867, 621] width 11 height 9
radio input "true"
click at [1465, 675] on button "Submit" at bounding box center [1497, 681] width 110 height 31
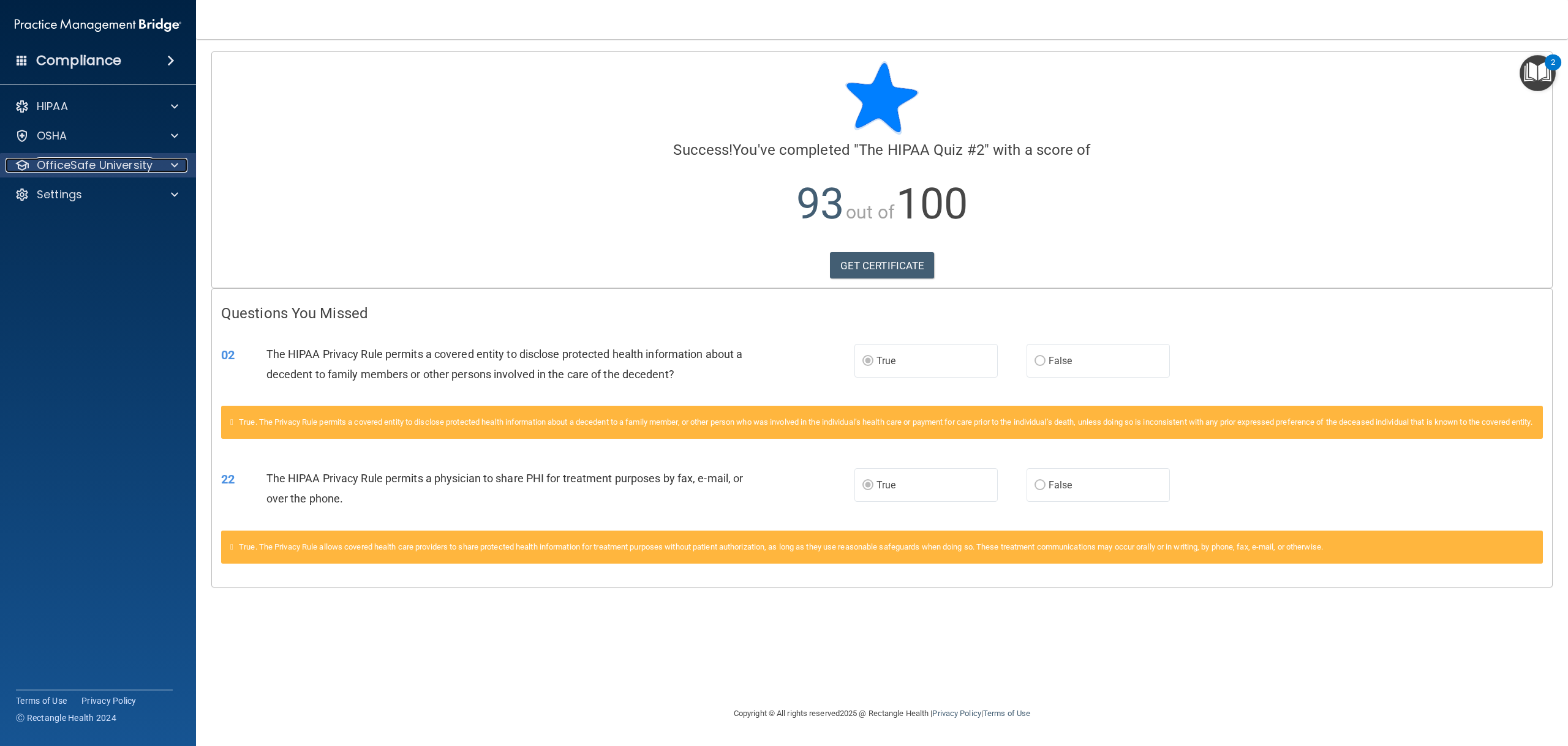
click at [102, 160] on p "OfficeSafe University" at bounding box center [94, 165] width 116 height 14
click at [102, 193] on p "HIPAA Training" at bounding box center [58, 194] width 101 height 12
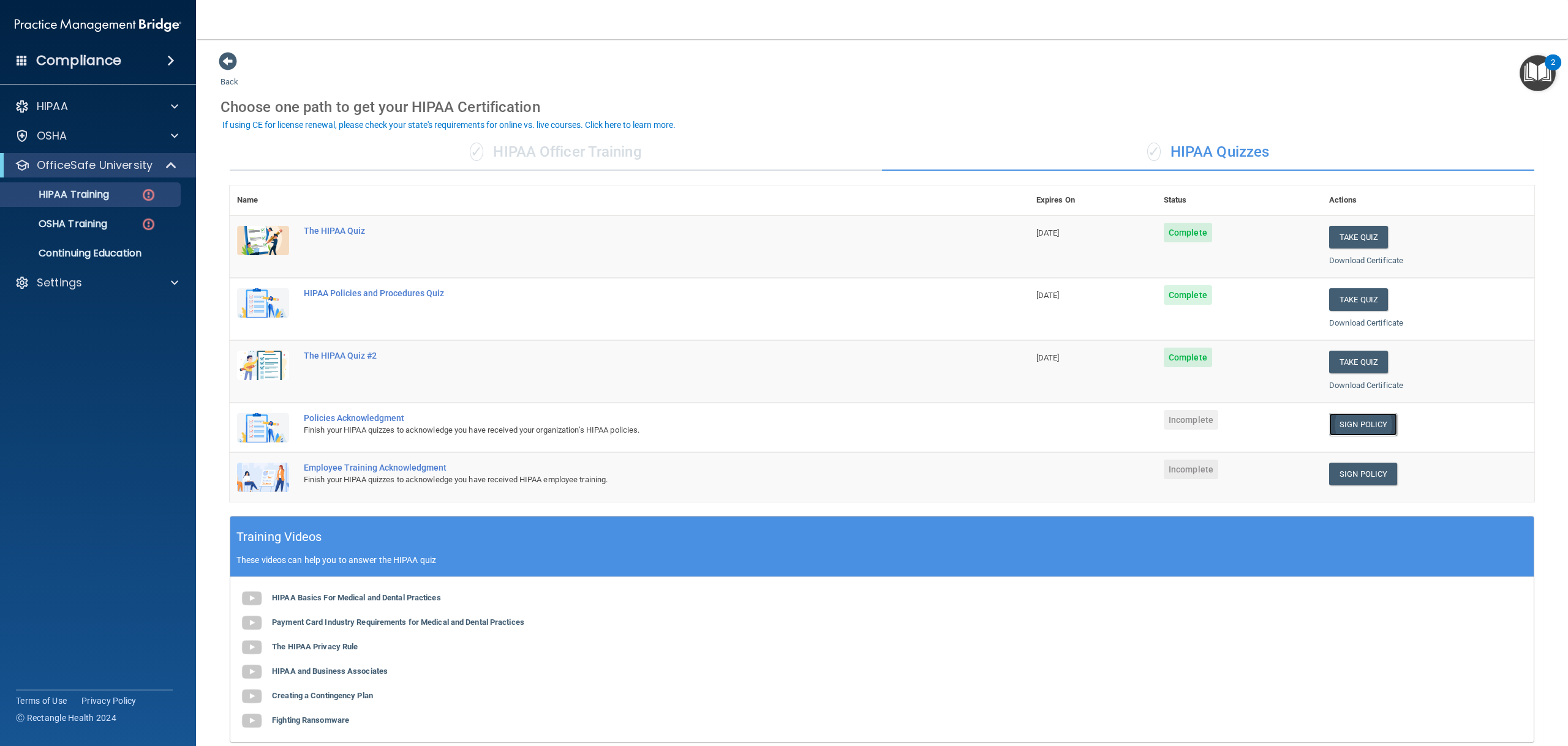
click at [1340, 424] on link "Sign Policy" at bounding box center [1362, 425] width 68 height 23
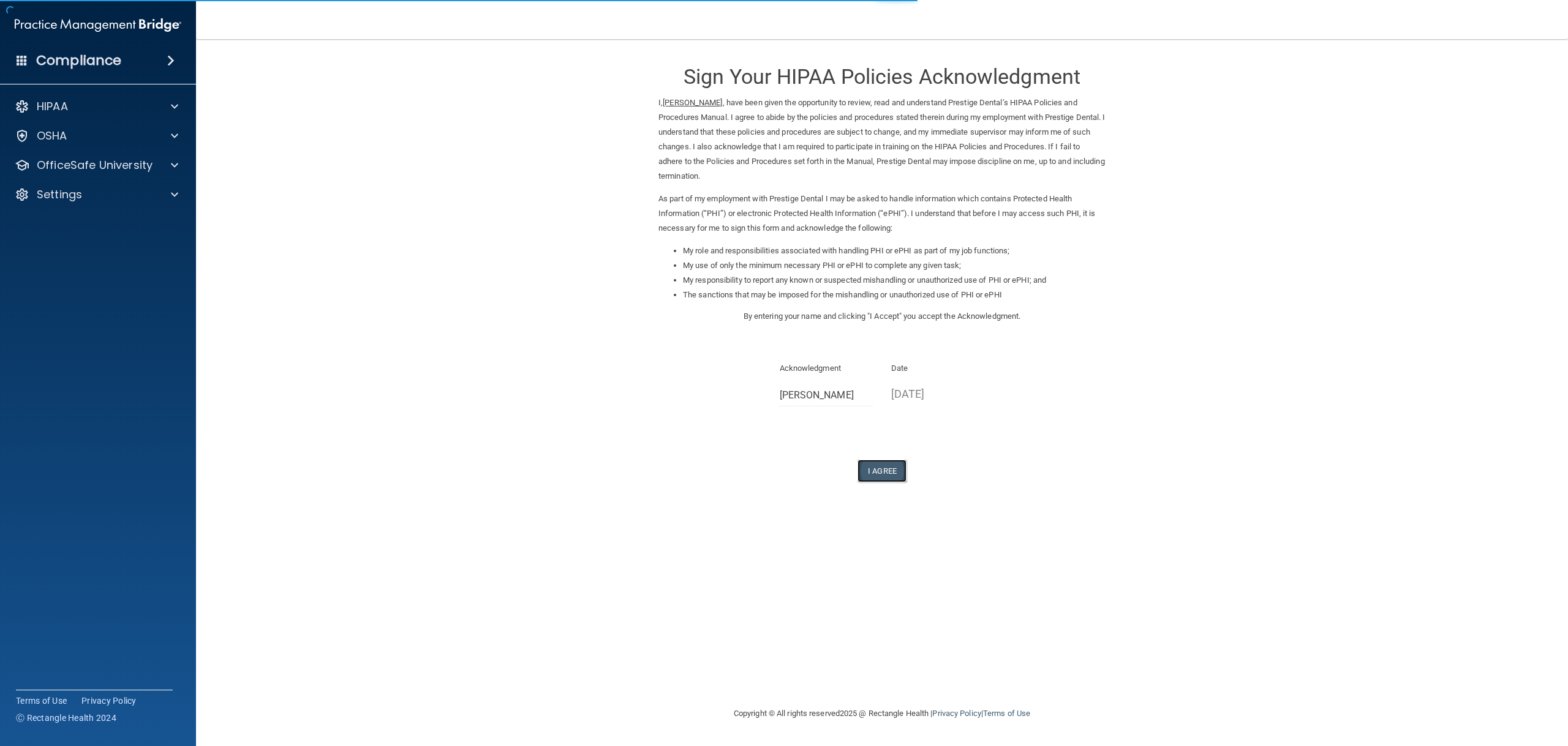
click at [892, 473] on button "I Agree" at bounding box center [882, 471] width 49 height 23
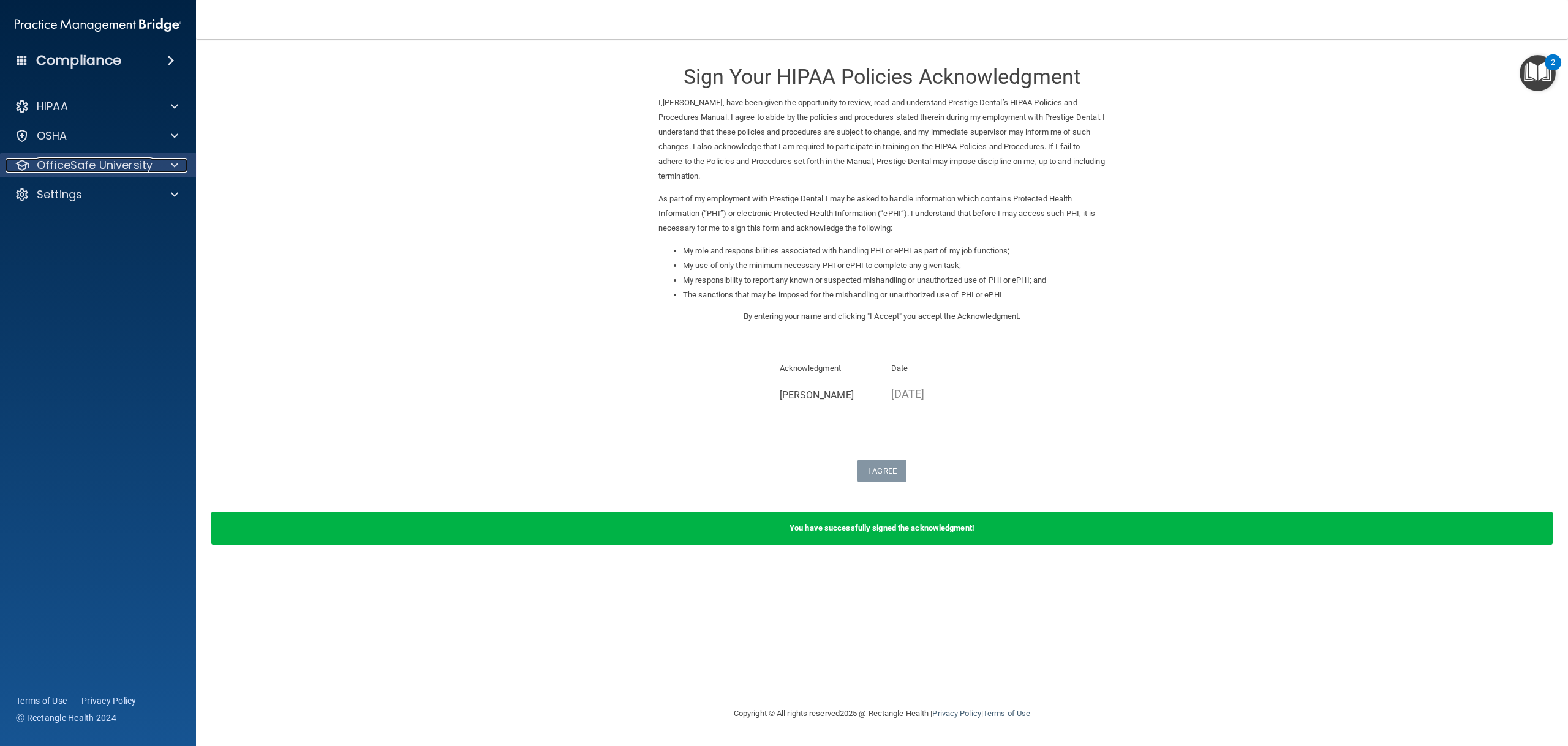
click at [109, 170] on p "OfficeSafe University" at bounding box center [94, 165] width 116 height 14
click at [112, 195] on div "HIPAA Training" at bounding box center [91, 194] width 167 height 12
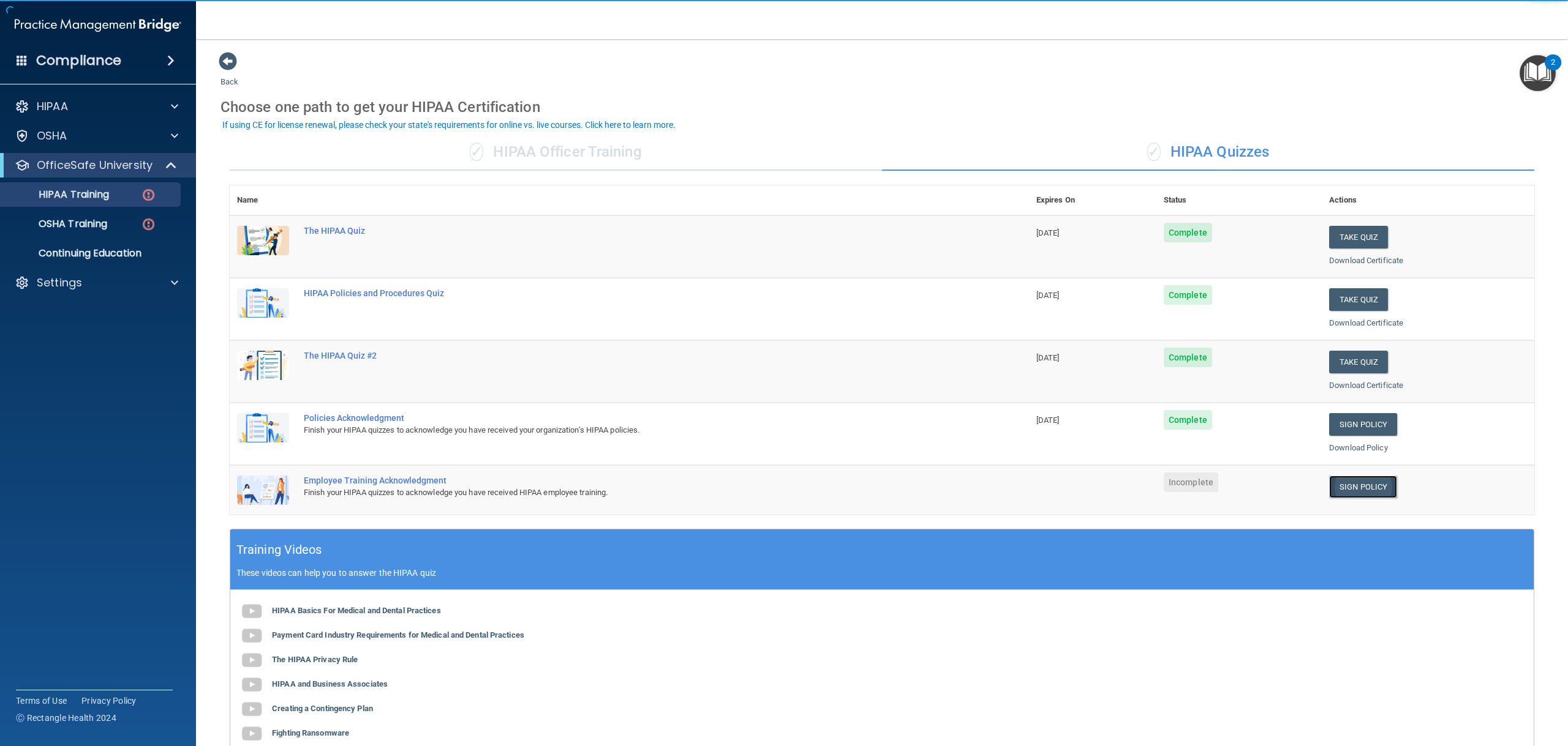
click at [1349, 479] on link "Sign Policy" at bounding box center [1362, 487] width 68 height 23
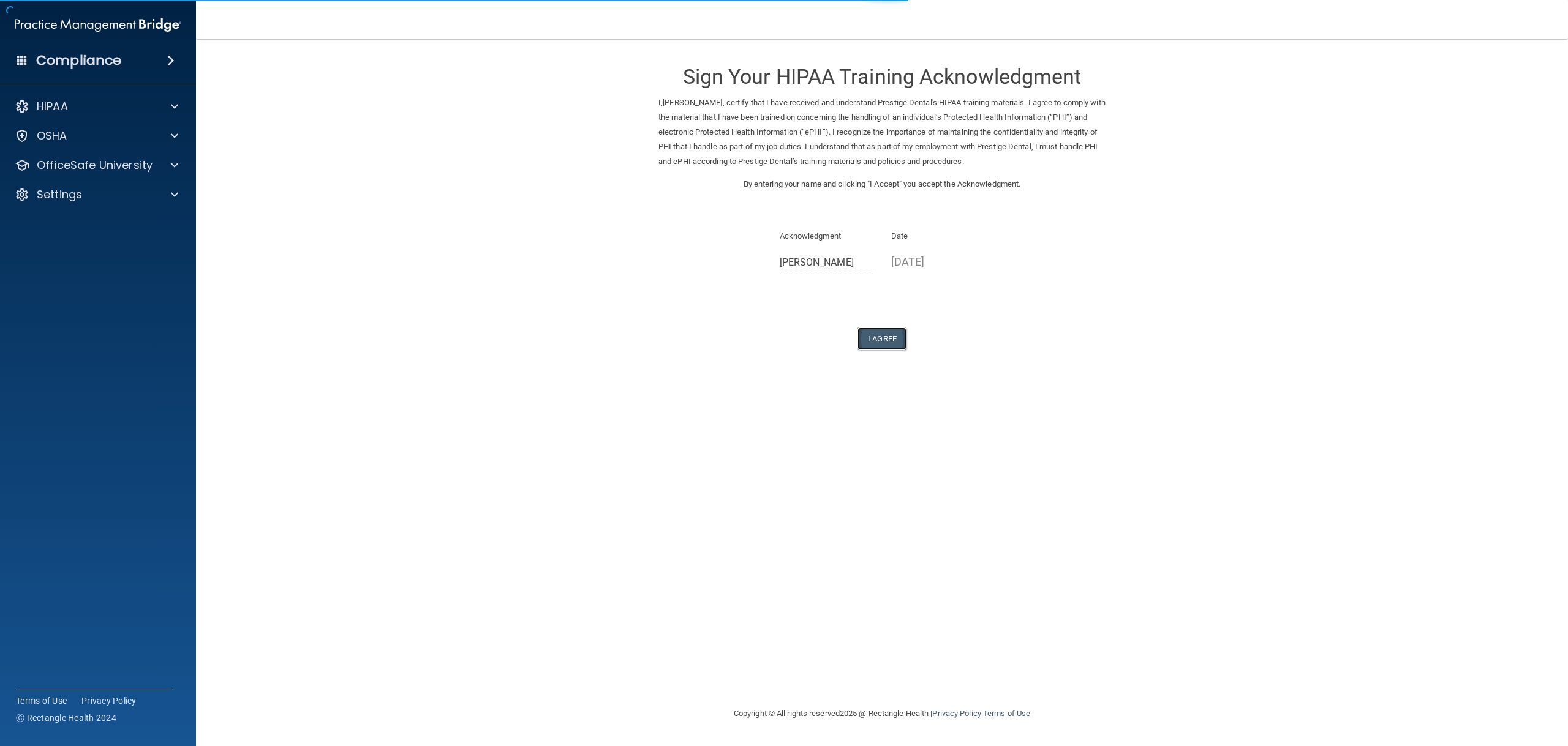
click at [885, 338] on button "I Agree" at bounding box center [882, 339] width 49 height 23
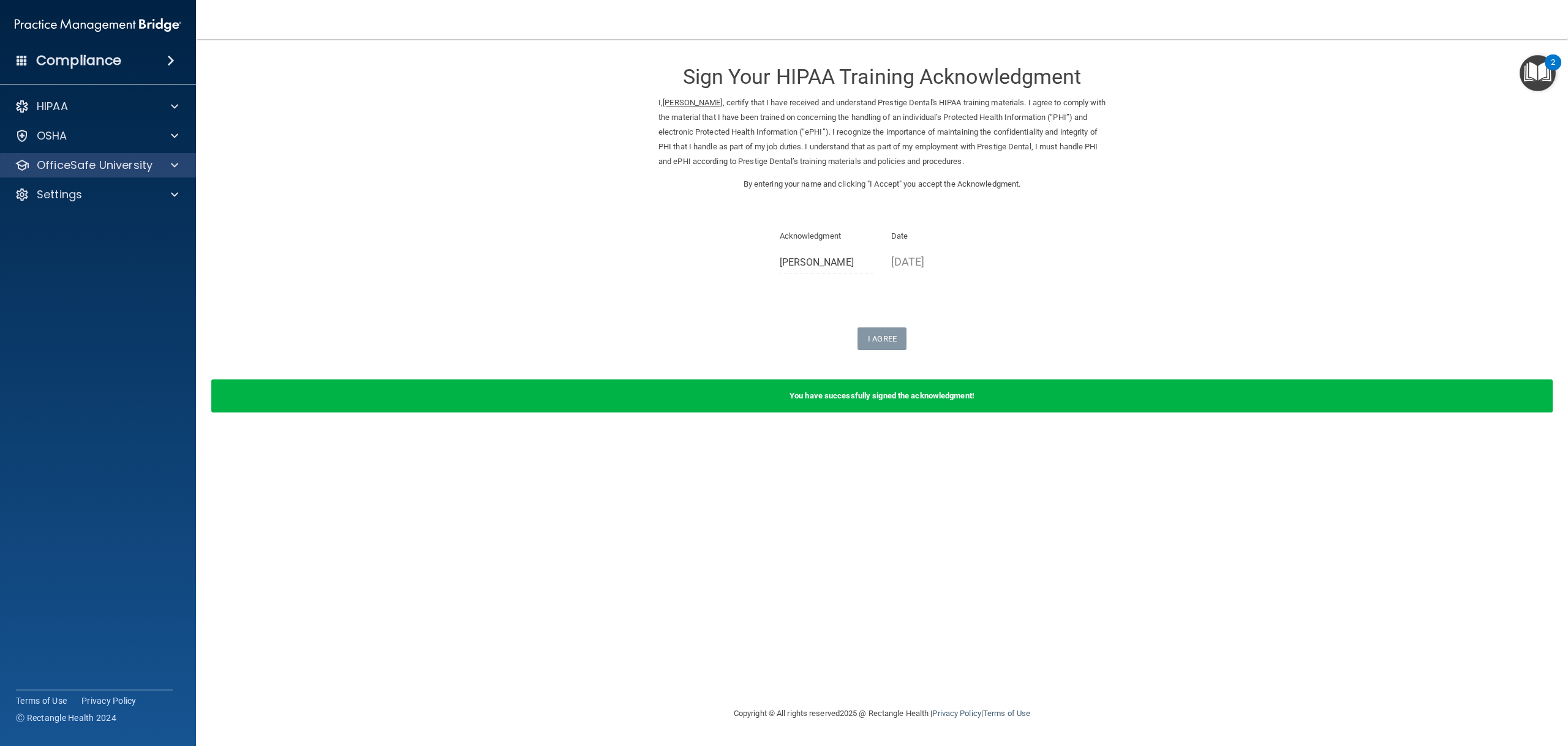
click at [110, 154] on div "OfficeSafe University" at bounding box center [98, 165] width 197 height 24
click at [119, 159] on p "OfficeSafe University" at bounding box center [94, 165] width 116 height 14
click at [112, 221] on div "OSHA Training" at bounding box center [91, 224] width 167 height 12
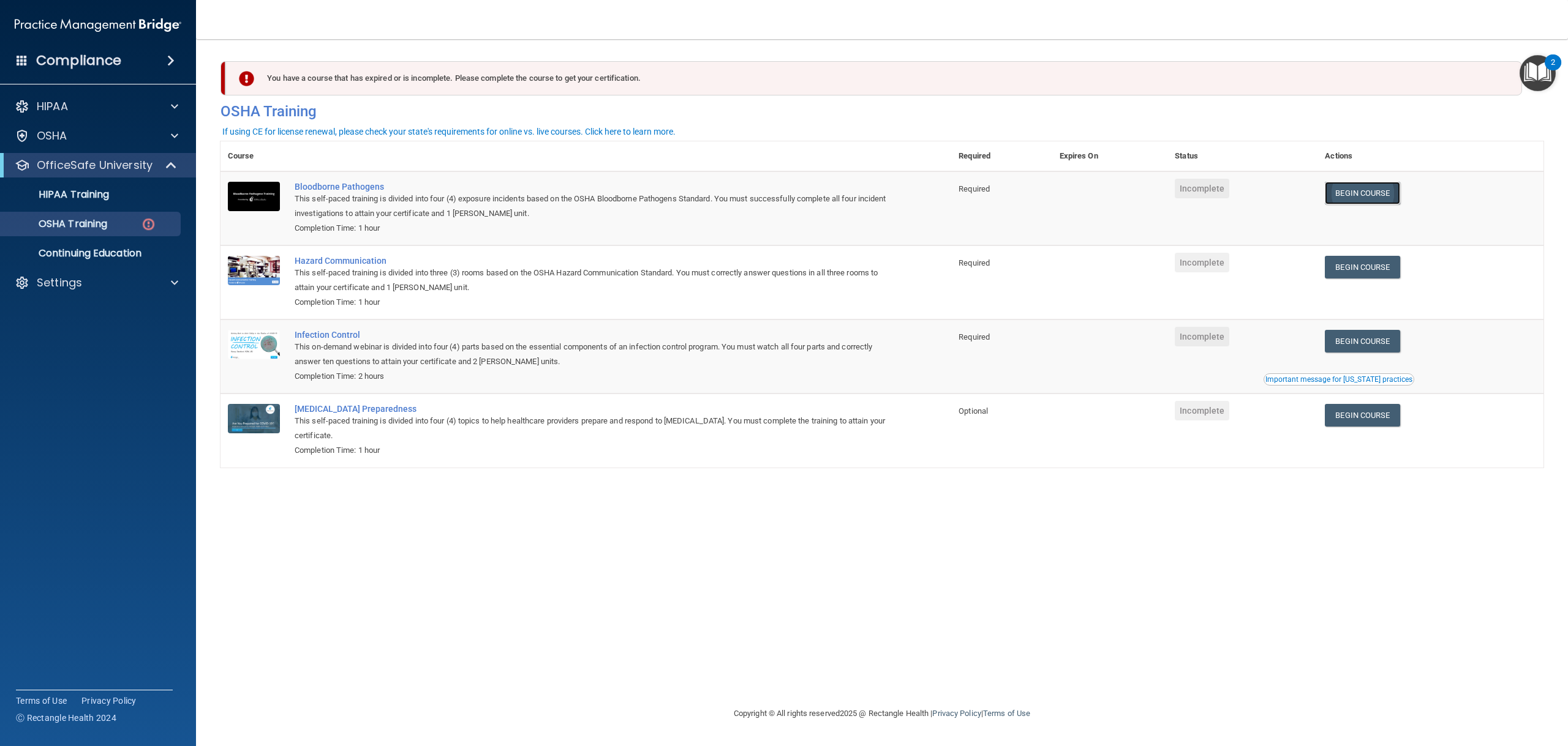
click at [1360, 196] on link "Begin Course" at bounding box center [1362, 193] width 74 height 23
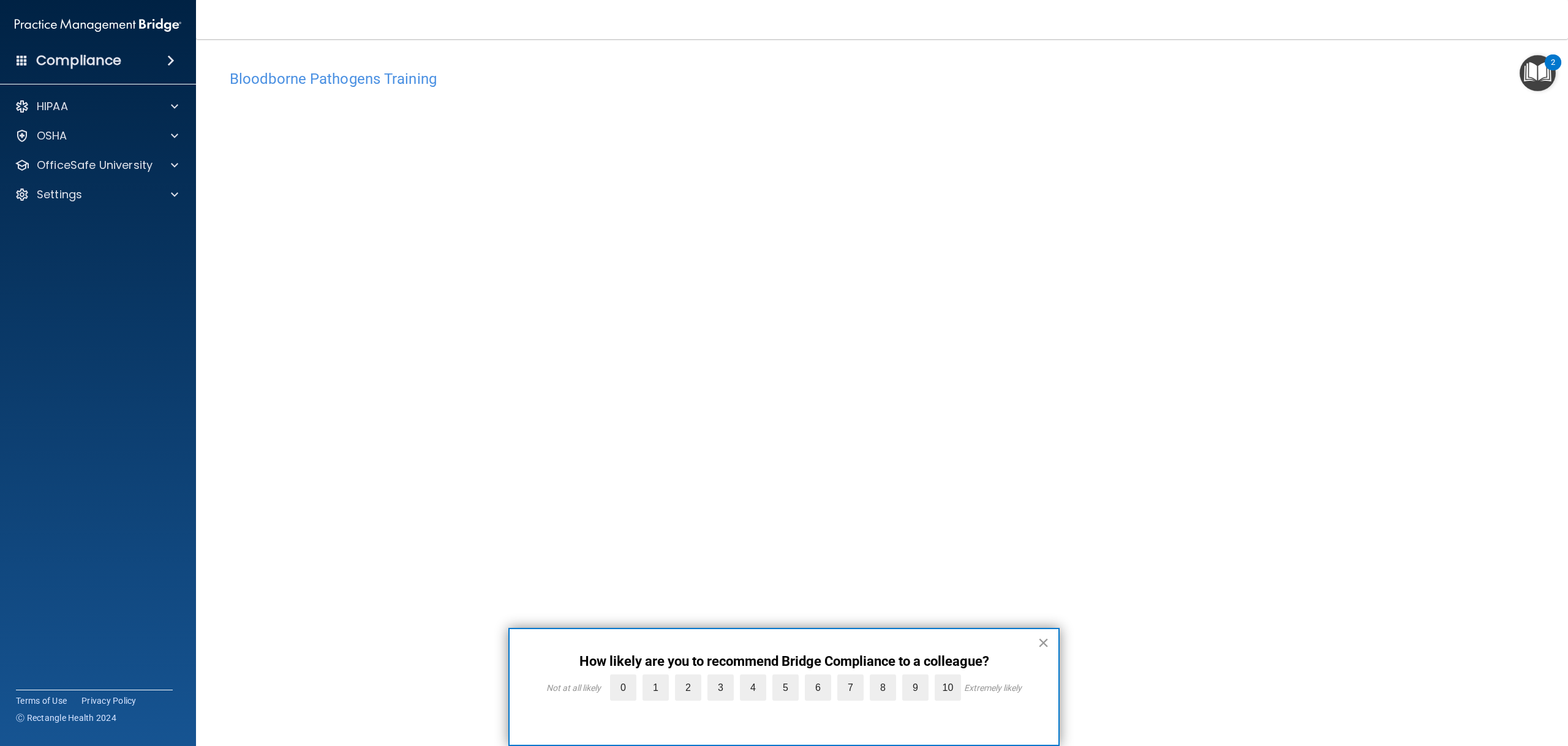
click at [1047, 649] on button "×" at bounding box center [1043, 643] width 11 height 20
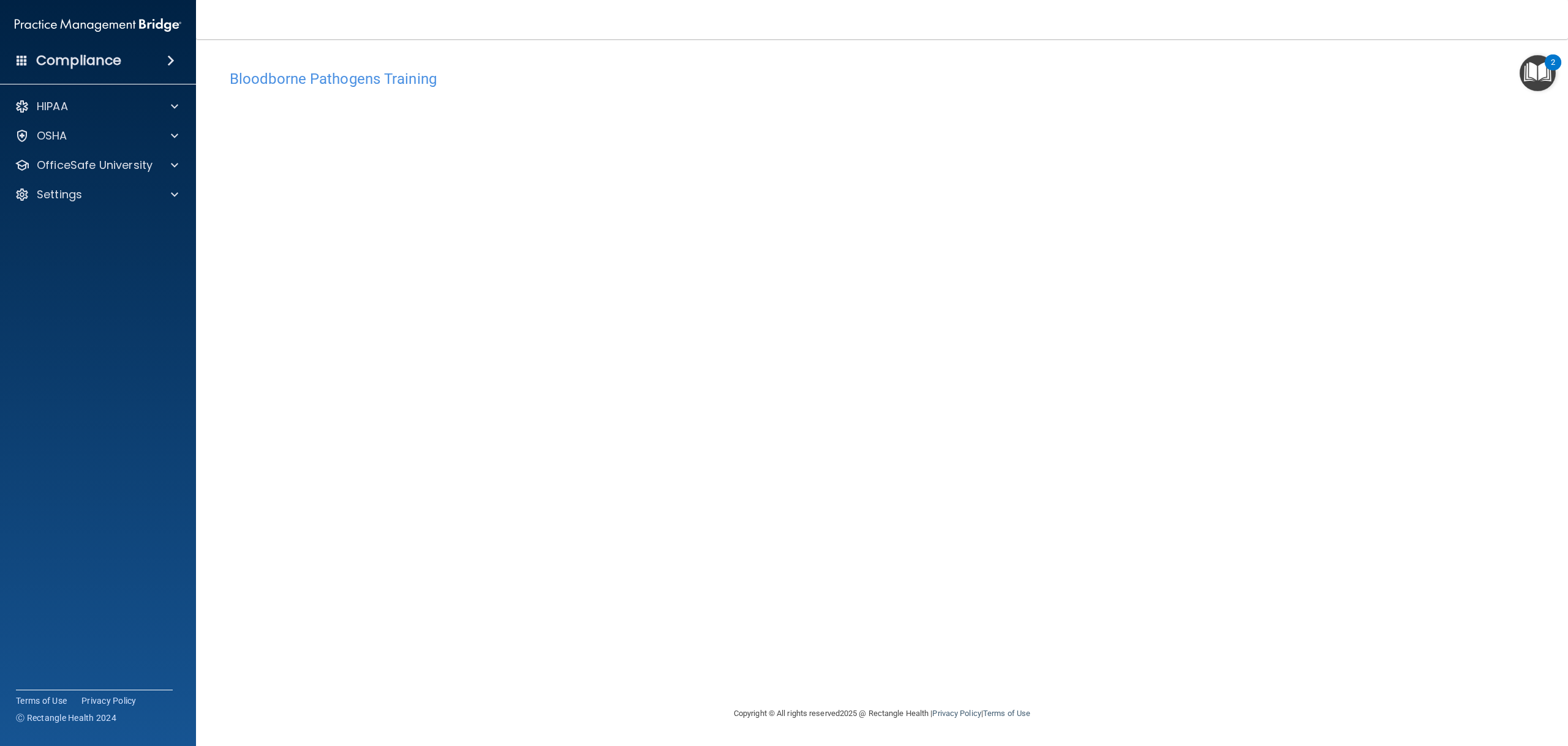
click at [1215, 653] on div "Bloodborne Pathogens Training This course doesn’t expire until . Are you sure y…" at bounding box center [882, 385] width 1323 height 643
click at [133, 169] on p "OfficeSafe University" at bounding box center [94, 165] width 116 height 14
click at [142, 219] on img at bounding box center [148, 224] width 15 height 15
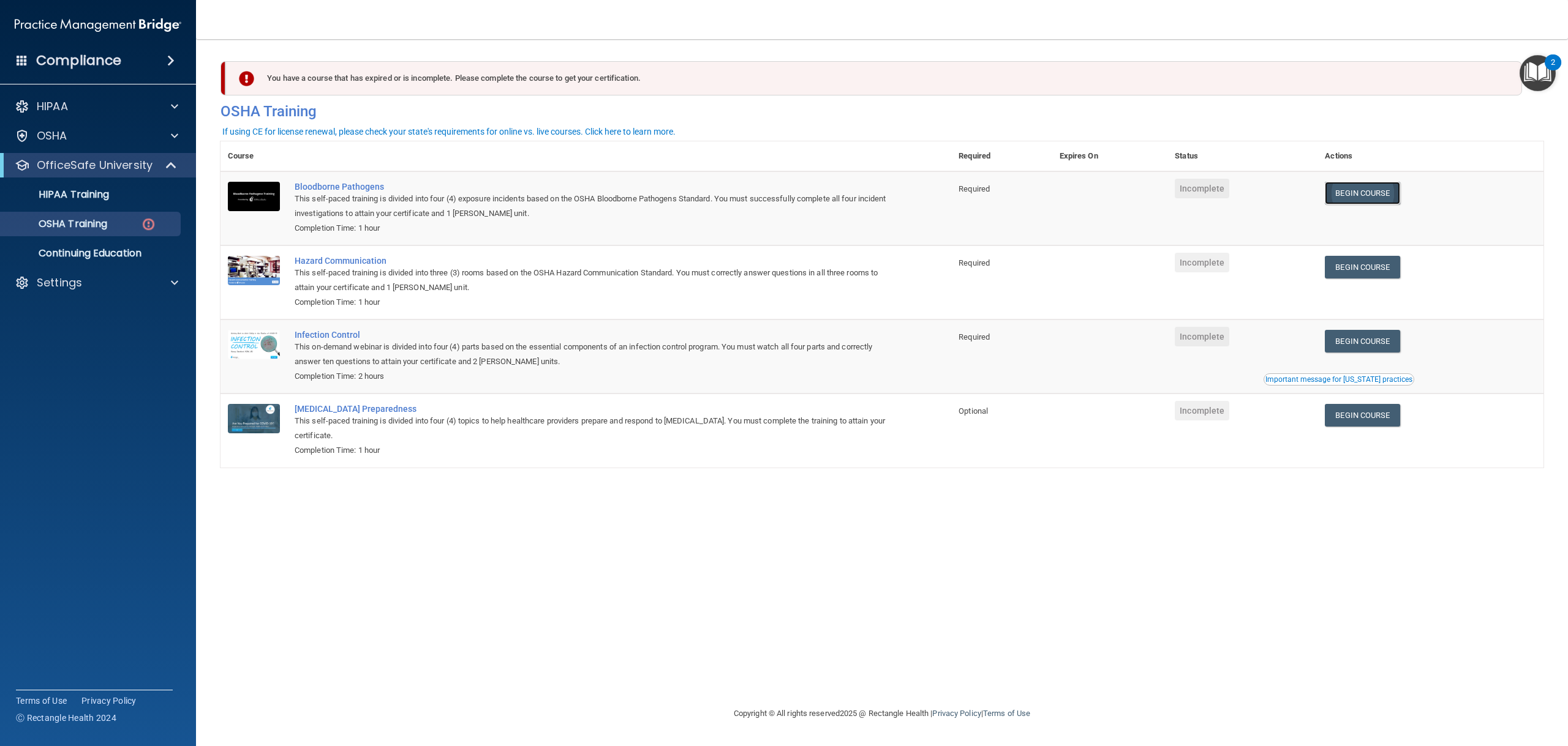
click at [1364, 188] on link "Begin Course" at bounding box center [1362, 193] width 74 height 23
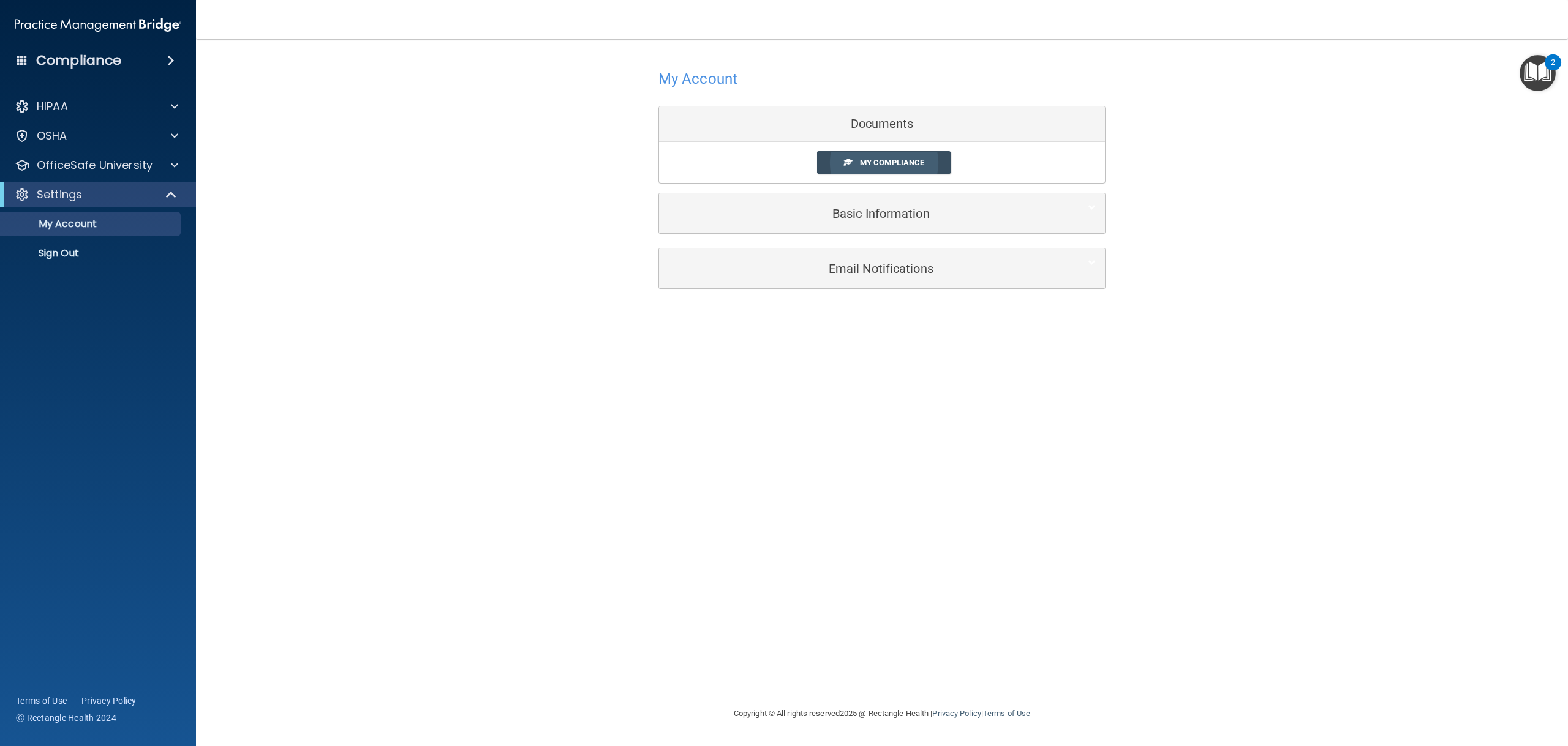
click at [851, 165] on span at bounding box center [847, 162] width 8 height 8
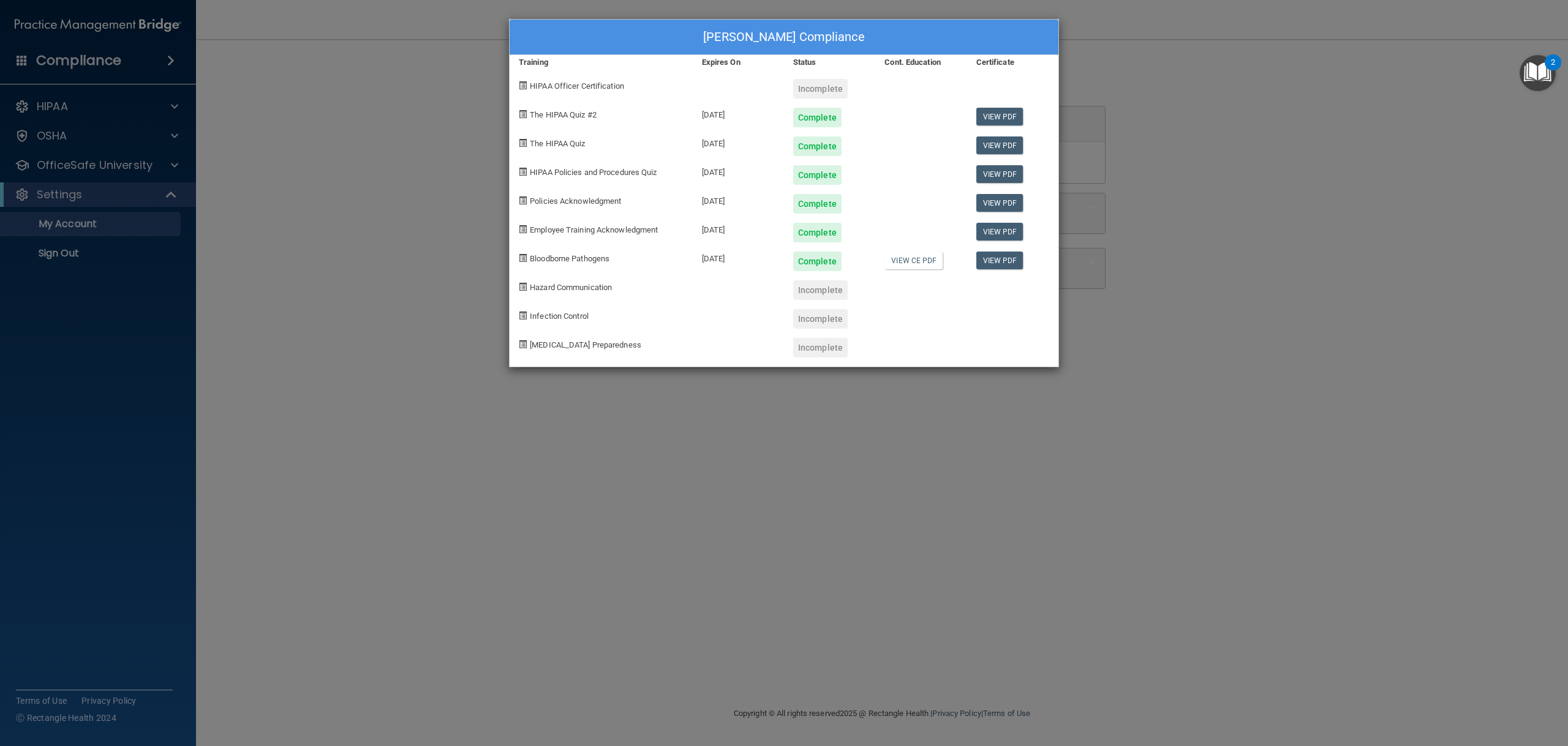
click at [1104, 109] on div "Shuyan Han's Compliance Training Expires On Status Cont. Education Certificate …" at bounding box center [784, 373] width 1568 height 746
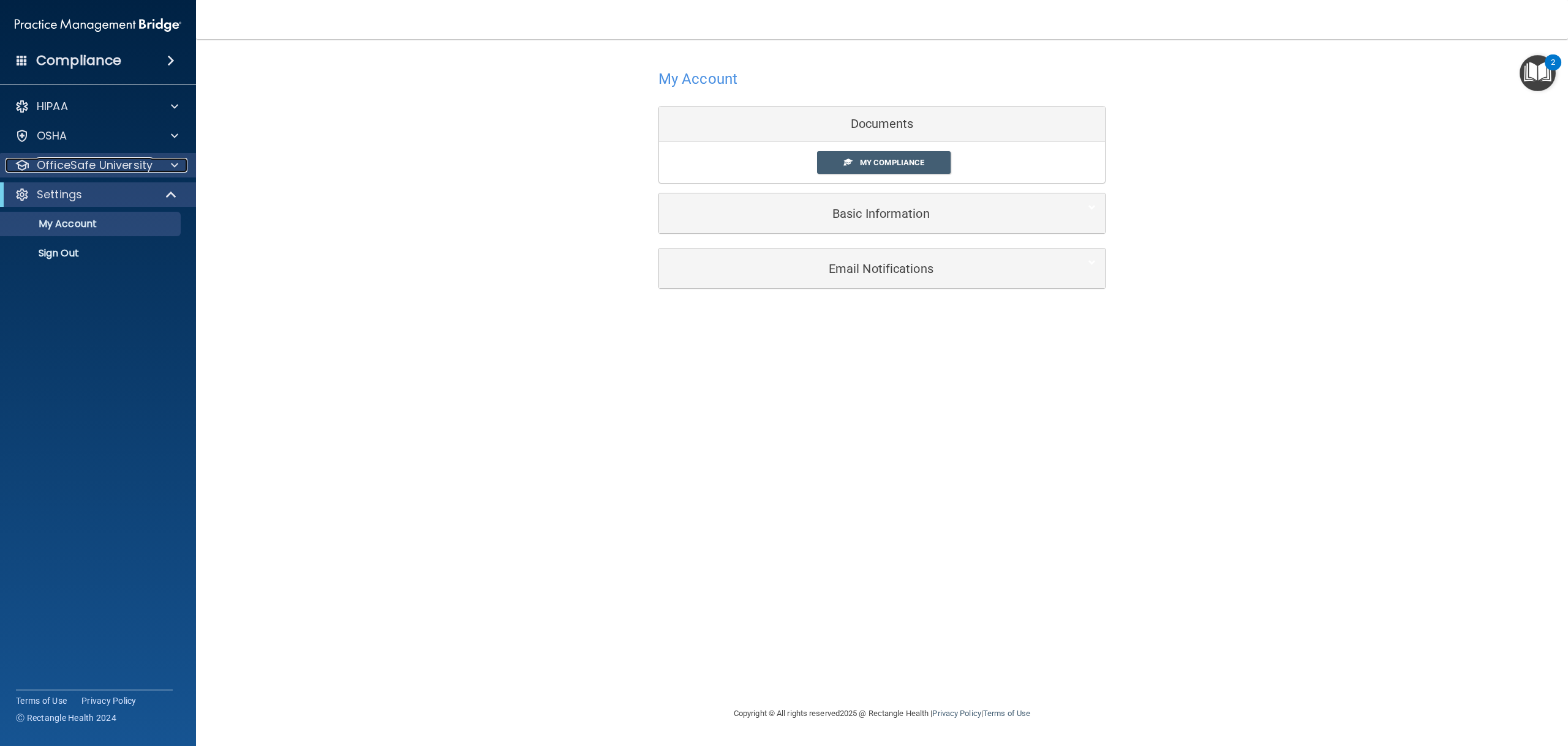
click at [122, 169] on p "OfficeSafe University" at bounding box center [94, 165] width 116 height 14
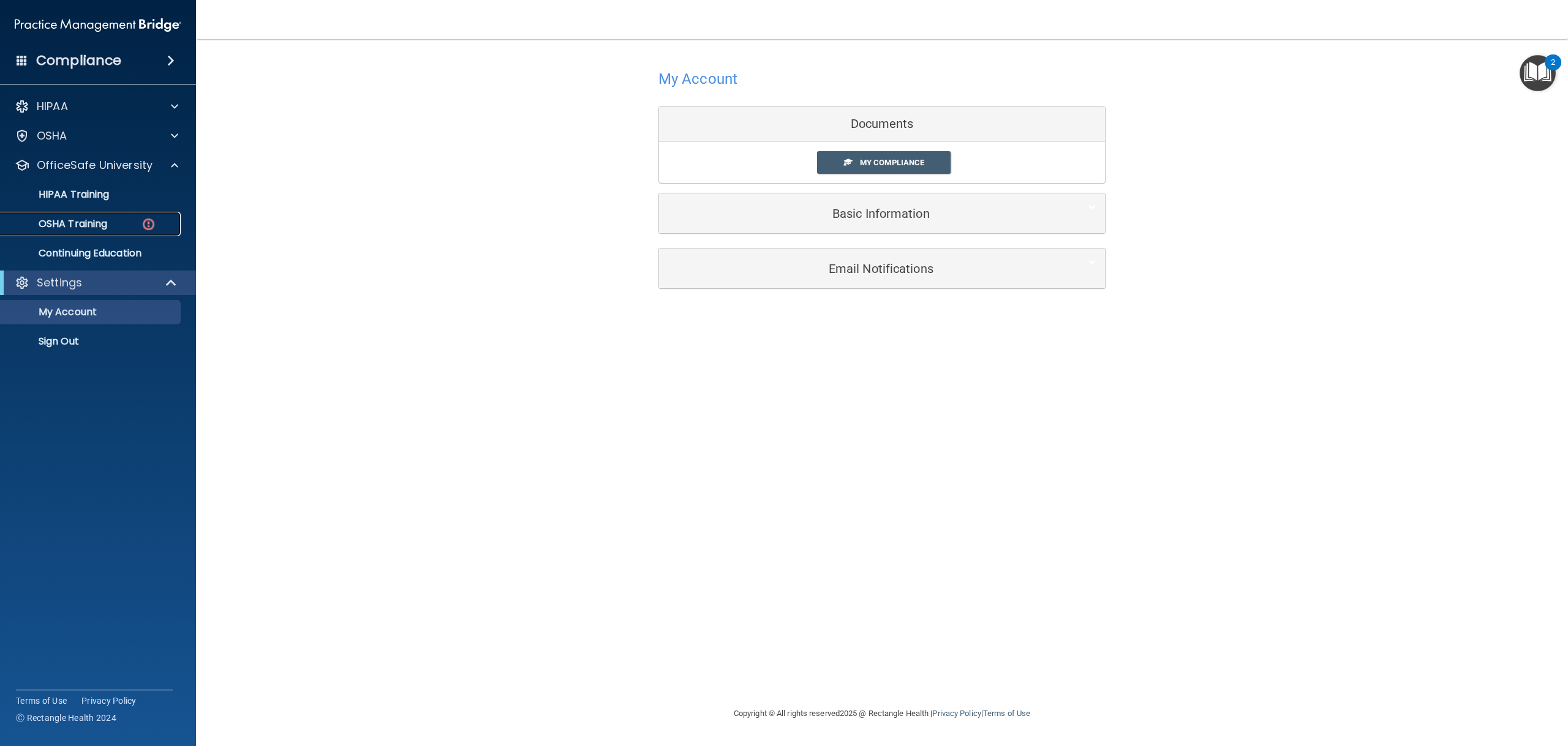
click at [133, 219] on div "OSHA Training" at bounding box center [91, 224] width 167 height 12
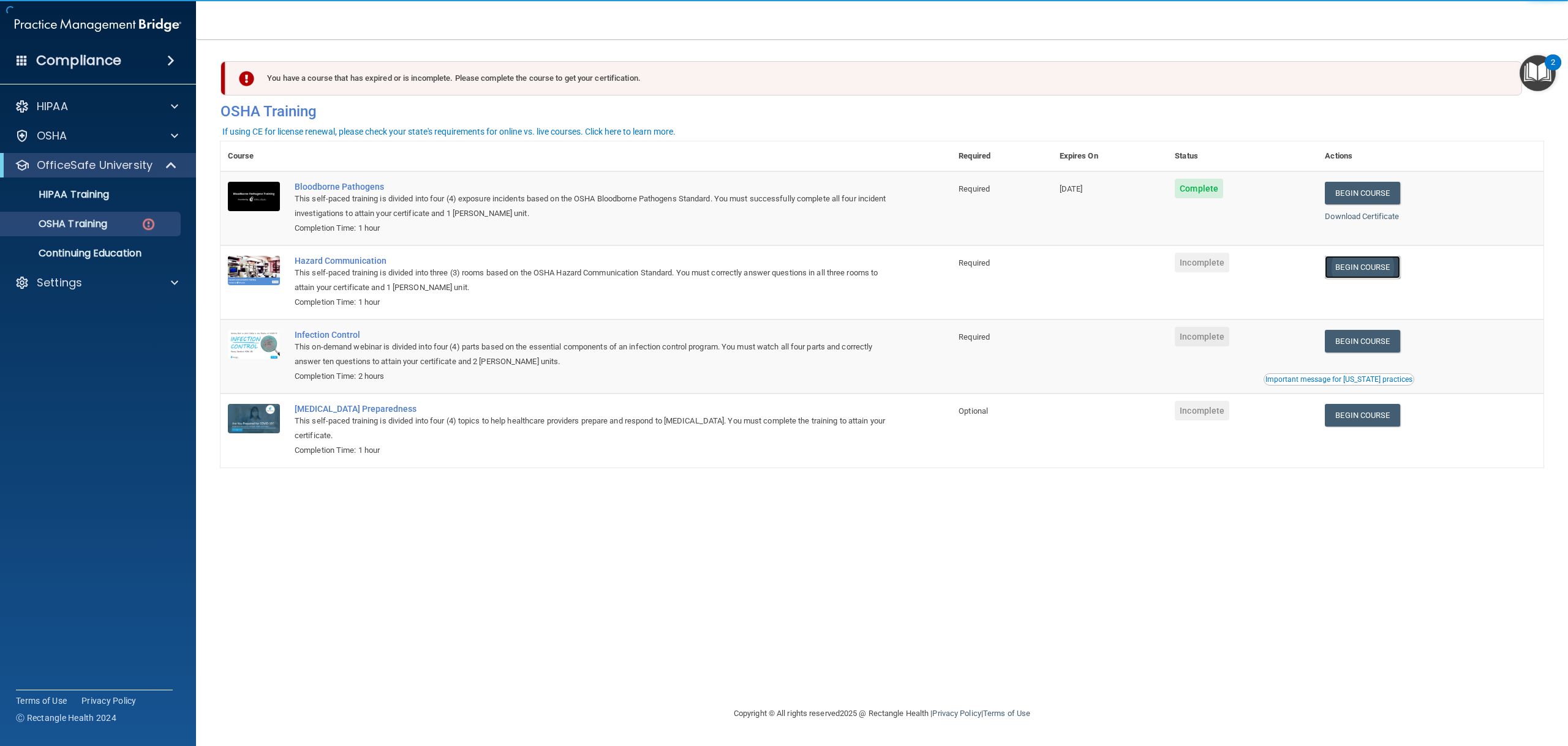
click at [1382, 260] on link "Begin Course" at bounding box center [1362, 267] width 74 height 23
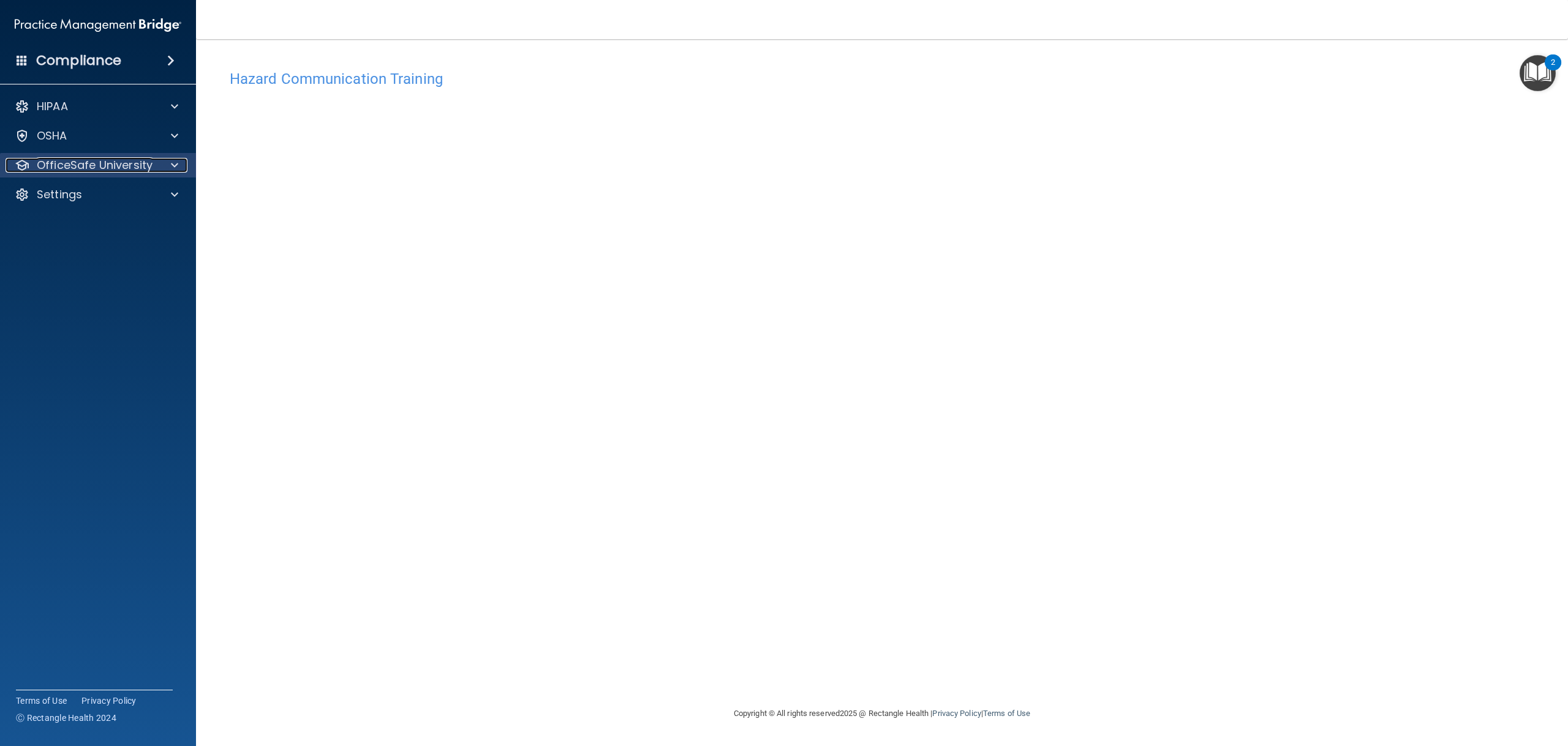
click at [135, 172] on p "OfficeSafe University" at bounding box center [94, 165] width 116 height 14
click at [130, 213] on link "OSHA Training" at bounding box center [84, 224] width 193 height 24
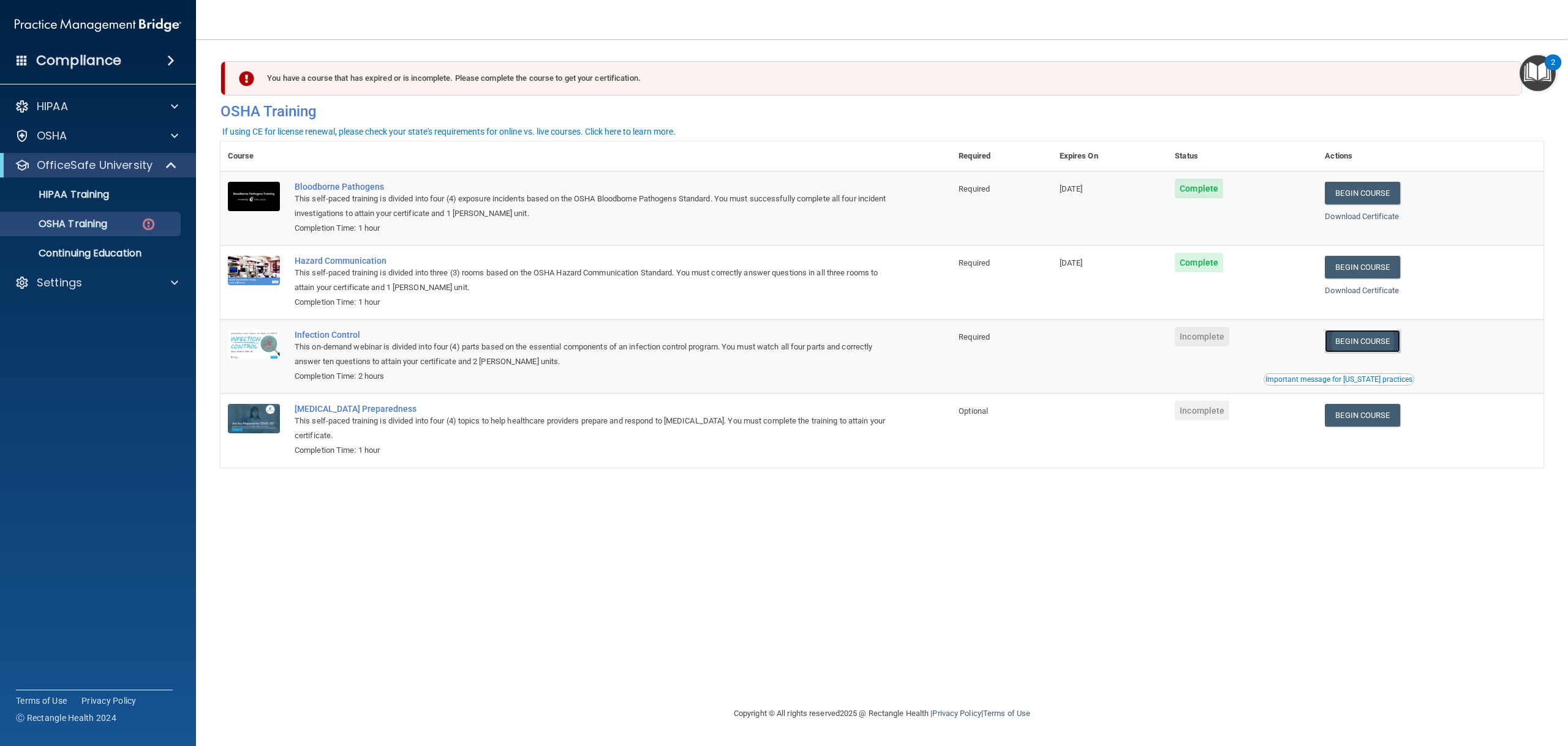
click at [1359, 336] on link "Begin Course" at bounding box center [1362, 341] width 74 height 23
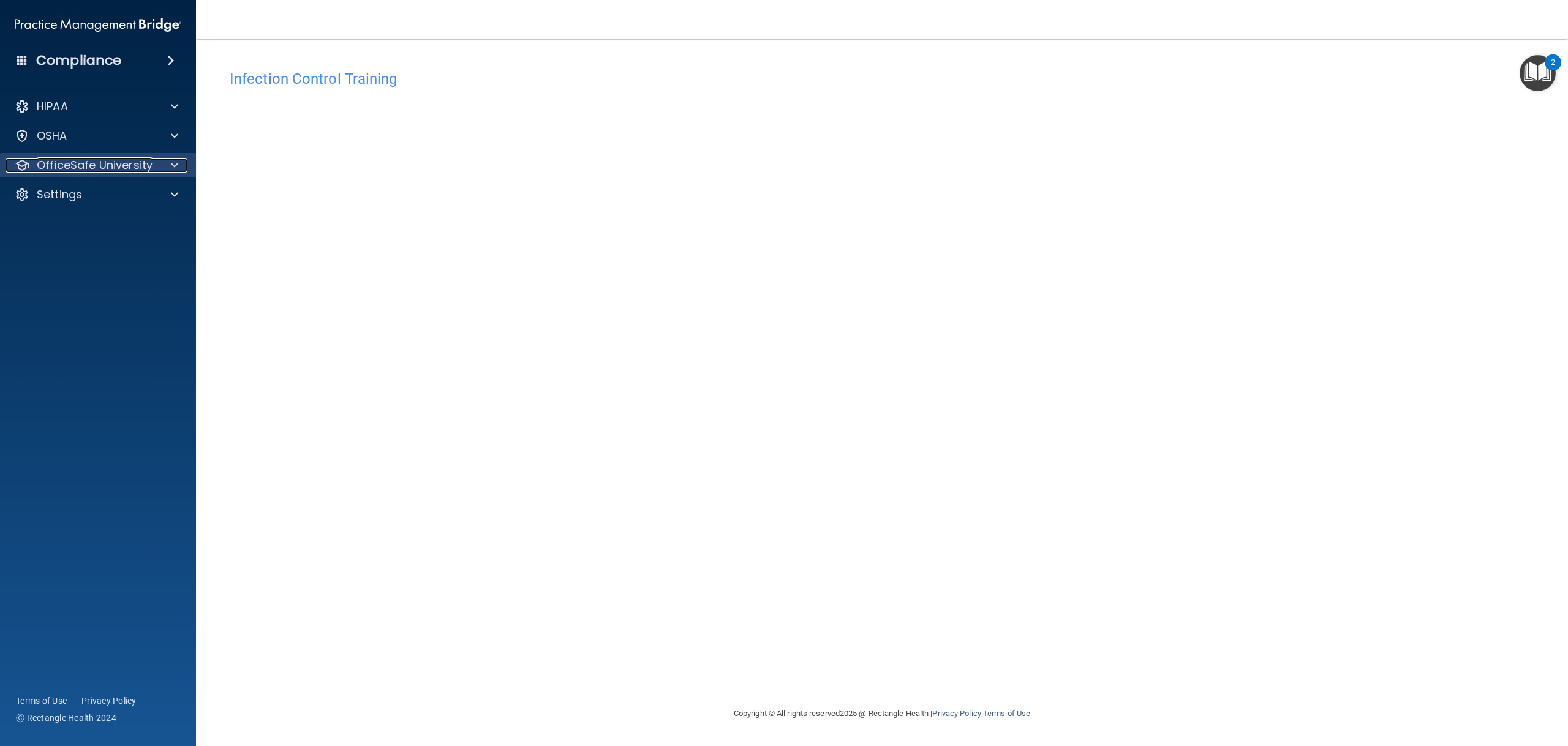
click at [97, 172] on p "OfficeSafe University" at bounding box center [94, 165] width 116 height 14
click at [96, 222] on p "OSHA Training" at bounding box center [57, 224] width 100 height 12
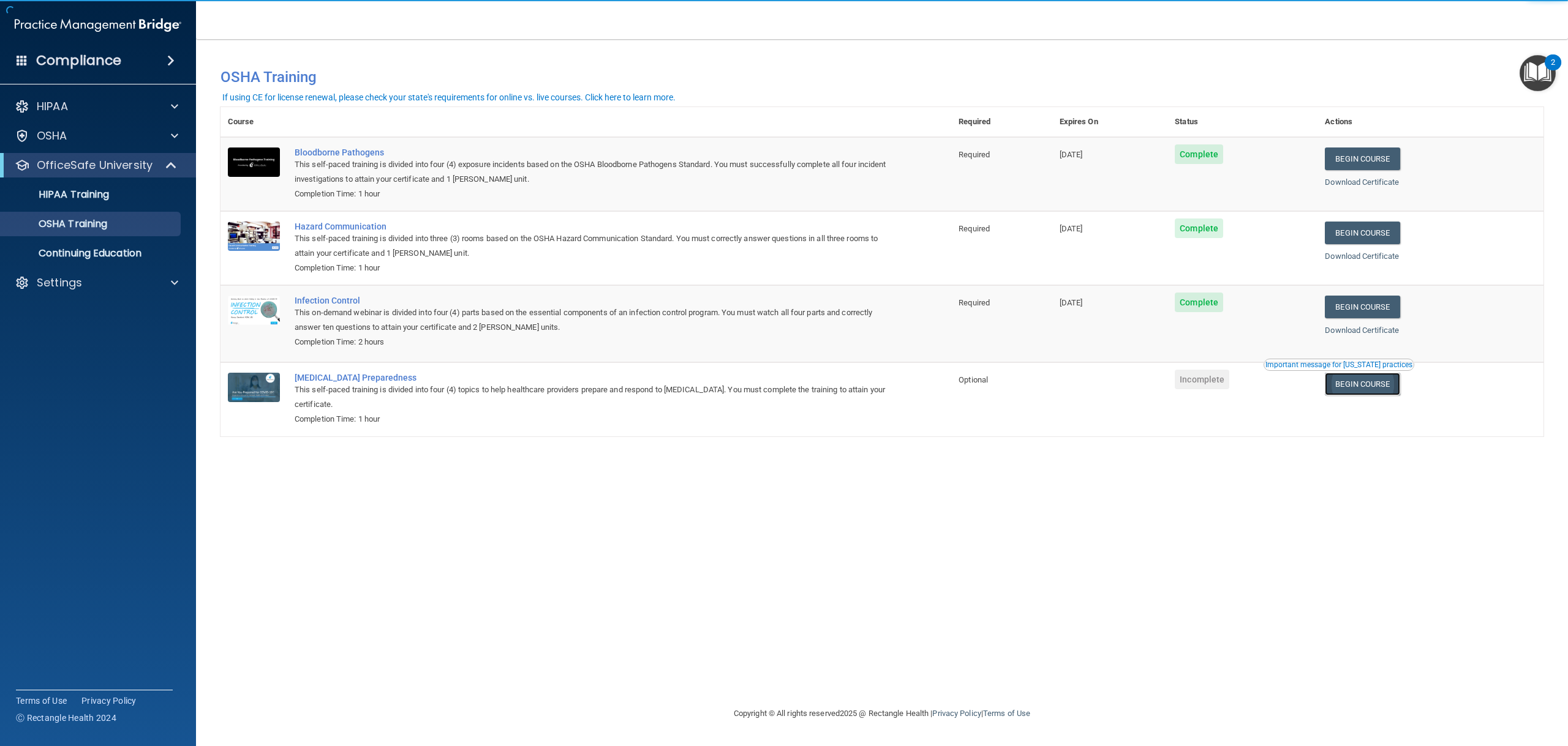
click at [1360, 392] on link "Begin Course" at bounding box center [1362, 384] width 74 height 23
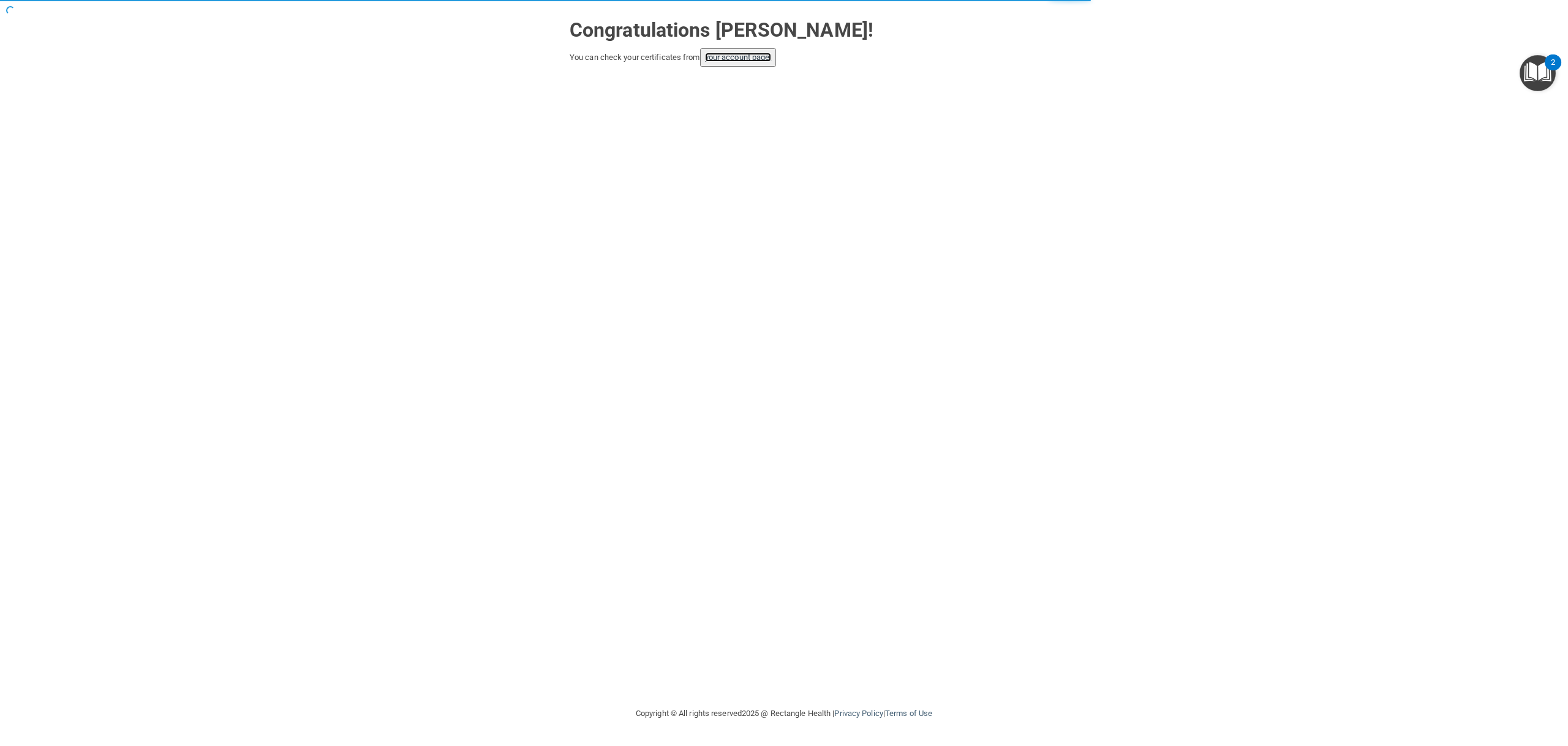
click at [767, 58] on link "your account page!" at bounding box center [738, 57] width 67 height 9
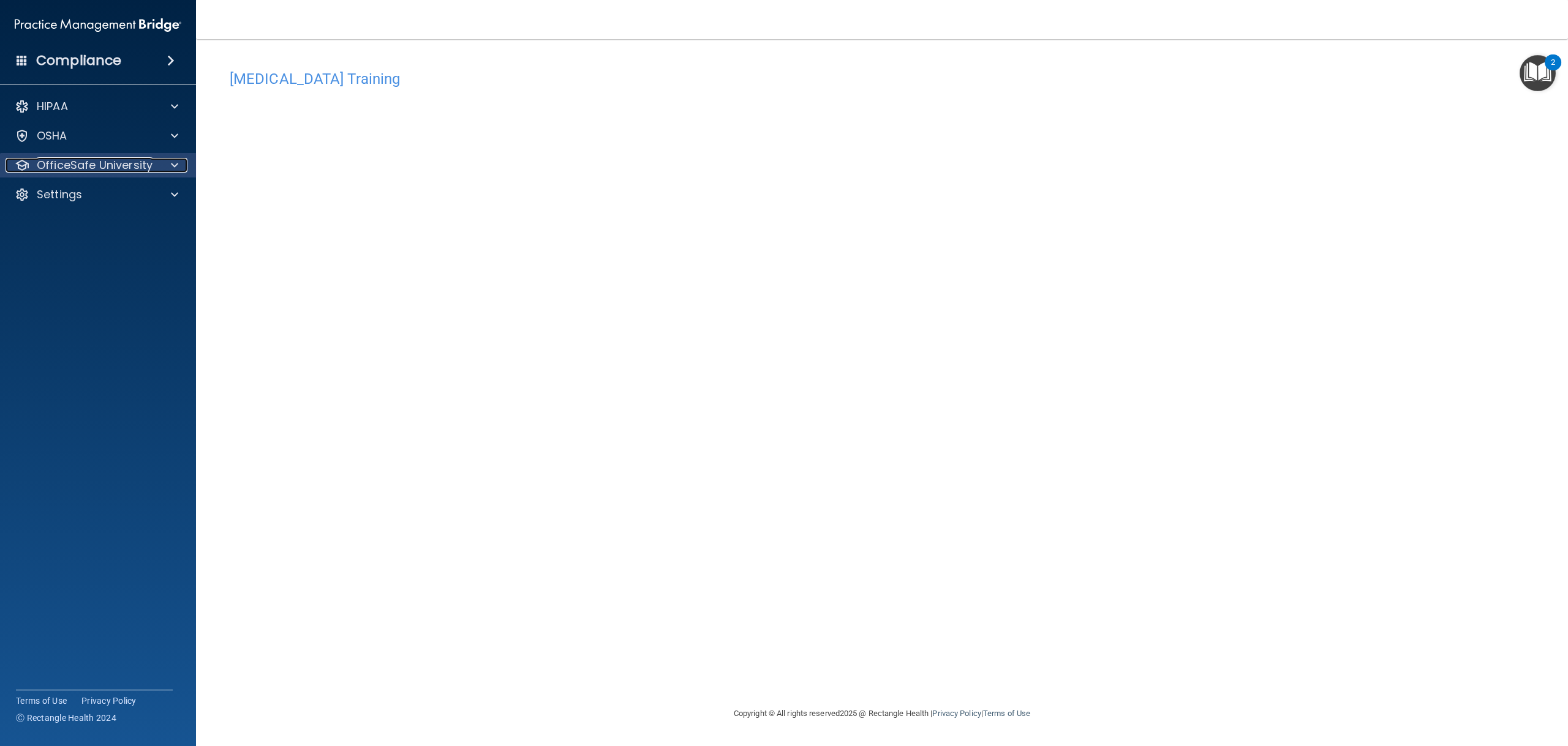
click at [147, 168] on p "OfficeSafe University" at bounding box center [94, 165] width 116 height 14
click at [137, 253] on p "Continuing Education" at bounding box center [91, 253] width 167 height 12
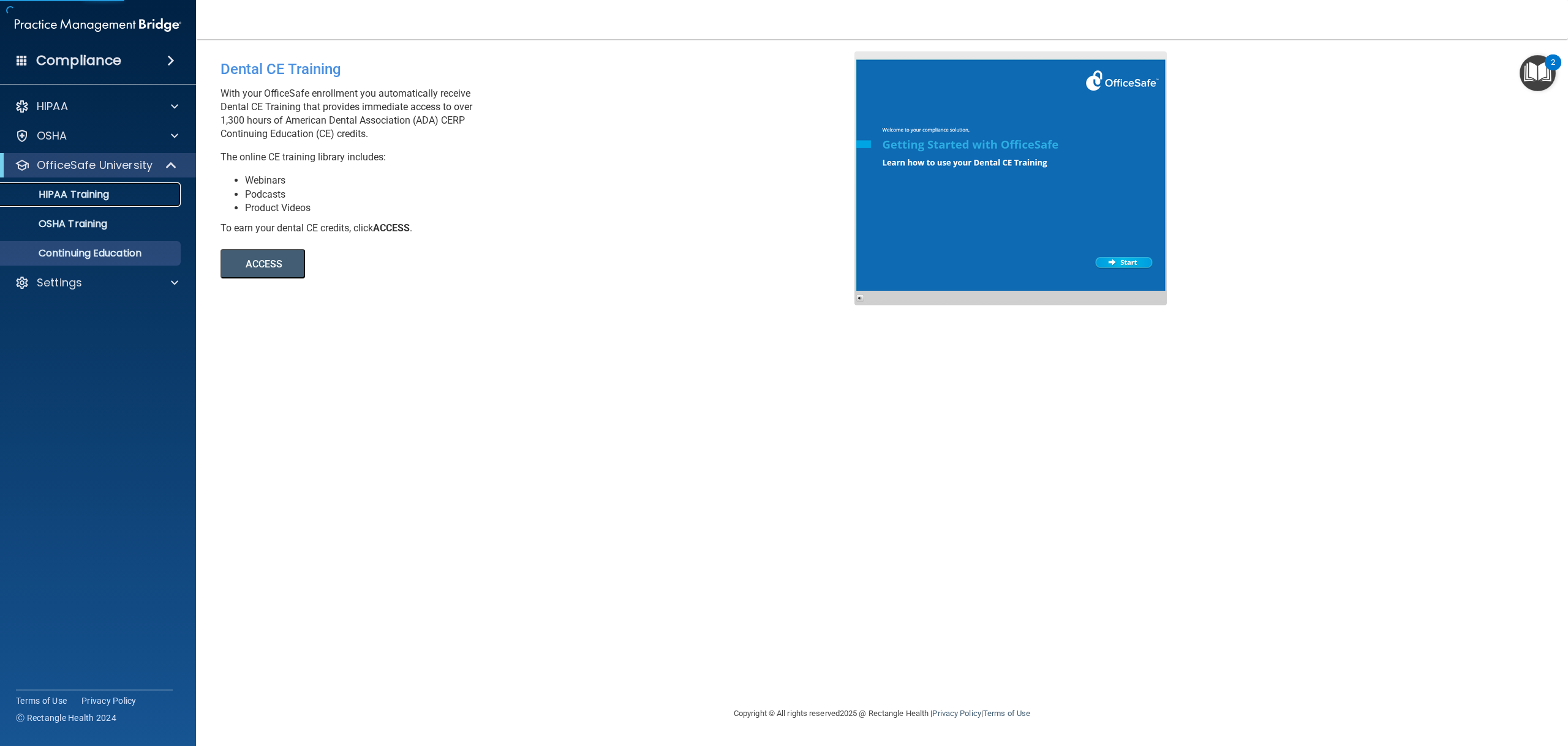
click at [125, 194] on div "HIPAA Training" at bounding box center [91, 194] width 167 height 12
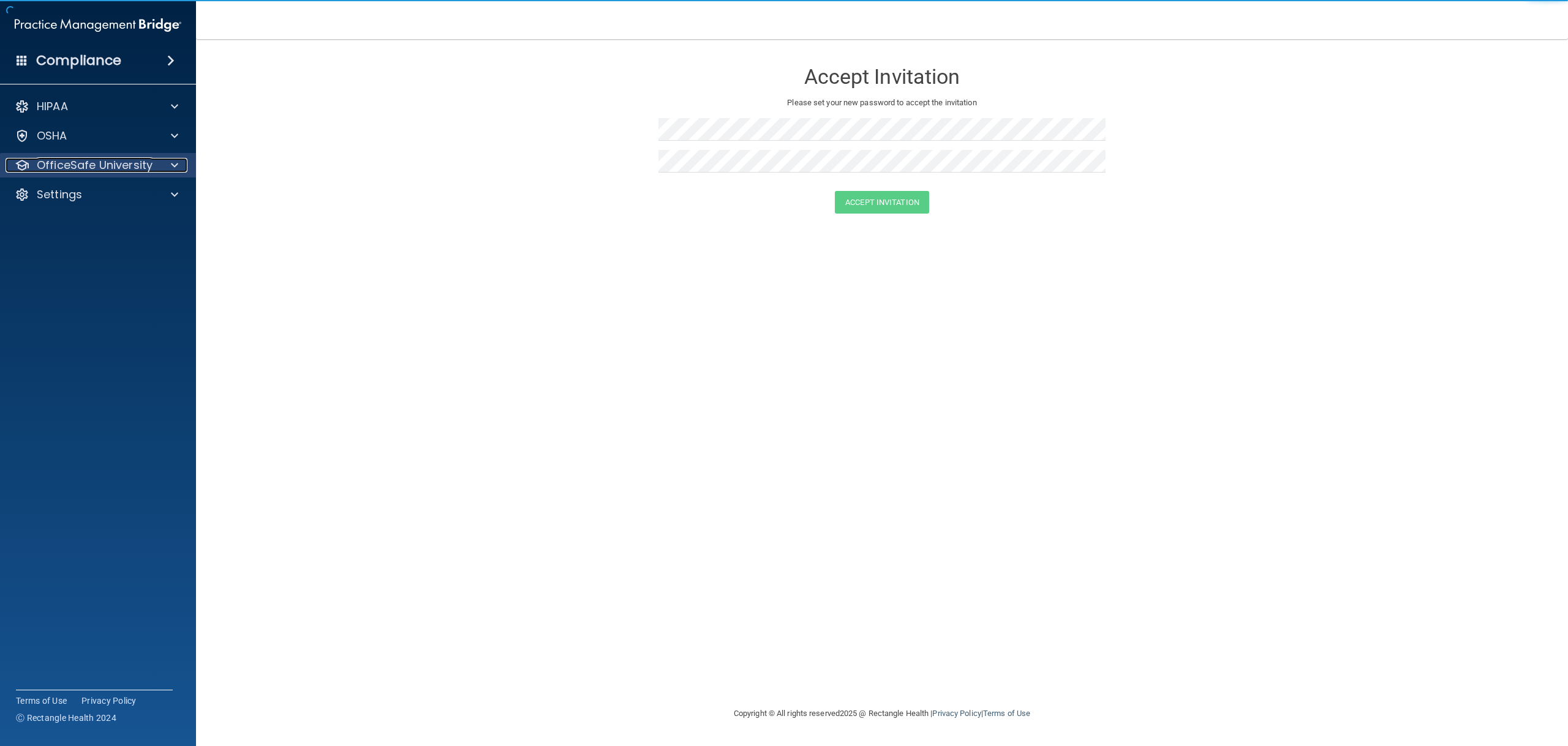
click at [107, 162] on p "OfficeSafe University" at bounding box center [94, 165] width 116 height 14
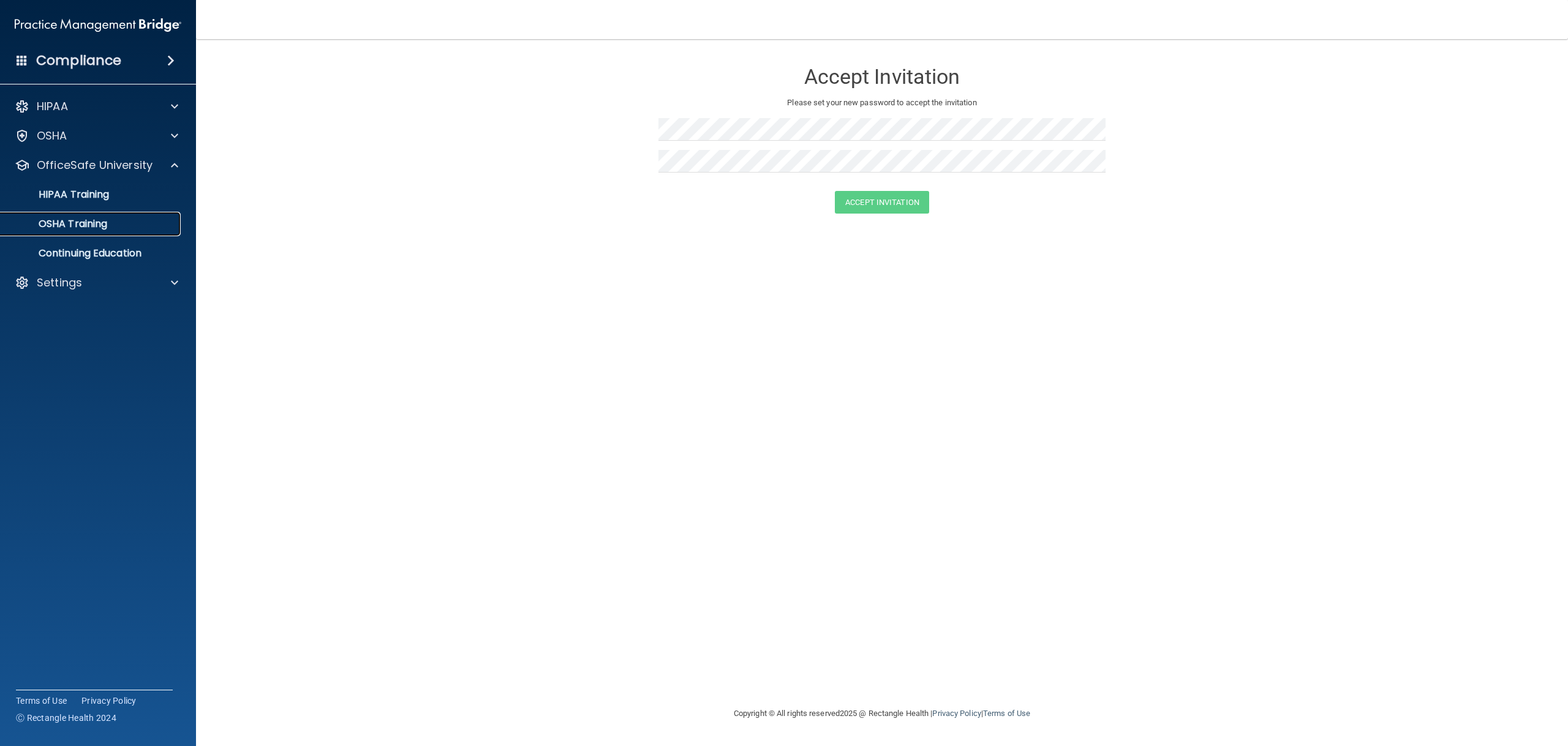
click at [117, 217] on link "OSHA Training" at bounding box center [84, 224] width 193 height 24
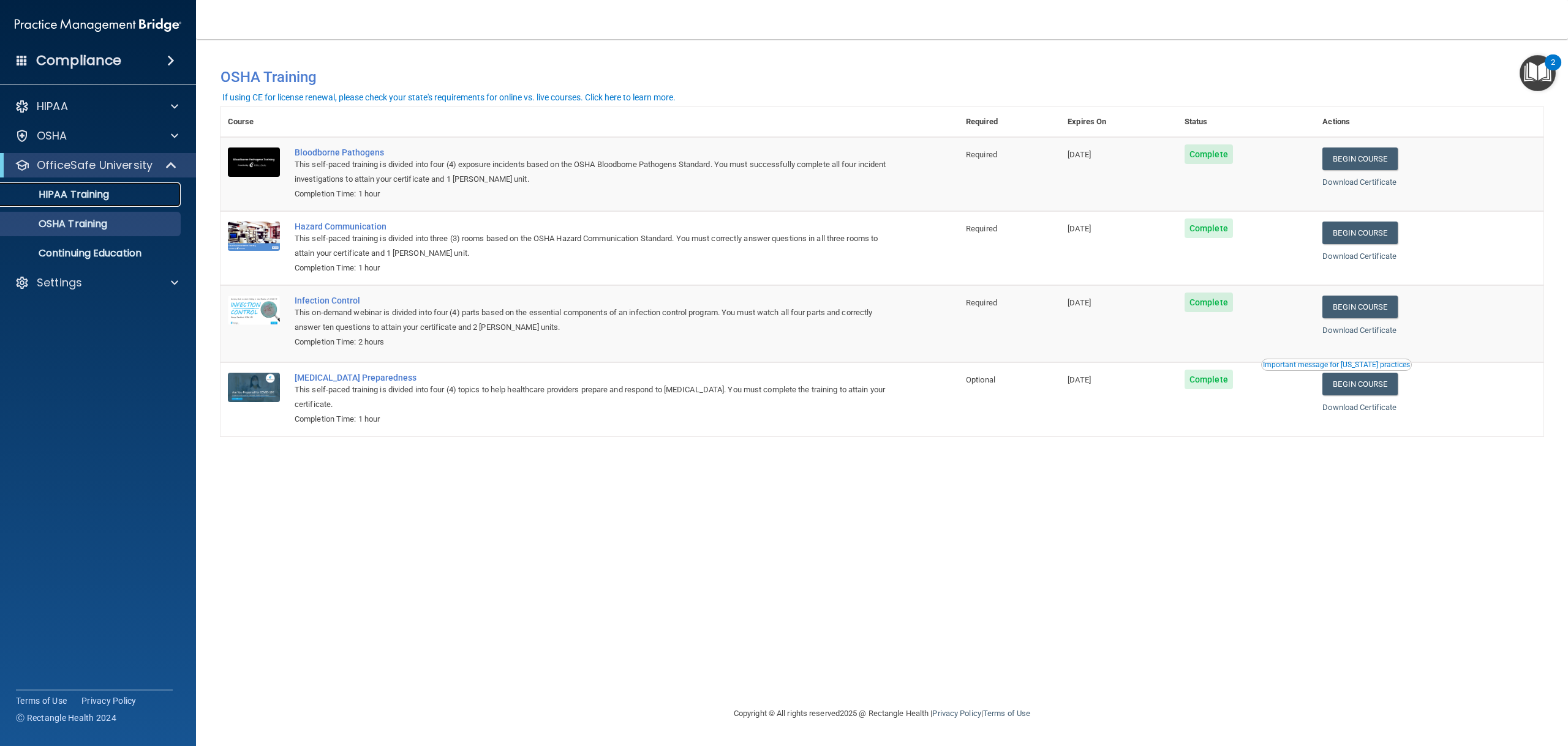
click at [122, 196] on div "HIPAA Training" at bounding box center [91, 194] width 167 height 12
